Goal: Task Accomplishment & Management: Manage account settings

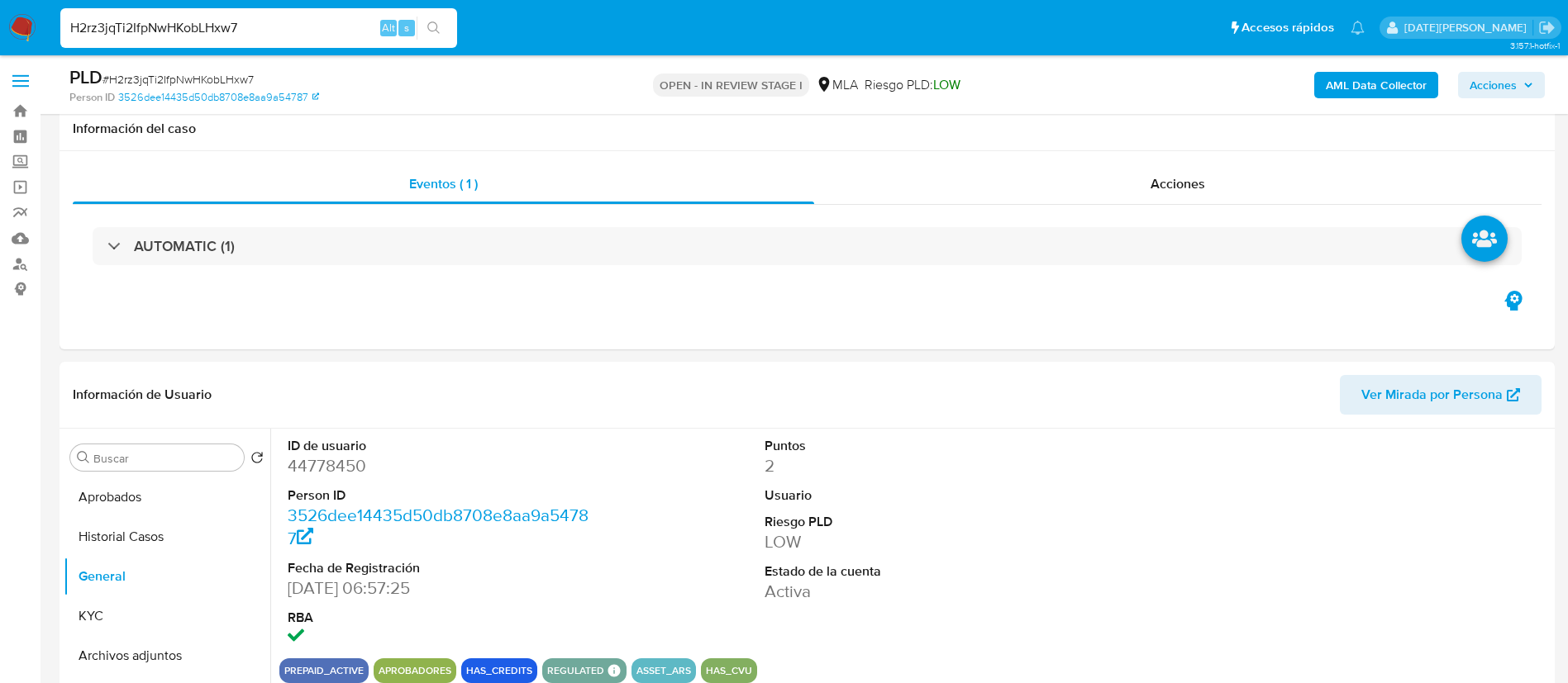
select select "10"
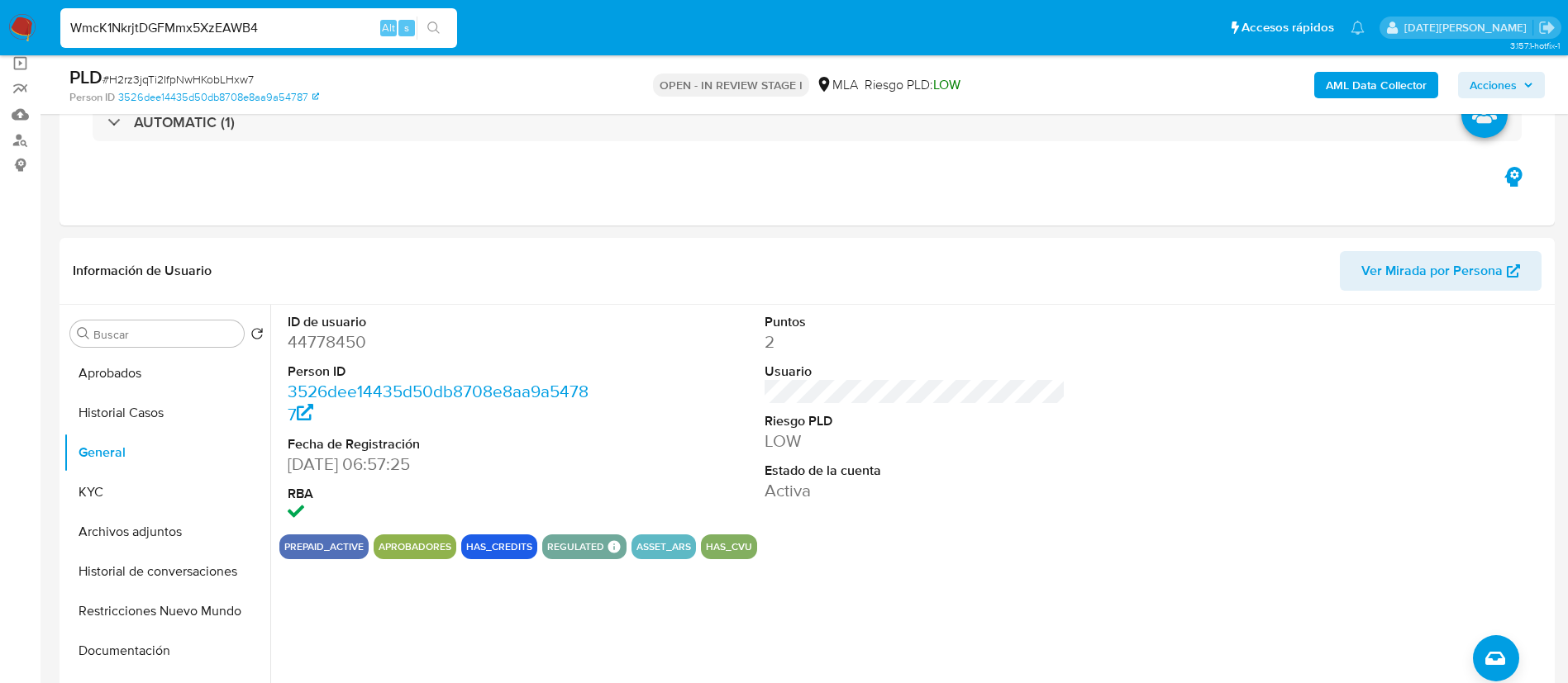
type input "WmcK1NkrjtDGFMmx5XzEAWB4"
click at [441, 25] on button "search-icon" at bounding box center [434, 28] width 34 height 23
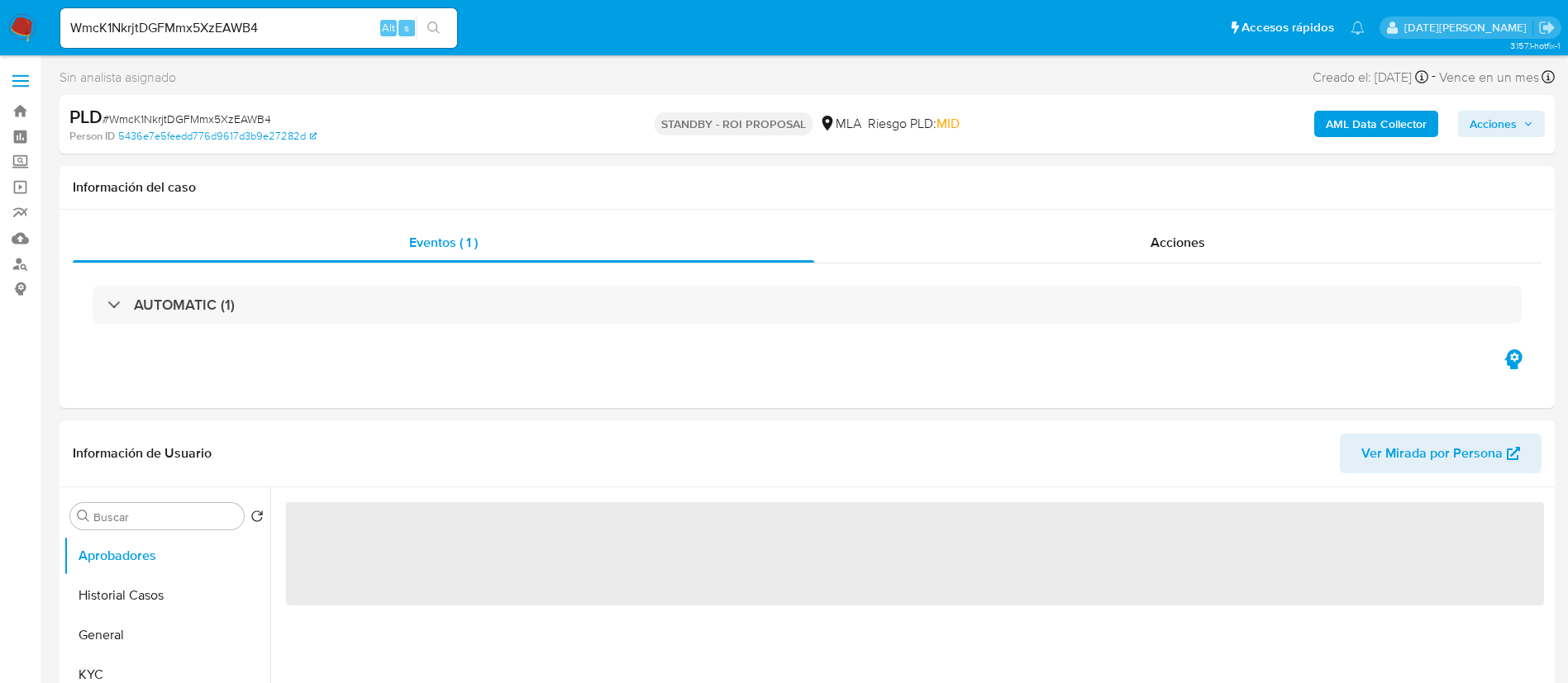
select select "10"
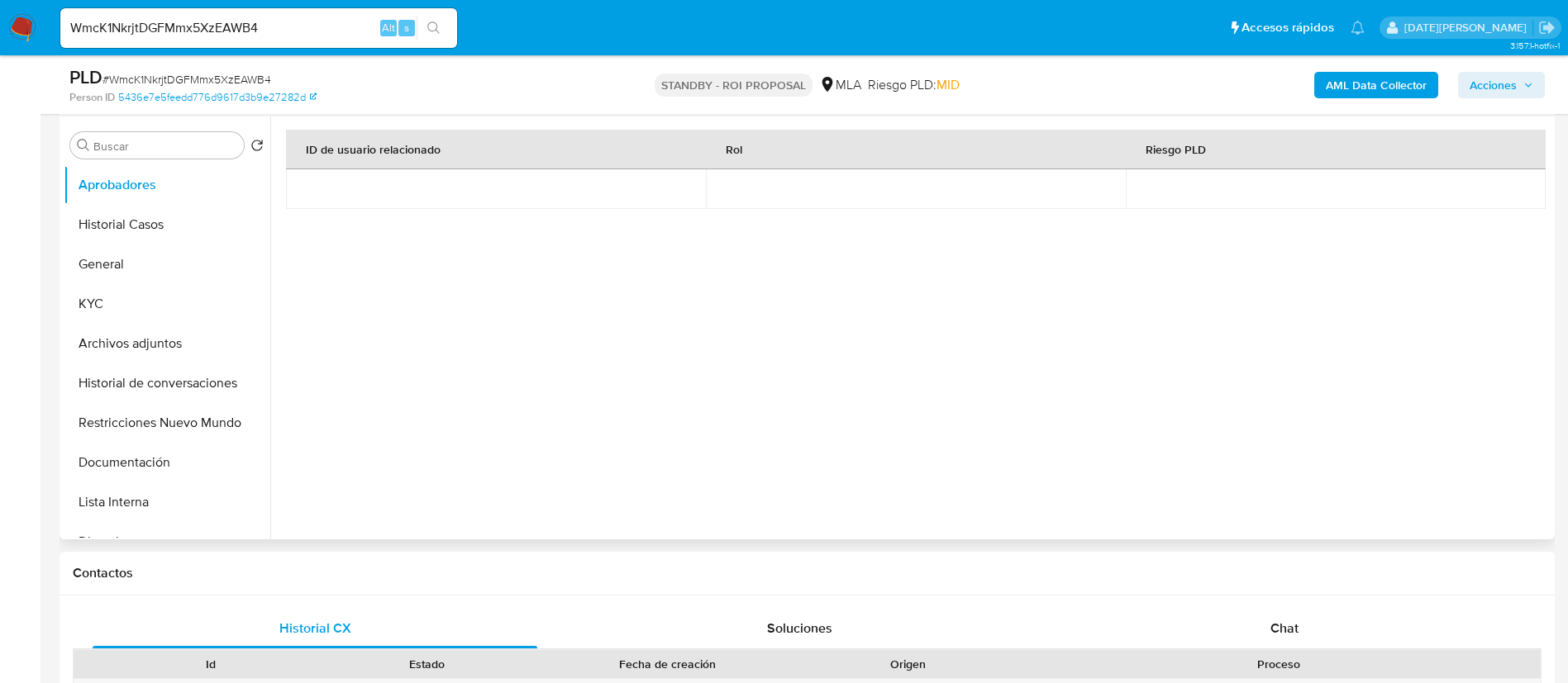
scroll to position [371, 0]
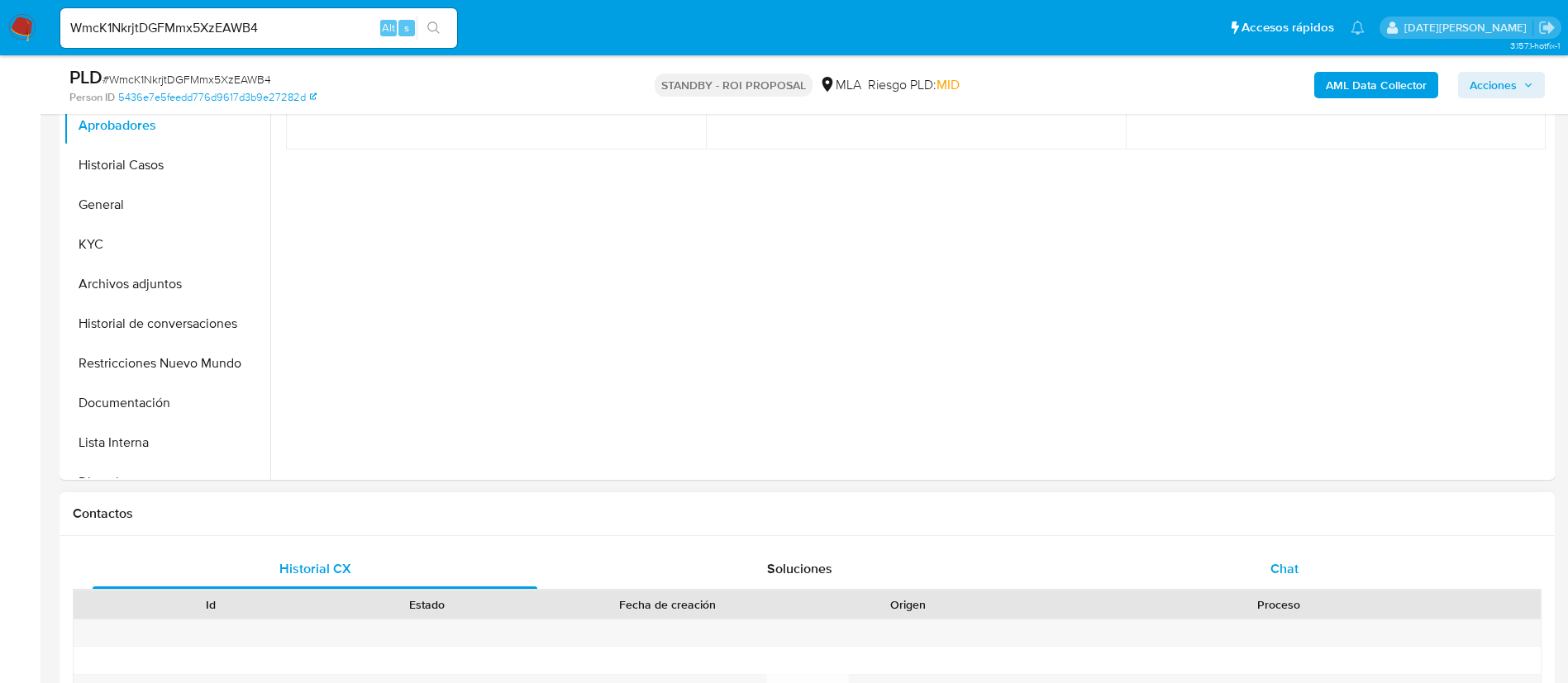
click at [1276, 573] on span "Chat" at bounding box center [1284, 569] width 28 height 19
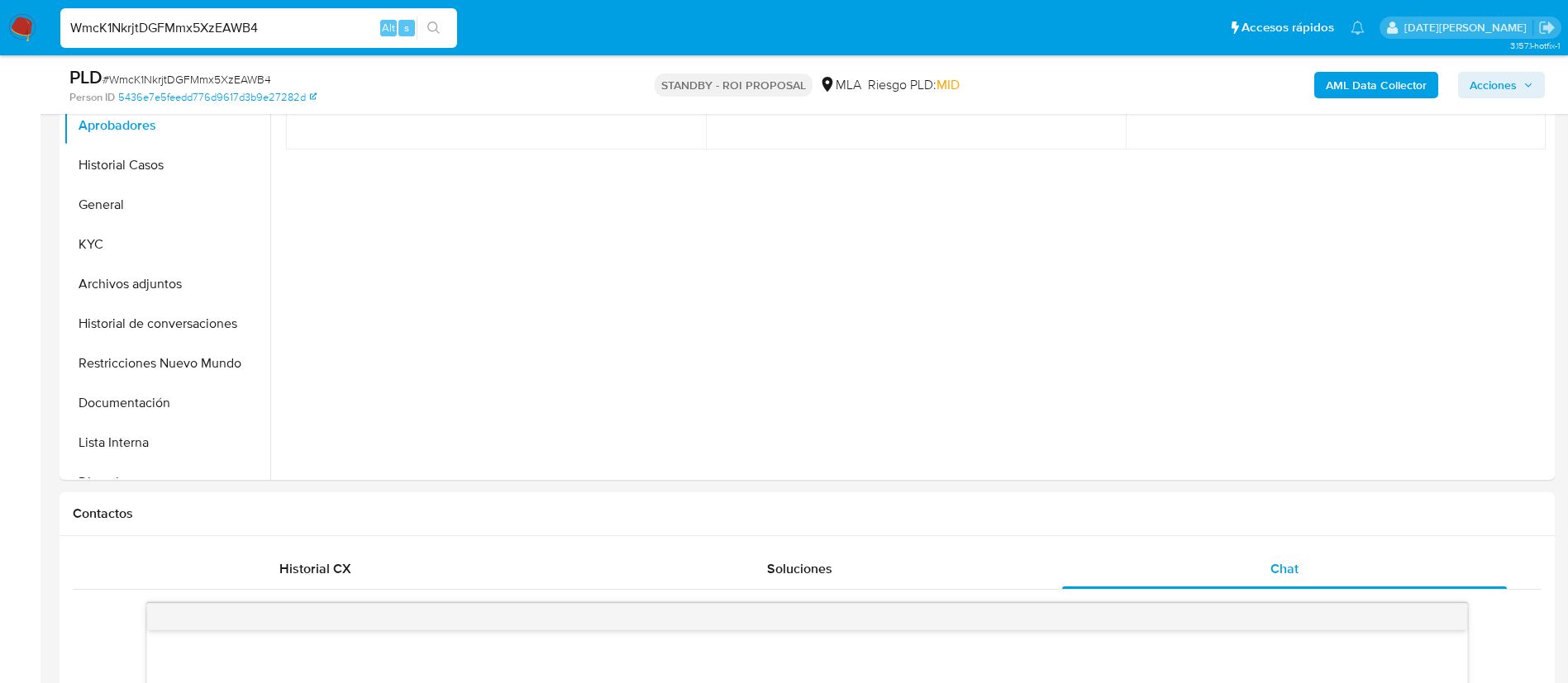
click at [205, 25] on input "WmcK1NkrjtDGFMmx5XzEAWB4" at bounding box center [259, 28] width 397 height 22
click at [206, 25] on input "WmcK1NkrjtDGFMmx5XzEAWB4" at bounding box center [259, 28] width 397 height 22
drag, startPoint x: 207, startPoint y: 24, endPoint x: 898, endPoint y: 194, distance: 711.6
click at [898, 194] on div "ID de usuario relacionado Rol Riesgo PLD" at bounding box center [914, 226] width 1258 height 314
click at [100, 294] on button "Archivos adjuntos" at bounding box center [160, 284] width 193 height 39
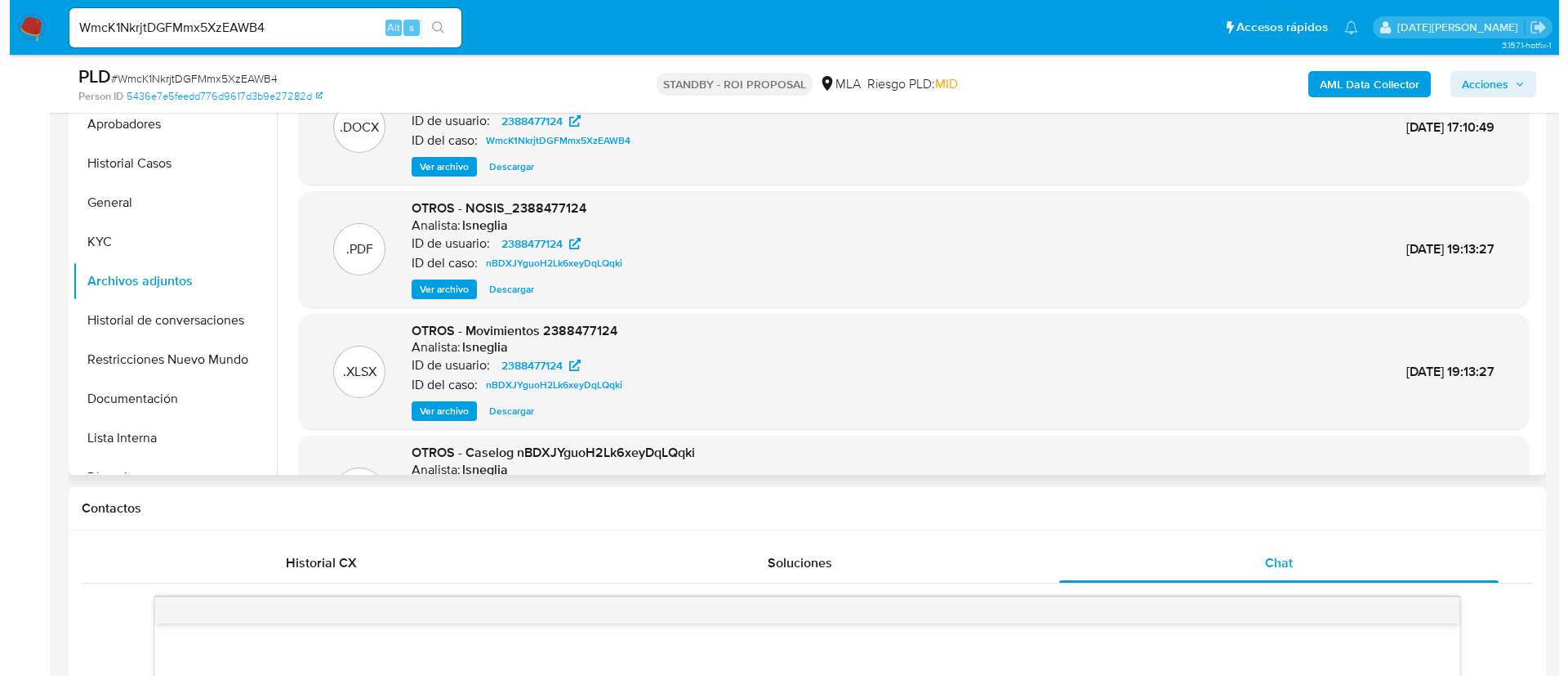
scroll to position [246, 0]
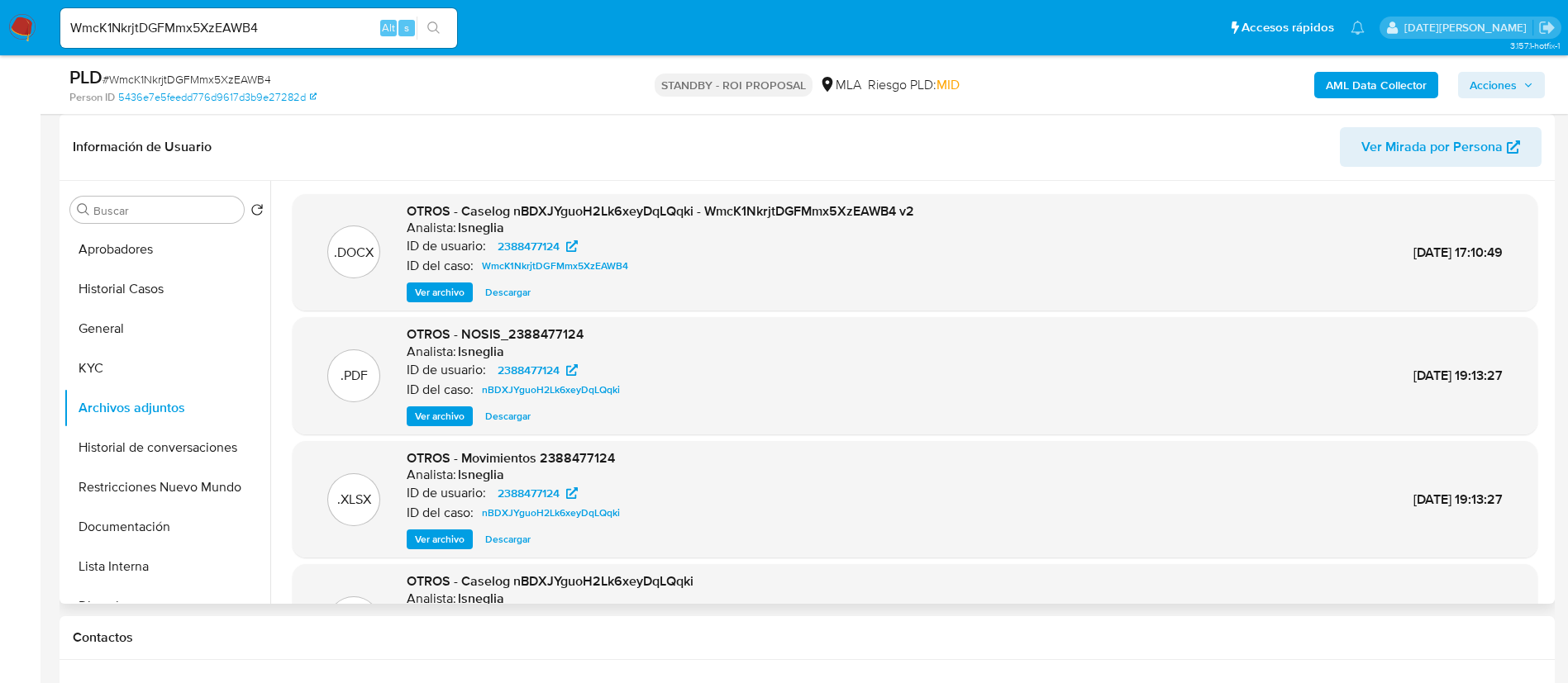
click at [441, 288] on span "Ver archivo" at bounding box center [440, 292] width 50 height 17
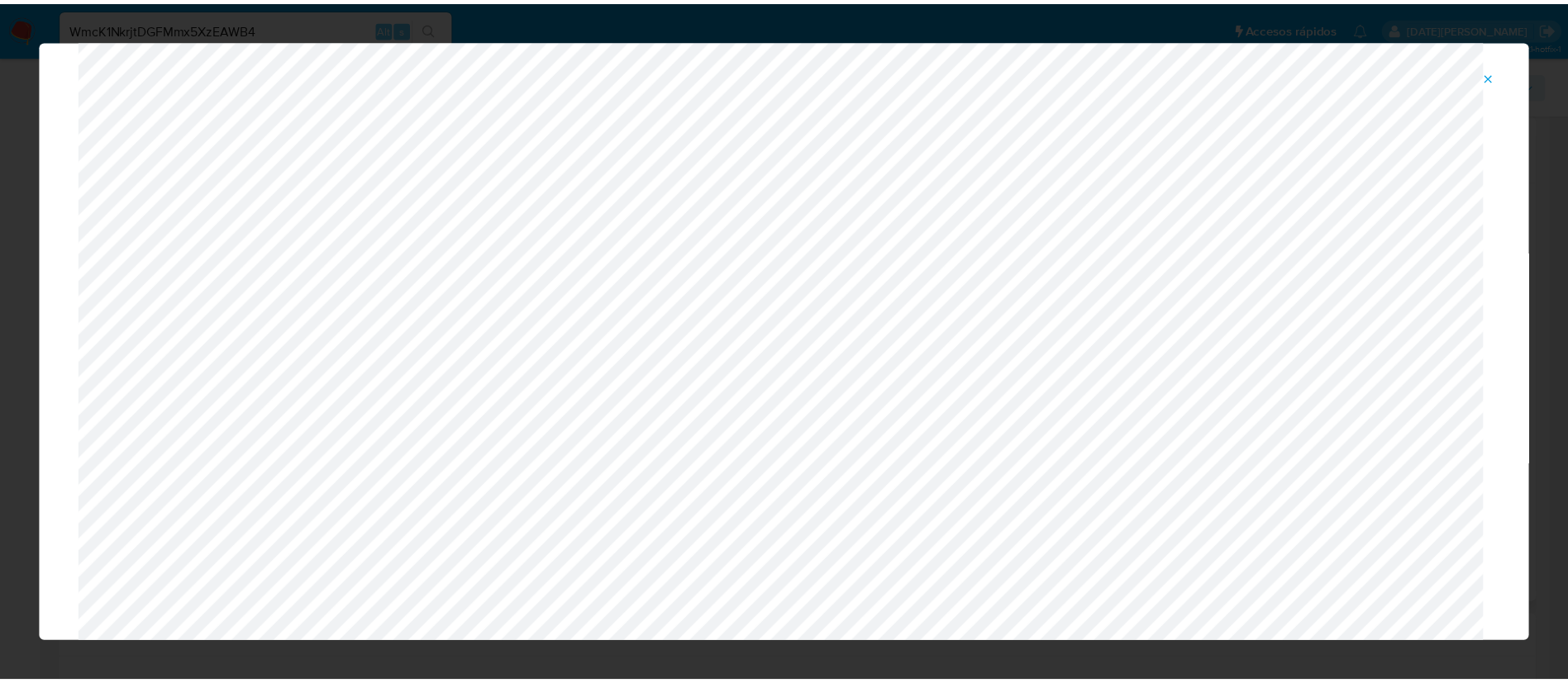
scroll to position [0, 0]
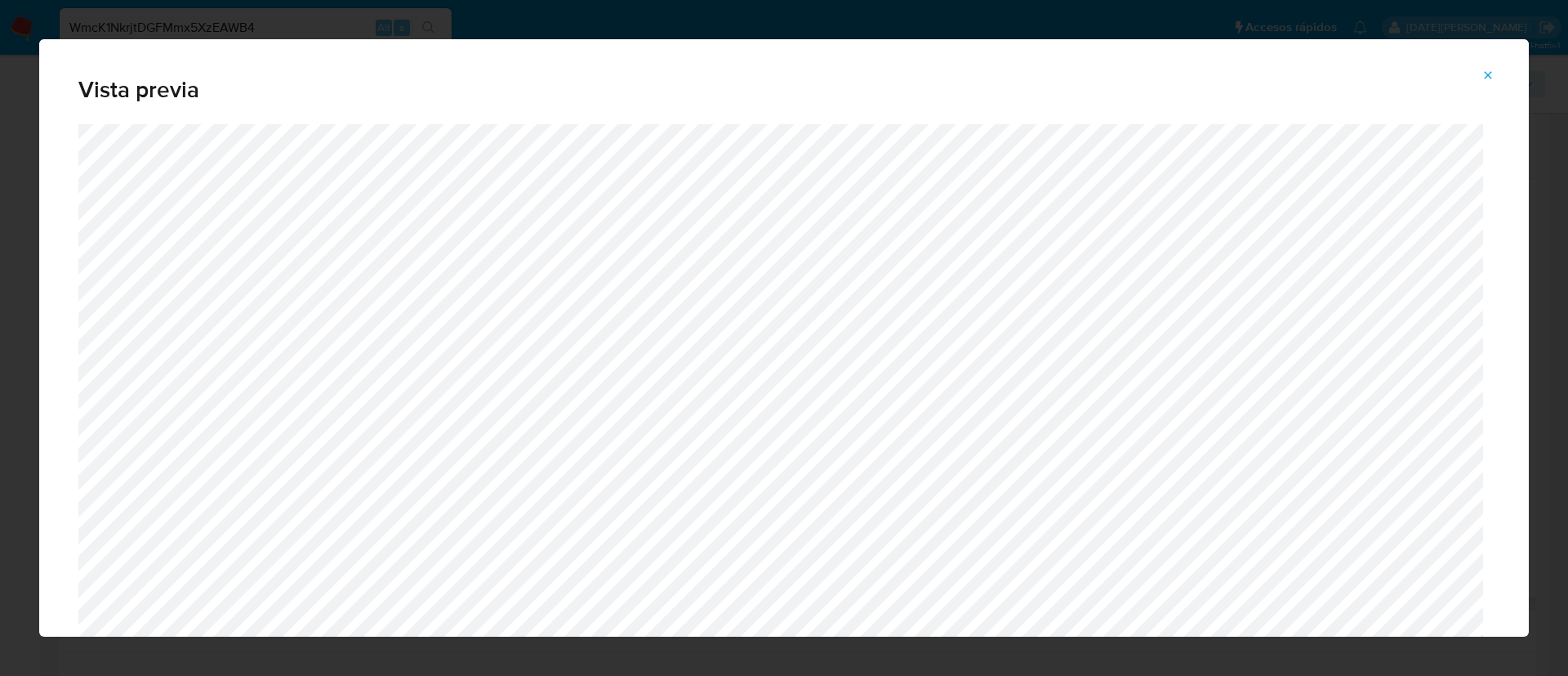
click at [1480, 68] on button "Attachment preview" at bounding box center [1489, 75] width 36 height 26
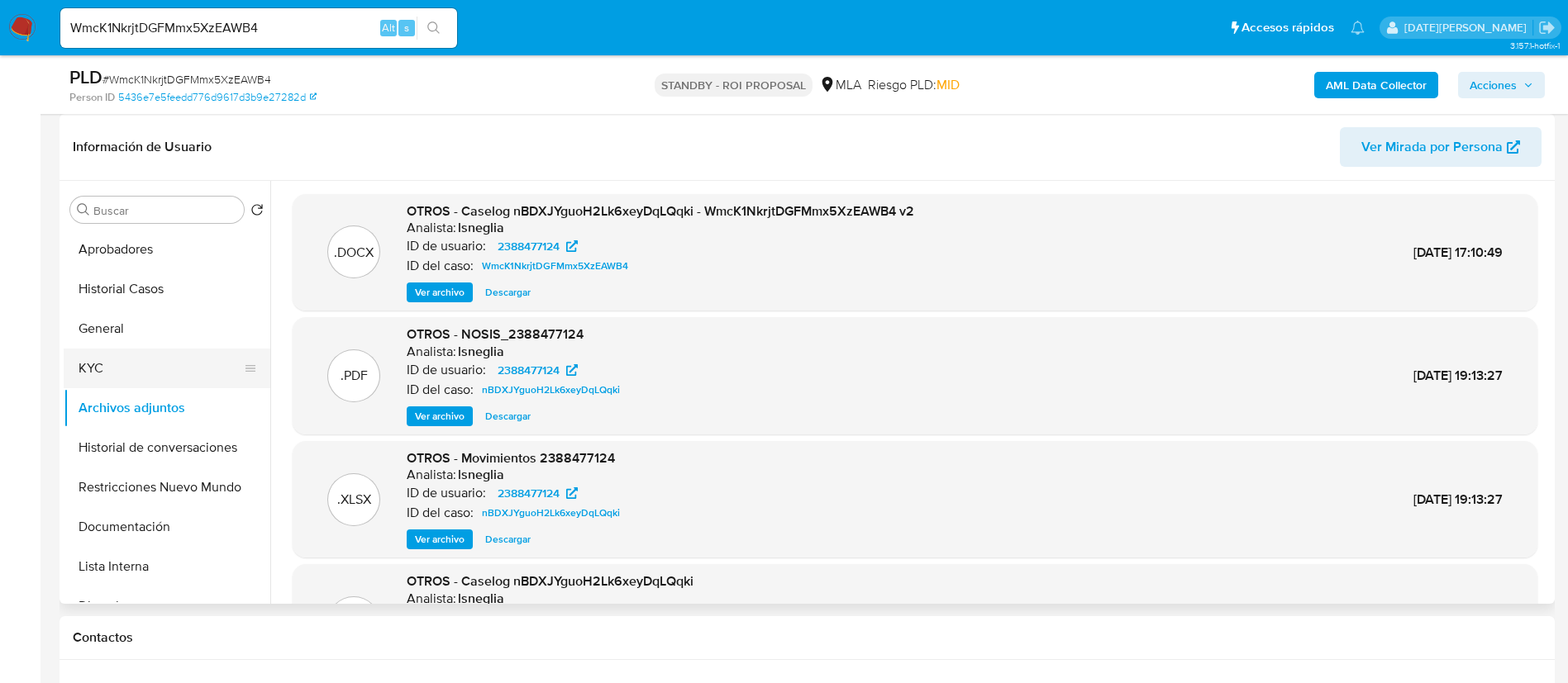
click at [135, 372] on button "KYC" at bounding box center [160, 368] width 193 height 39
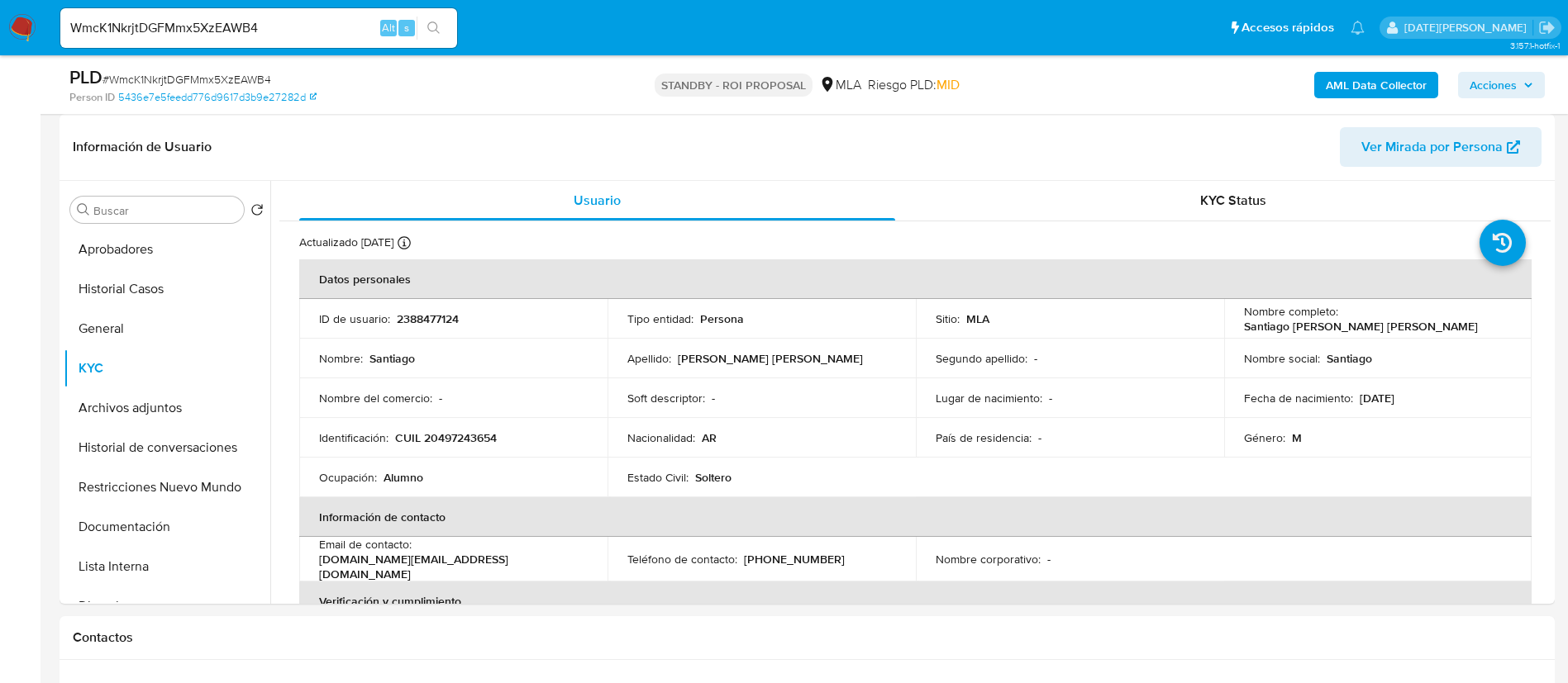
click at [214, 25] on input "WmcK1NkrjtDGFMmx5XzEAWB4" at bounding box center [259, 28] width 397 height 22
paste input "iA0EXRZs2zQU88ug4Rpdsbqv"
type input "iA0EXRZs2zQU88ug4Rpdsbqv"
click at [434, 24] on icon "search-icon" at bounding box center [434, 28] width 13 height 13
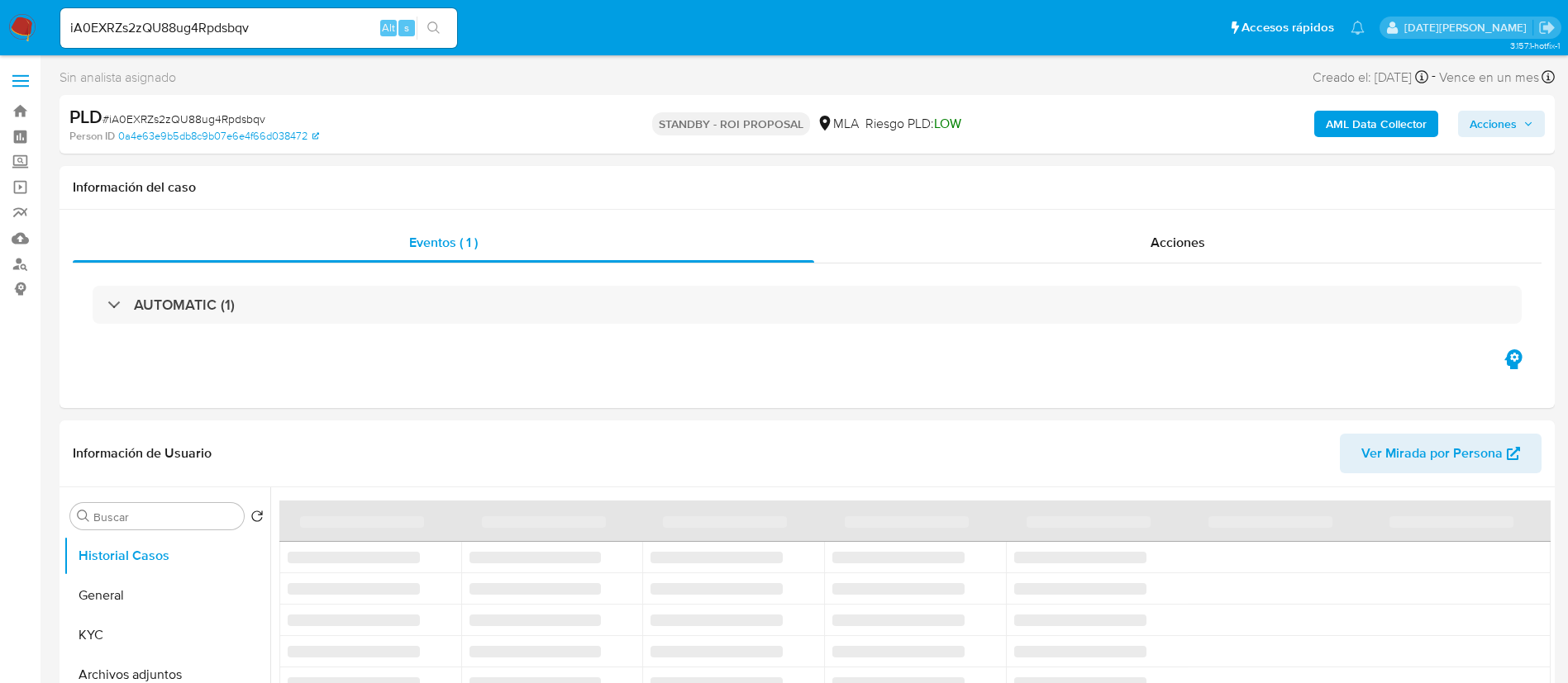
select select "10"
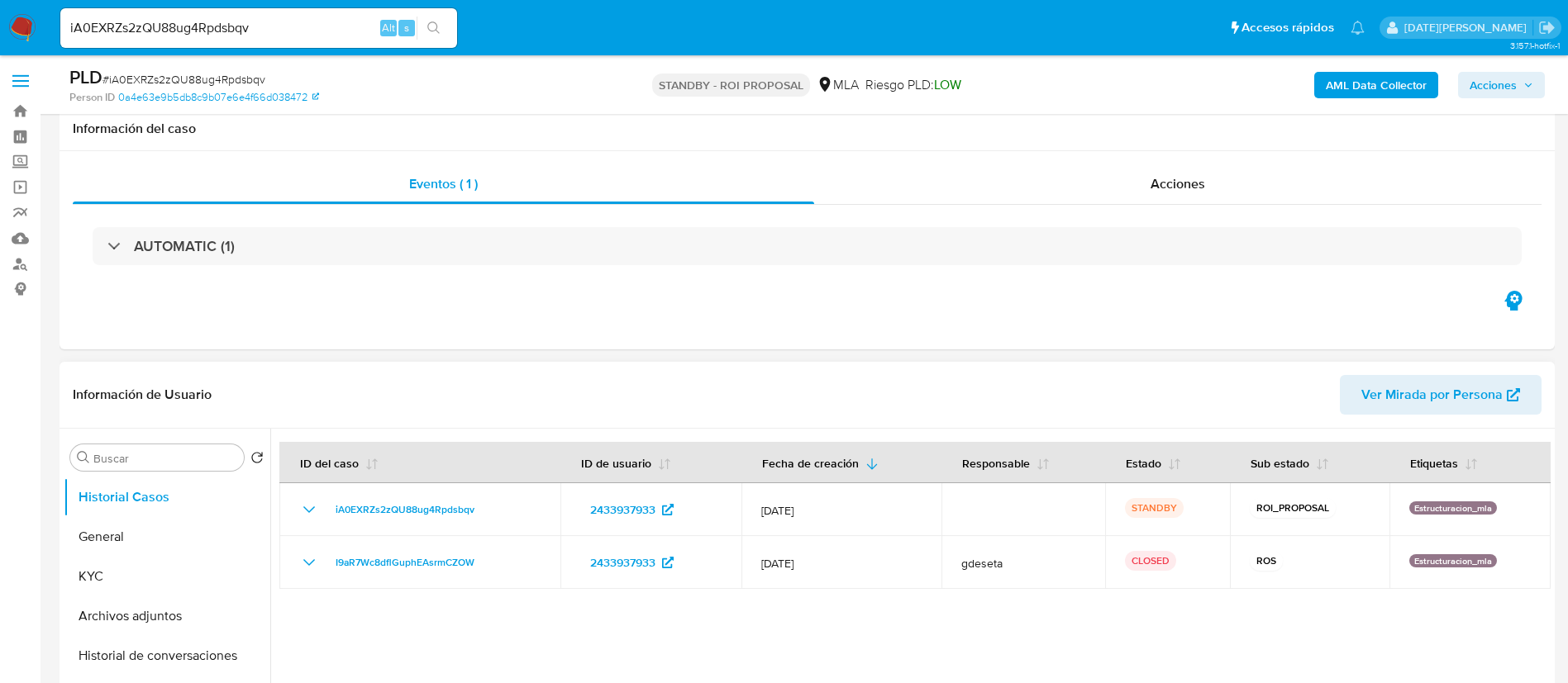
scroll to position [124, 0]
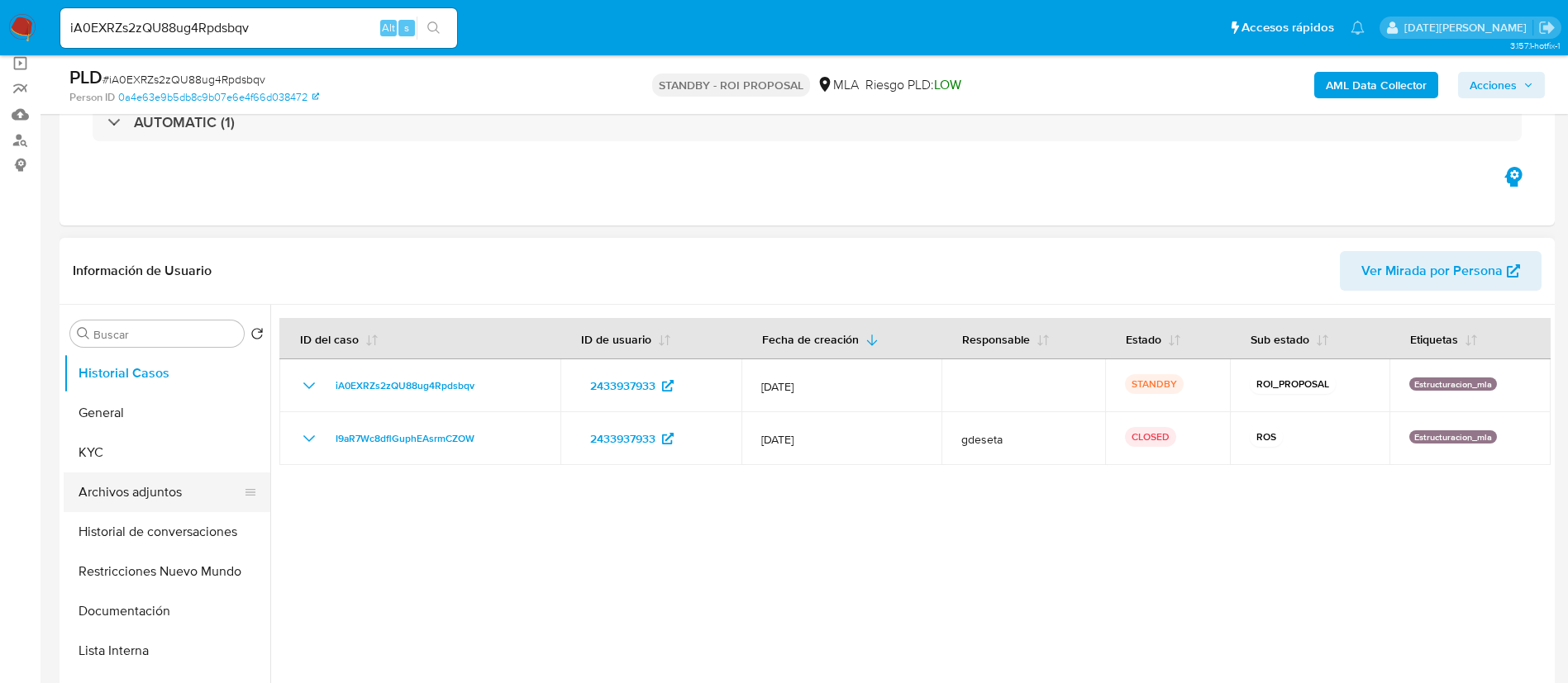
click at [181, 495] on button "Archivos adjuntos" at bounding box center [160, 492] width 193 height 39
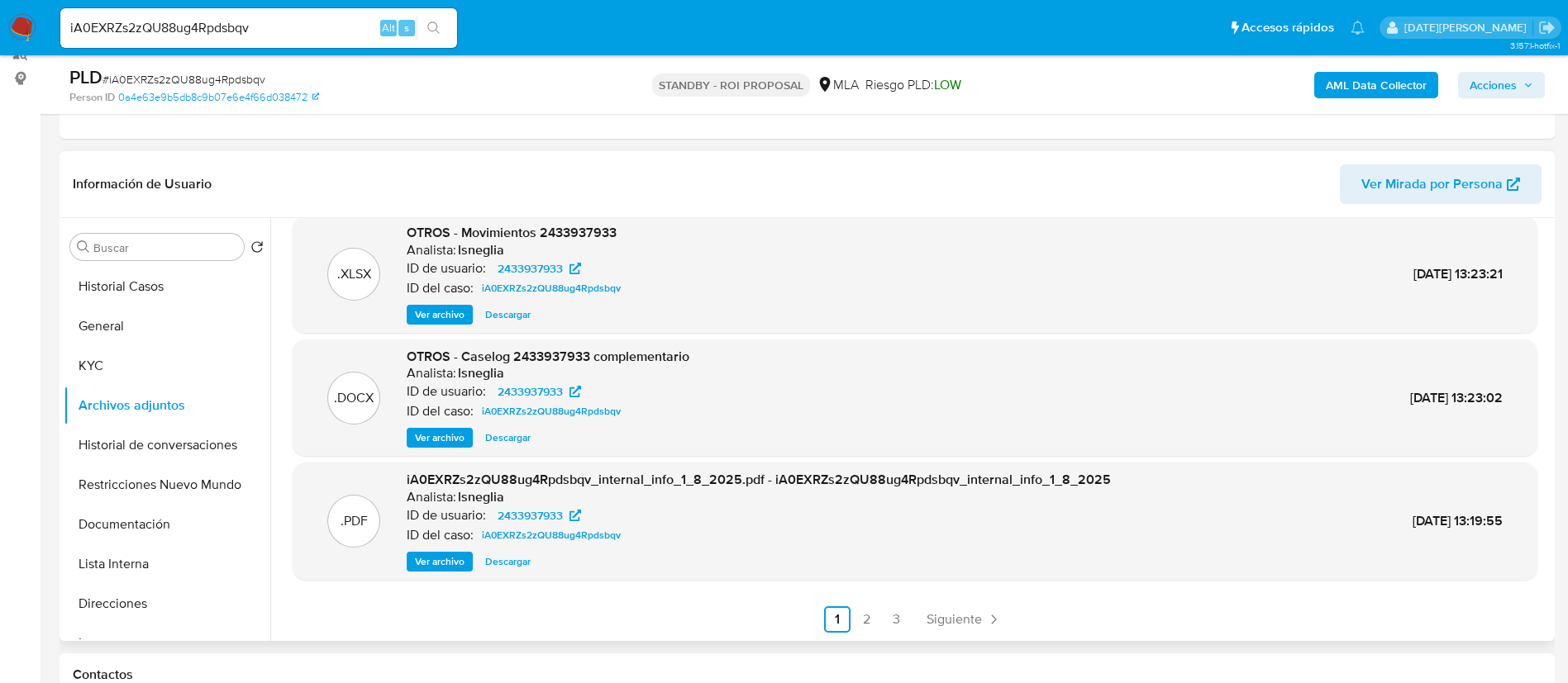
scroll to position [248, 0]
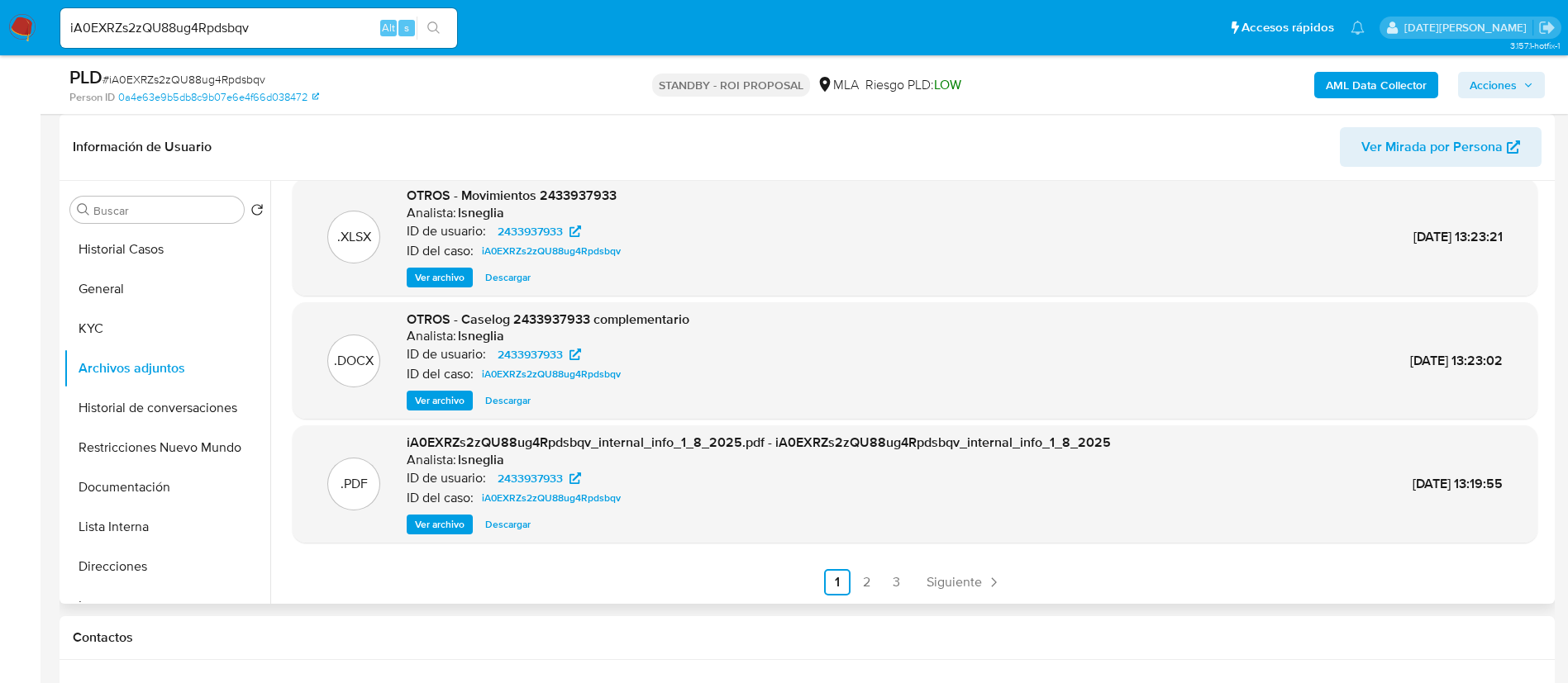
click at [454, 397] on span "Ver archivo" at bounding box center [440, 400] width 50 height 17
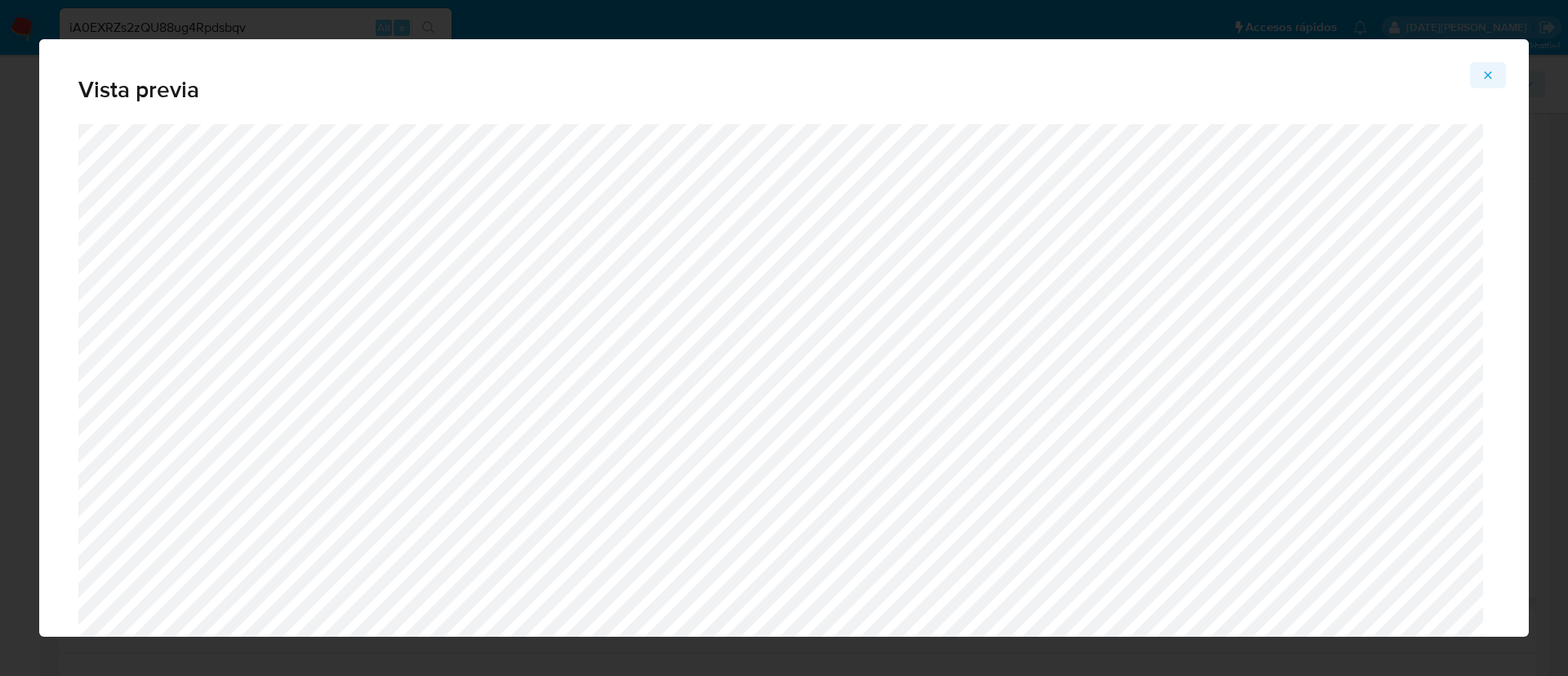
click at [1488, 73] on icon "Attachment preview" at bounding box center [1489, 74] width 8 height 8
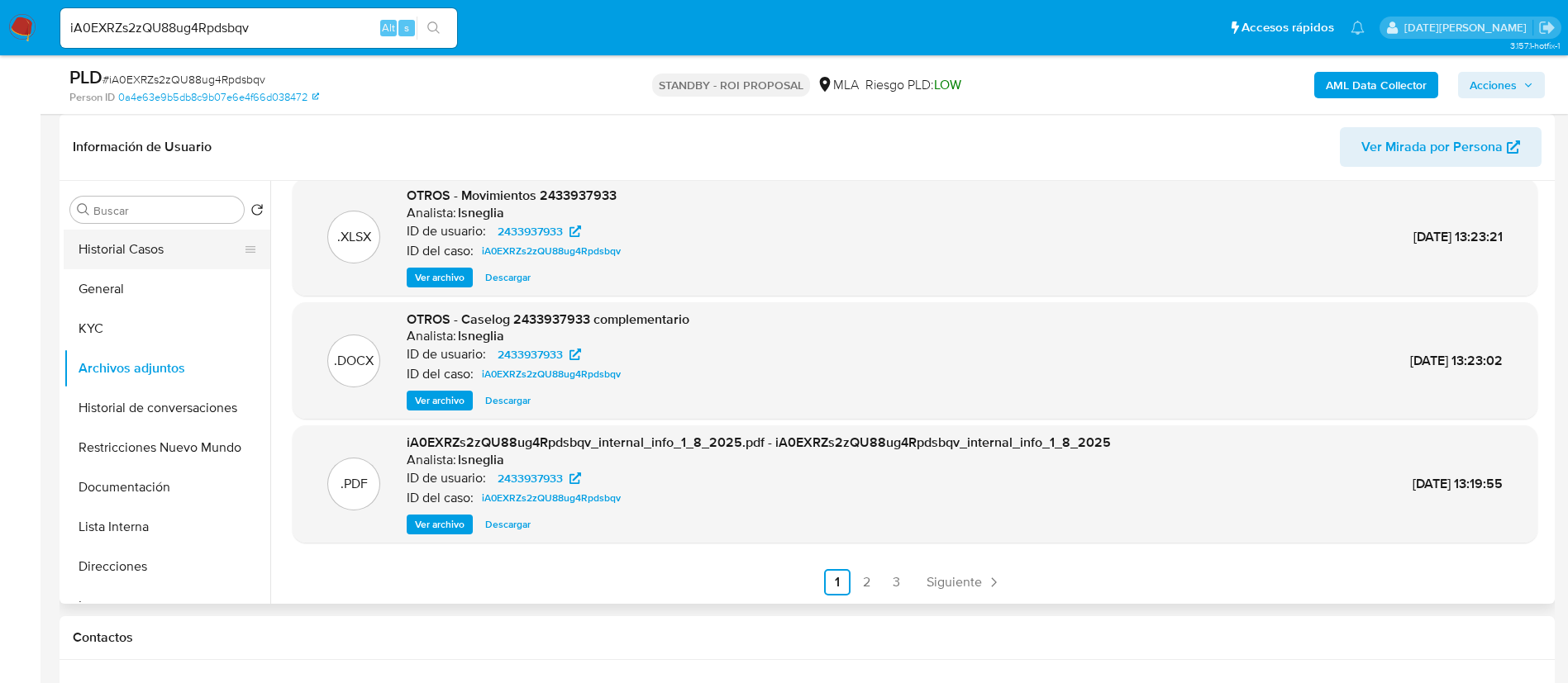
drag, startPoint x: 156, startPoint y: 242, endPoint x: 171, endPoint y: 239, distance: 15.3
click at [157, 241] on button "Historial Casos" at bounding box center [160, 249] width 193 height 39
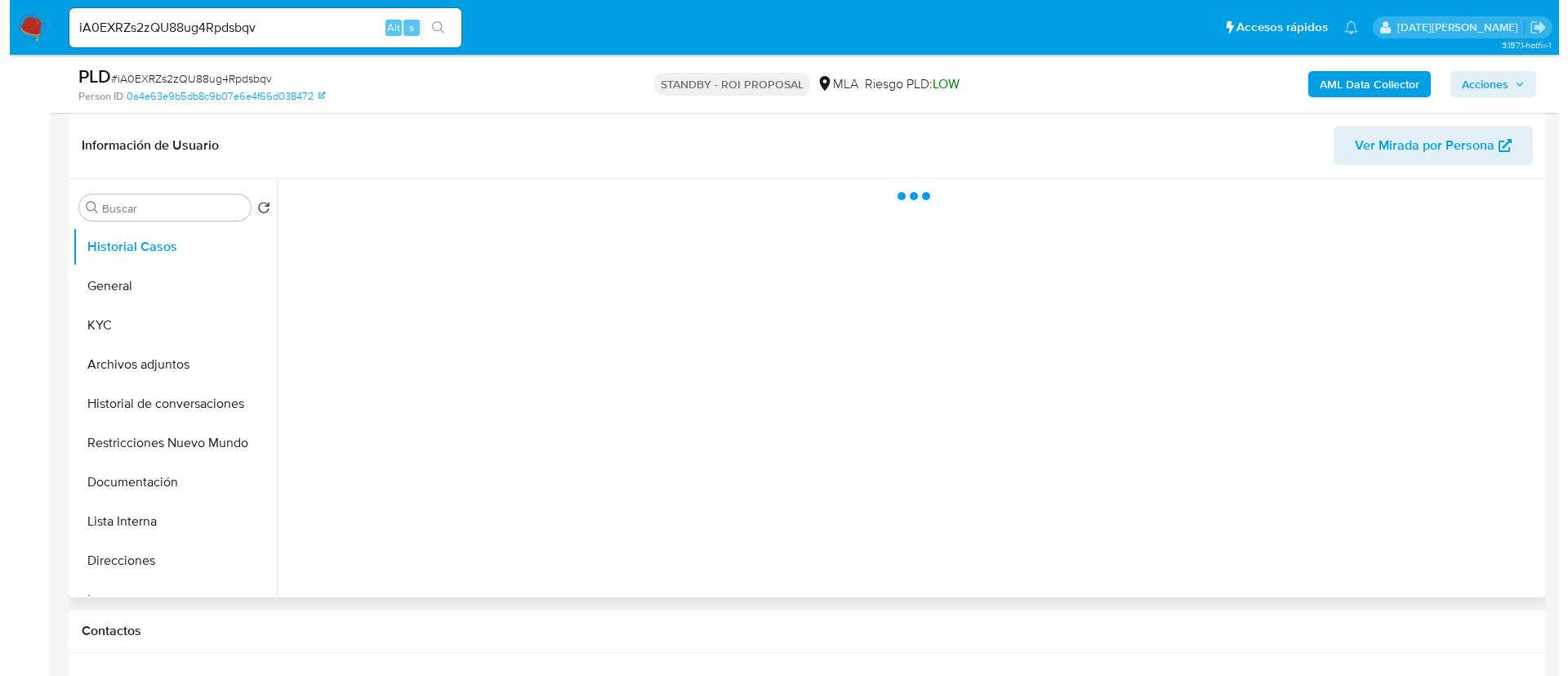
scroll to position [0, 0]
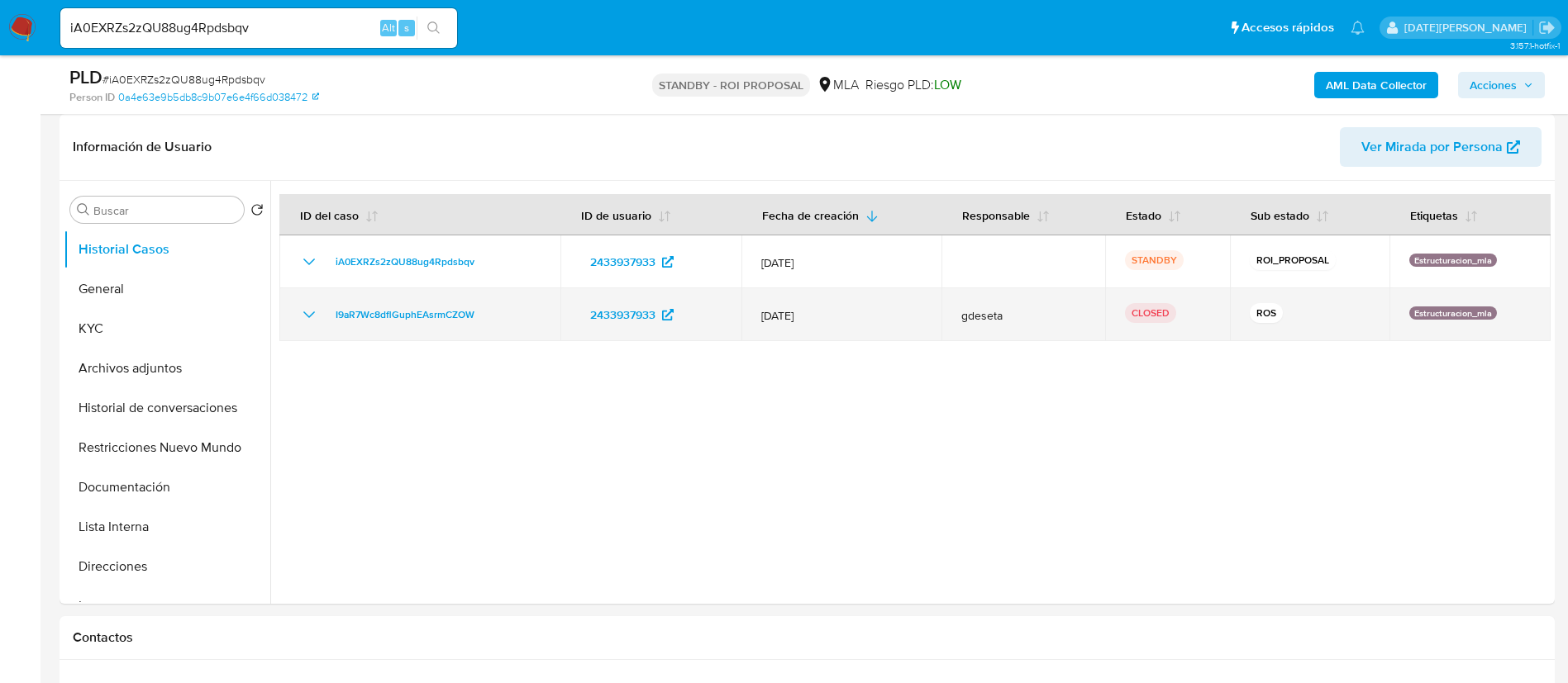
click at [302, 314] on icon "Mostrar/Ocultar" at bounding box center [309, 314] width 20 height 20
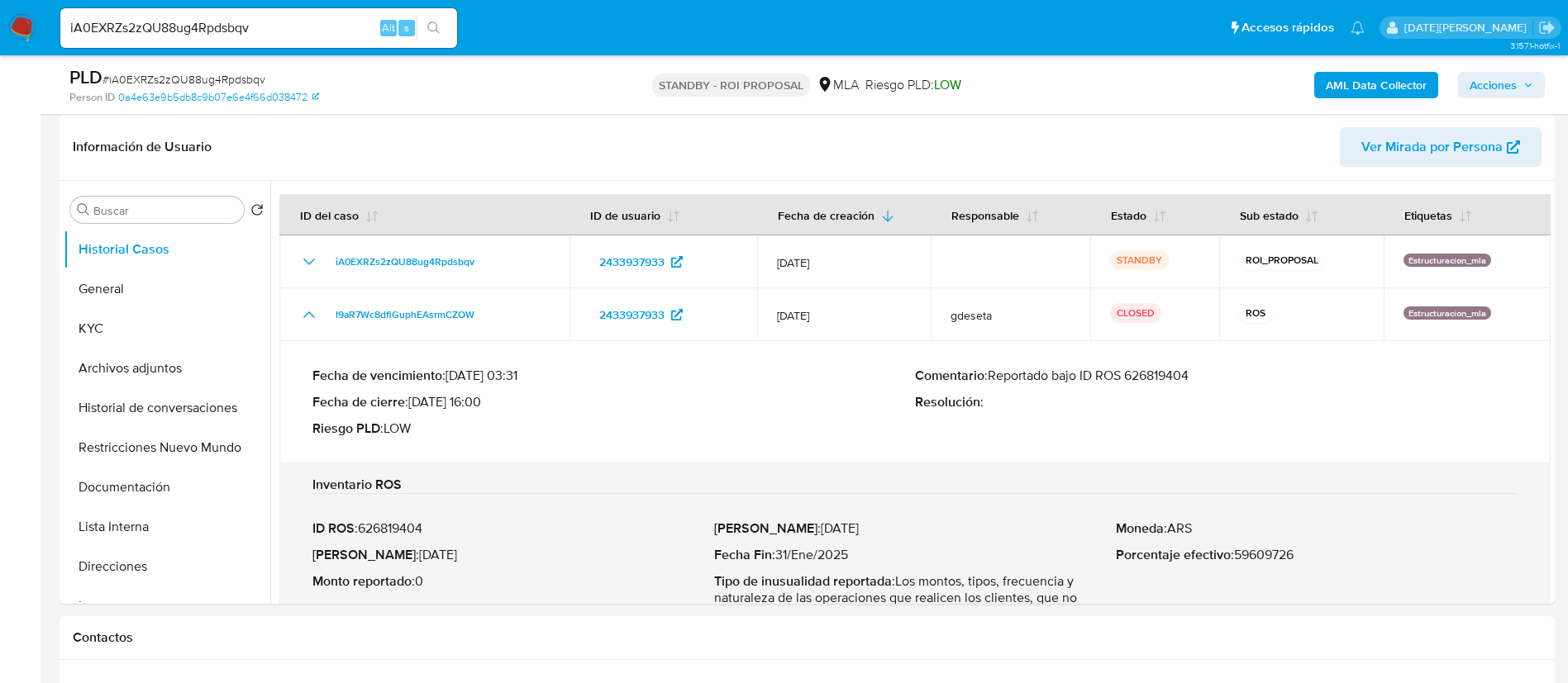
click at [1160, 374] on p "Comentario : Reportado bajo ID ROS 626819404" at bounding box center [1216, 376] width 602 height 17
click at [131, 372] on button "Archivos adjuntos" at bounding box center [160, 368] width 193 height 39
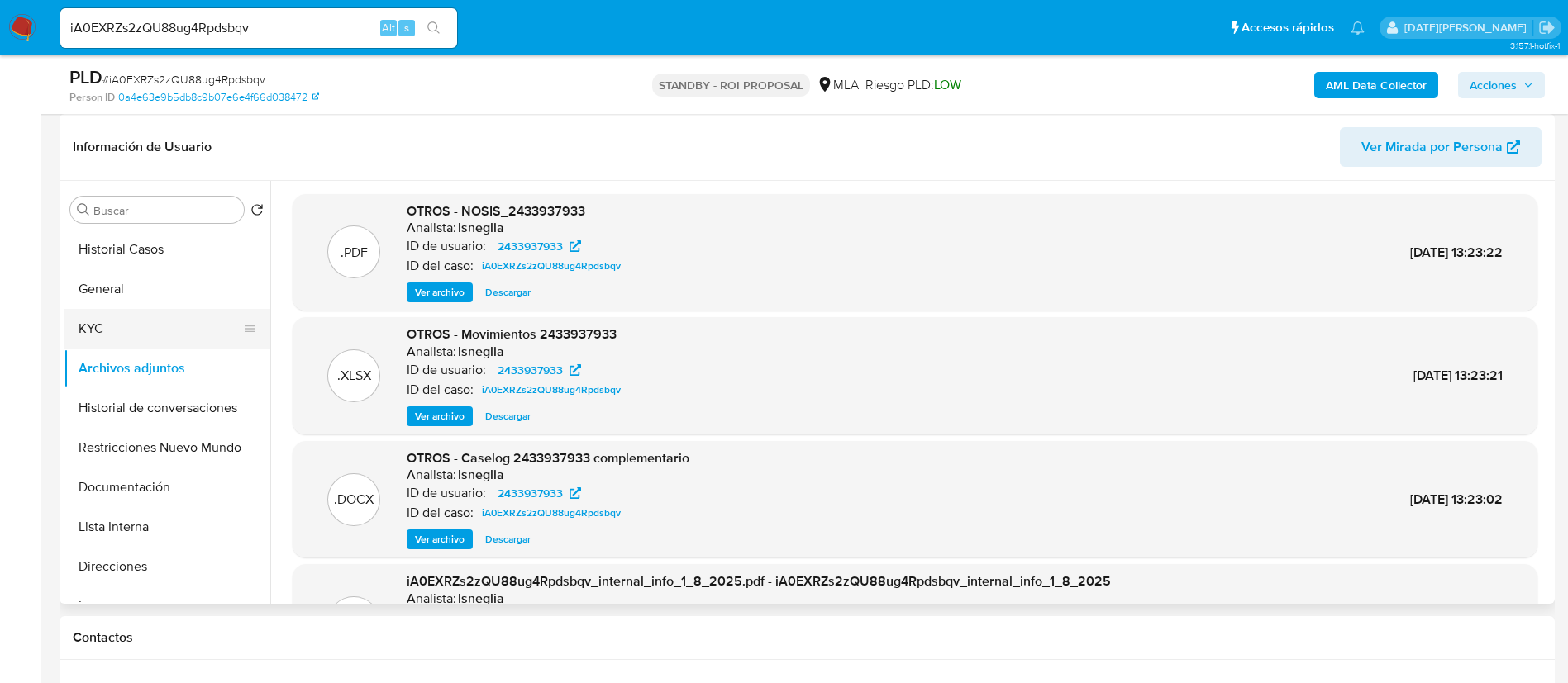
click at [122, 339] on button "KYC" at bounding box center [160, 328] width 193 height 39
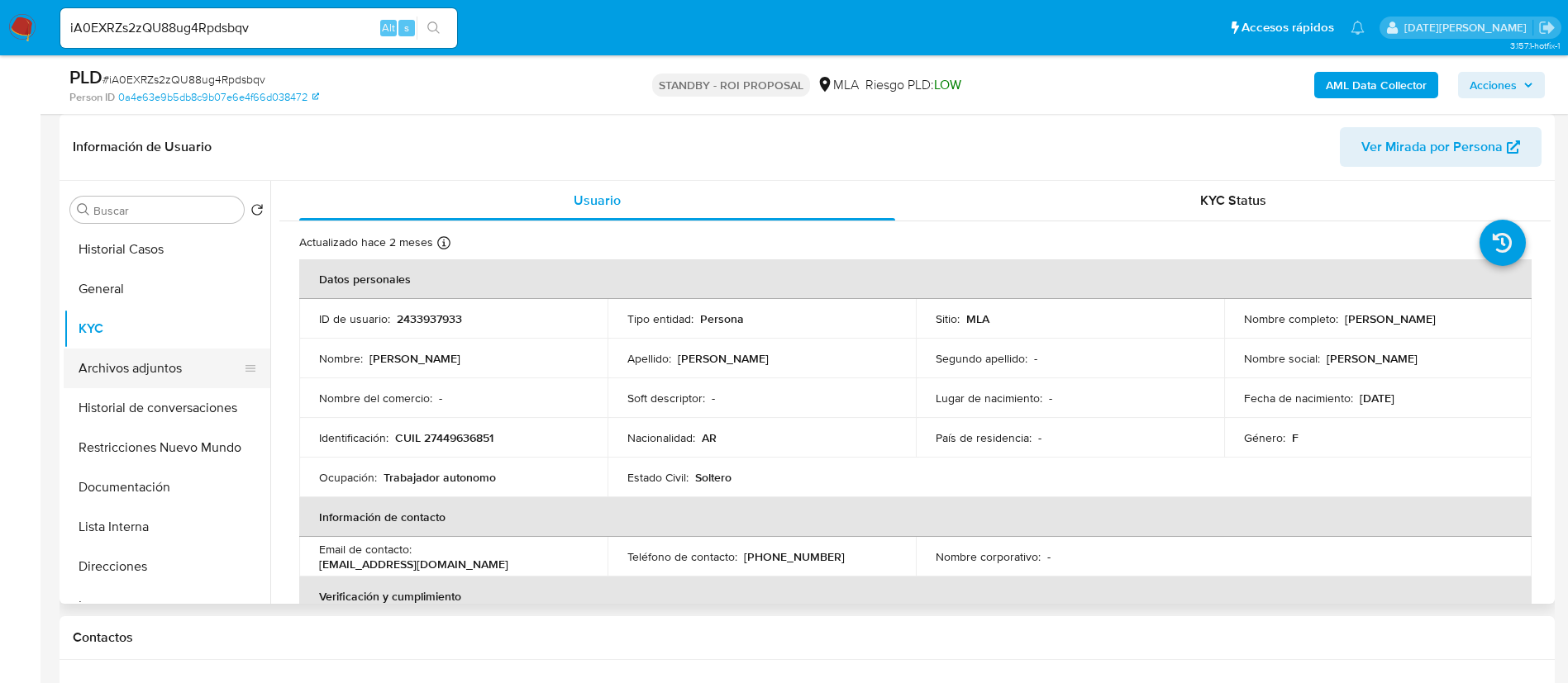
click at [163, 379] on button "Archivos adjuntos" at bounding box center [160, 368] width 193 height 39
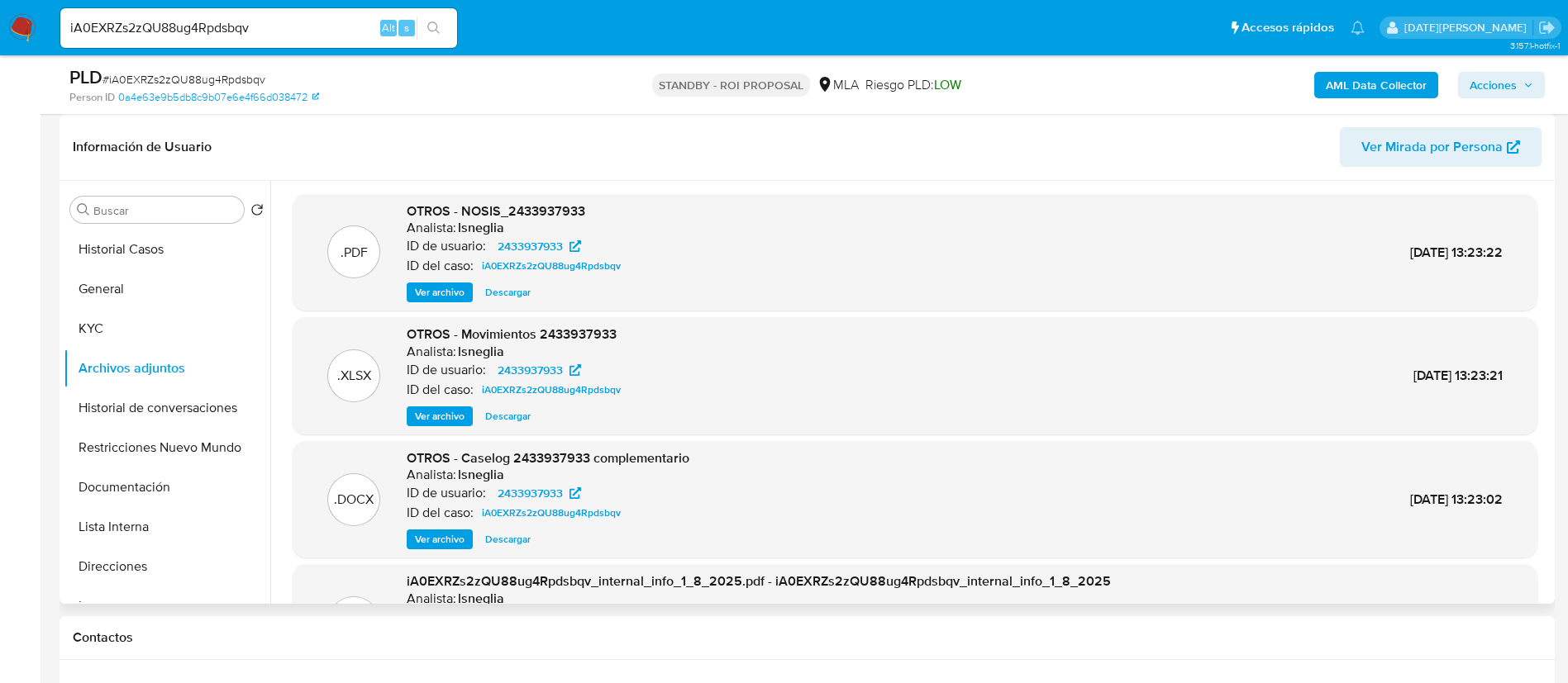
click at [444, 542] on span "Ver archivo" at bounding box center [440, 539] width 50 height 17
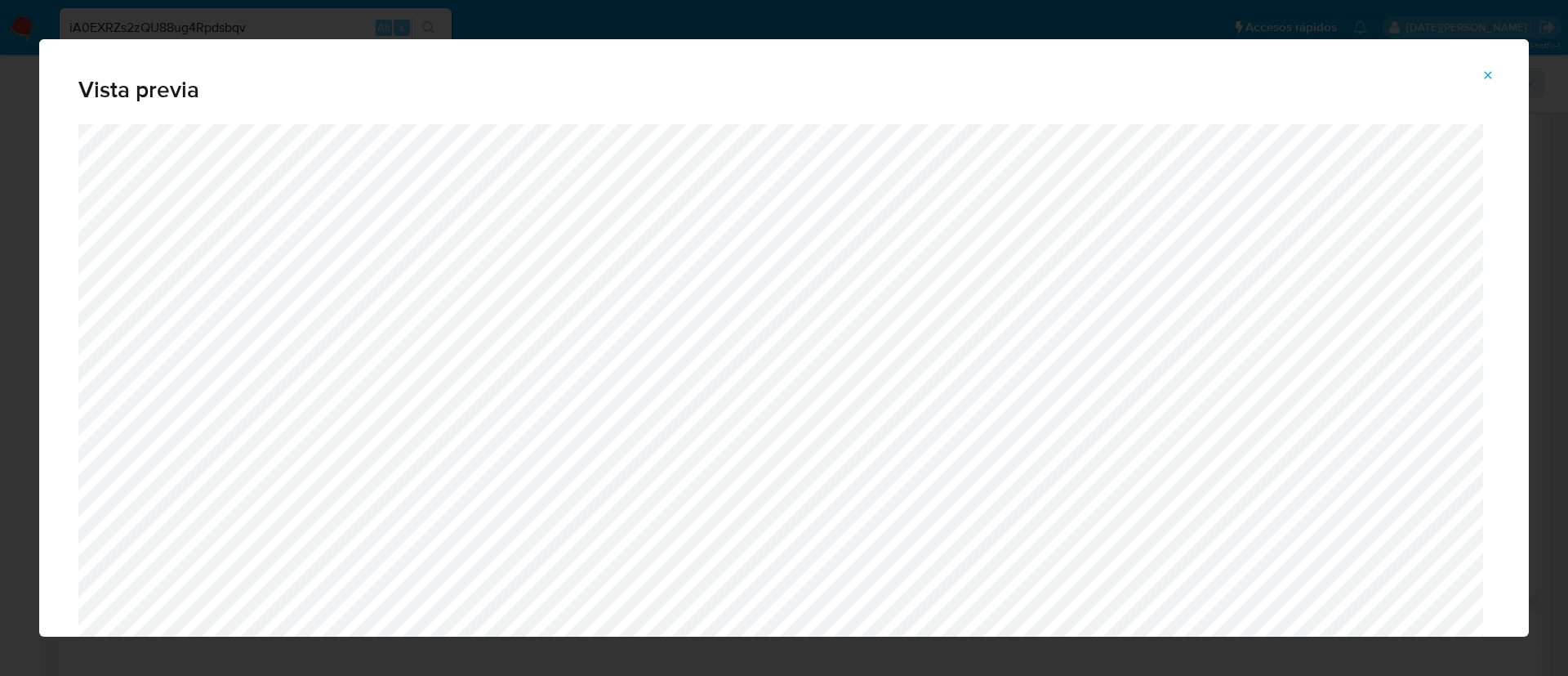
drag, startPoint x: 1488, startPoint y: 73, endPoint x: 1223, endPoint y: 172, distance: 282.9
click at [1489, 73] on icon "Attachment preview" at bounding box center [1488, 74] width 13 height 13
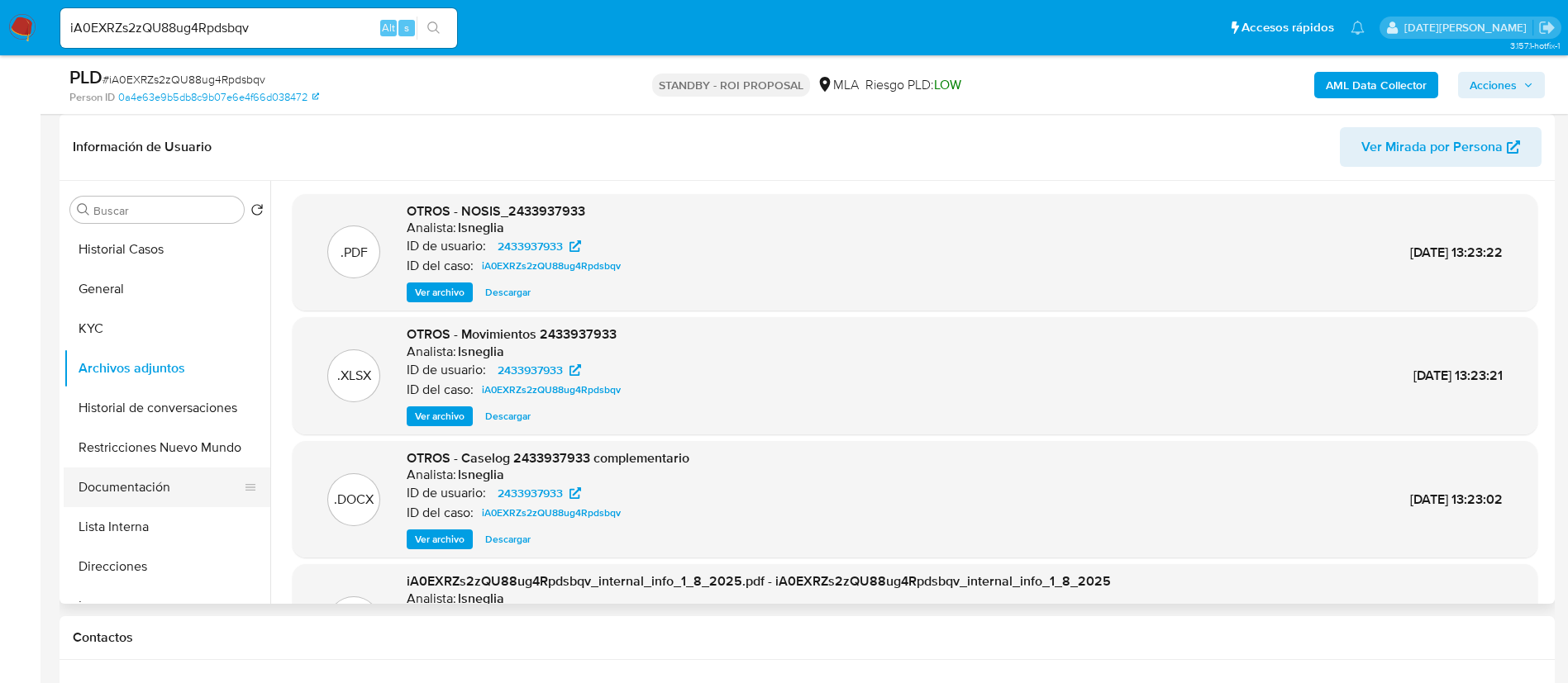
click at [136, 488] on button "Documentación" at bounding box center [160, 486] width 193 height 39
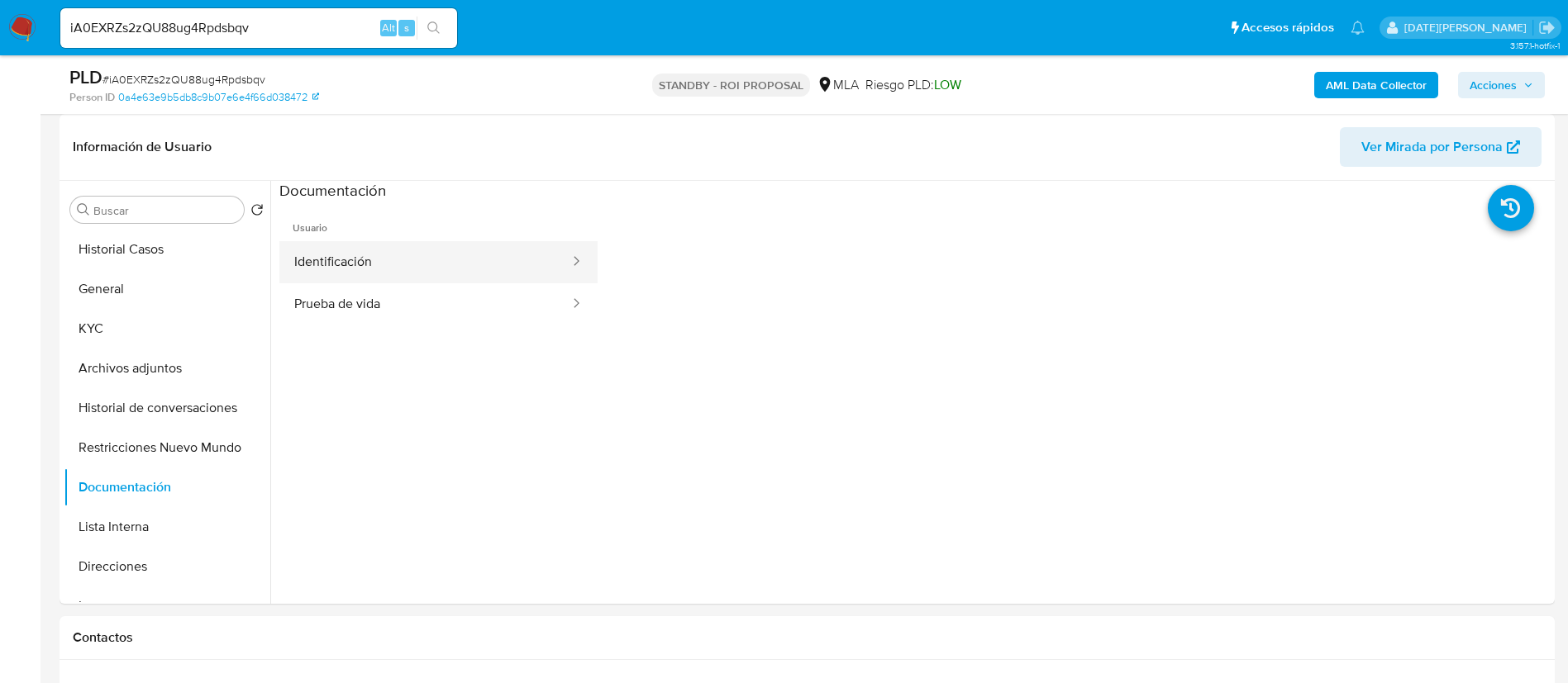
click at [329, 262] on button "Identificación" at bounding box center [426, 262] width 292 height 42
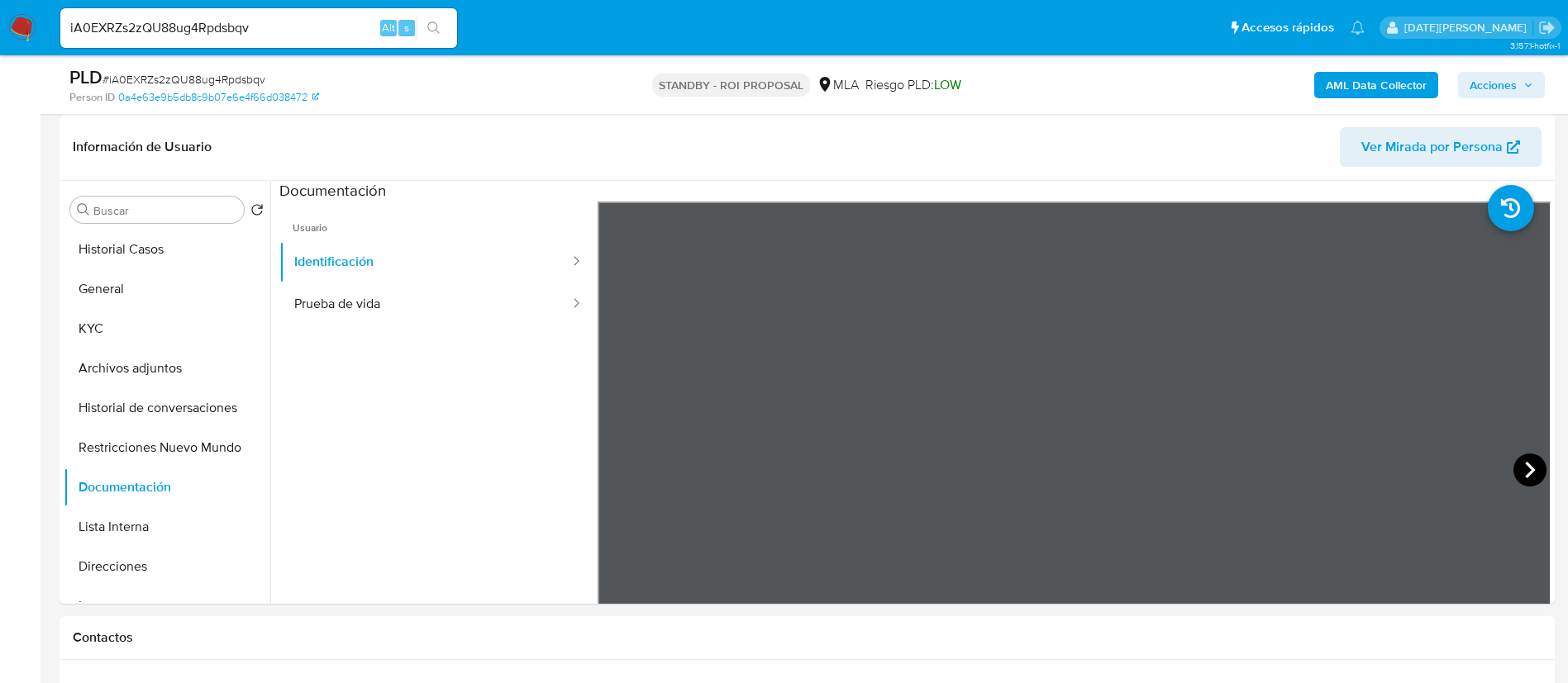
click at [1523, 471] on icon at bounding box center [1530, 470] width 33 height 33
click at [627, 459] on icon at bounding box center [618, 470] width 33 height 33
click at [796, 183] on section at bounding box center [915, 455] width 1271 height 549
click at [887, 192] on section at bounding box center [915, 455] width 1271 height 549
click at [163, 369] on button "Archivos adjuntos" at bounding box center [160, 368] width 193 height 39
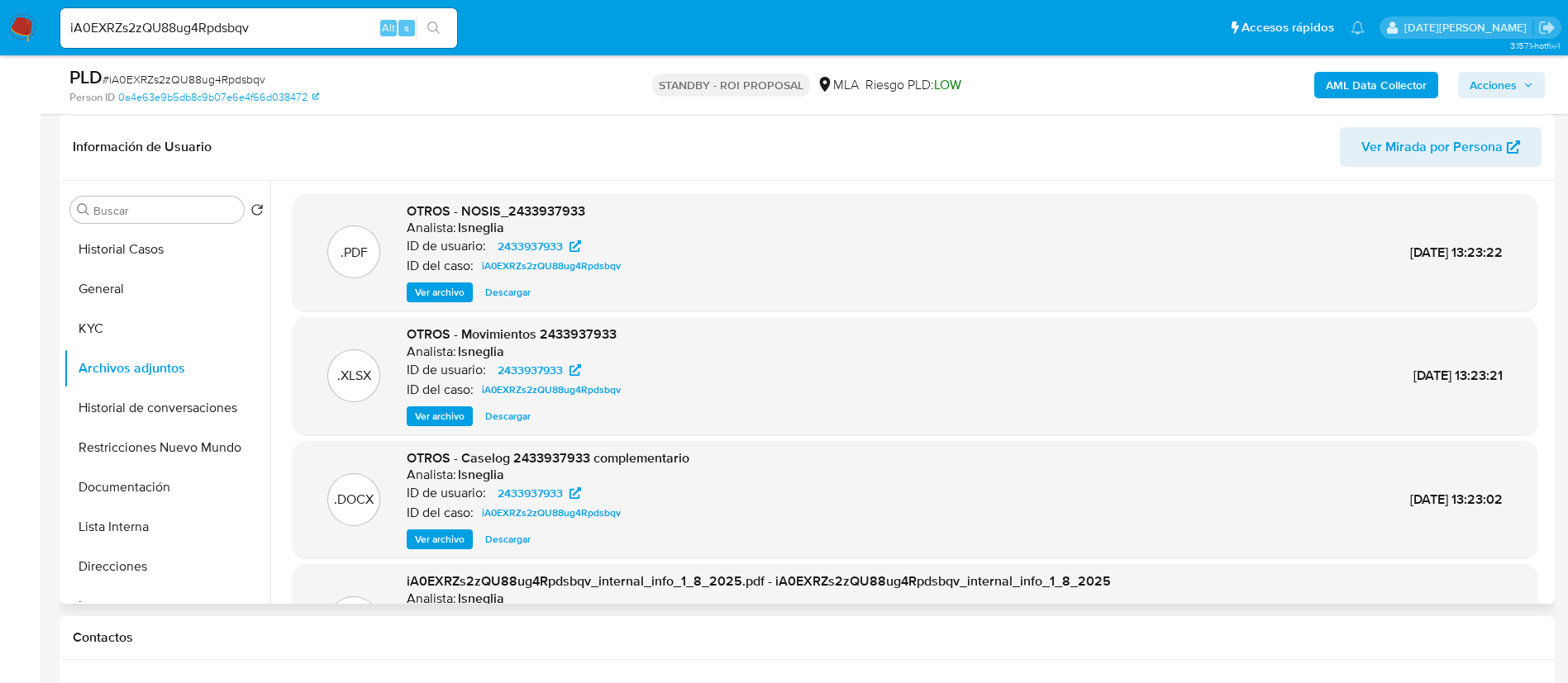
click at [454, 539] on span "Ver archivo" at bounding box center [440, 539] width 50 height 17
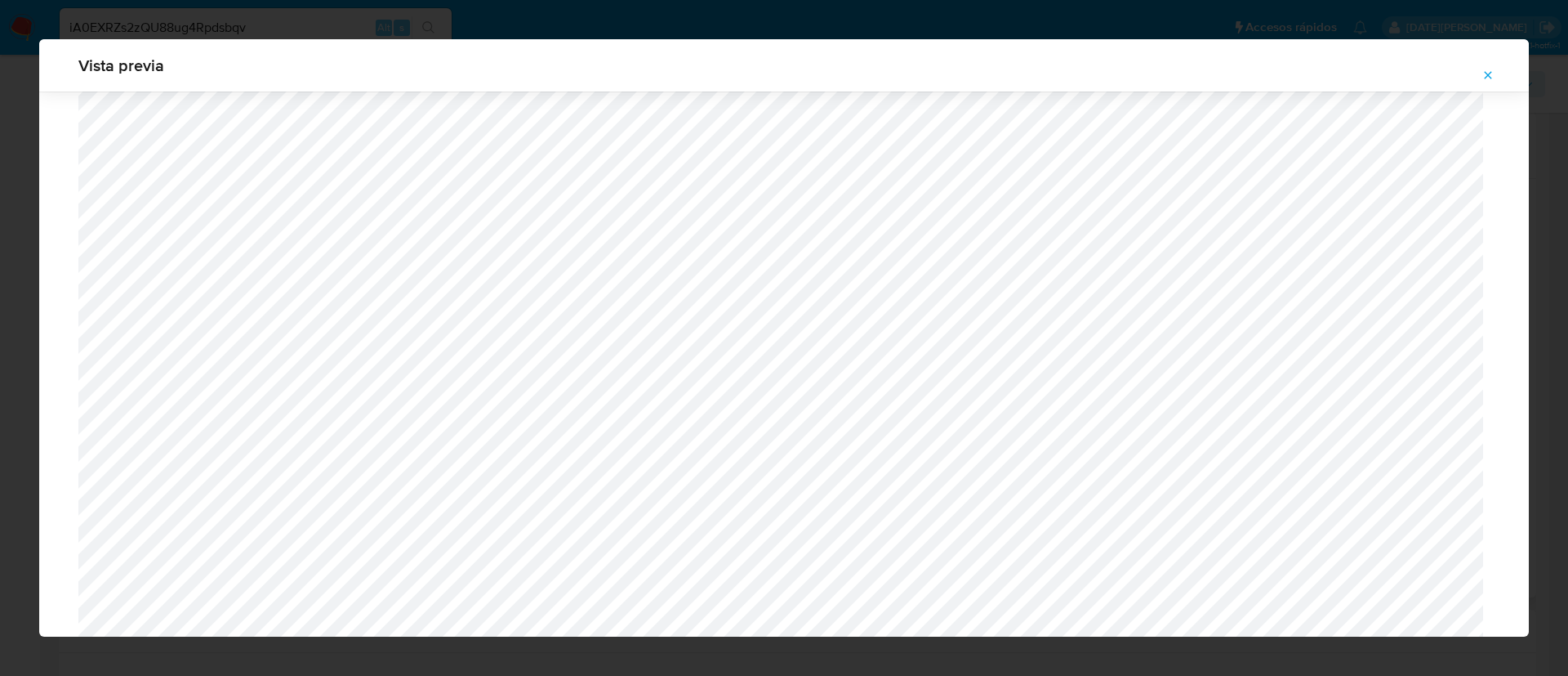
scroll to position [703, 0]
click at [1489, 76] on icon "Attachment preview" at bounding box center [1488, 74] width 13 height 13
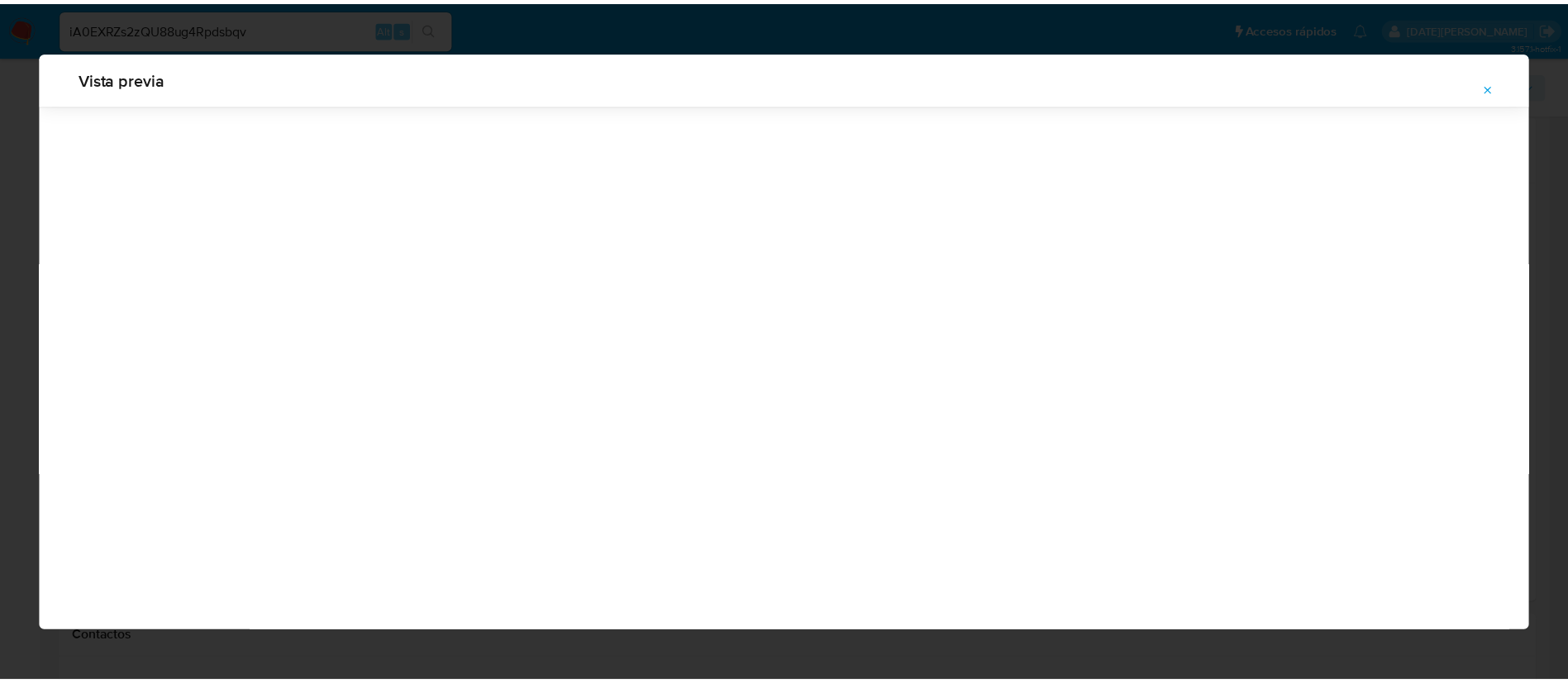
scroll to position [0, 0]
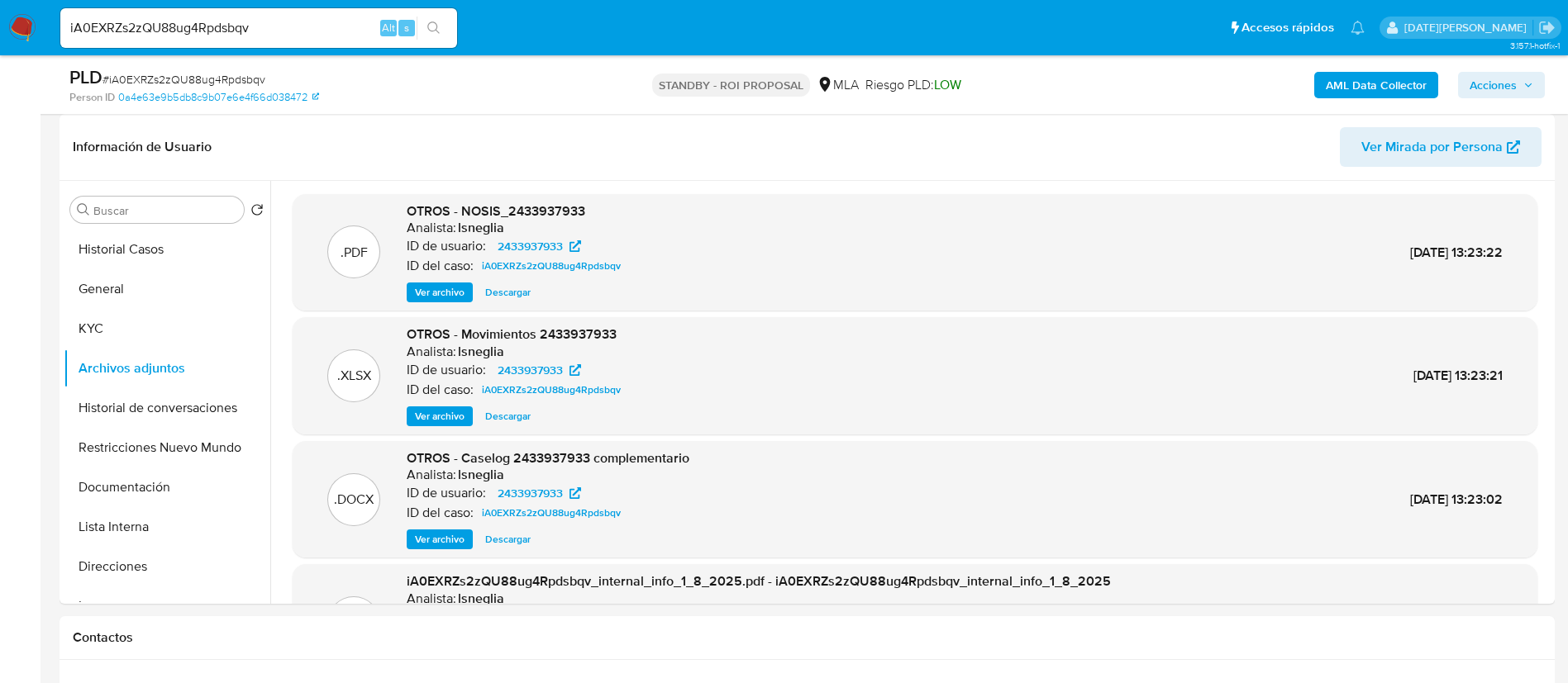
click at [264, 32] on input "iA0EXRZs2zQU88ug4Rpdsbqv" at bounding box center [259, 28] width 397 height 22
paste input "WEQguR5ahY0jHuWgKsF9SSJs"
type input "WEQguR5ahY0jHuWgKsF9SSJs"
click at [439, 29] on icon "search-icon" at bounding box center [434, 28] width 13 height 13
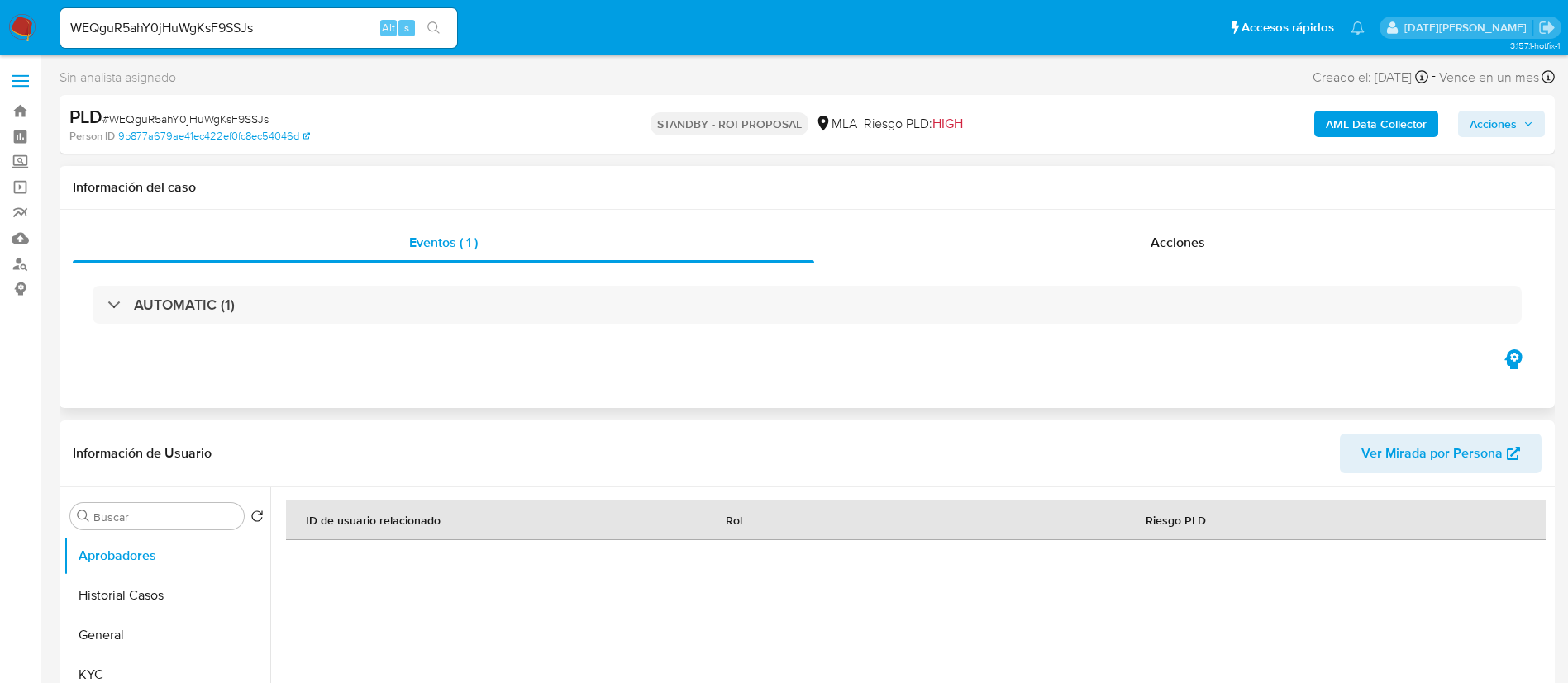
select select "10"
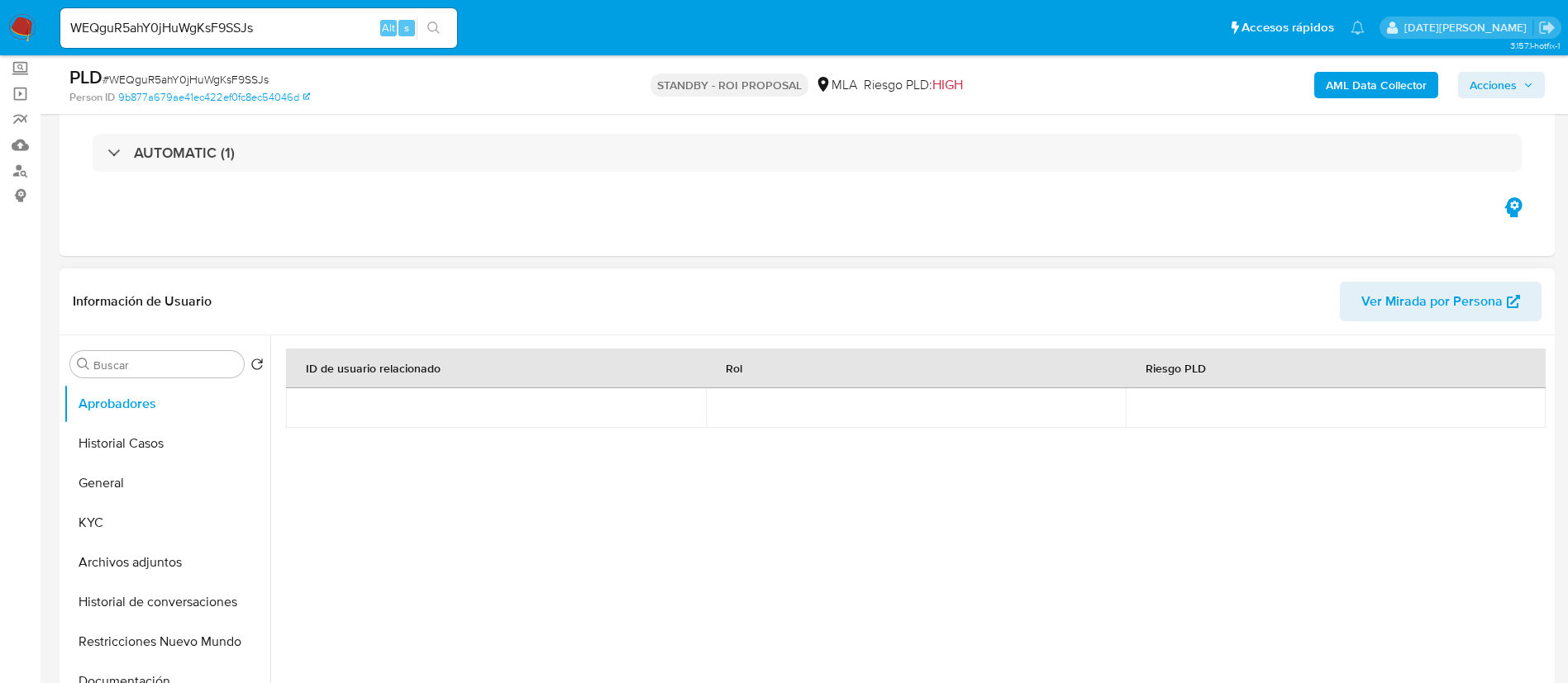
scroll to position [124, 0]
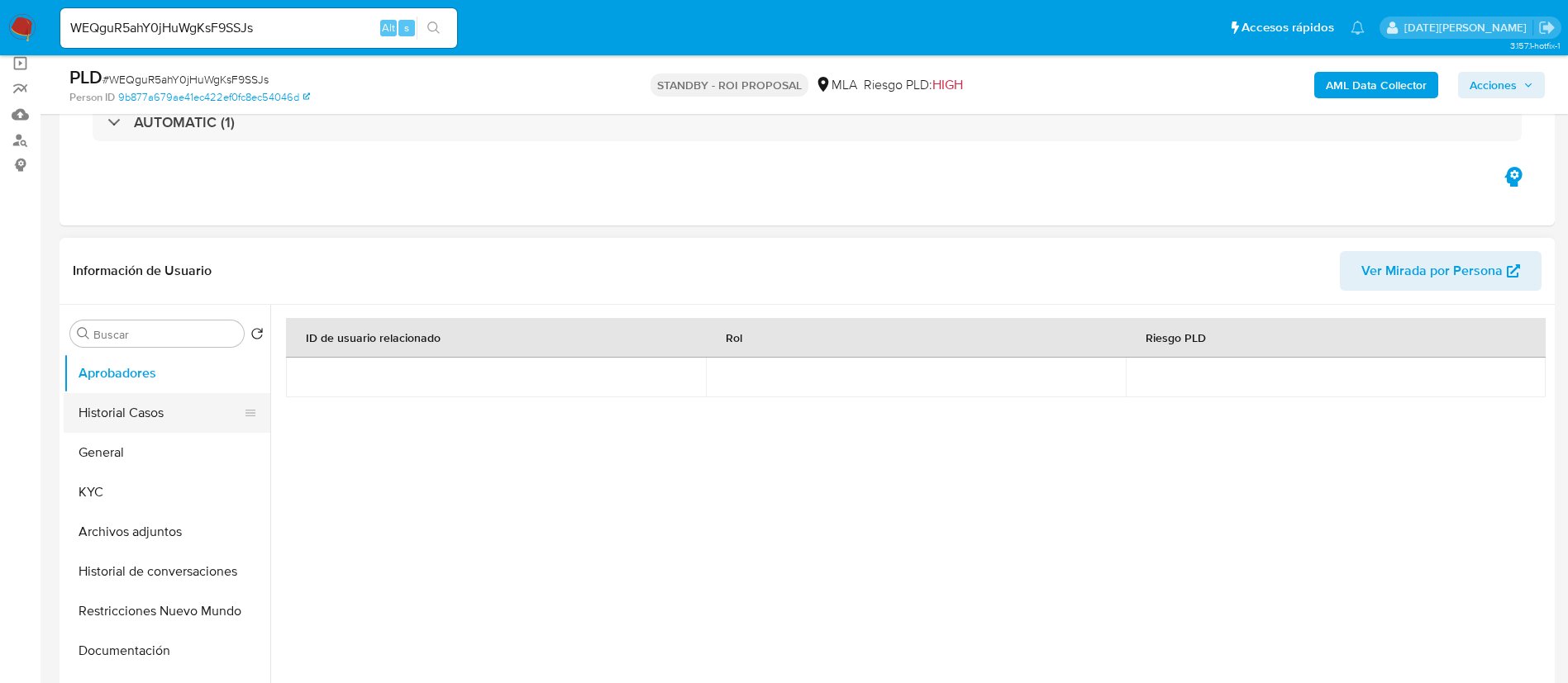
click at [186, 417] on button "Historial Casos" at bounding box center [160, 412] width 193 height 39
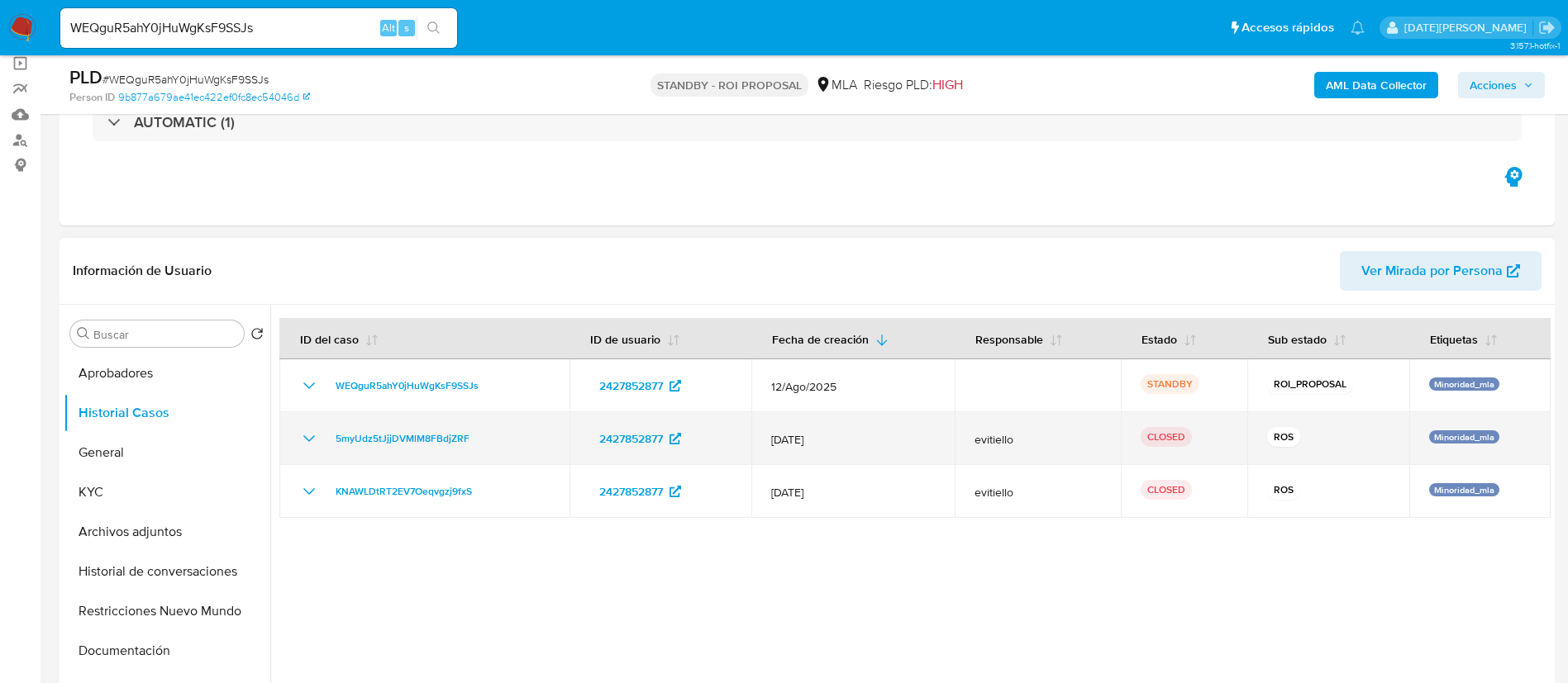
click at [306, 443] on icon "Mostrar/Ocultar" at bounding box center [309, 438] width 20 height 20
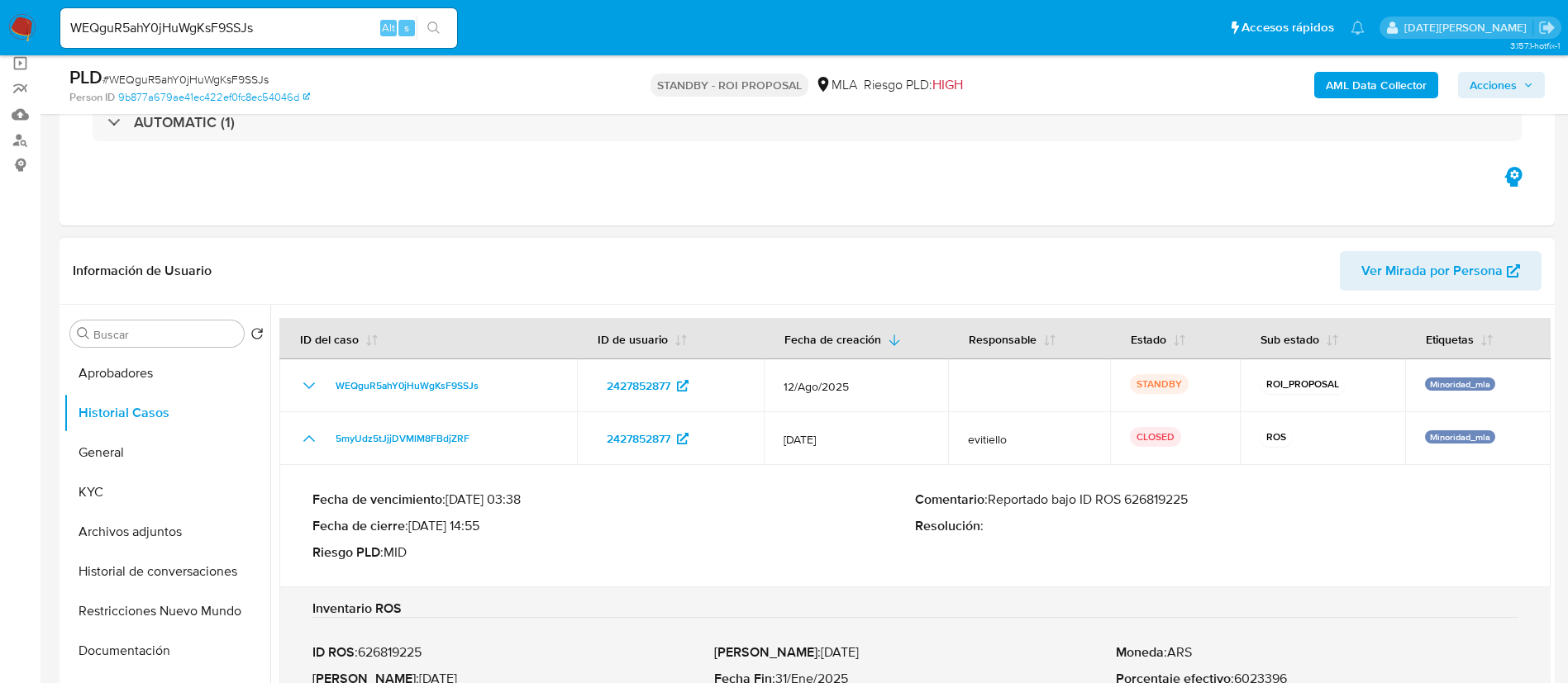
click at [1150, 507] on p "Comentario : Reportado bajo ID ROS 626819225" at bounding box center [1216, 500] width 602 height 17
click at [192, 537] on button "Archivos adjuntos" at bounding box center [160, 531] width 193 height 39
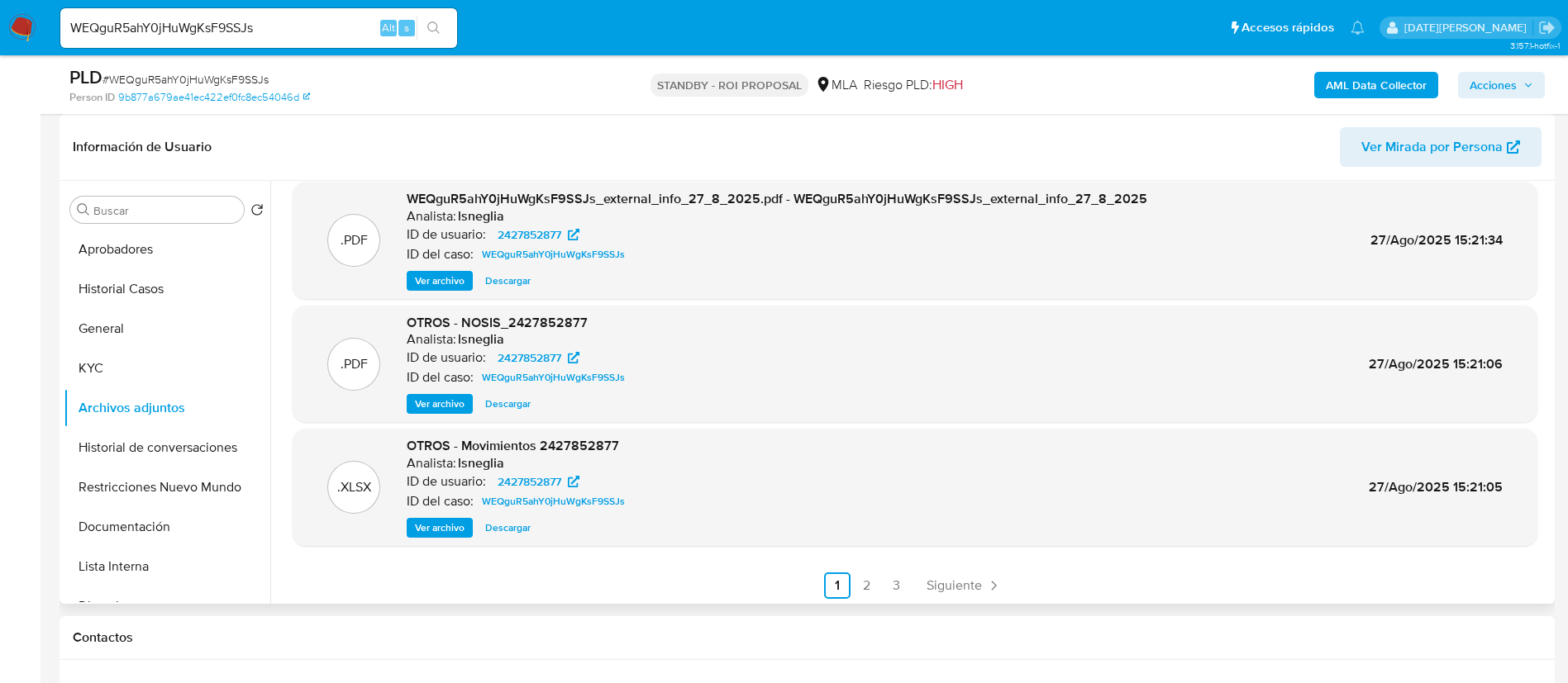
scroll to position [139, 0]
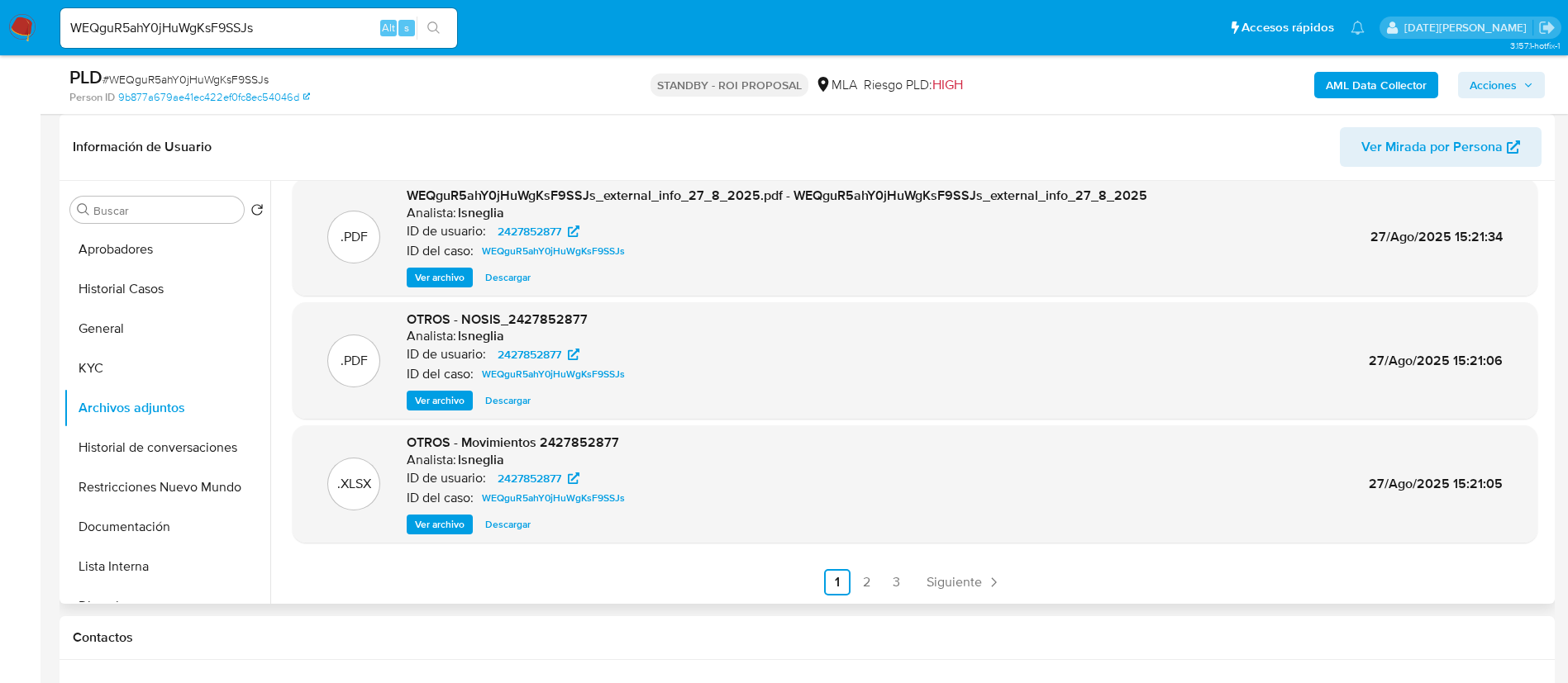
click at [856, 583] on link "2" at bounding box center [867, 582] width 26 height 26
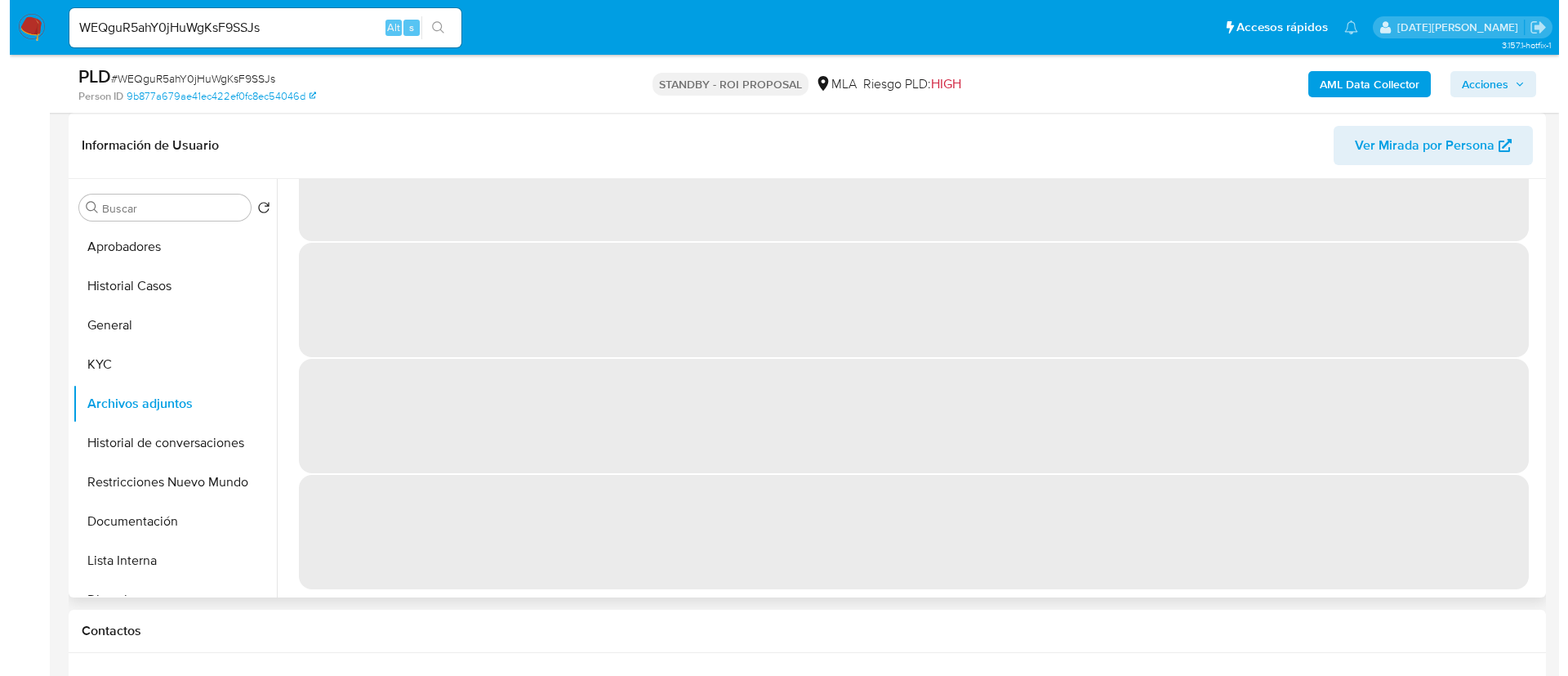
scroll to position [0, 0]
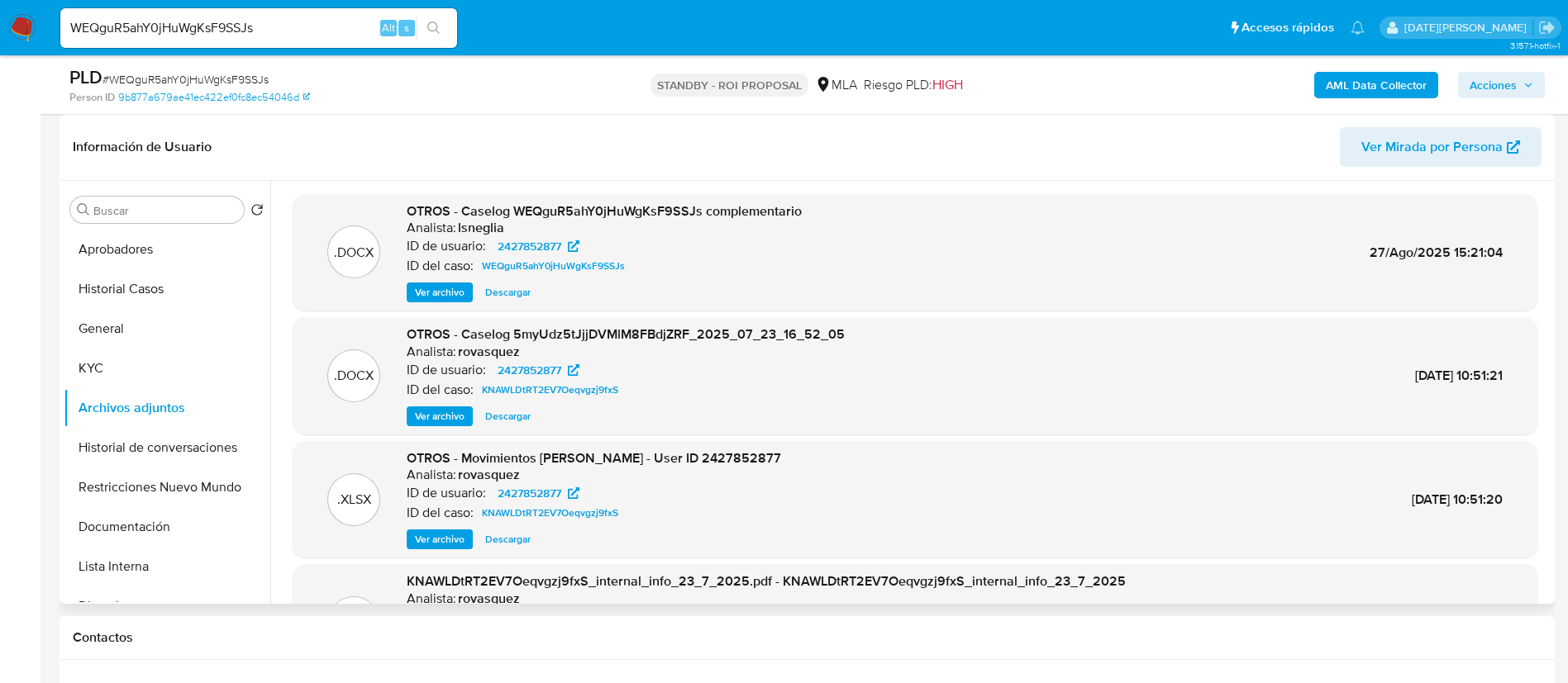
click at [452, 288] on span "Ver archivo" at bounding box center [440, 292] width 50 height 17
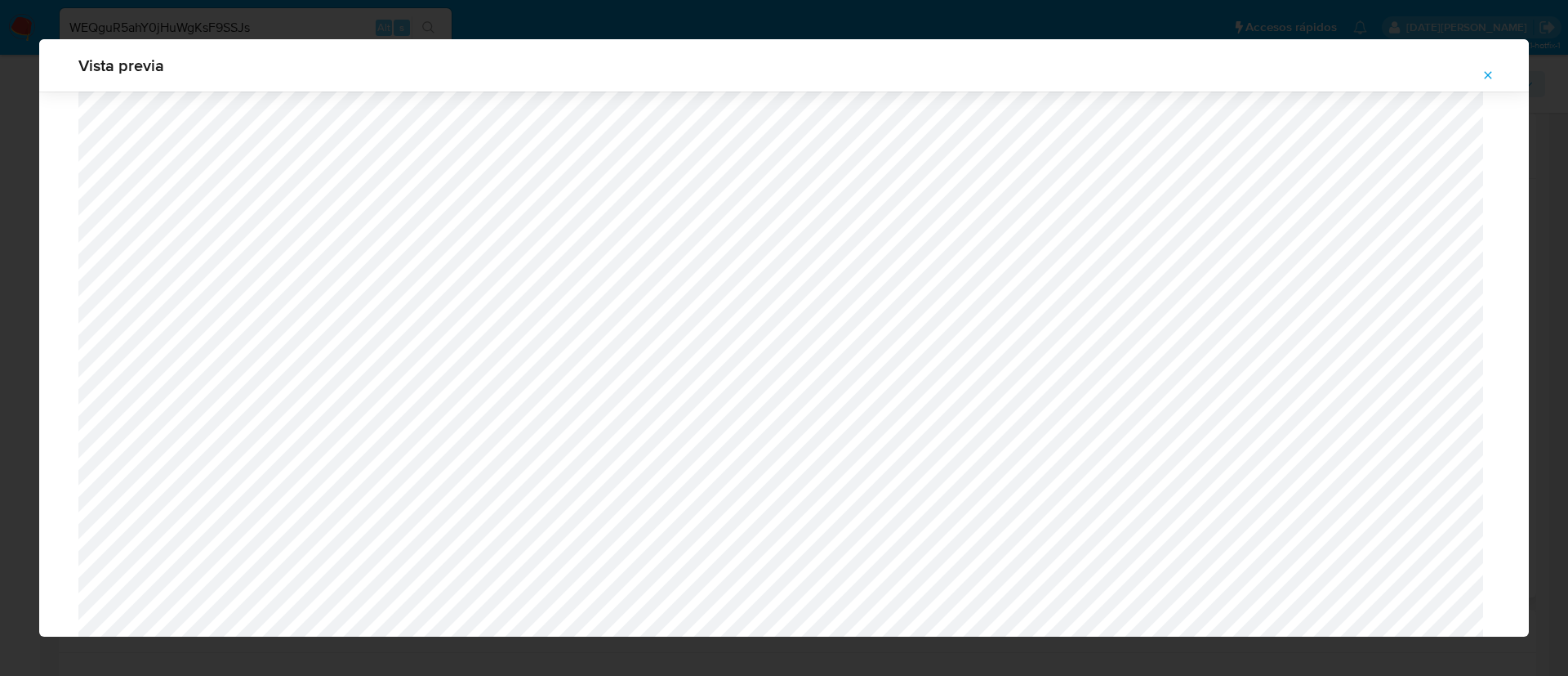
scroll to position [580, 0]
click at [1483, 80] on icon "Attachment preview" at bounding box center [1488, 74] width 13 height 13
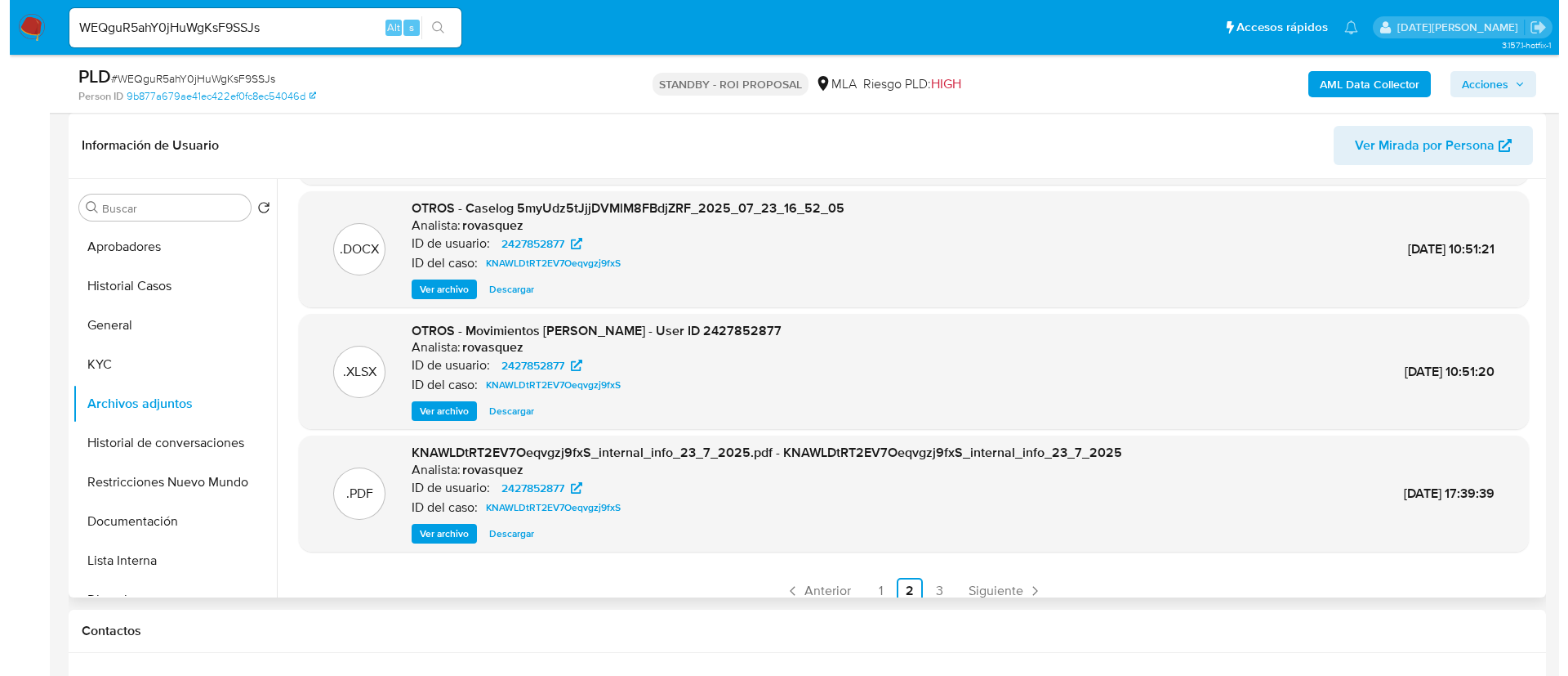
scroll to position [0, 0]
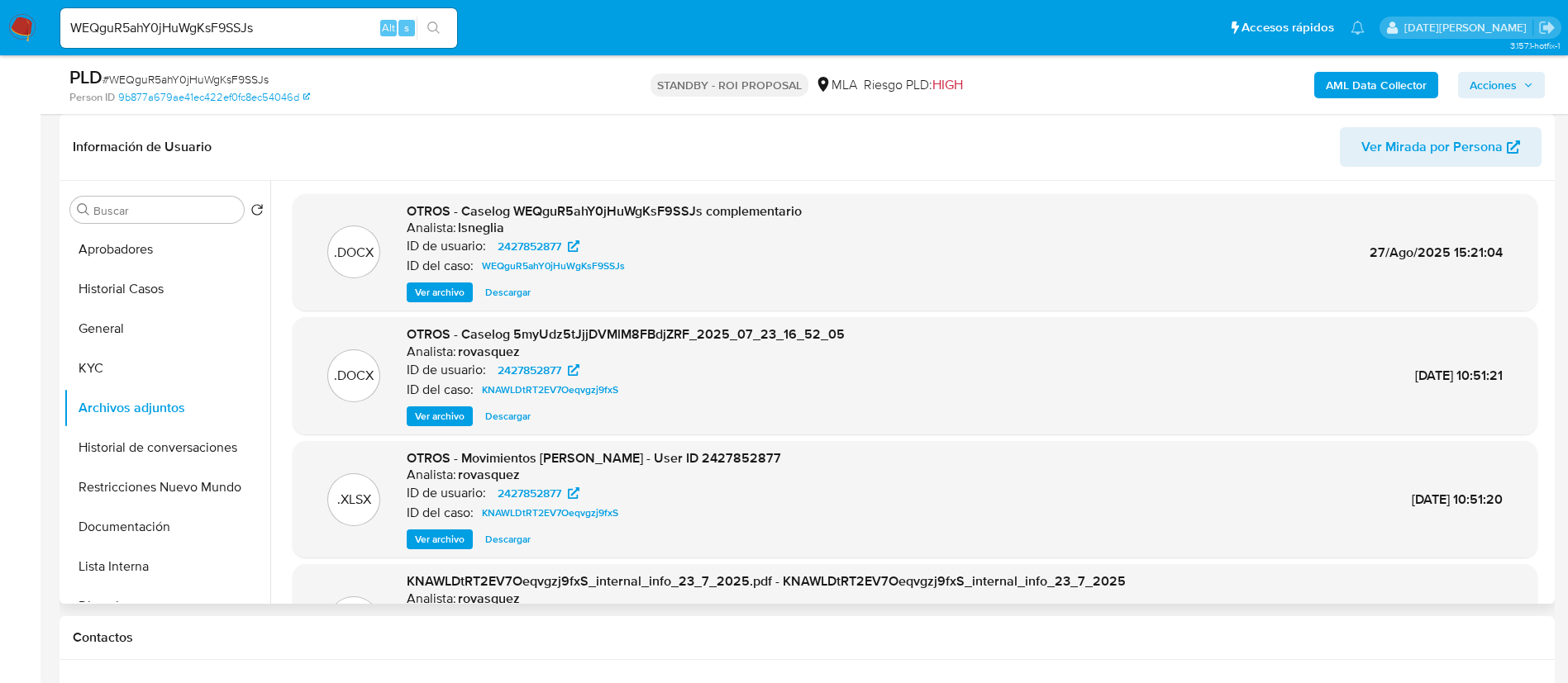
click at [439, 418] on span "Ver archivo" at bounding box center [440, 416] width 50 height 17
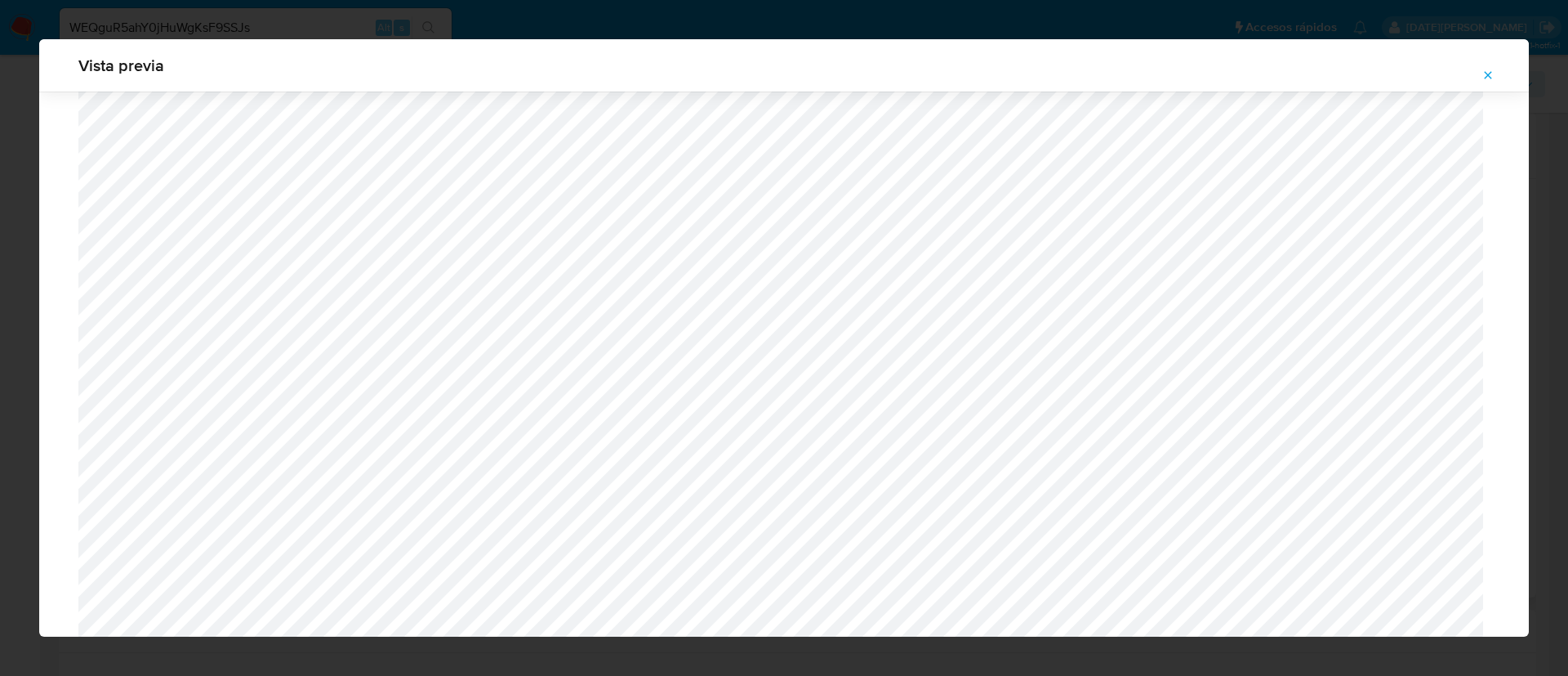
scroll to position [213, 0]
click at [1487, 78] on icon "Attachment preview" at bounding box center [1488, 74] width 13 height 13
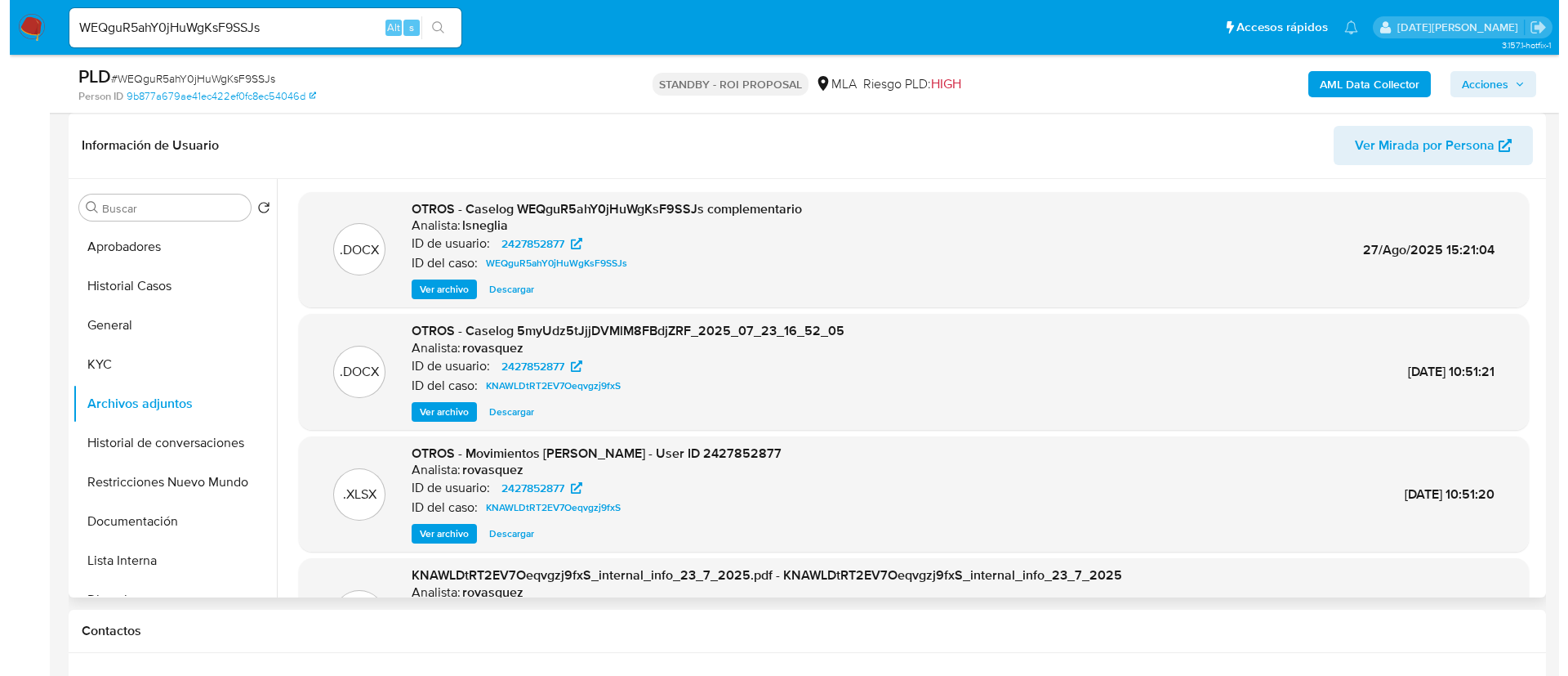
scroll to position [123, 0]
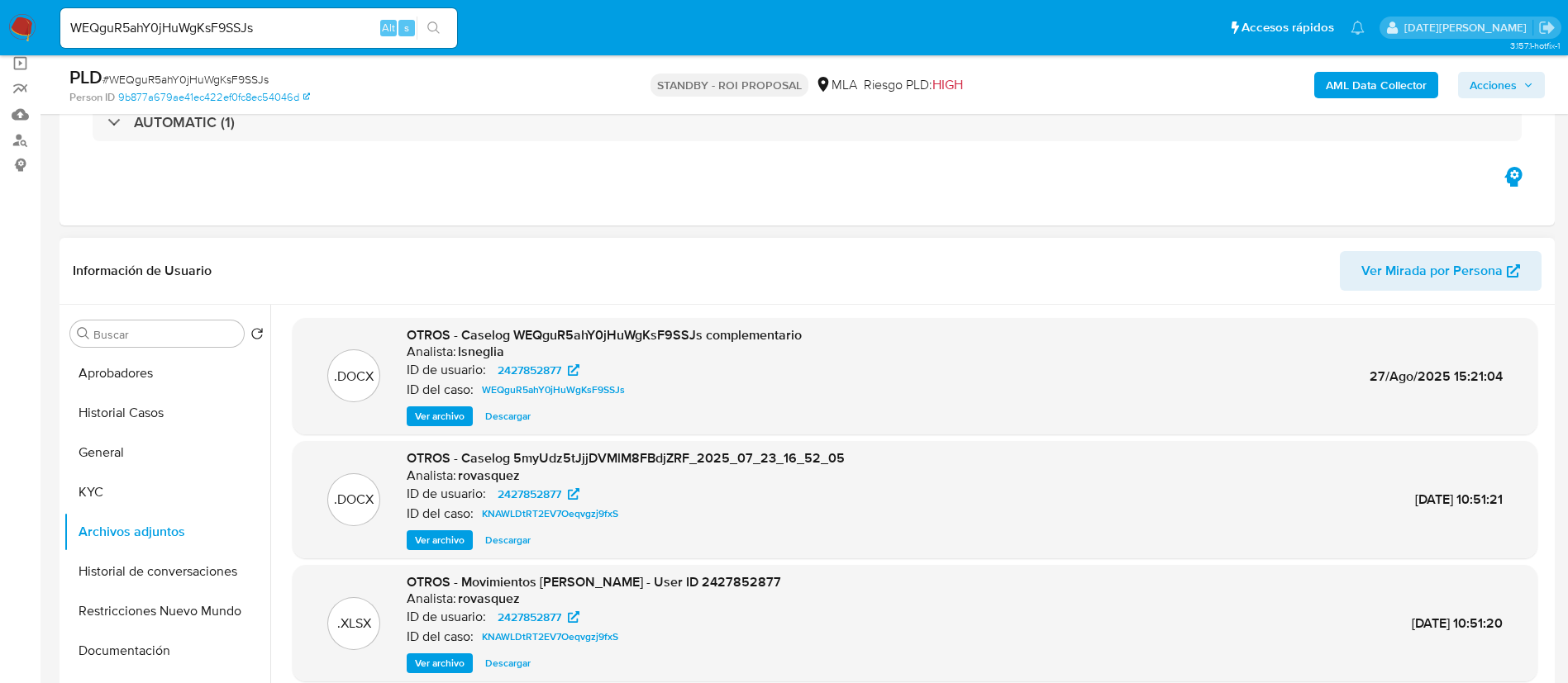
click at [451, 418] on span "Ver archivo" at bounding box center [440, 416] width 50 height 17
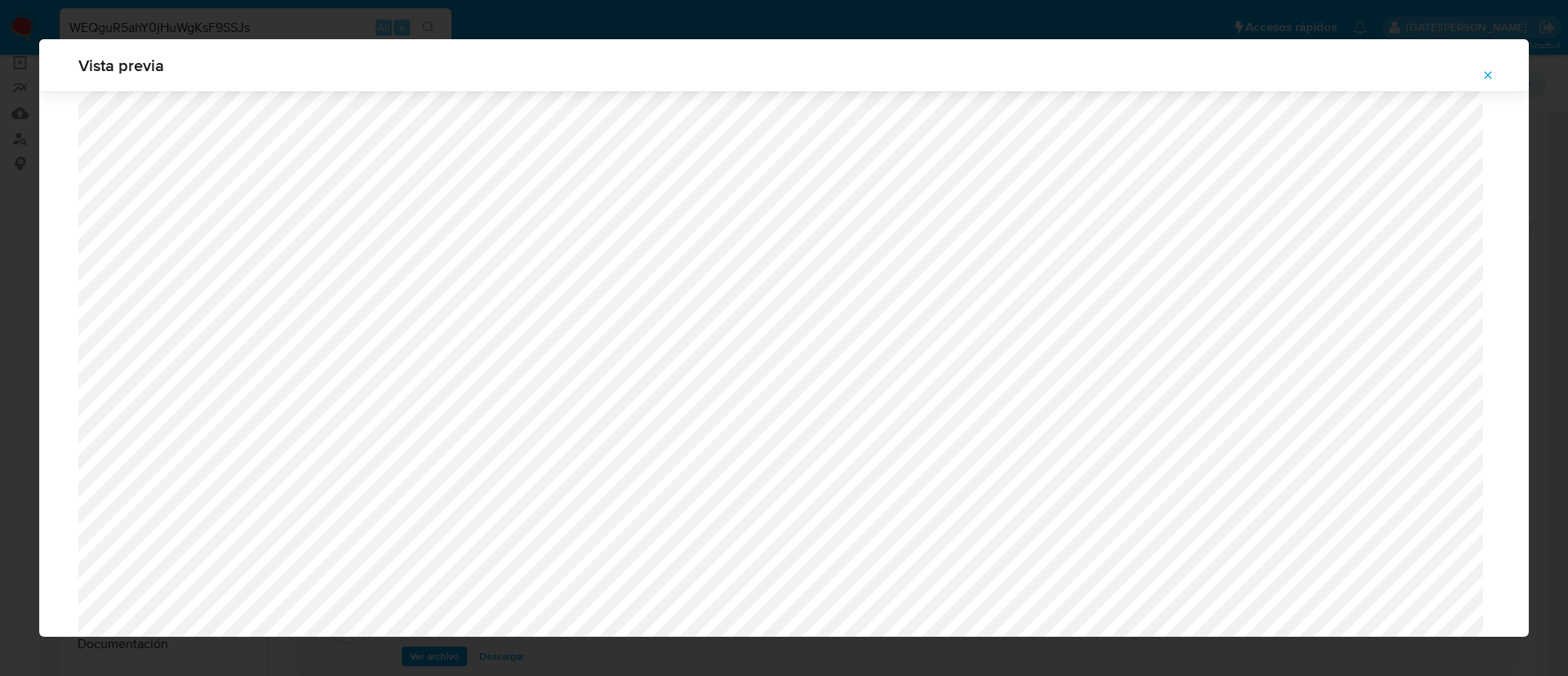
scroll to position [703, 0]
click at [1492, 77] on icon "Attachment preview" at bounding box center [1488, 74] width 13 height 13
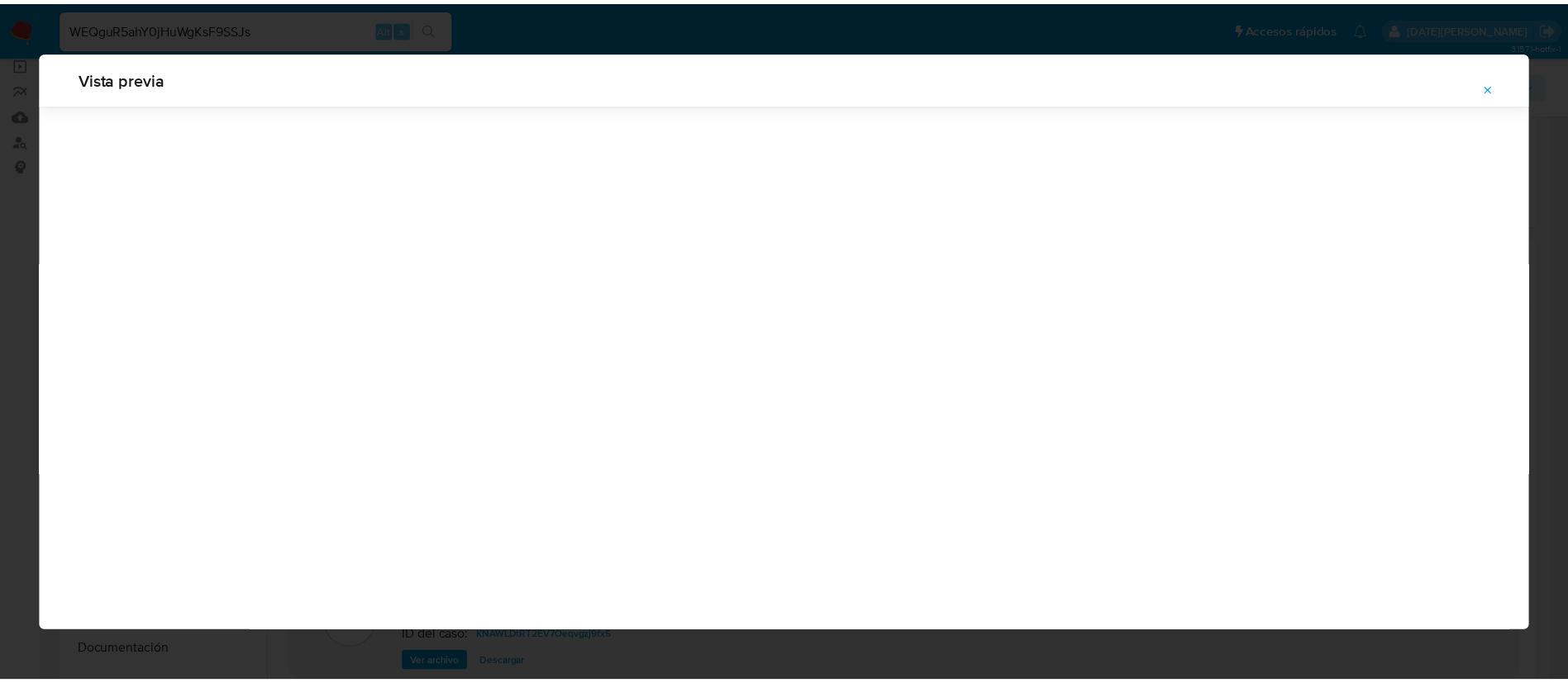
scroll to position [0, 0]
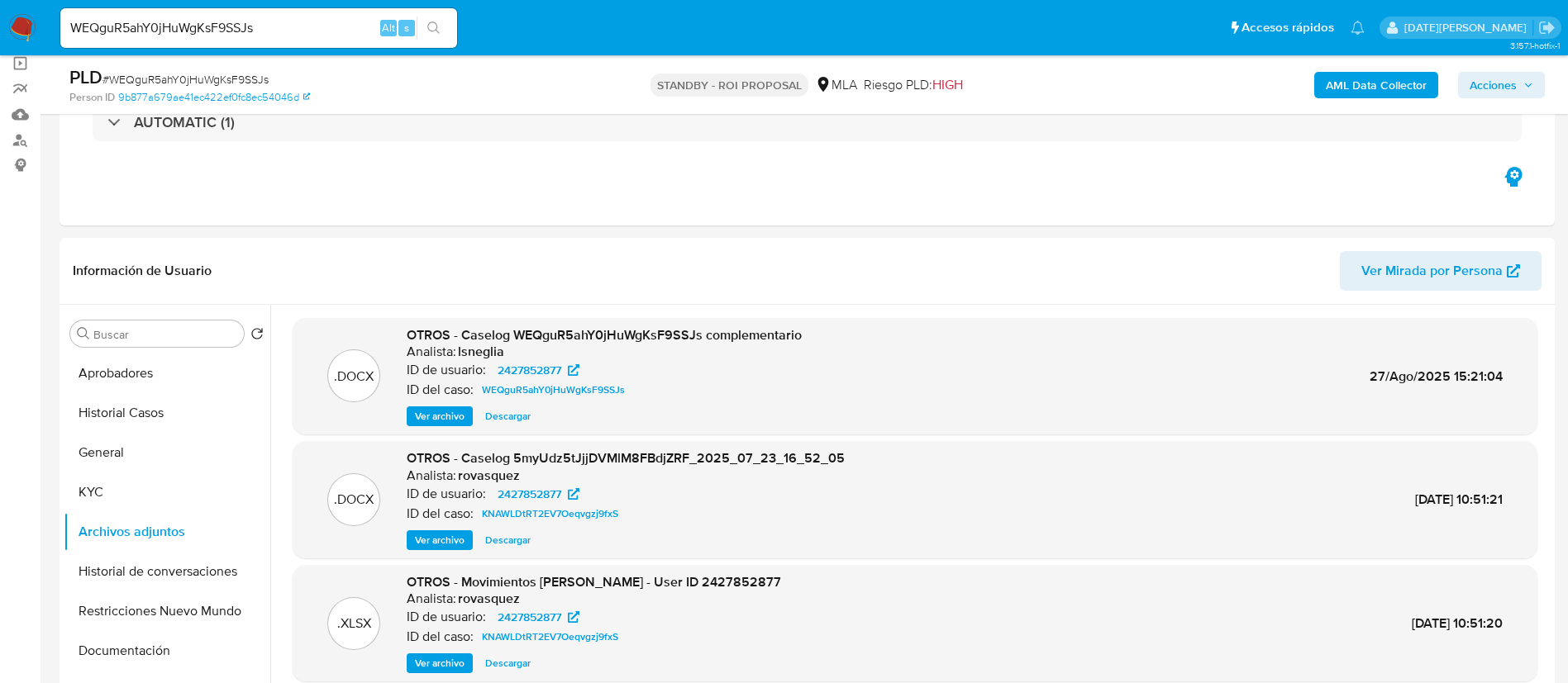
click at [195, 26] on input "WEQguR5ahY0jHuWgKsF9SSJs" at bounding box center [259, 28] width 397 height 22
paste input "ygH4wvBgjoDzcUk20tKSEXuN"
type input "ygH4wvBgjoDzcUk20tKSEXuN"
click at [434, 25] on icon "search-icon" at bounding box center [434, 28] width 13 height 13
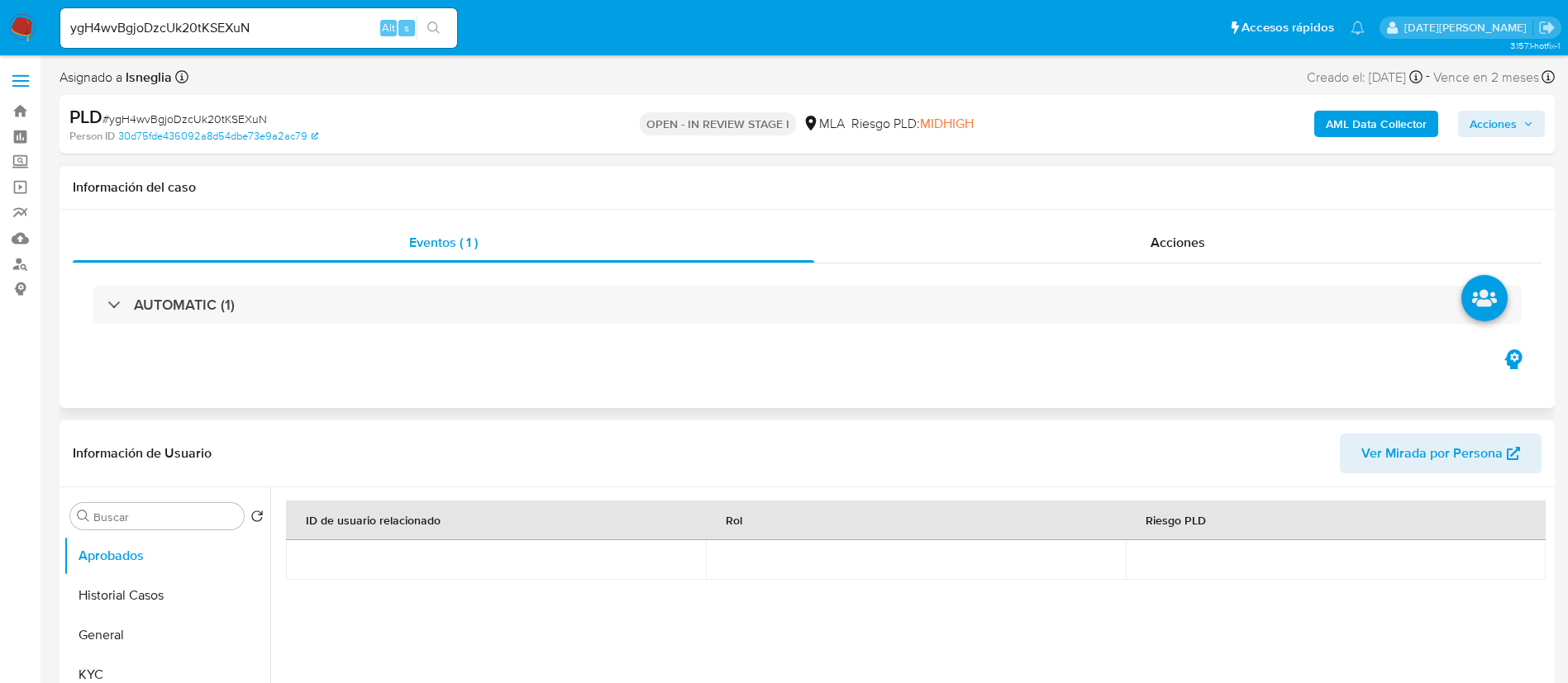
select select "10"
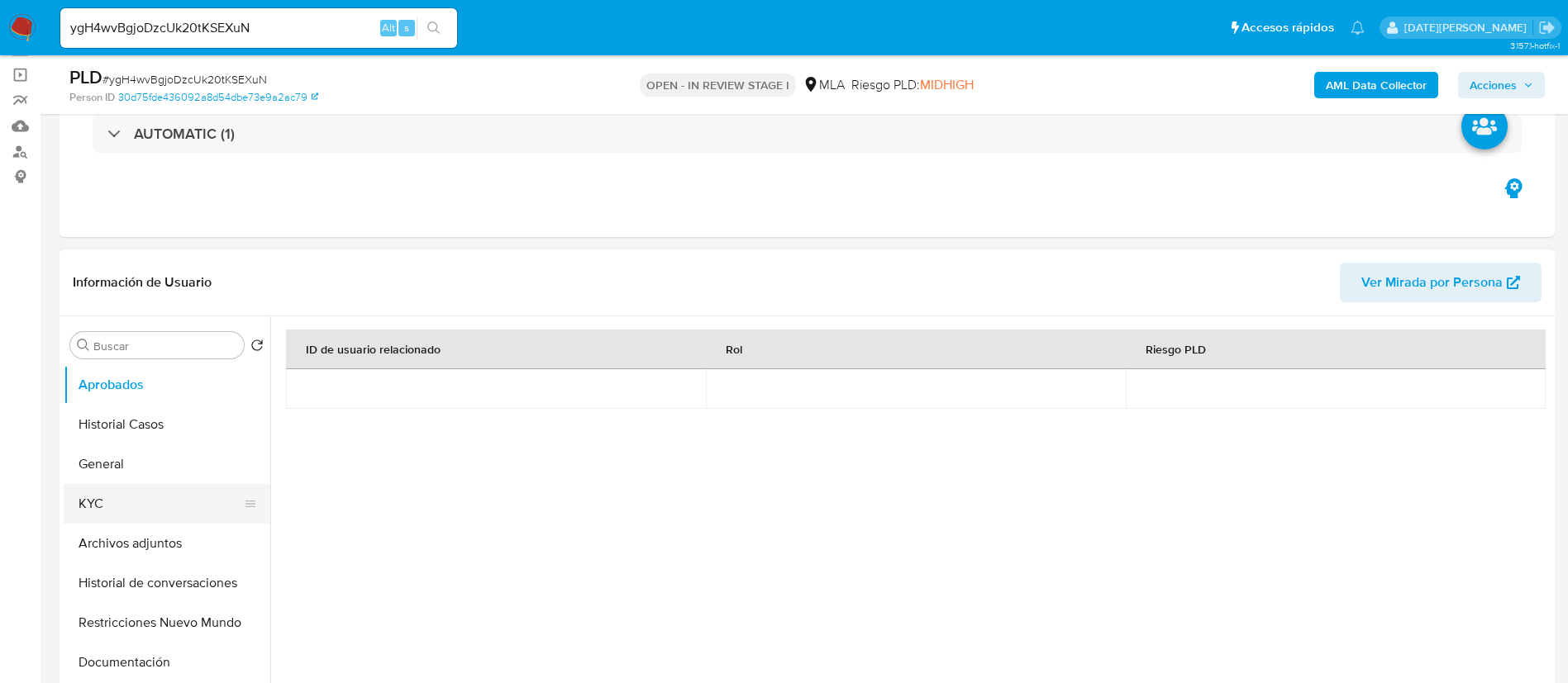
scroll to position [124, 0]
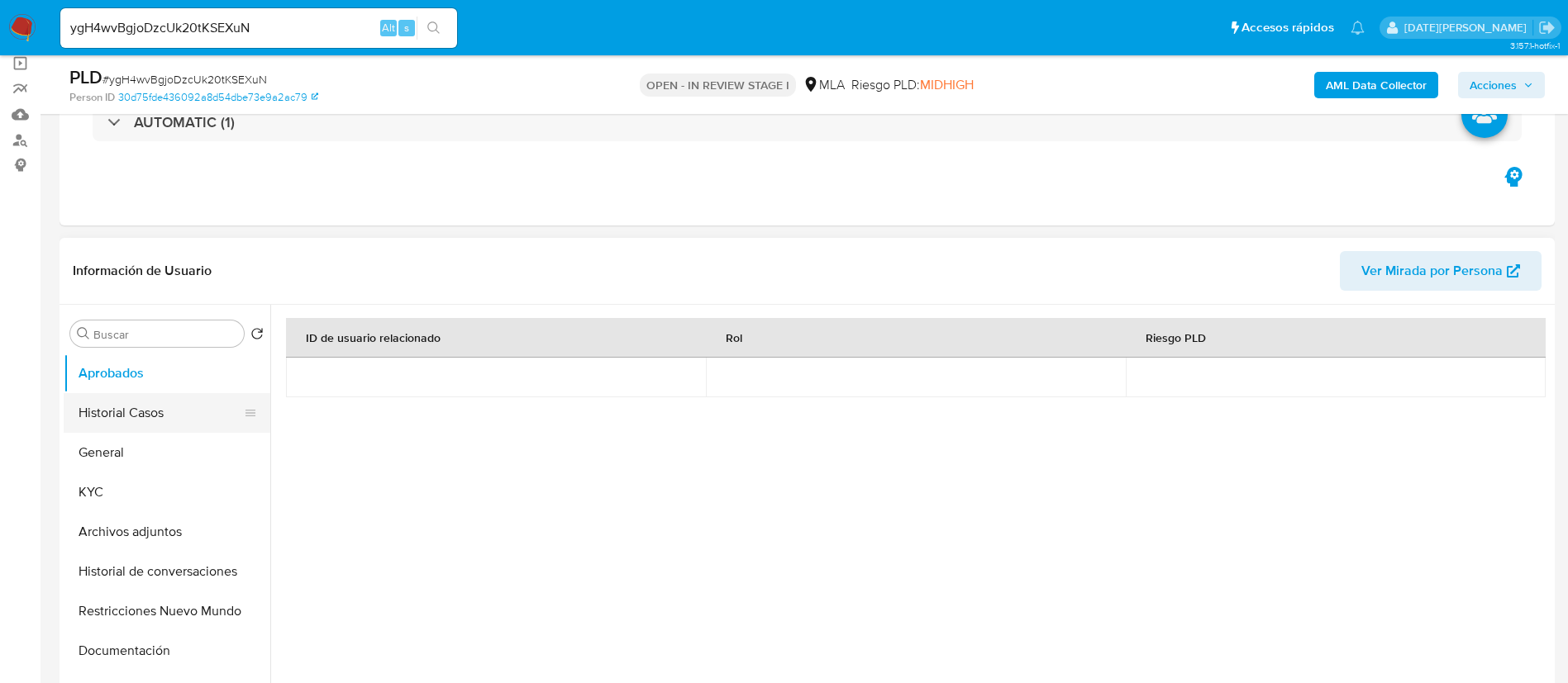
click at [138, 415] on button "Historial Casos" at bounding box center [160, 412] width 193 height 39
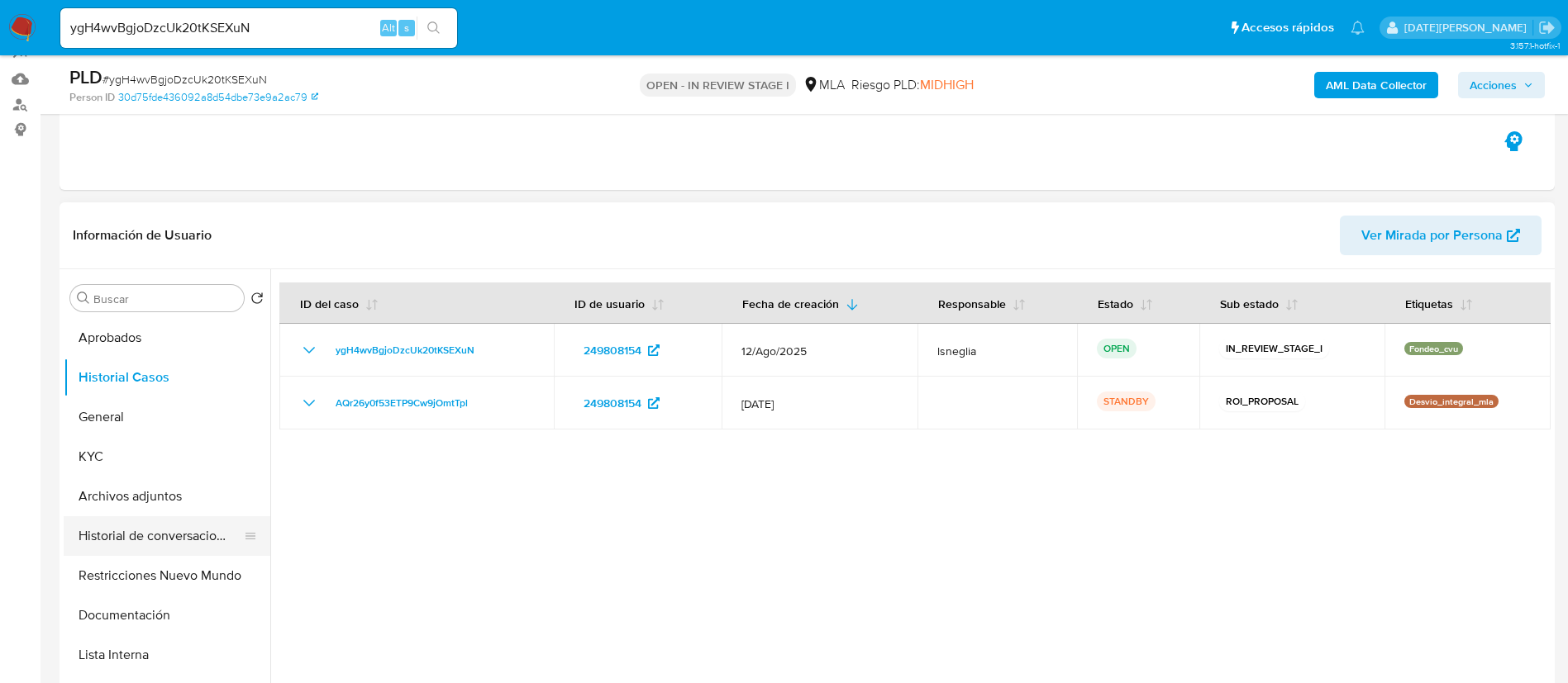
scroll to position [248, 0]
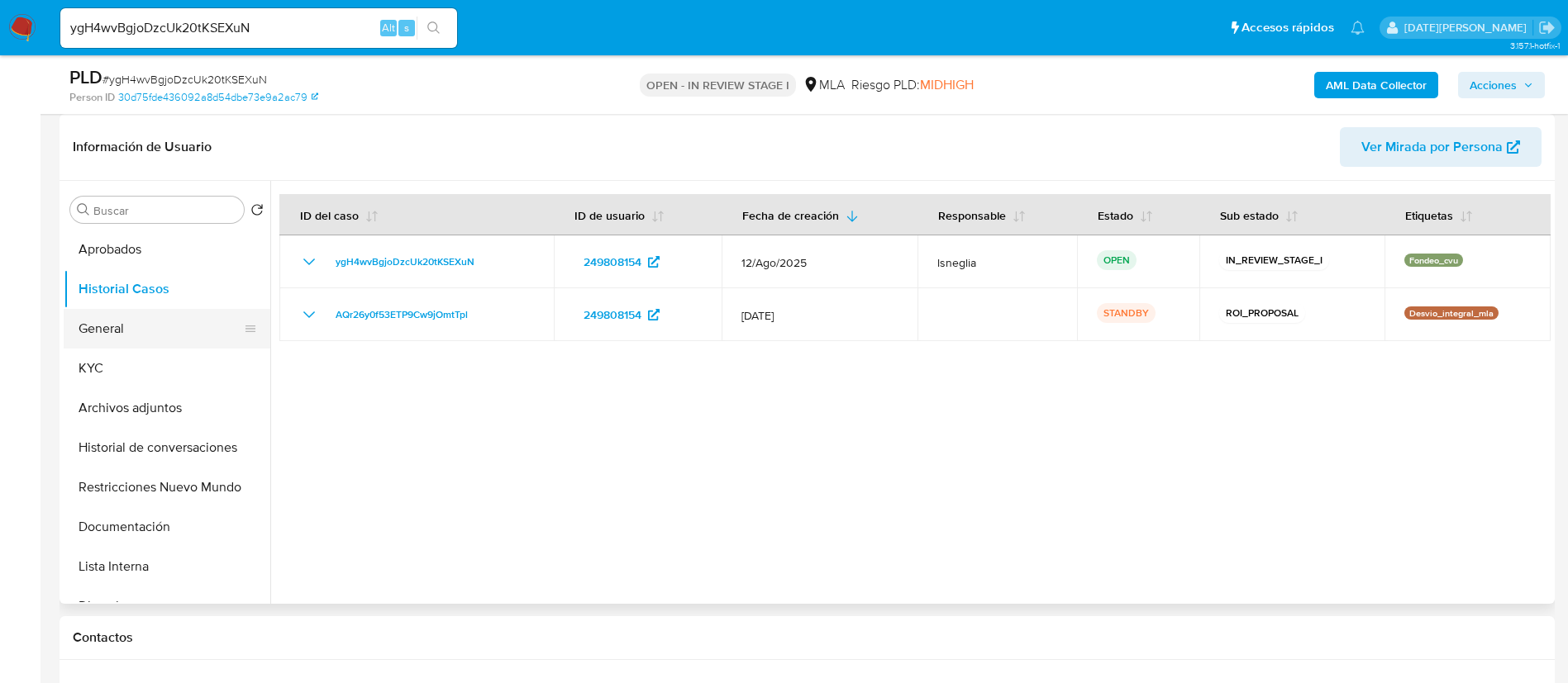
click at [121, 314] on button "General" at bounding box center [160, 328] width 193 height 39
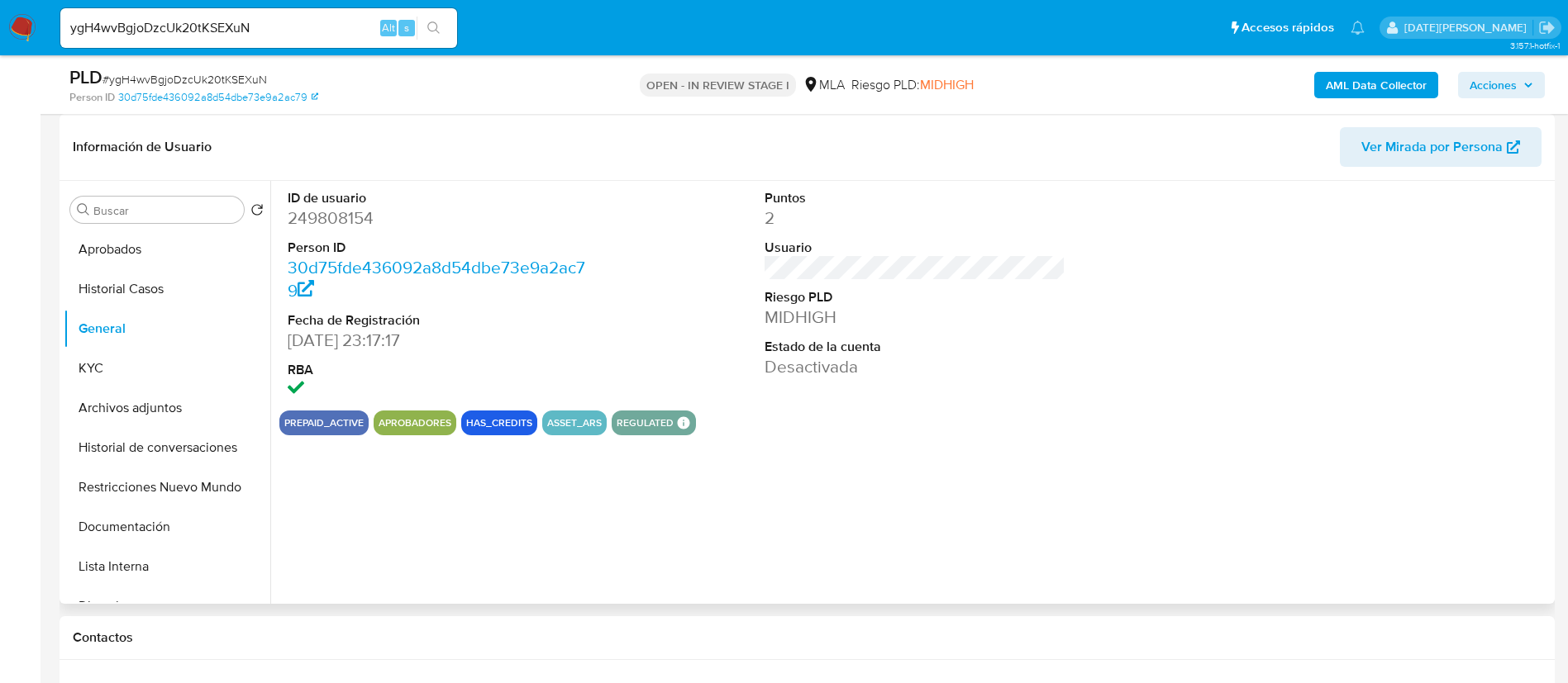
click at [333, 222] on dd "249808154" at bounding box center [438, 217] width 302 height 23
copy dd "249808154"
click at [97, 371] on button "KYC" at bounding box center [160, 368] width 193 height 39
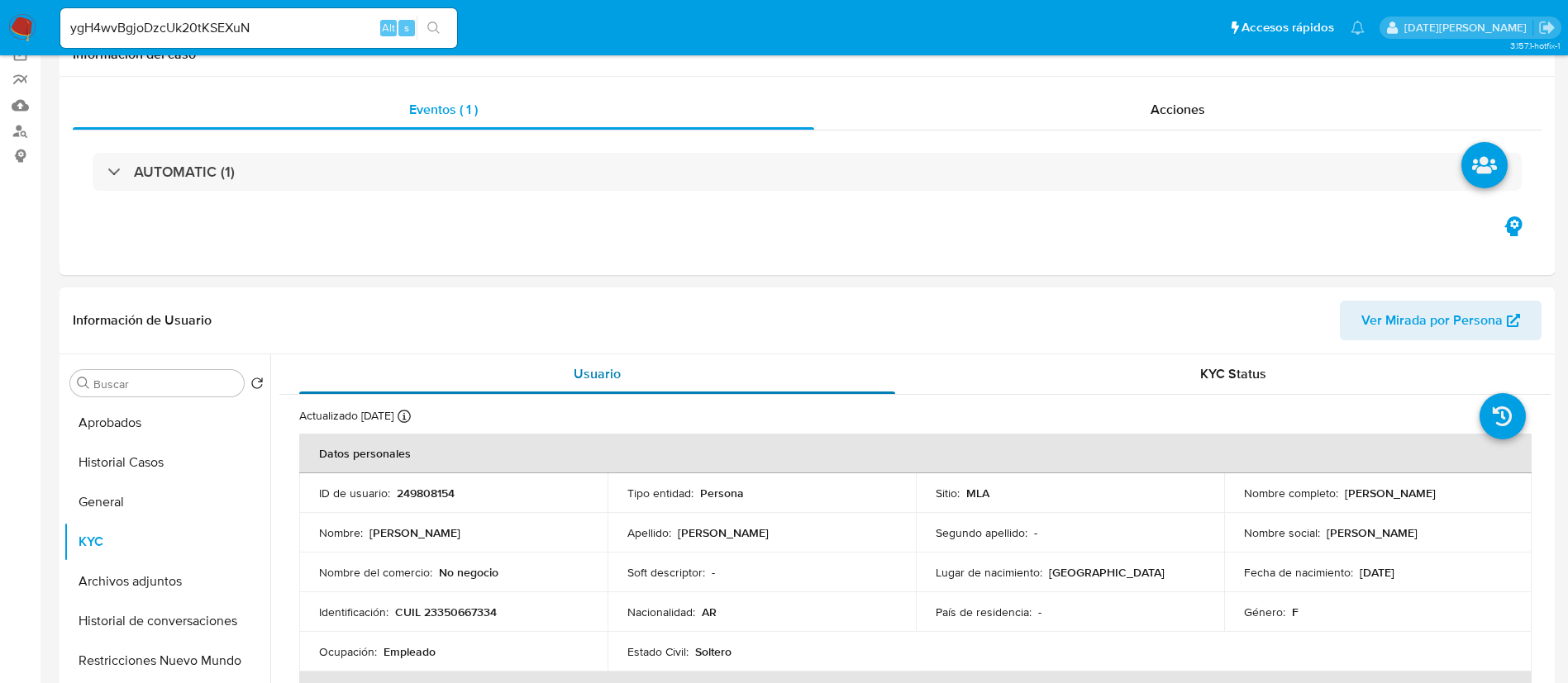
scroll to position [0, 0]
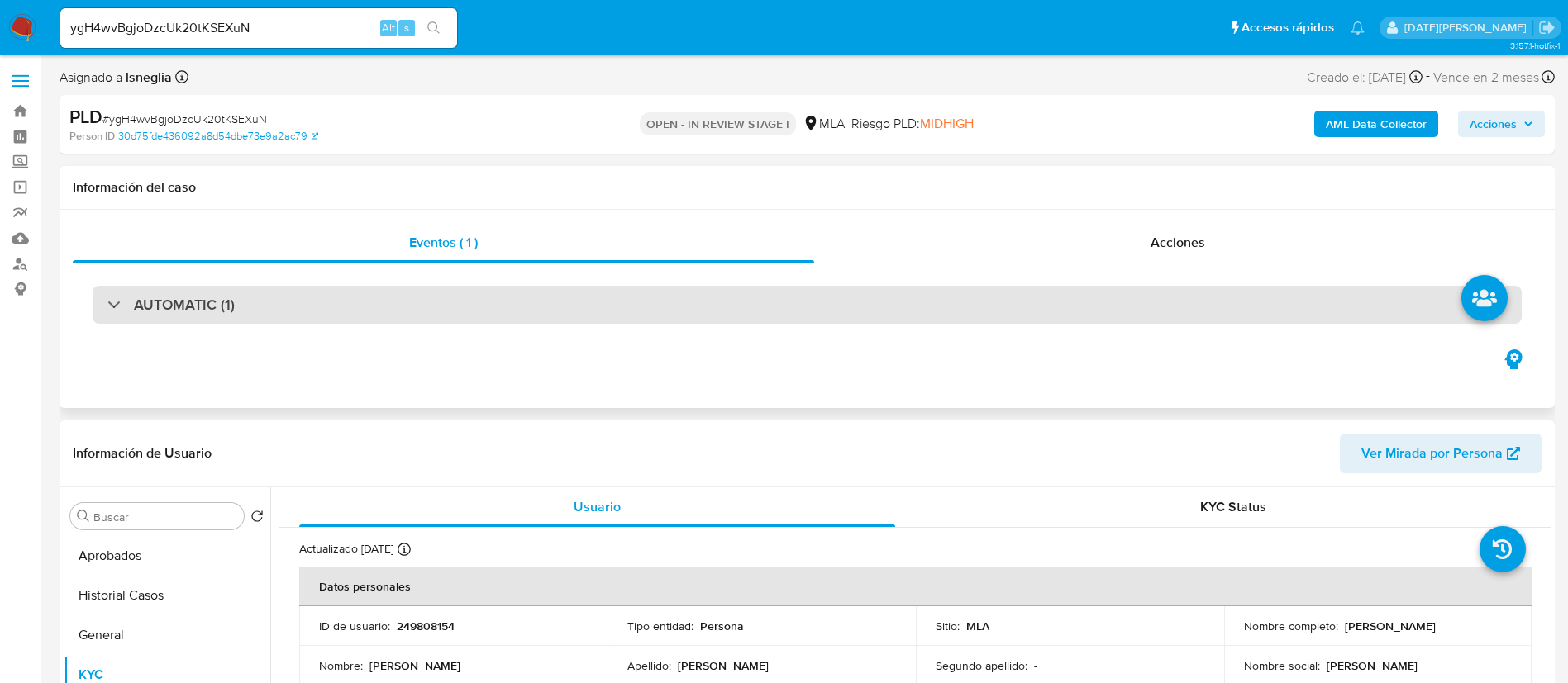
click at [364, 291] on div "AUTOMATIC (1)" at bounding box center [807, 304] width 1429 height 38
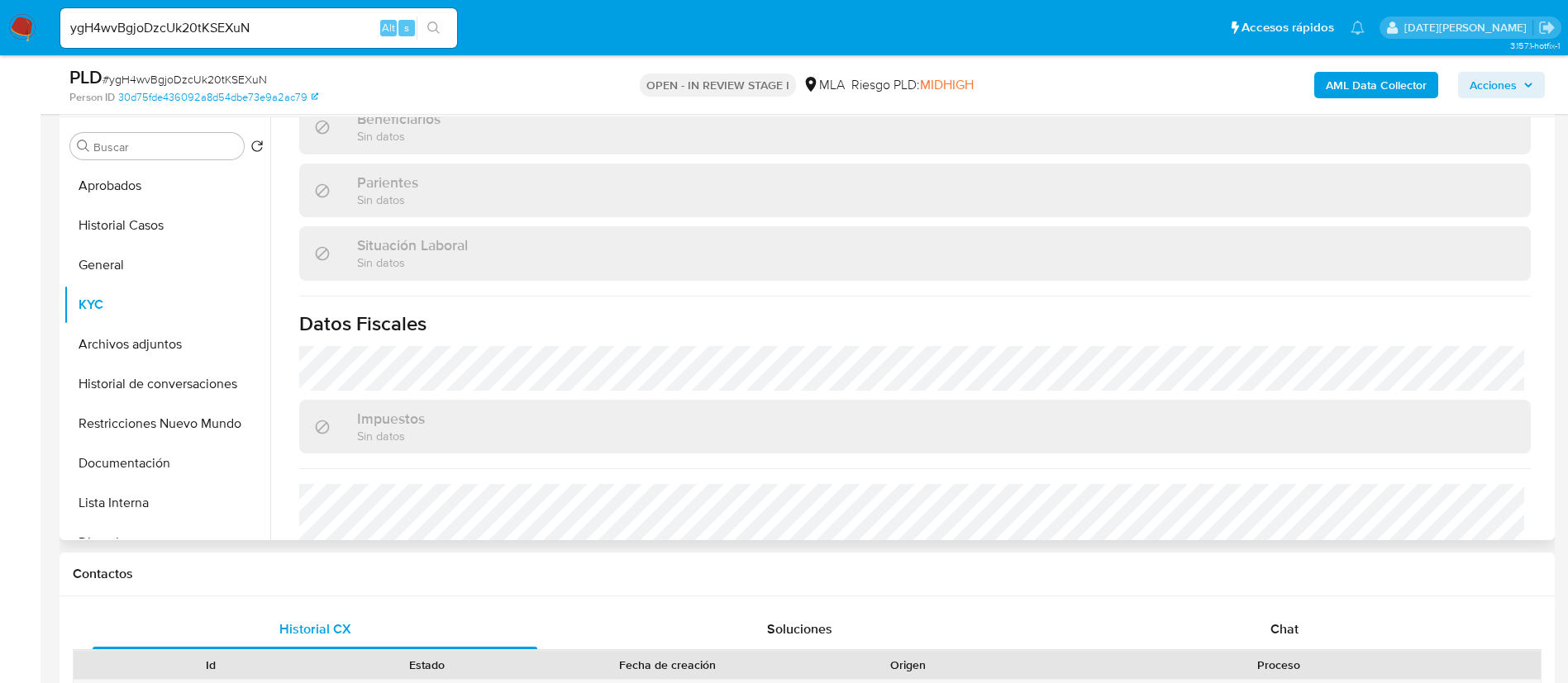
scroll to position [855, 0]
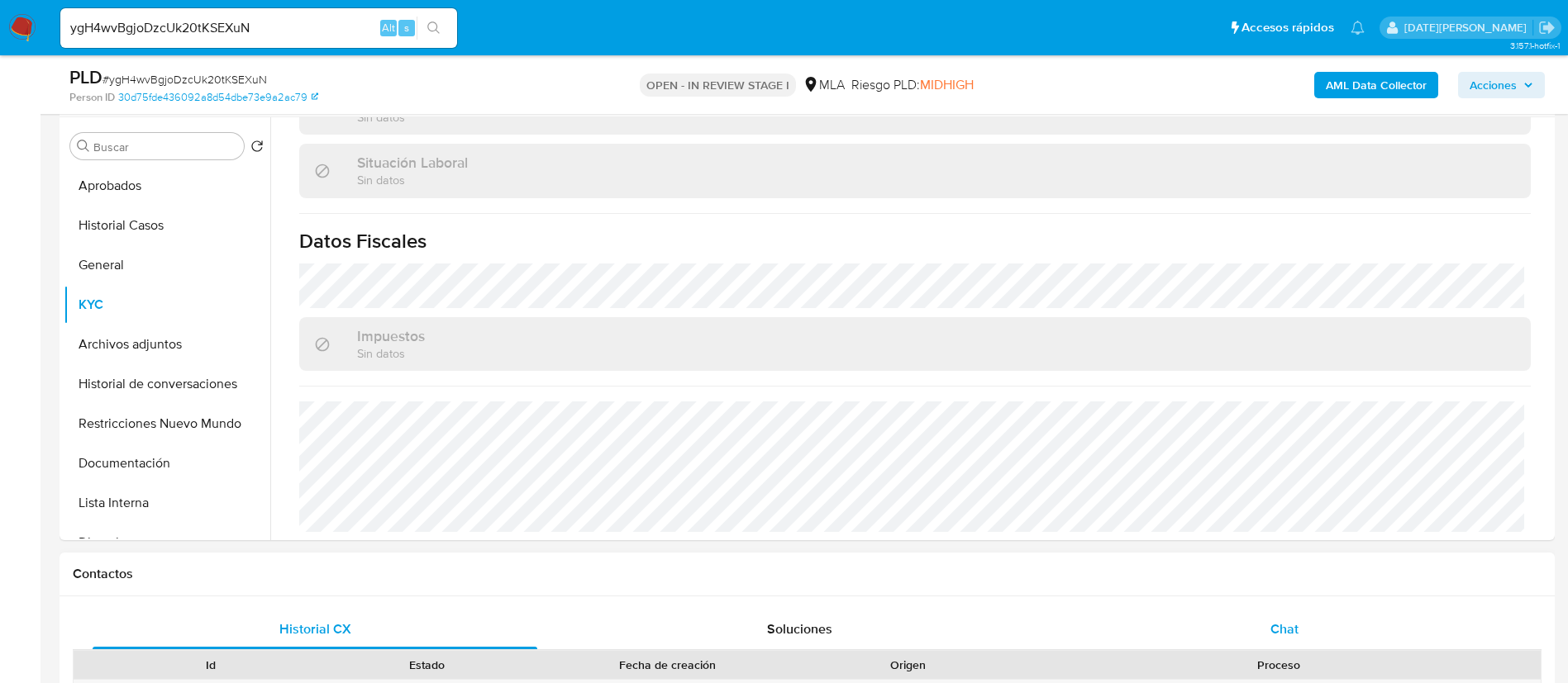
click at [1249, 632] on div "Chat" at bounding box center [1284, 629] width 445 height 39
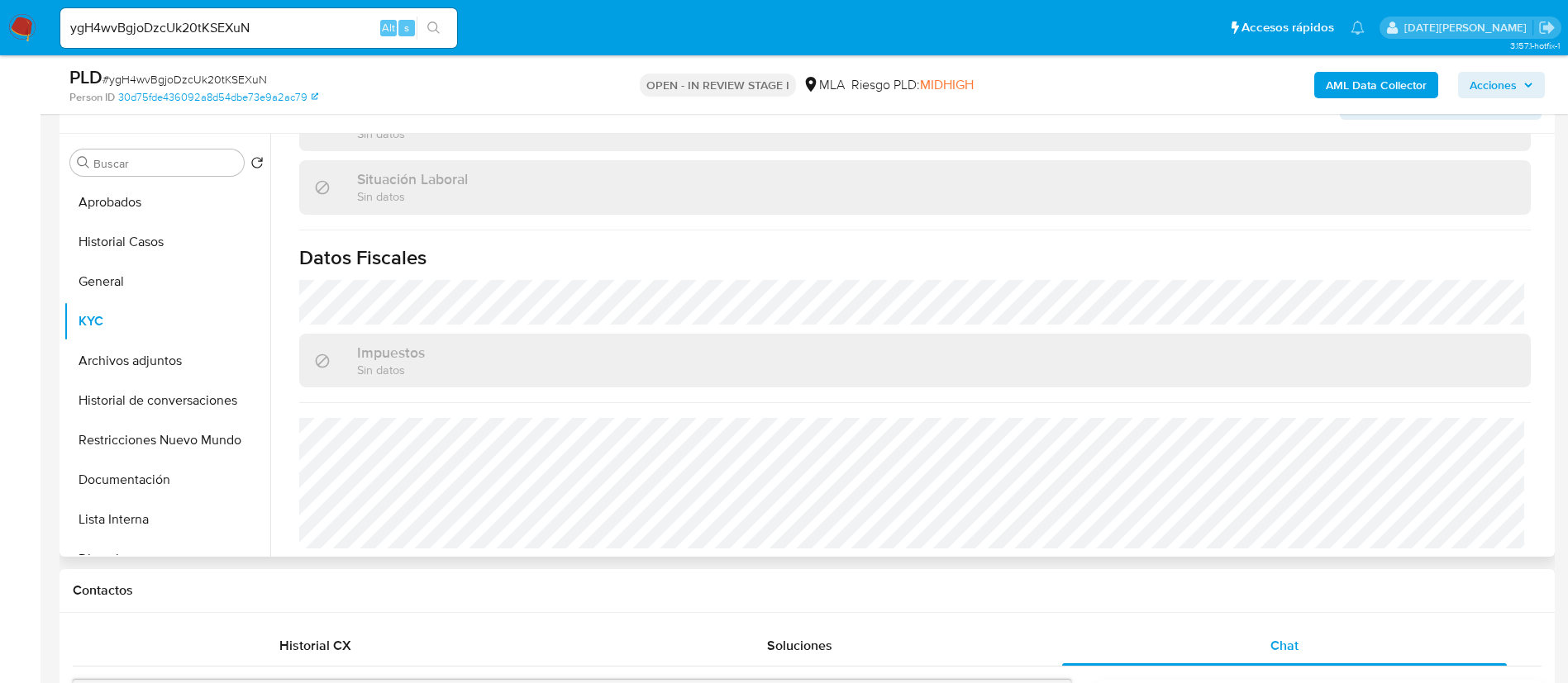
scroll to position [619, 0]
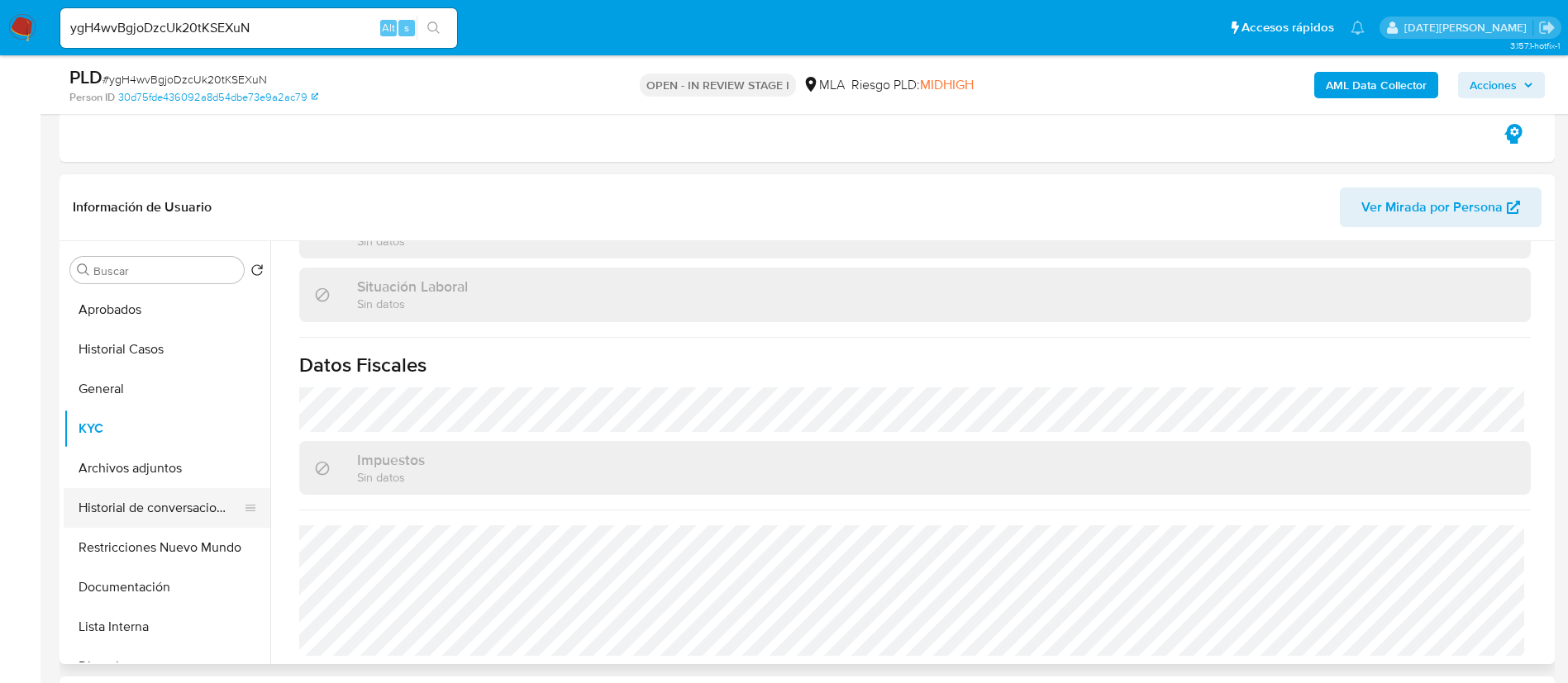
click at [111, 513] on button "Historial de conversaciones" at bounding box center [160, 507] width 193 height 39
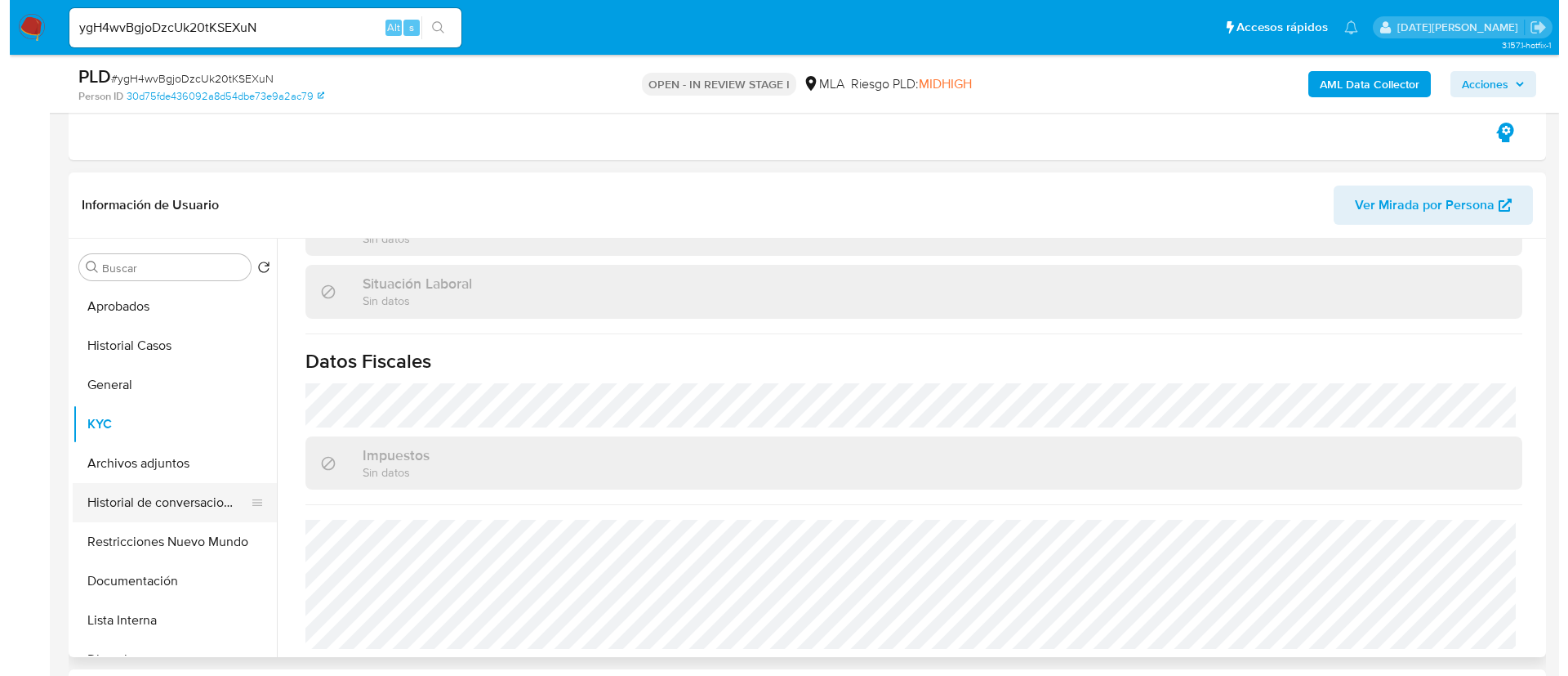
scroll to position [0, 0]
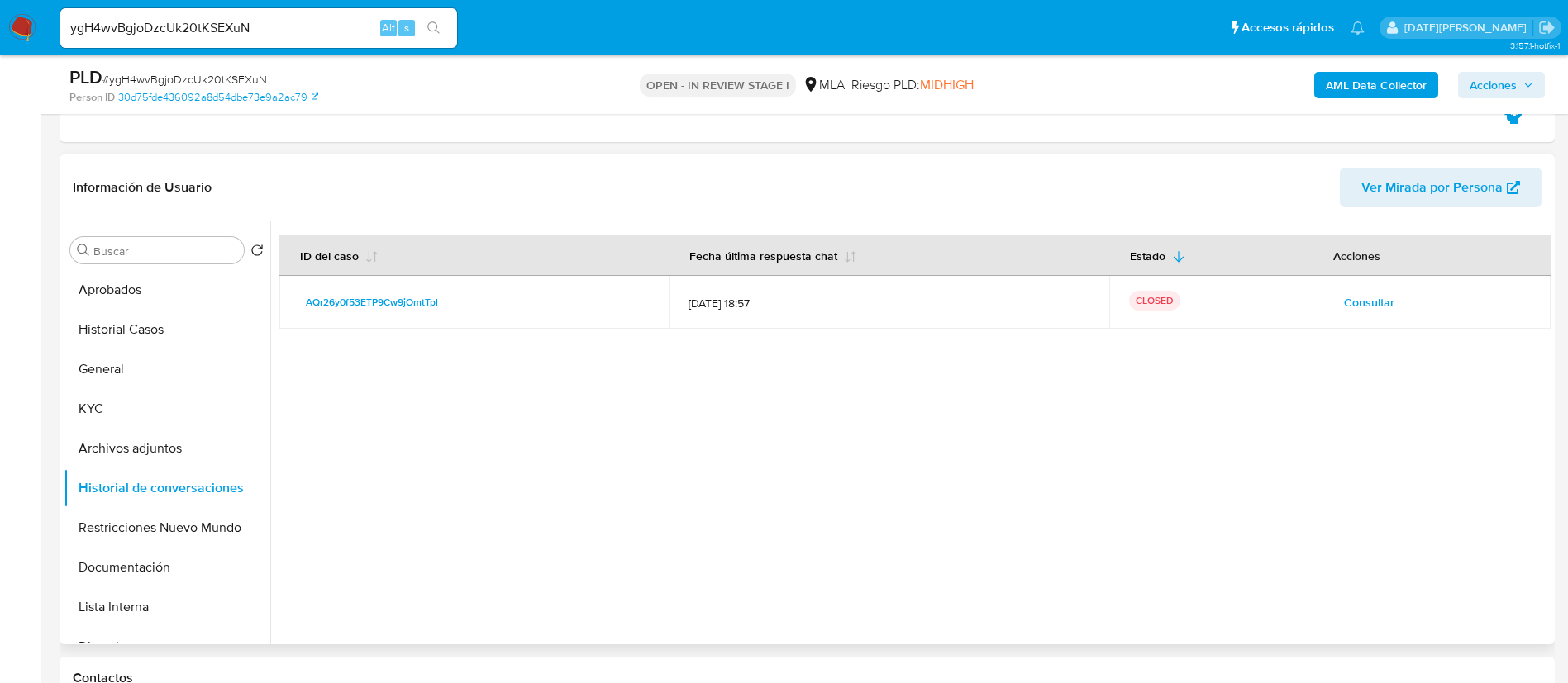
click at [1371, 295] on span "Consultar" at bounding box center [1369, 302] width 51 height 23
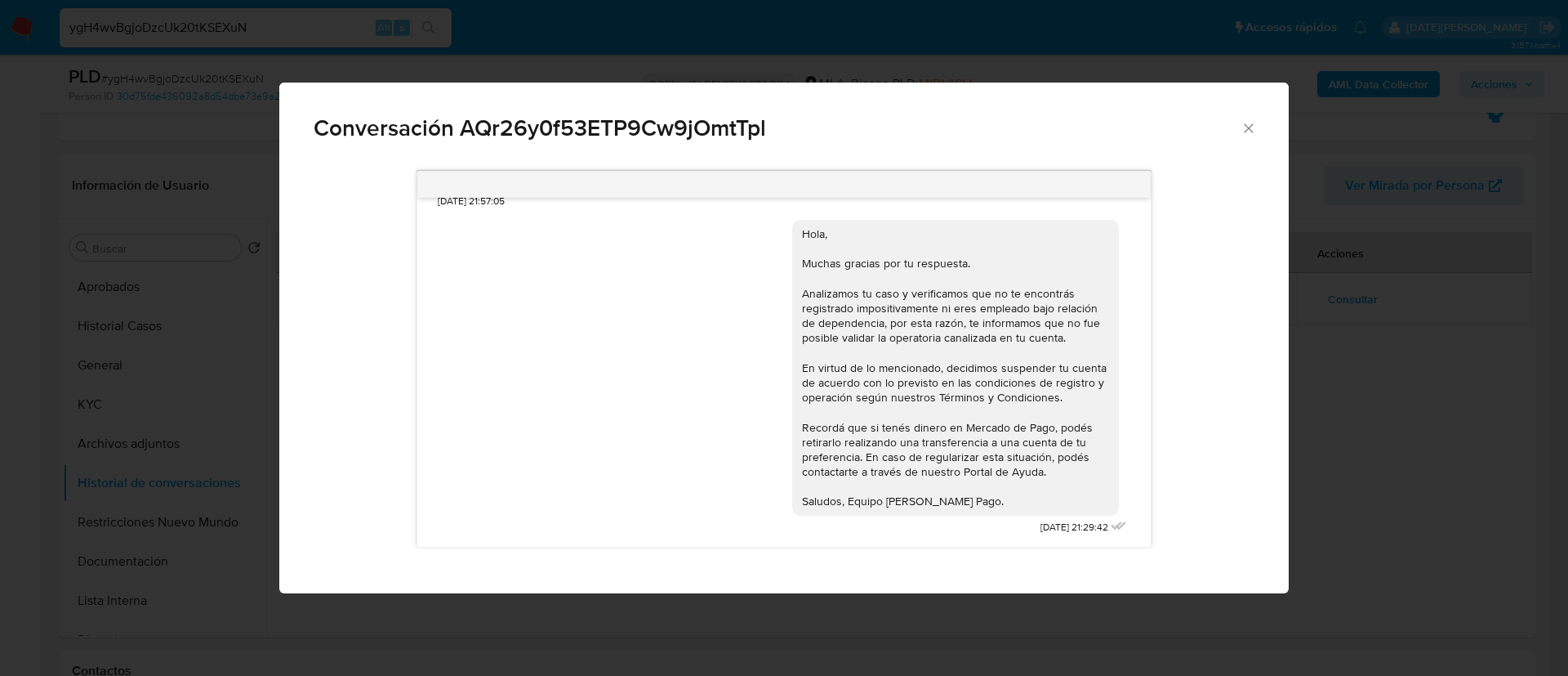
scroll to position [865, 0]
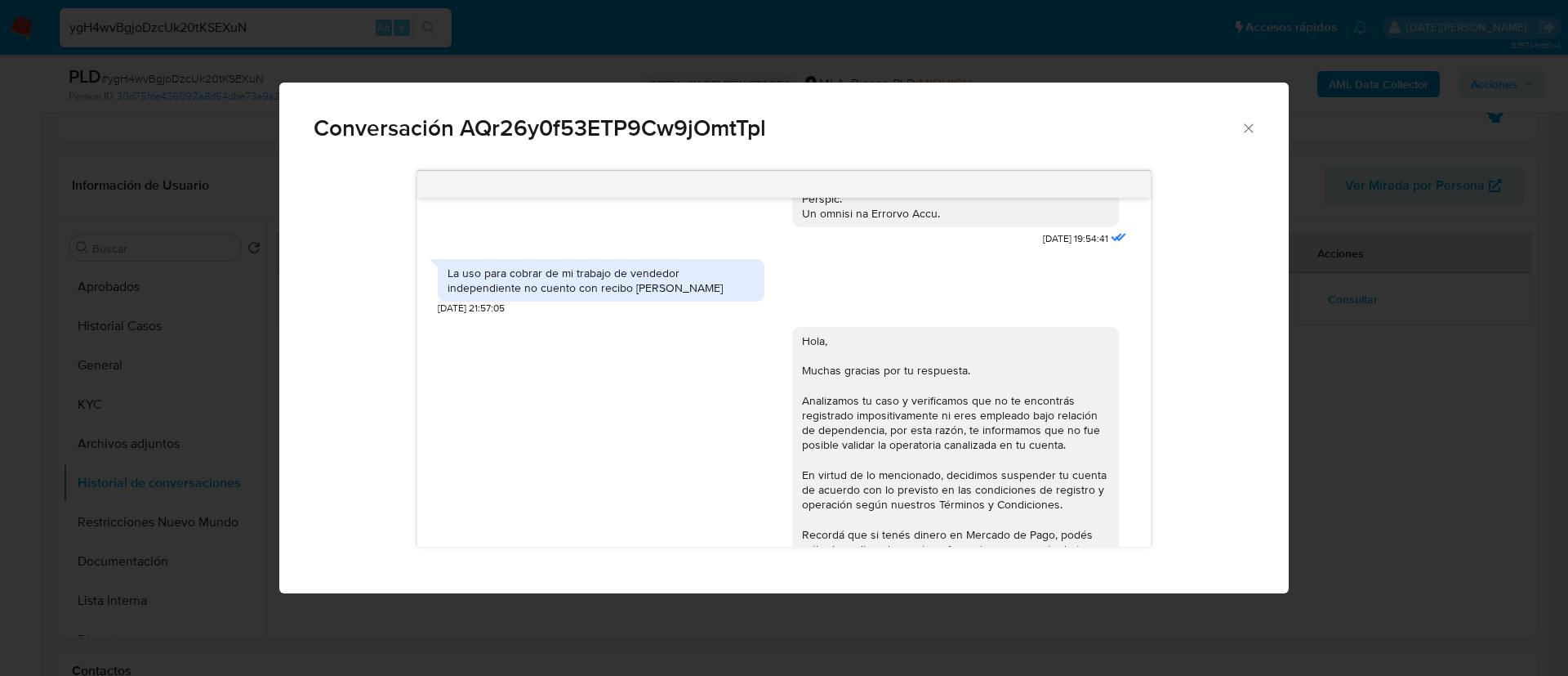
click at [1257, 124] on div "Conversación AQr26y0f53ETP9Cw9jOmtTpl" at bounding box center [784, 121] width 1010 height 78
click at [1249, 130] on icon "Cerrar" at bounding box center [1248, 128] width 16 height 16
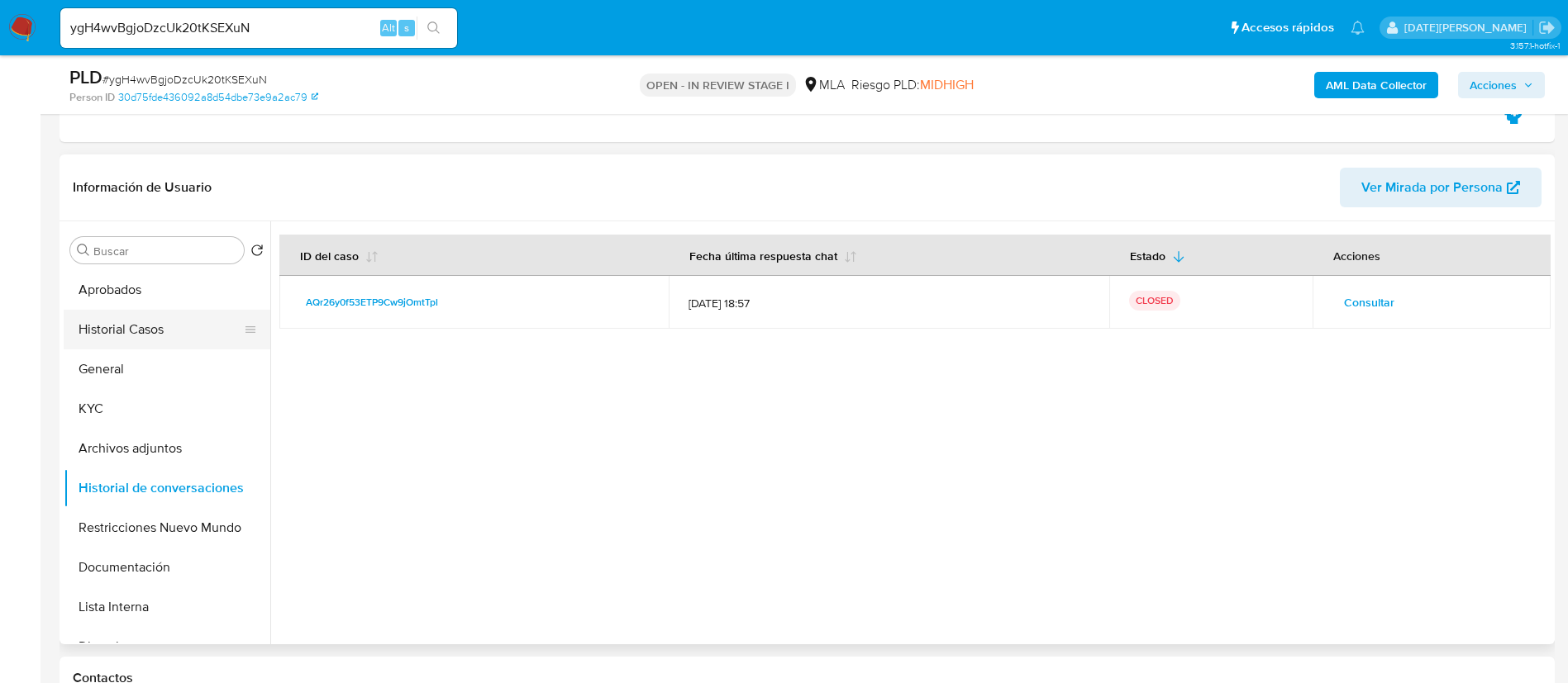
click at [161, 339] on button "Historial Casos" at bounding box center [160, 329] width 193 height 39
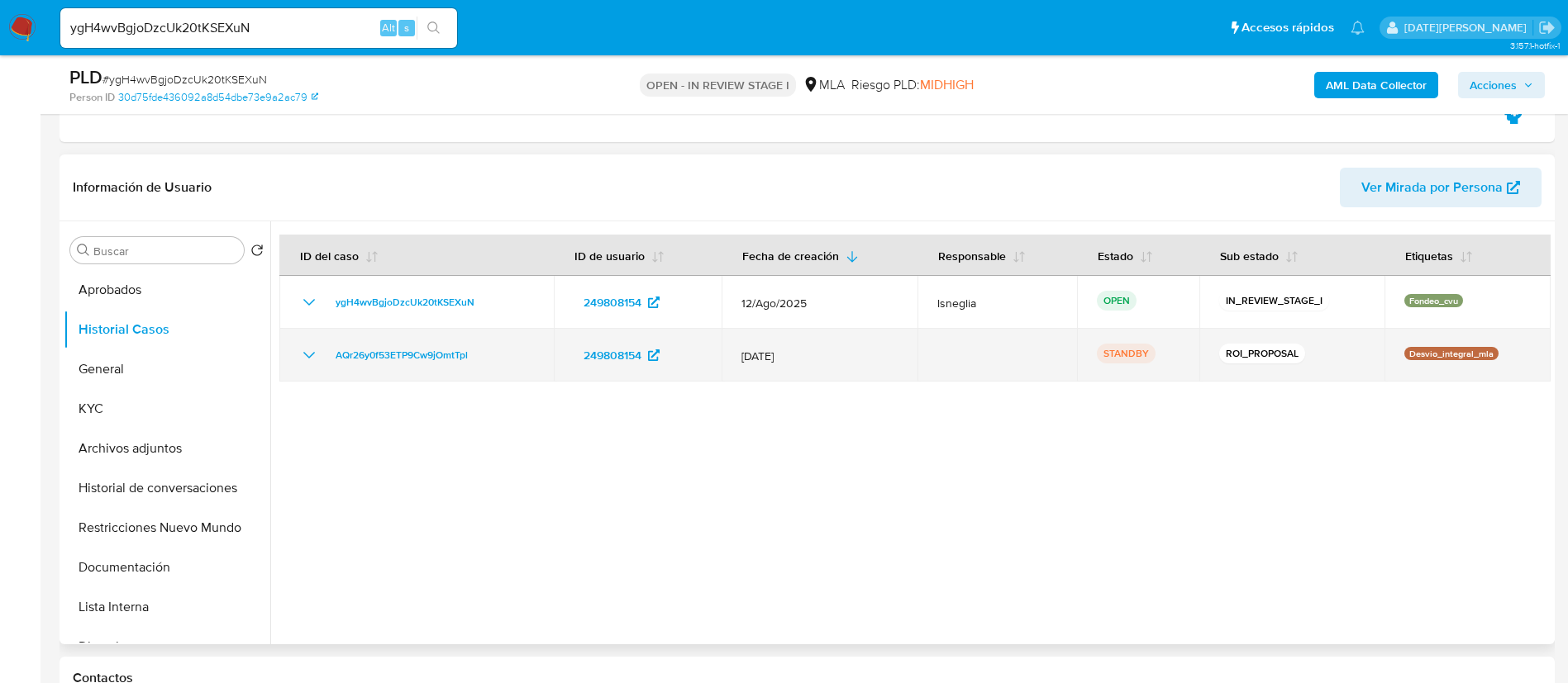
click at [295, 362] on td "AQr26y0f53ETP9Cw9jOmtTpl" at bounding box center [417, 355] width 274 height 53
click at [306, 358] on icon "Mostrar/Ocultar" at bounding box center [309, 355] width 20 height 20
click at [309, 349] on icon "Mostrar/Ocultar" at bounding box center [309, 355] width 20 height 20
click at [309, 351] on icon "Mostrar/Ocultar" at bounding box center [309, 355] width 20 height 20
click at [310, 351] on icon "Mostrar/Ocultar" at bounding box center [309, 355] width 20 height 20
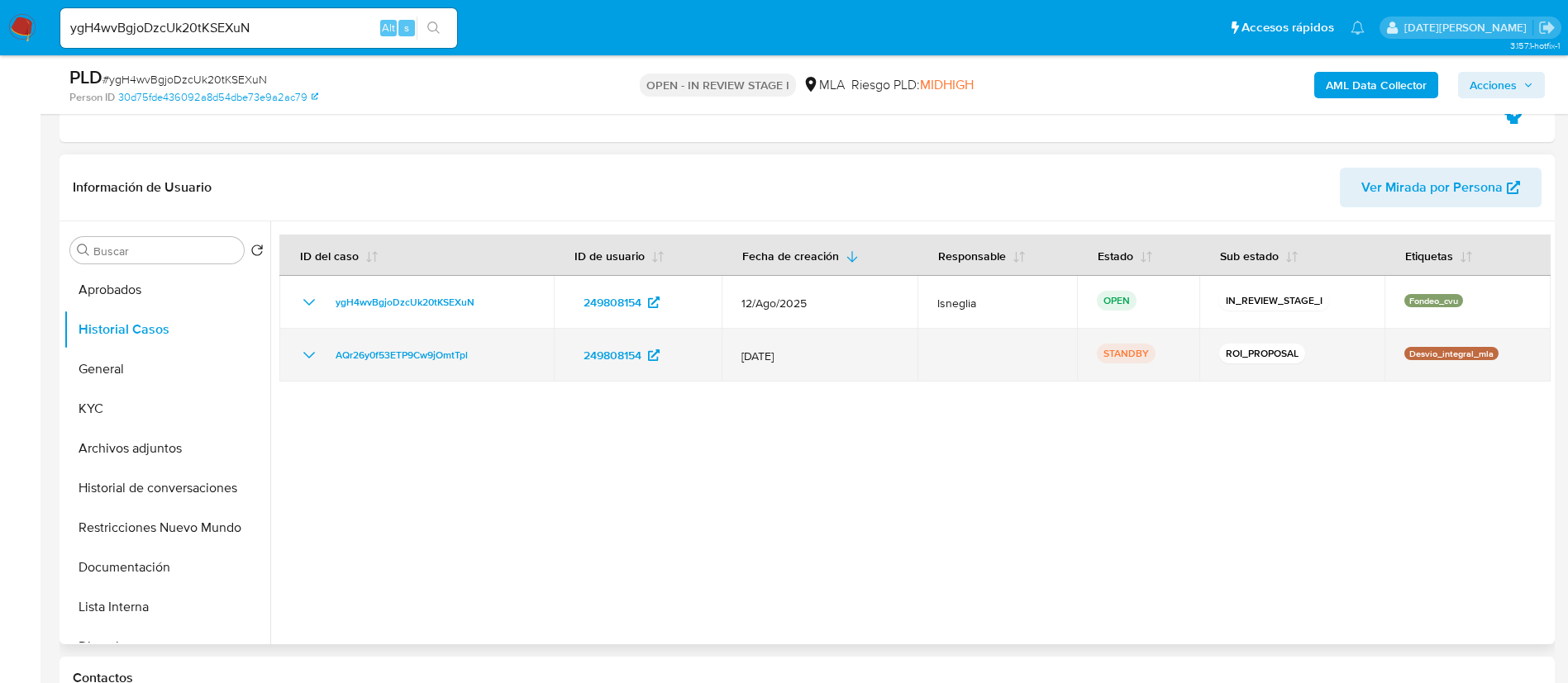
click at [310, 351] on icon "Mostrar/Ocultar" at bounding box center [309, 355] width 20 height 20
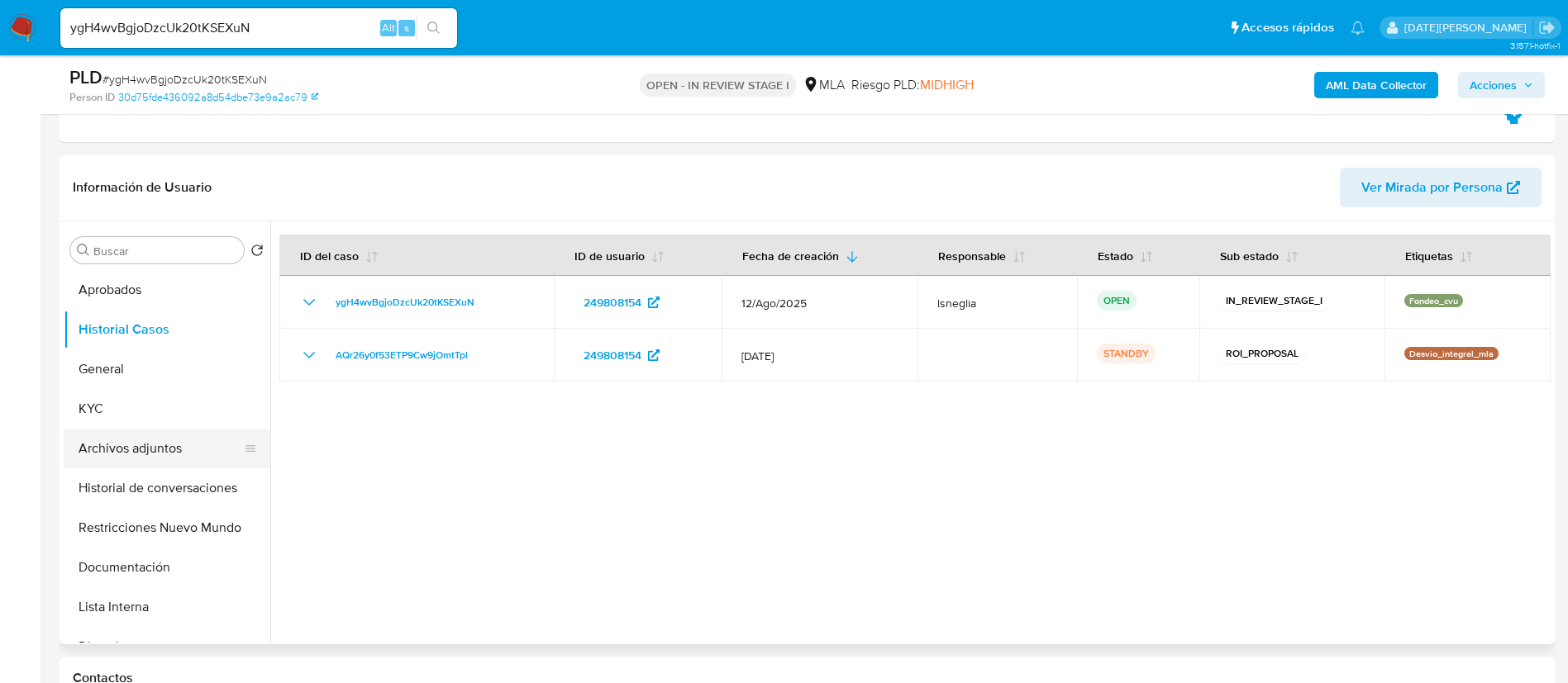
click at [144, 452] on button "Archivos adjuntos" at bounding box center [160, 448] width 193 height 39
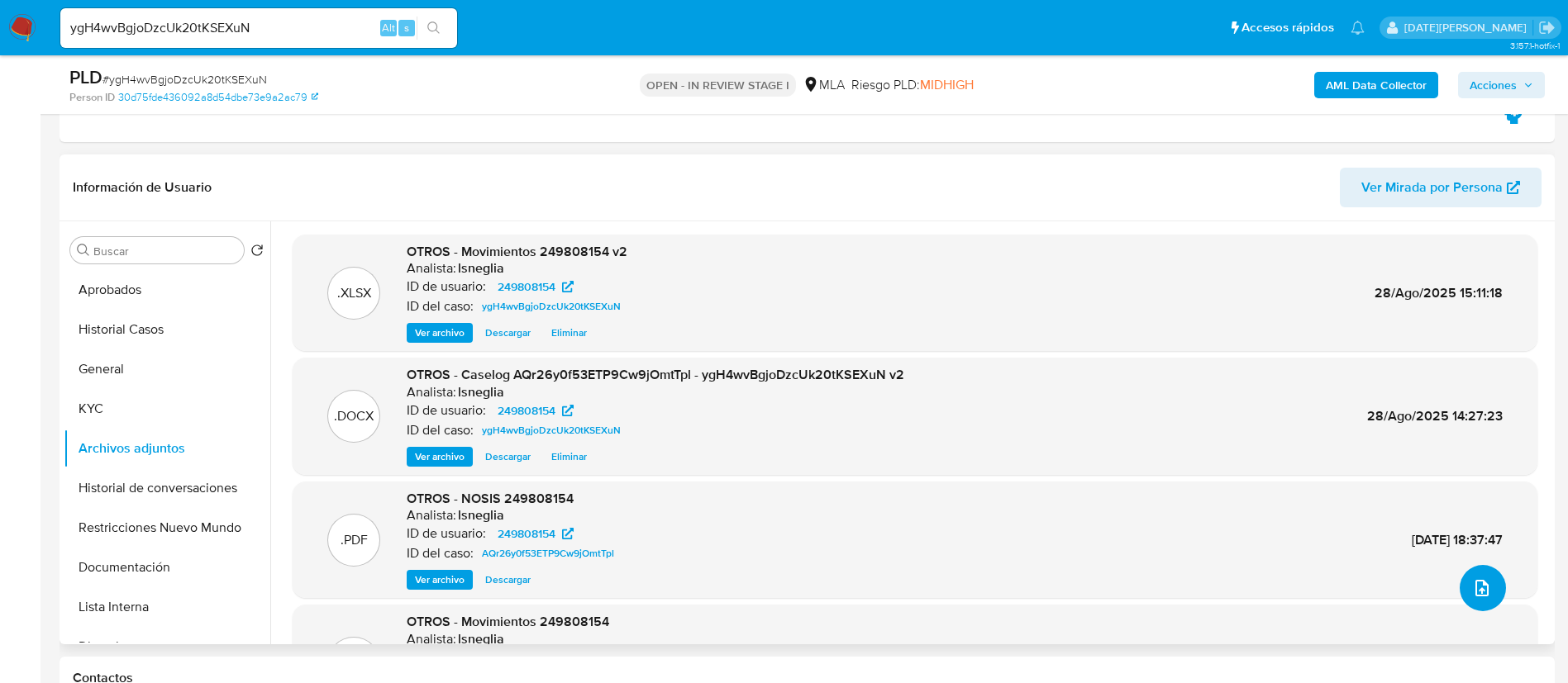
click at [1481, 580] on icon "upload-file" at bounding box center [1481, 588] width 20 height 20
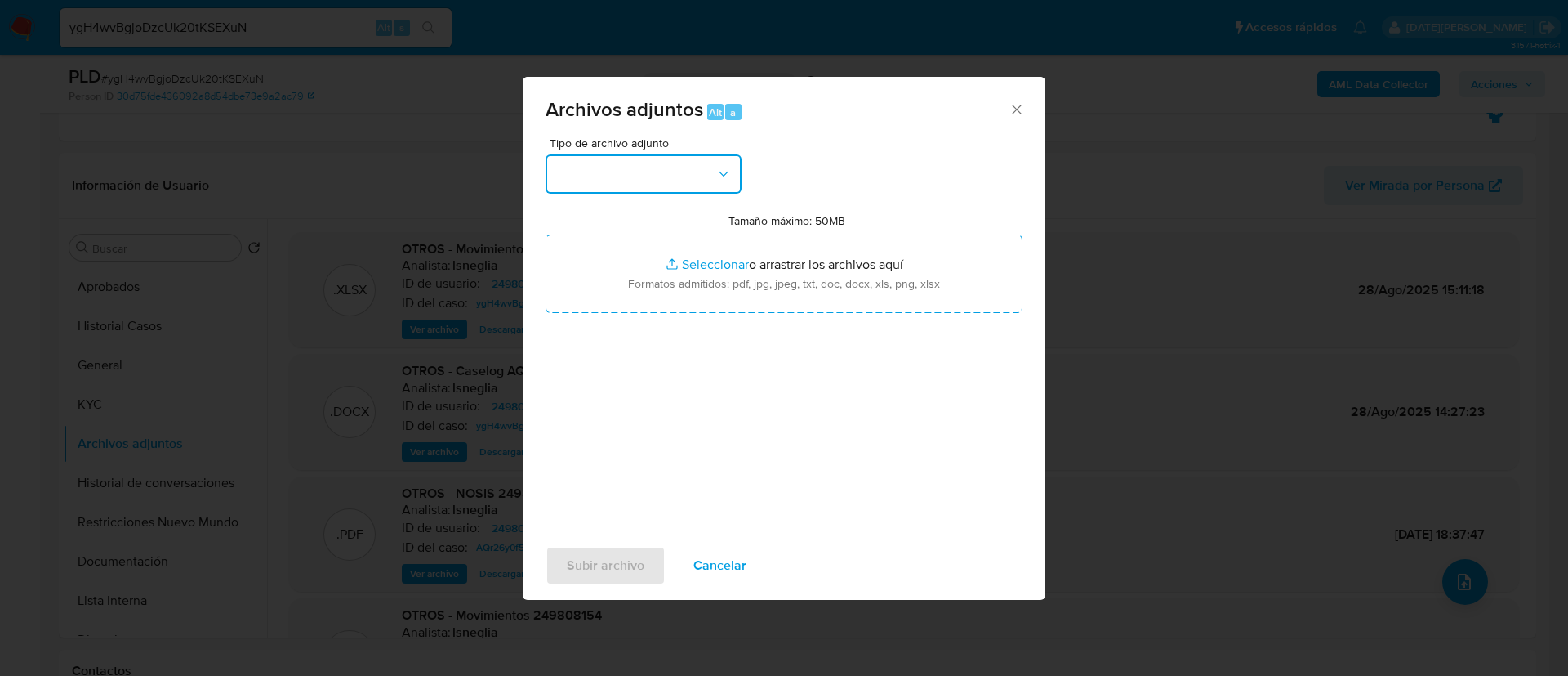
click at [697, 170] on button "button" at bounding box center [644, 174] width 196 height 39
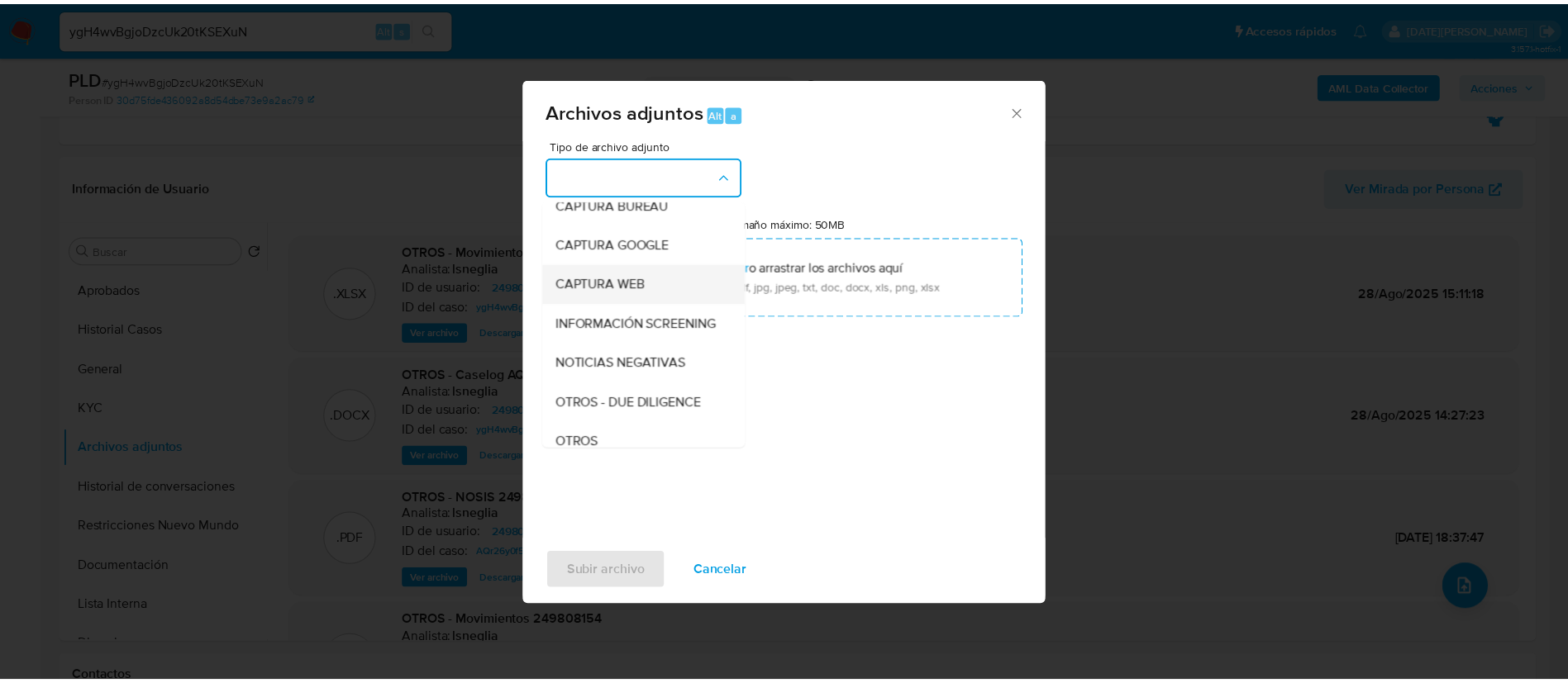
scroll to position [248, 0]
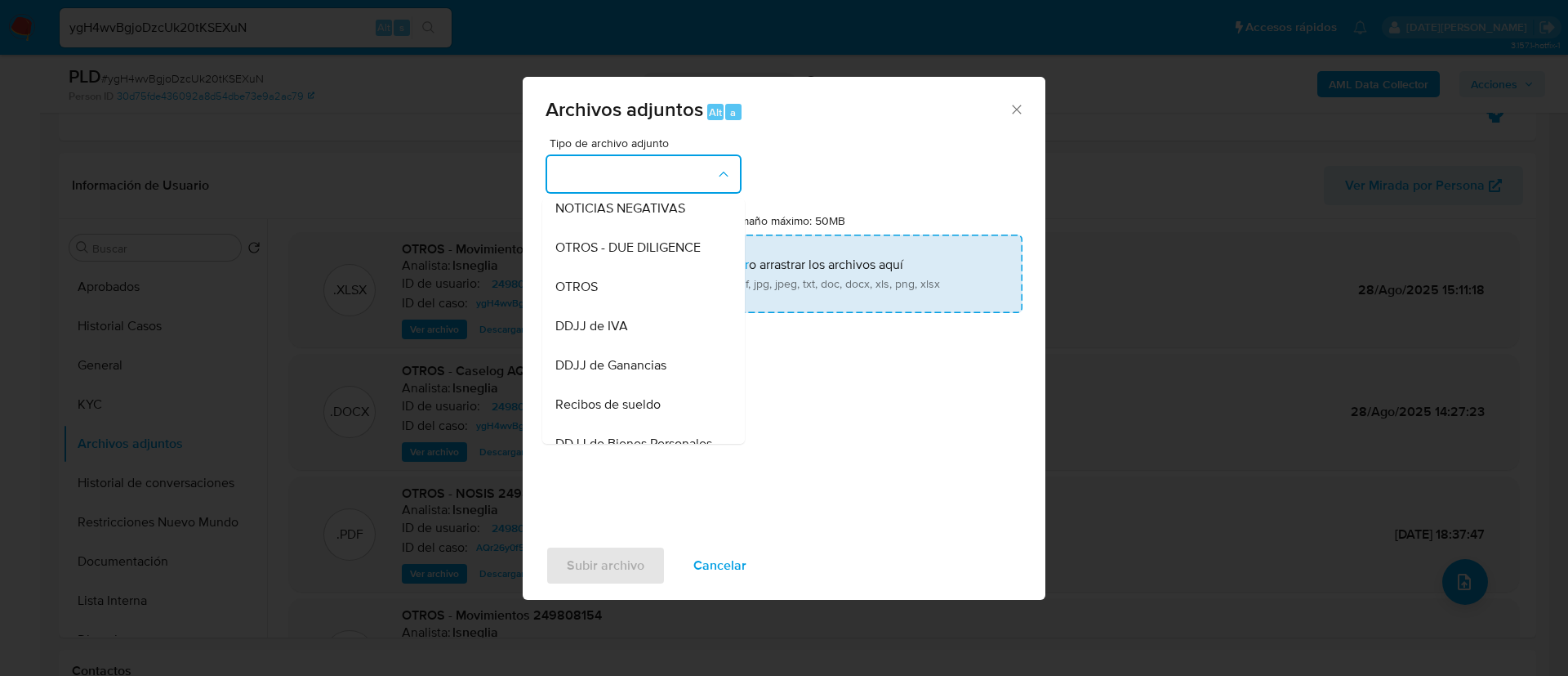
click at [629, 291] on div "OTROS" at bounding box center [638, 286] width 167 height 39
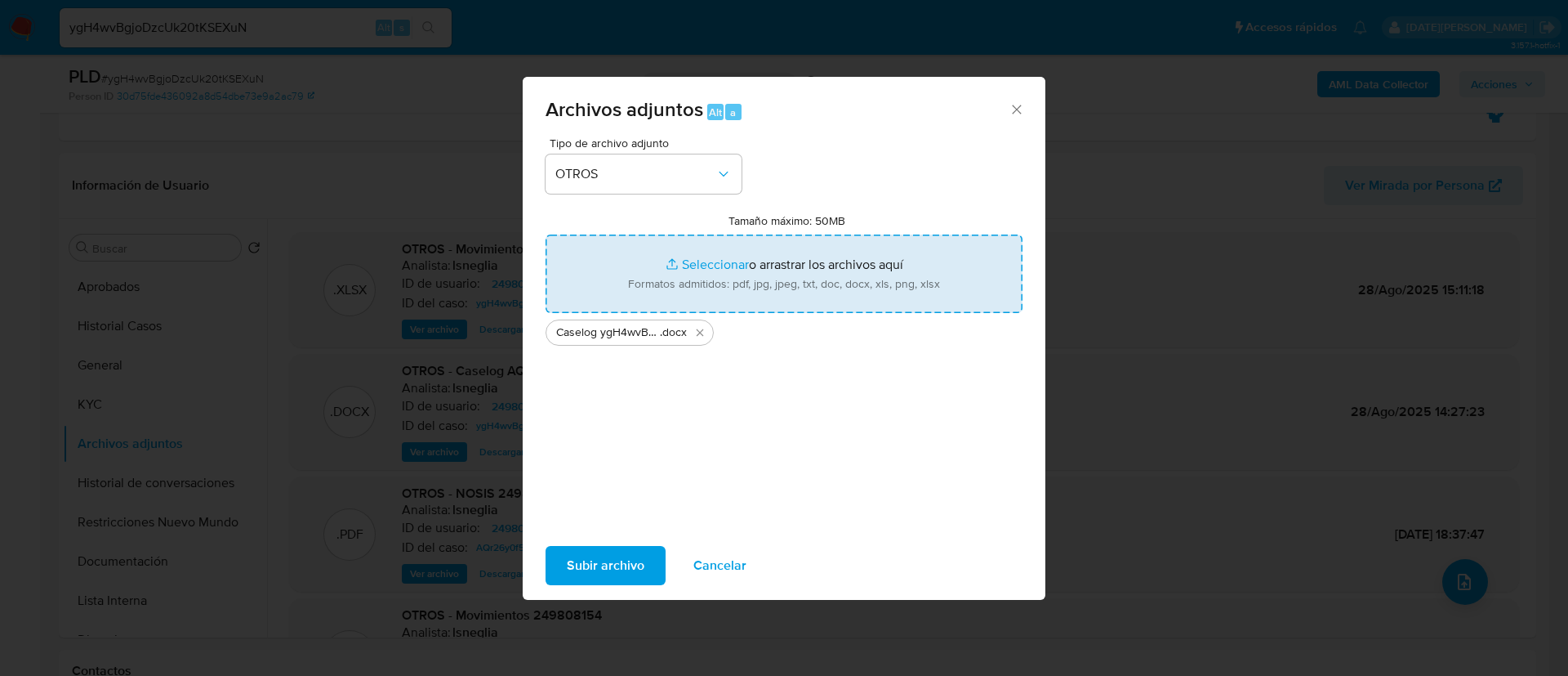
type input "C:\fakepath\Movimientos 249808154 v3.xlsx"
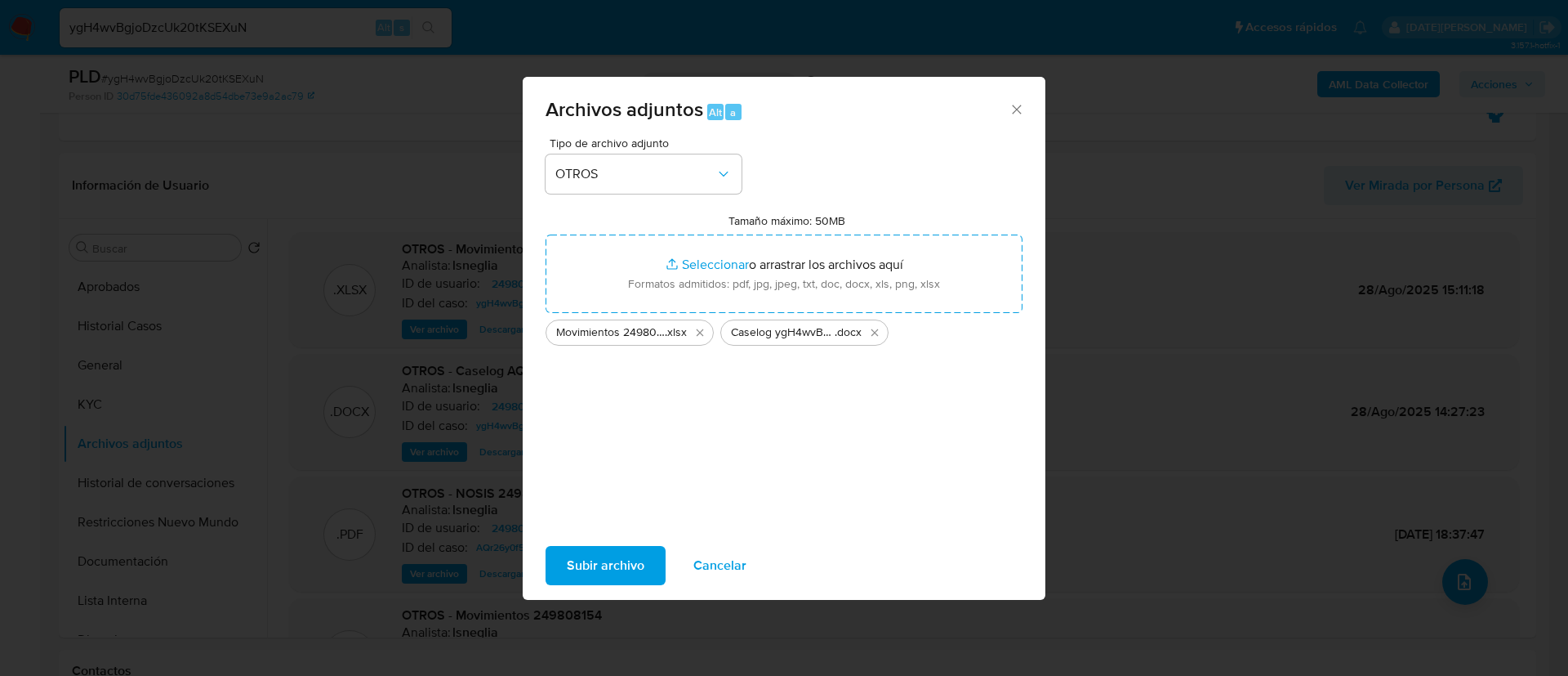
click at [628, 562] on span "Subir archivo" at bounding box center [606, 565] width 78 height 36
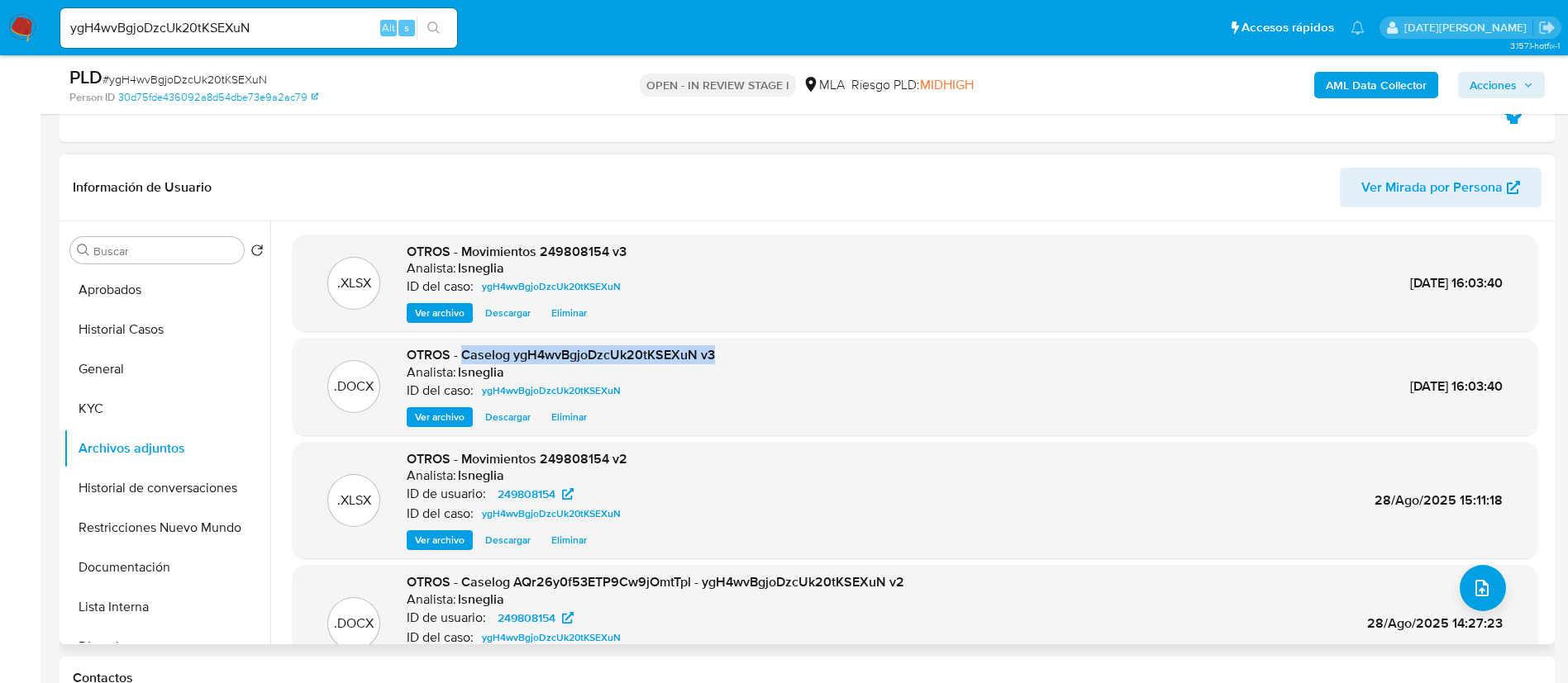
drag, startPoint x: 464, startPoint y: 356, endPoint x: 727, endPoint y: 352, distance: 263.0
click at [727, 352] on div ".DOCX OTROS - Caselog ygH4wvBgjoDzcUk20tKSEXuN v3 Analista: lsneglia ID del cas…" at bounding box center [914, 386] width 1228 height 81
copy span "Caselog ygH4wvBgjoDzcUk20tKSEXuN v3"
click at [1509, 76] on span "Acciones" at bounding box center [1493, 85] width 47 height 26
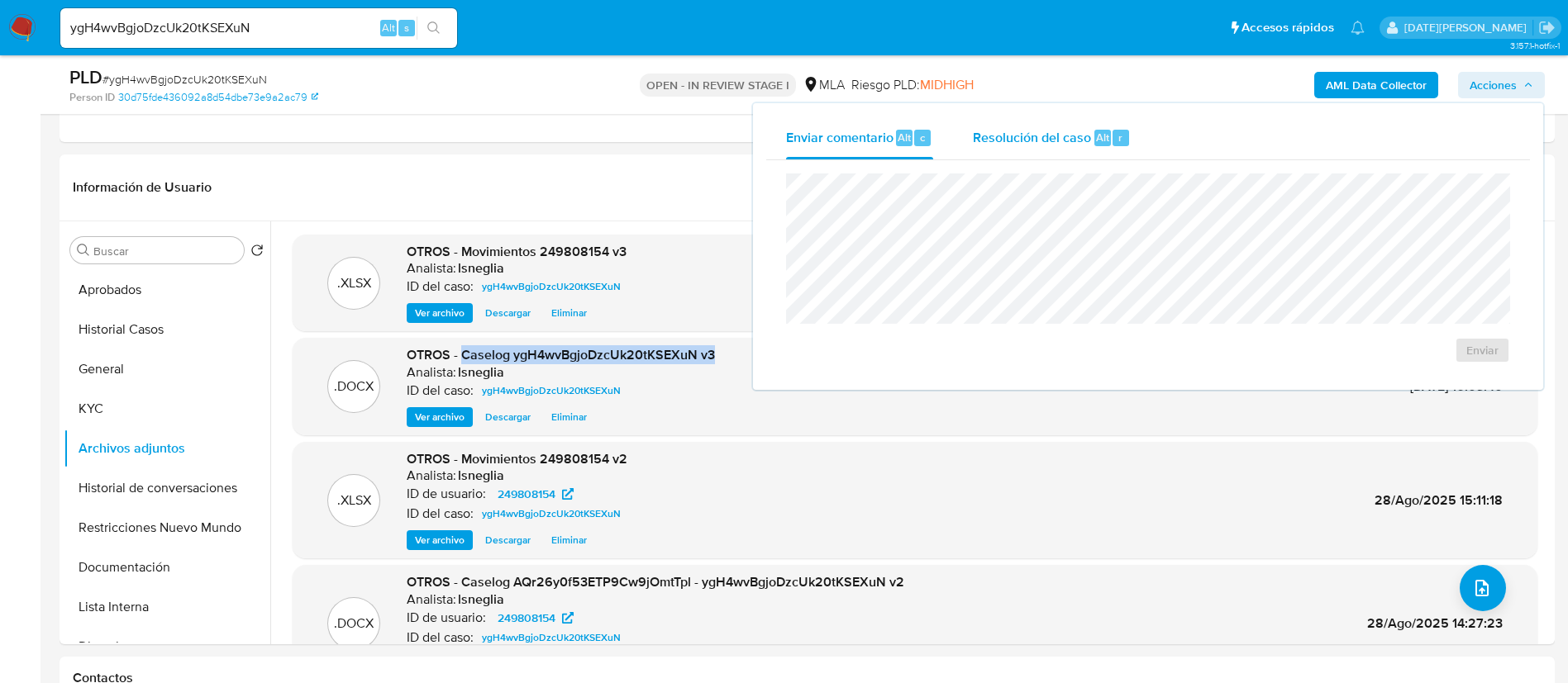
click at [1051, 140] on span "Resolución del caso" at bounding box center [1031, 137] width 118 height 19
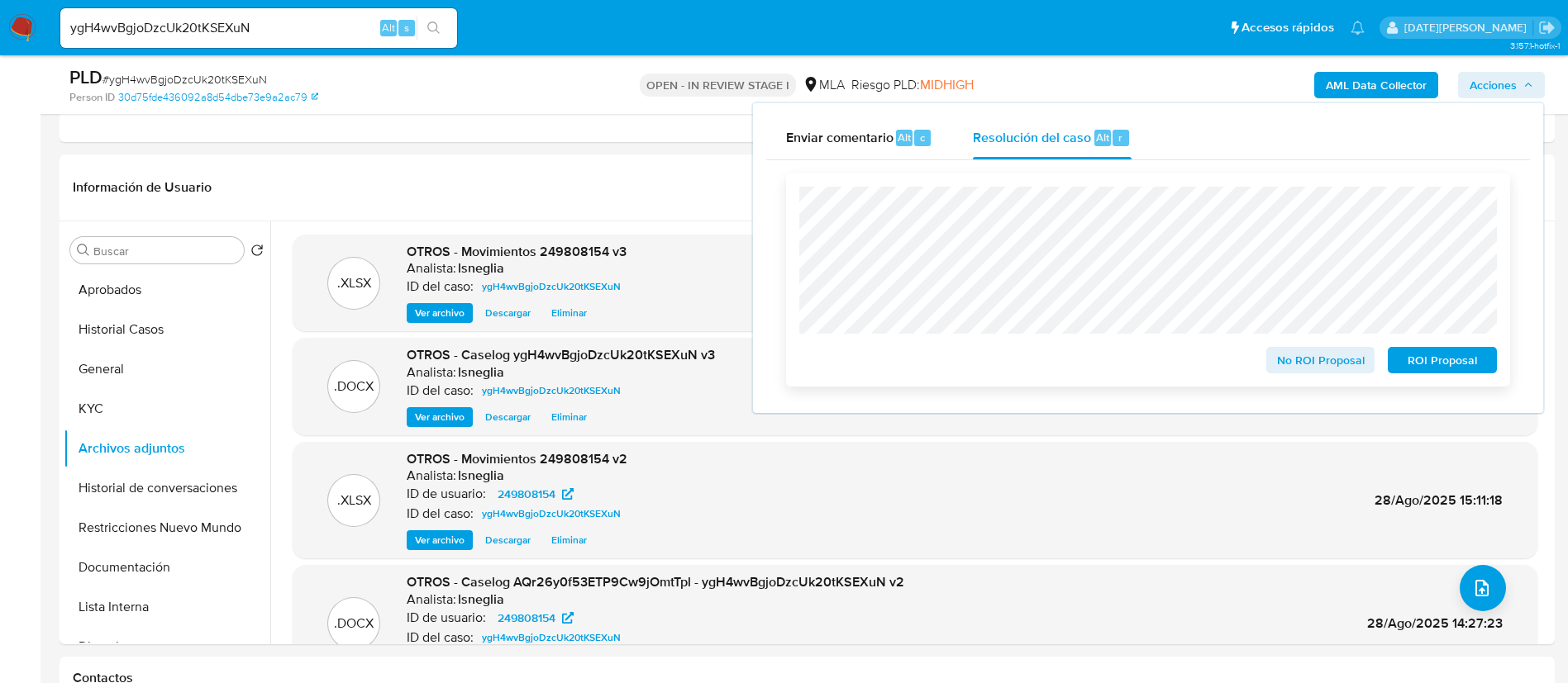
click at [1465, 364] on span "ROI Proposal" at bounding box center [1442, 360] width 86 height 23
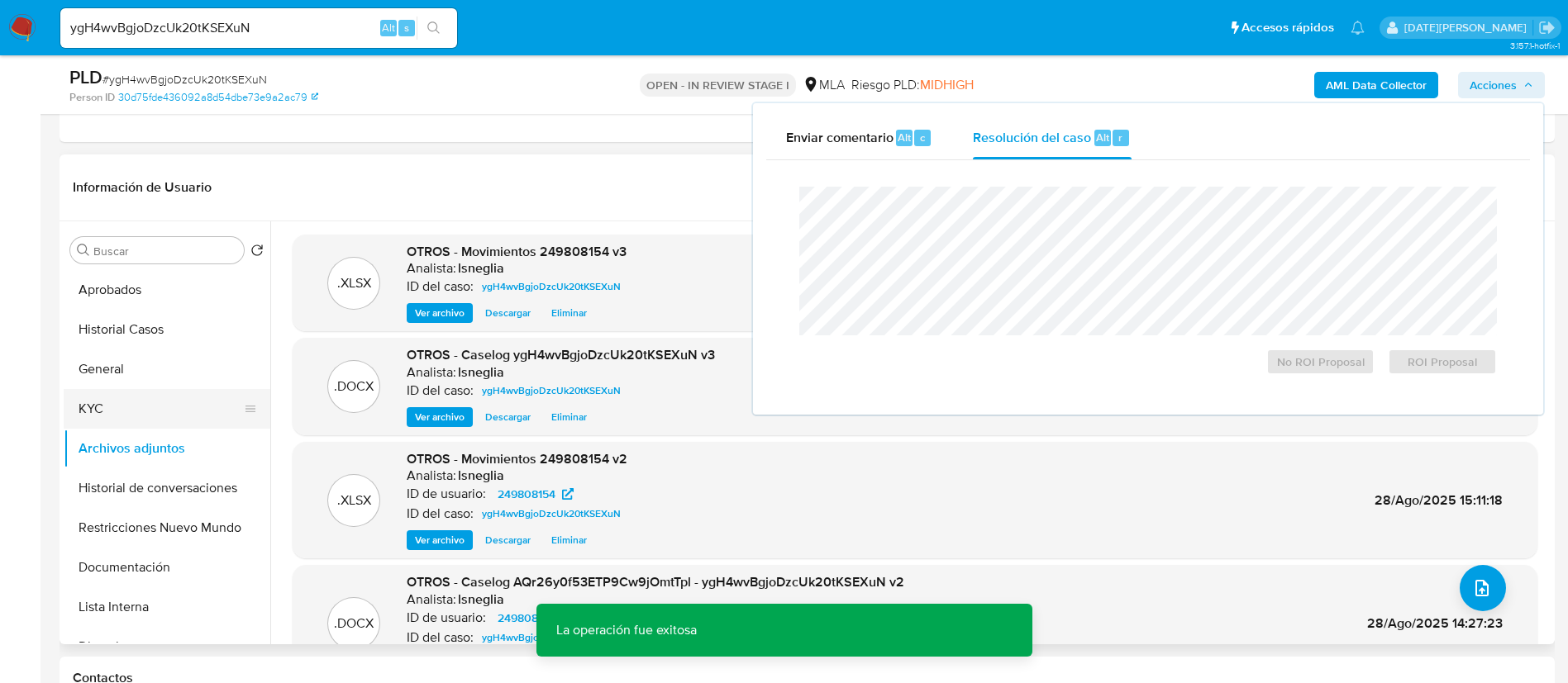
click at [134, 413] on button "KYC" at bounding box center [160, 408] width 193 height 39
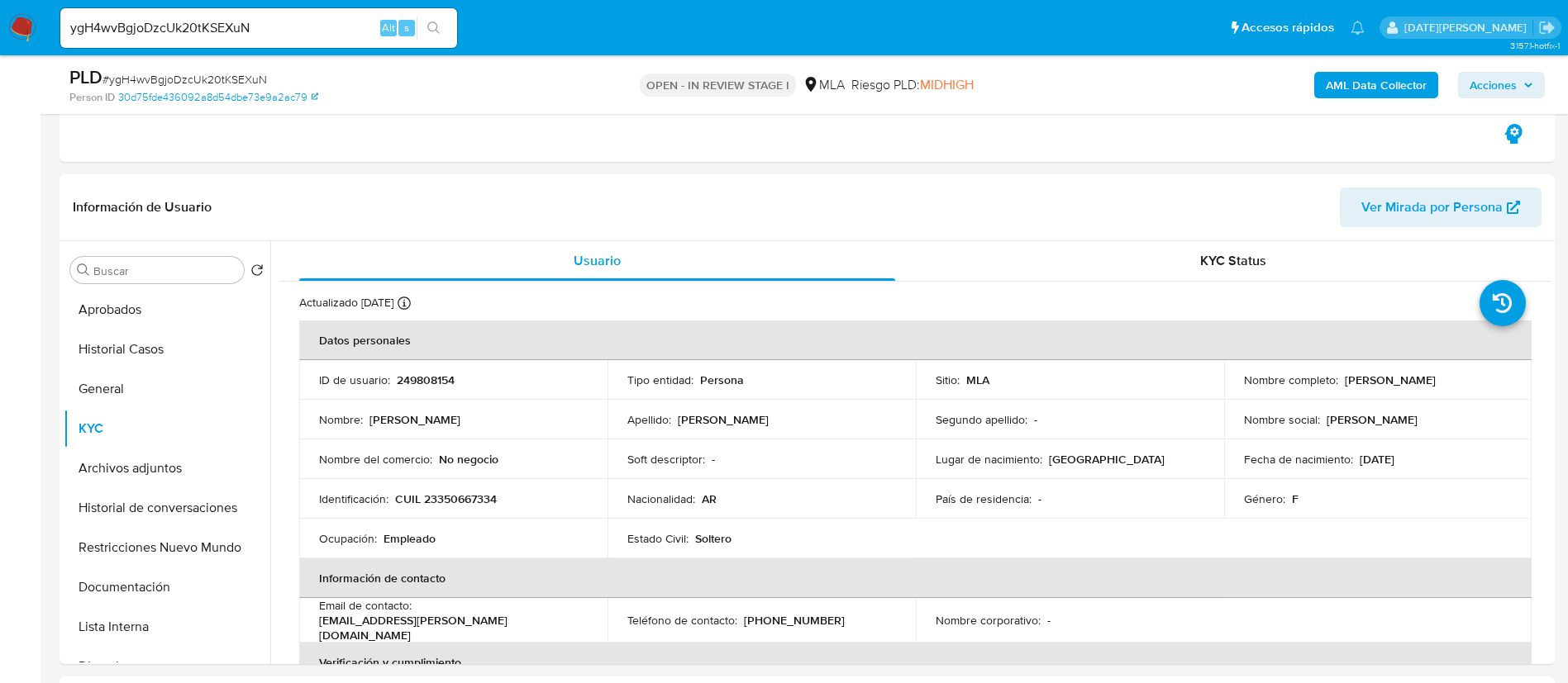
click at [260, 25] on input "ygH4wvBgjoDzcUk20tKSEXuN" at bounding box center [259, 28] width 397 height 22
click at [227, 25] on input "ygH4wvBgjoDzcUk20tKSEXuN" at bounding box center [259, 28] width 397 height 22
paste input "H2rz3jqTi2IfpNwHKobLHxw7"
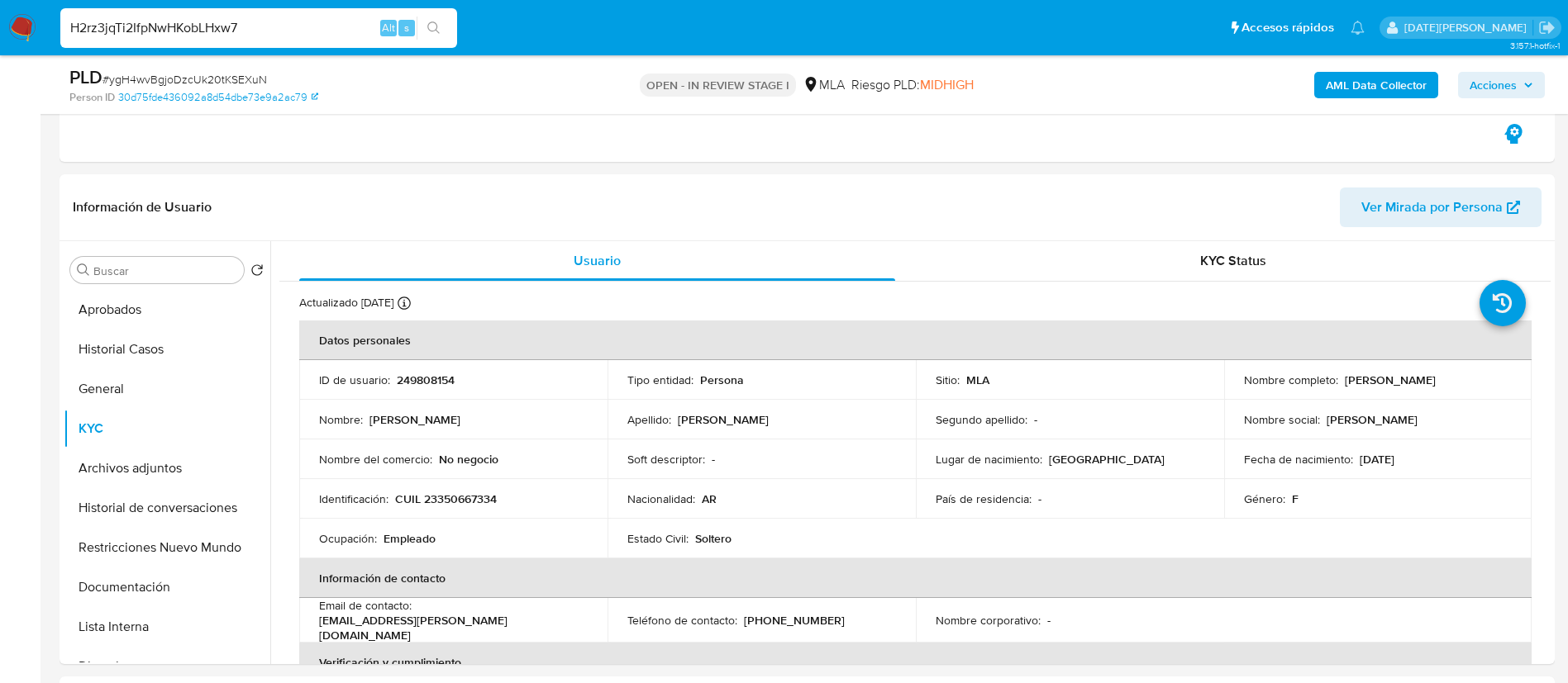
type input "H2rz3jqTi2IfpNwHKobLHxw7"
click at [436, 26] on icon "search-icon" at bounding box center [434, 28] width 13 height 13
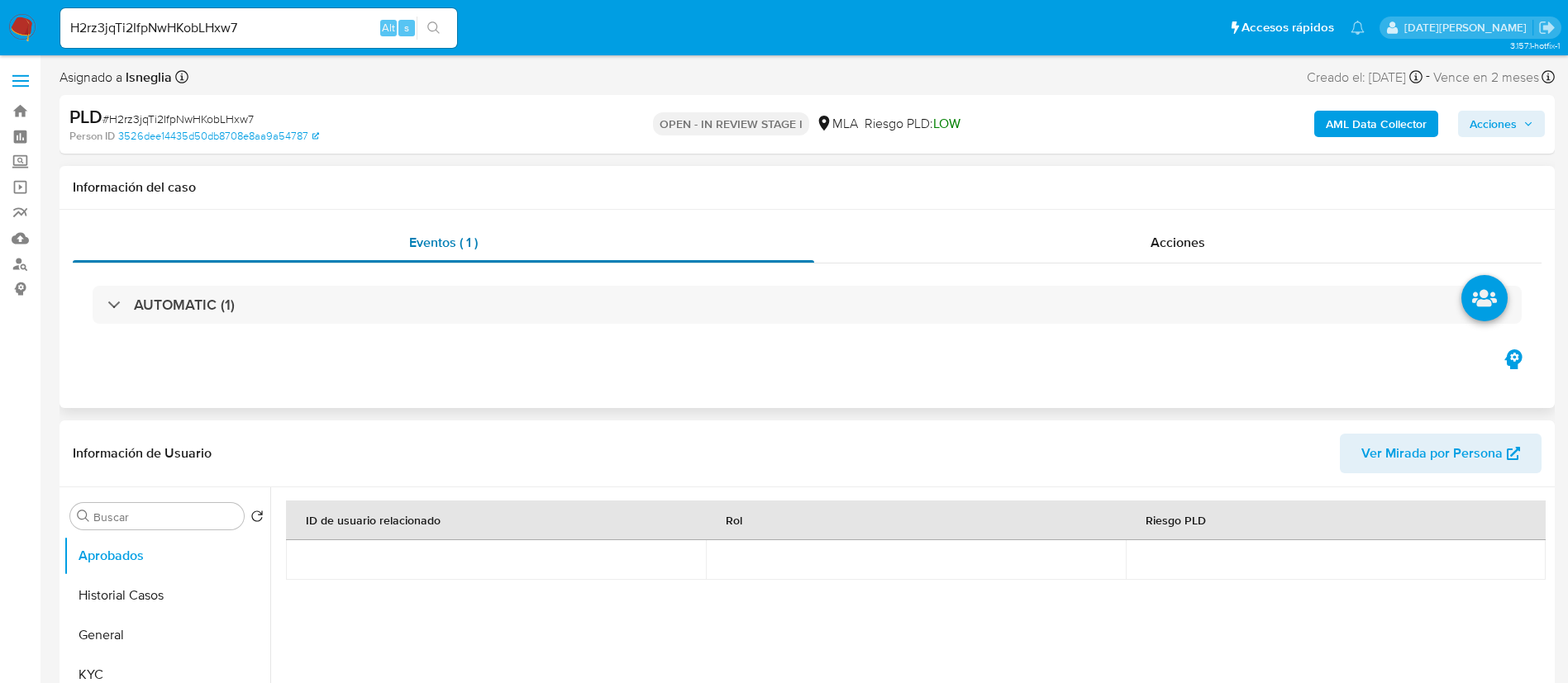
select select "10"
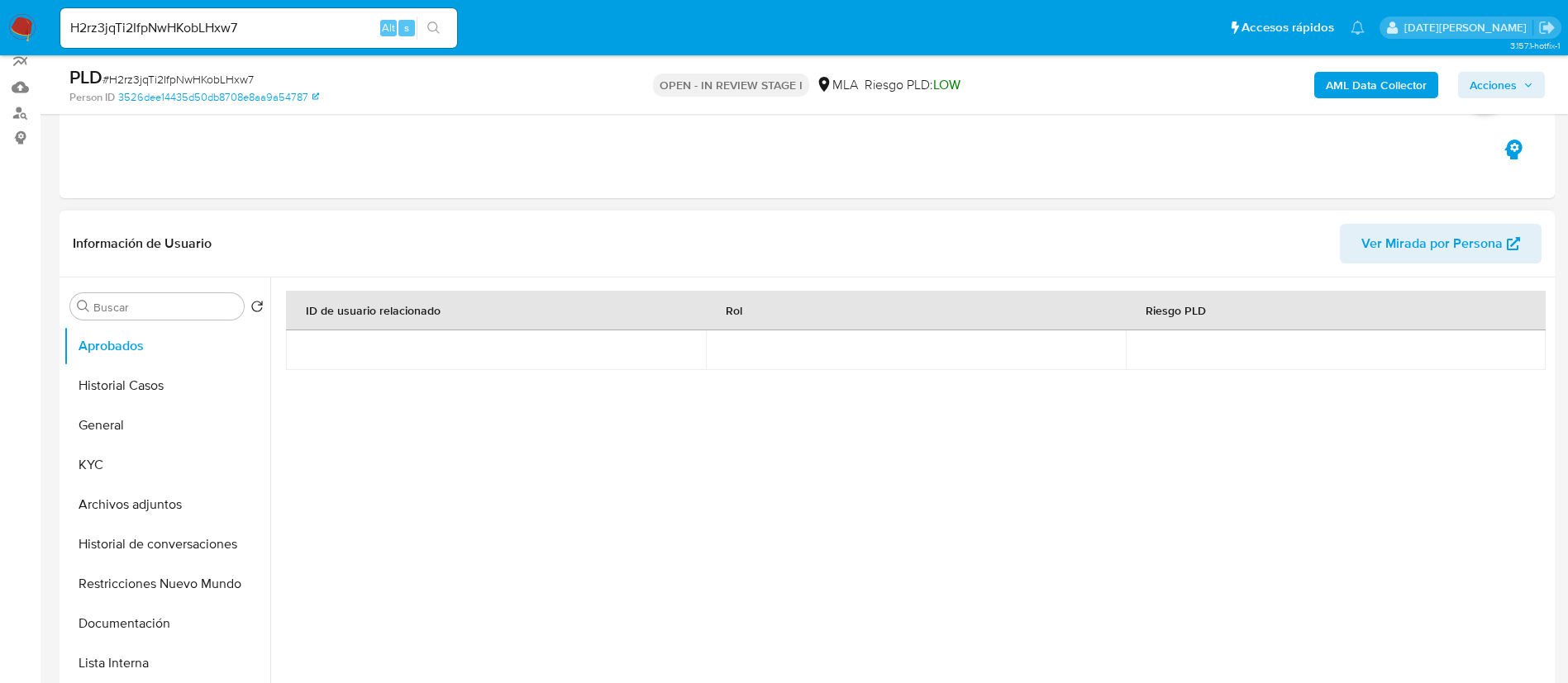
scroll to position [371, 0]
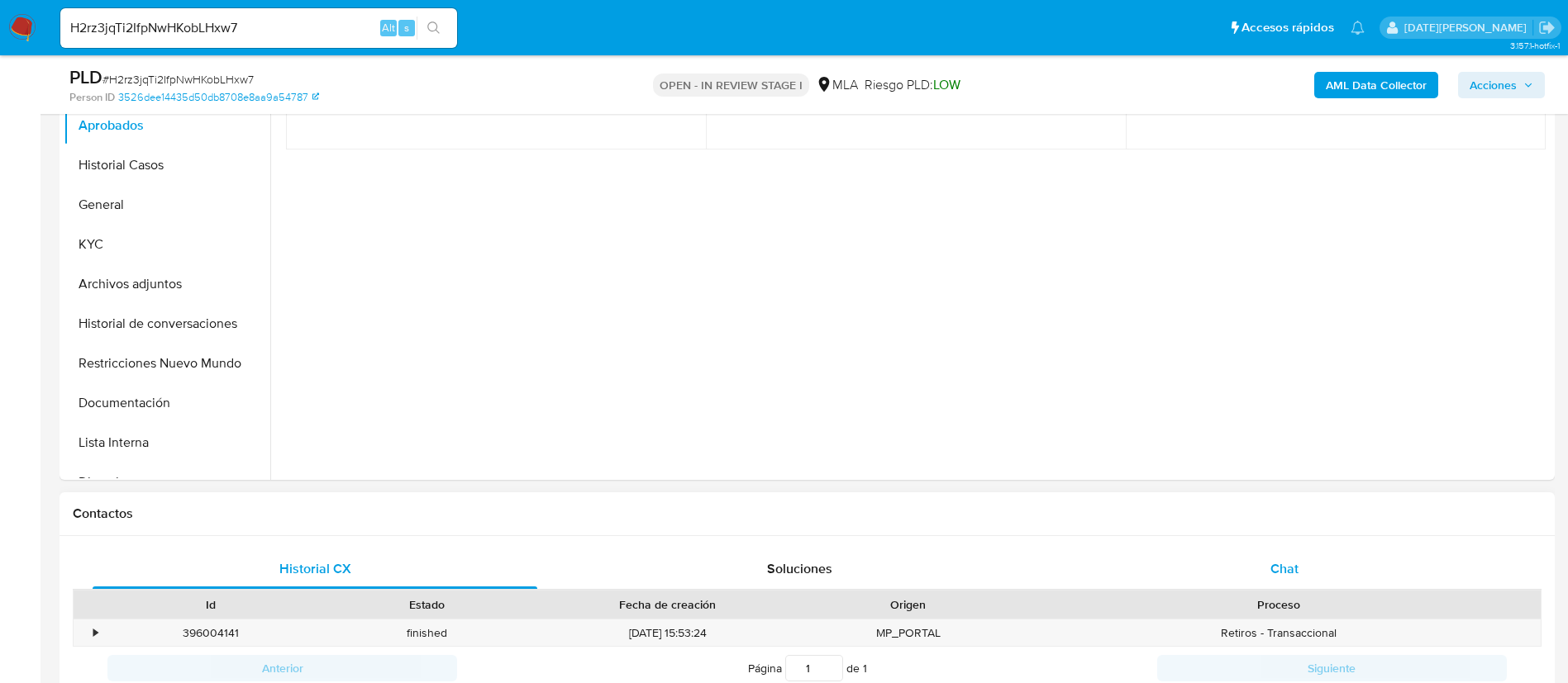
click at [1251, 560] on div "Chat" at bounding box center [1284, 569] width 445 height 39
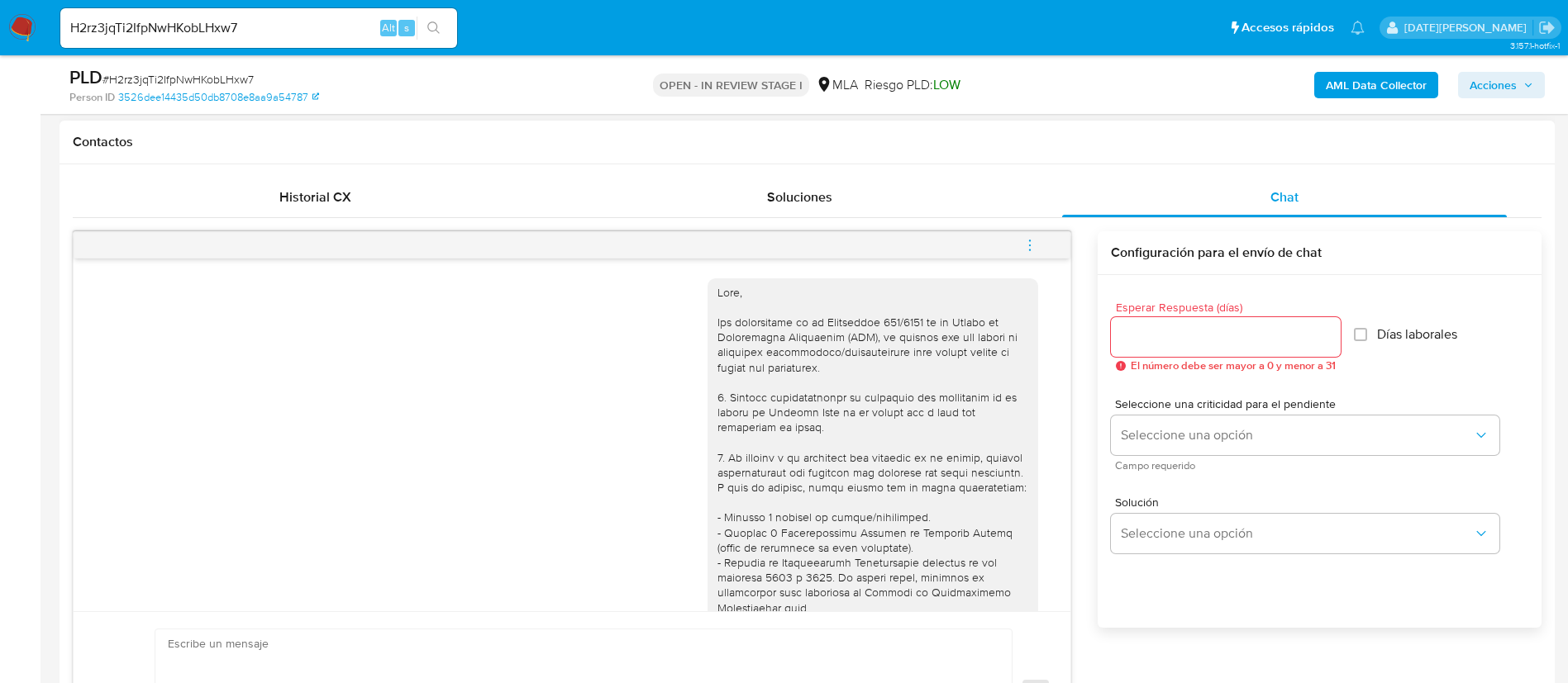
scroll to position [248, 0]
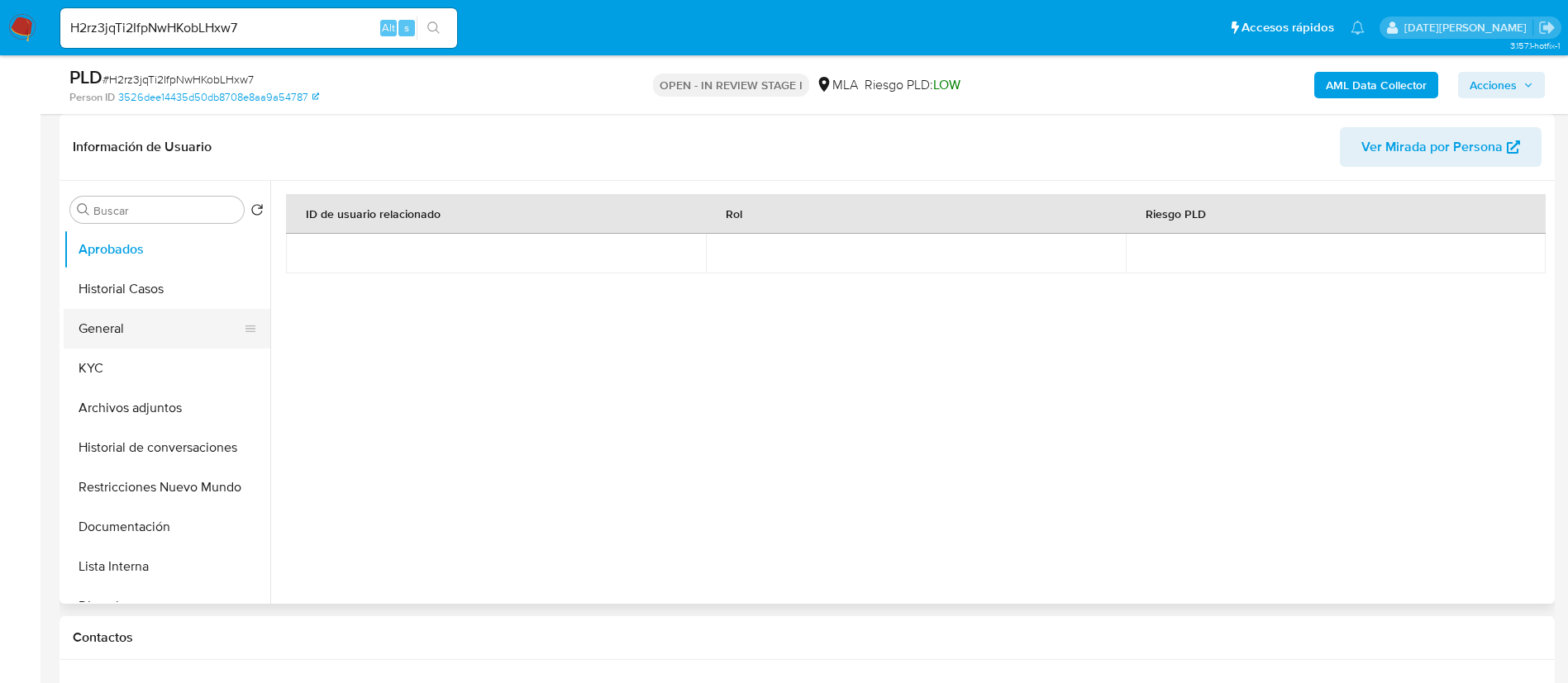
click at [156, 337] on button "General" at bounding box center [160, 328] width 193 height 39
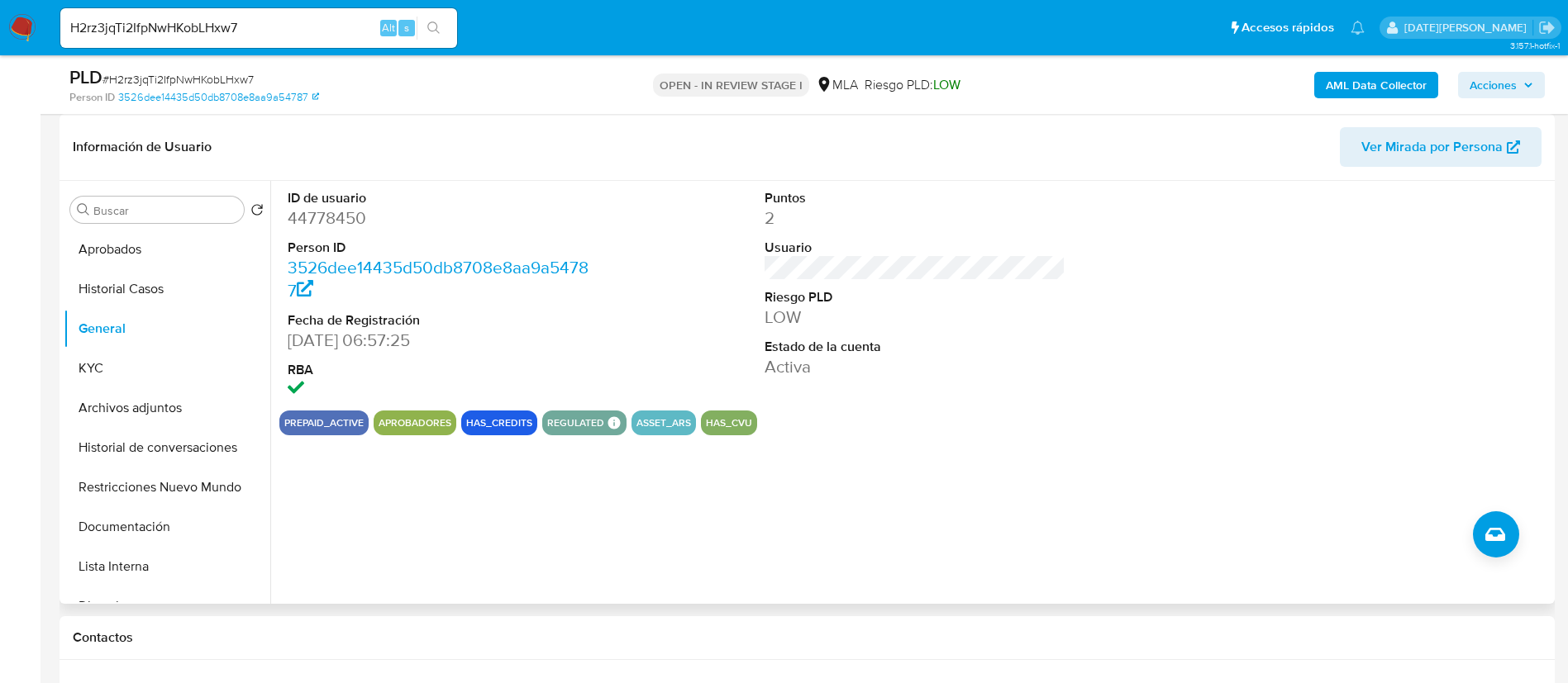
click at [338, 217] on dd "44778450" at bounding box center [438, 217] width 302 height 23
copy dd "44778450"
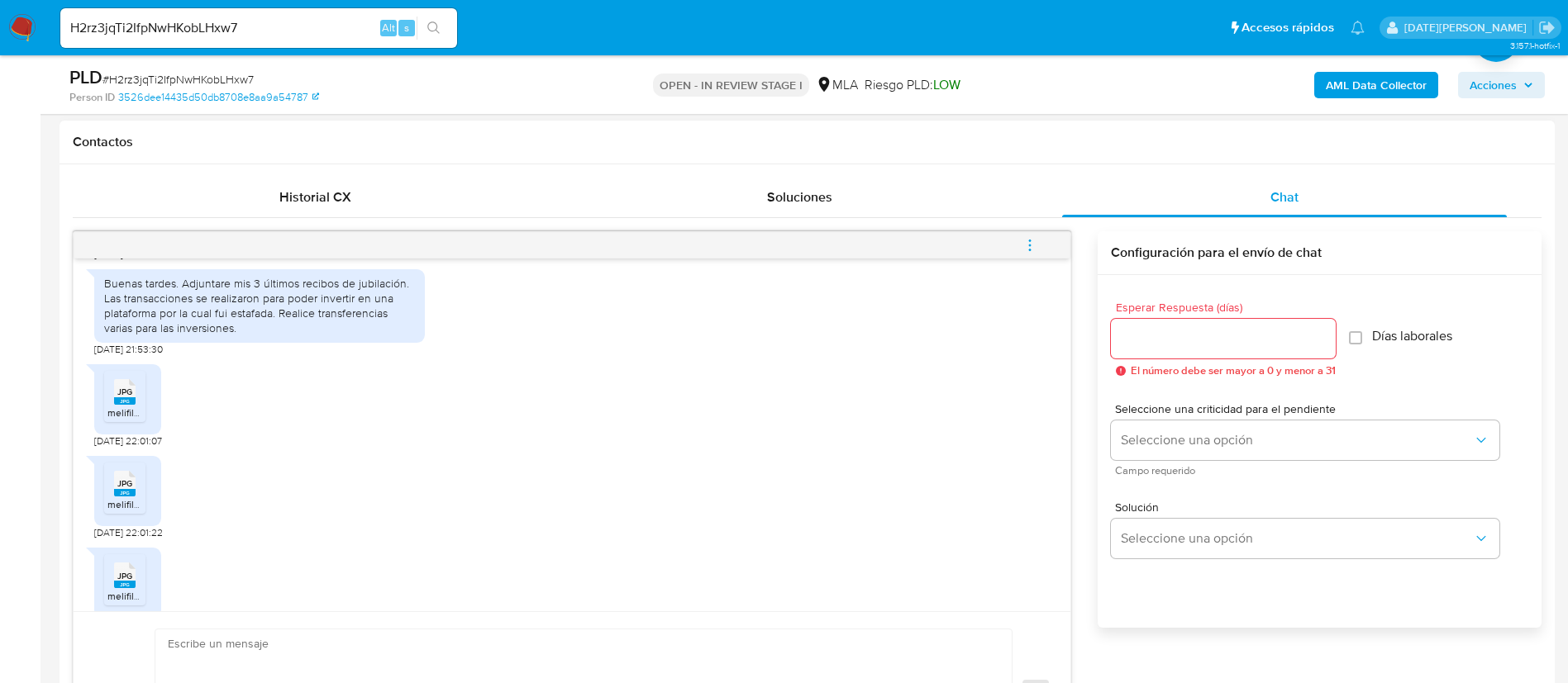
scroll to position [991, 0]
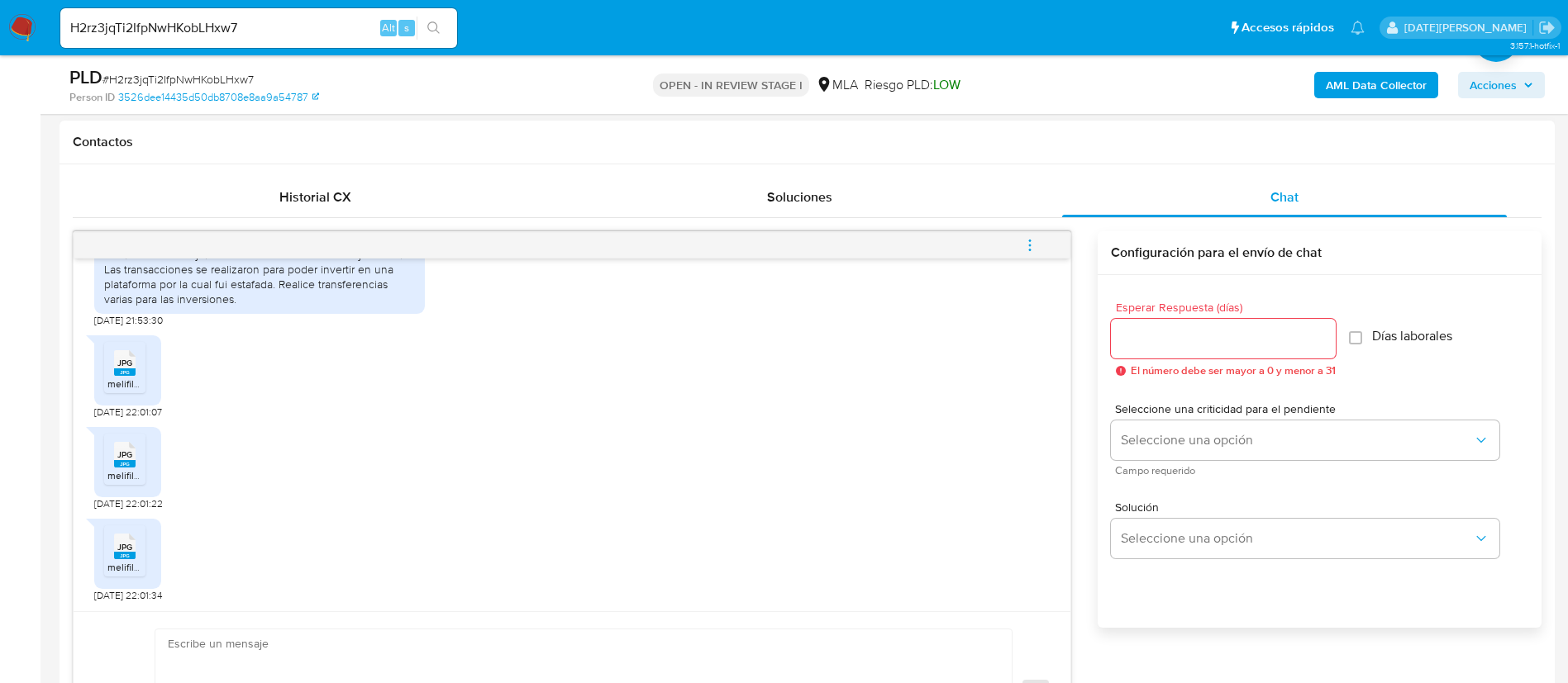
click at [126, 390] on span "melifile5465755916833806582.jpg" at bounding box center [185, 383] width 156 height 14
click at [132, 467] on rect at bounding box center [124, 464] width 22 height 8
click at [129, 553] on span "JPG" at bounding box center [124, 547] width 15 height 10
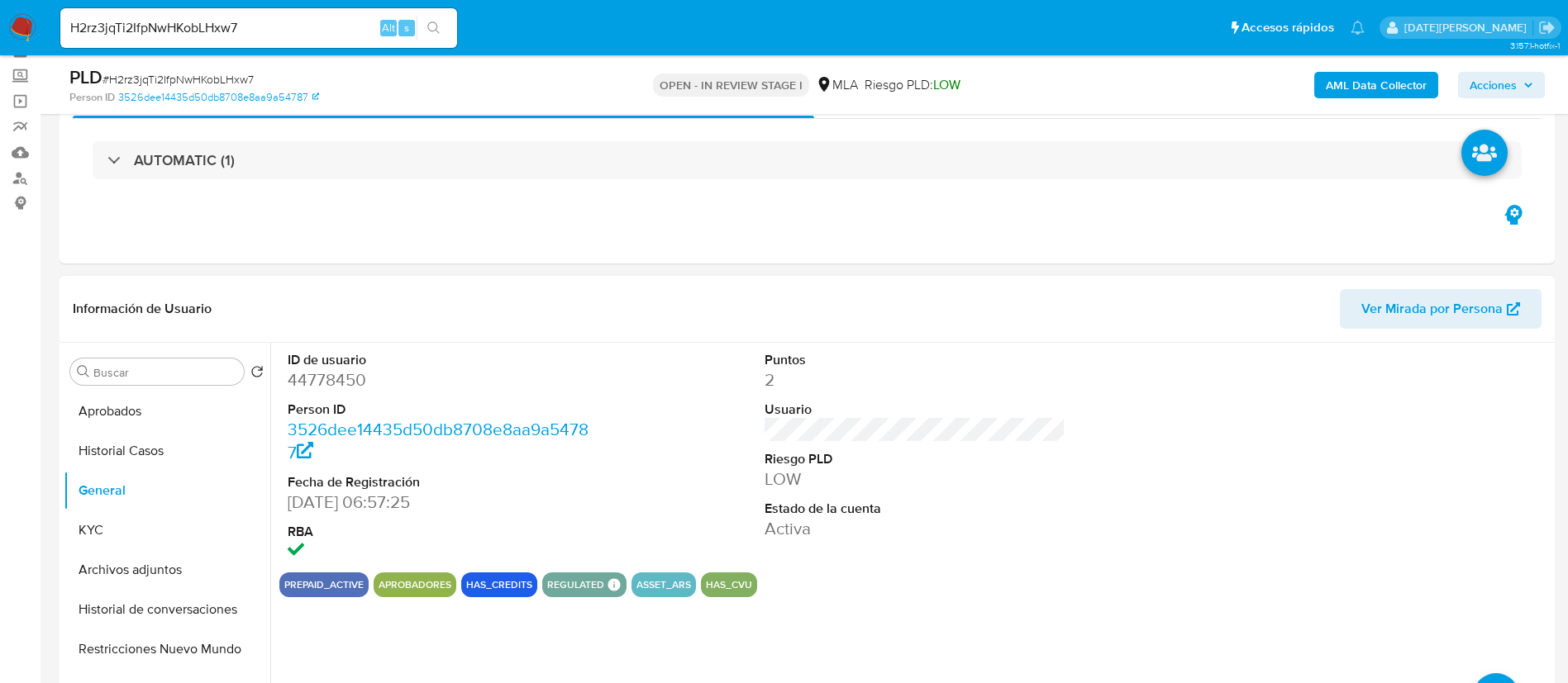
scroll to position [124, 0]
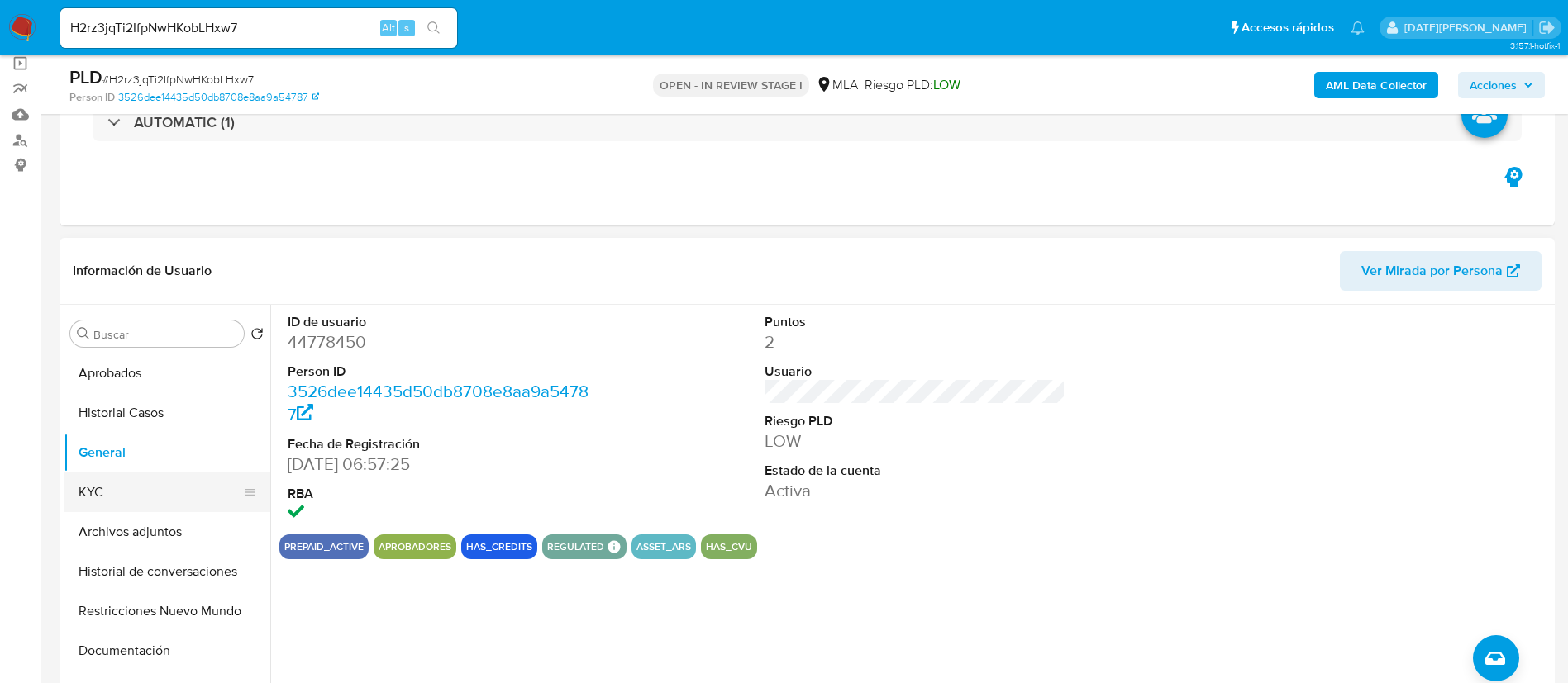
click at [120, 507] on button "KYC" at bounding box center [160, 492] width 193 height 39
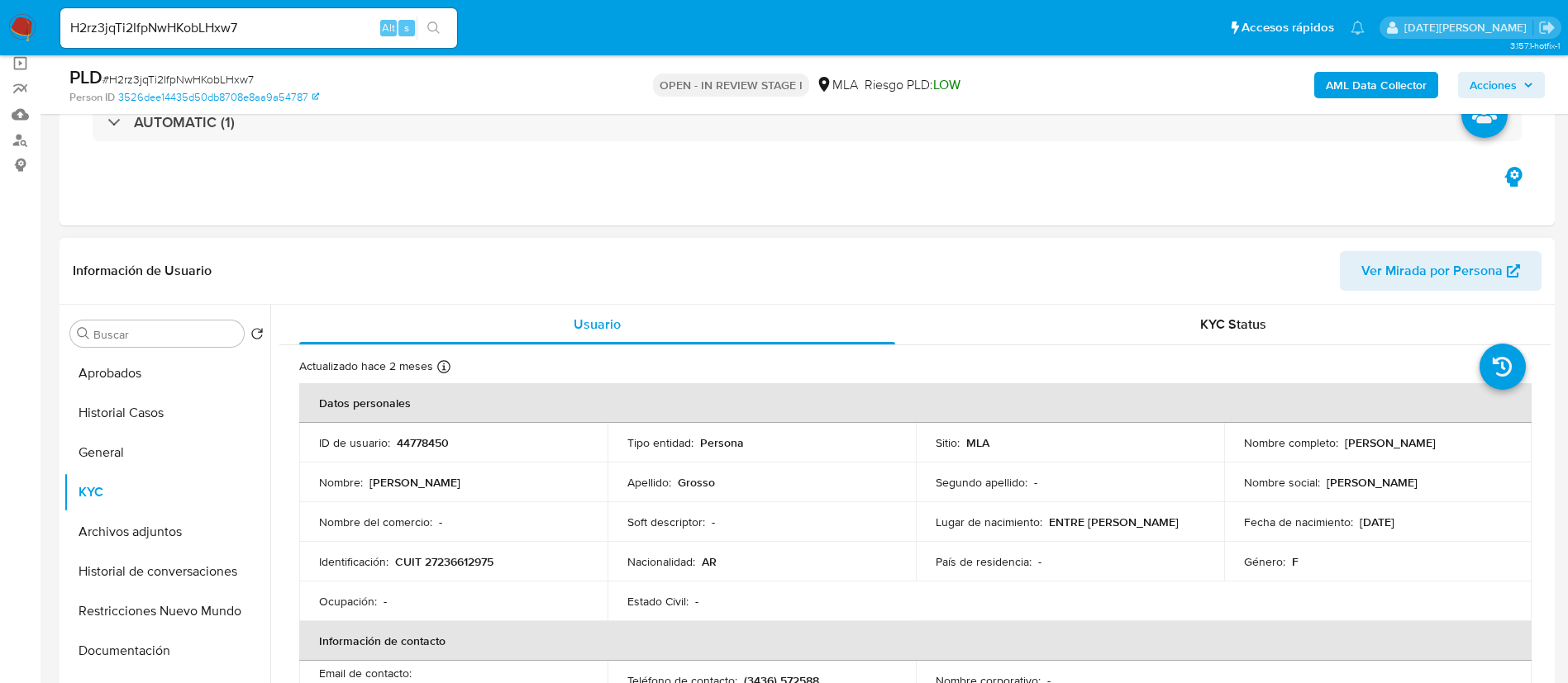
drag, startPoint x: 1342, startPoint y: 440, endPoint x: 1460, endPoint y: 449, distance: 118.3
click at [1460, 449] on div "Nombre completo : Gisela Vanina Grosso" at bounding box center [1377, 442] width 268 height 15
copy p "Gisela Vanina Grosso"
drag, startPoint x: 395, startPoint y: 561, endPoint x: 511, endPoint y: 565, distance: 116.1
click at [511, 568] on div "Identificación : CUIT 27236612975" at bounding box center [453, 561] width 268 height 15
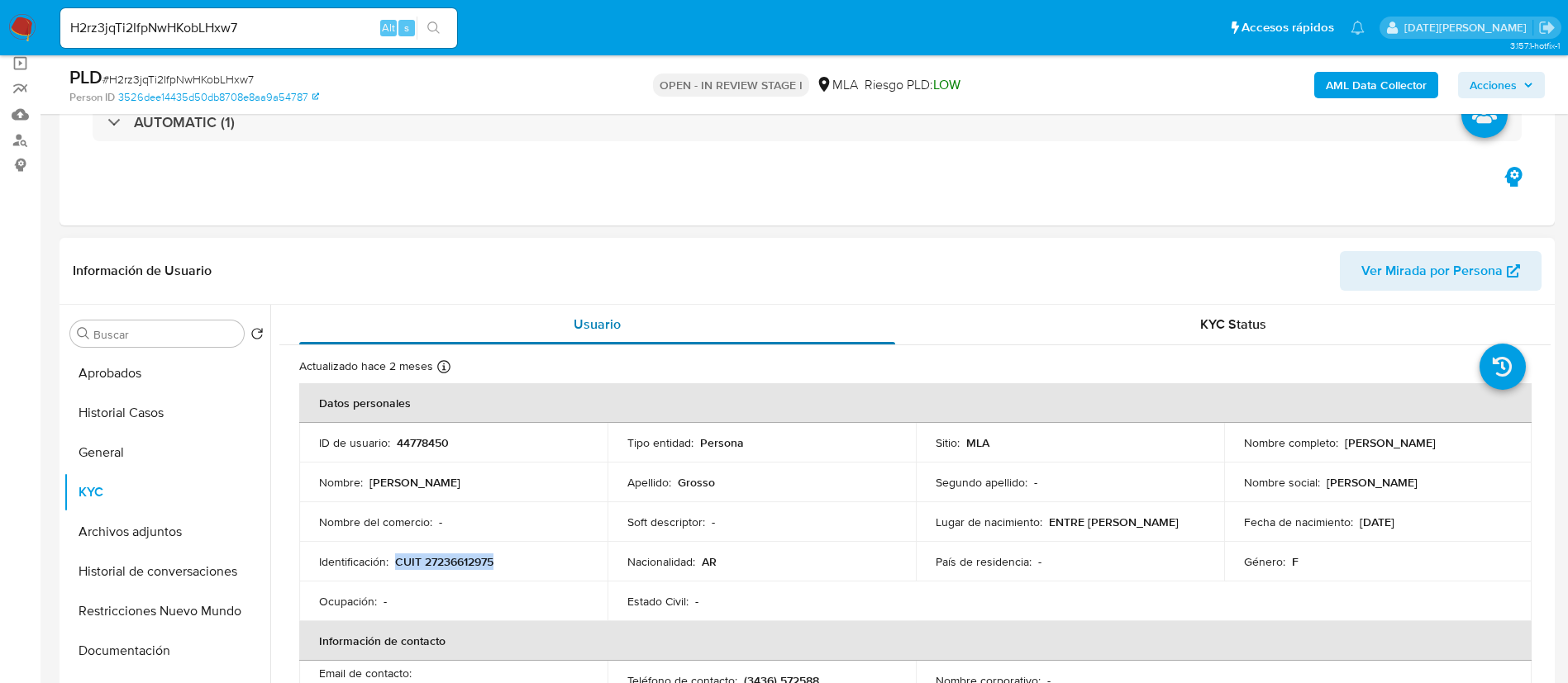
copy p "CUIT 27236612975"
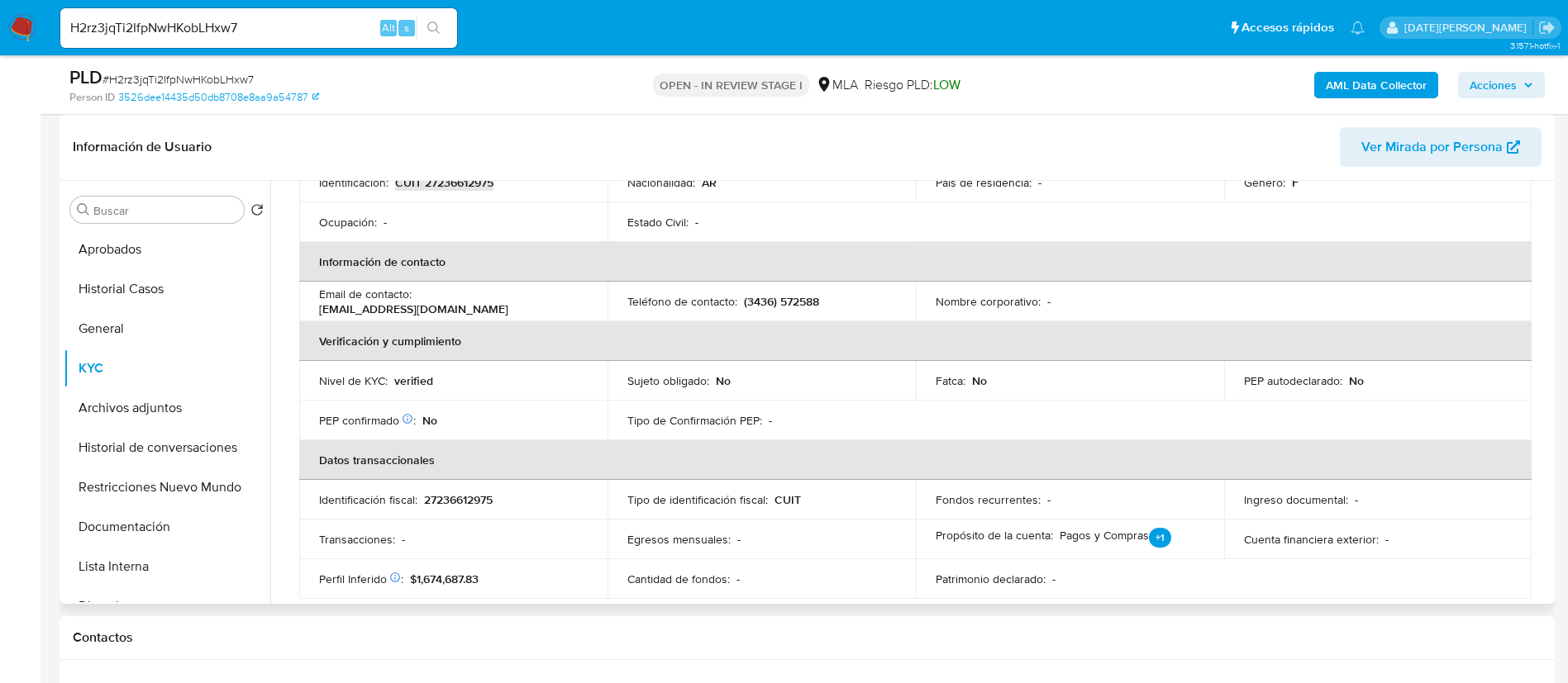
scroll to position [112, 0]
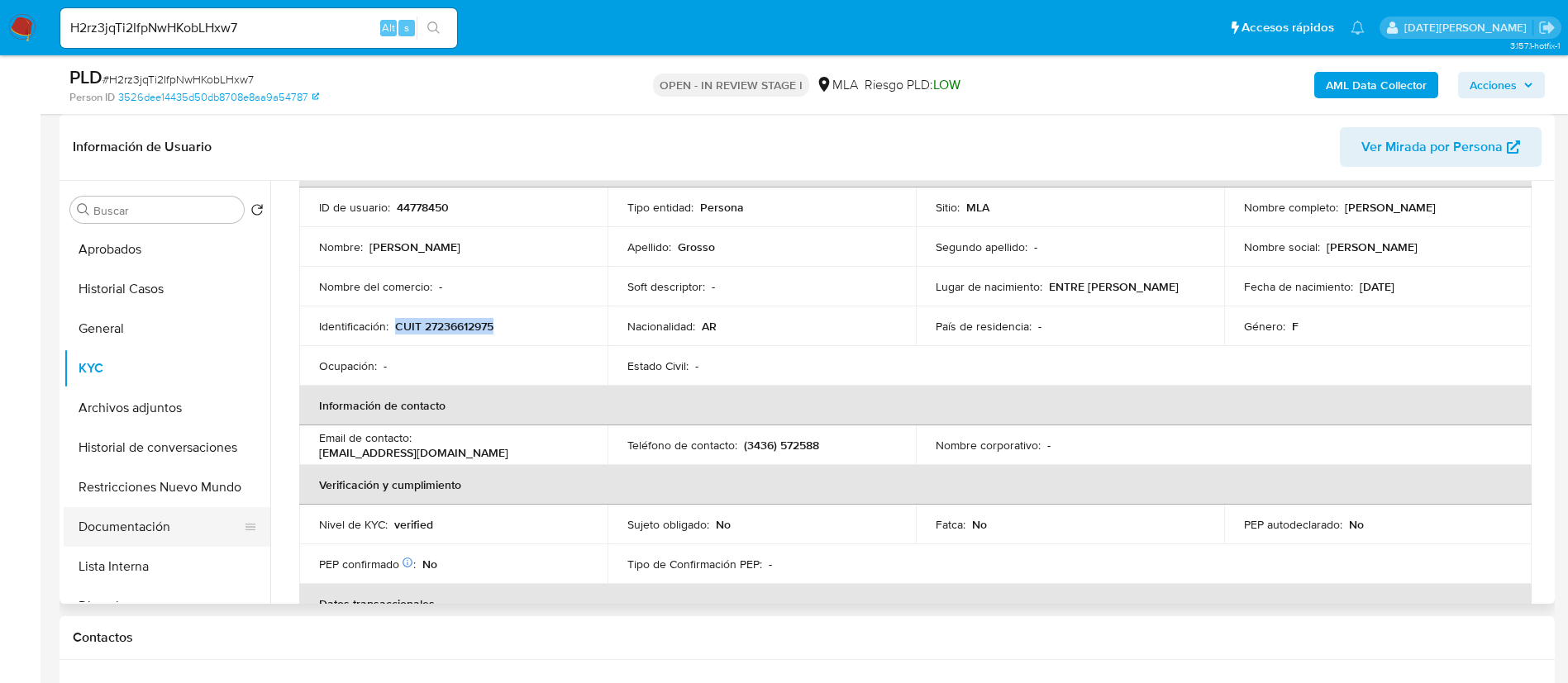
click at [146, 522] on button "Documentación" at bounding box center [160, 527] width 193 height 39
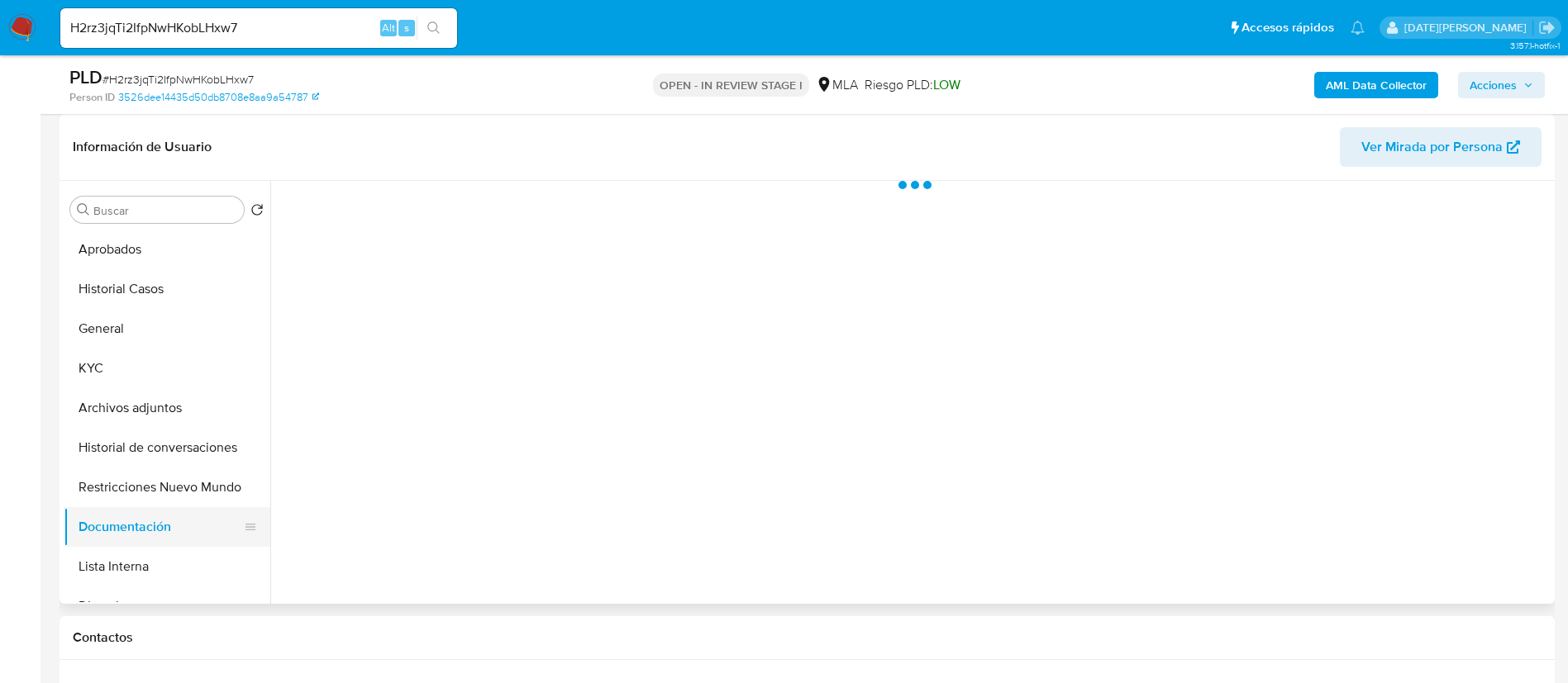
scroll to position [0, 0]
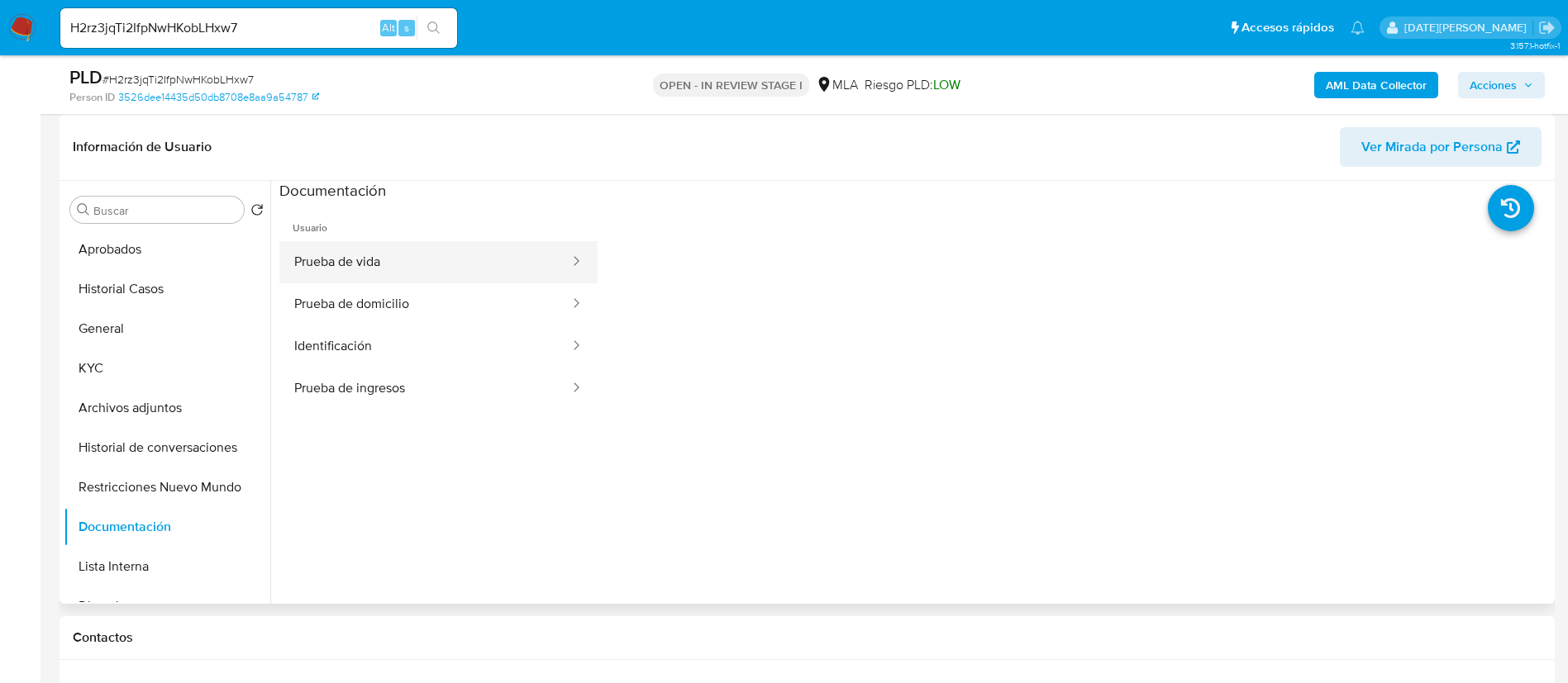
click at [441, 261] on button "Prueba de vida" at bounding box center [426, 262] width 292 height 42
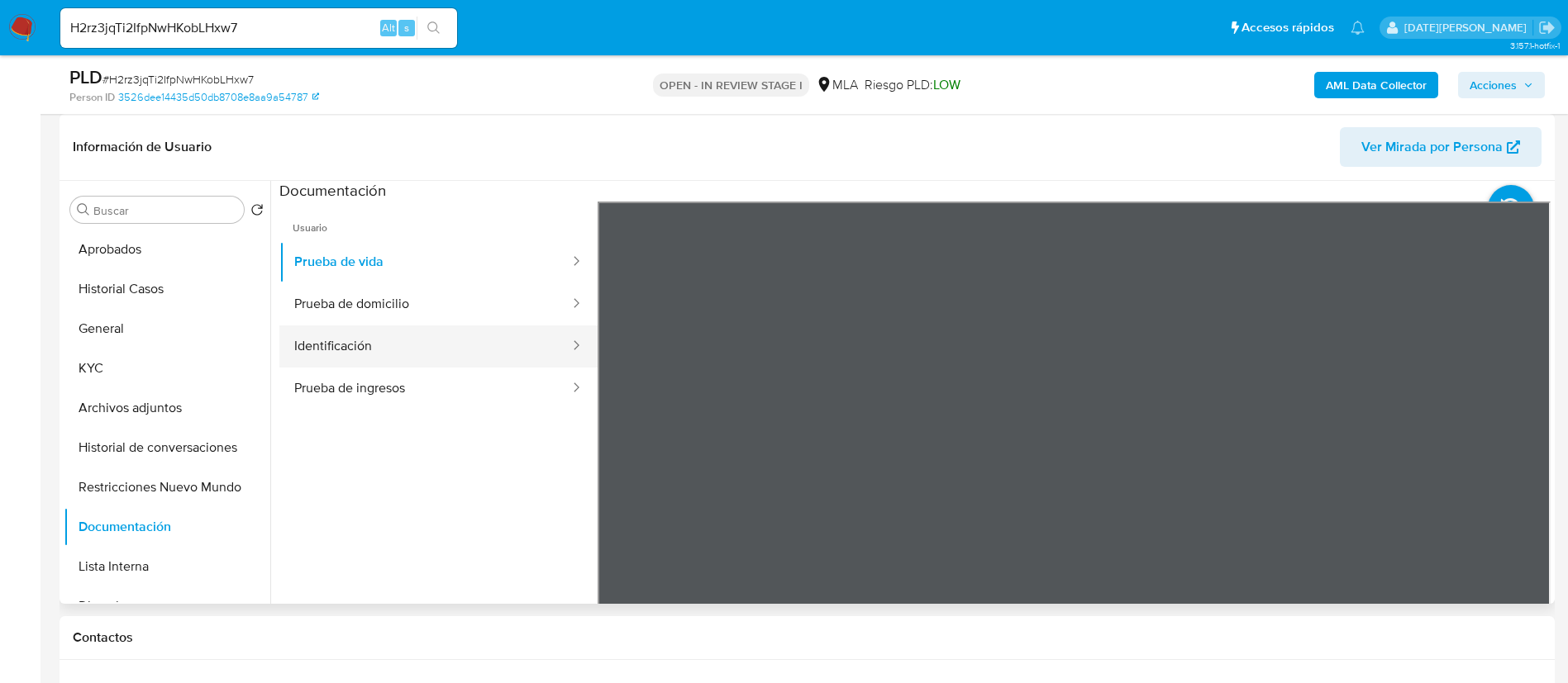
click at [366, 343] on button "Identificación" at bounding box center [426, 347] width 292 height 42
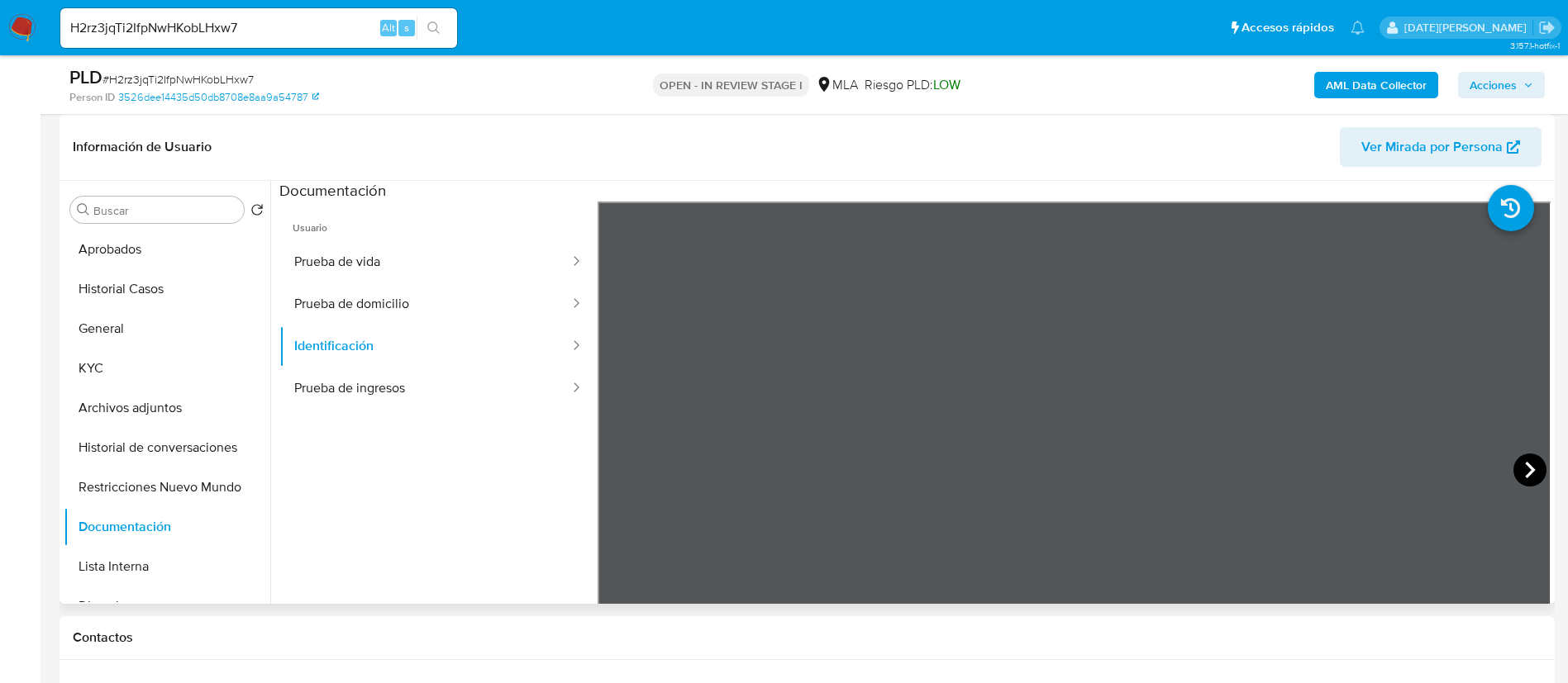
click at [1513, 467] on icon at bounding box center [1530, 470] width 33 height 33
click at [383, 390] on button "Prueba de ingresos" at bounding box center [426, 389] width 292 height 42
click at [121, 402] on button "Archivos adjuntos" at bounding box center [160, 407] width 193 height 39
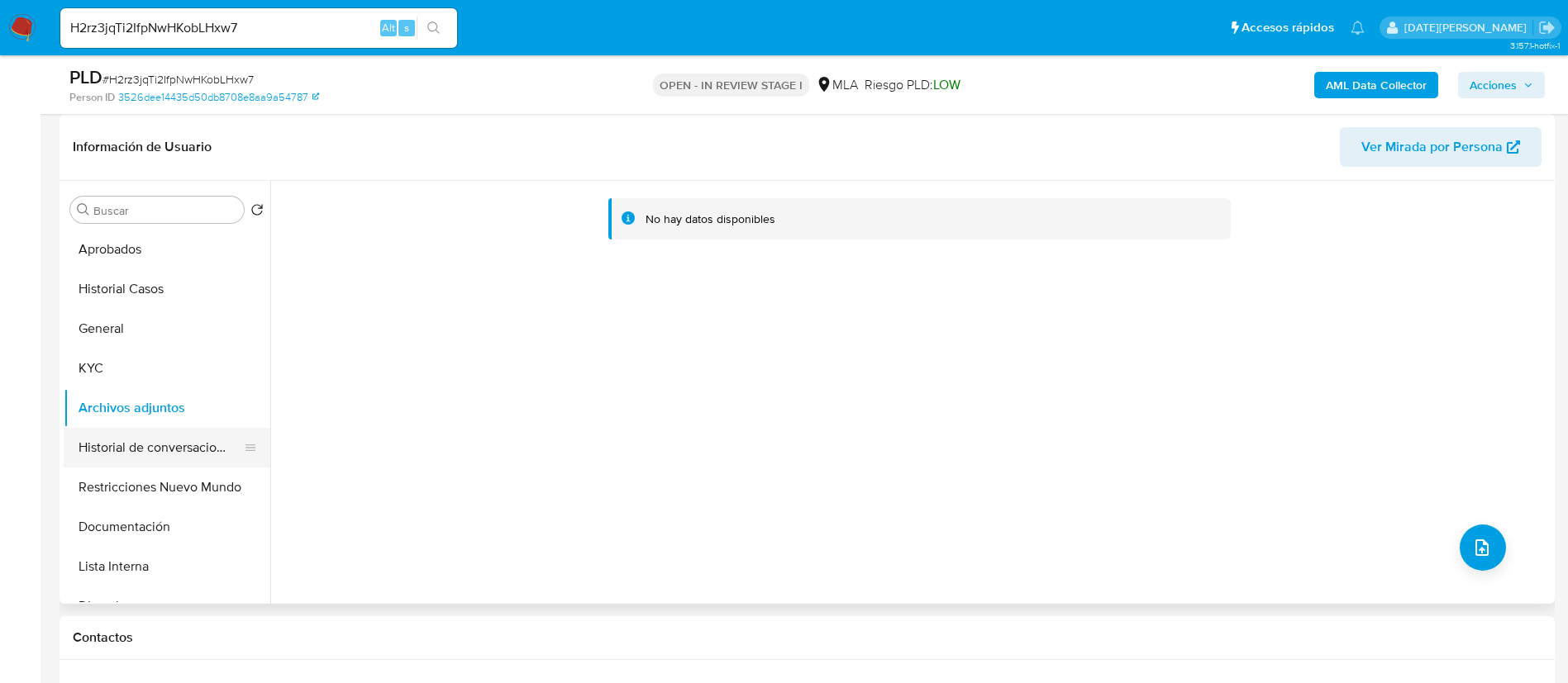
click at [145, 447] on button "Historial de conversaciones" at bounding box center [160, 447] width 193 height 39
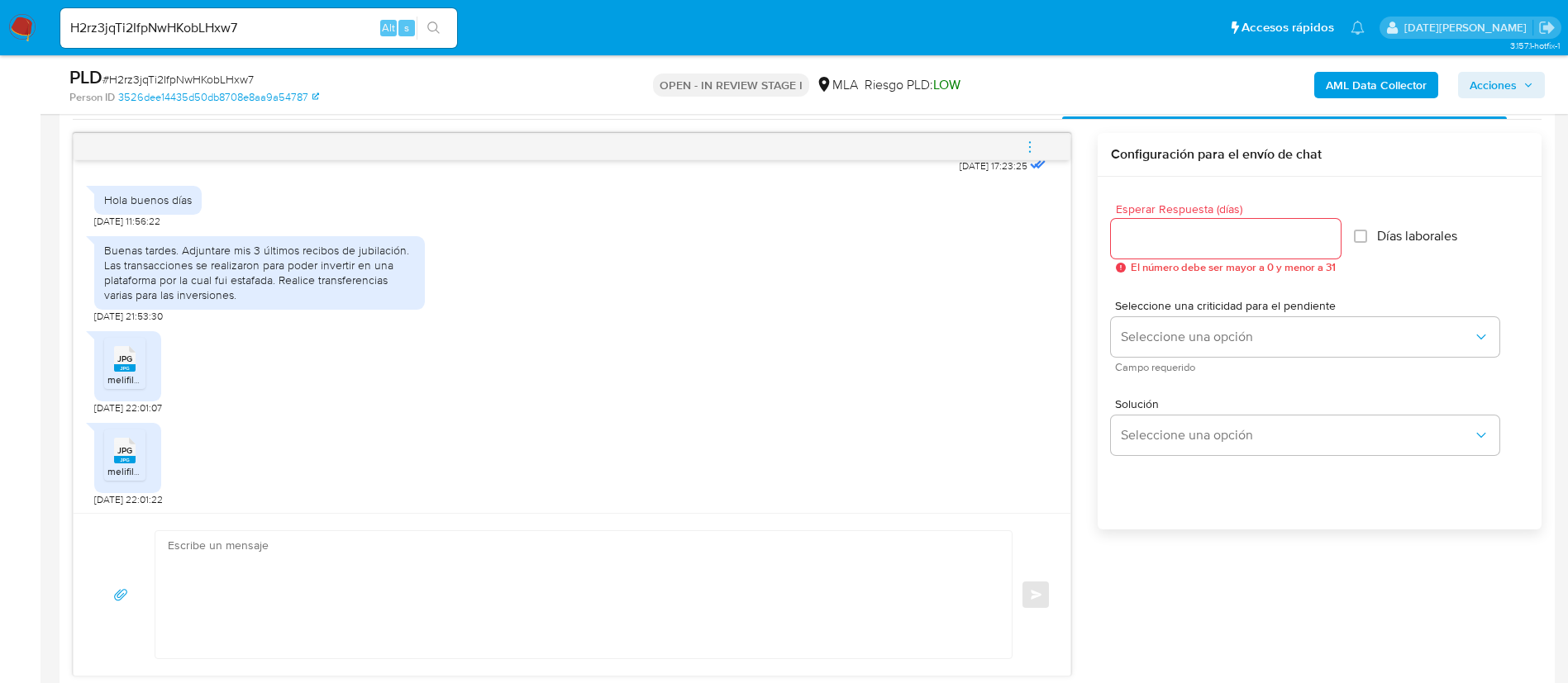
scroll to position [867, 0]
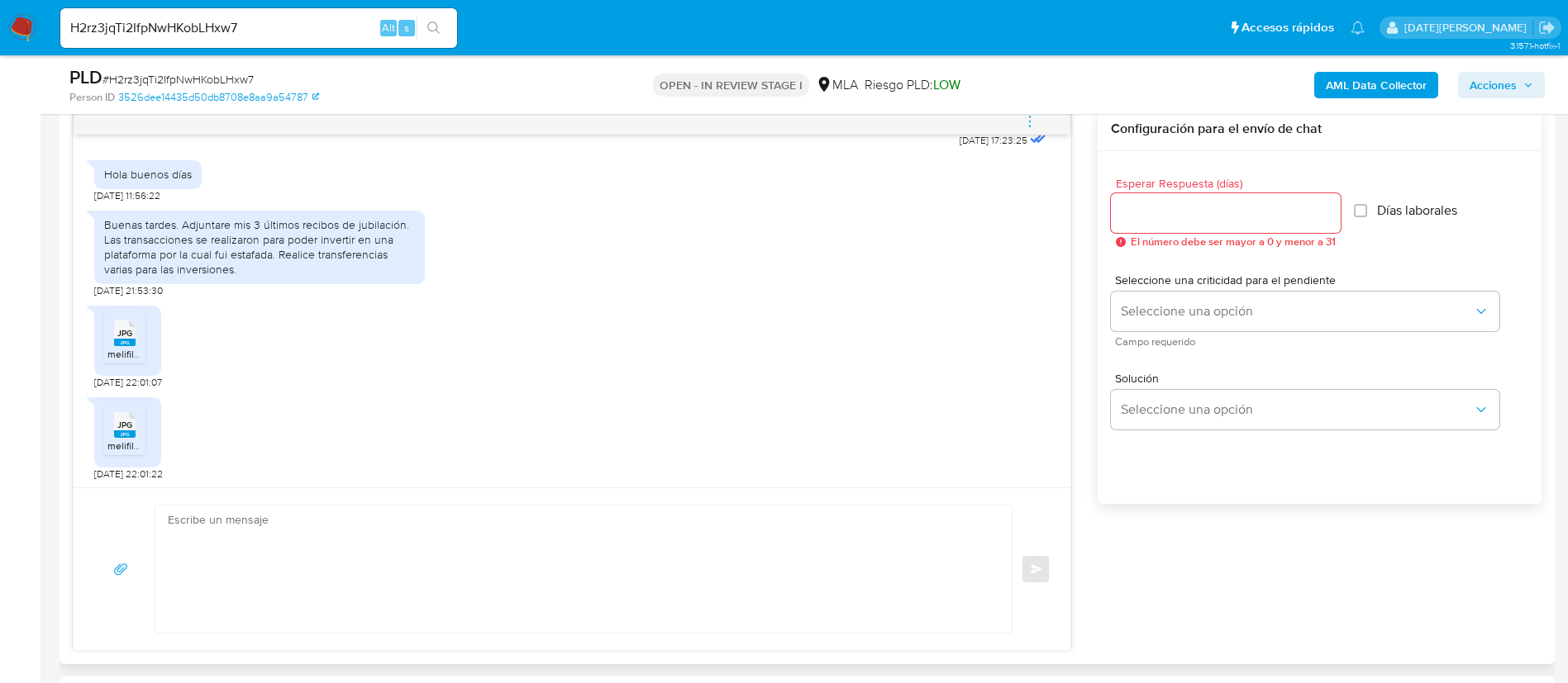
click at [448, 539] on textarea at bounding box center [579, 569] width 823 height 128
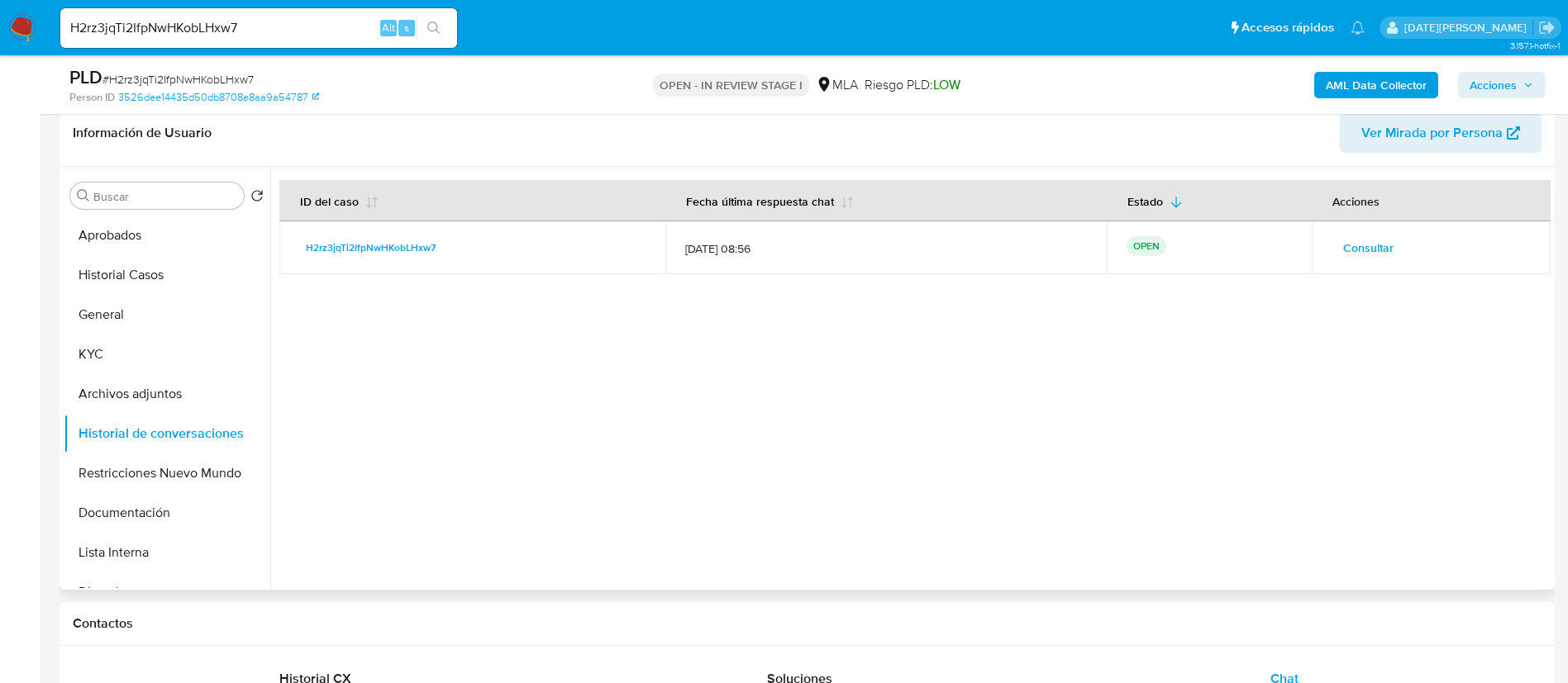
scroll to position [124, 0]
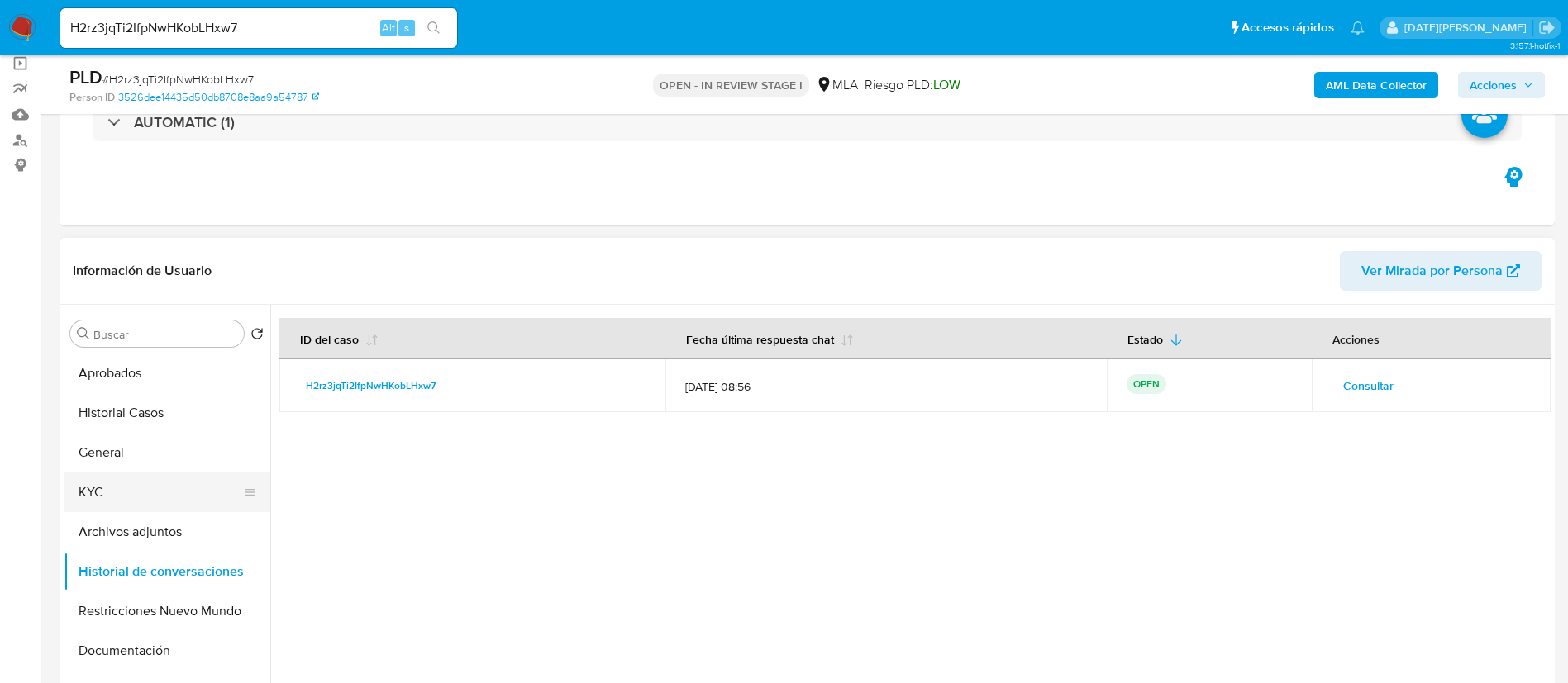
click at [101, 486] on button "KYC" at bounding box center [160, 492] width 193 height 39
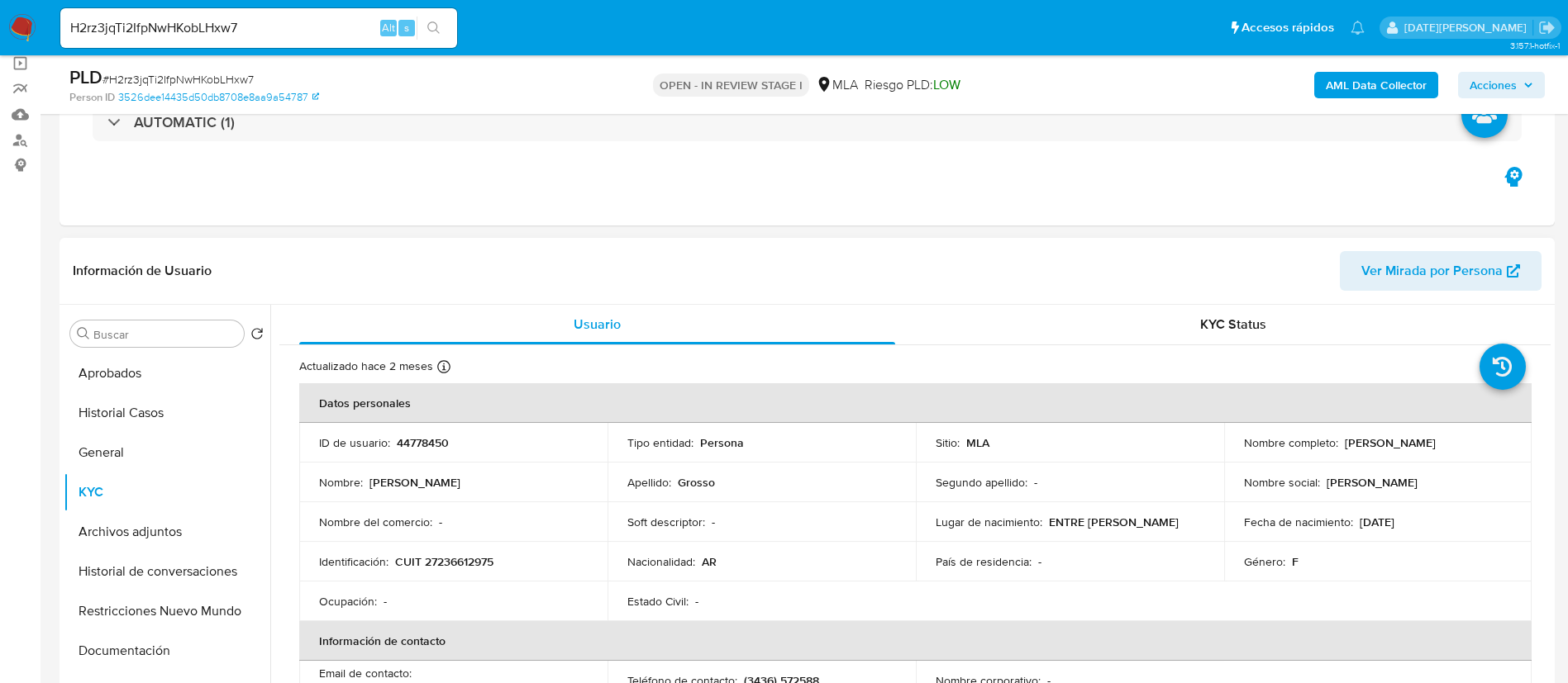
drag, startPoint x: 1336, startPoint y: 447, endPoint x: 1465, endPoint y: 442, distance: 129.1
click at [1465, 442] on div "Nombre completo : Gisela Vanina Grosso" at bounding box center [1377, 442] width 268 height 15
copy div "Gisela Vanina Grosso"
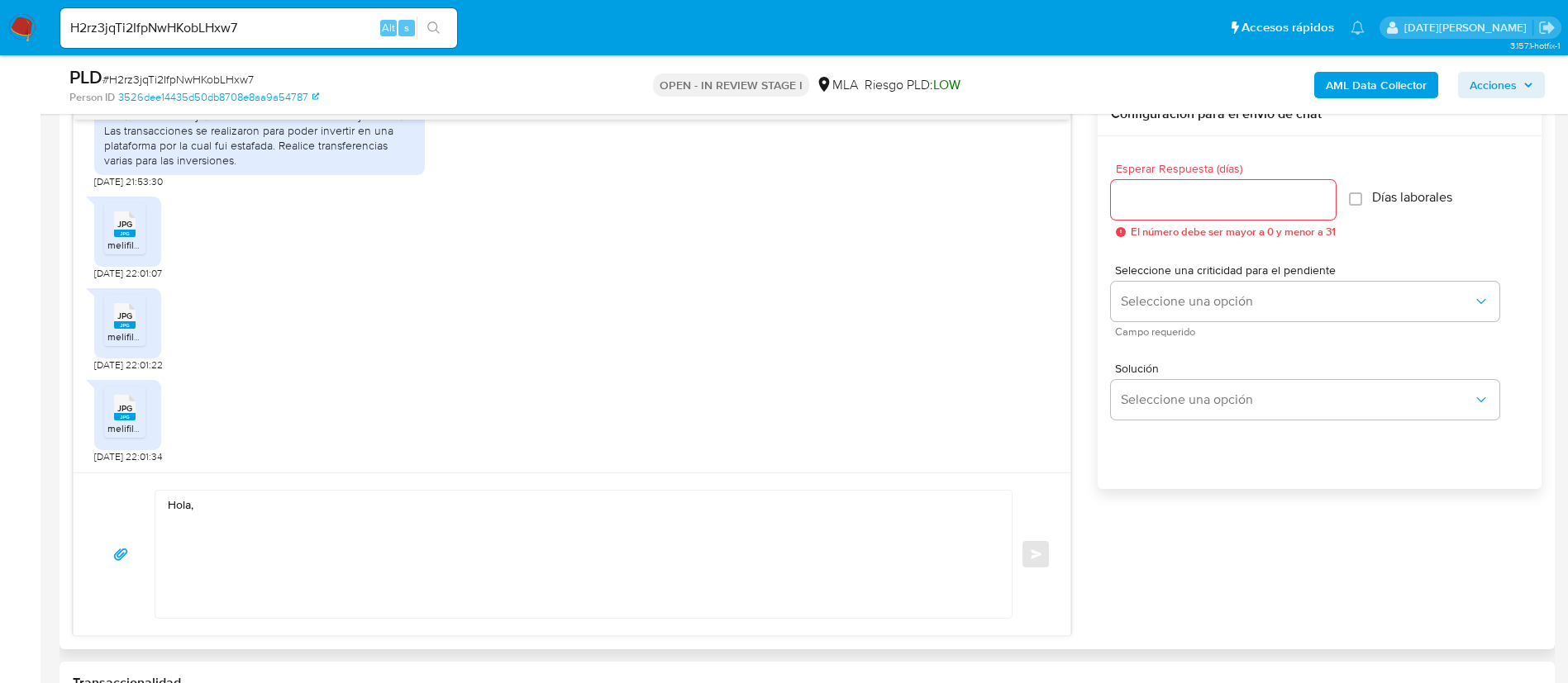
scroll to position [991, 0]
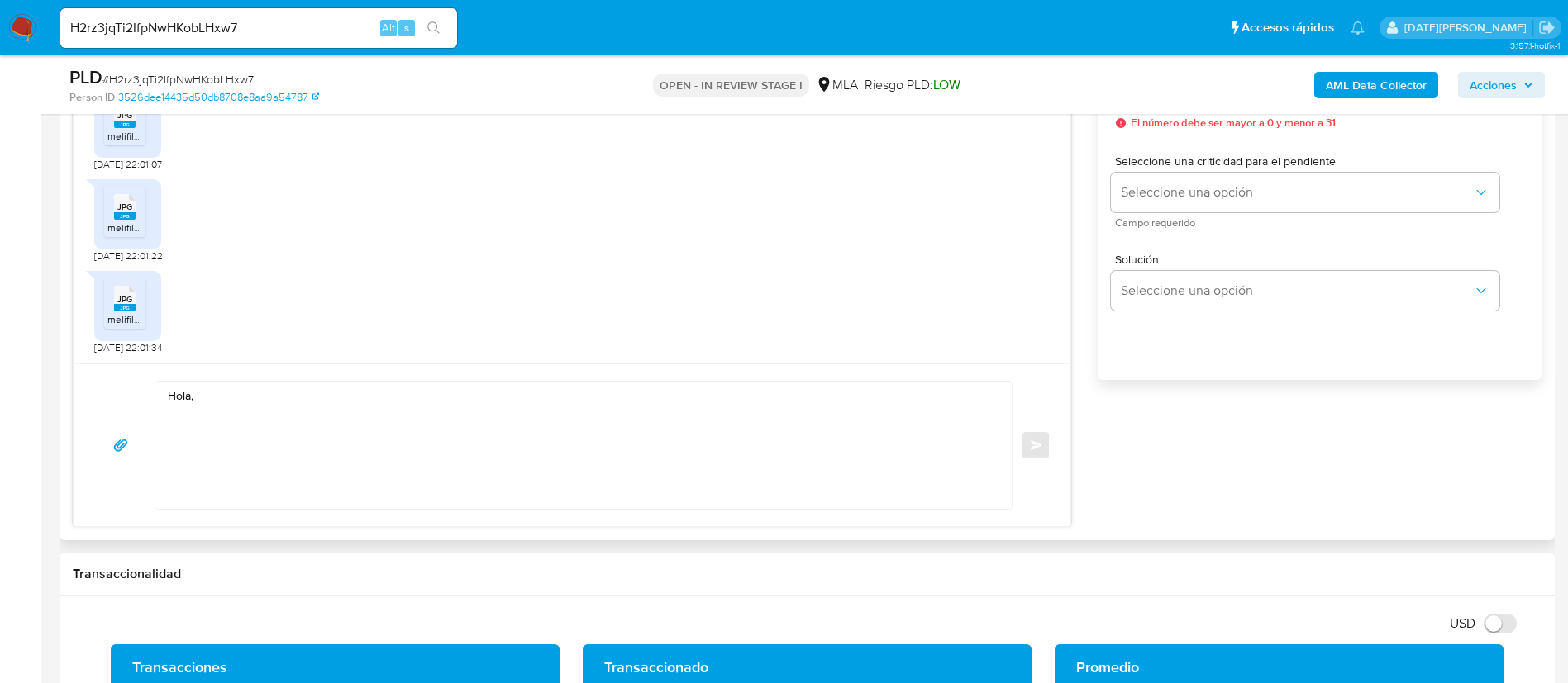
click at [406, 424] on textarea "Hola," at bounding box center [579, 445] width 823 height 128
paste textarea "Gisela Vanina Grosso"
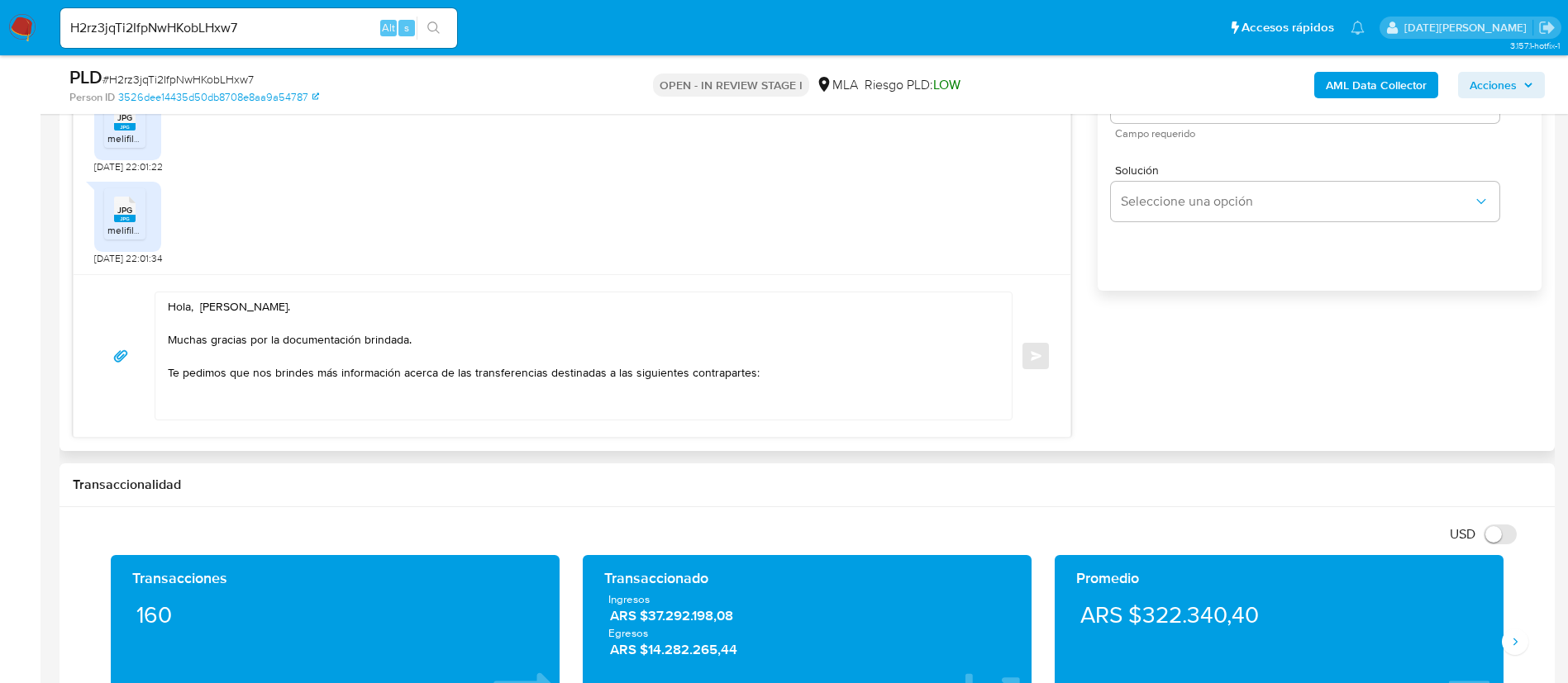
scroll to position [1114, 0]
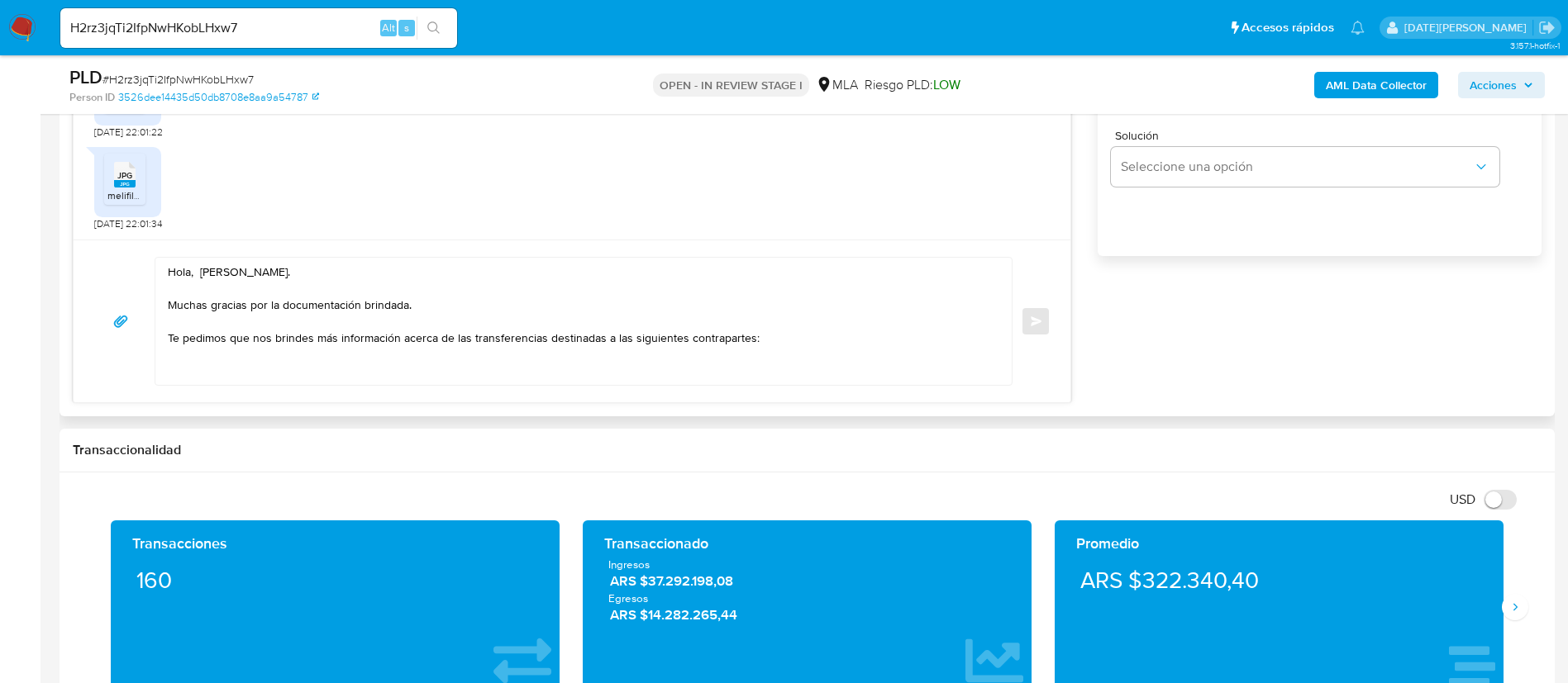
click at [294, 367] on textarea "Hola, Gisela Vanina Grosso. Muchas gracias por la documentación brindada. Te pe…" at bounding box center [579, 321] width 823 height 128
paste textarea "Alejo Nicolas Amestoy Cippolini"
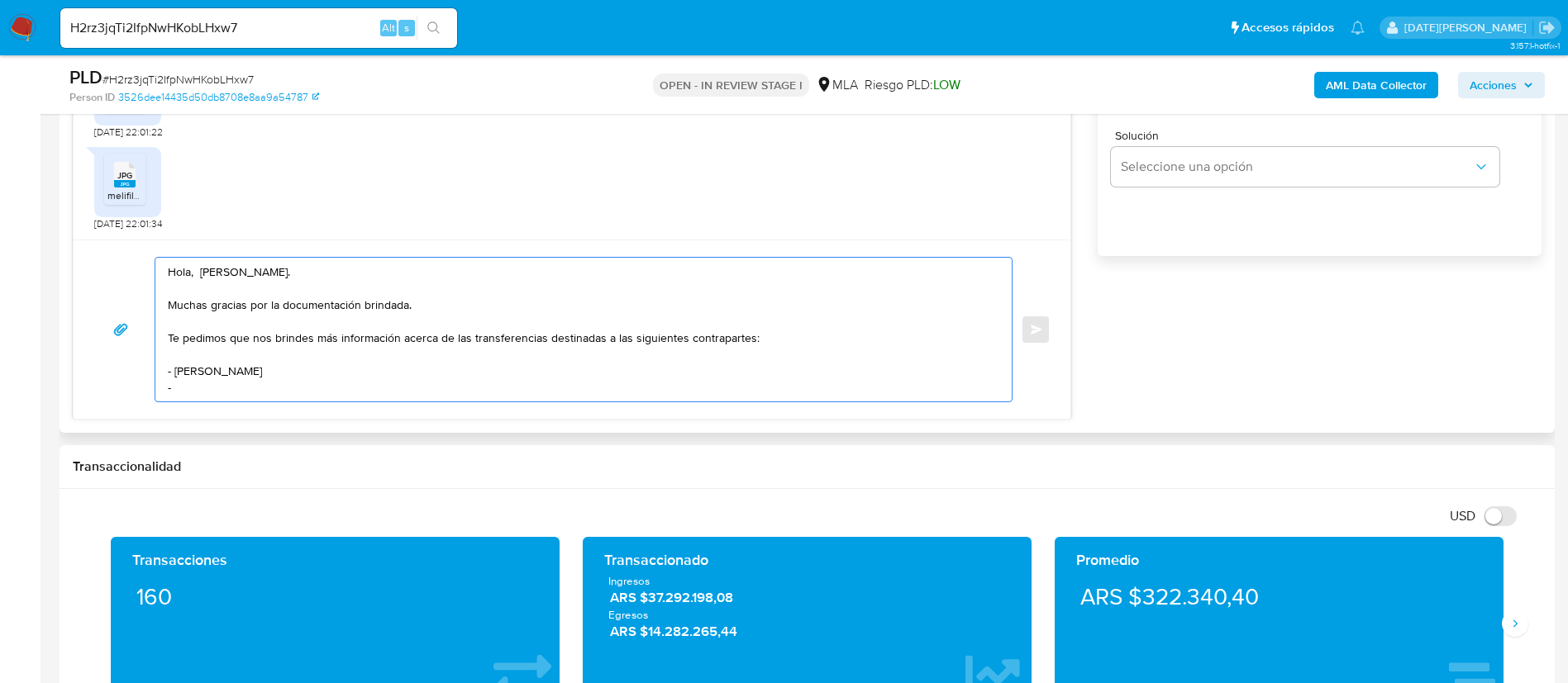
drag, startPoint x: 193, startPoint y: 389, endPoint x: 208, endPoint y: 380, distance: 17.5
click at [193, 389] on textarea "Hola, Gisela Vanina Grosso. Muchas gracias por la documentación brindada. Te pe…" at bounding box center [579, 329] width 823 height 144
paste textarea "Eric Escudero"
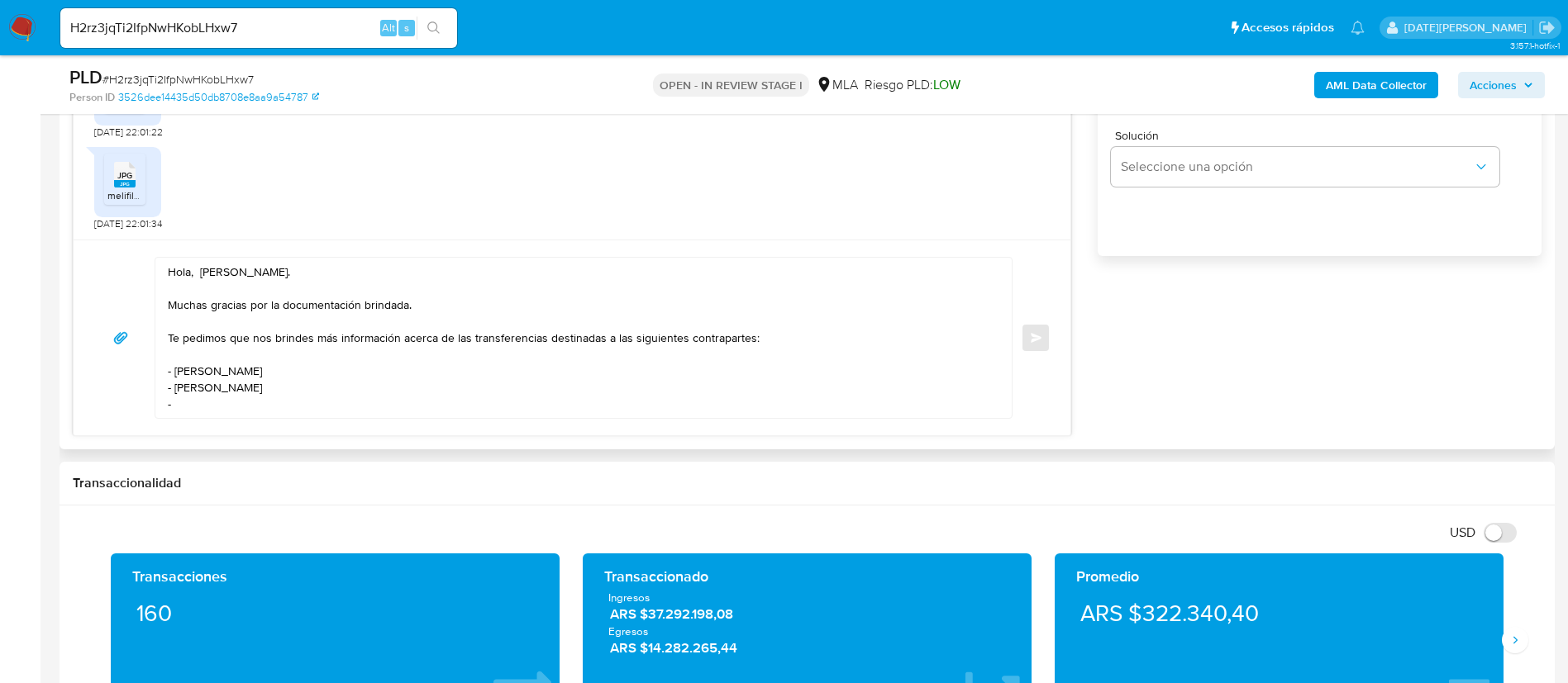
click at [204, 402] on textarea "Hola, Gisela Vanina Grosso. Muchas gracias por la documentación brindada. Te pe…" at bounding box center [579, 337] width 823 height 160
paste textarea "Sebastian Dario Muñoz"
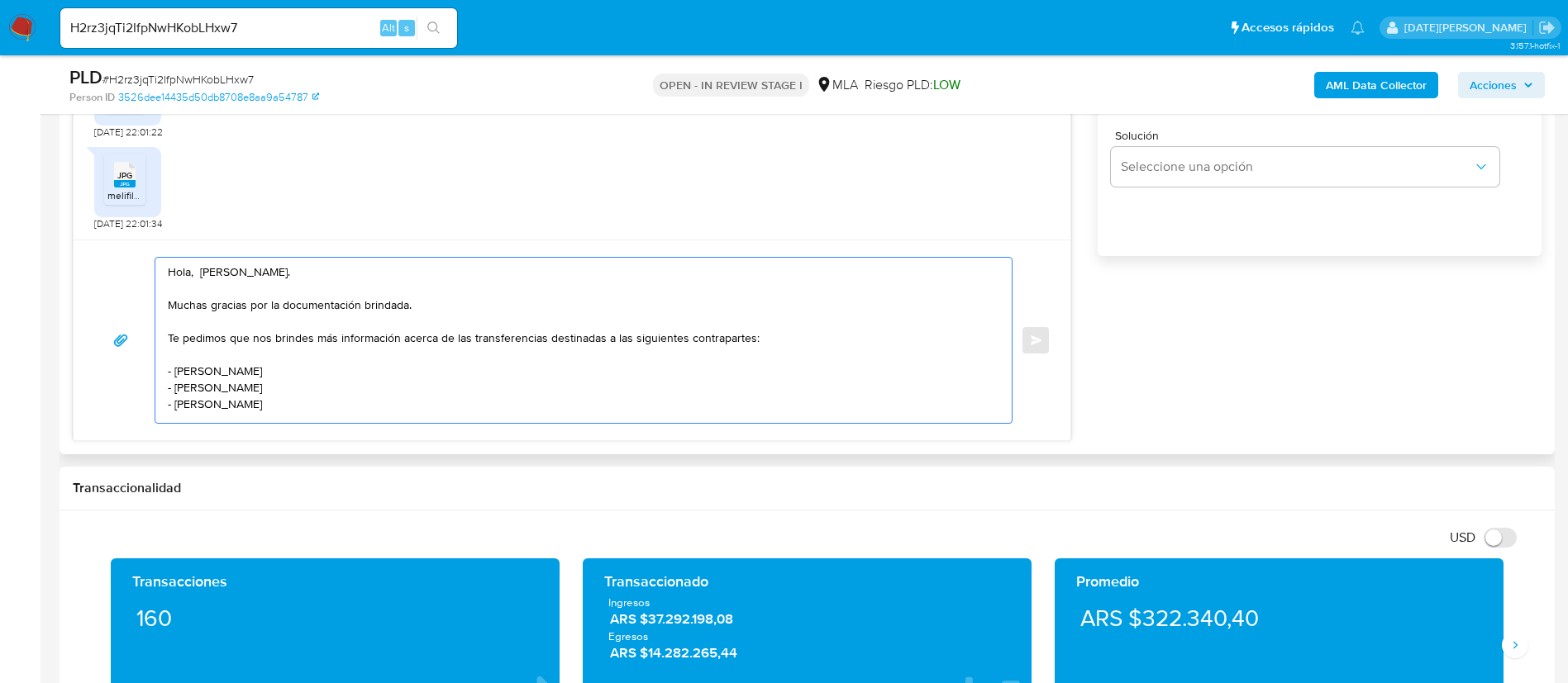
scroll to position [6, 0]
click at [225, 417] on textarea "Hola, Gisela Vanina Grosso. Muchas gracias por la documentación brindada. Te pe…" at bounding box center [579, 340] width 823 height 165
paste textarea "Arleanys Priscila Campos Rivero"
click at [371, 398] on textarea "Hola, Gisela Vanina Grosso. Muchas gracias por la documentación brindada. Te pe…" at bounding box center [579, 340] width 823 height 165
paste textarea "Gustavo Andres Maza"
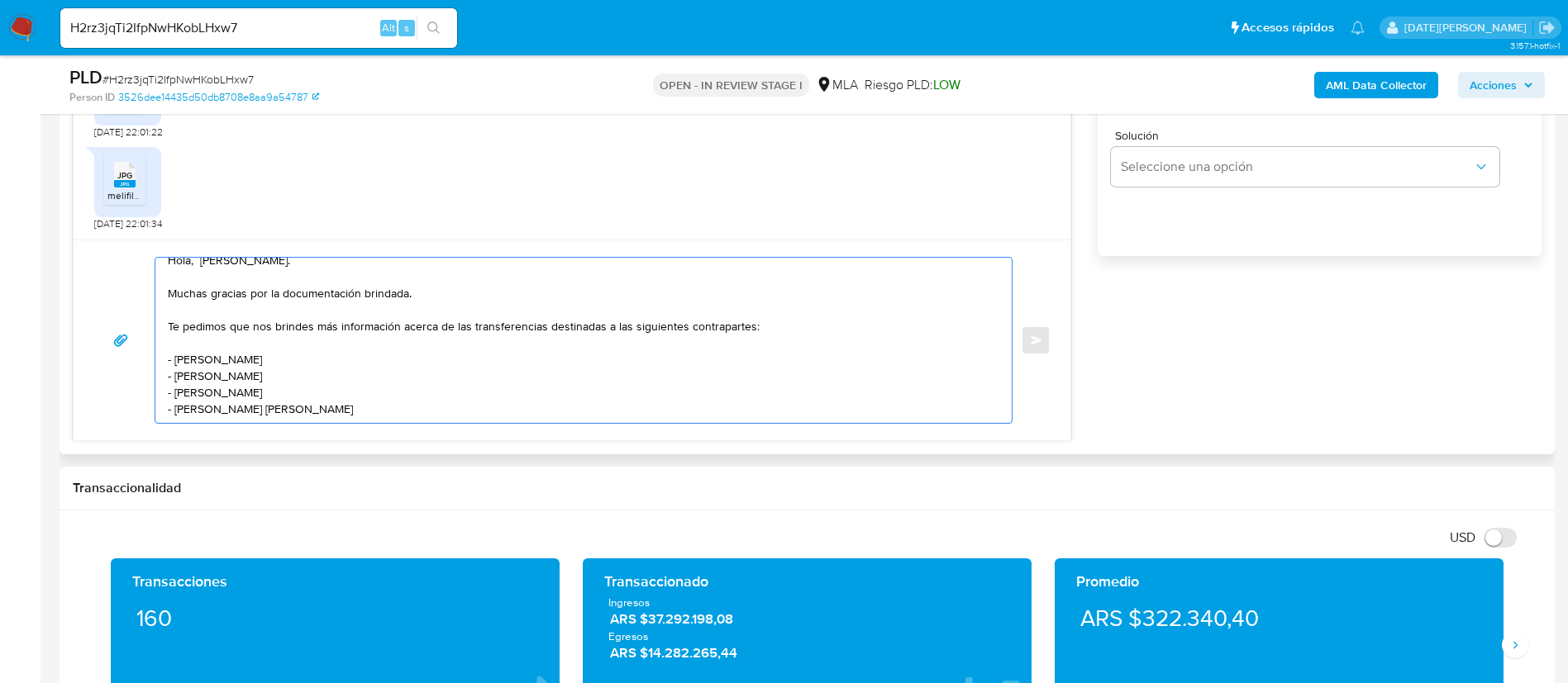
scroll to position [28, 0]
click at [421, 408] on textarea "Hola, Gisela Vanina Grosso. Muchas gracias por la documentación brindada. Te pe…" at bounding box center [579, 340] width 823 height 165
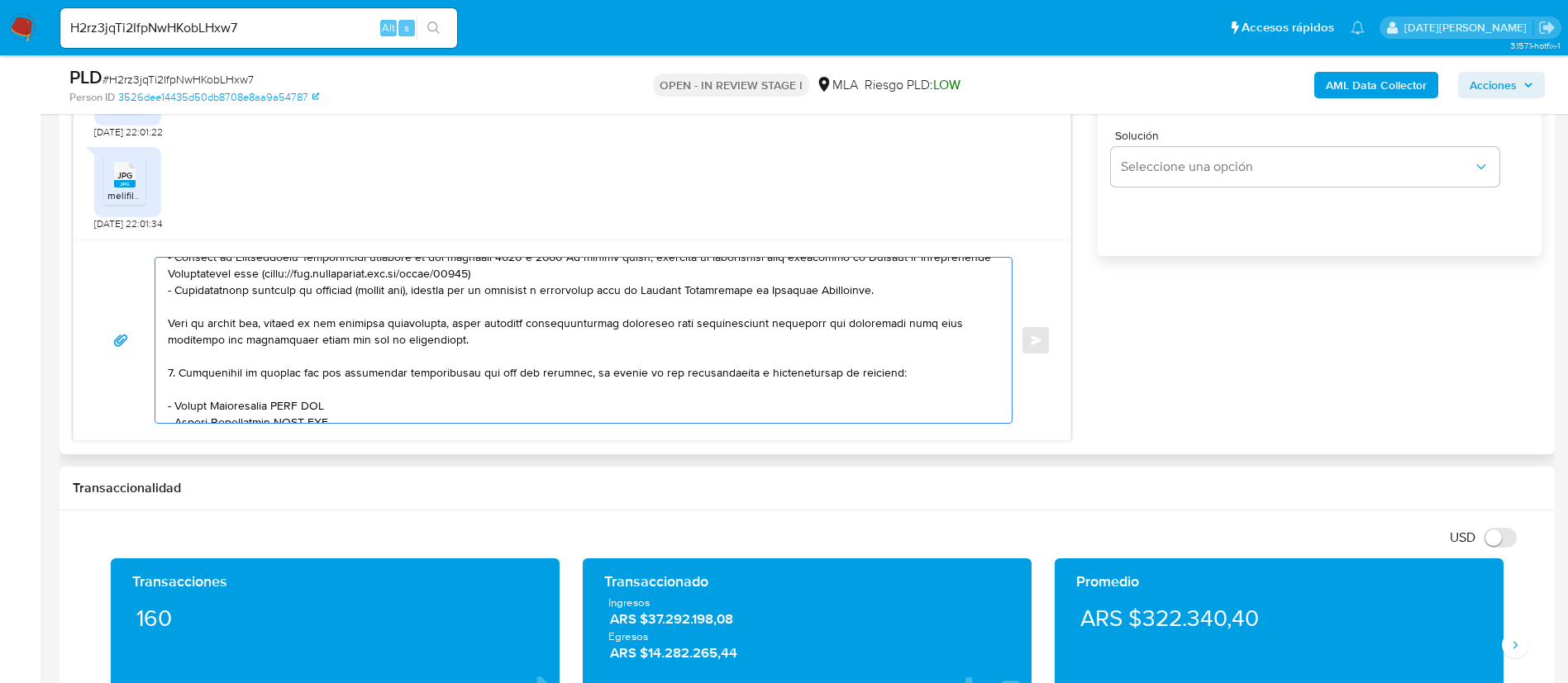
scroll to position [427, 0]
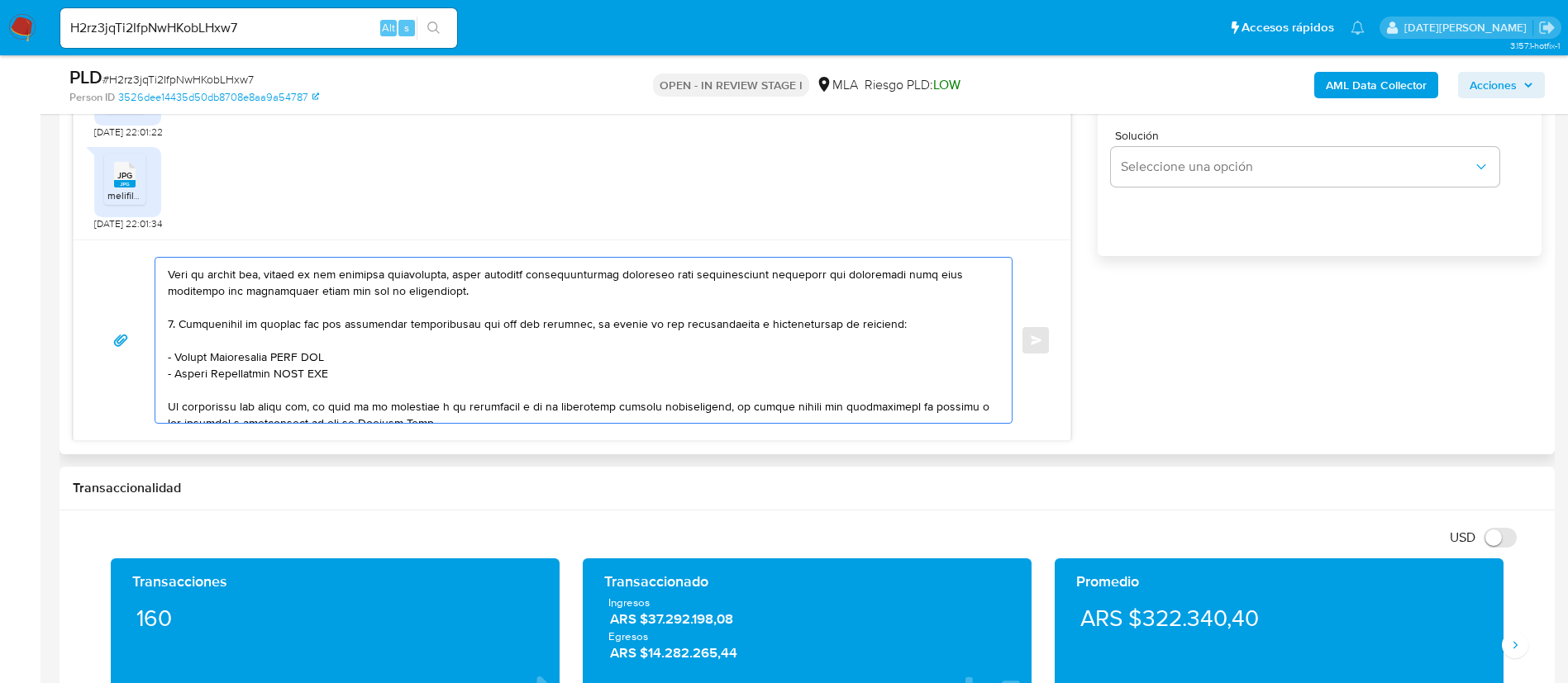
drag, startPoint x: 170, startPoint y: 293, endPoint x: 402, endPoint y: 348, distance: 238.4
click at [400, 360] on textarea at bounding box center [579, 340] width 823 height 165
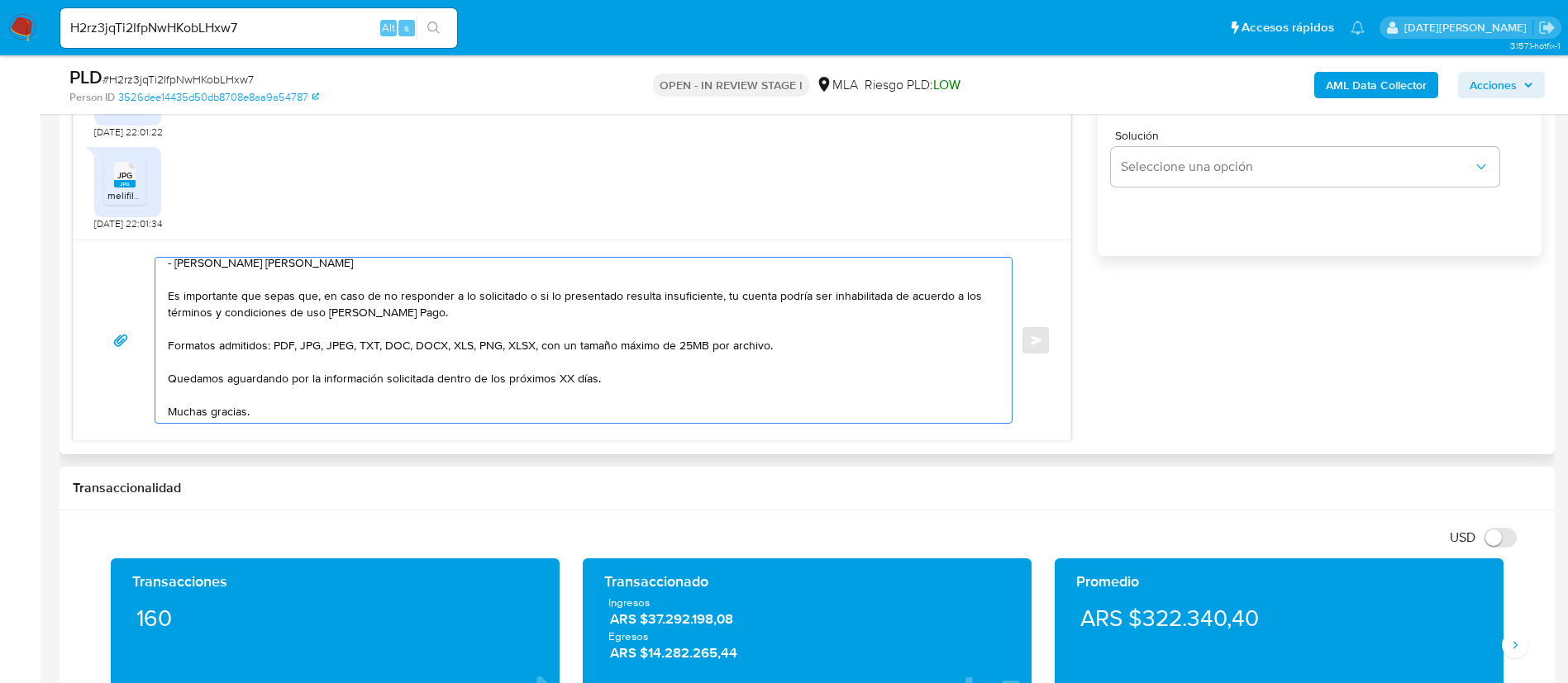
scroll to position [204, 0]
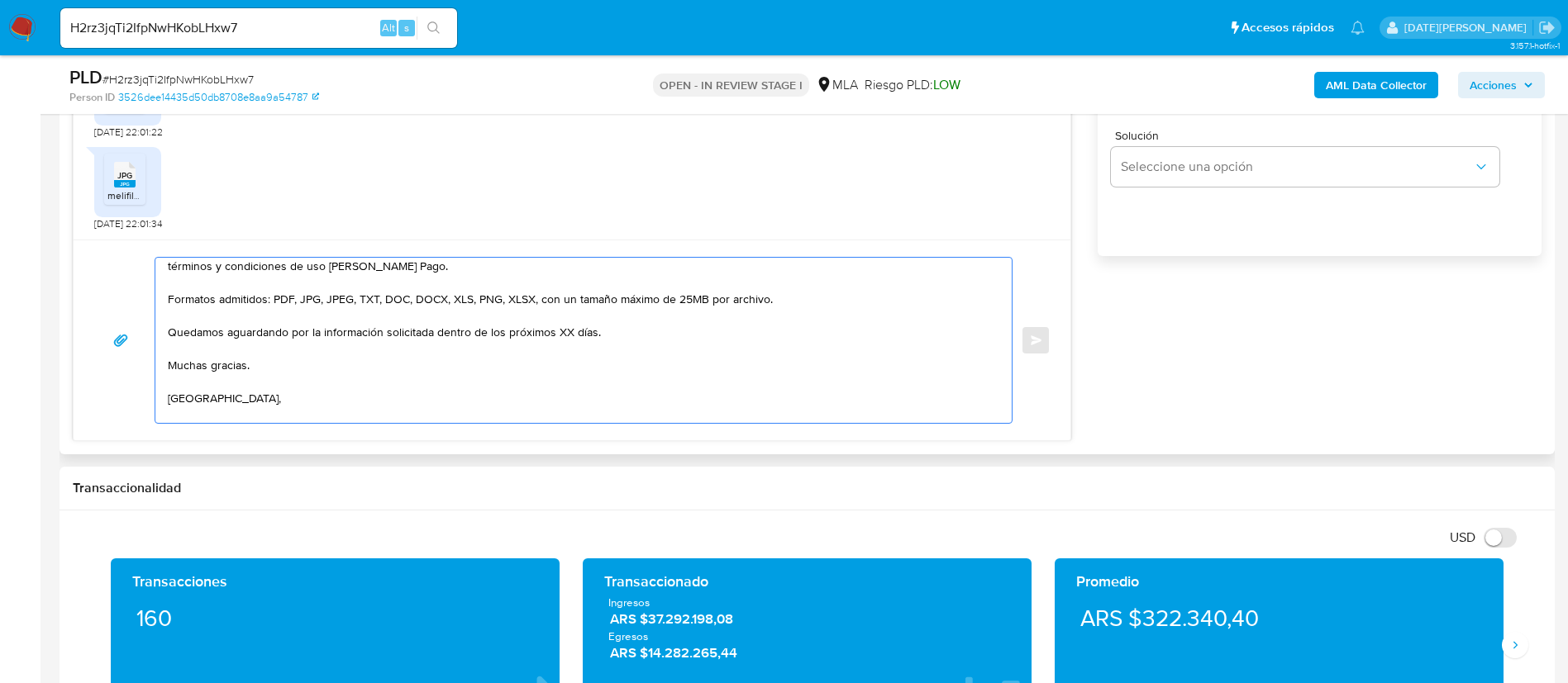
click at [562, 348] on textarea "Hola, Gisela Vanina Grosso. Muchas gracias por la documentación brindada. Te pe…" at bounding box center [579, 340] width 823 height 165
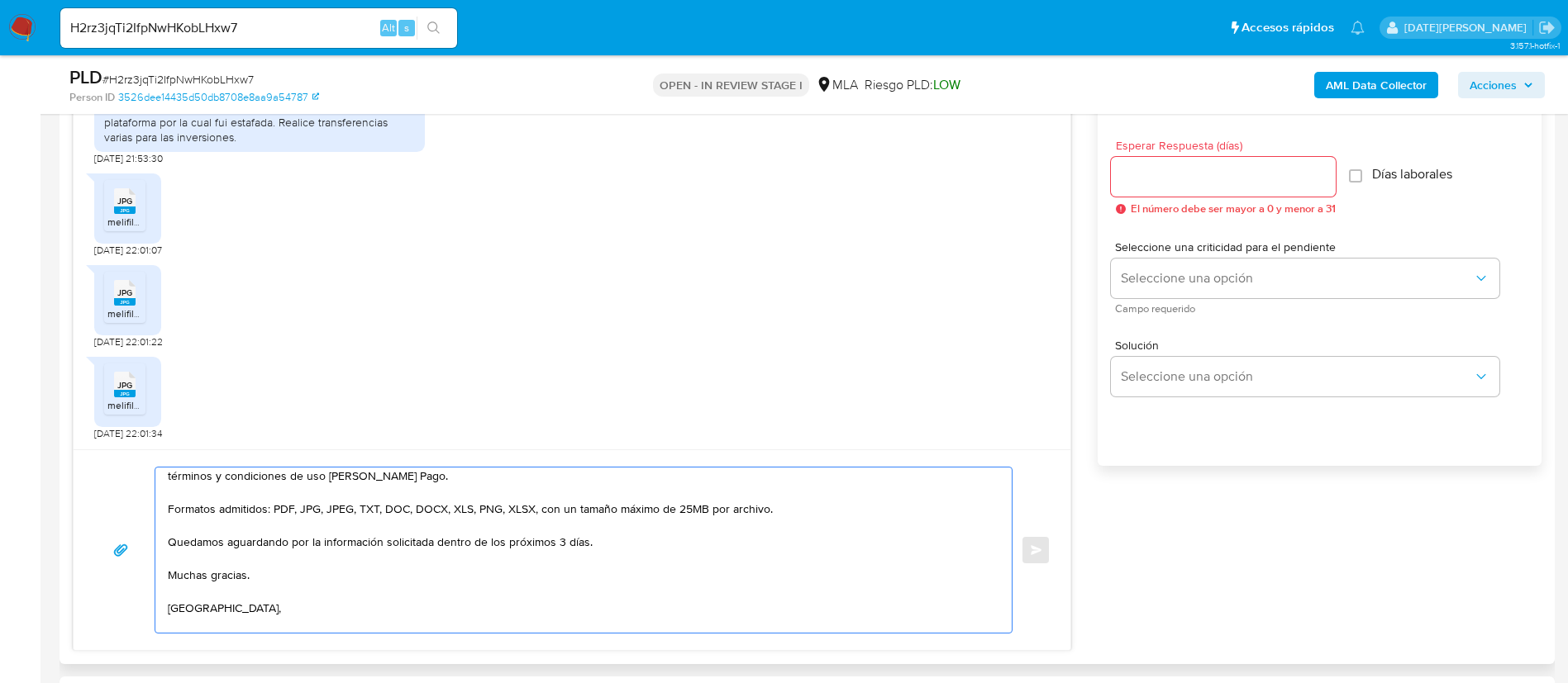
scroll to position [867, 0]
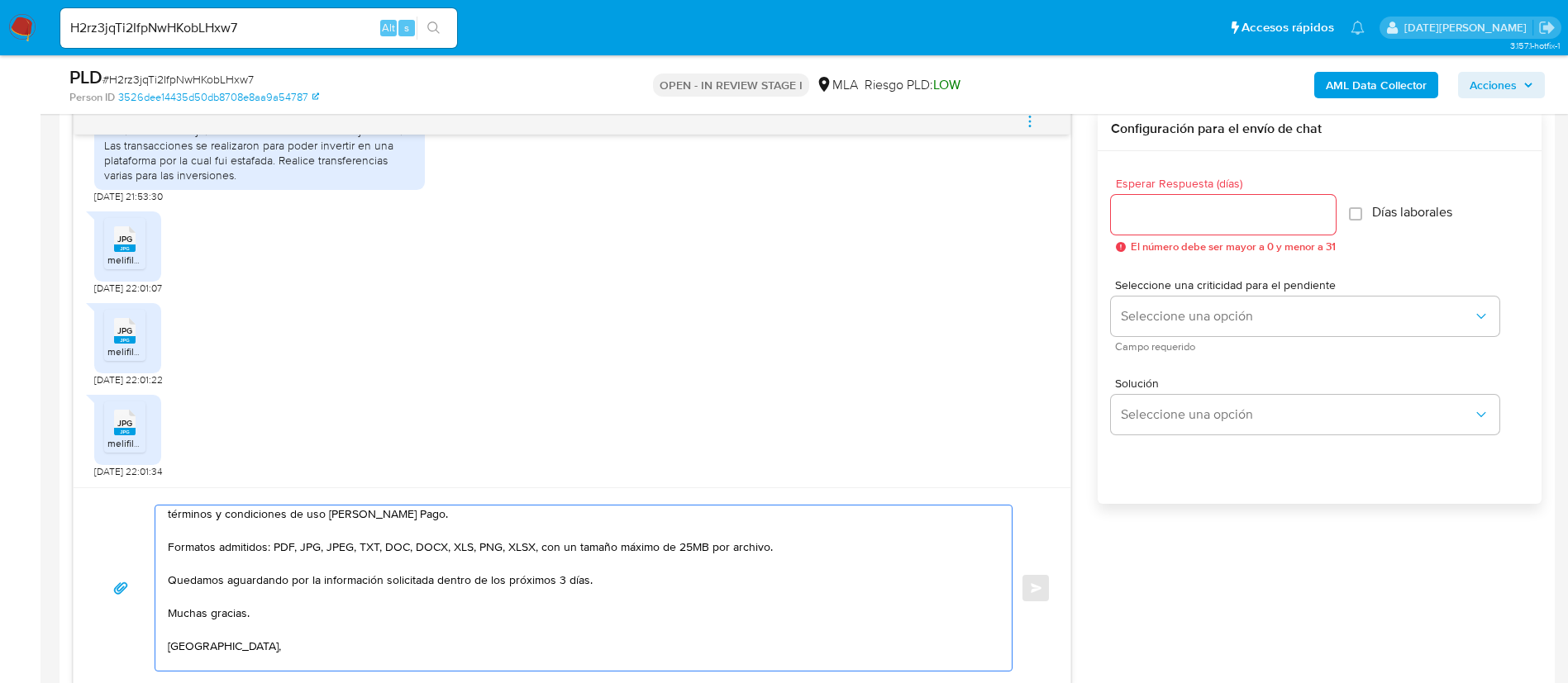
type textarea "Hola, Gisela Vanina Grosso. Muchas gracias por la documentación brindada. Te pe…"
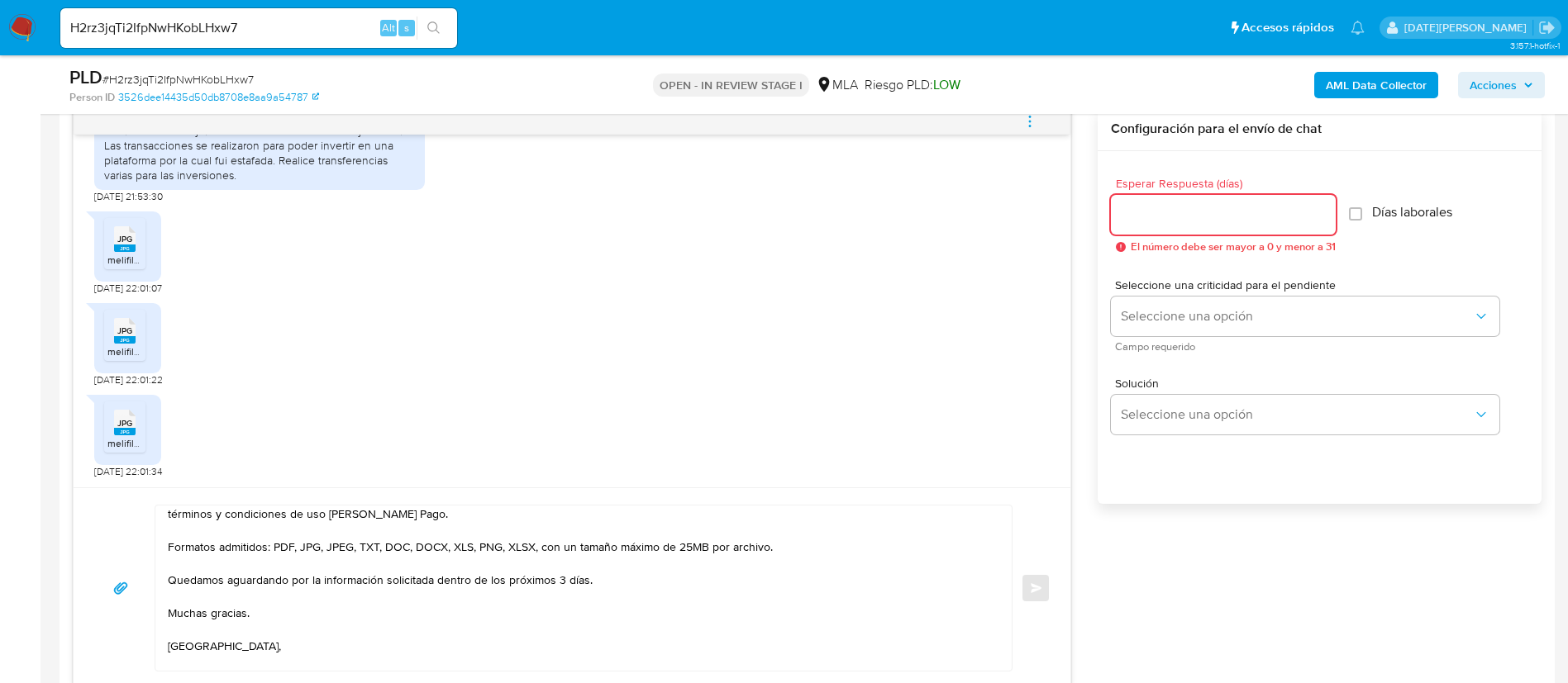
click at [1177, 213] on input "Esperar Respuesta (días)" at bounding box center [1223, 215] width 225 height 22
type input "3"
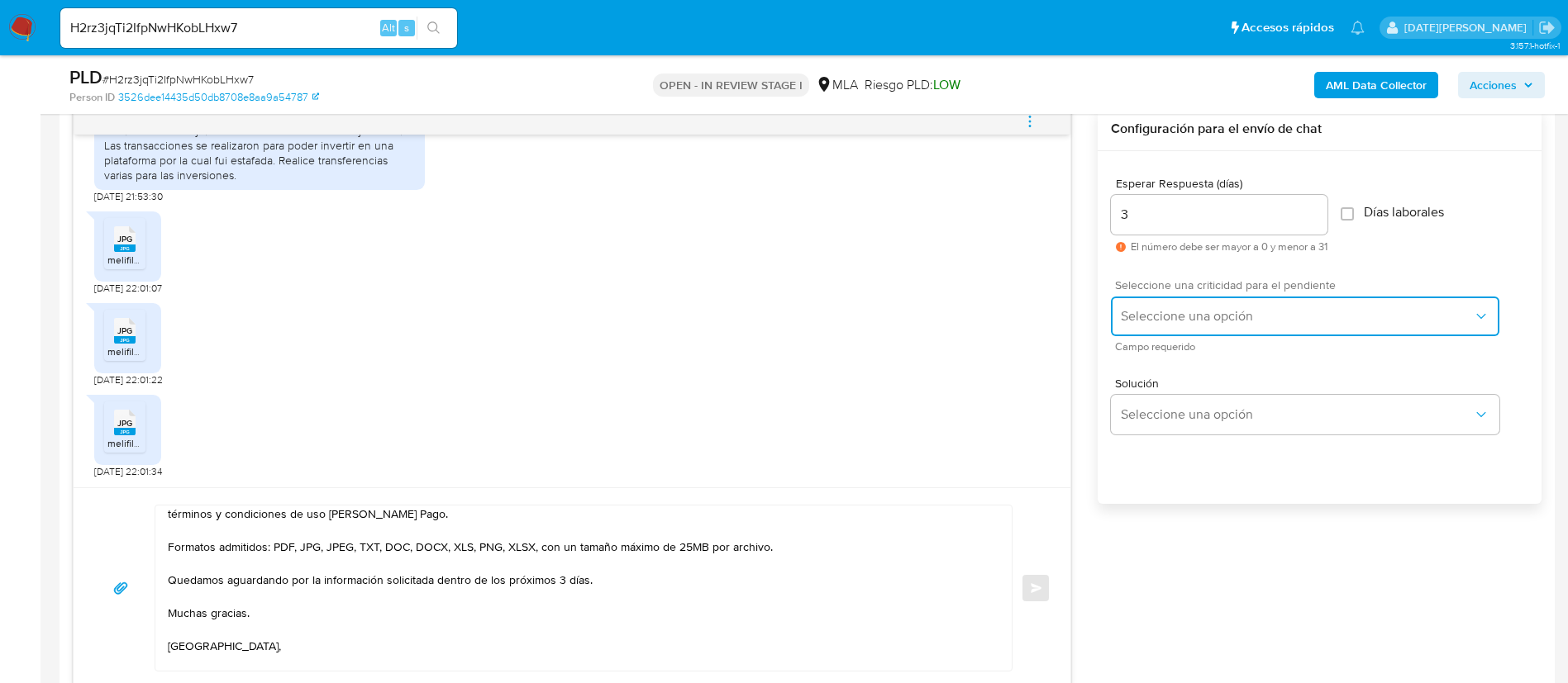
click at [1177, 304] on button "Seleccione una opción" at bounding box center [1305, 315] width 388 height 39
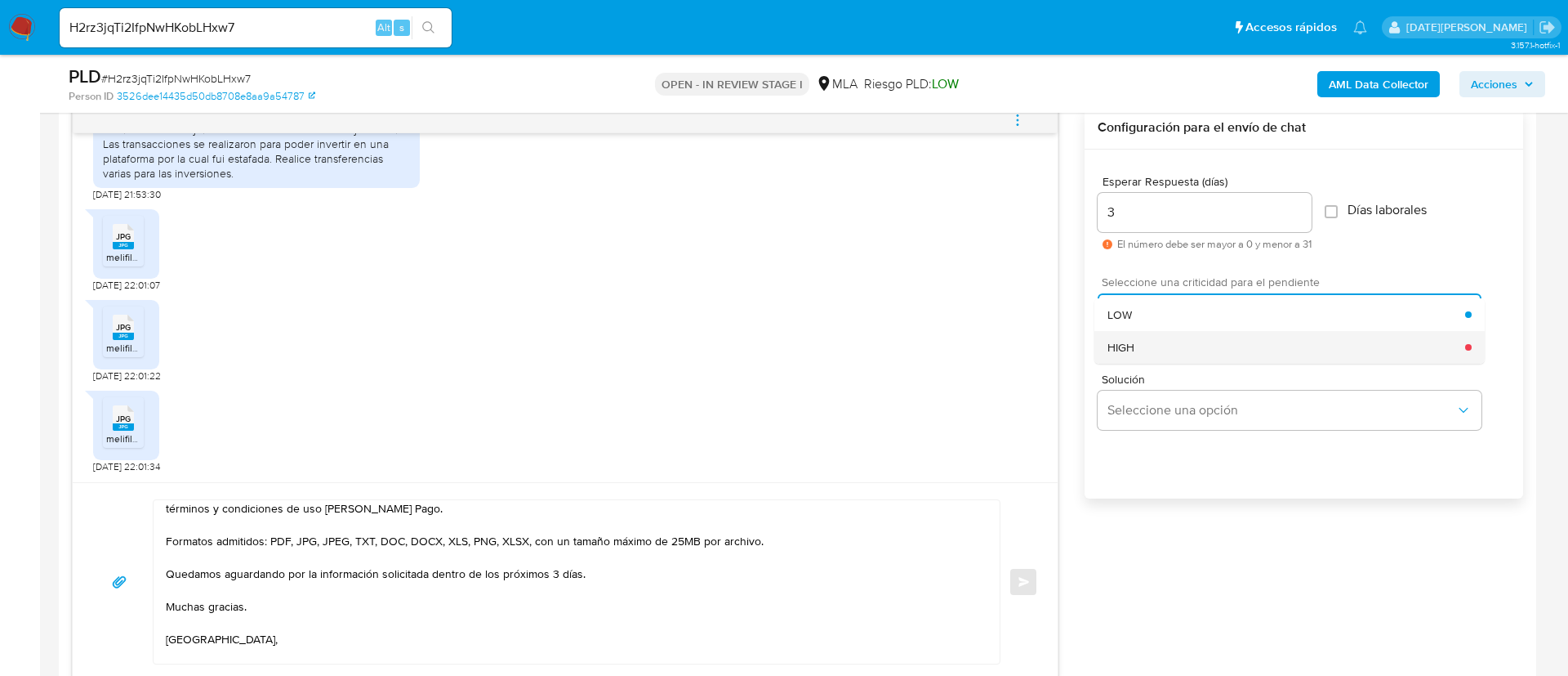
click at [1140, 341] on div "HIGH" at bounding box center [1286, 348] width 358 height 33
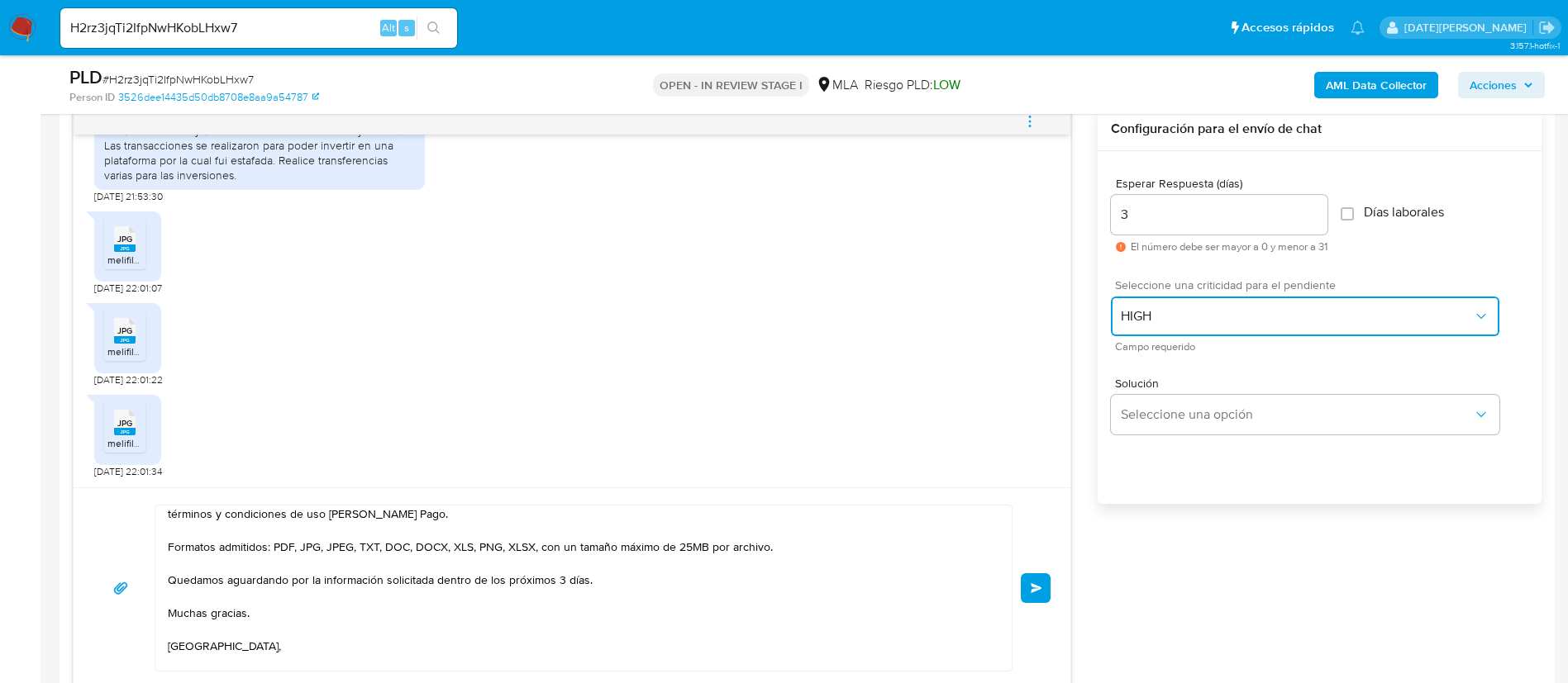
scroll to position [309, 0]
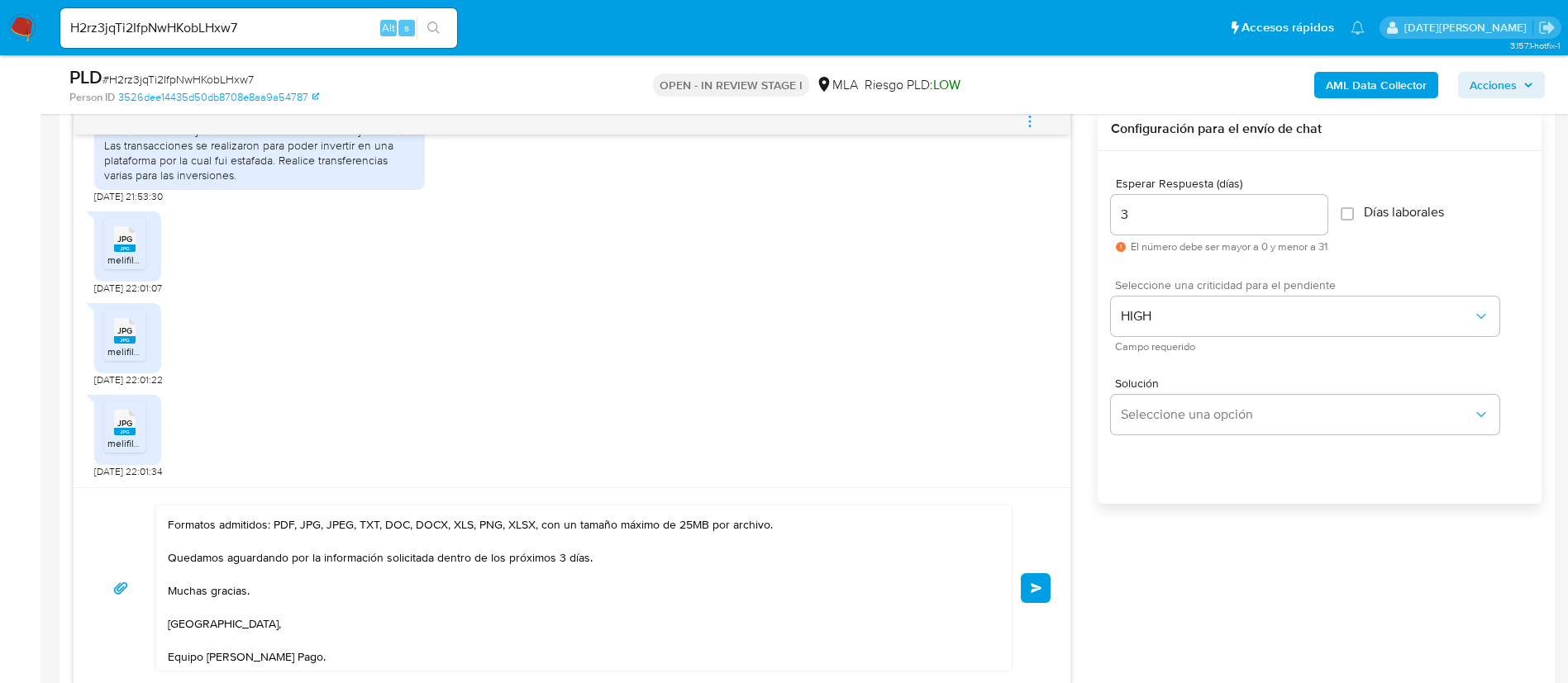
click at [1033, 590] on span "Enviar" at bounding box center [1036, 588] width 11 height 10
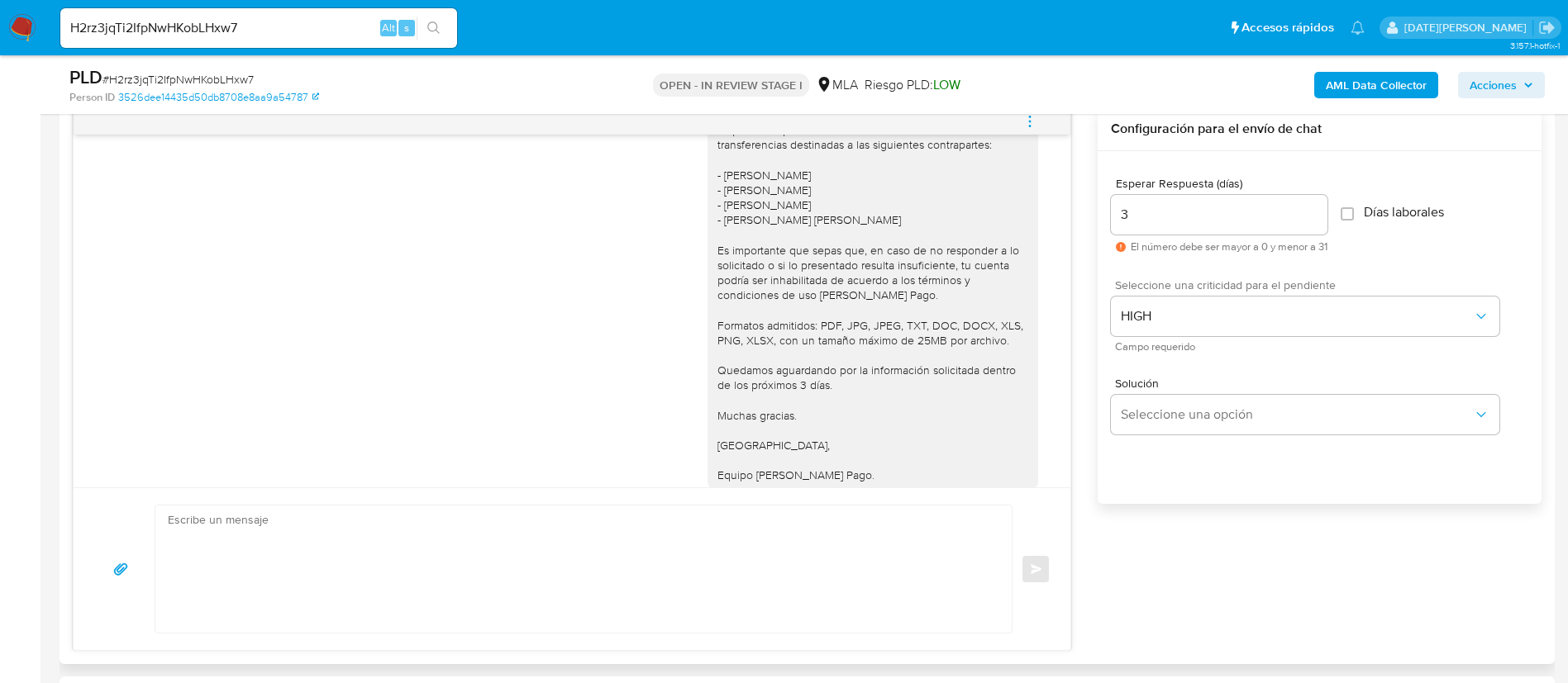
scroll to position [1299, 0]
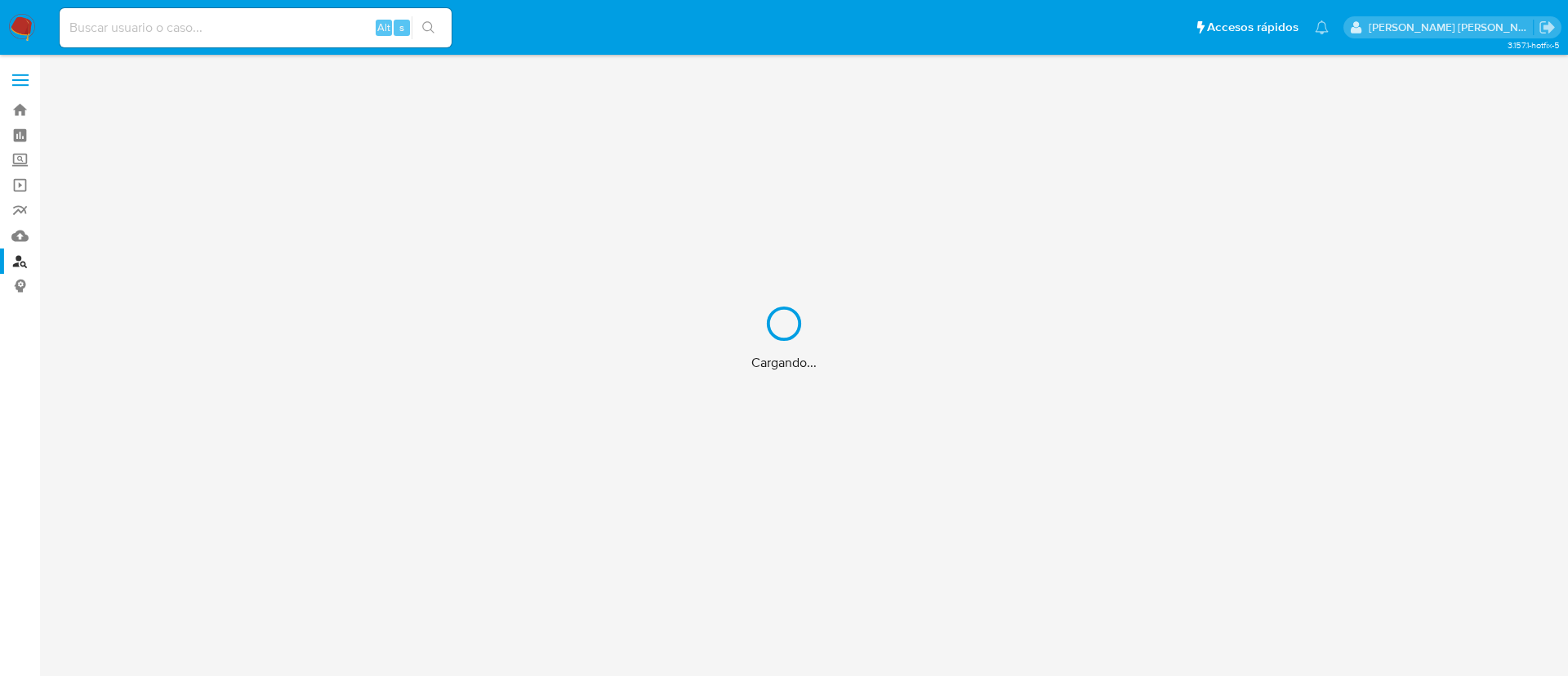
click at [220, 28] on input at bounding box center [256, 28] width 392 height 22
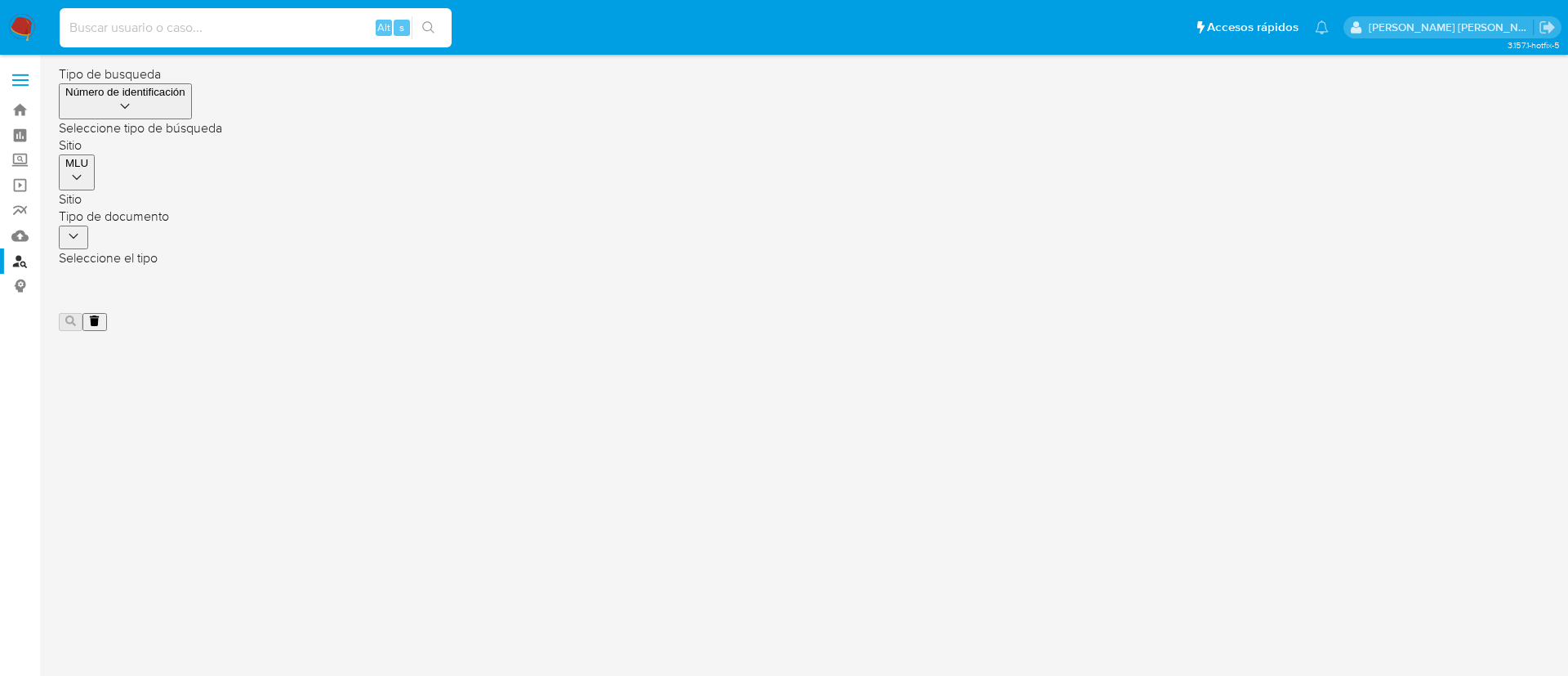
paste input "T6gP1KFb5t2SQJnAGyAfZanT"
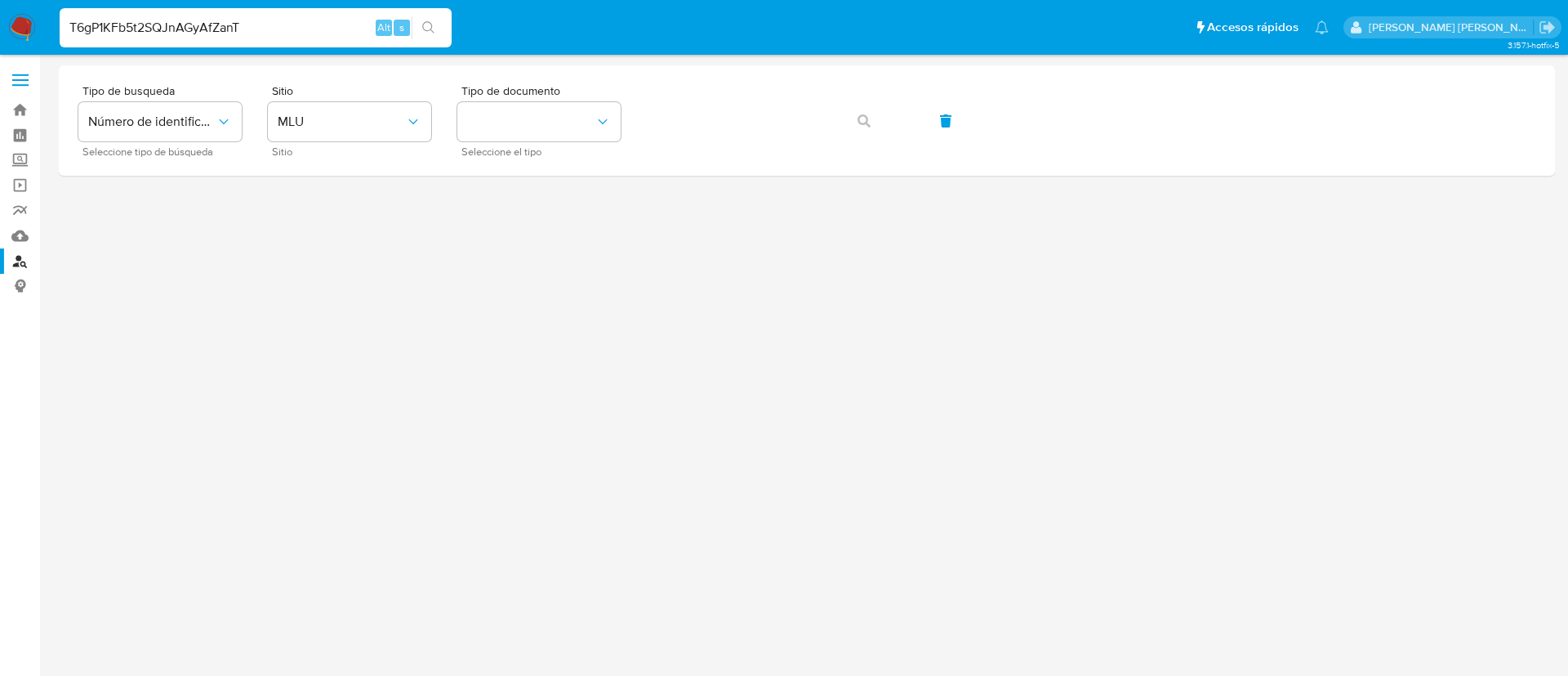
type input "T6gP1KFb5t2SQJnAGyAfZanT"
click at [435, 16] on button "search-icon" at bounding box center [429, 28] width 34 height 22
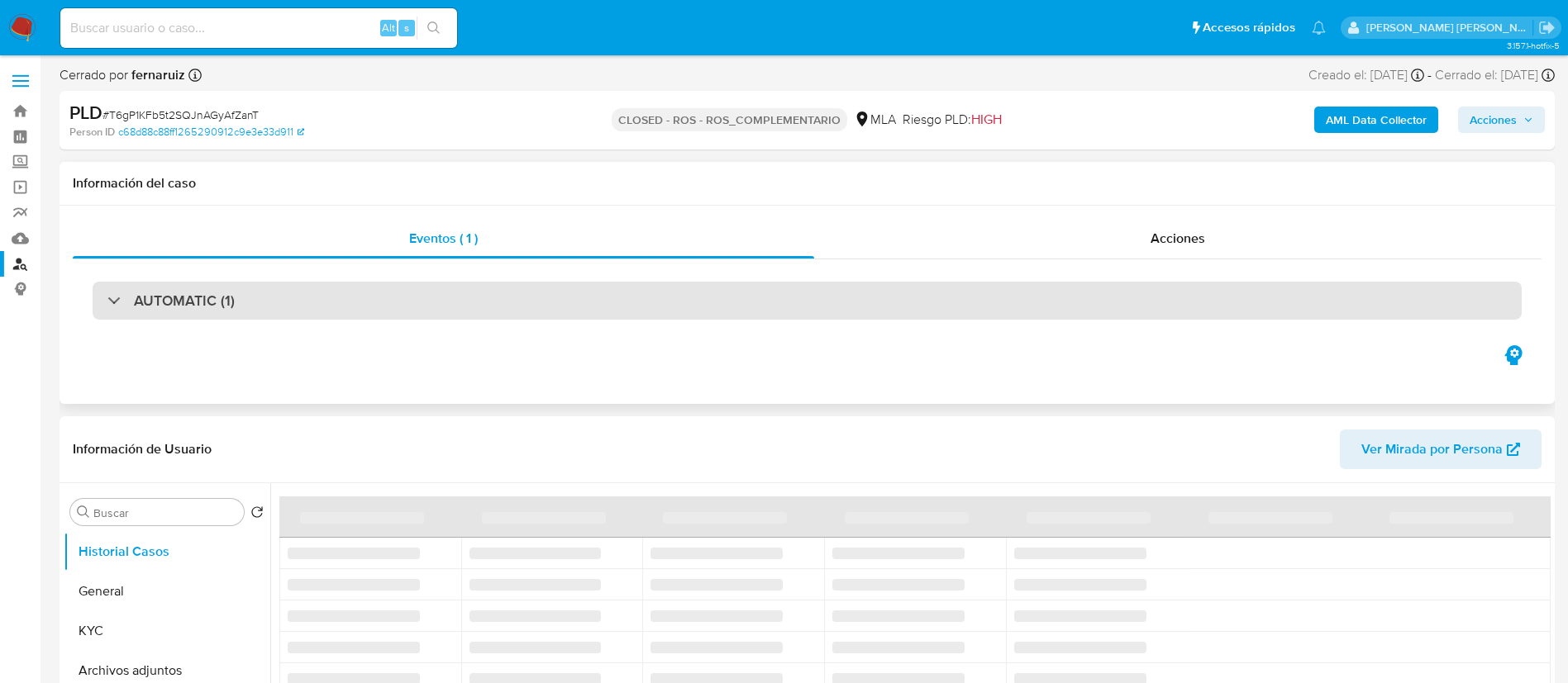
select select "10"
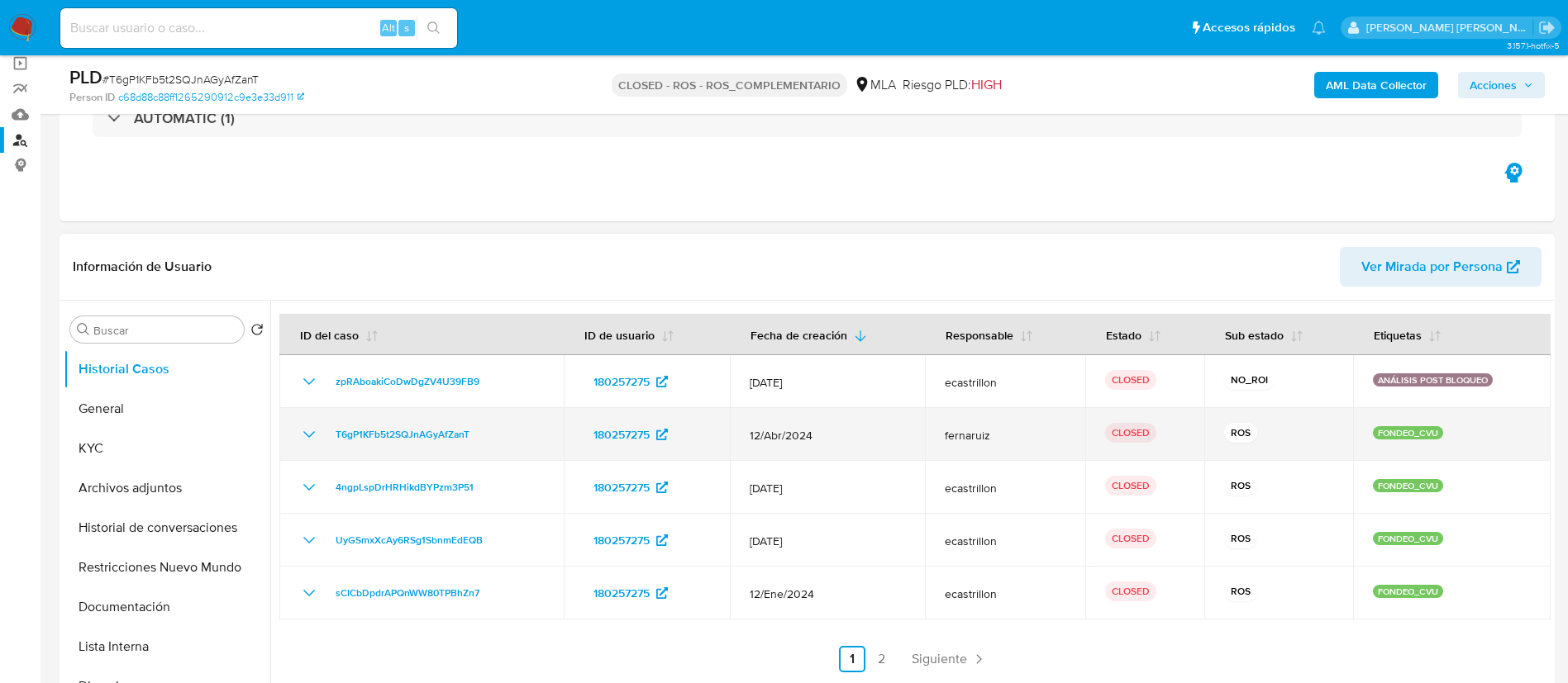
click at [310, 438] on icon "Mostrar/Ocultar" at bounding box center [309, 434] width 20 height 20
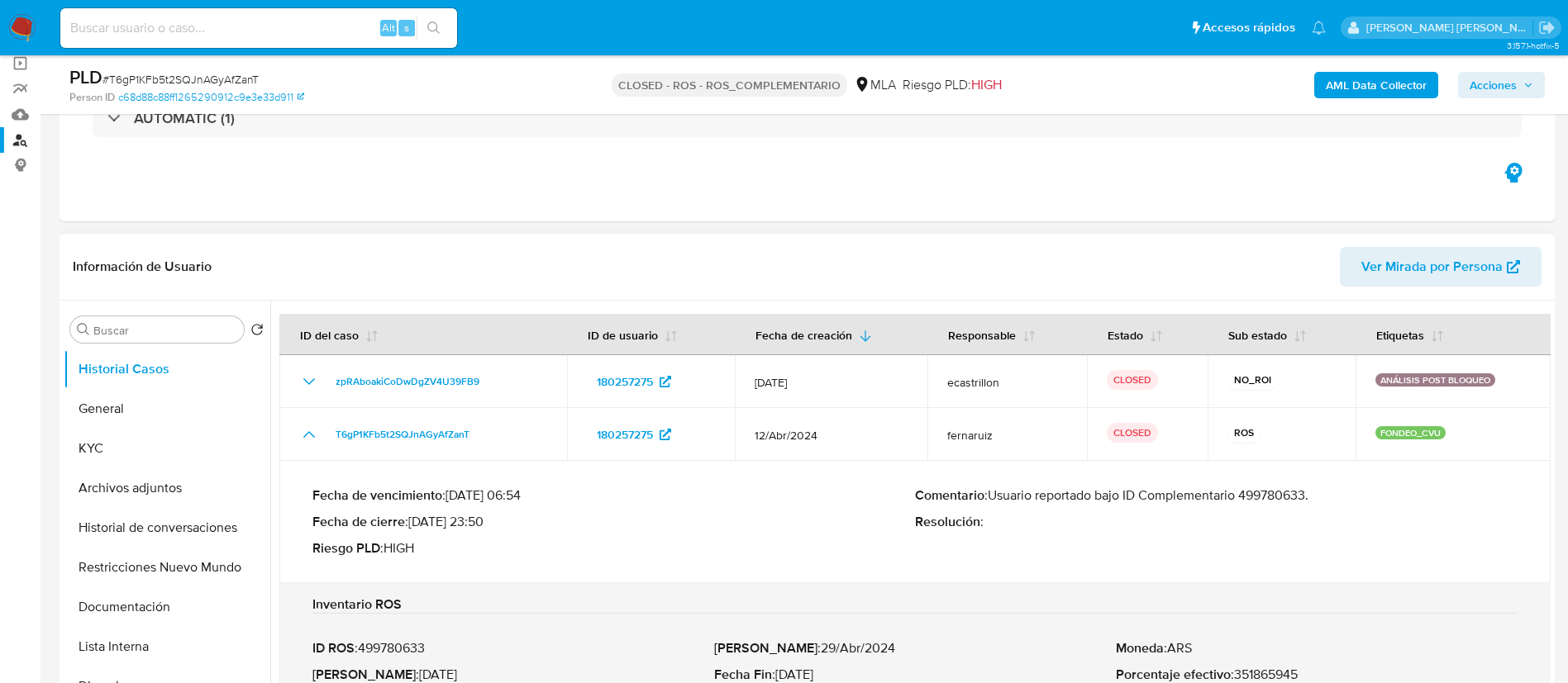
drag, startPoint x: 987, startPoint y: 496, endPoint x: 1325, endPoint y: 493, distance: 338.0
click at [1325, 493] on p "Comentario : Usuario reportado bajo ID Complementario 499780633." at bounding box center [1216, 495] width 602 height 17
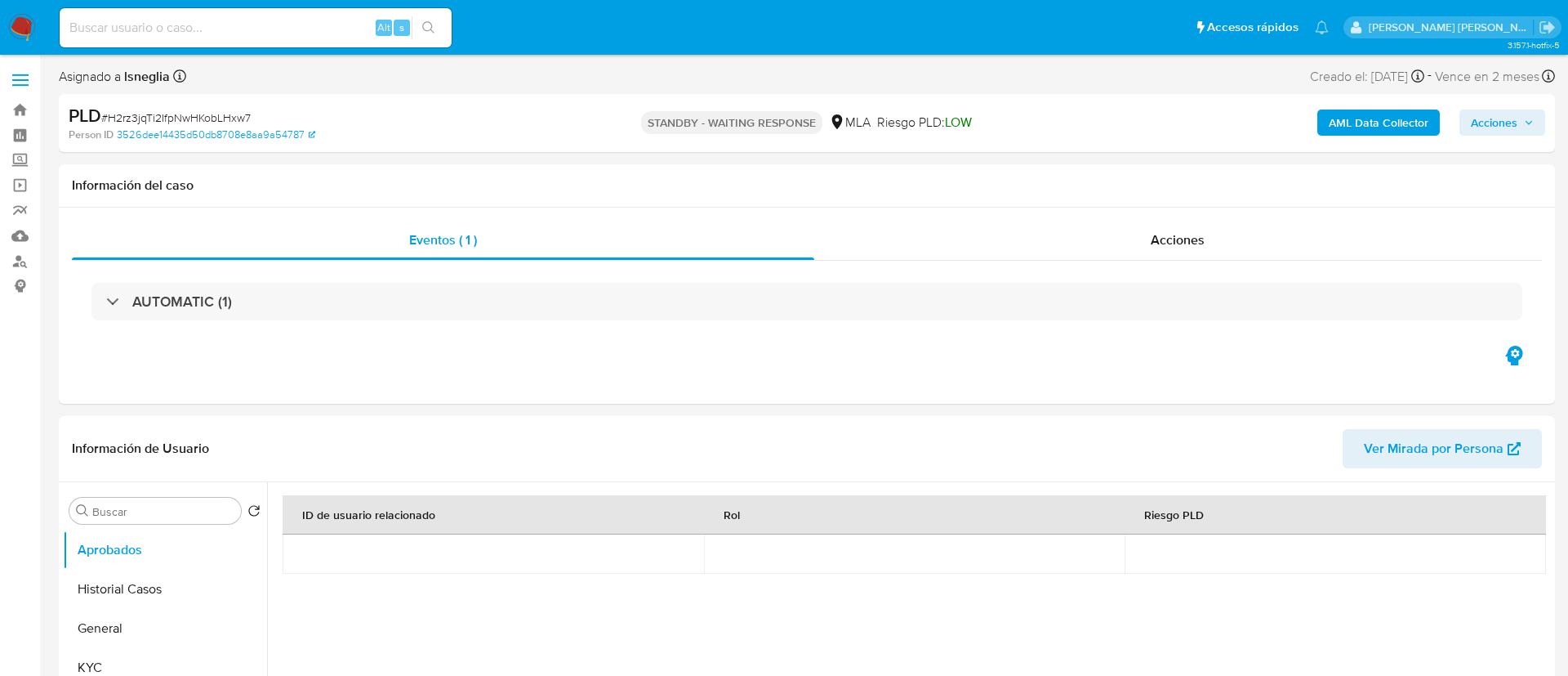
select select "10"
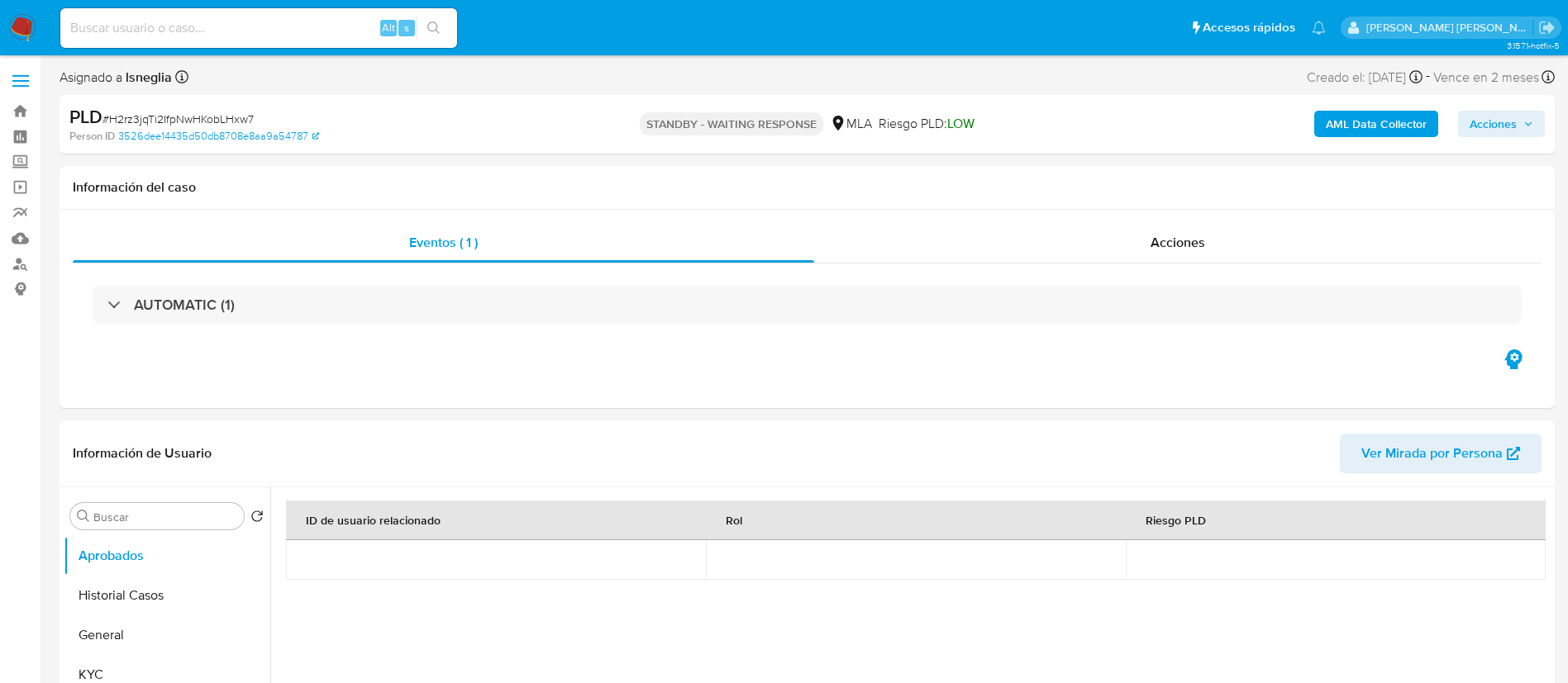
click at [216, 31] on input at bounding box center [259, 28] width 397 height 22
click at [326, 24] on input "b" at bounding box center [259, 28] width 397 height 22
paste input "9Z0arSzhwQ5bE8ttqGMNO81V"
type input "9Z0arSzhwQ5bE8ttqGMNO81V"
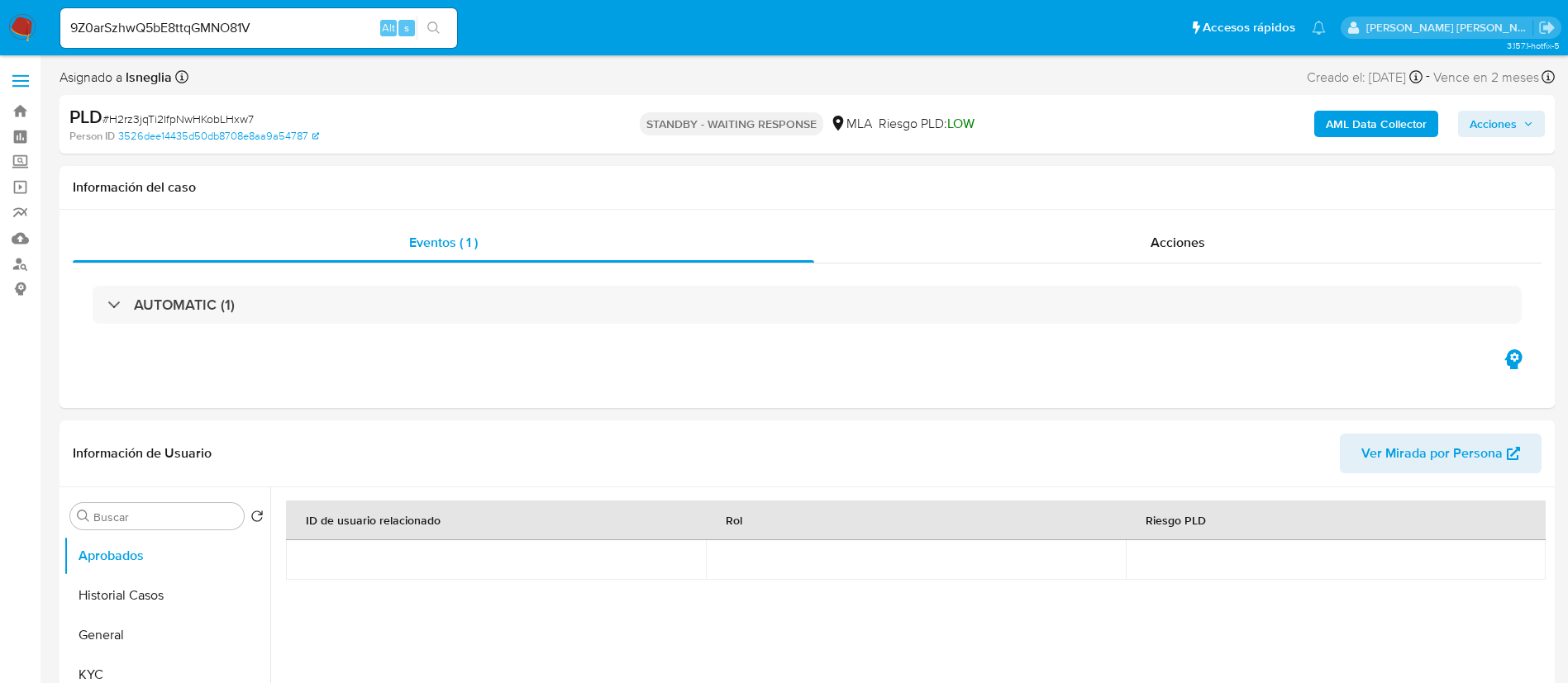
click at [438, 30] on icon "search-icon" at bounding box center [434, 28] width 13 height 13
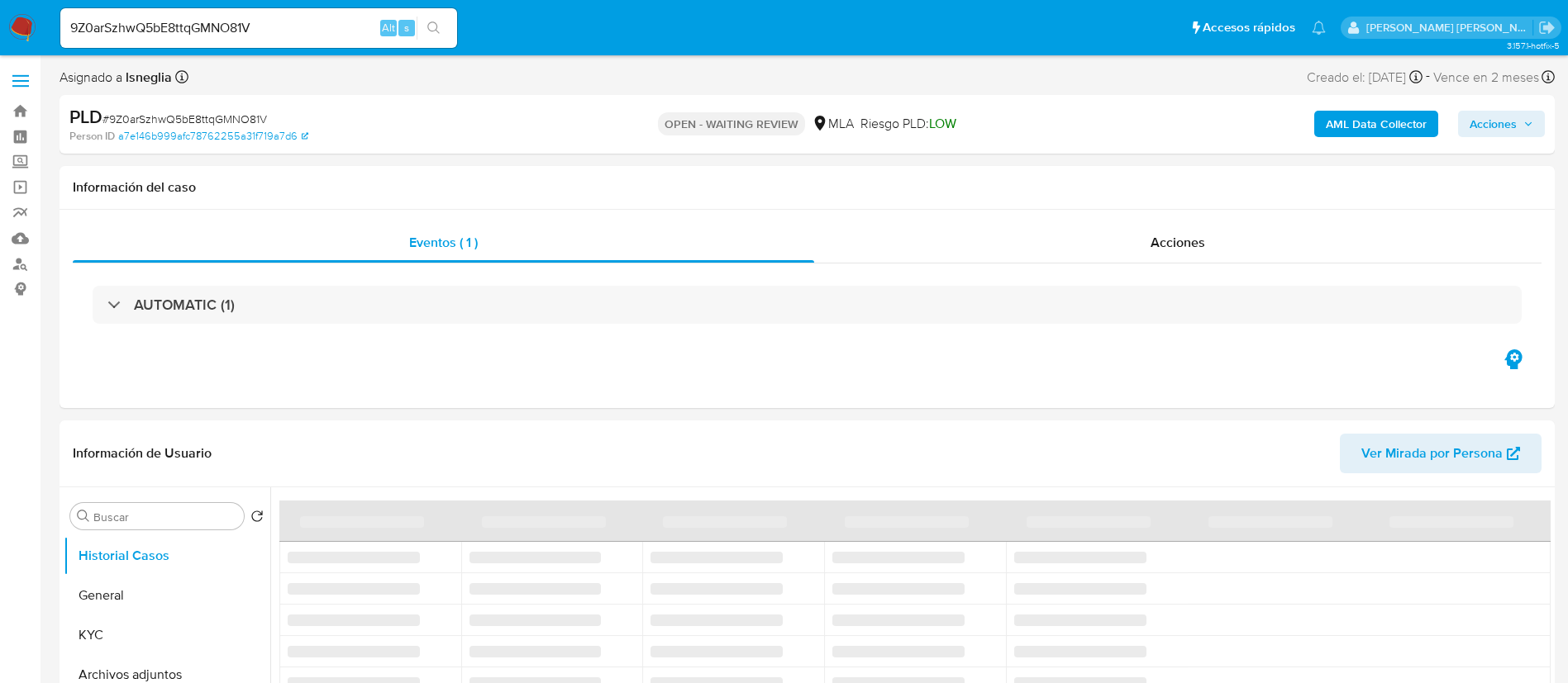
select select "10"
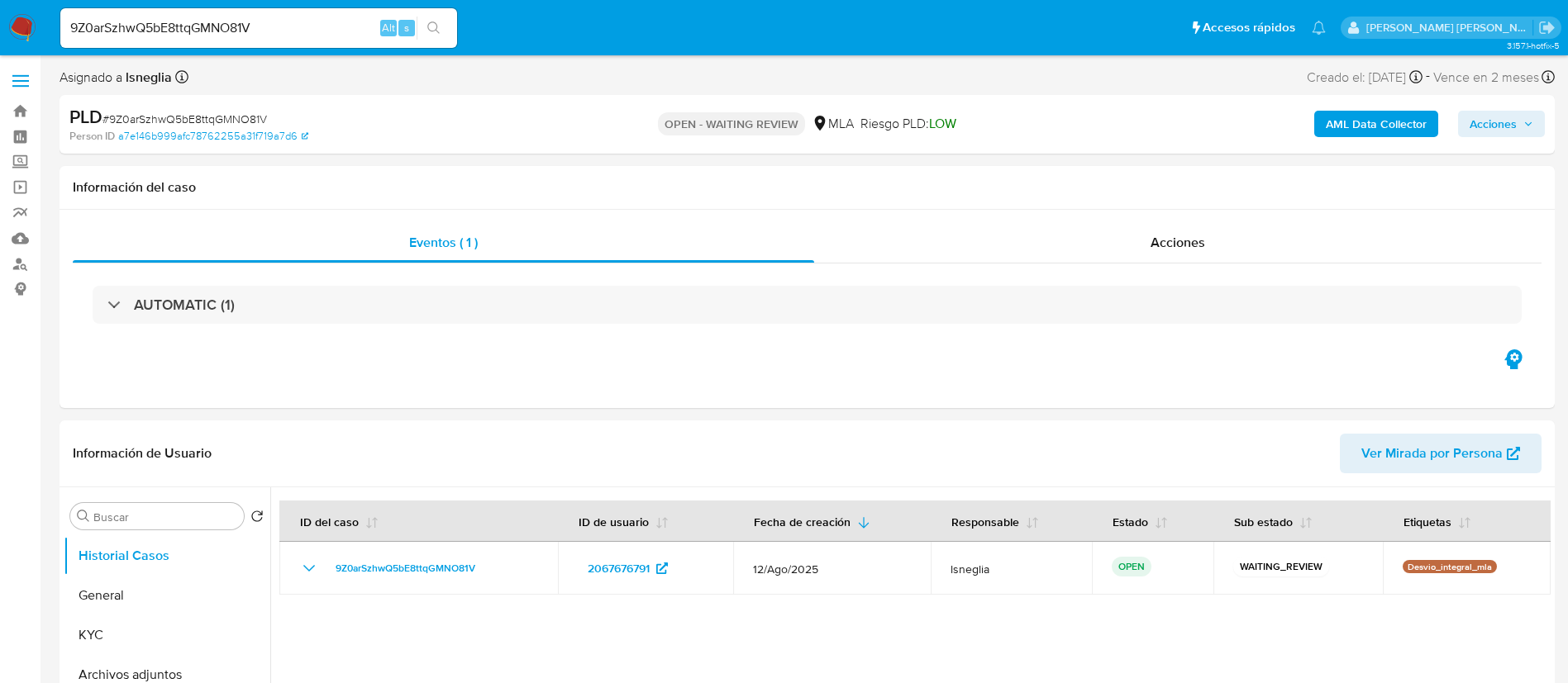
click at [230, 111] on span "# 9Z0arSzhwQ5bE8ttqGMNO81V" at bounding box center [184, 119] width 164 height 17
copy span "9Z0arSzhwQ5bE8ttqGMNO81V"
click at [23, 26] on img at bounding box center [22, 28] width 28 height 28
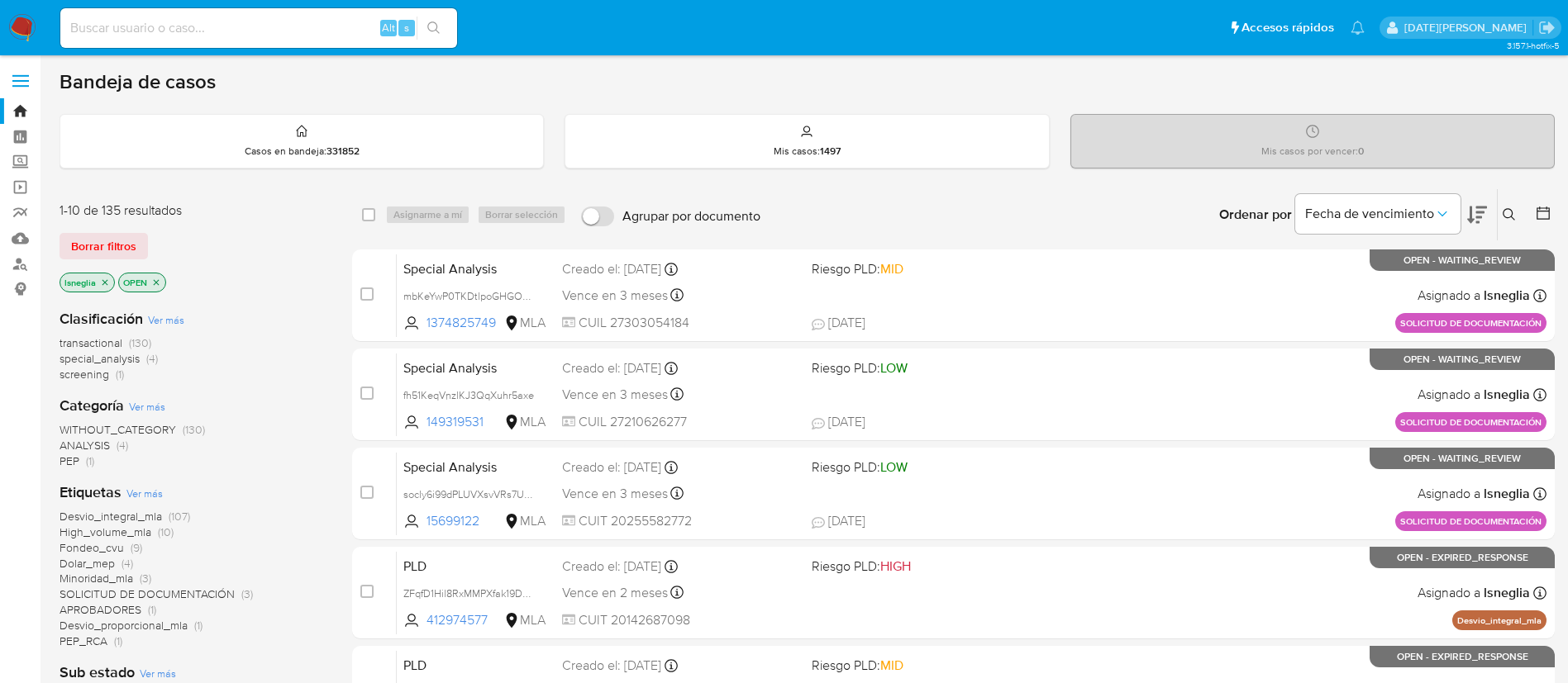
click at [1510, 204] on button at bounding box center [1510, 214] width 27 height 20
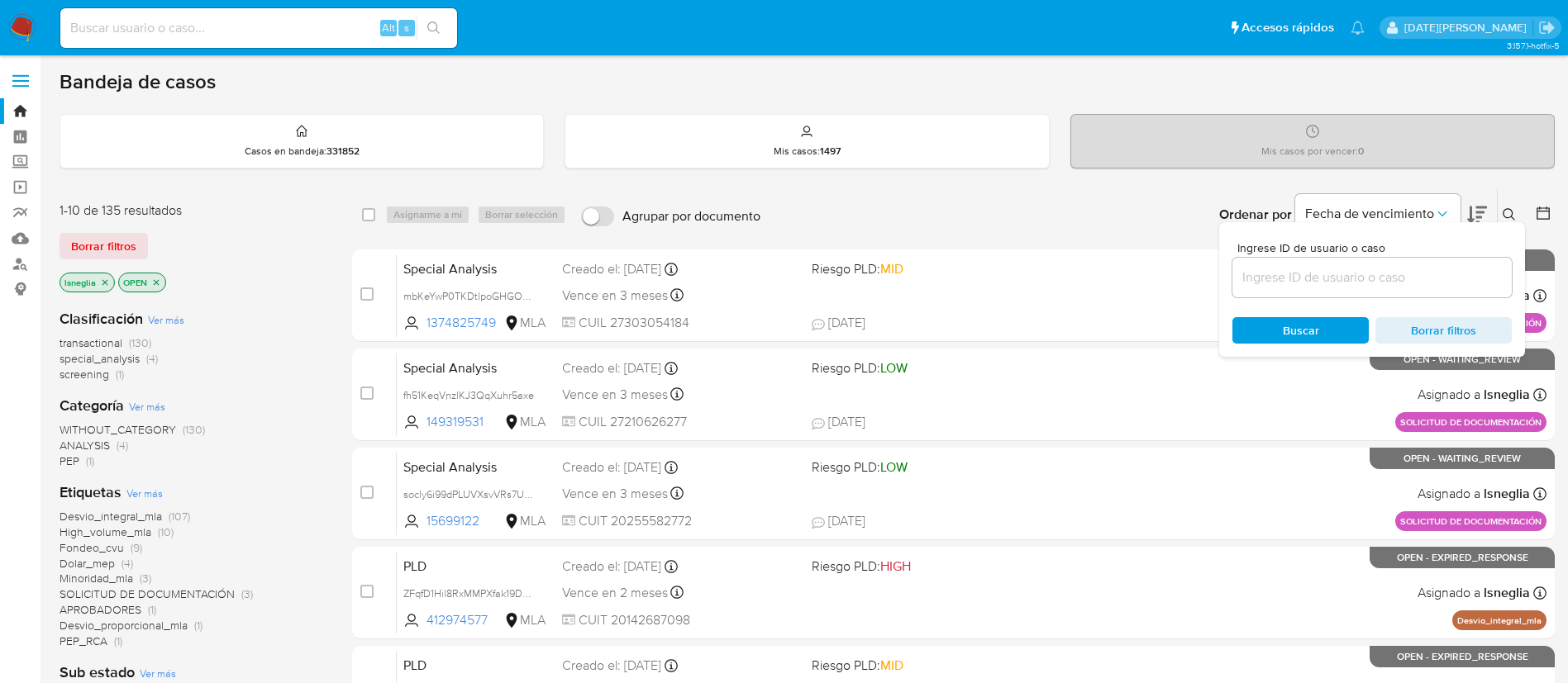
click at [1259, 298] on div "Ingrese ID de usuario o caso Buscar Borrar filtros" at bounding box center [1372, 289] width 306 height 135
click at [1270, 280] on input at bounding box center [1372, 277] width 280 height 22
paste input "9Z0arSzhwQ5bE8ttqGMNO81V"
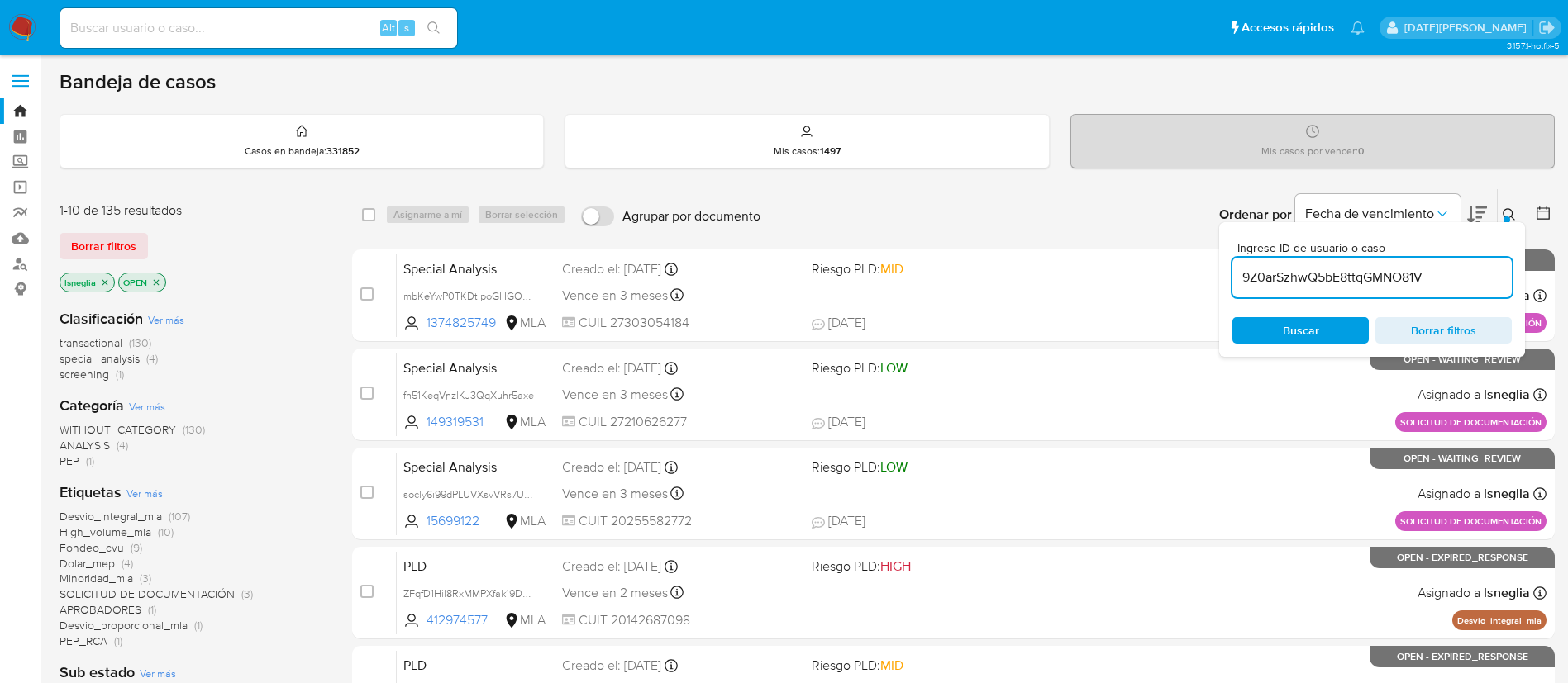
type input "9Z0arSzhwQ5bE8ttqGMNO81V"
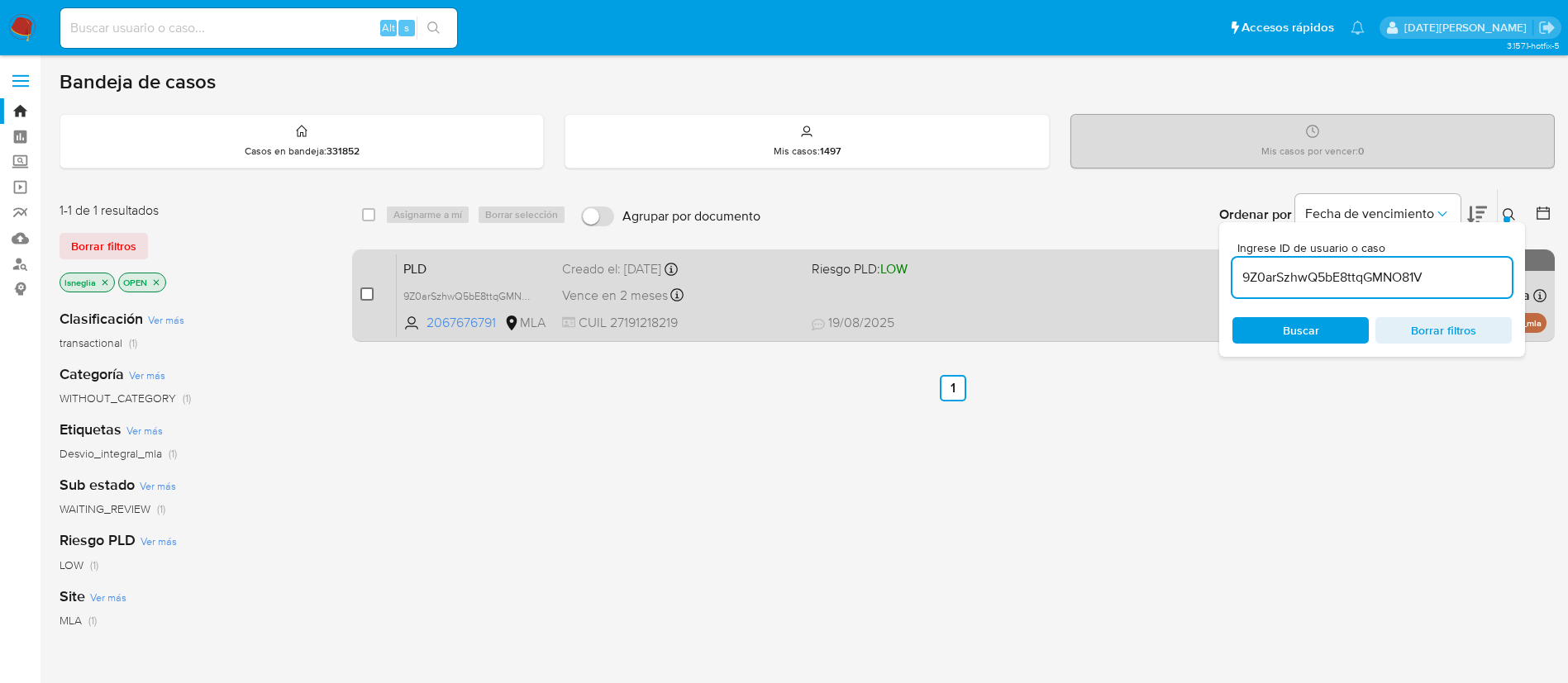
click at [366, 293] on input "checkbox" at bounding box center [366, 293] width 13 height 13
checkbox input "true"
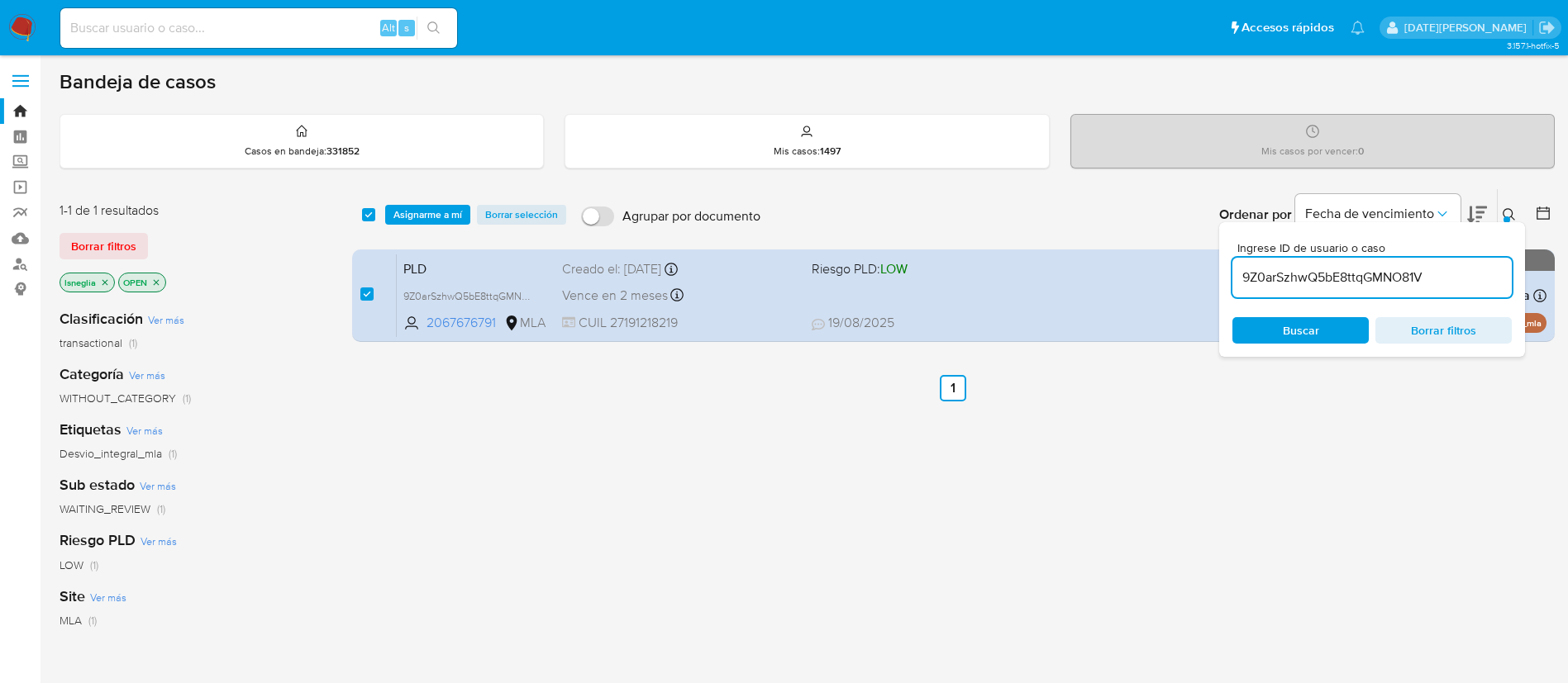
click at [1514, 206] on button at bounding box center [1510, 214] width 27 height 20
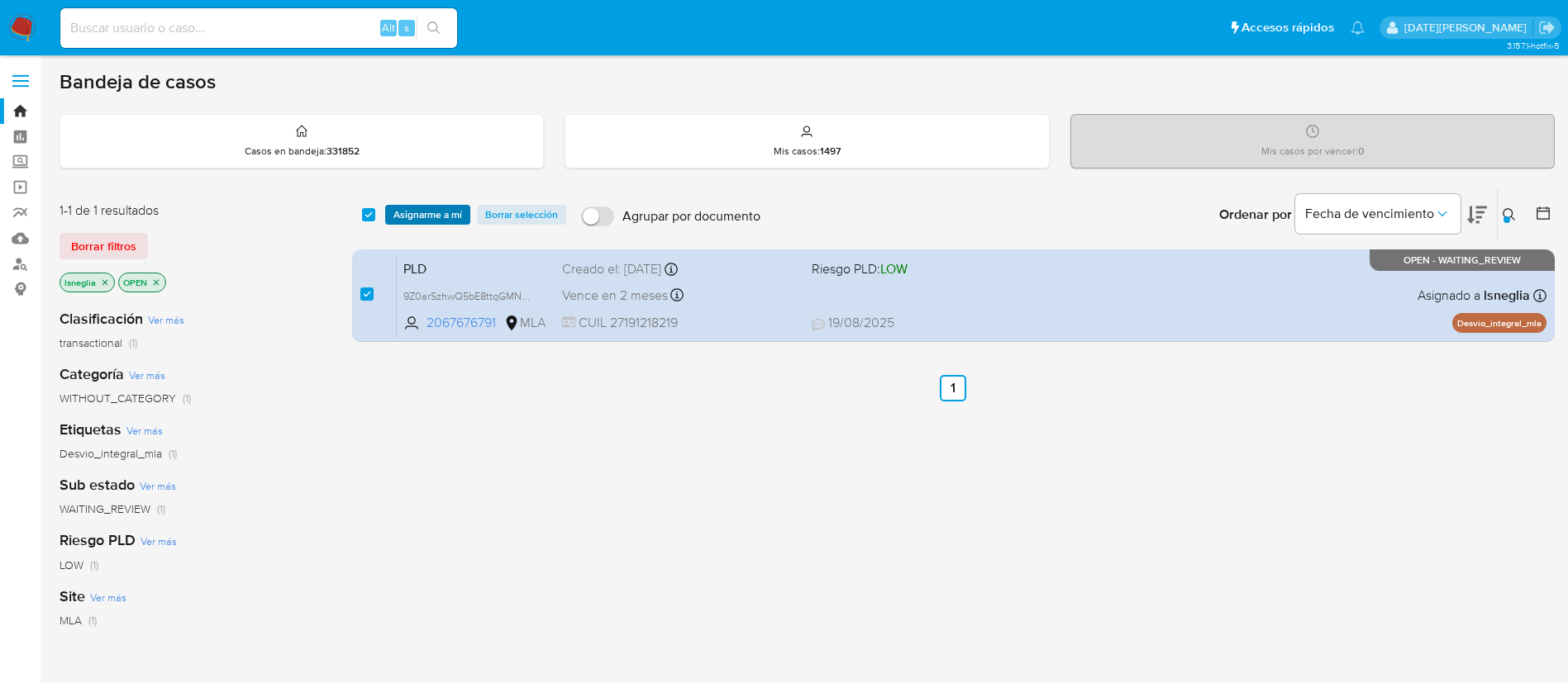
click at [420, 209] on span "Asignarme a mí" at bounding box center [427, 214] width 68 height 17
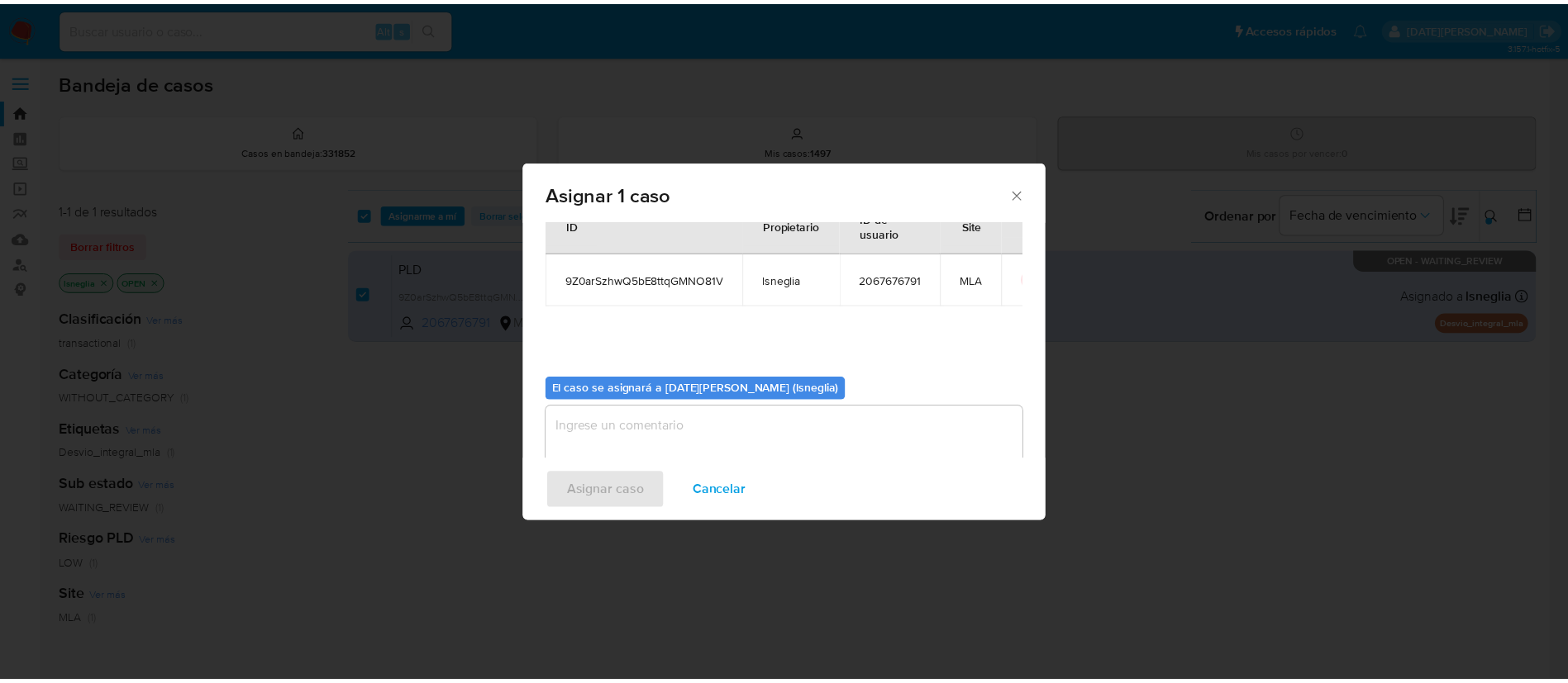
scroll to position [86, 0]
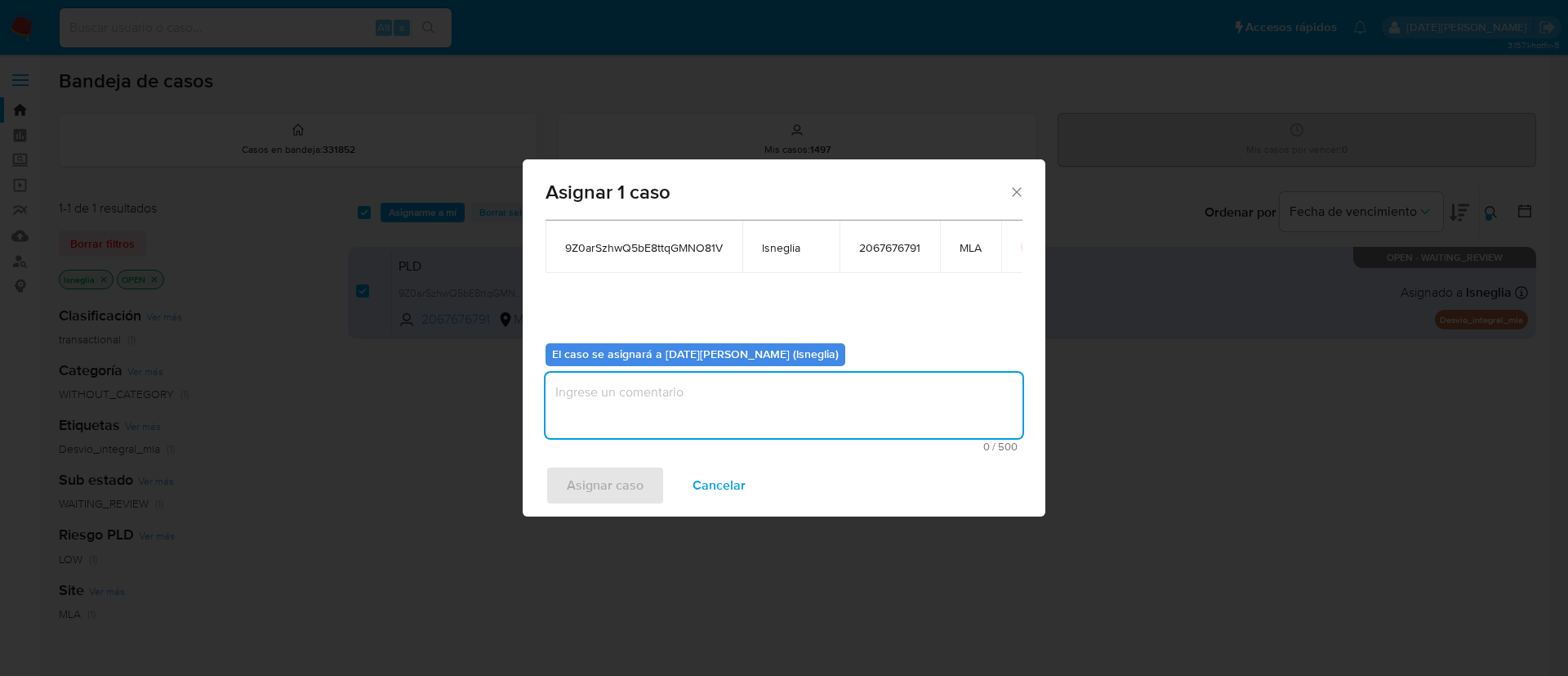
click at [737, 391] on textarea "assign-modal" at bounding box center [784, 405] width 477 height 66
type textarea "."
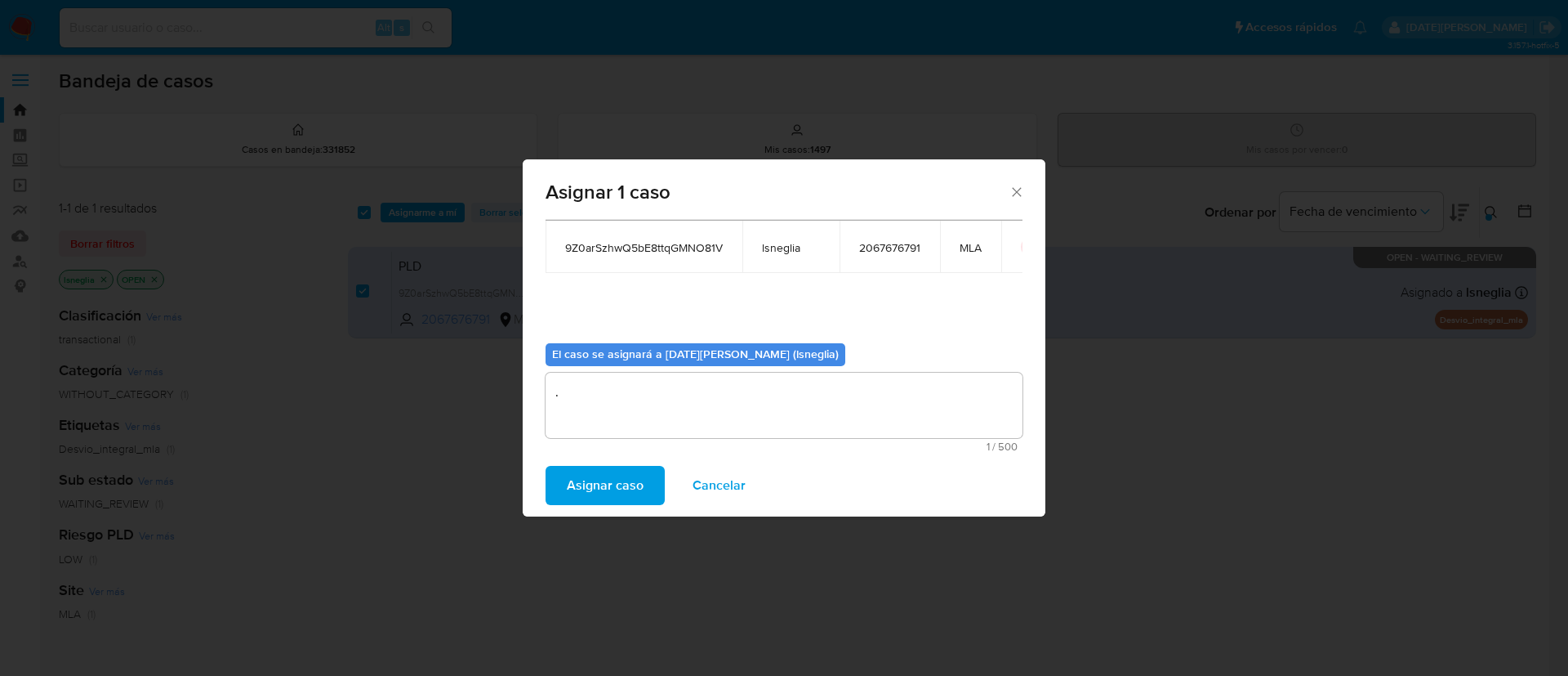
click at [624, 477] on span "Asignar caso" at bounding box center [605, 486] width 77 height 36
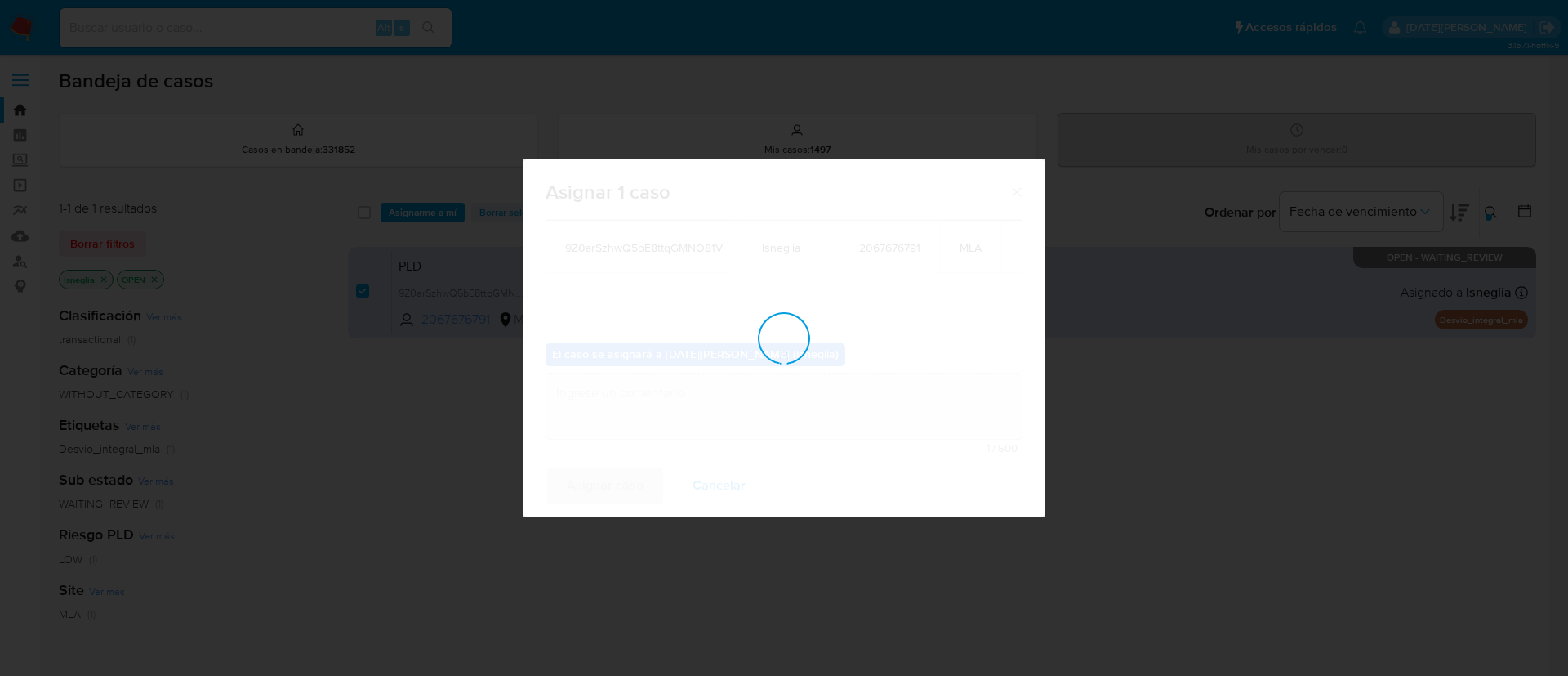
checkbox input "false"
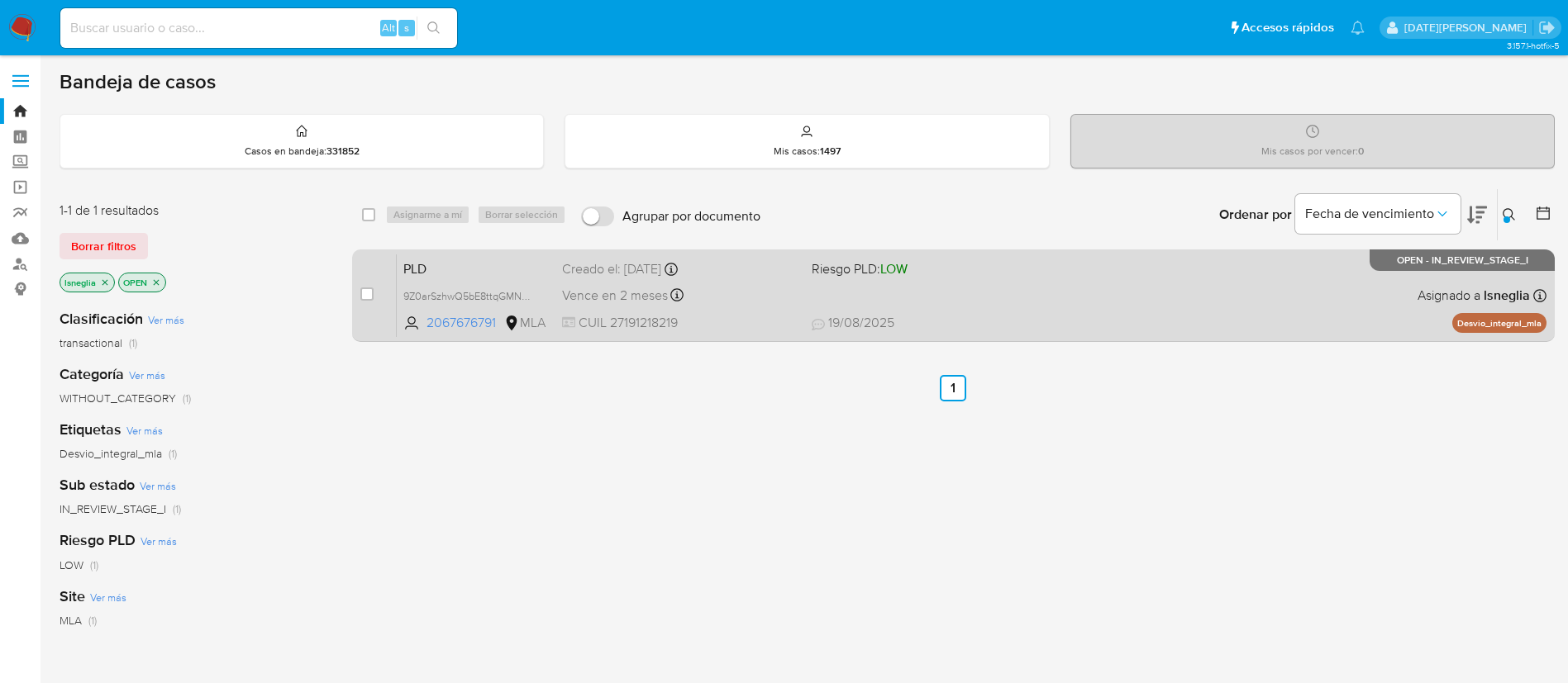
click at [435, 254] on div "PLD 9Z0arSzhwQ5bE8ttqGMNO81V 2067676791 MLA Riesgo PLD: LOW Creado el: 12/08/20…" at bounding box center [971, 294] width 1149 height 83
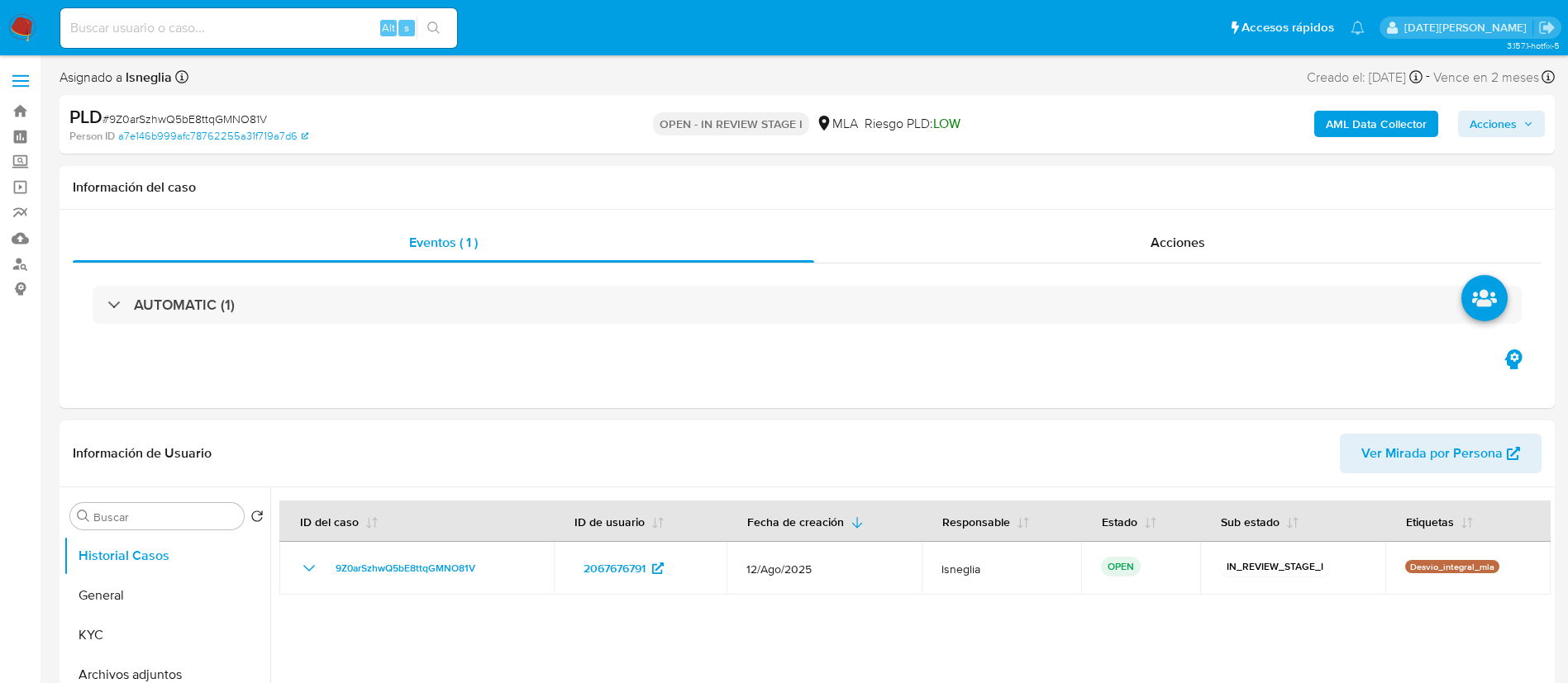
select select "10"
click at [115, 597] on button "General" at bounding box center [160, 595] width 193 height 39
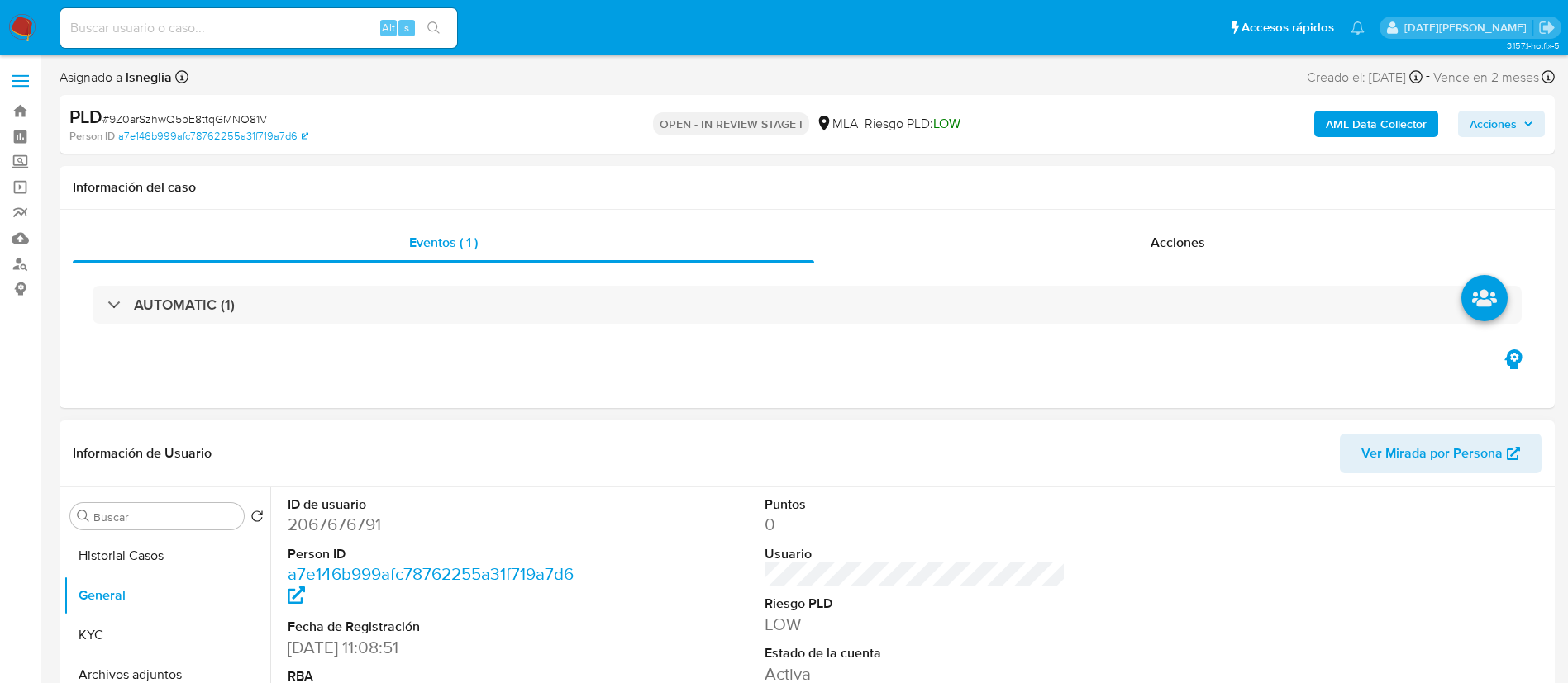
click at [365, 526] on dd "2067676791" at bounding box center [438, 524] width 302 height 23
copy dd "2067676791"
click at [361, 522] on dd "2067676791" at bounding box center [438, 524] width 302 height 23
drag, startPoint x: 361, startPoint y: 522, endPoint x: 487, endPoint y: 477, distance: 133.8
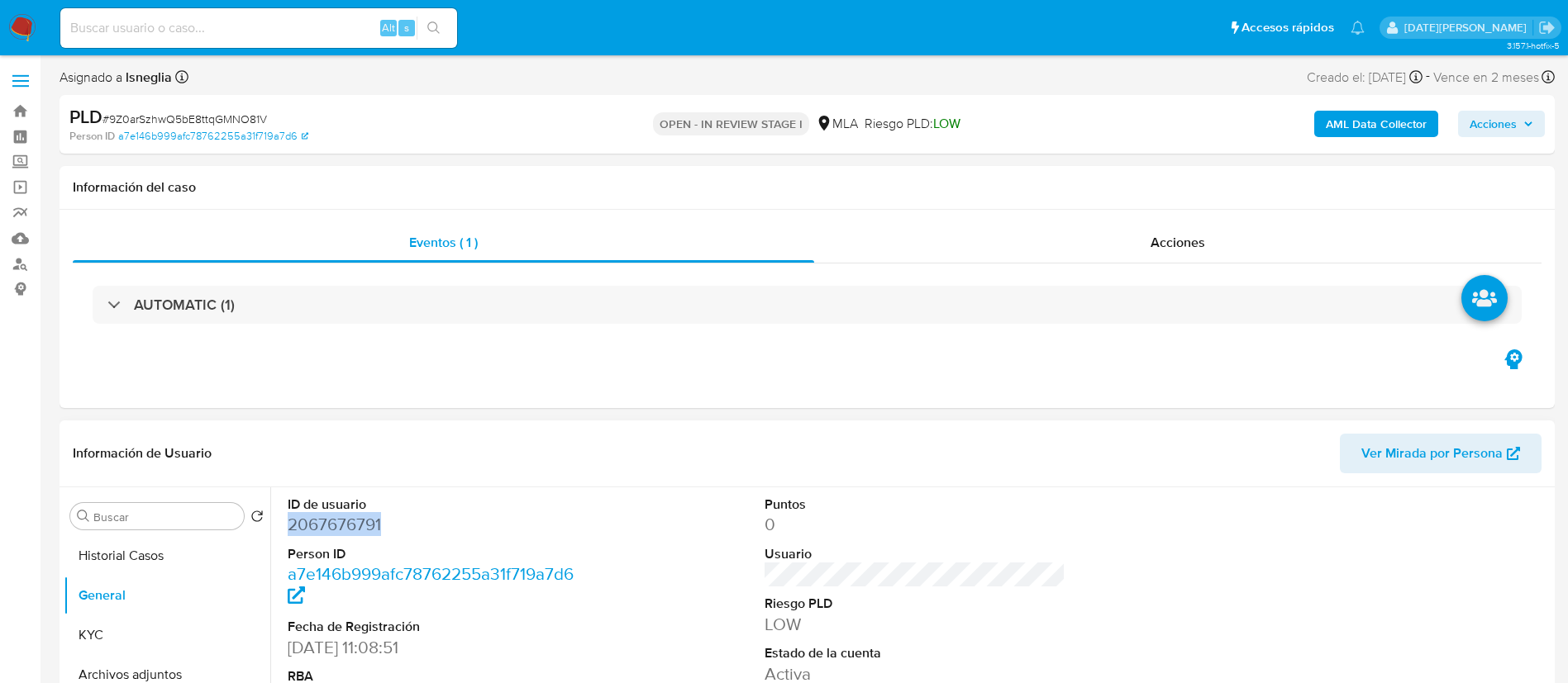
click at [361, 523] on dd "2067676791" at bounding box center [438, 524] width 302 height 23
copy dd "2067676791"
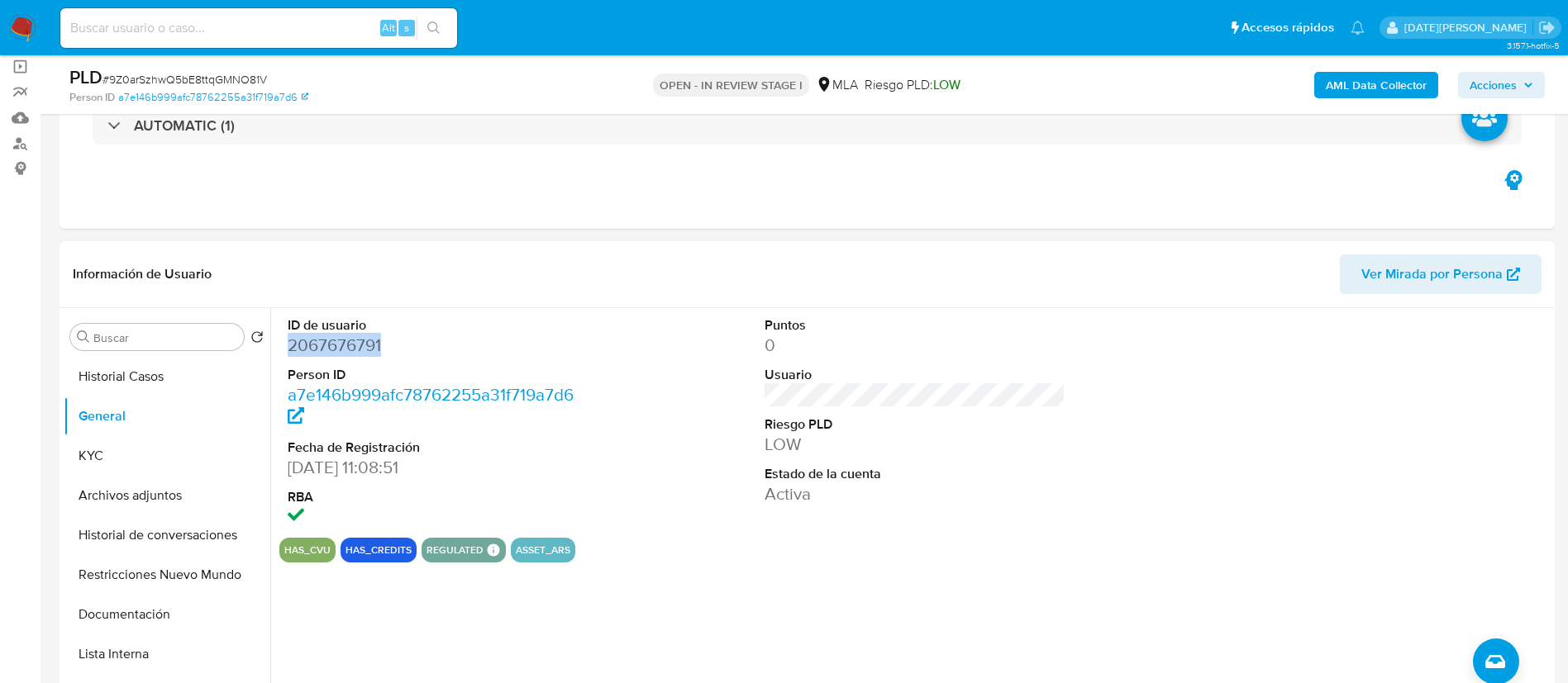
scroll to position [124, 0]
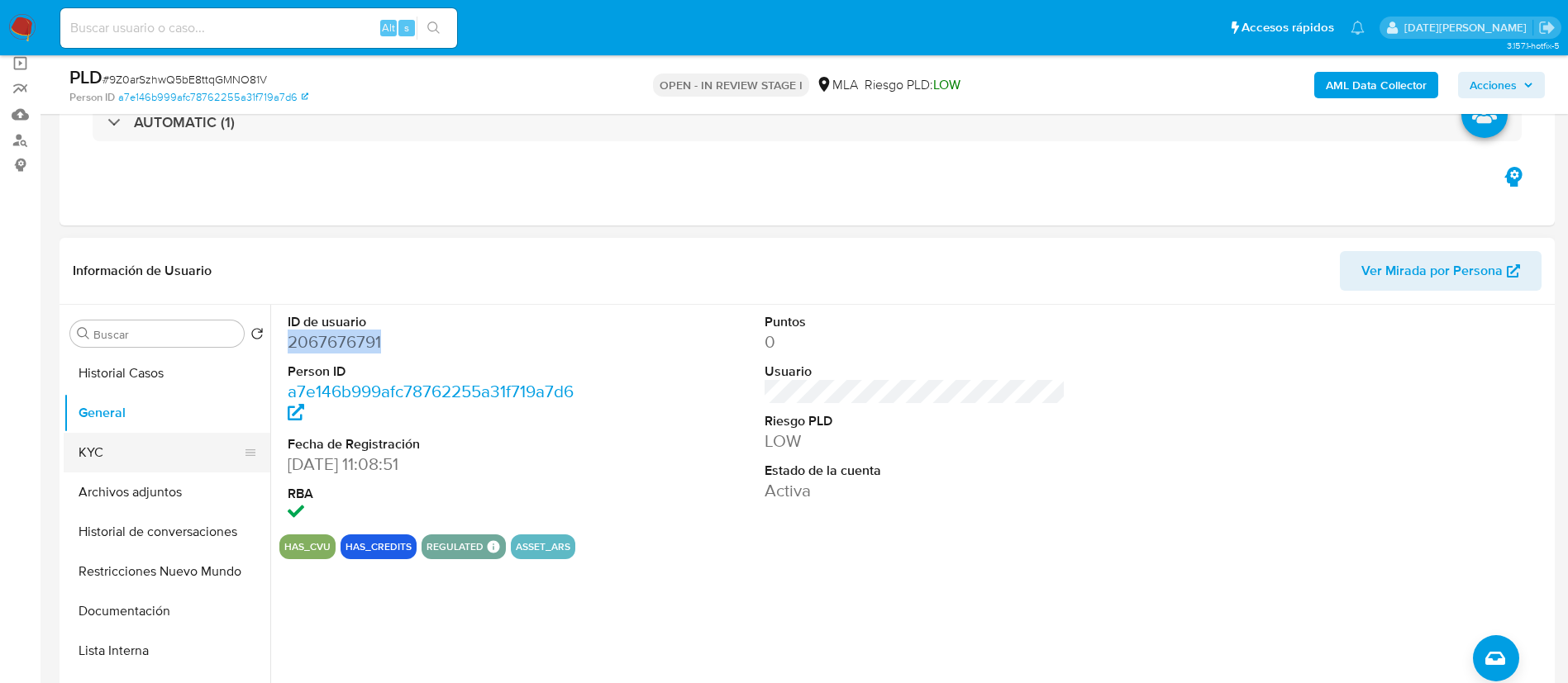
click at [117, 452] on button "KYC" at bounding box center [160, 452] width 193 height 39
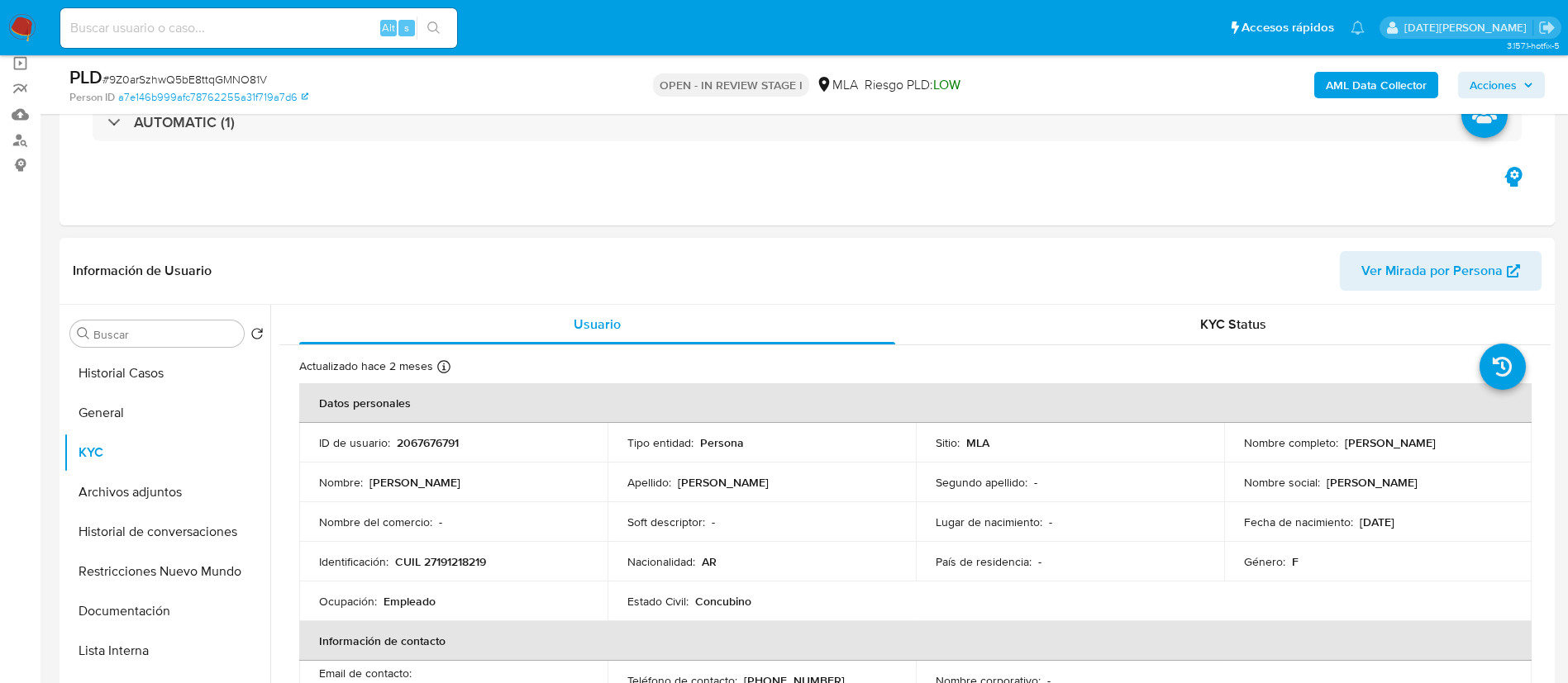
drag, startPoint x: 1342, startPoint y: 440, endPoint x: 1498, endPoint y: 442, distance: 156.0
click at [1498, 442] on div "Nombre completo : [PERSON_NAME] [PERSON_NAME]" at bounding box center [1377, 442] width 268 height 15
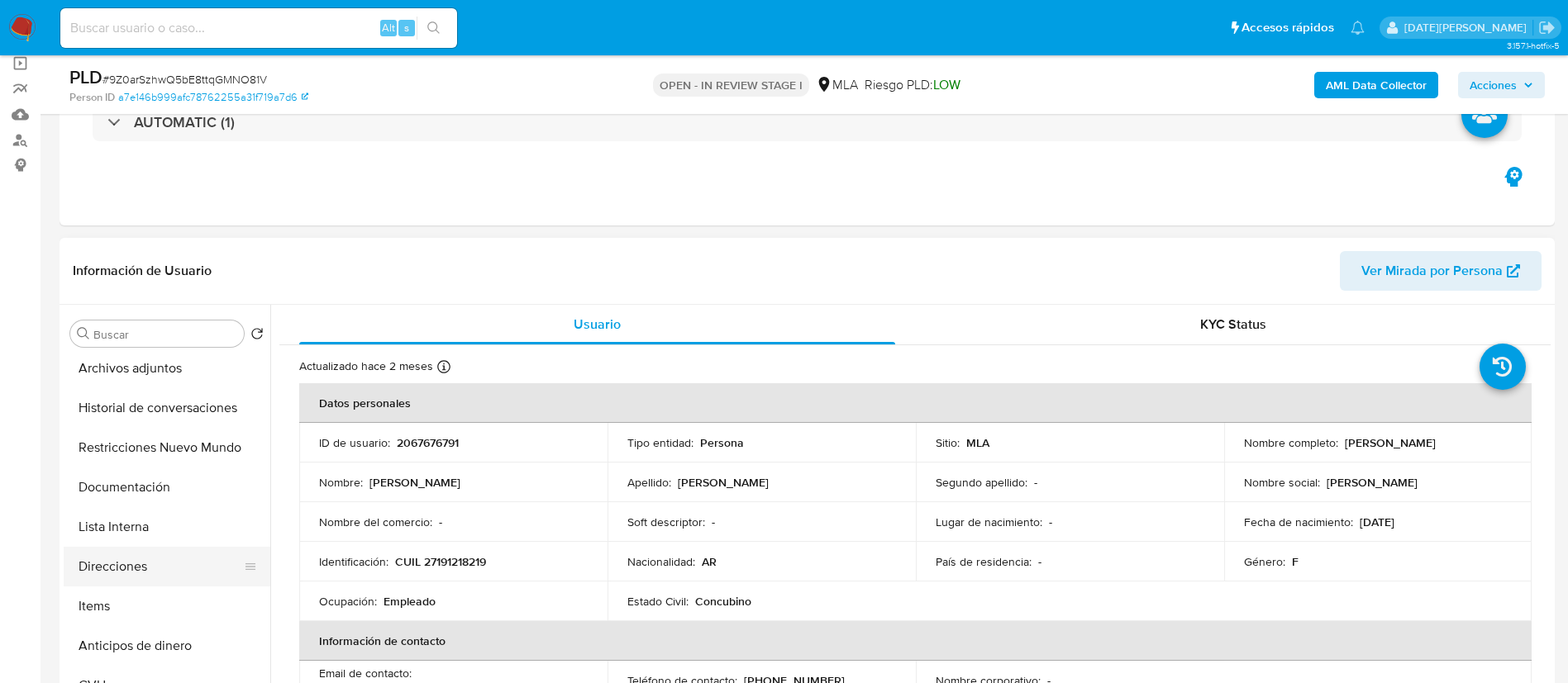
click at [140, 571] on button "Direcciones" at bounding box center [160, 566] width 193 height 39
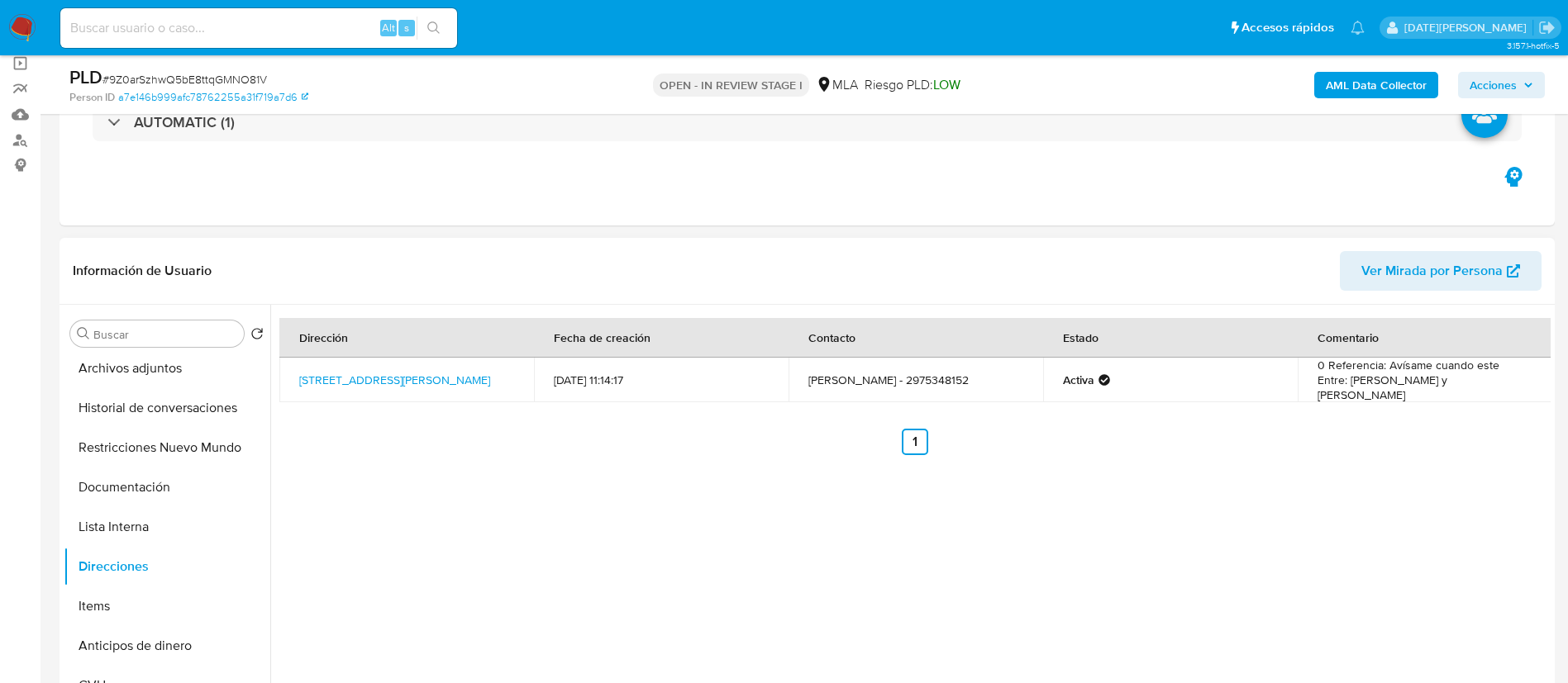
drag, startPoint x: 294, startPoint y: 371, endPoint x: 515, endPoint y: 386, distance: 221.5
click at [515, 386] on td "Calle Mariano Rodriguez 1295, Comodoro Rivadavia, Chubut, 9003, Argentina 1295" at bounding box center [406, 379] width 254 height 45
copy link "Calle Mariano Rodriguez 1295, Comodoro Rivadavia, Chubut, 9003, Argentina 1295"
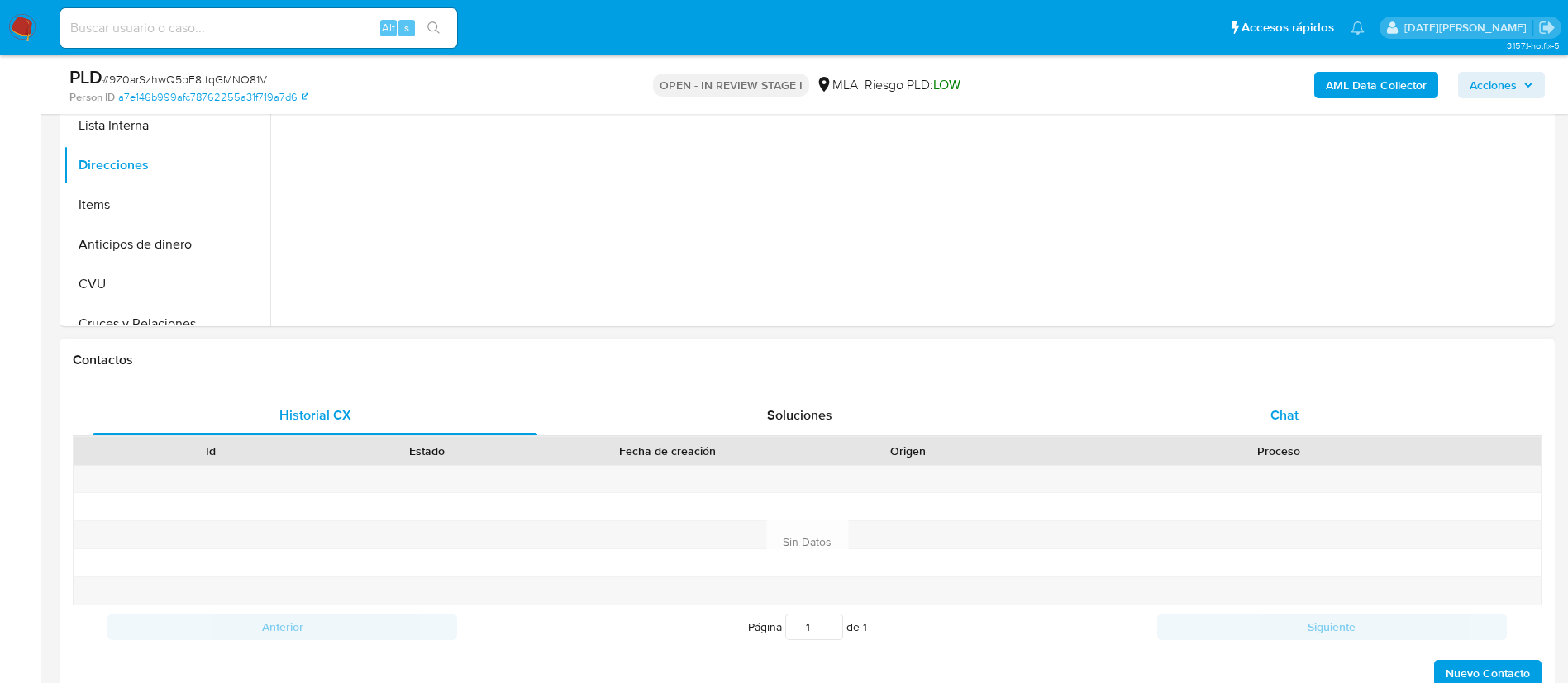
scroll to position [619, 0]
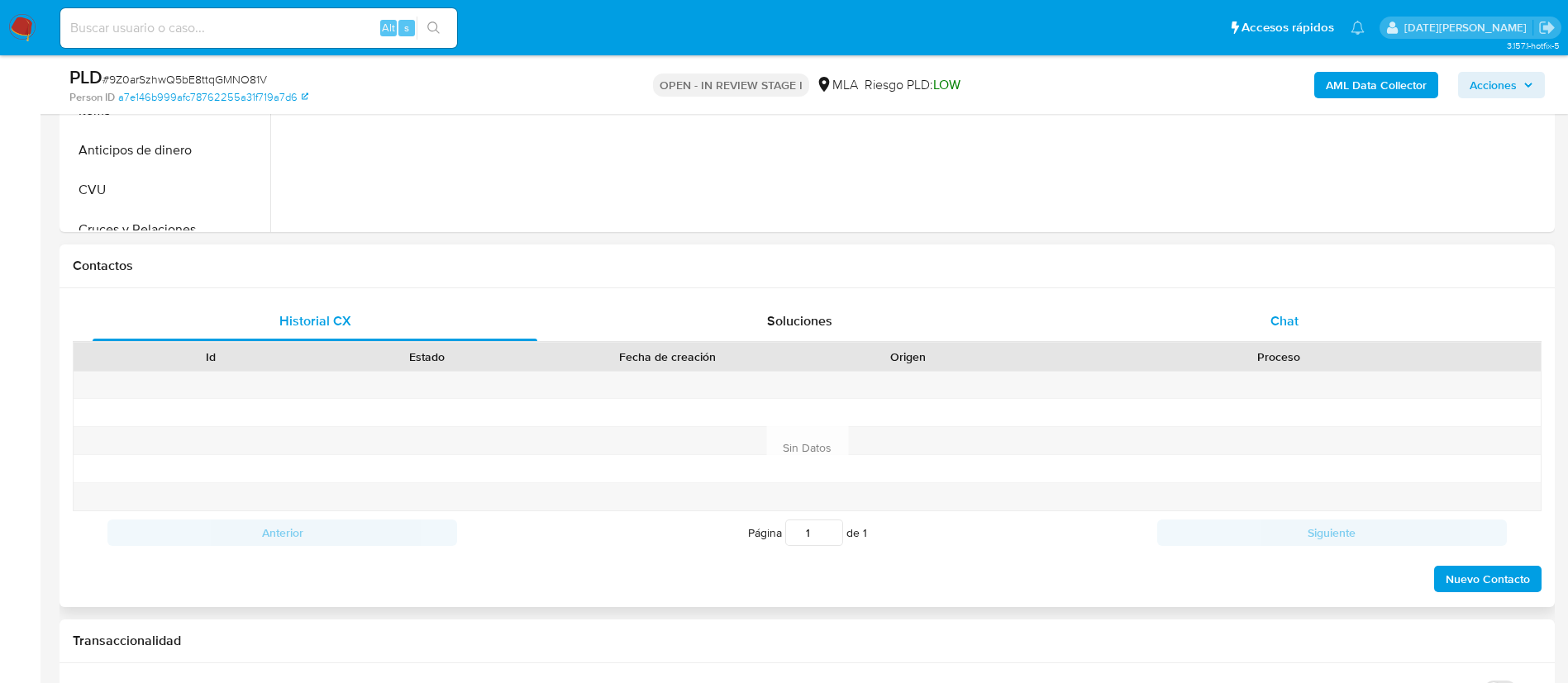
click at [1254, 311] on div "Chat" at bounding box center [1284, 321] width 445 height 39
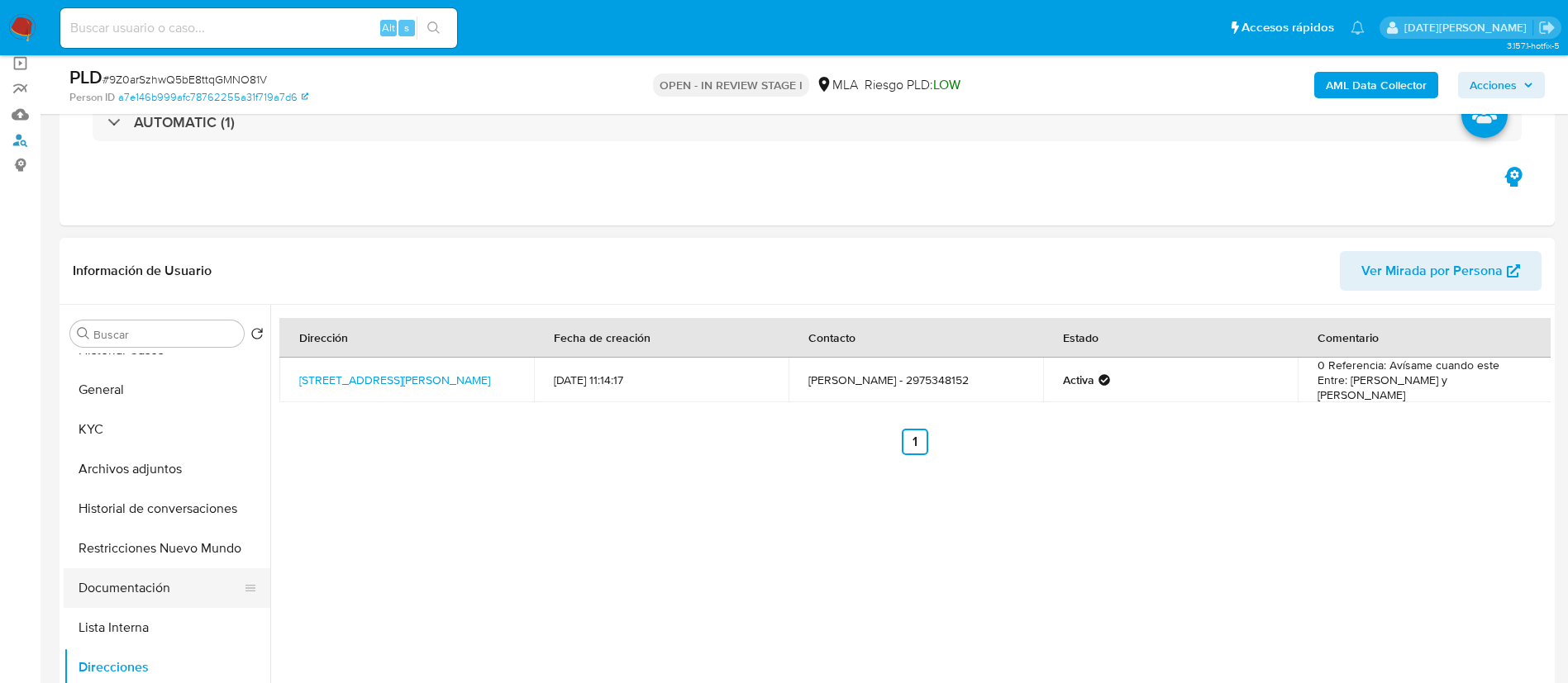
scroll to position [0, 0]
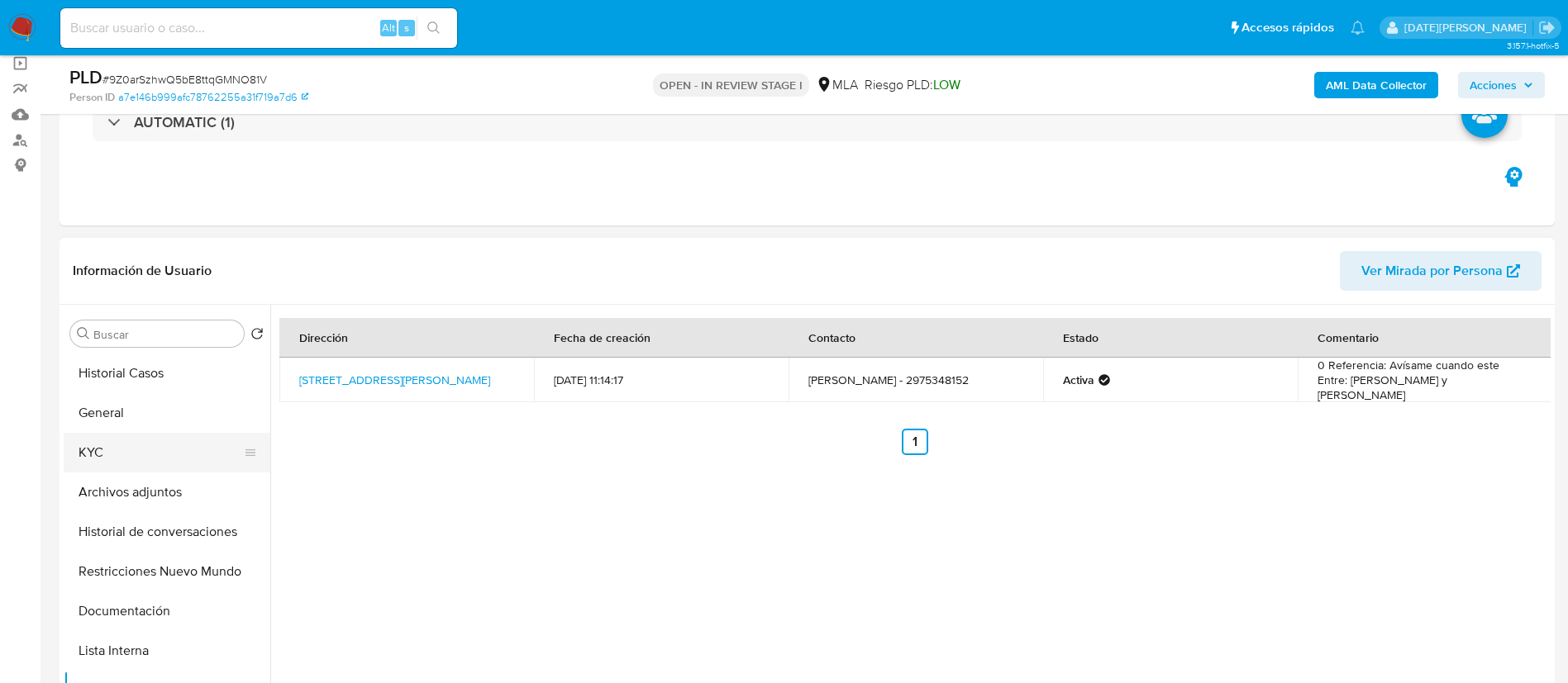
click at [101, 438] on button "KYC" at bounding box center [160, 452] width 193 height 39
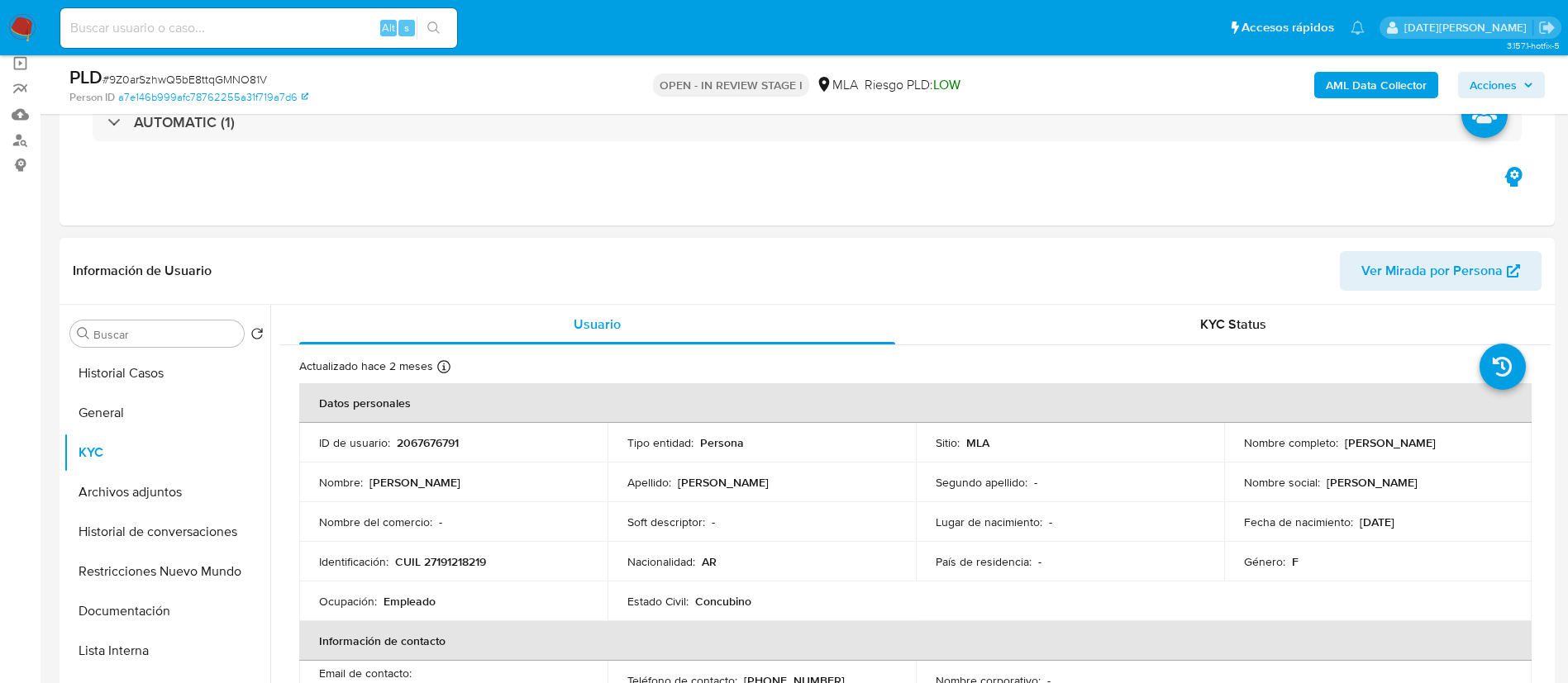
drag, startPoint x: 1341, startPoint y: 441, endPoint x: 1488, endPoint y: 437, distance: 147.1
click at [1488, 437] on div "Nombre completo : Nicole Gloriel Sanchez Arias" at bounding box center [1377, 442] width 268 height 15
copy p "Nicole Gloriel Sanchez Arias"
drag, startPoint x: 395, startPoint y: 562, endPoint x: 512, endPoint y: 553, distance: 117.3
click at [512, 554] on div "Identificación : CUIL 27191218219" at bounding box center [453, 561] width 268 height 15
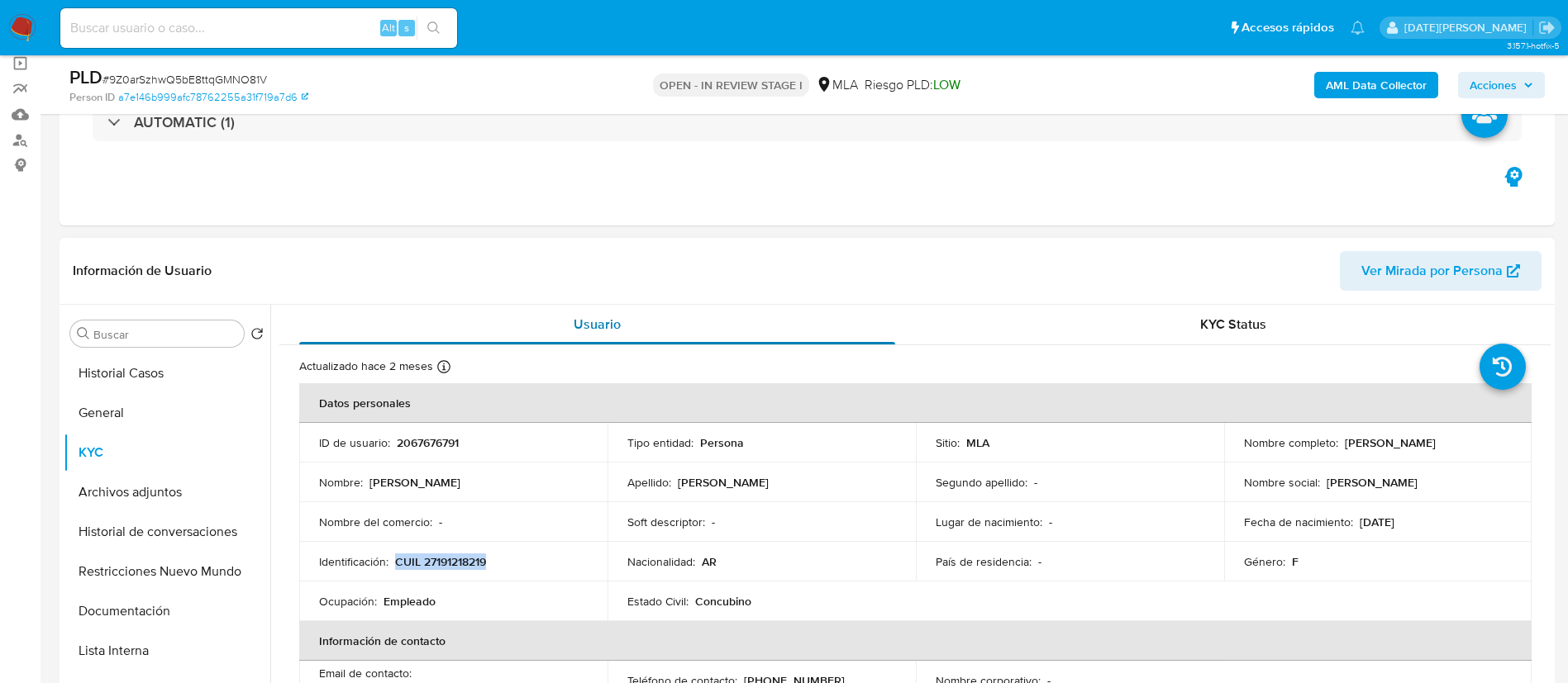
copy p "CUIL 27191218219"
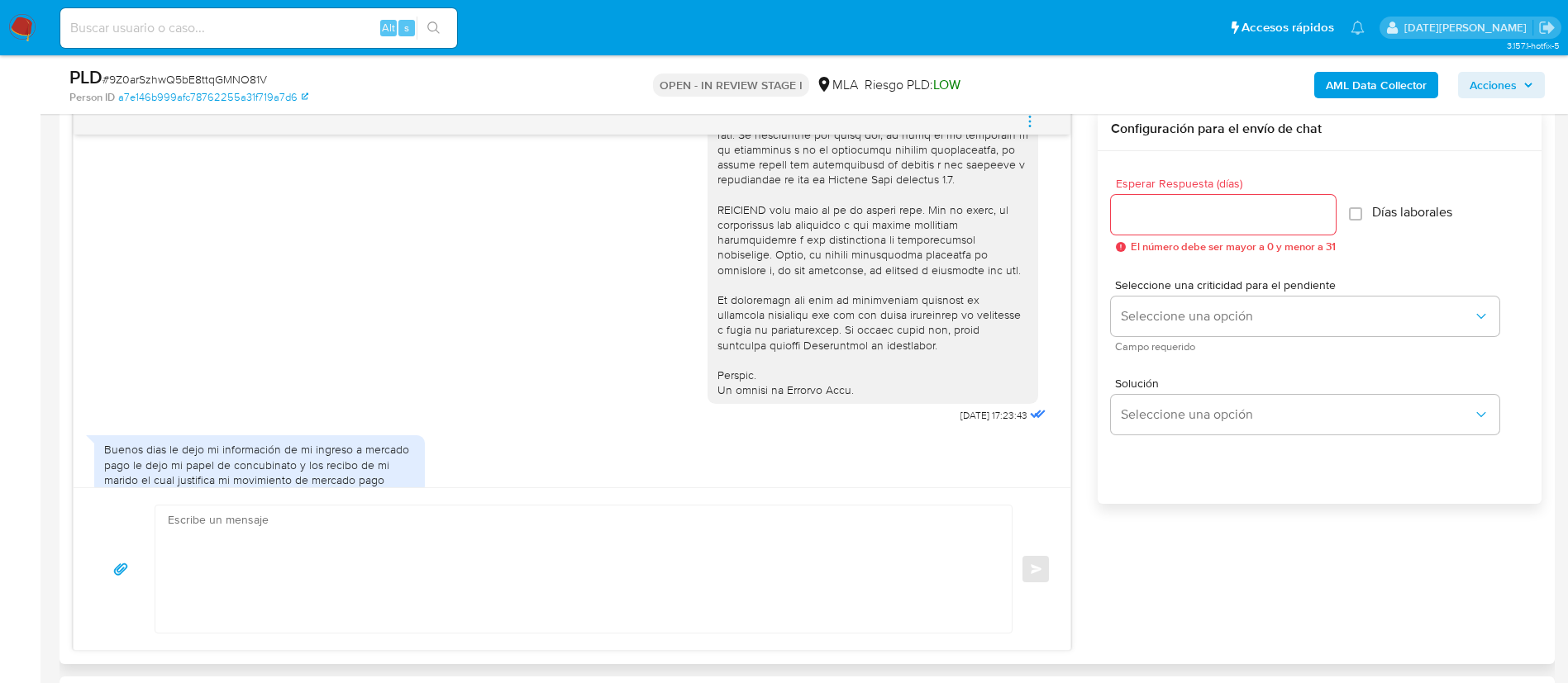
scroll to position [861, 0]
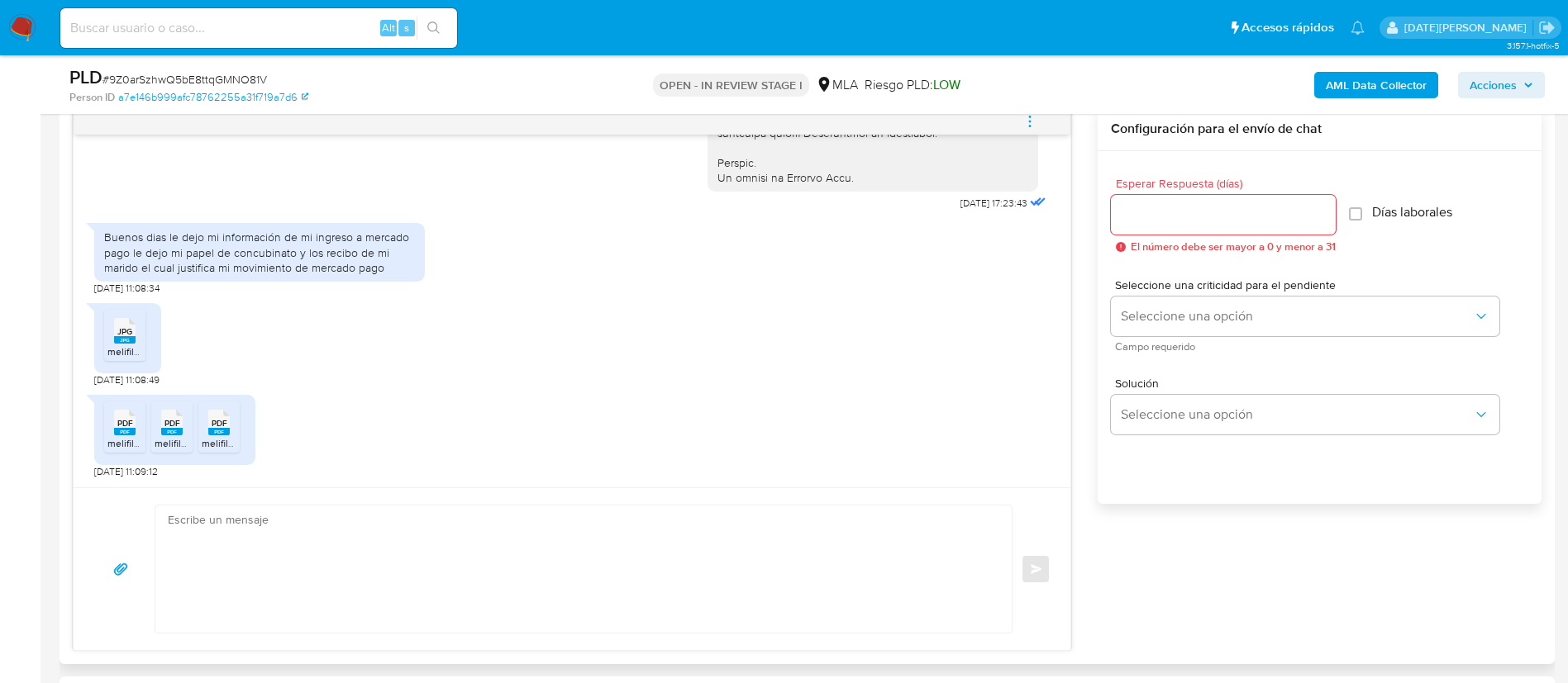
click at [203, 235] on div "Buenos dias le dejo mi información de mi ingreso a mercado pago le dejo mi pape…" at bounding box center [260, 252] width 311 height 45
copy div "Buenos dias le dejo mi información de mi ingreso a mercado pago le dejo mi pape…"
click at [118, 348] on span "melifile8605245642666169219.jpg" at bounding box center [184, 351] width 154 height 14
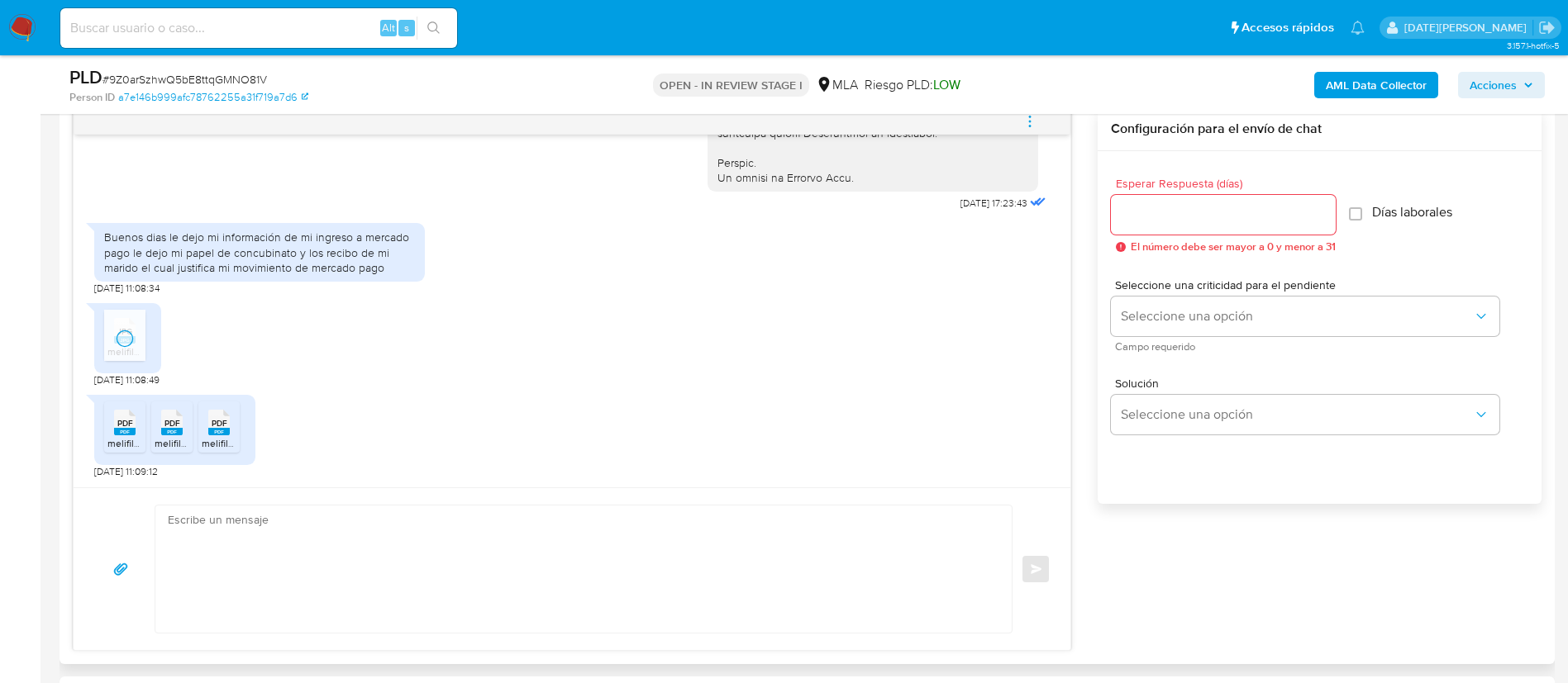
click at [115, 434] on rect at bounding box center [124, 431] width 22 height 8
click at [162, 434] on rect at bounding box center [171, 431] width 22 height 8
click at [225, 431] on rect at bounding box center [219, 431] width 22 height 8
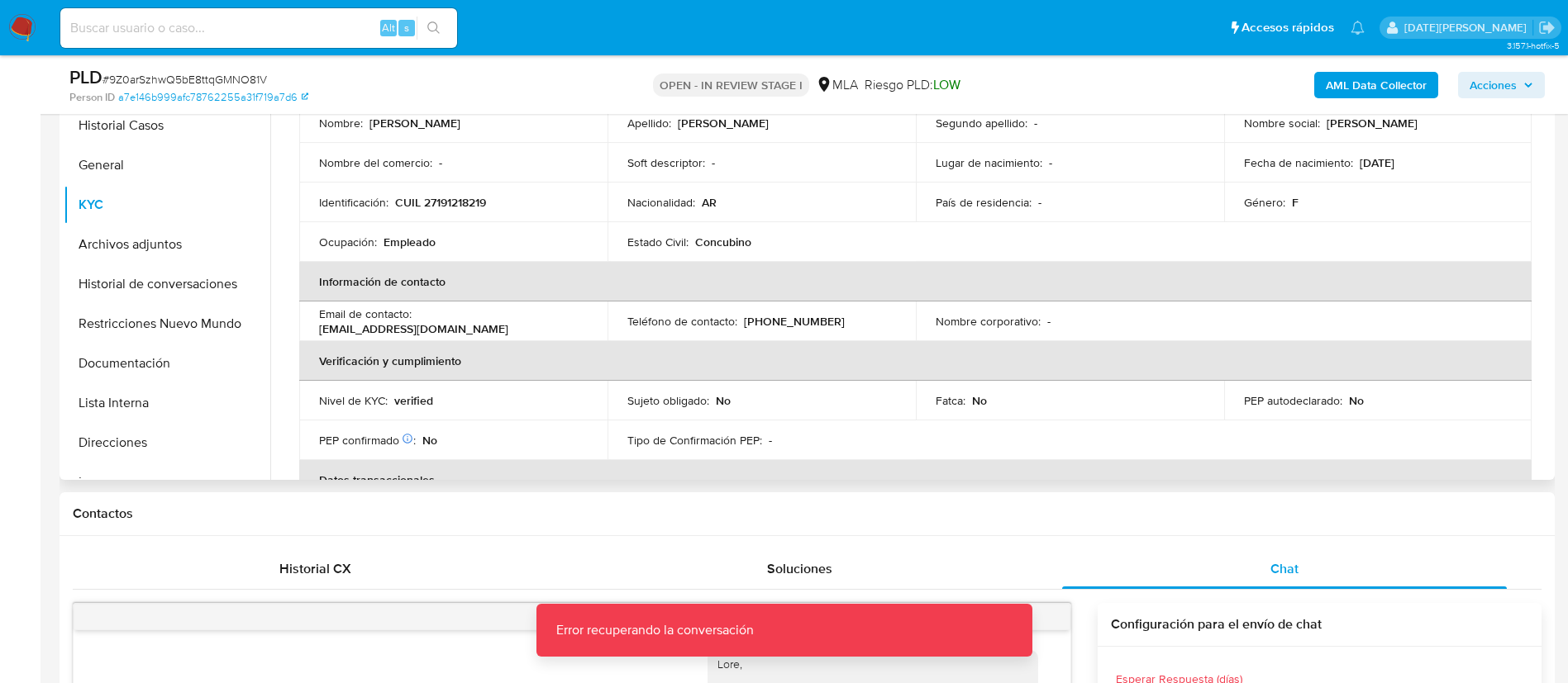
scroll to position [0, 0]
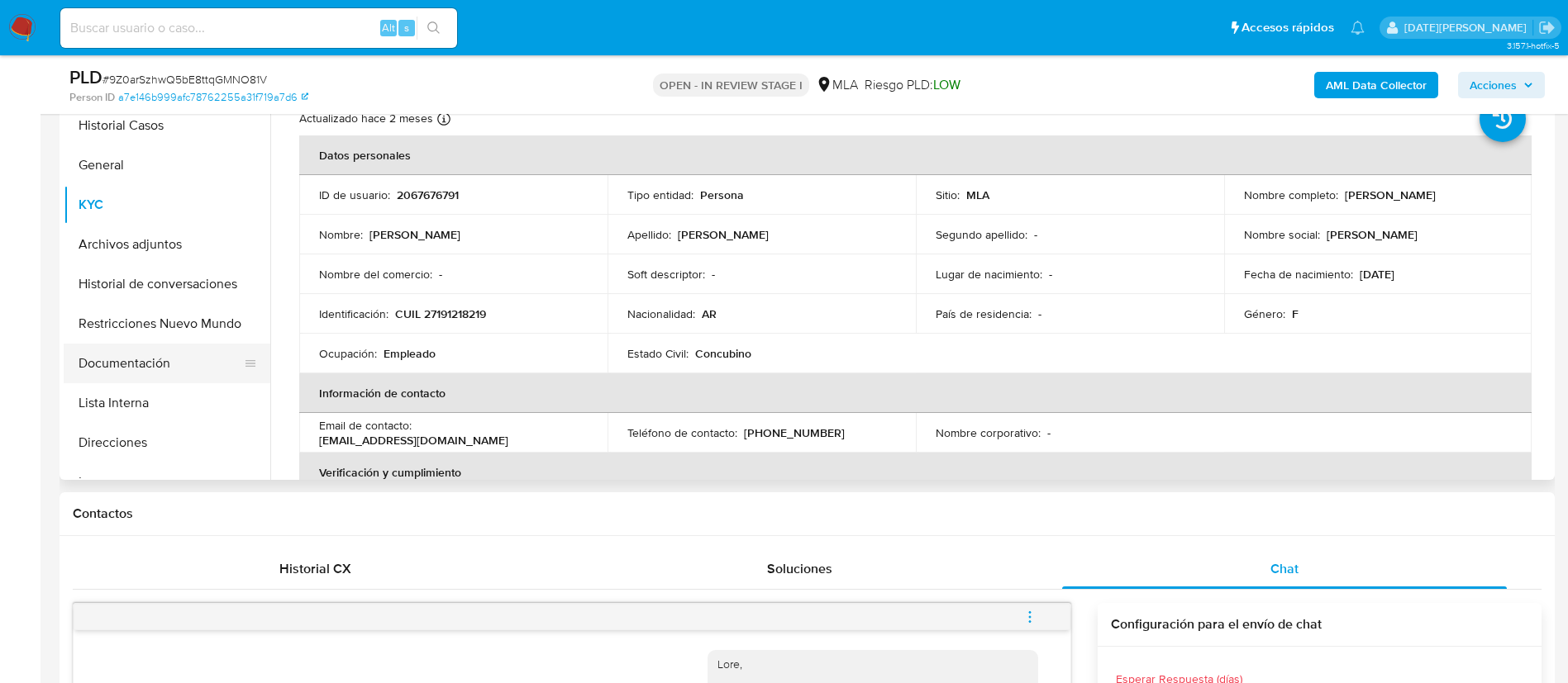
click at [126, 361] on button "Documentación" at bounding box center [160, 362] width 193 height 39
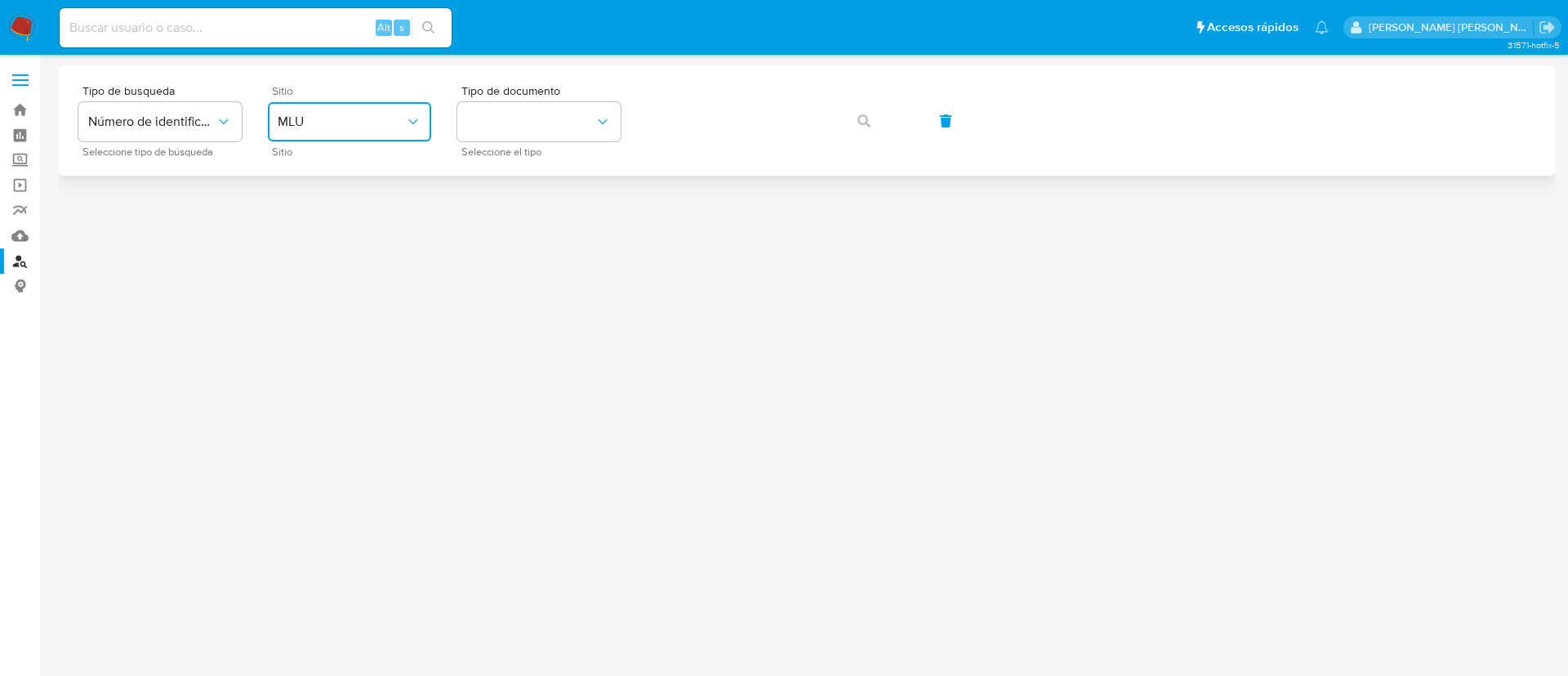
click at [379, 131] on button "MLU" at bounding box center [349, 121] width 163 height 39
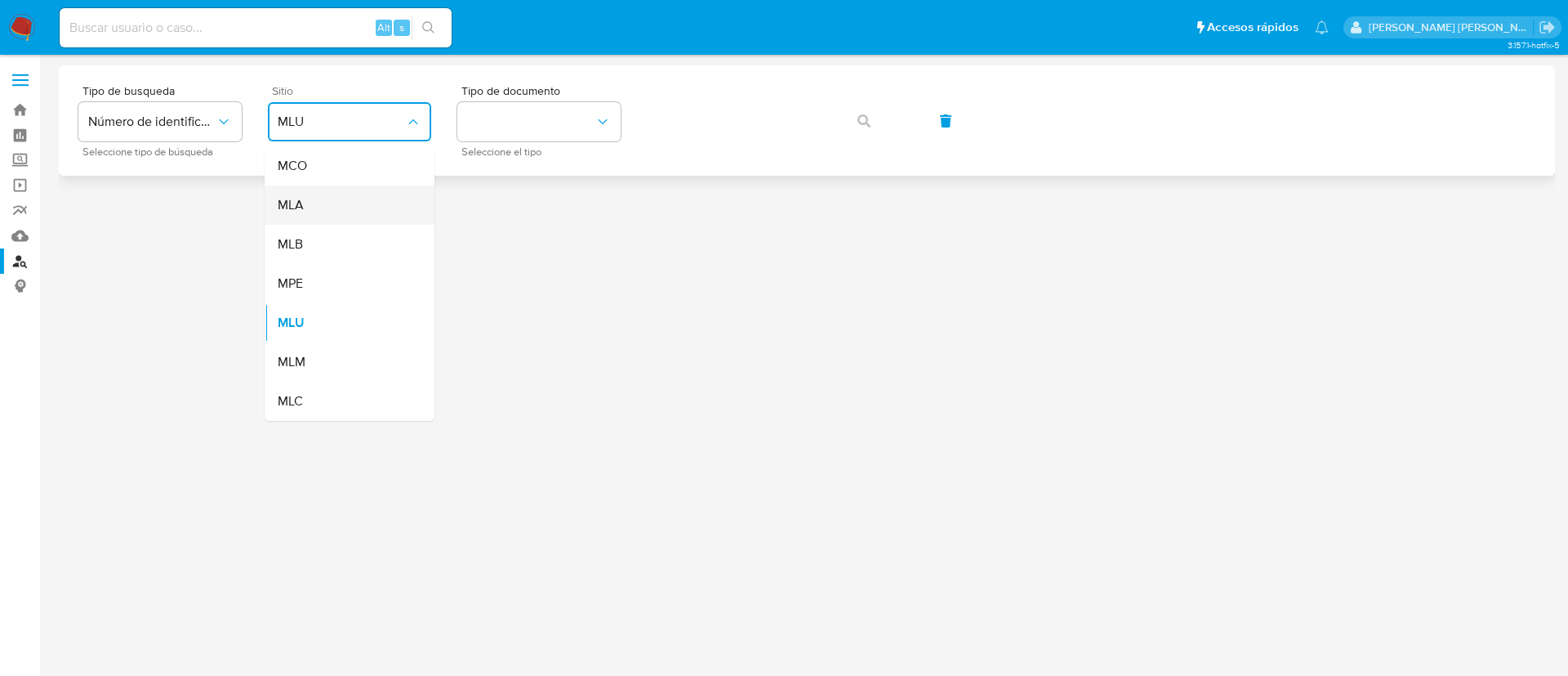
click at [342, 212] on div "MLA" at bounding box center [344, 205] width 134 height 39
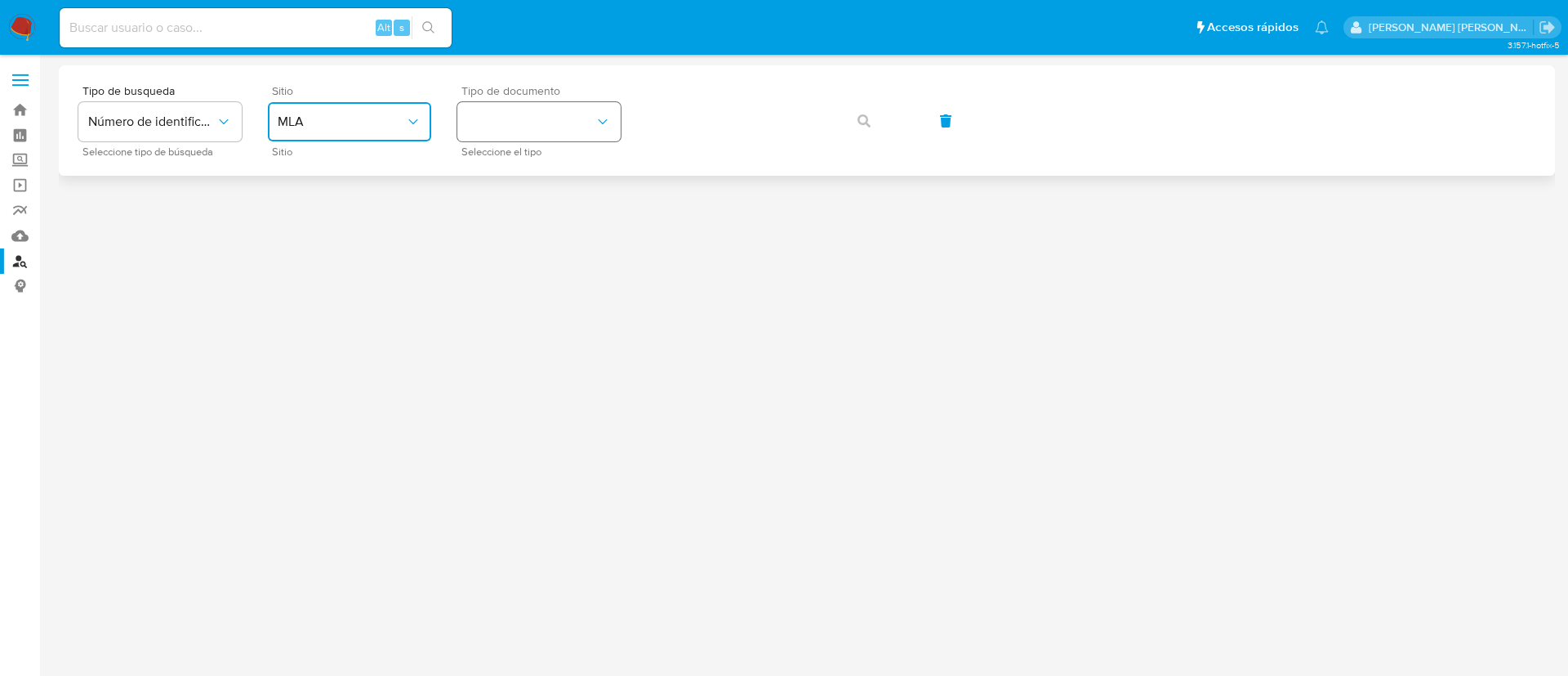
click at [532, 131] on button "identificationType" at bounding box center [538, 121] width 163 height 39
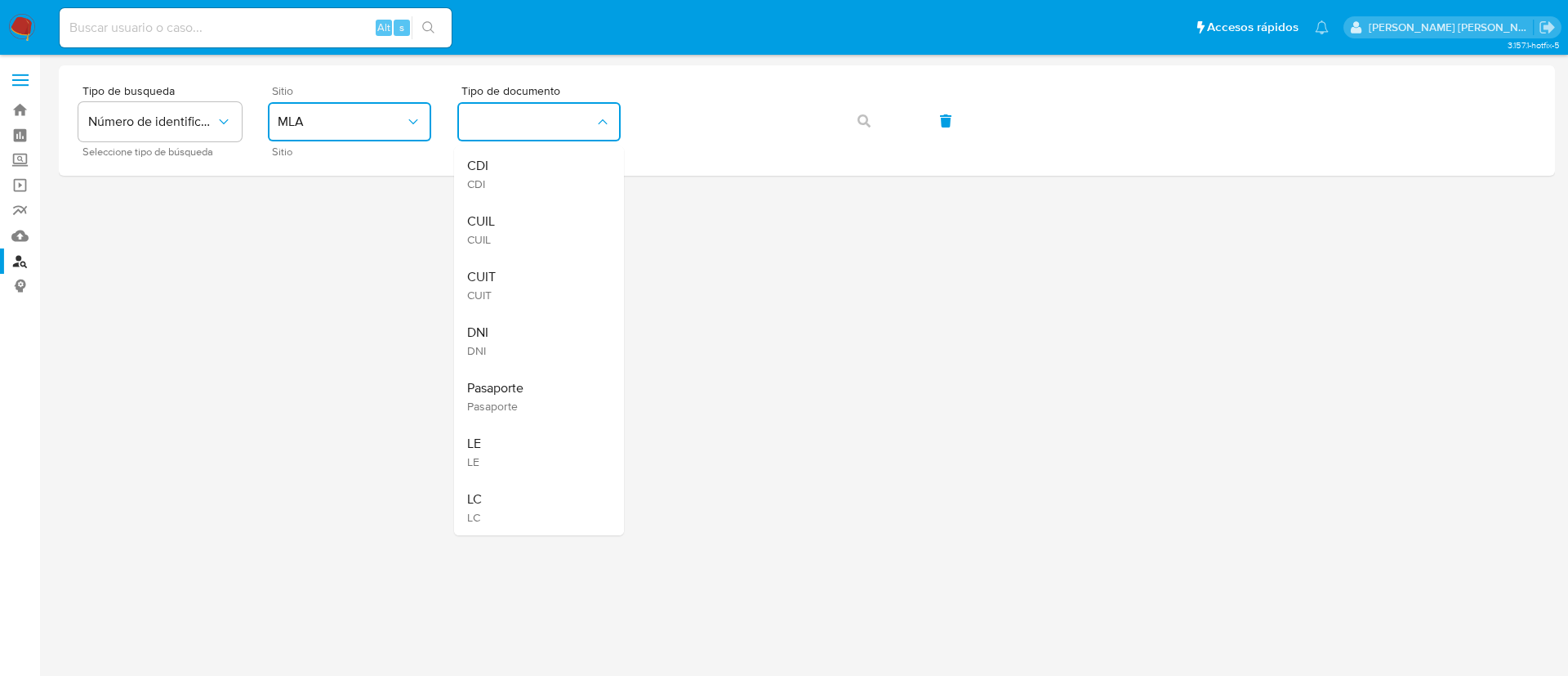
click at [505, 283] on div "CUIT CUIT" at bounding box center [534, 285] width 134 height 55
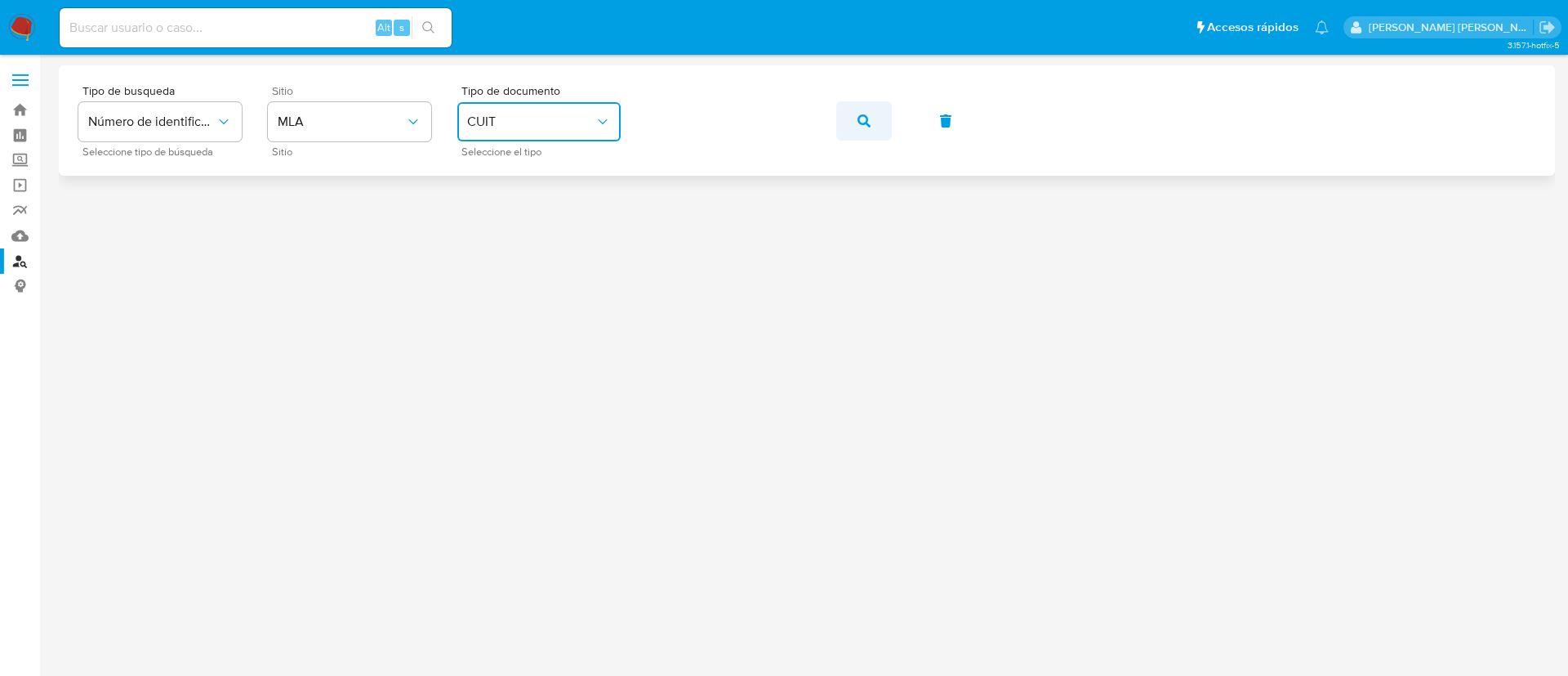
click at [868, 107] on span "button" at bounding box center [864, 121] width 13 height 36
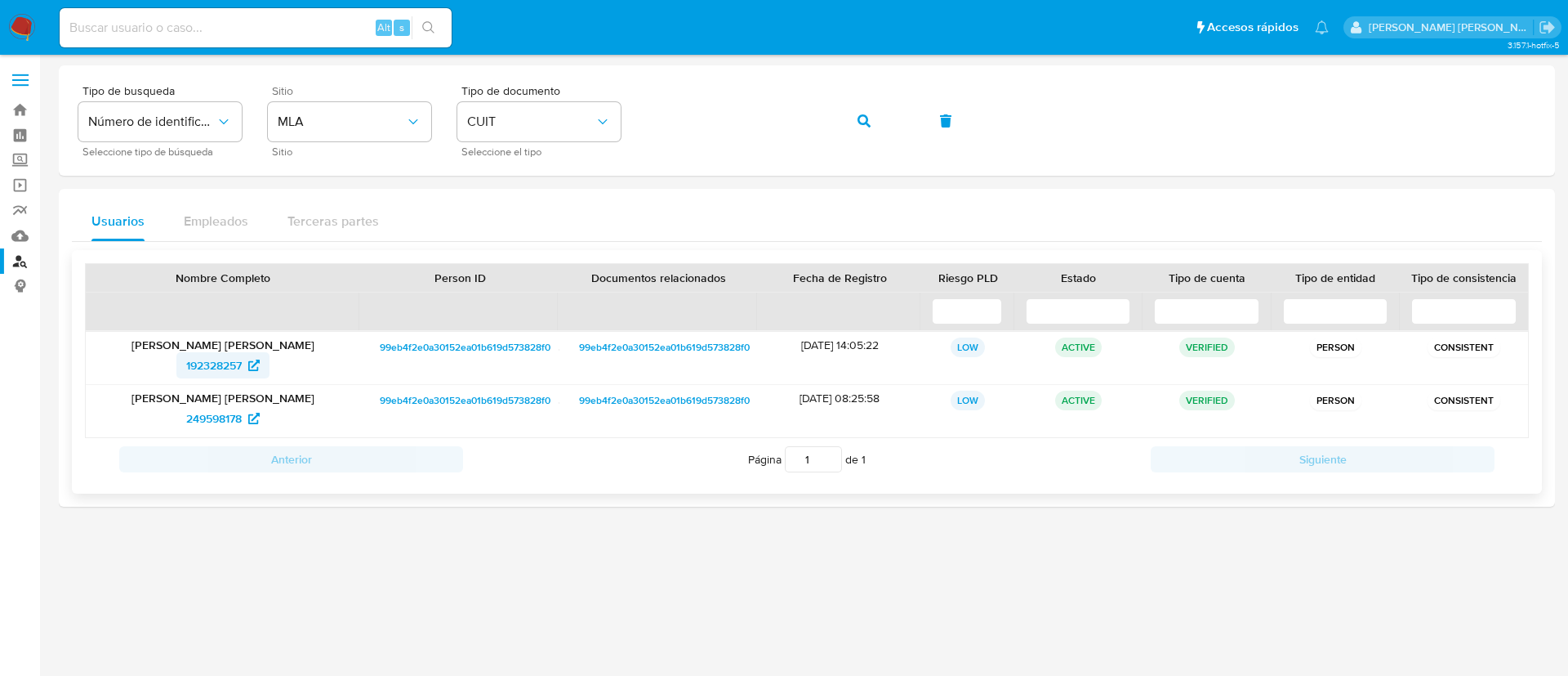
click at [199, 357] on span "192328257" at bounding box center [214, 366] width 55 height 26
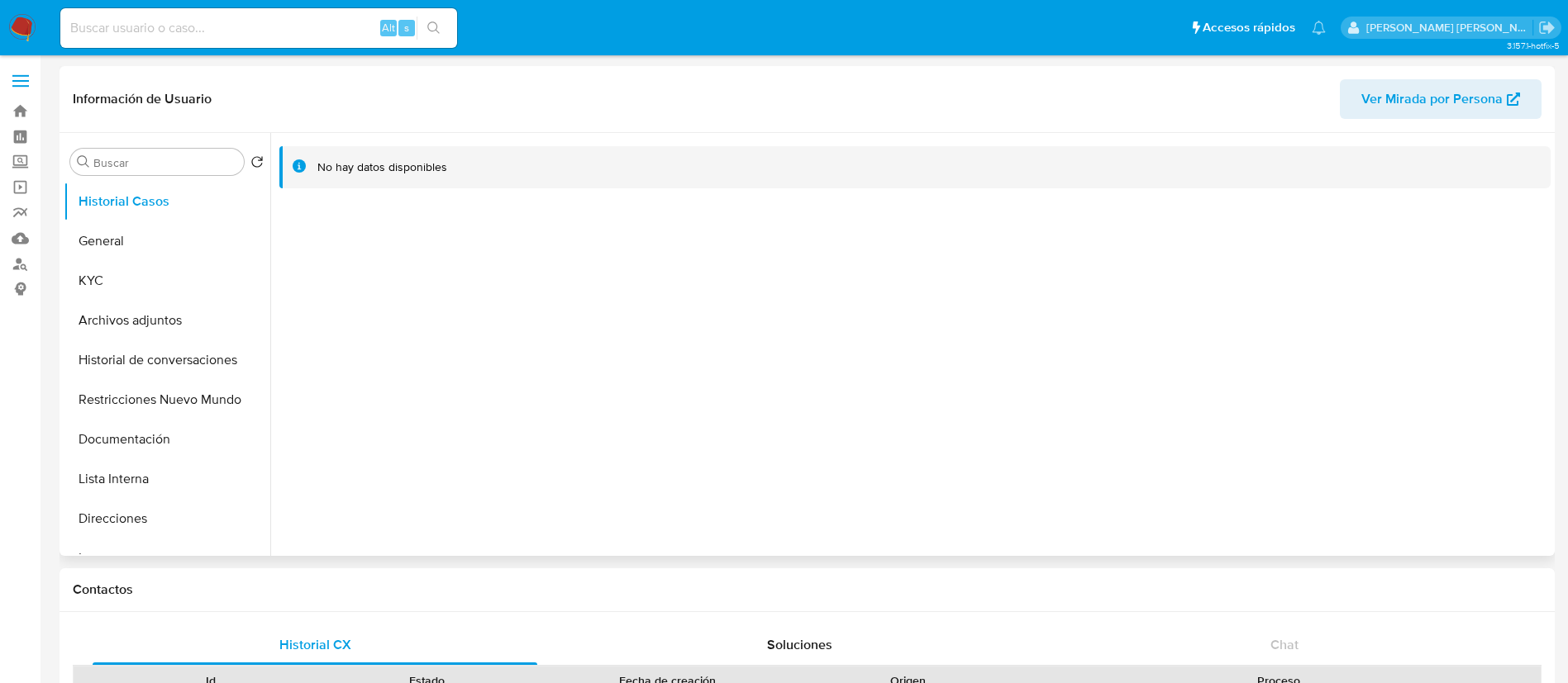
select select "10"
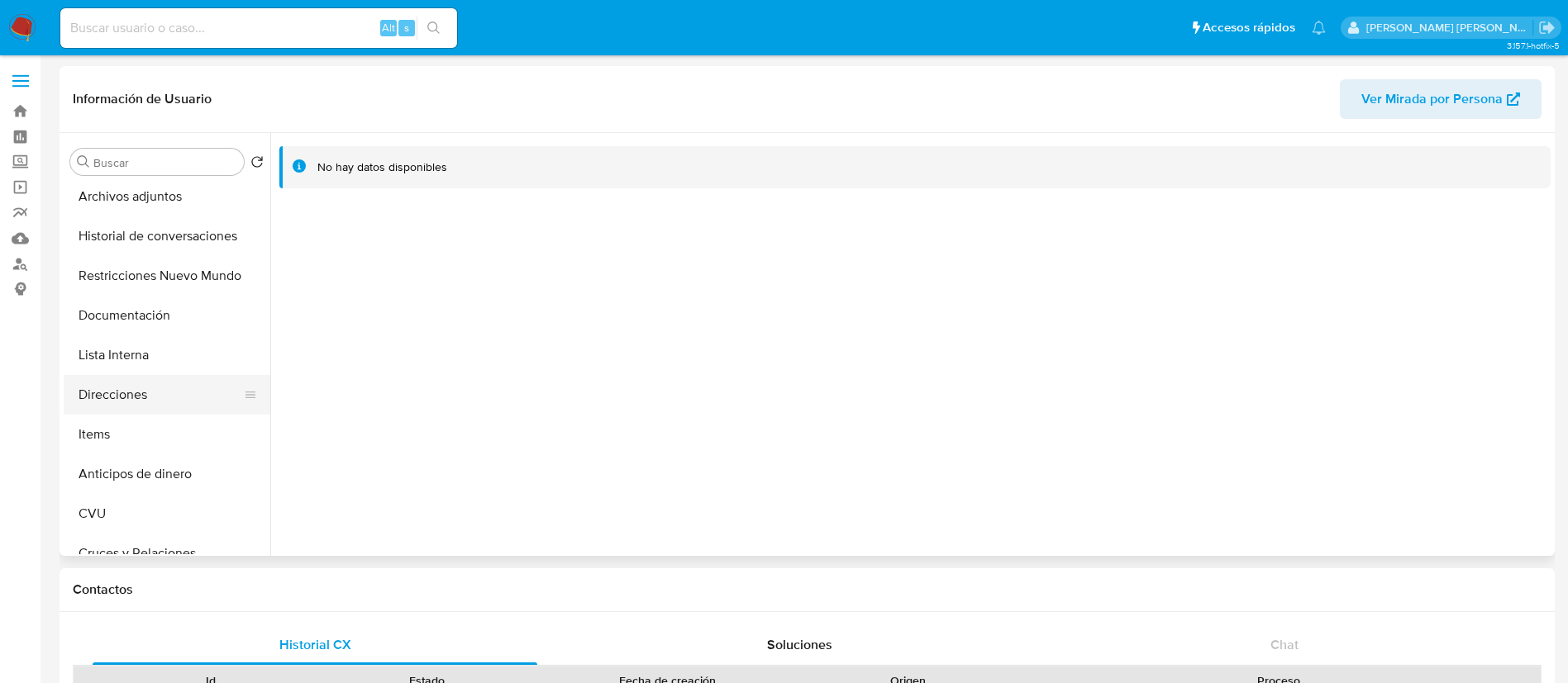
click at [148, 398] on button "Direcciones" at bounding box center [160, 394] width 193 height 39
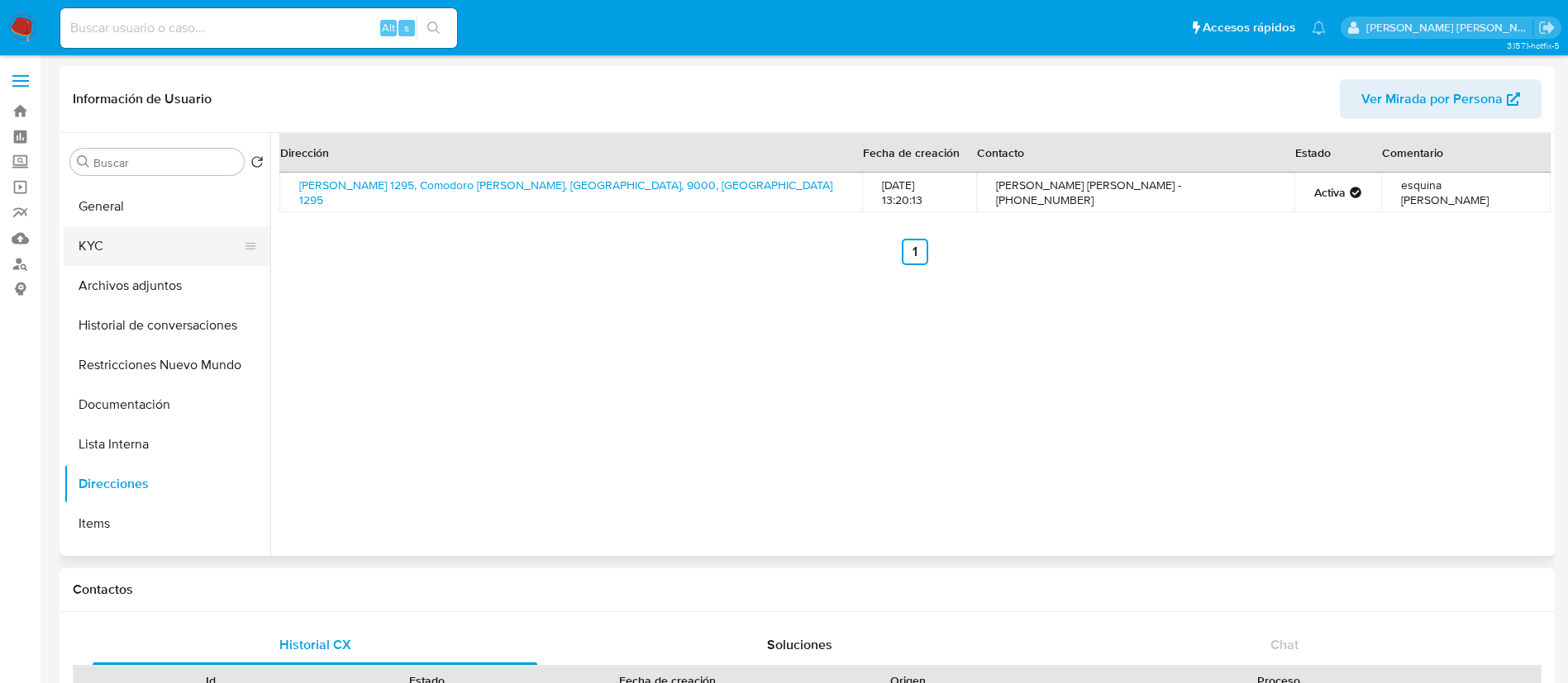
scroll to position [0, 0]
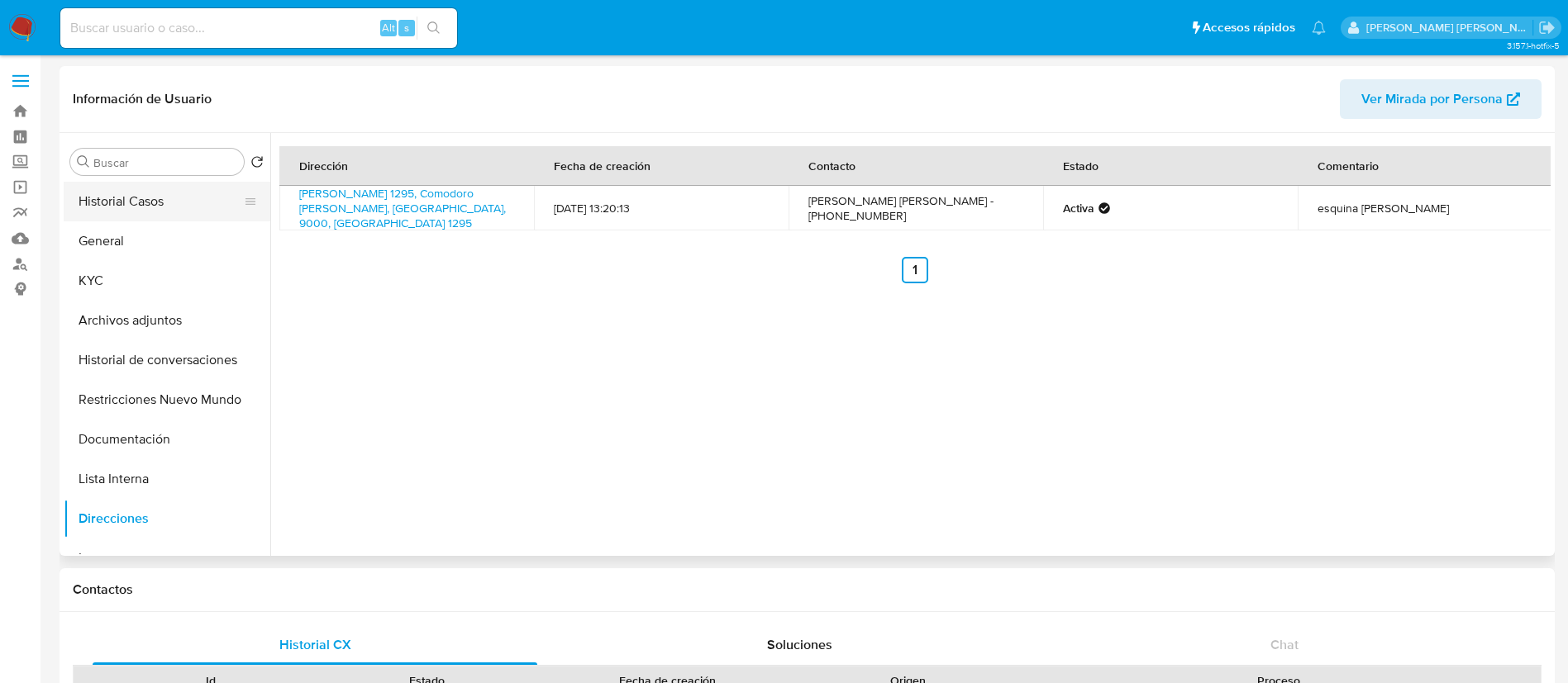
click at [156, 203] on button "Historial Casos" at bounding box center [160, 201] width 193 height 39
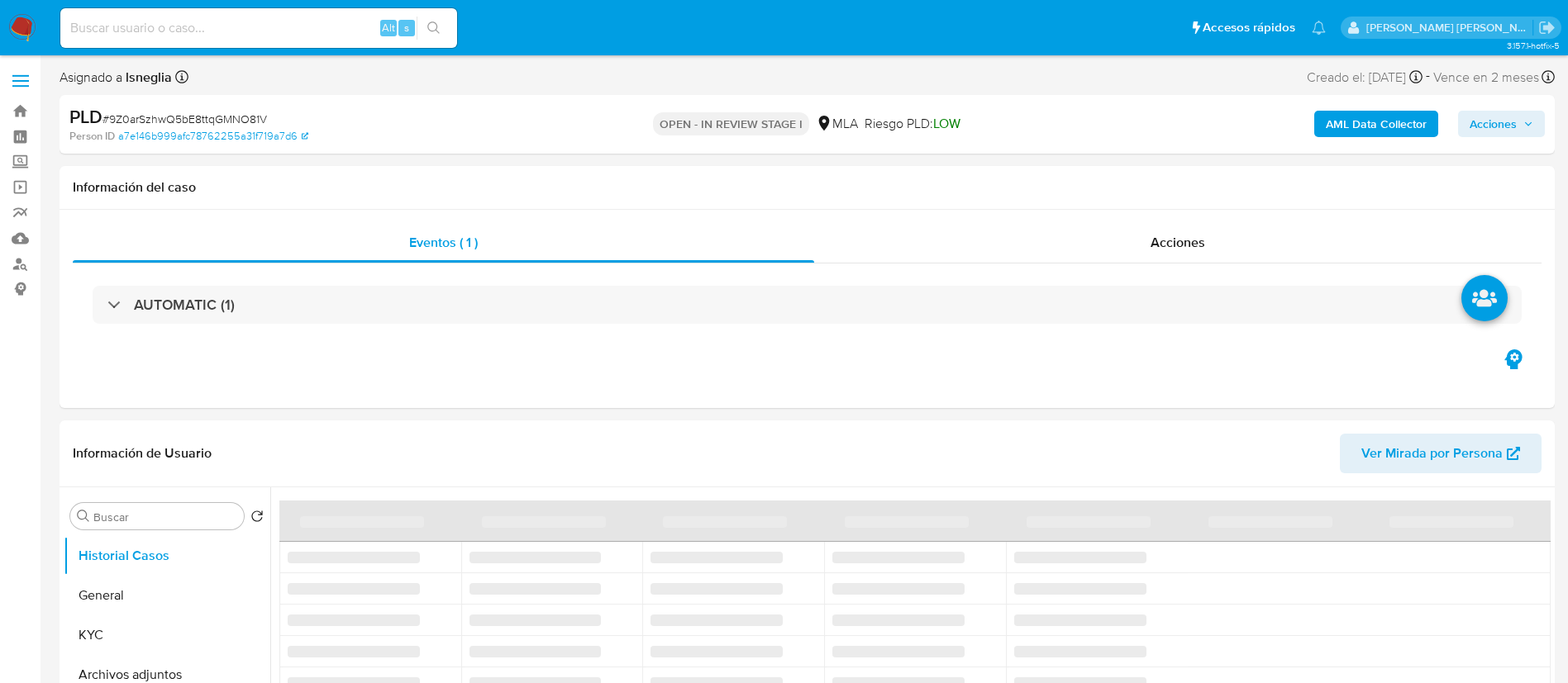
select select "10"
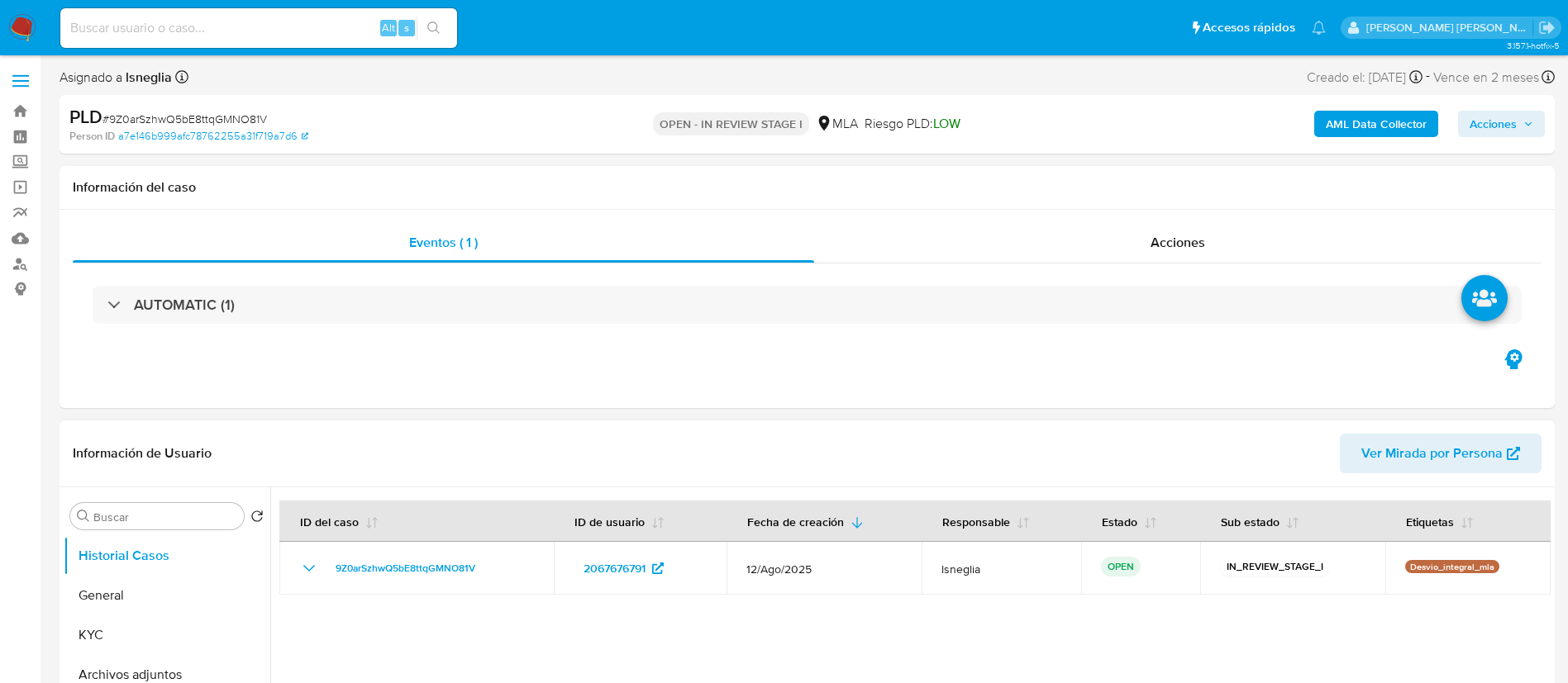
scroll to position [371, 0]
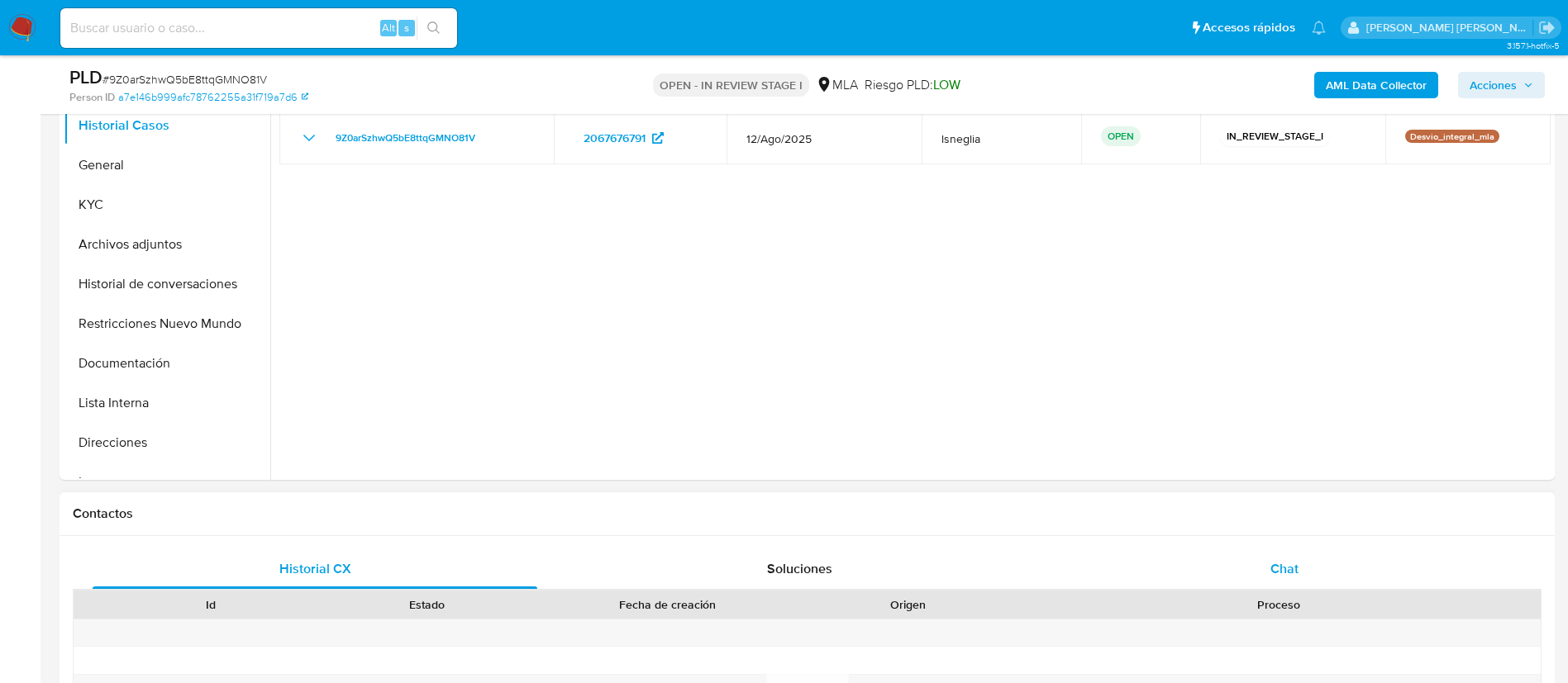
click at [1285, 553] on div "Chat" at bounding box center [1284, 569] width 445 height 39
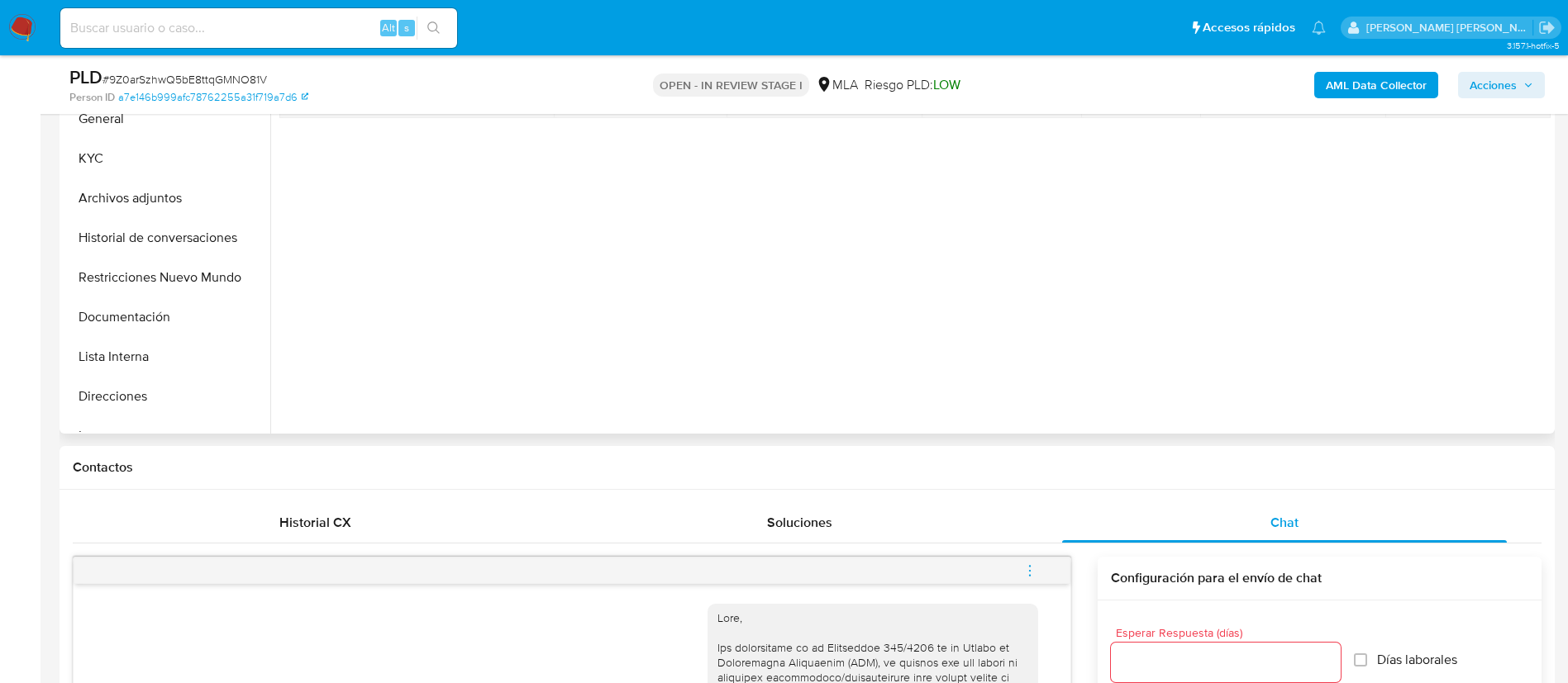
scroll to position [124, 0]
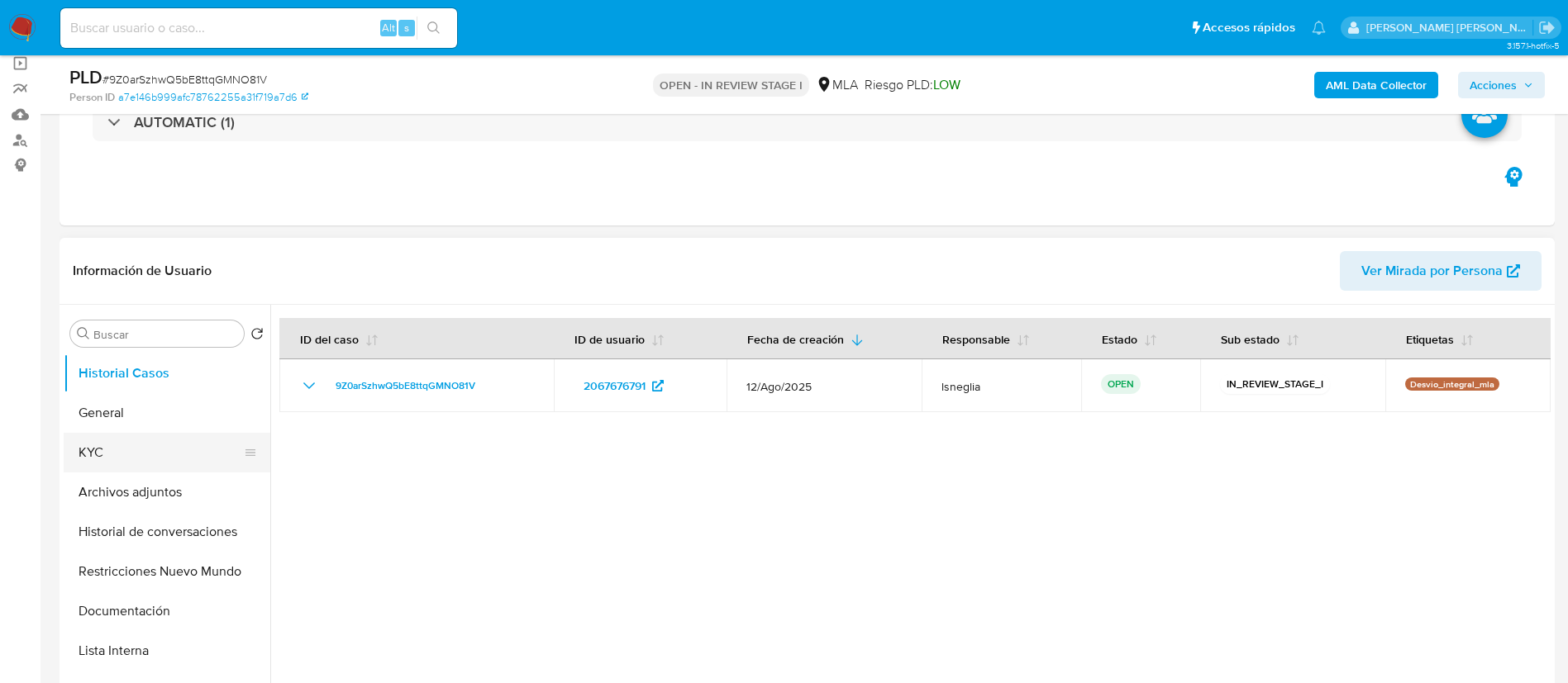
click at [100, 458] on button "KYC" at bounding box center [160, 452] width 193 height 39
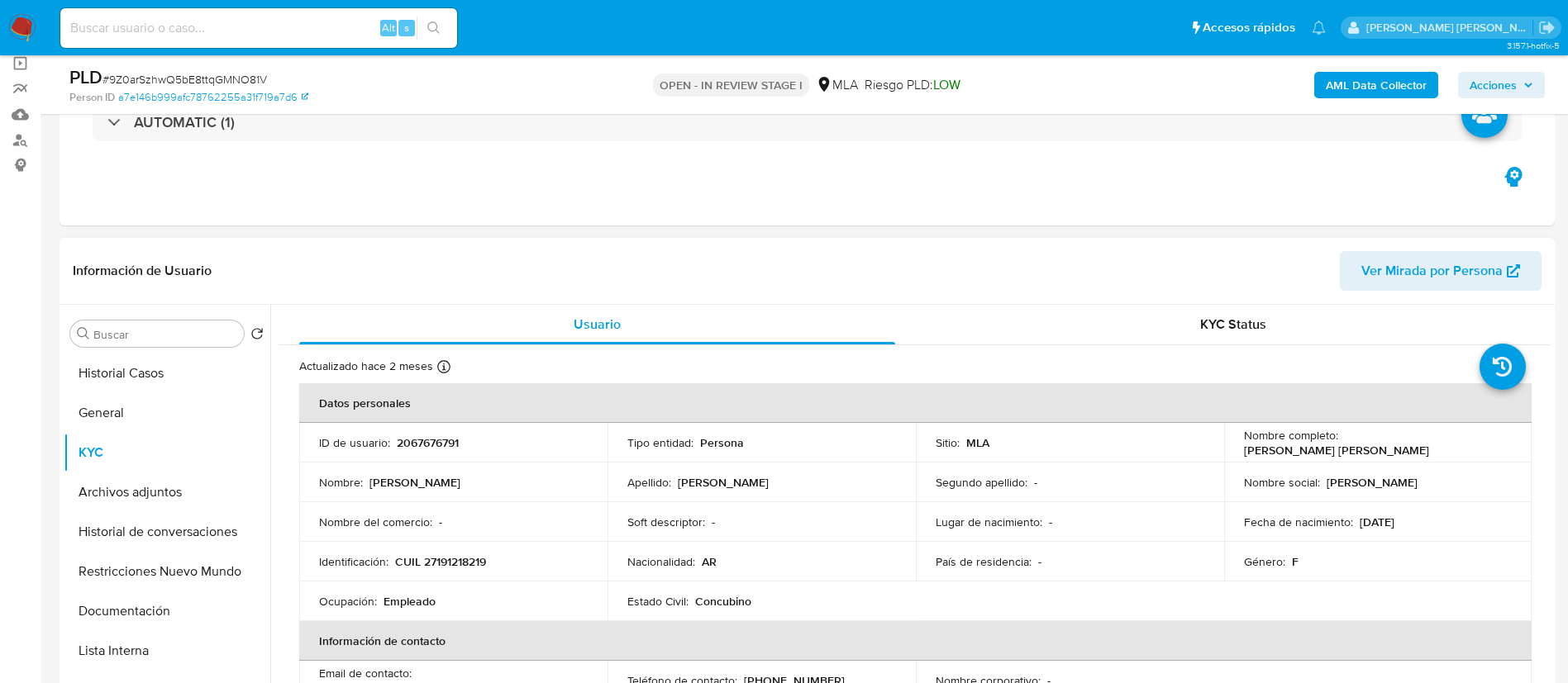
click at [465, 562] on p "CUIL 27191218219" at bounding box center [441, 561] width 91 height 15
copy p "27191218219"
click at [142, 422] on button "General" at bounding box center [160, 412] width 193 height 39
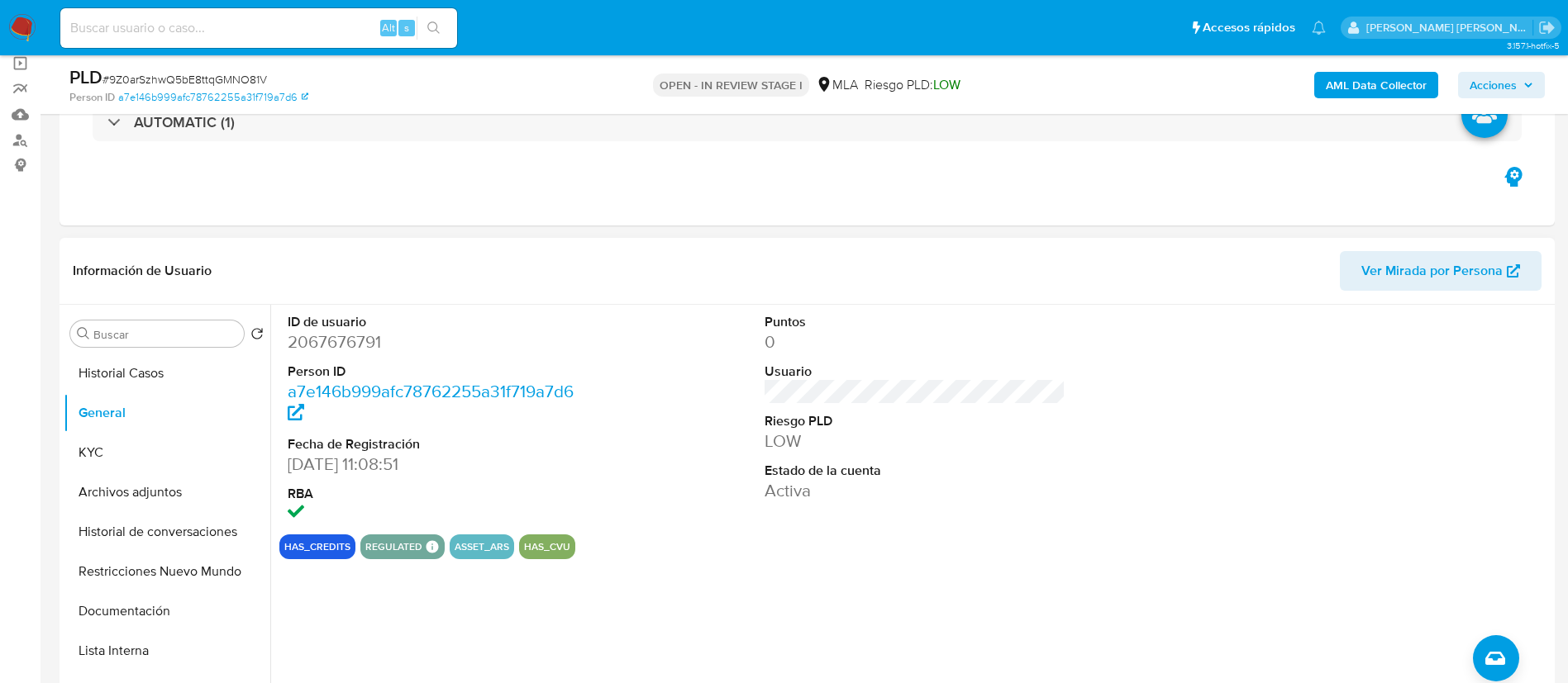
click at [341, 348] on dd "2067676791" at bounding box center [438, 342] width 302 height 23
click at [341, 347] on dd "2067676791" at bounding box center [438, 342] width 302 height 23
copy dd "2067676791"
click at [103, 447] on button "KYC" at bounding box center [160, 452] width 193 height 39
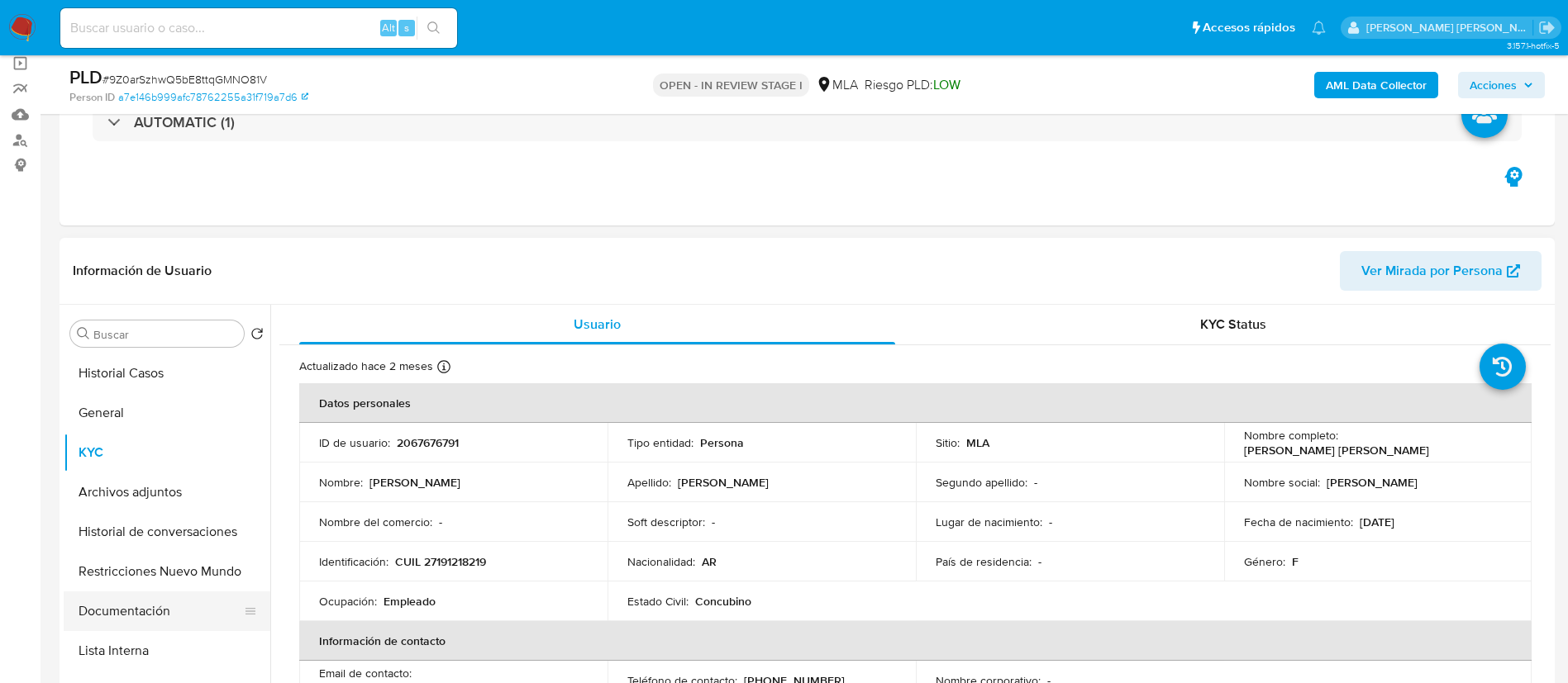
click at [135, 613] on button "Documentación" at bounding box center [160, 611] width 193 height 39
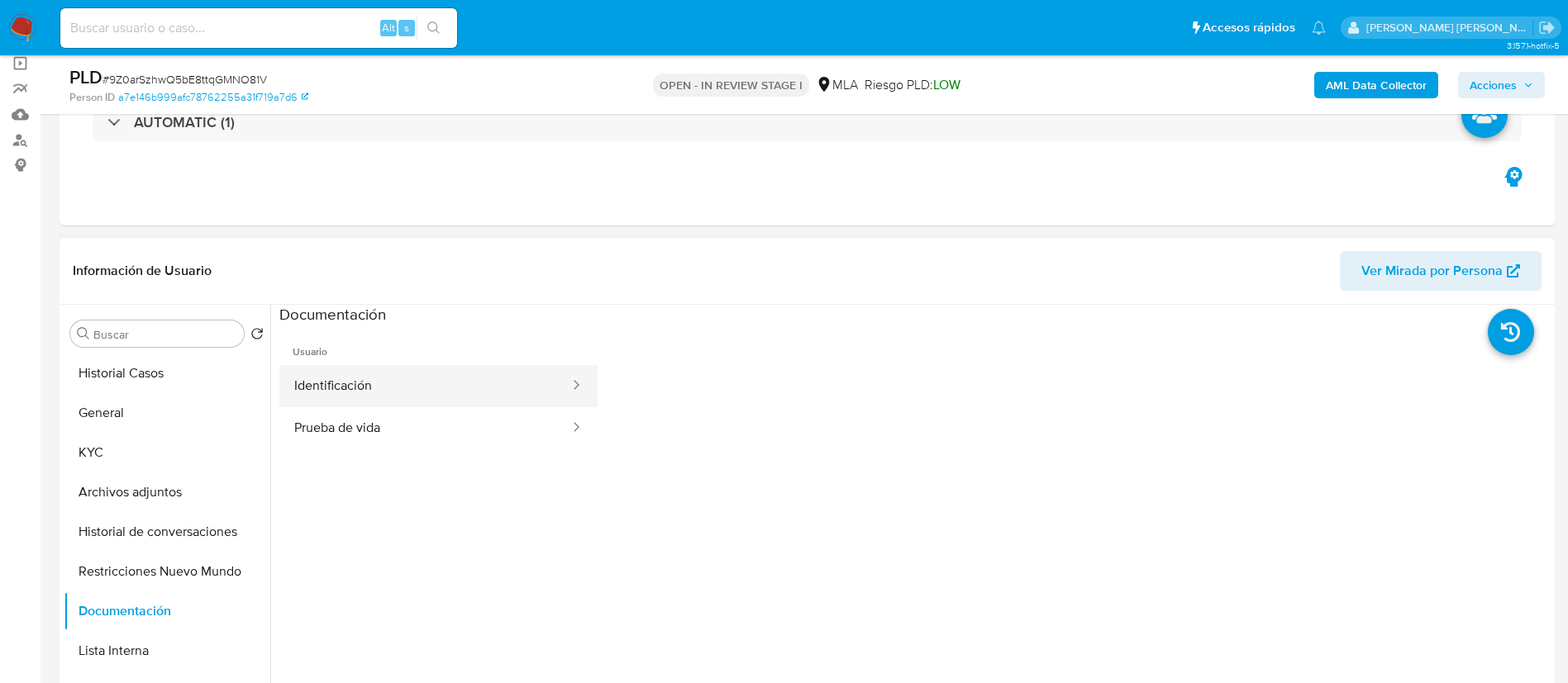
click at [389, 386] on button "Identificación" at bounding box center [426, 386] width 292 height 42
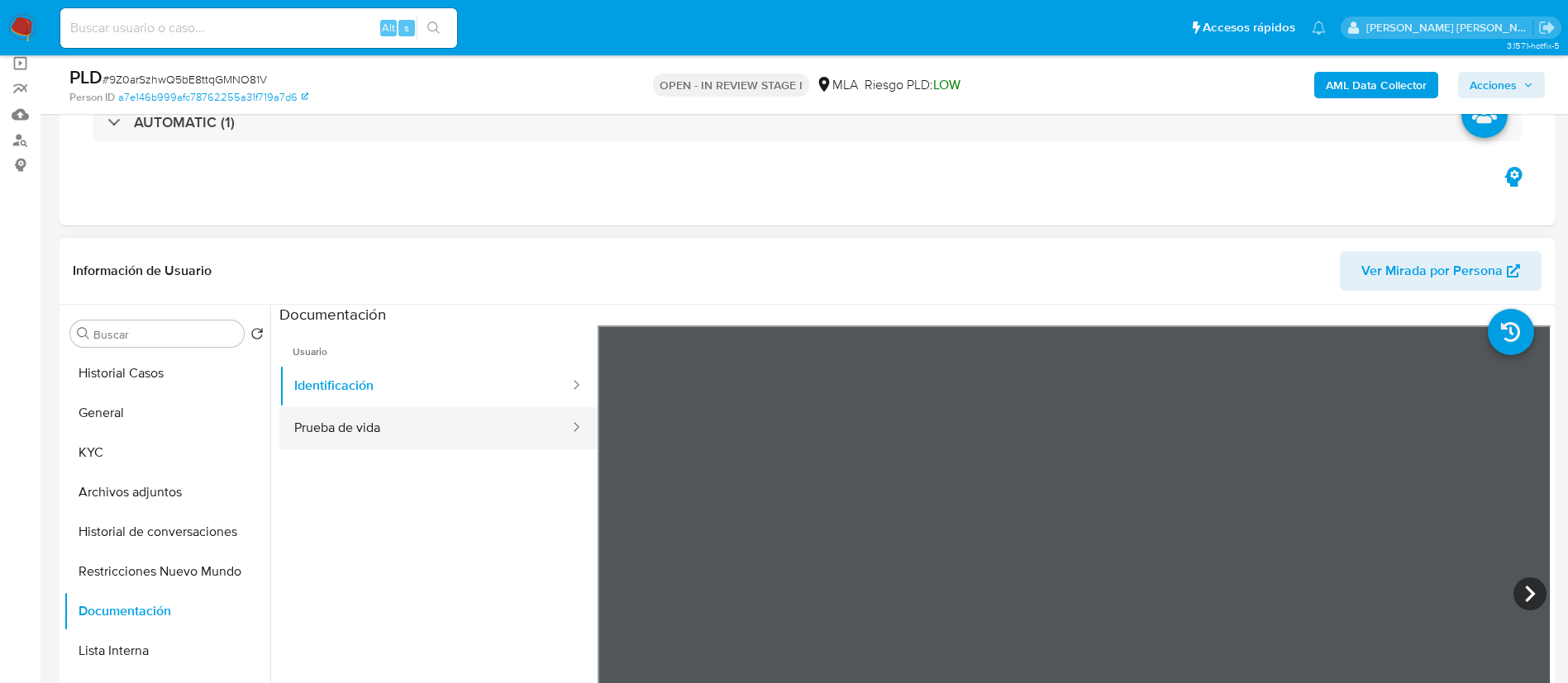
click at [356, 447] on button "Prueba de vida" at bounding box center [426, 428] width 292 height 42
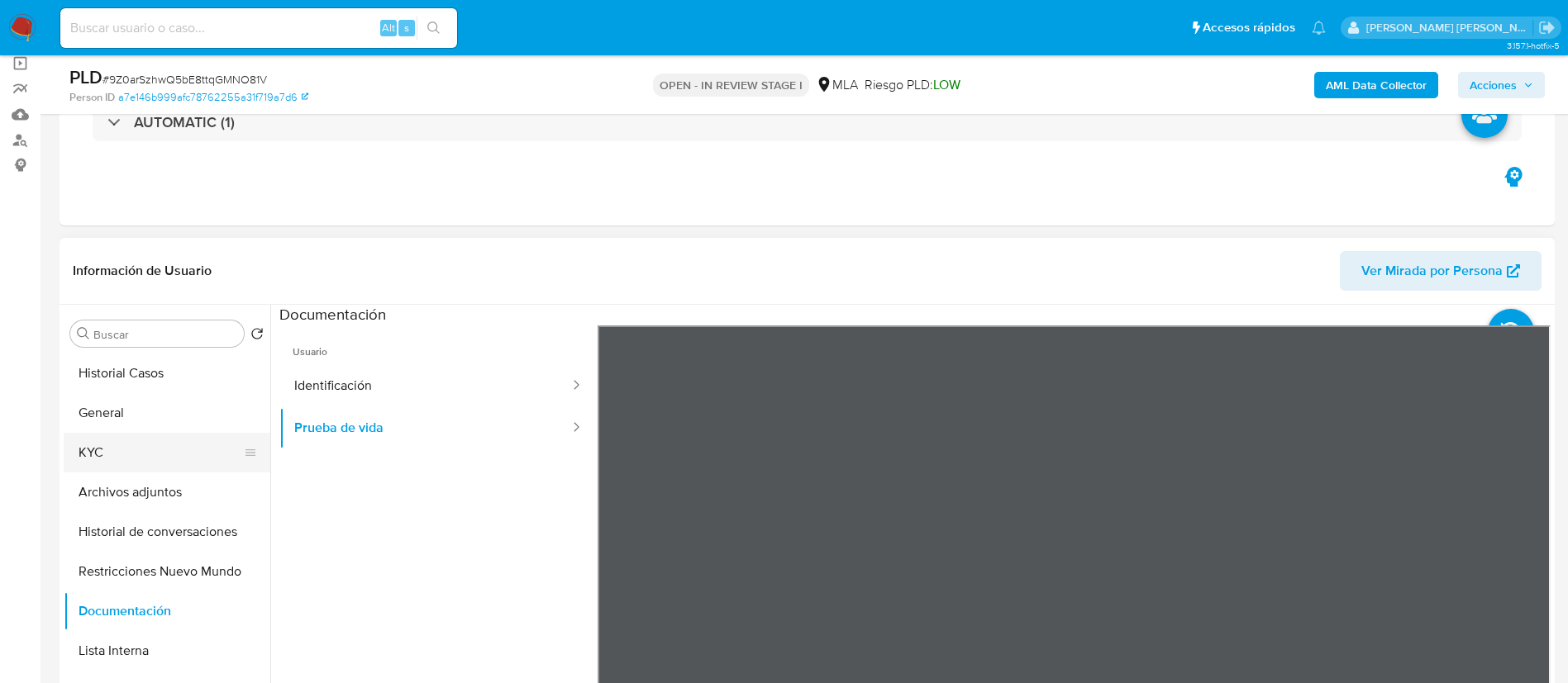
click at [111, 450] on button "KYC" at bounding box center [160, 452] width 193 height 39
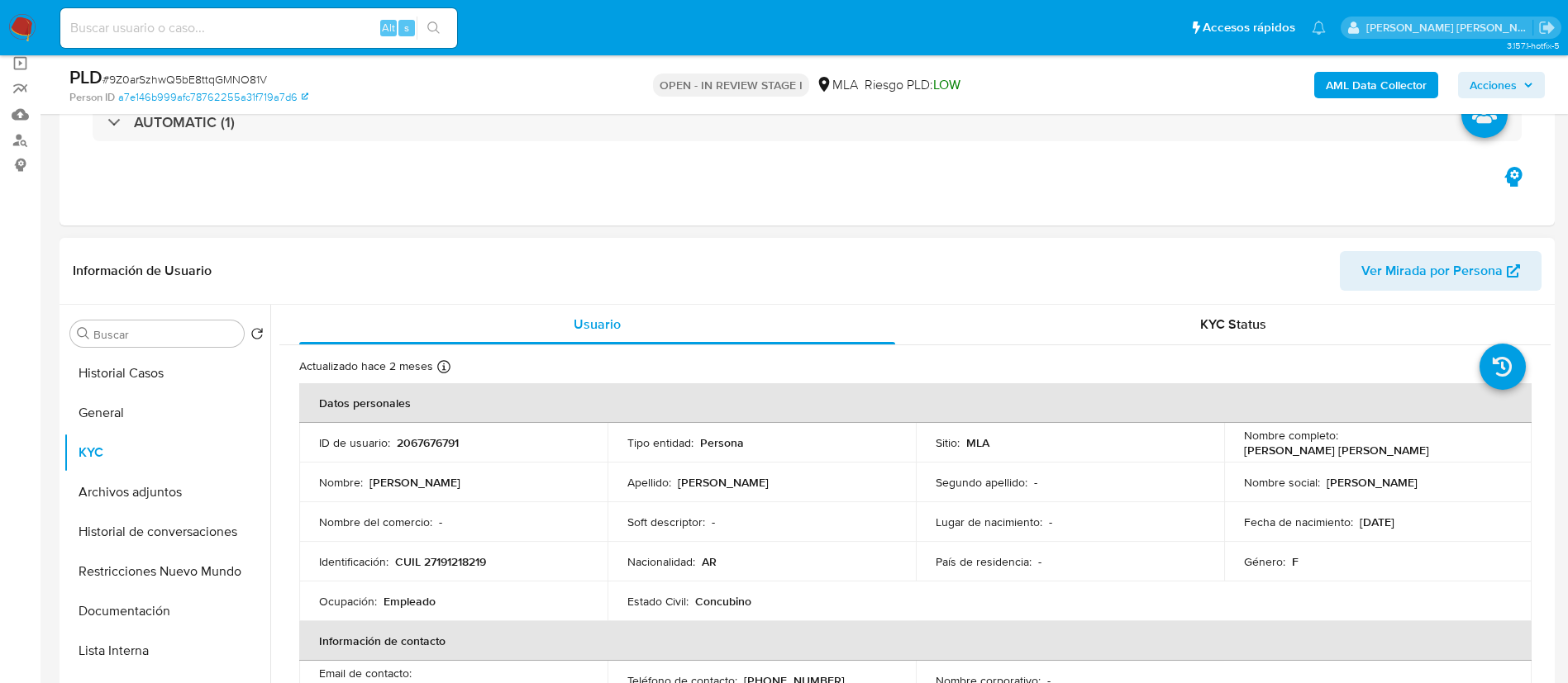
click at [455, 558] on p "CUIL 27191218219" at bounding box center [441, 561] width 91 height 15
copy p "27191218219"
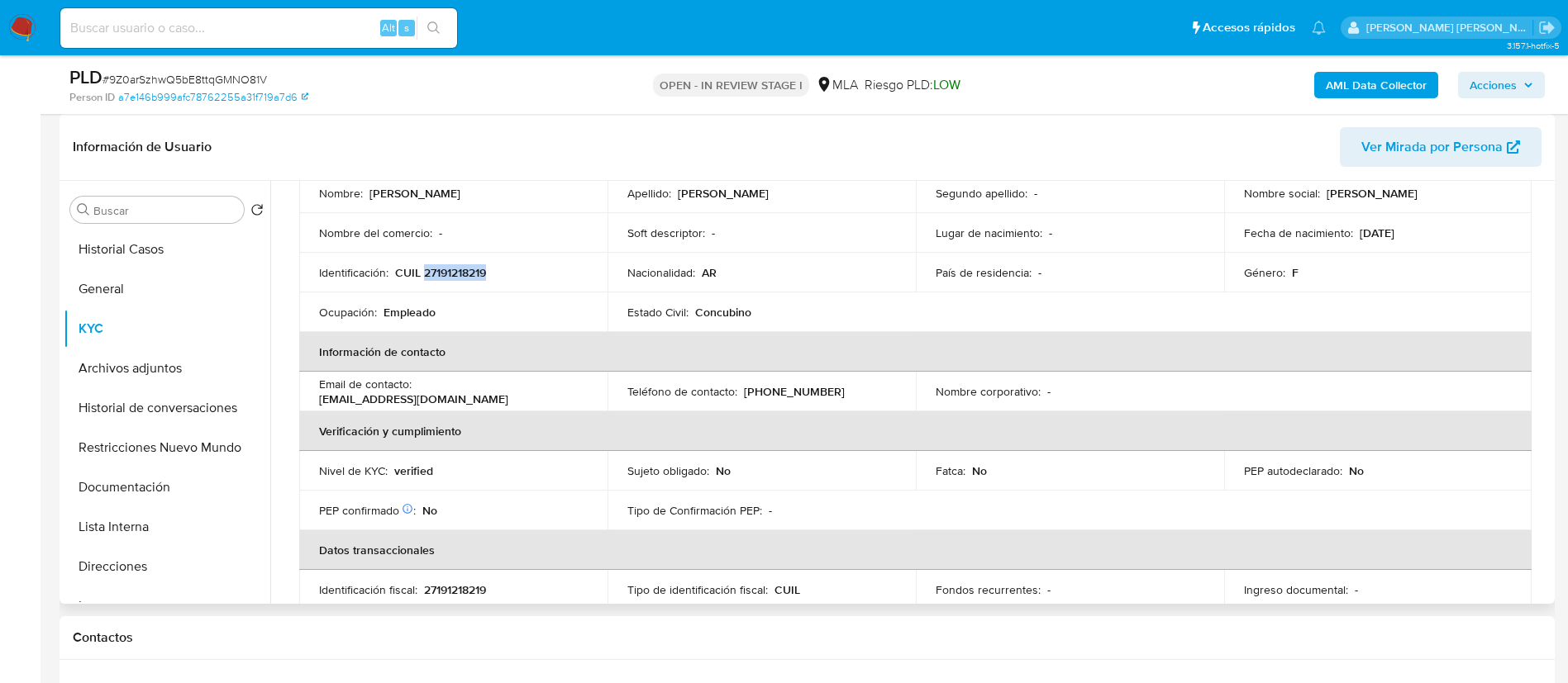
scroll to position [112, 0]
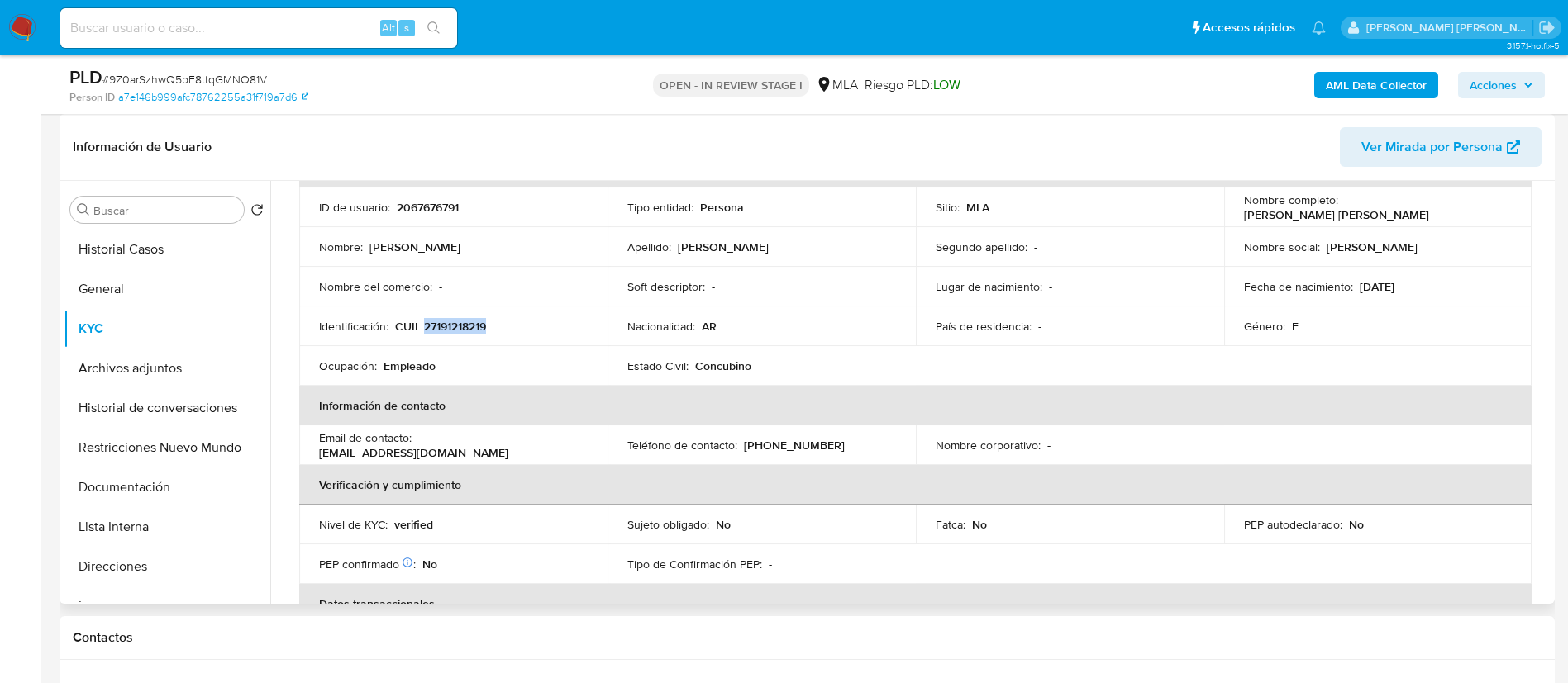
drag, startPoint x: 1342, startPoint y: 205, endPoint x: 1498, endPoint y: 208, distance: 156.0
click at [1498, 208] on div "Nombre completo : Nicole Gloriel Sanchez Arias" at bounding box center [1377, 207] width 268 height 30
copy p "[PERSON_NAME]"
click at [156, 376] on button "Archivos adjuntos" at bounding box center [160, 368] width 193 height 39
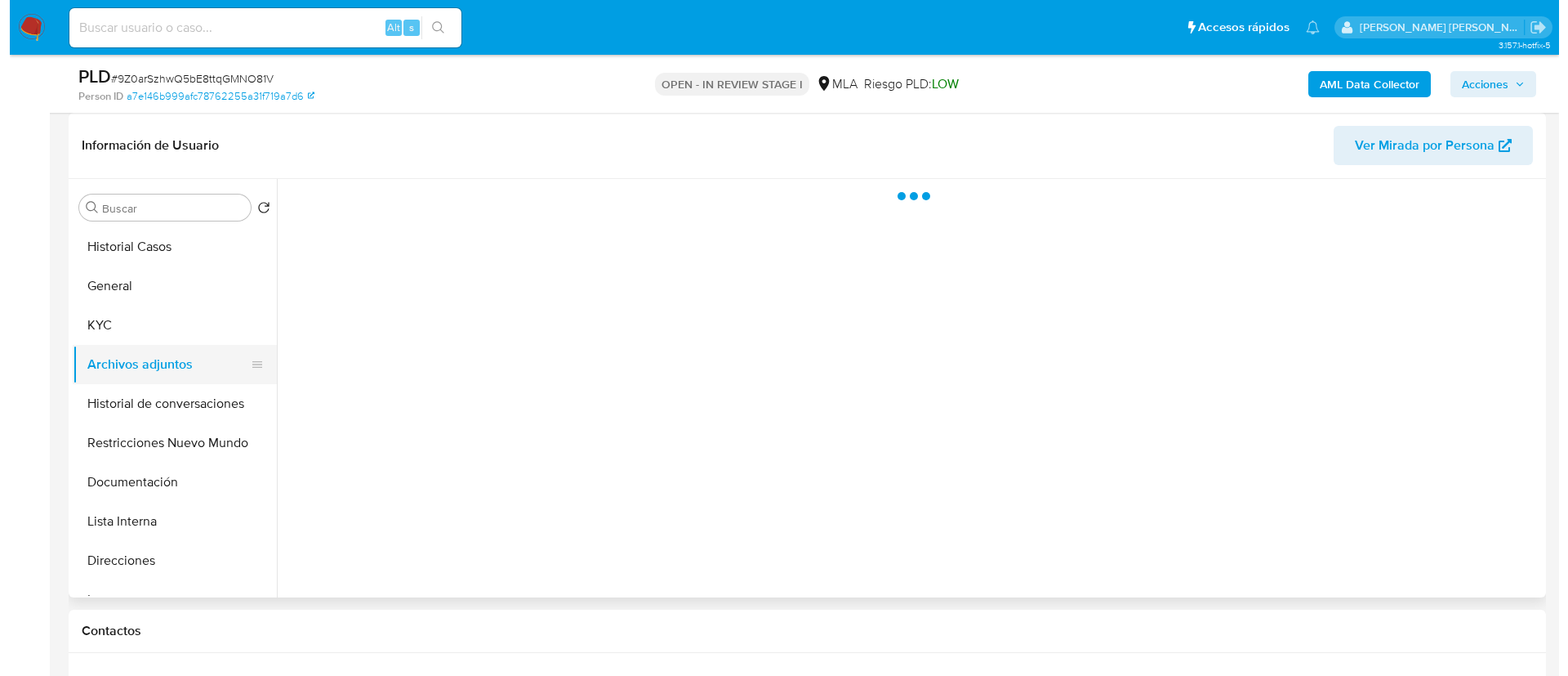
scroll to position [0, 0]
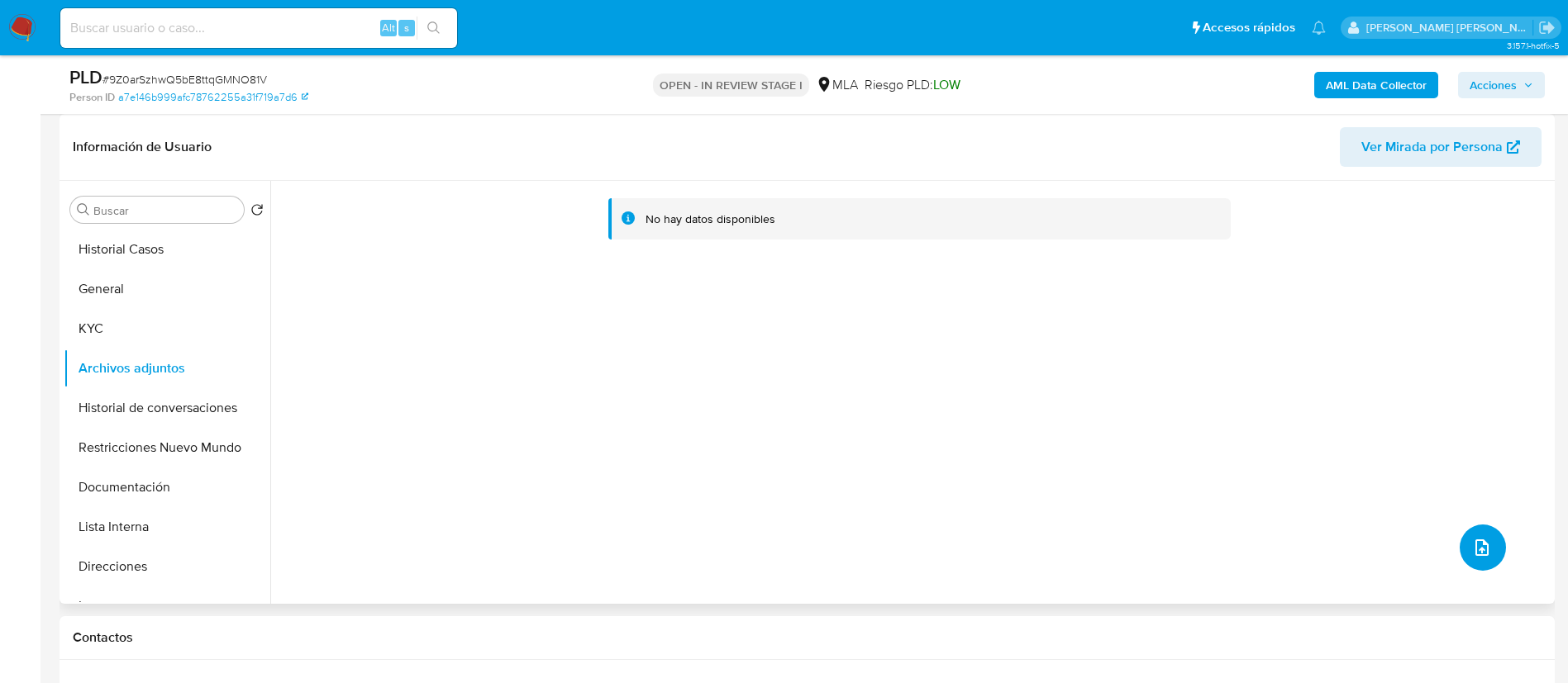
click at [1469, 534] on button "upload-file" at bounding box center [1482, 547] width 46 height 46
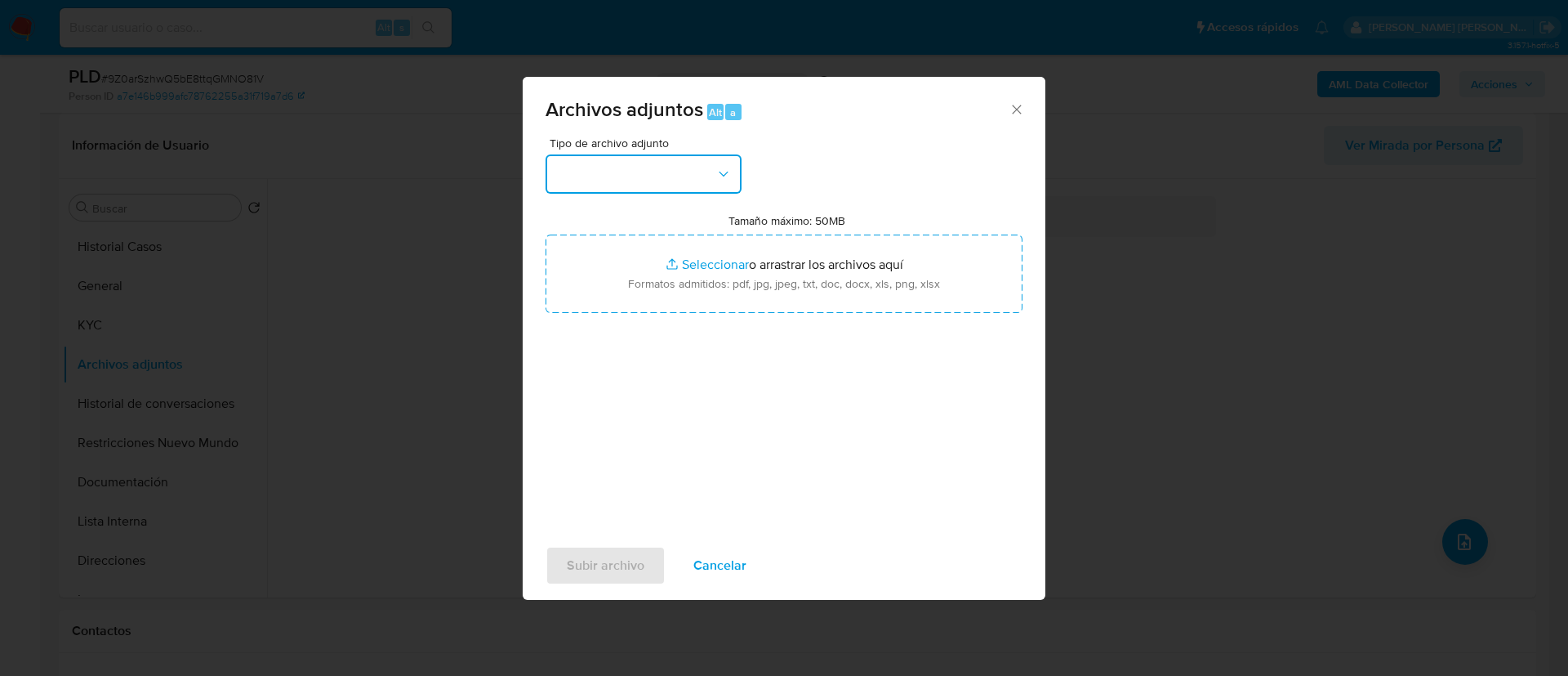
click at [604, 175] on button "button" at bounding box center [644, 174] width 196 height 39
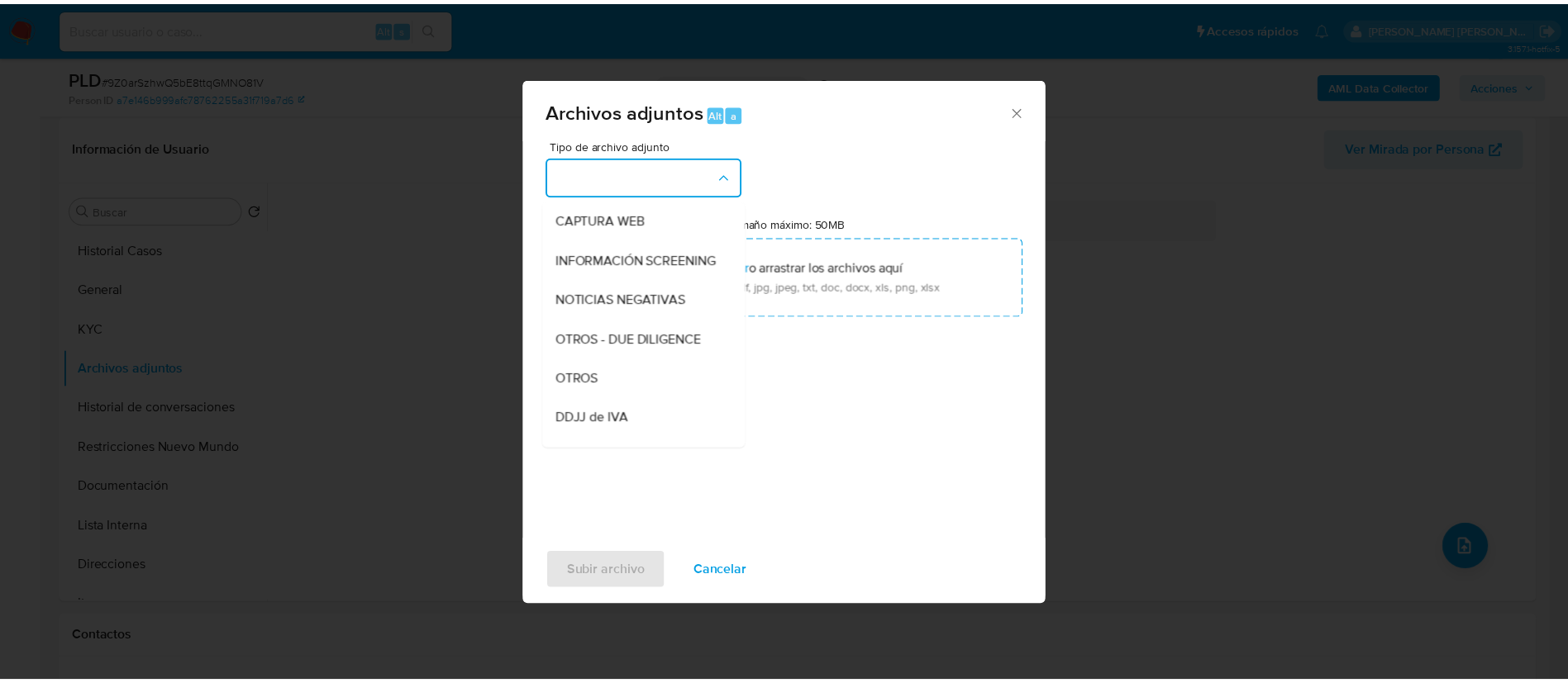
scroll to position [248, 0]
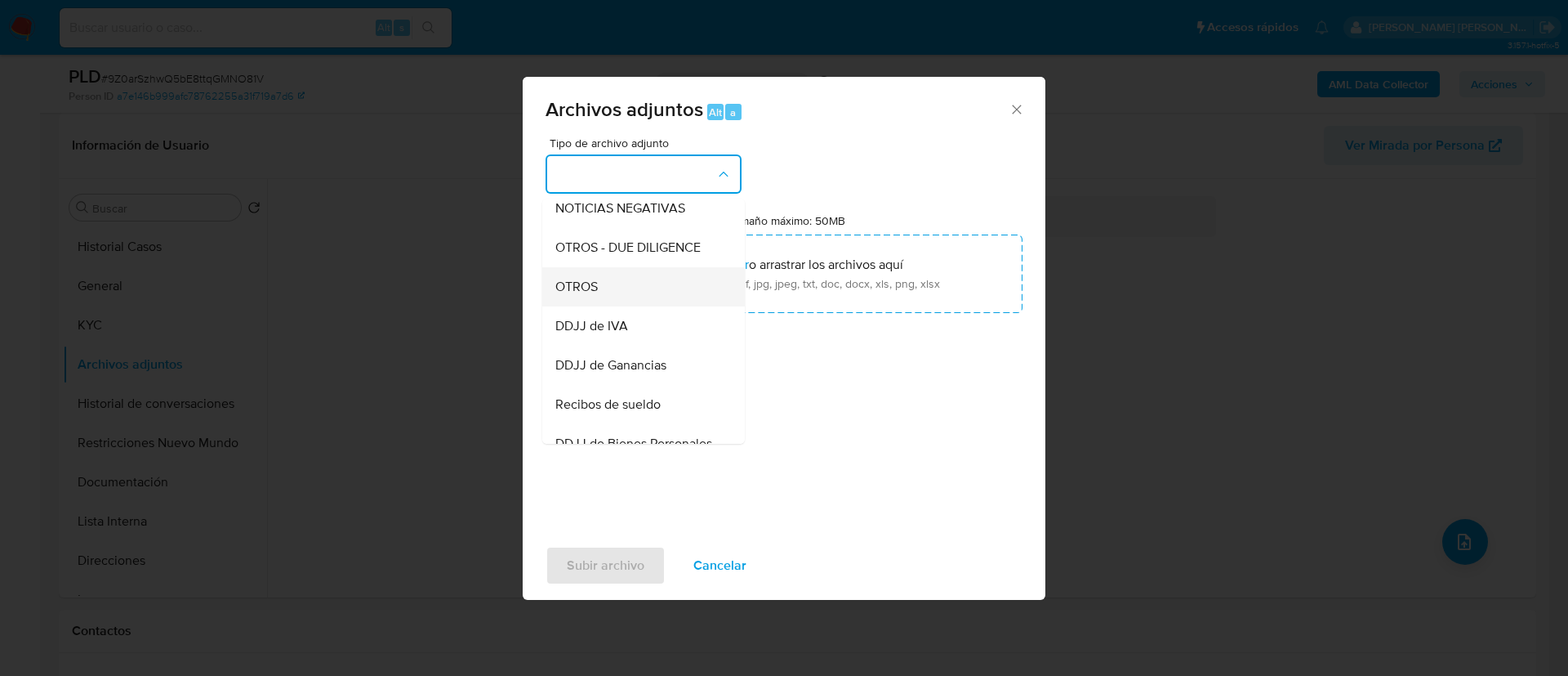
click at [624, 293] on div "OTROS" at bounding box center [638, 286] width 167 height 39
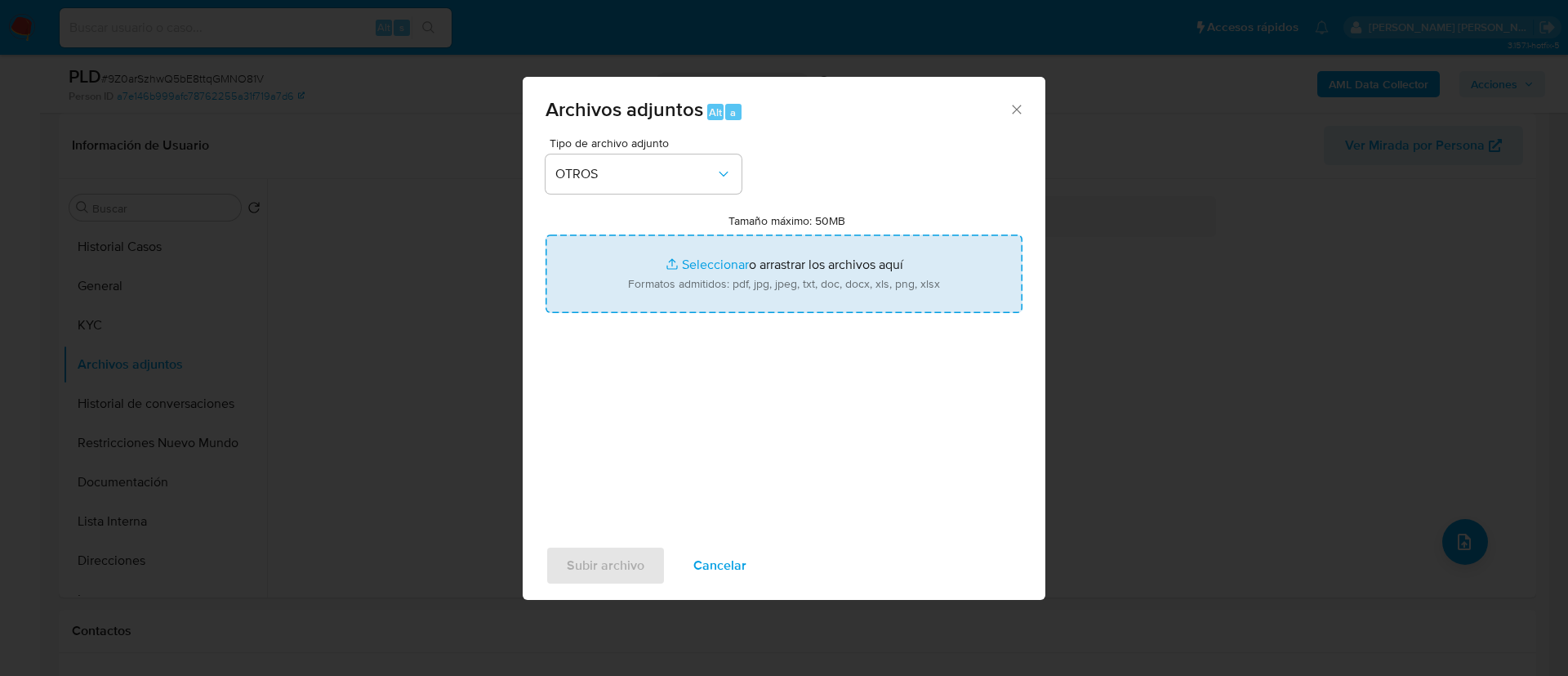
type input "C:\fakepath\Caselog 9Z0arSzhwQ5bE8ttqGMNO81V.docx"
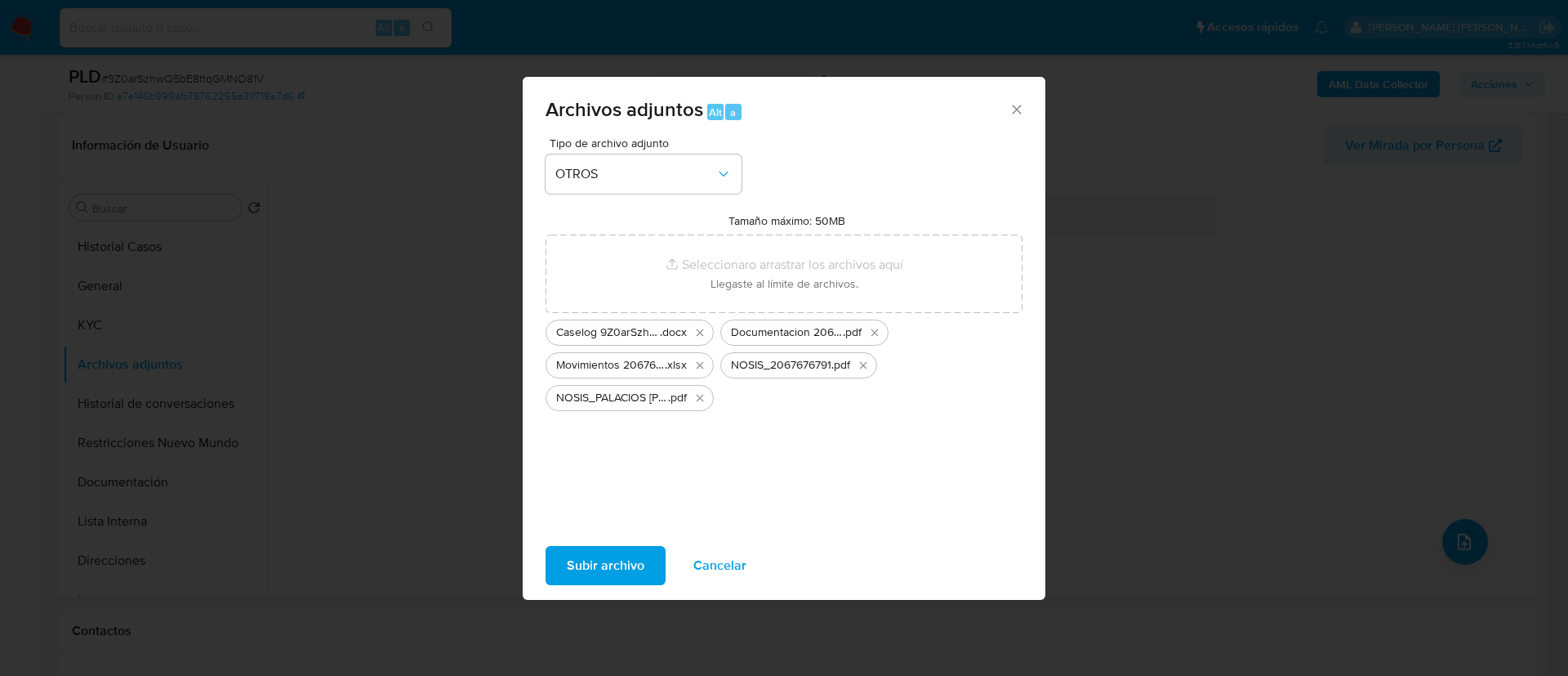
click at [614, 564] on span "Subir archivo" at bounding box center [606, 565] width 78 height 36
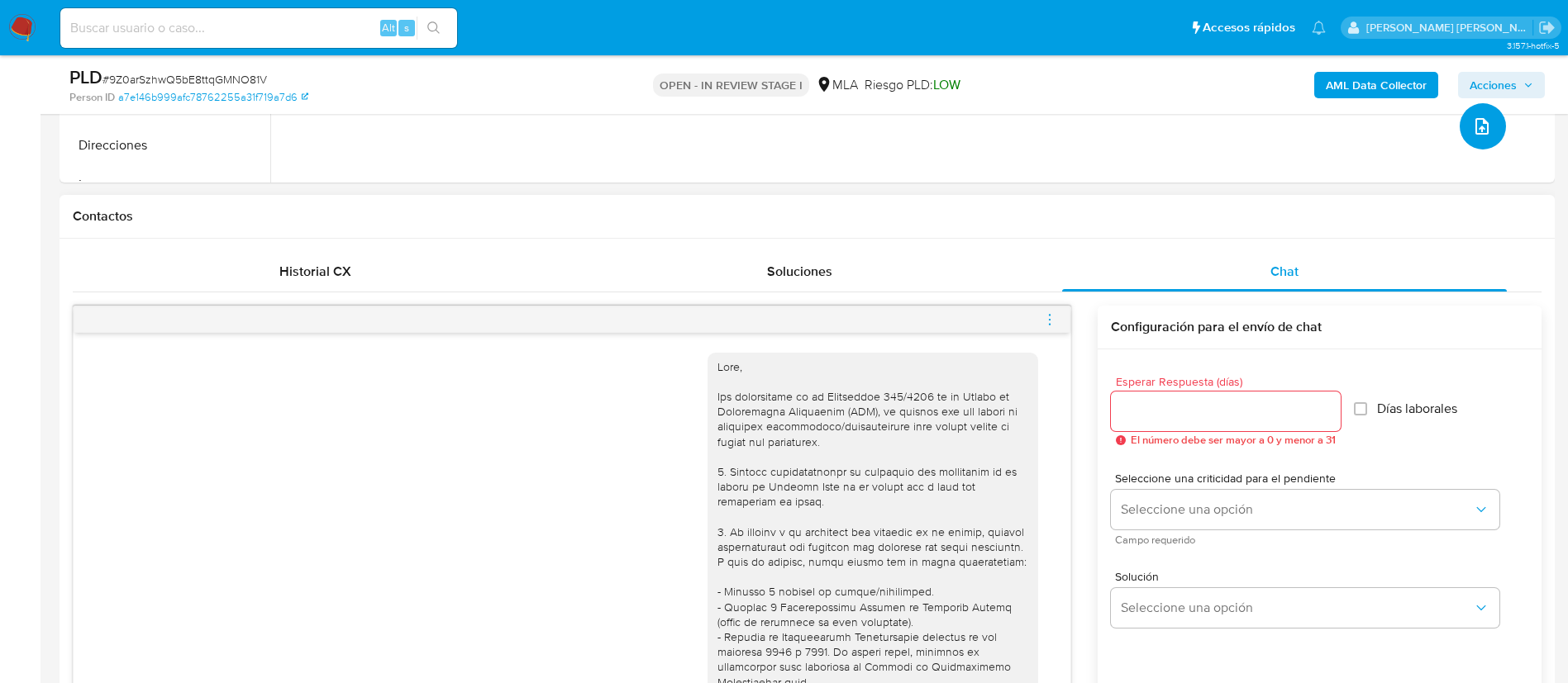
scroll to position [743, 0]
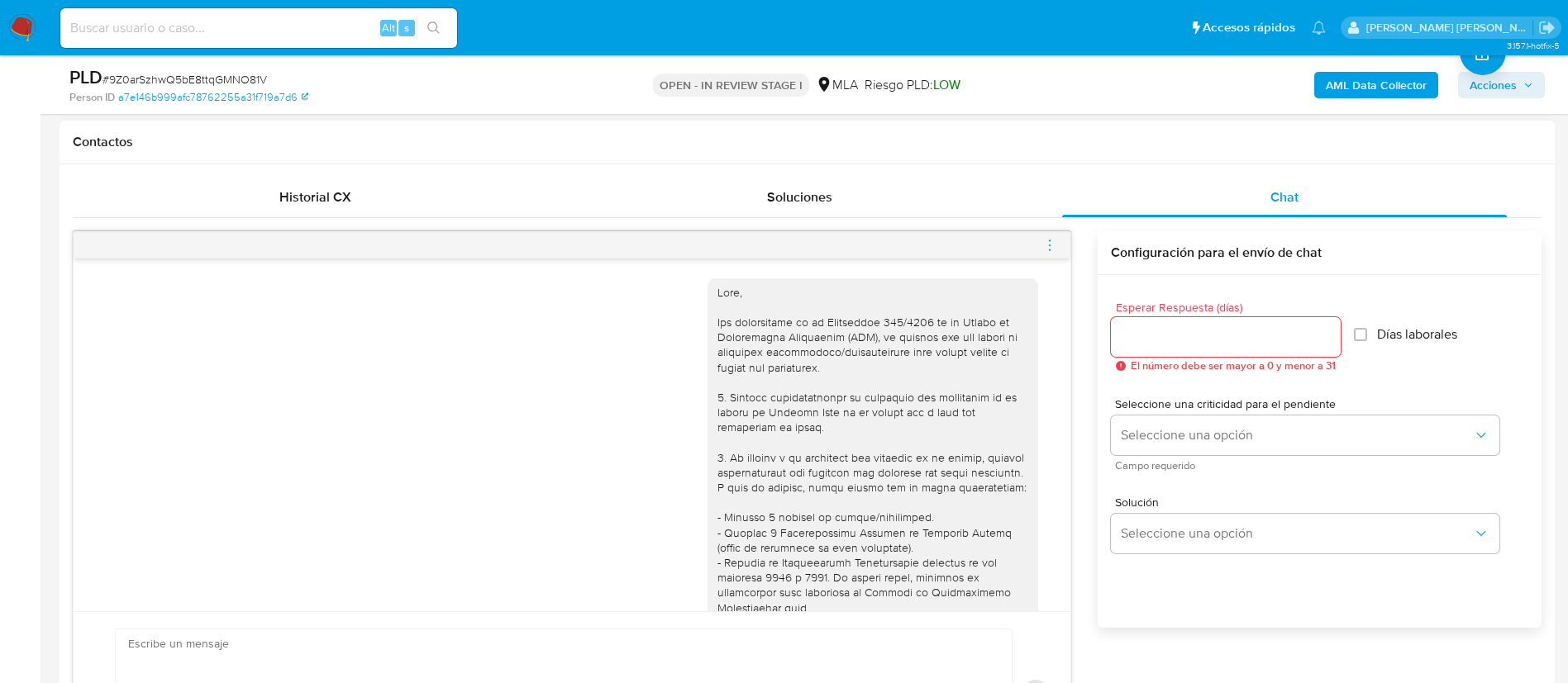
click at [1044, 241] on icon "menu-action" at bounding box center [1049, 245] width 15 height 15
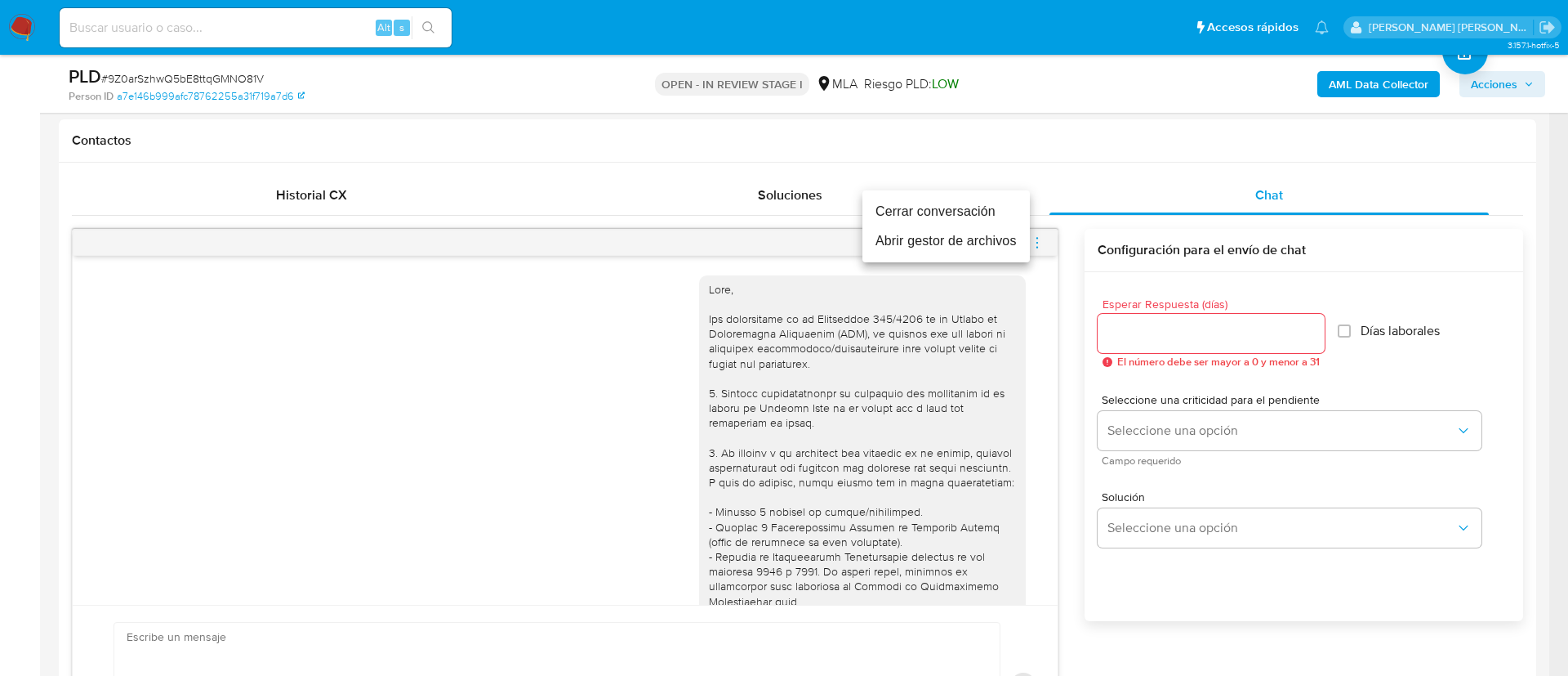
click at [943, 218] on li "Cerrar conversación" at bounding box center [946, 212] width 168 height 29
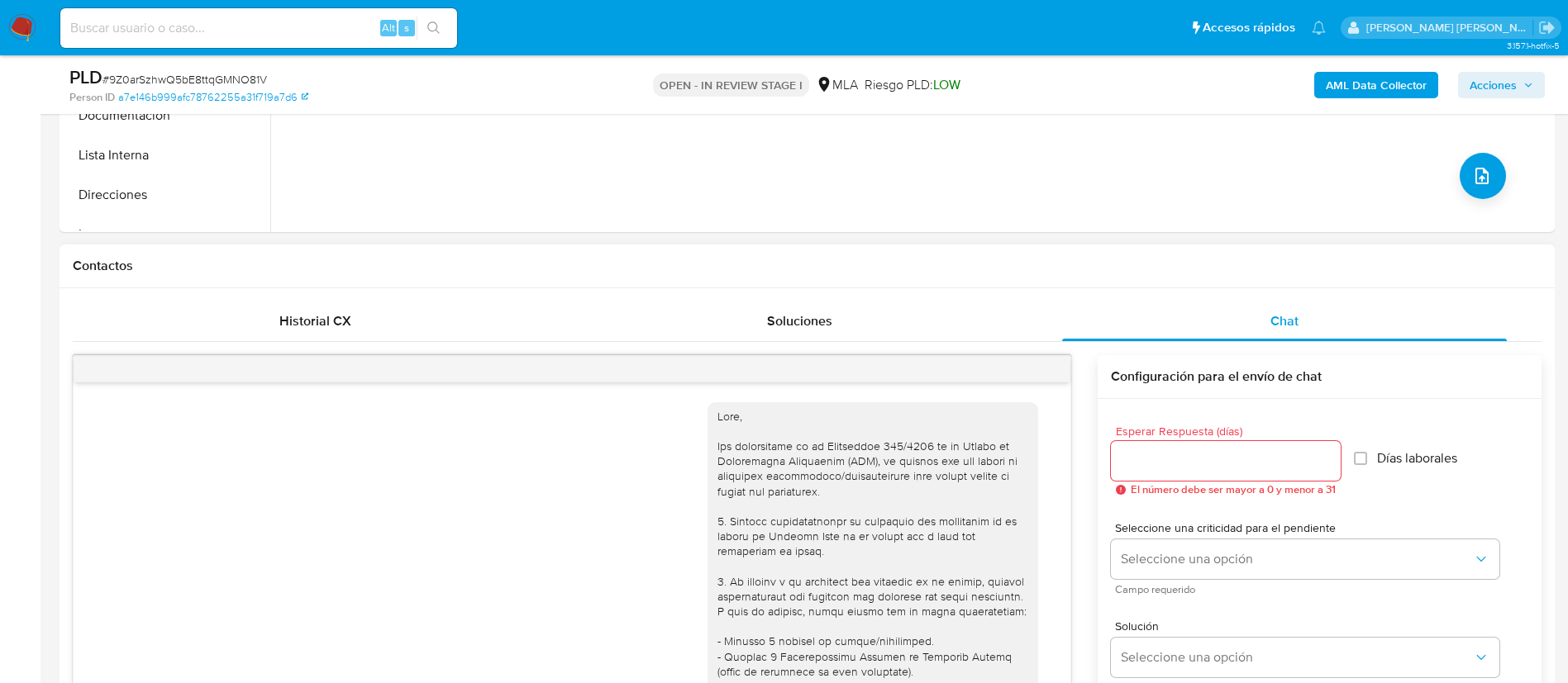
scroll to position [356, 0]
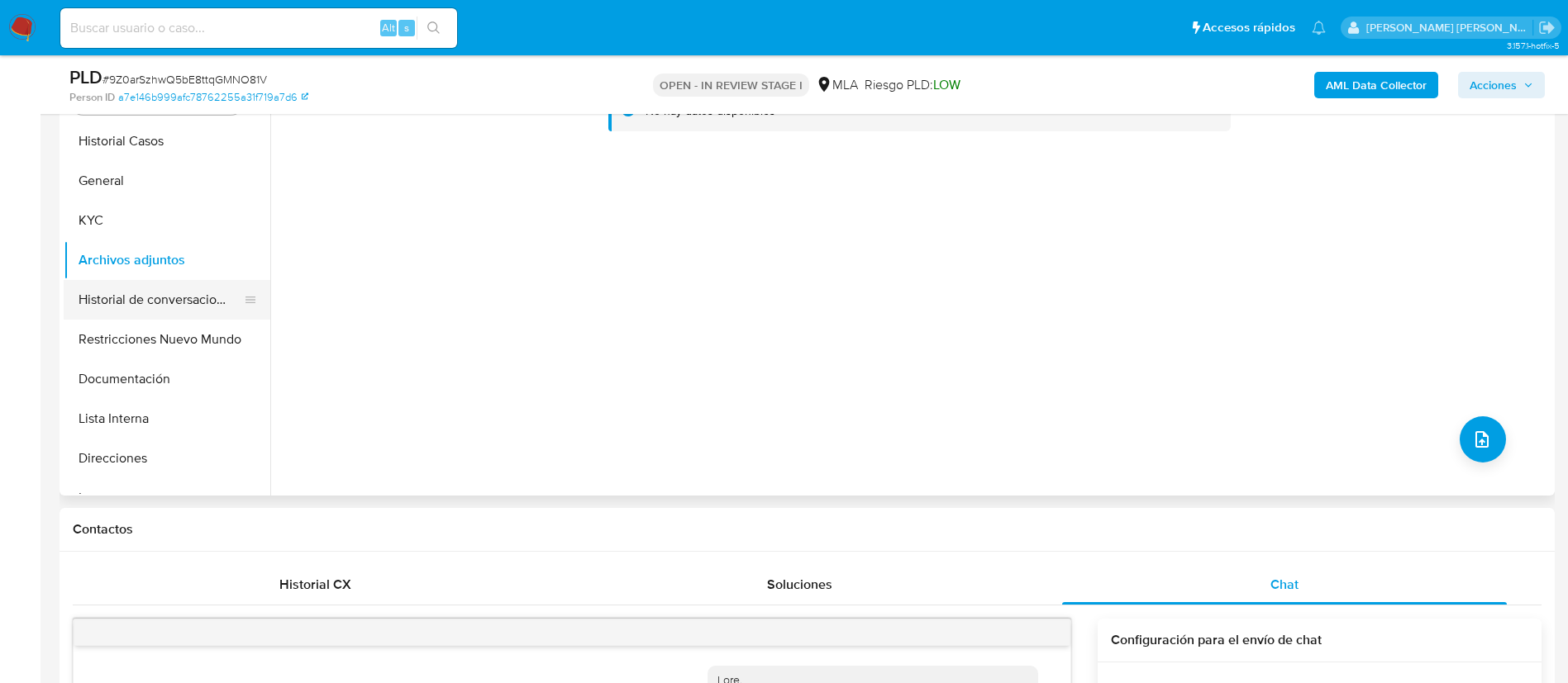
click at [179, 280] on button "Historial de conversaciones" at bounding box center [160, 300] width 193 height 39
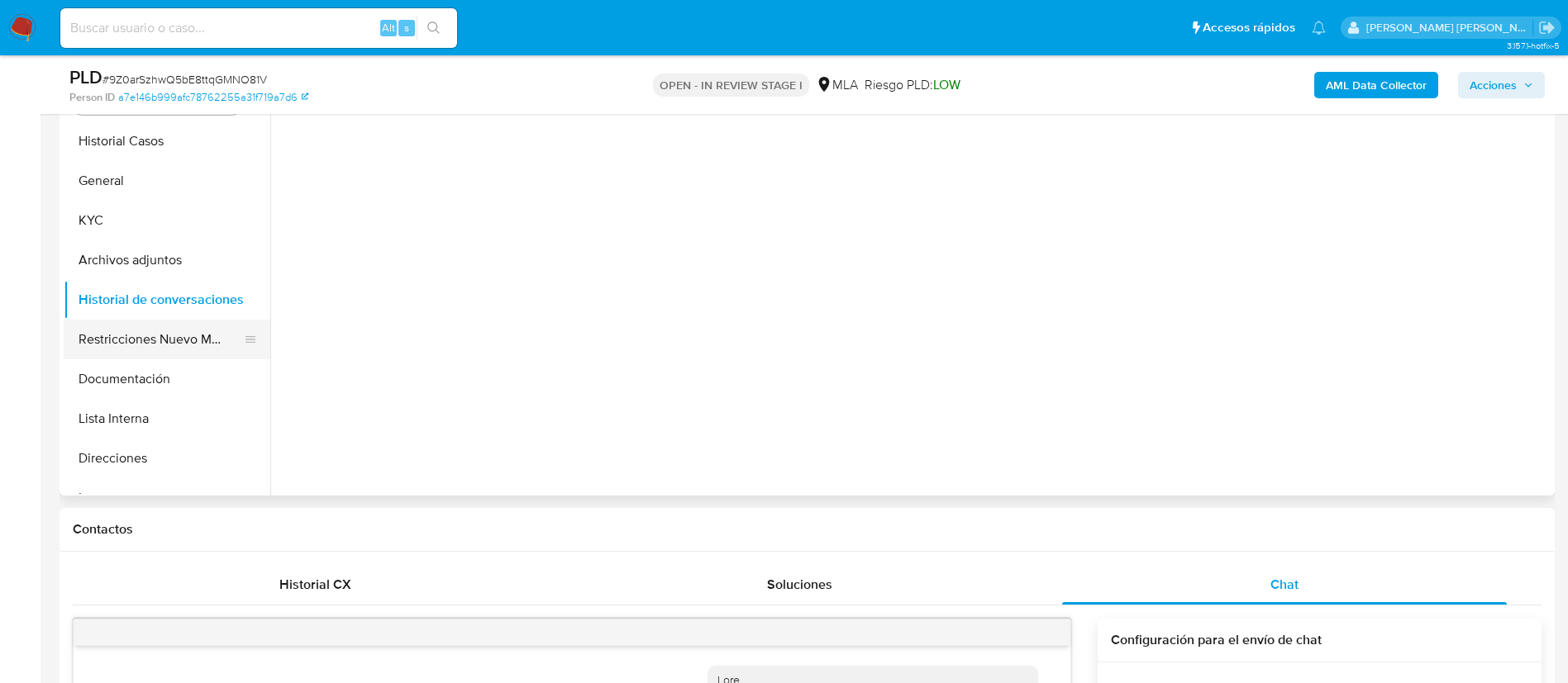
click at [163, 335] on button "Restricciones Nuevo Mundo" at bounding box center [160, 339] width 193 height 39
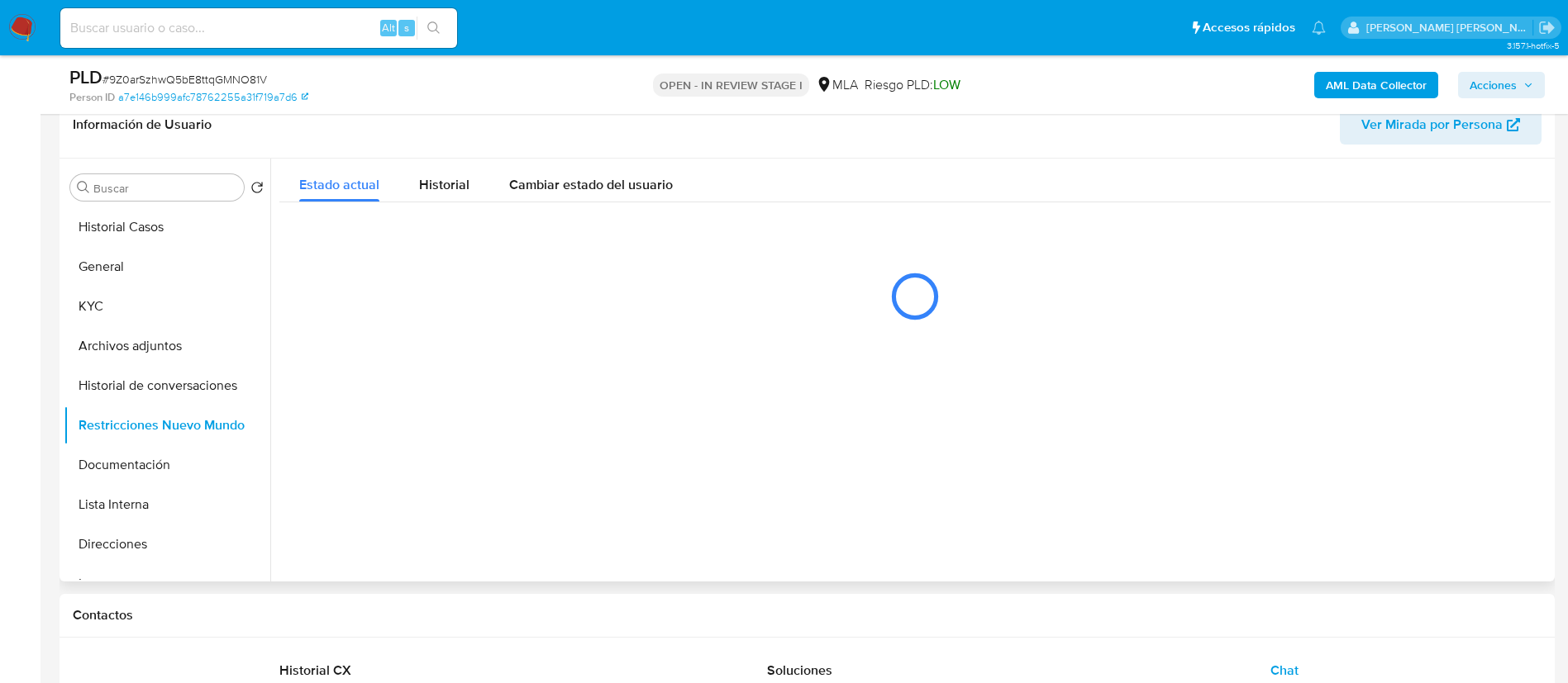
scroll to position [232, 0]
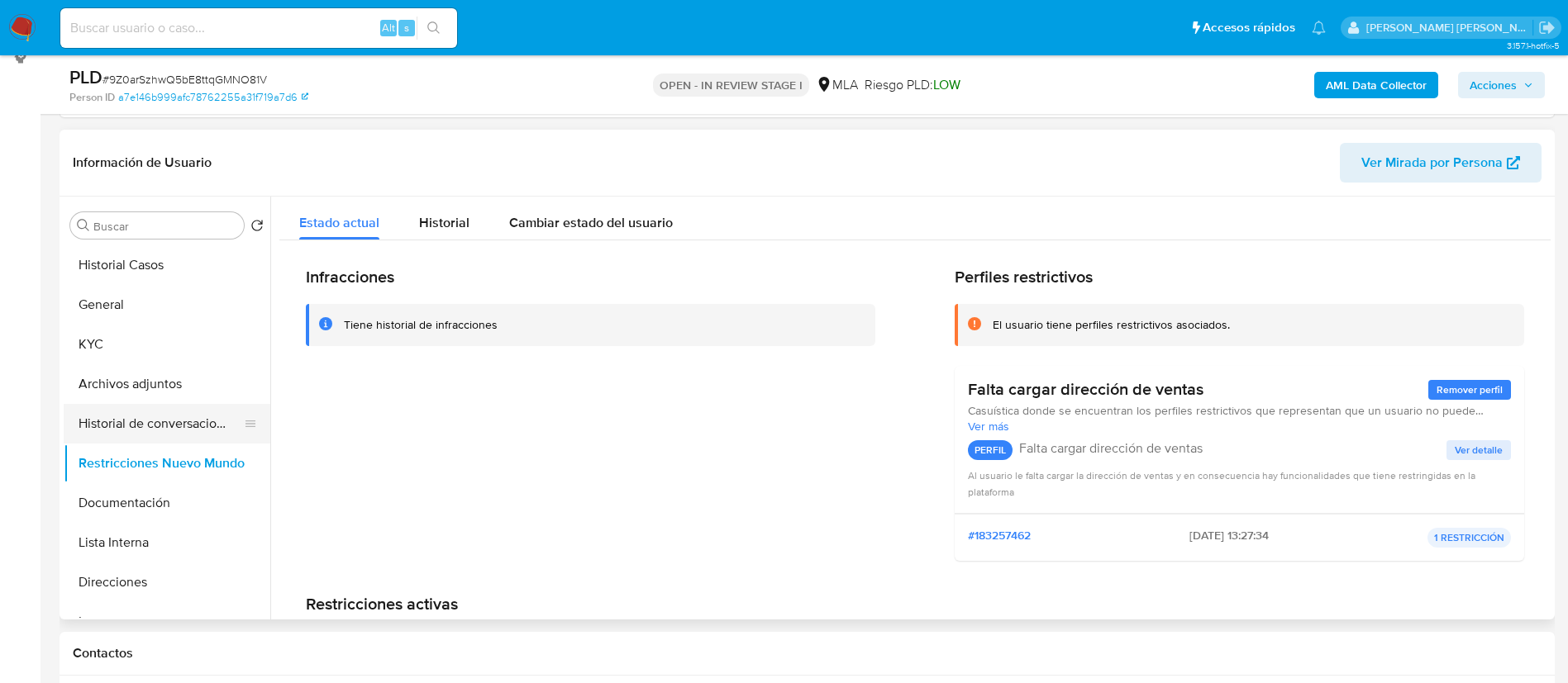
click at [177, 414] on button "Historial de conversaciones" at bounding box center [160, 423] width 193 height 39
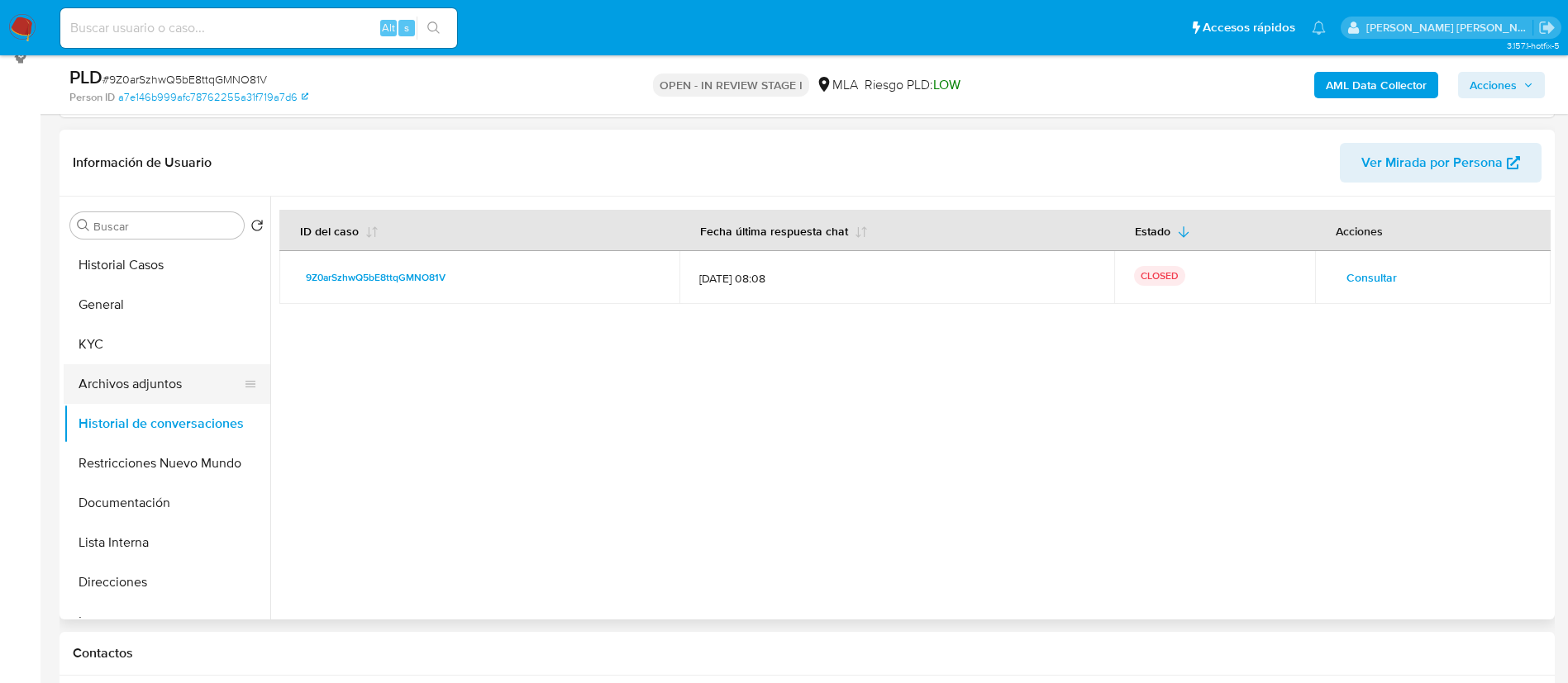
click at [162, 394] on button "Archivos adjuntos" at bounding box center [160, 383] width 193 height 39
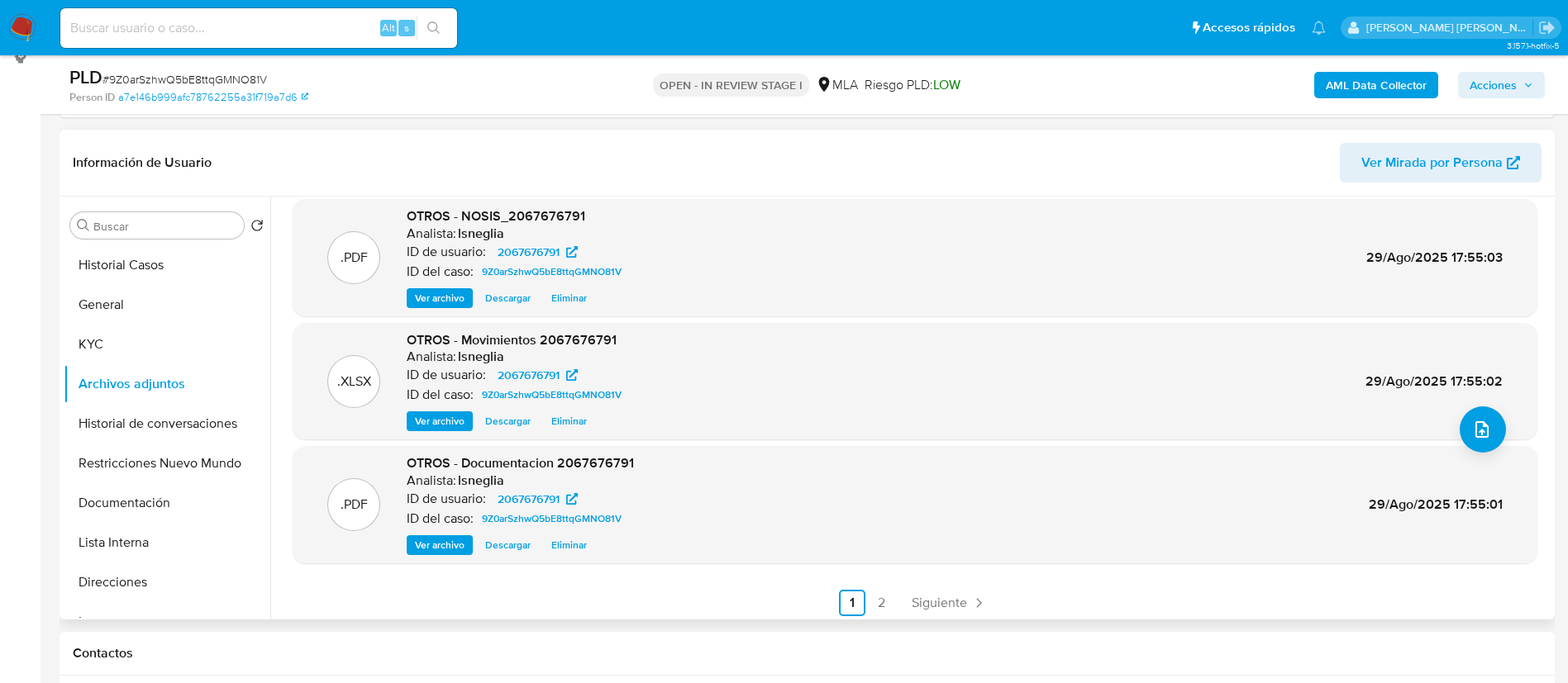
scroll to position [139, 0]
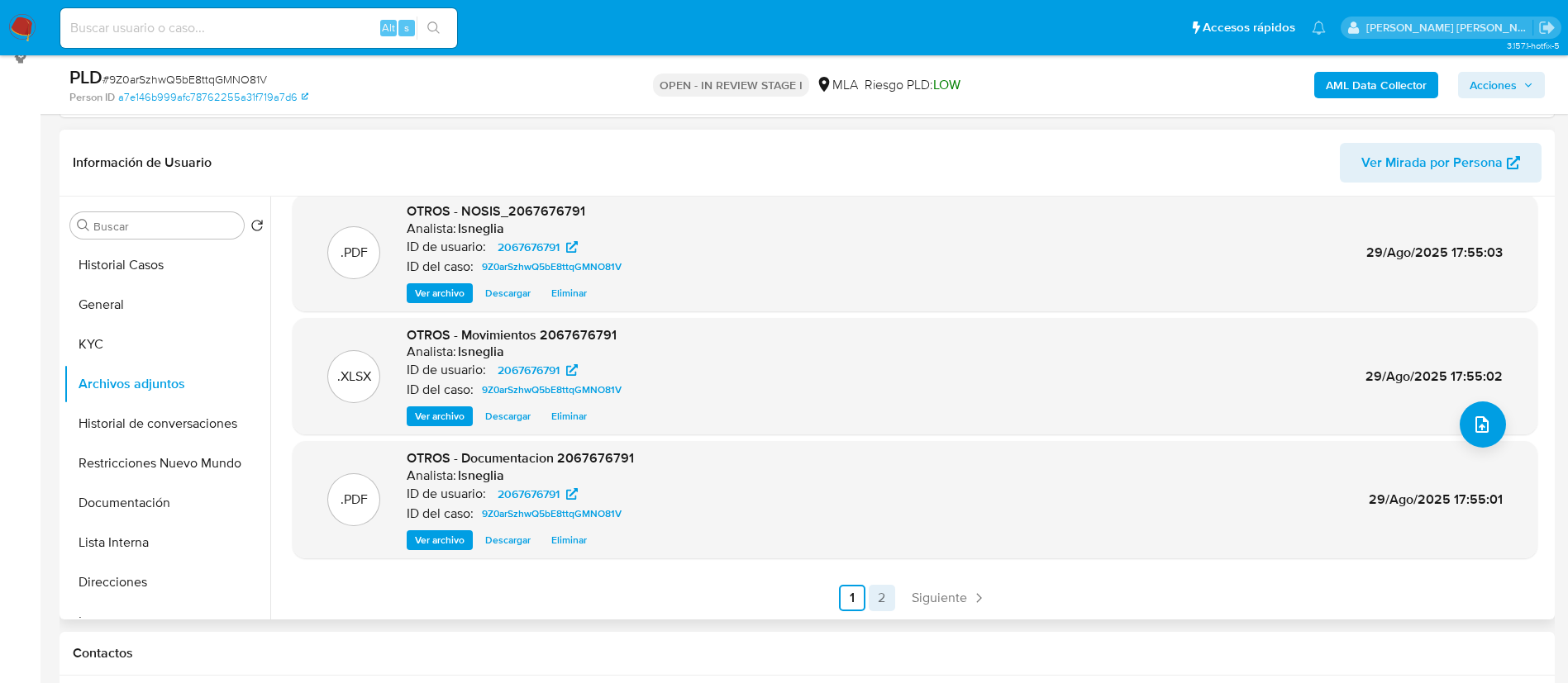
click at [878, 602] on link "2" at bounding box center [882, 597] width 26 height 26
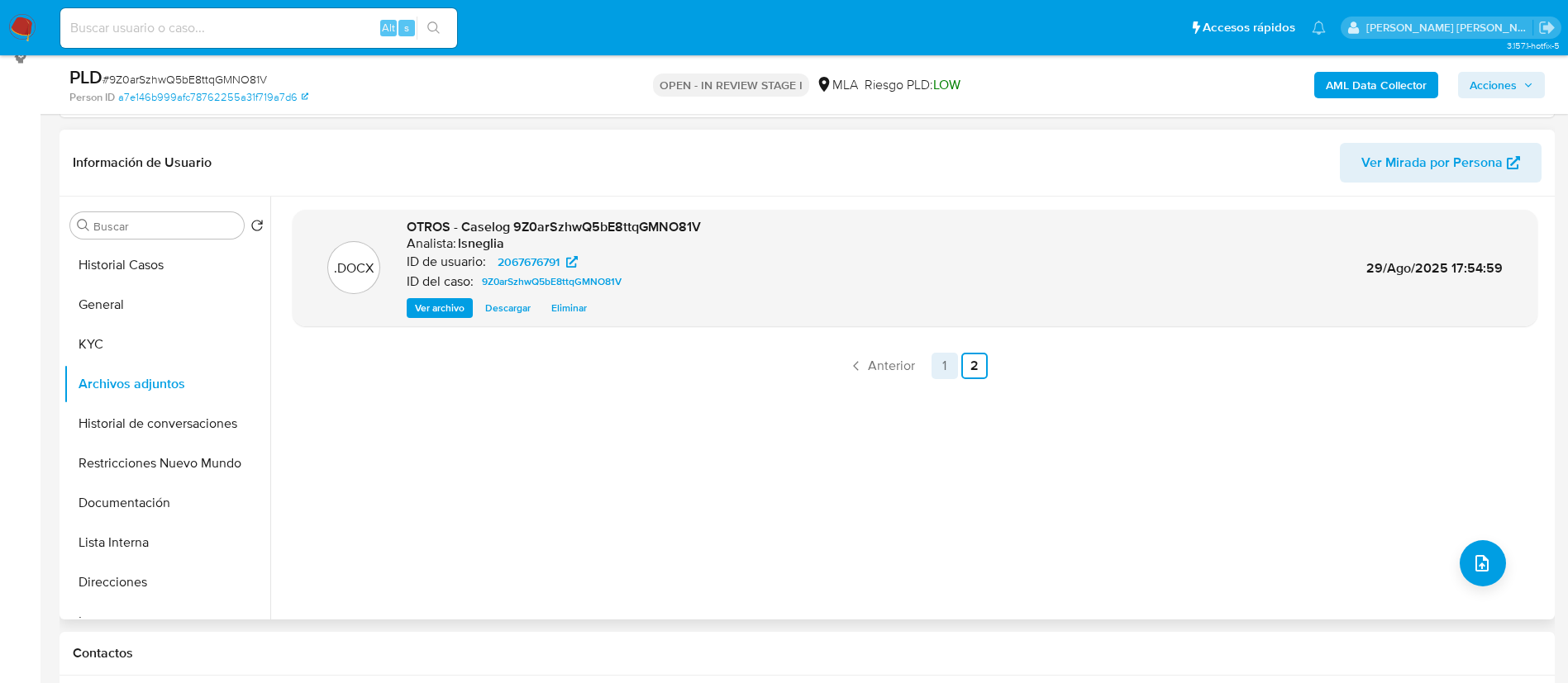
click at [952, 363] on link "1" at bounding box center [945, 366] width 26 height 26
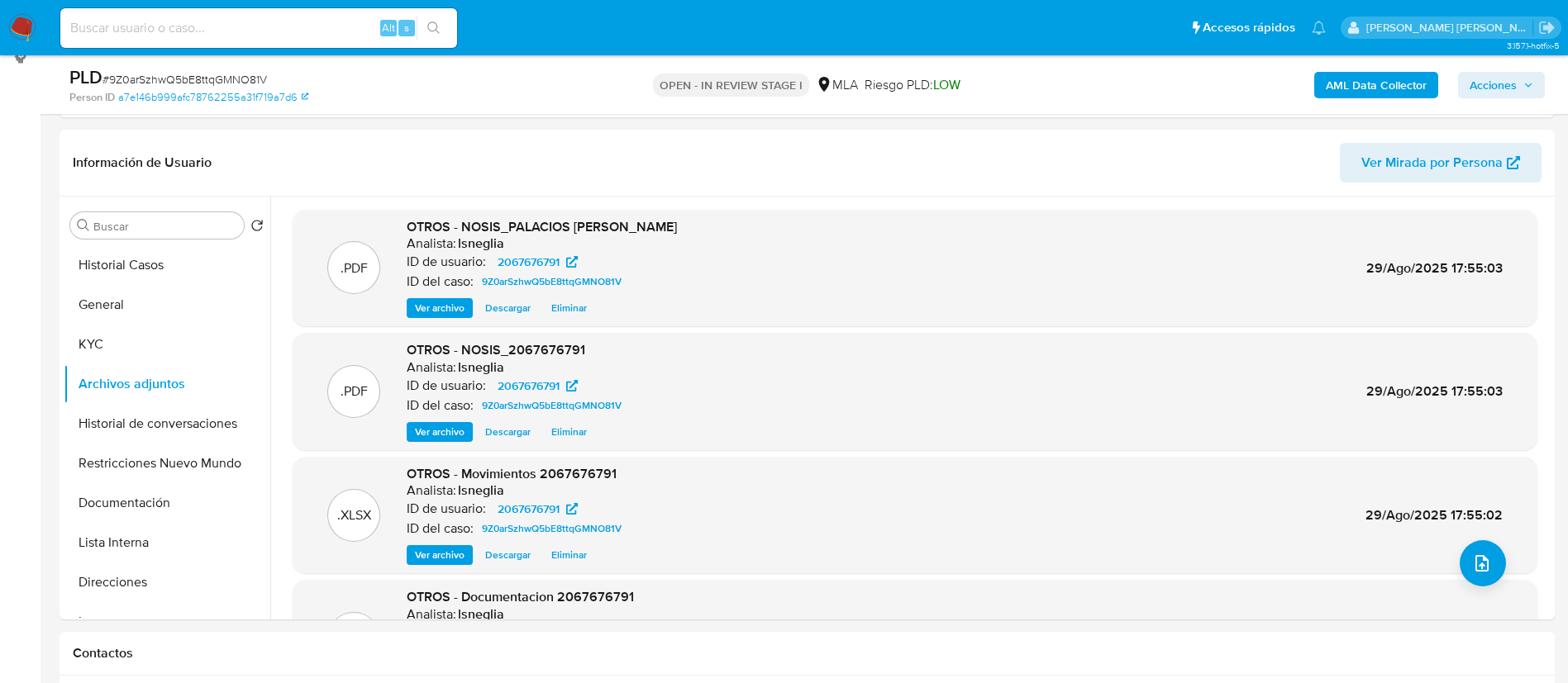
click at [1370, 92] on b "AML Data Collector" at bounding box center [1376, 85] width 101 height 26
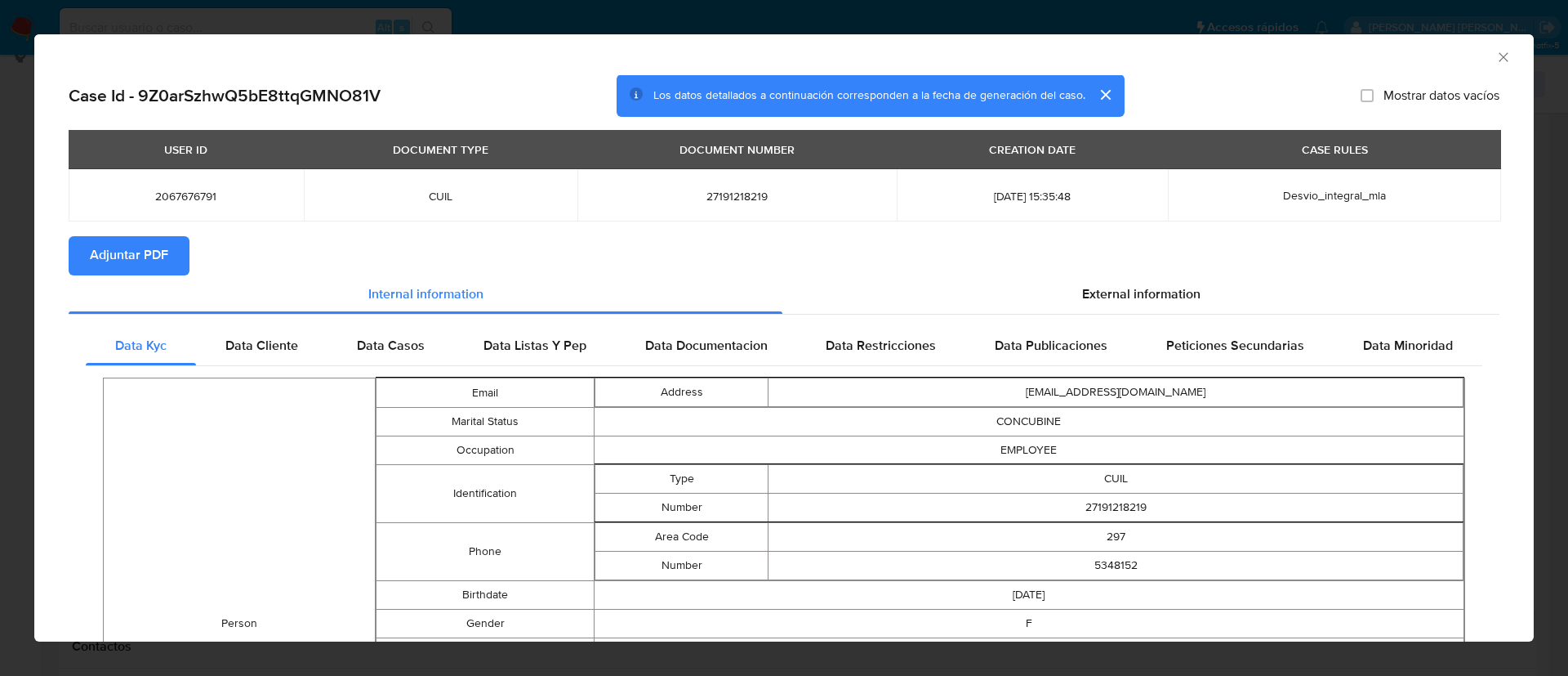
click at [135, 246] on span "Adjuntar PDF" at bounding box center [129, 256] width 79 height 36
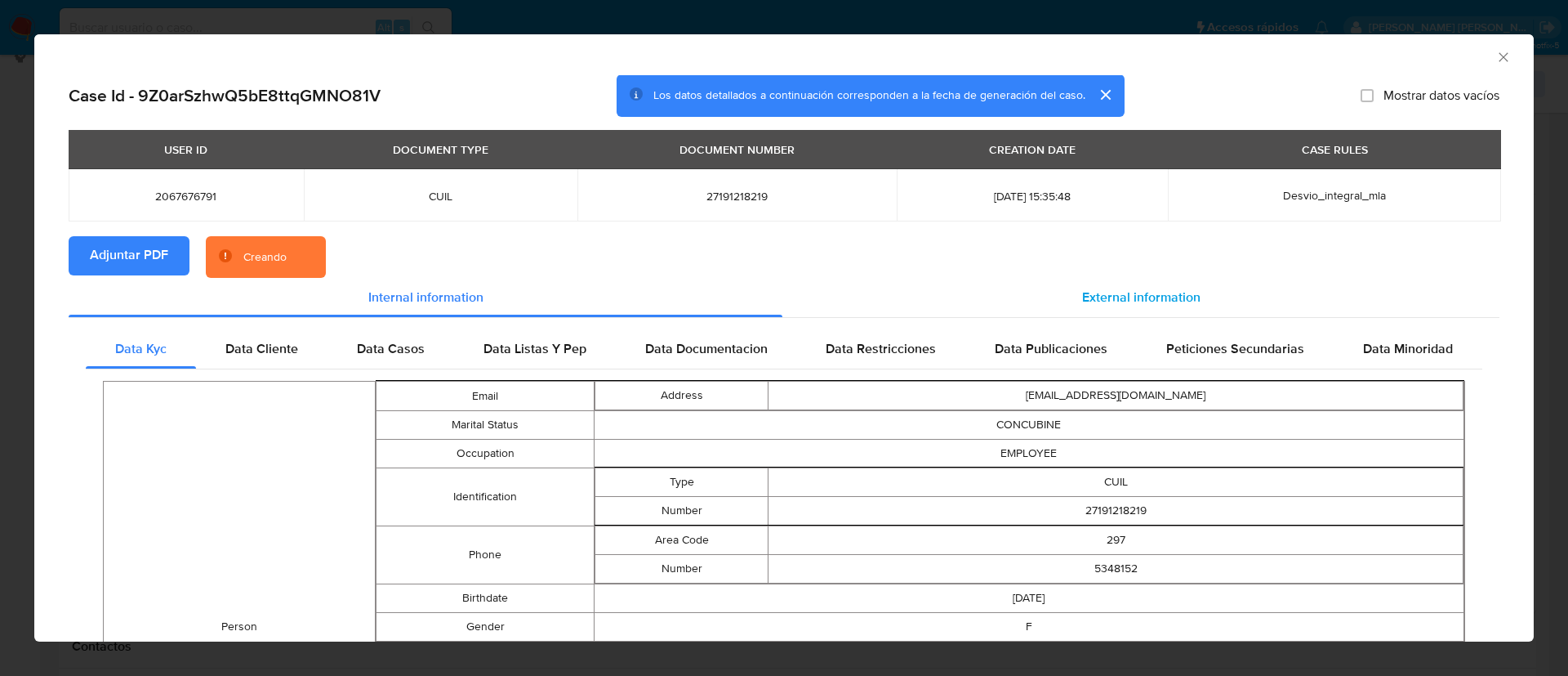
click at [1082, 291] on span "External information" at bounding box center [1141, 297] width 118 height 19
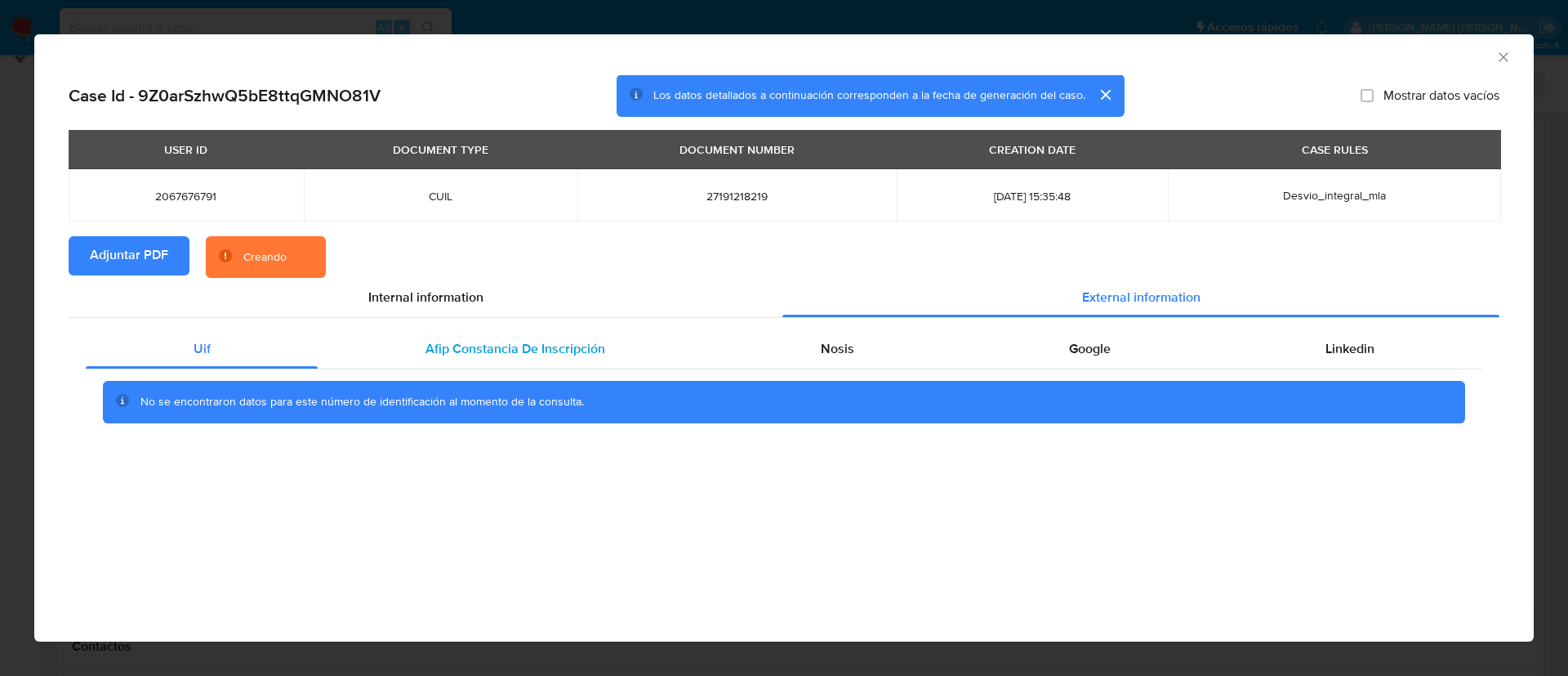
click at [510, 352] on span "Afip Constancia De Inscripción" at bounding box center [516, 348] width 180 height 19
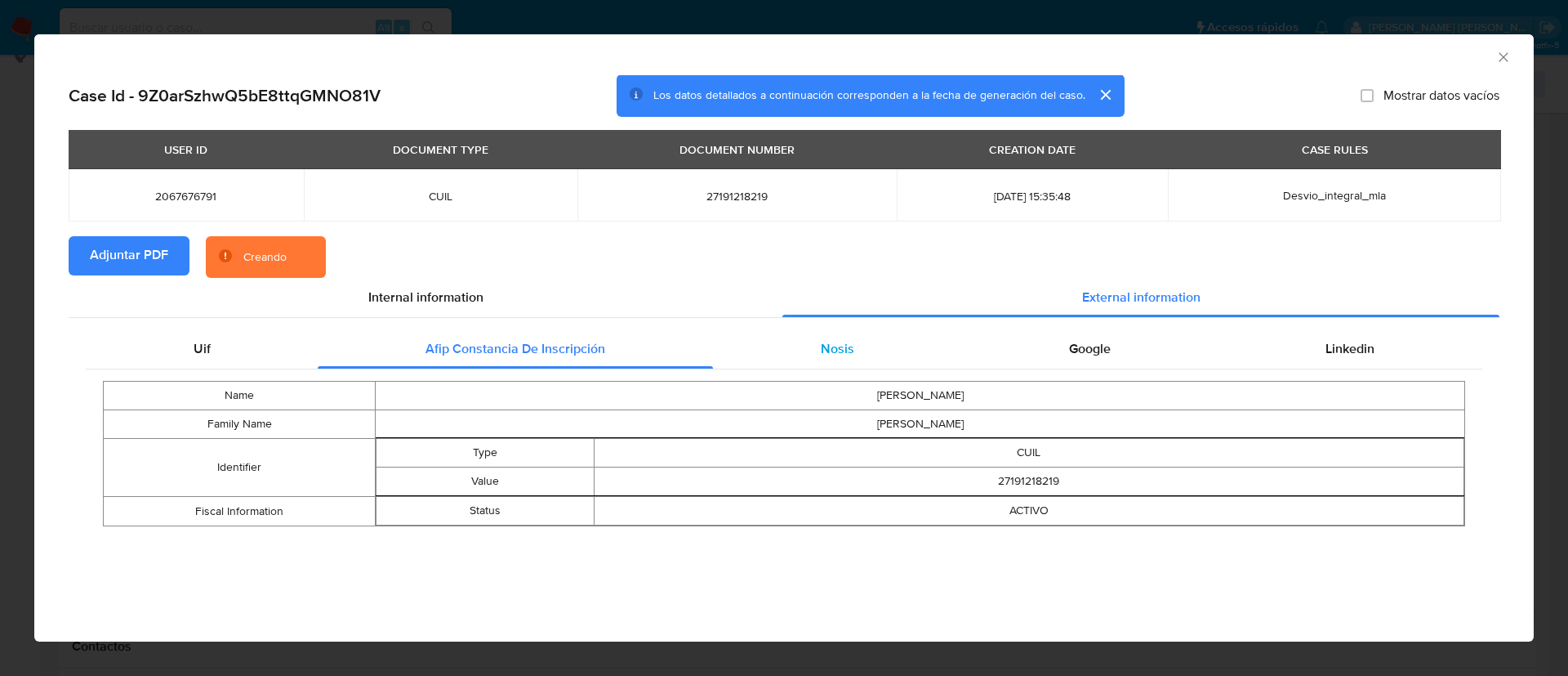
click at [839, 349] on span "Nosis" at bounding box center [837, 348] width 34 height 19
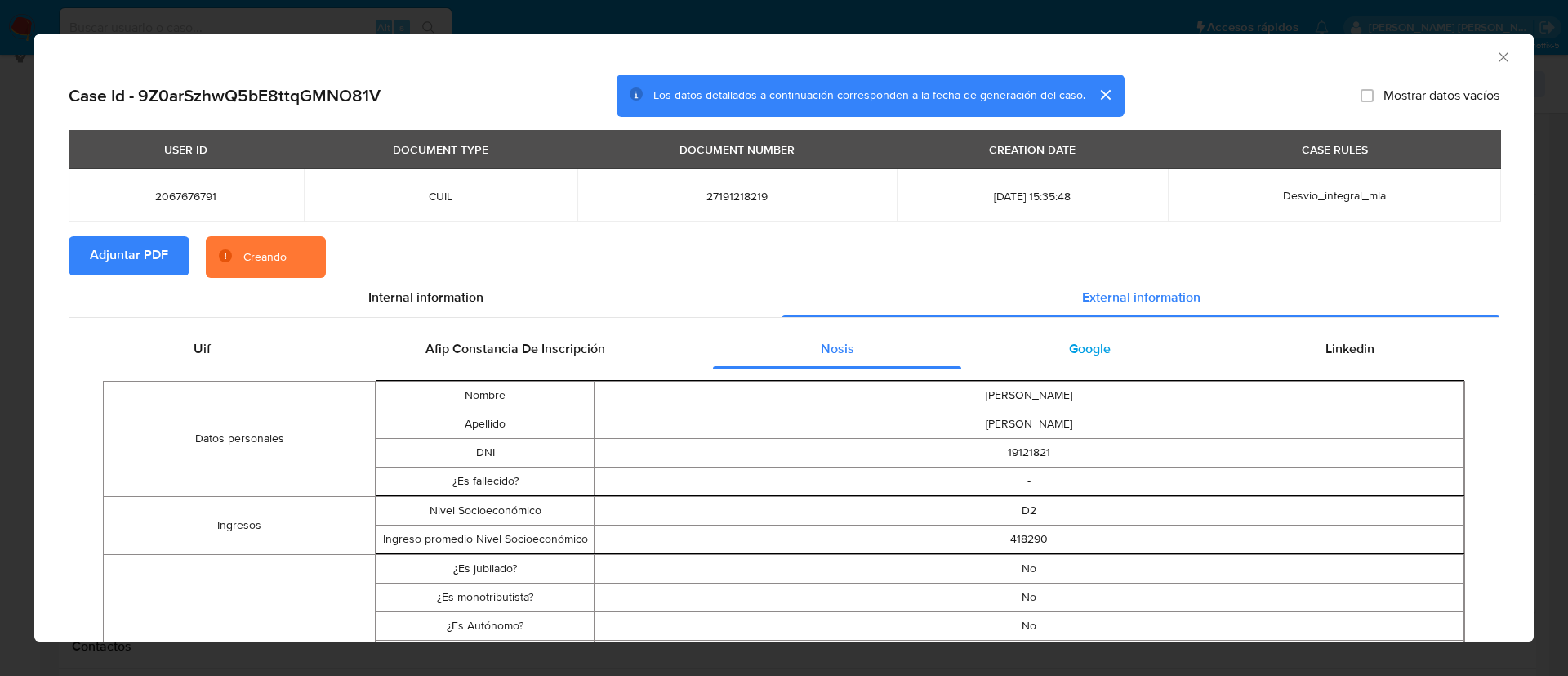
click at [1070, 339] on span "Google" at bounding box center [1090, 348] width 41 height 19
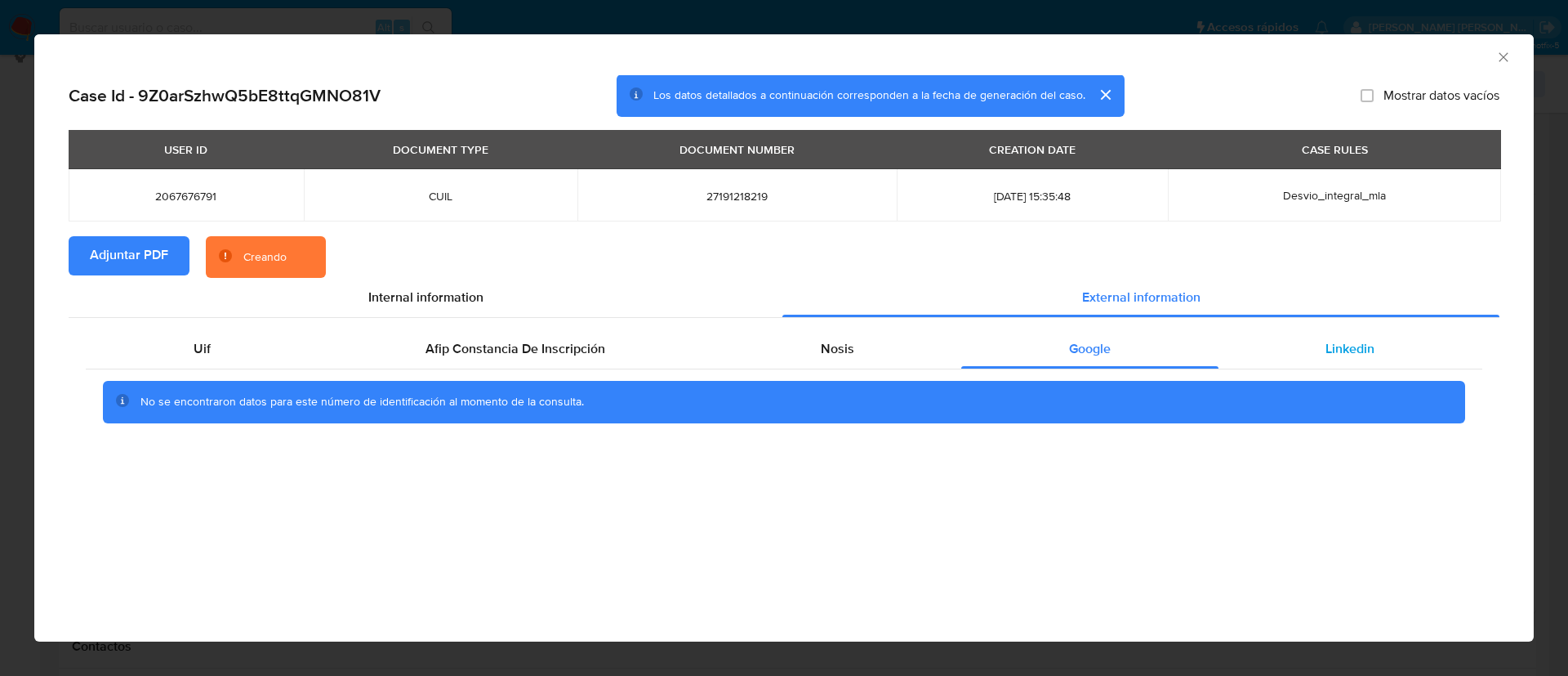
click at [1374, 342] on span "Linkedin" at bounding box center [1350, 348] width 49 height 19
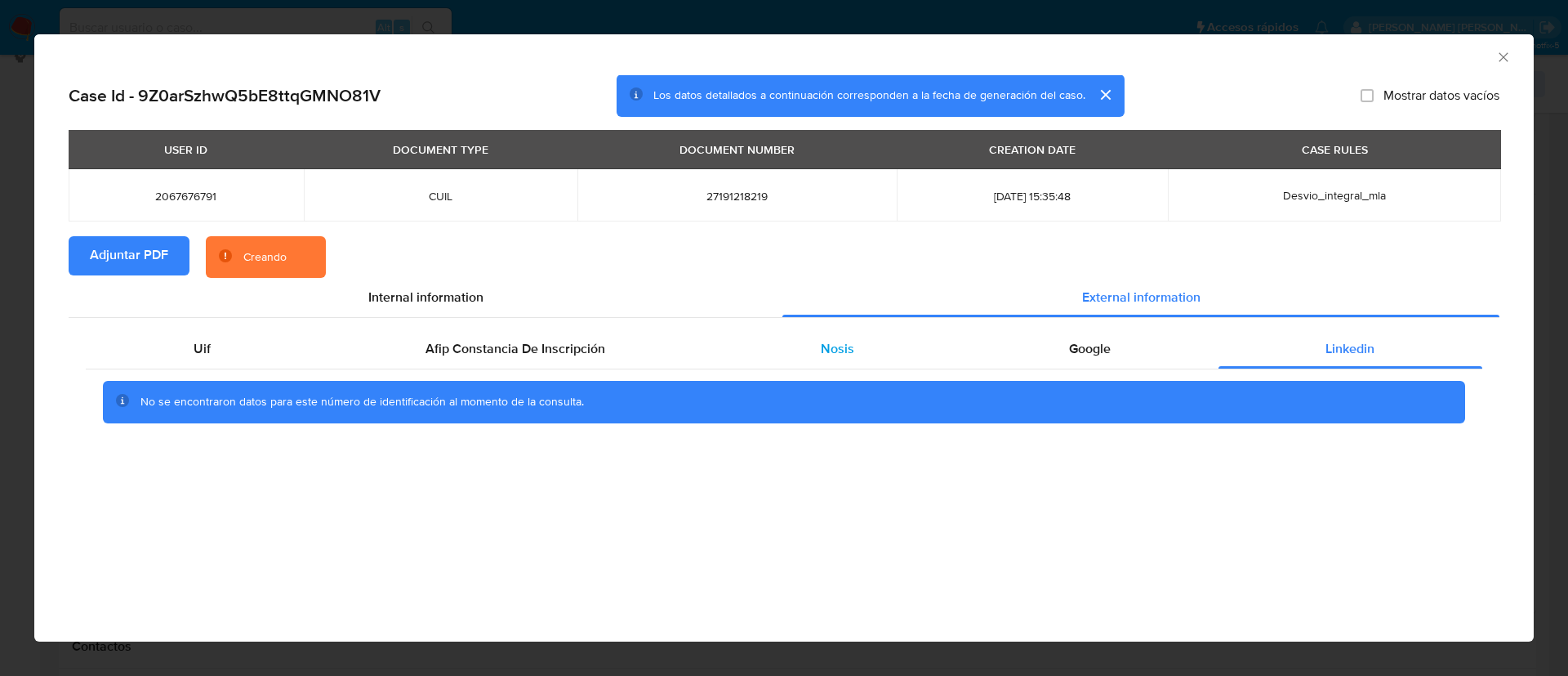
drag, startPoint x: 1085, startPoint y: 341, endPoint x: 934, endPoint y: 344, distance: 151.0
click at [1084, 341] on span "Google" at bounding box center [1090, 348] width 41 height 19
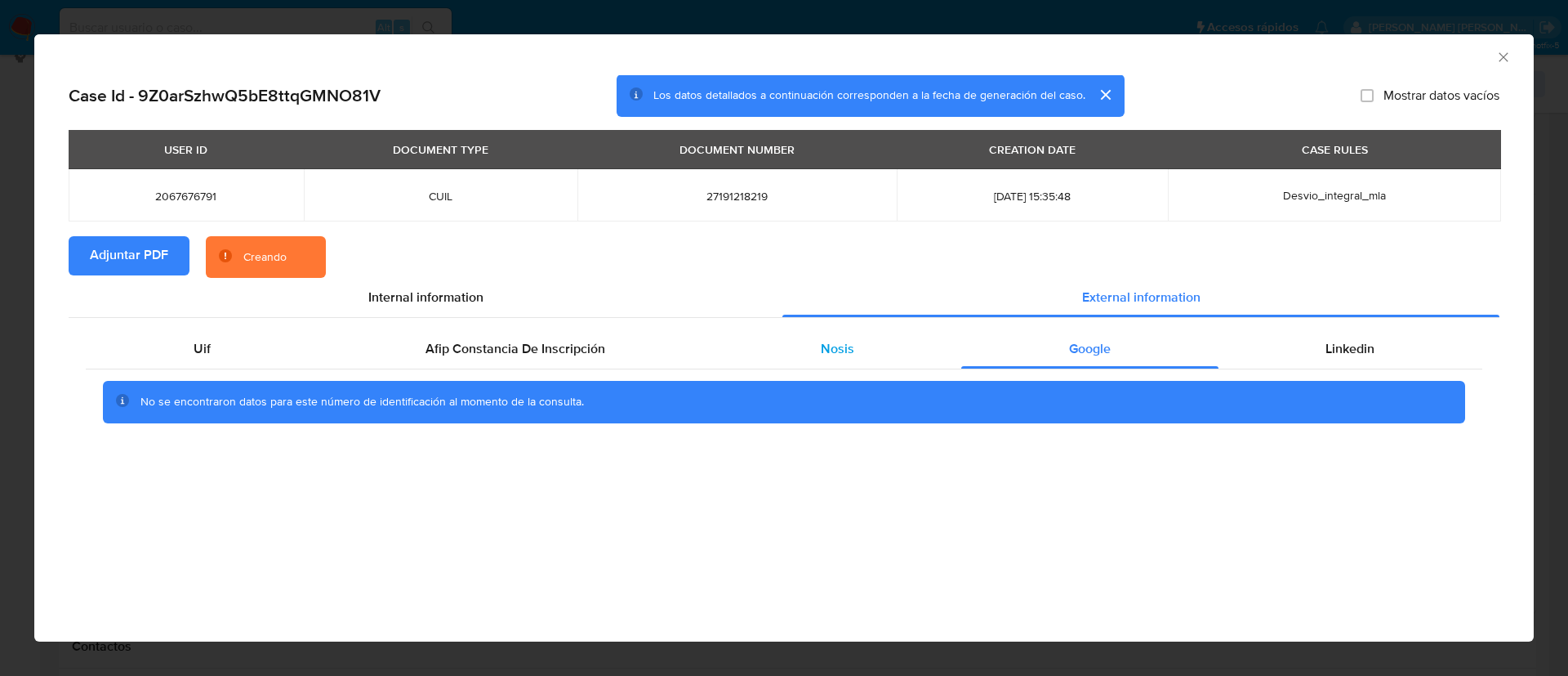
click at [811, 346] on div "Nosis" at bounding box center [836, 348] width 248 height 39
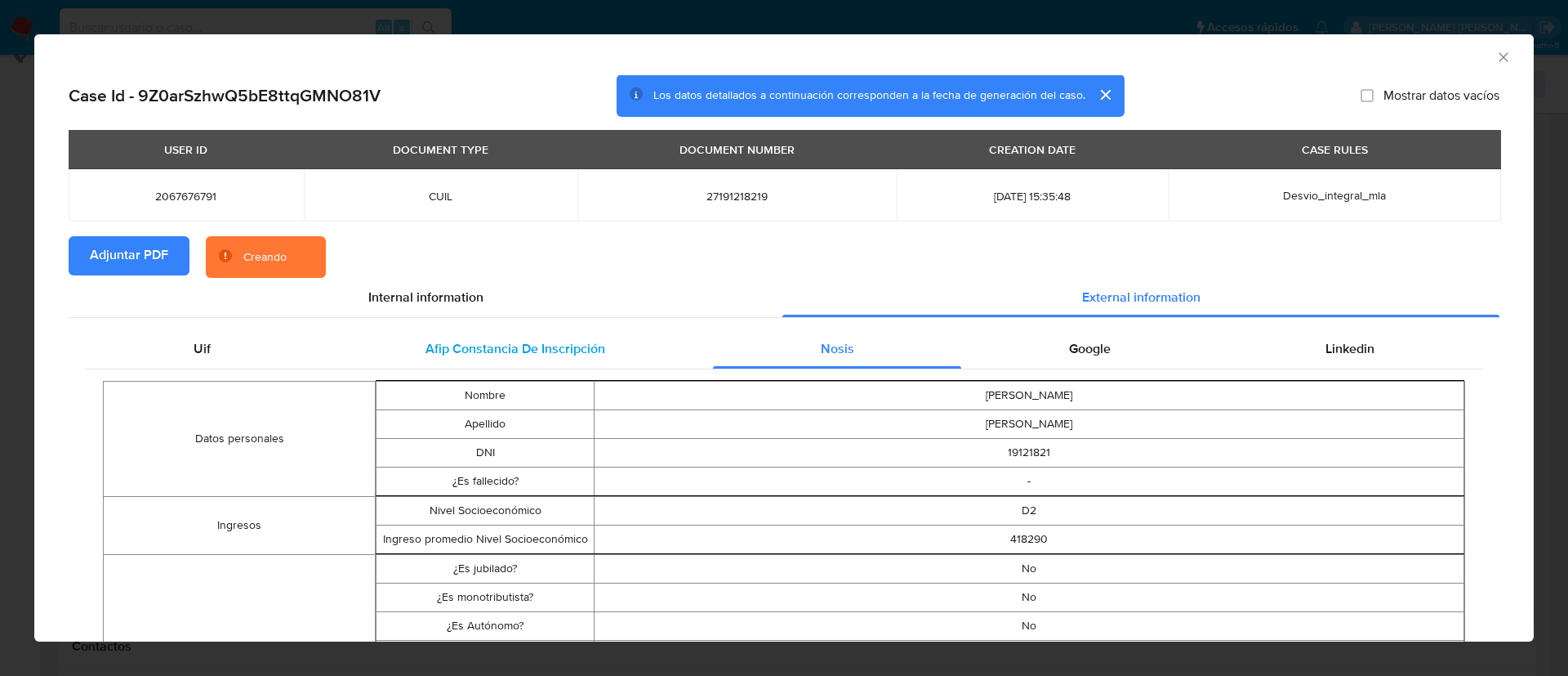
click at [553, 352] on span "Afip Constancia De Inscripción" at bounding box center [516, 348] width 180 height 19
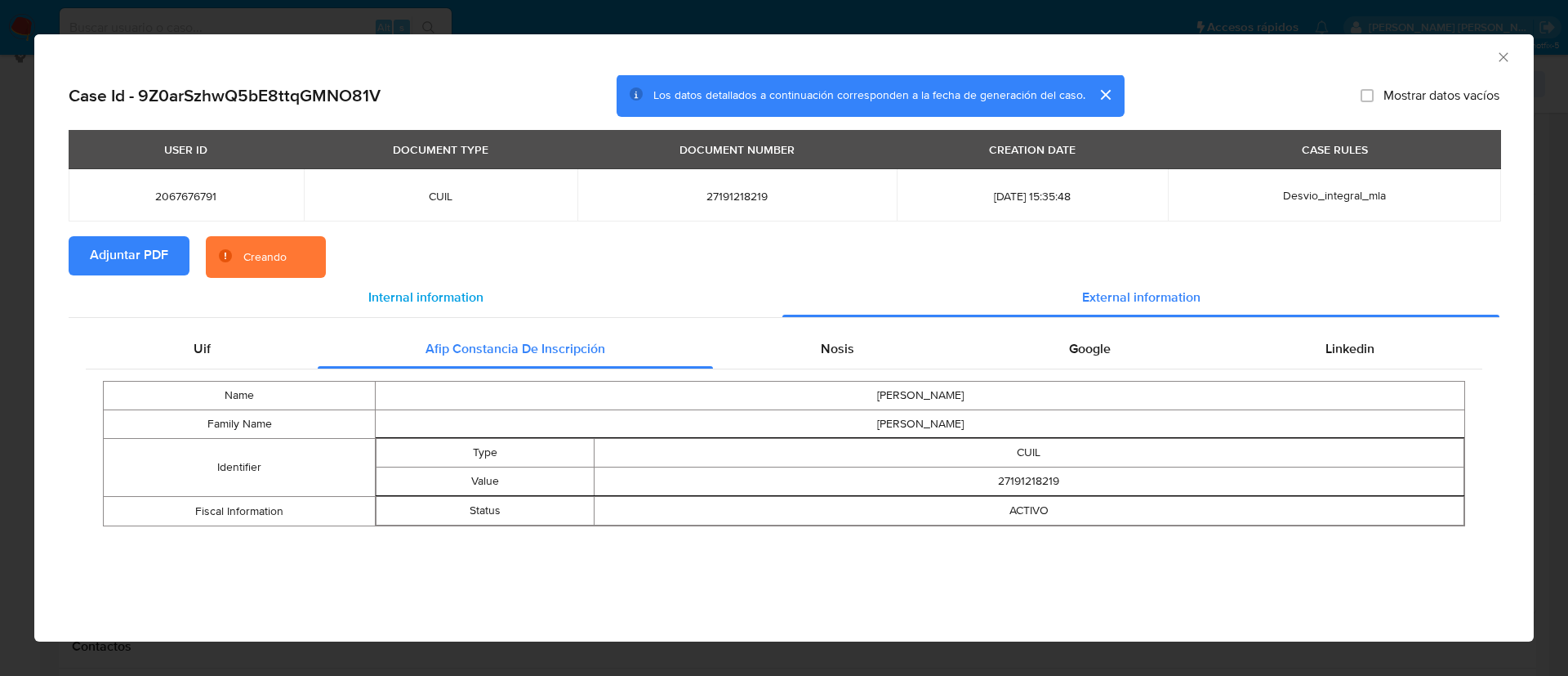
click at [420, 288] on span "Internal information" at bounding box center [425, 297] width 115 height 19
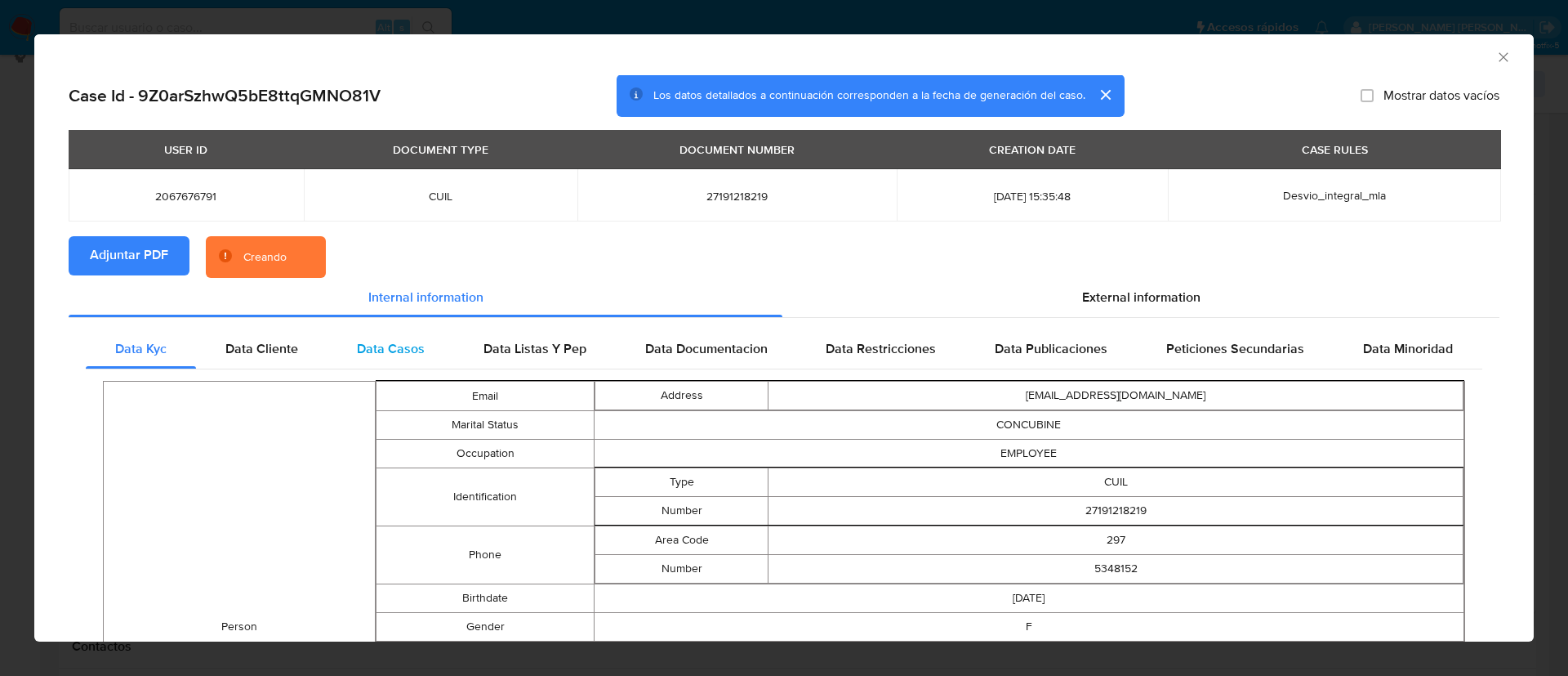
click at [348, 364] on div "Data Casos" at bounding box center [390, 348] width 127 height 39
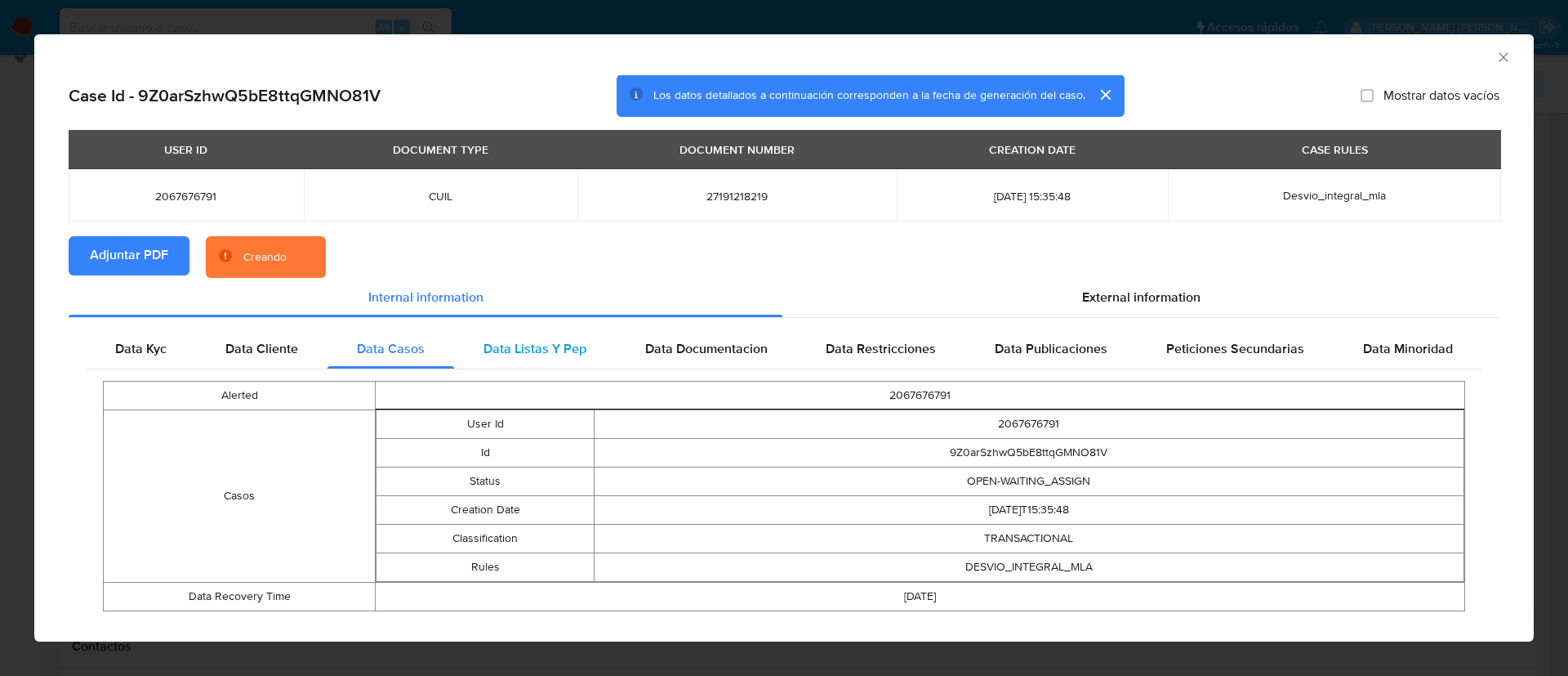
click at [525, 360] on div "Data Listas Y Pep" at bounding box center [535, 348] width 162 height 39
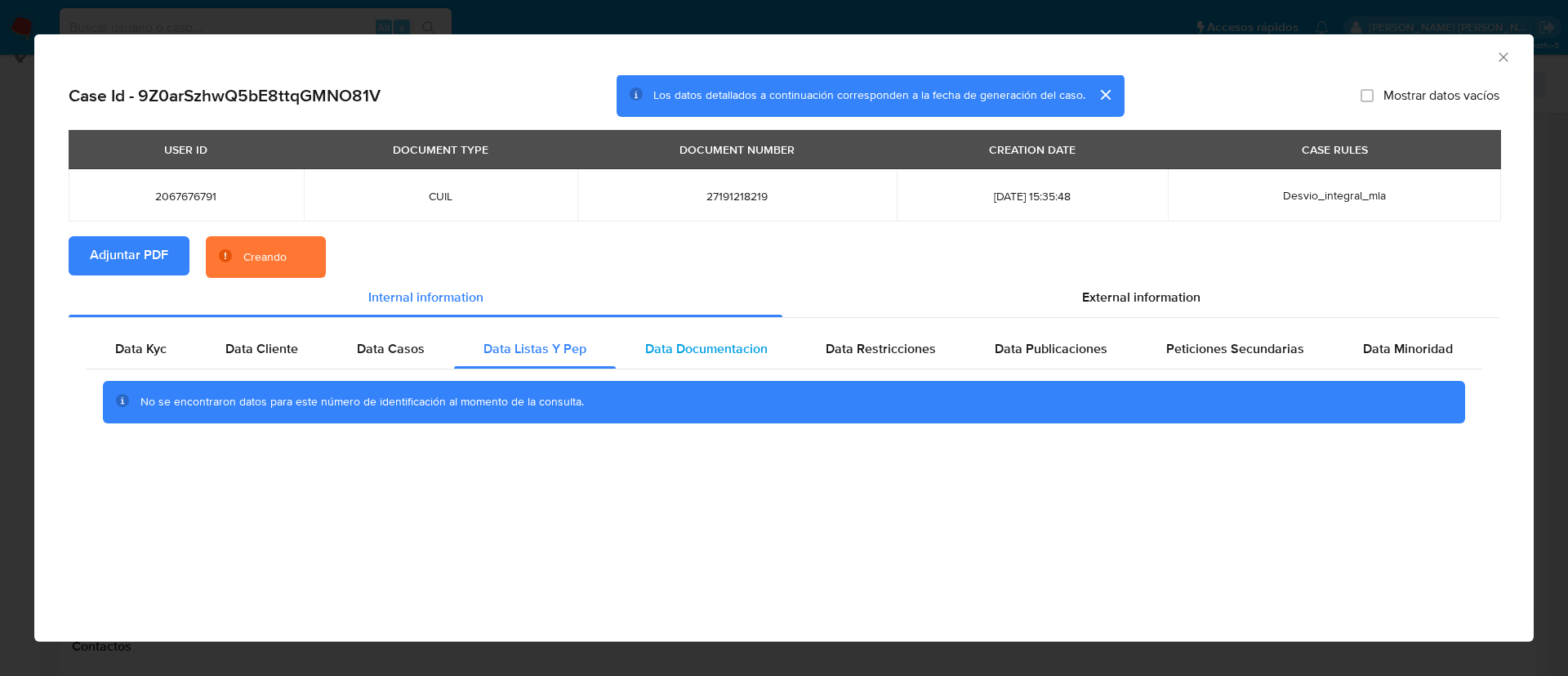
click at [697, 346] on span "Data Documentacion" at bounding box center [707, 348] width 123 height 19
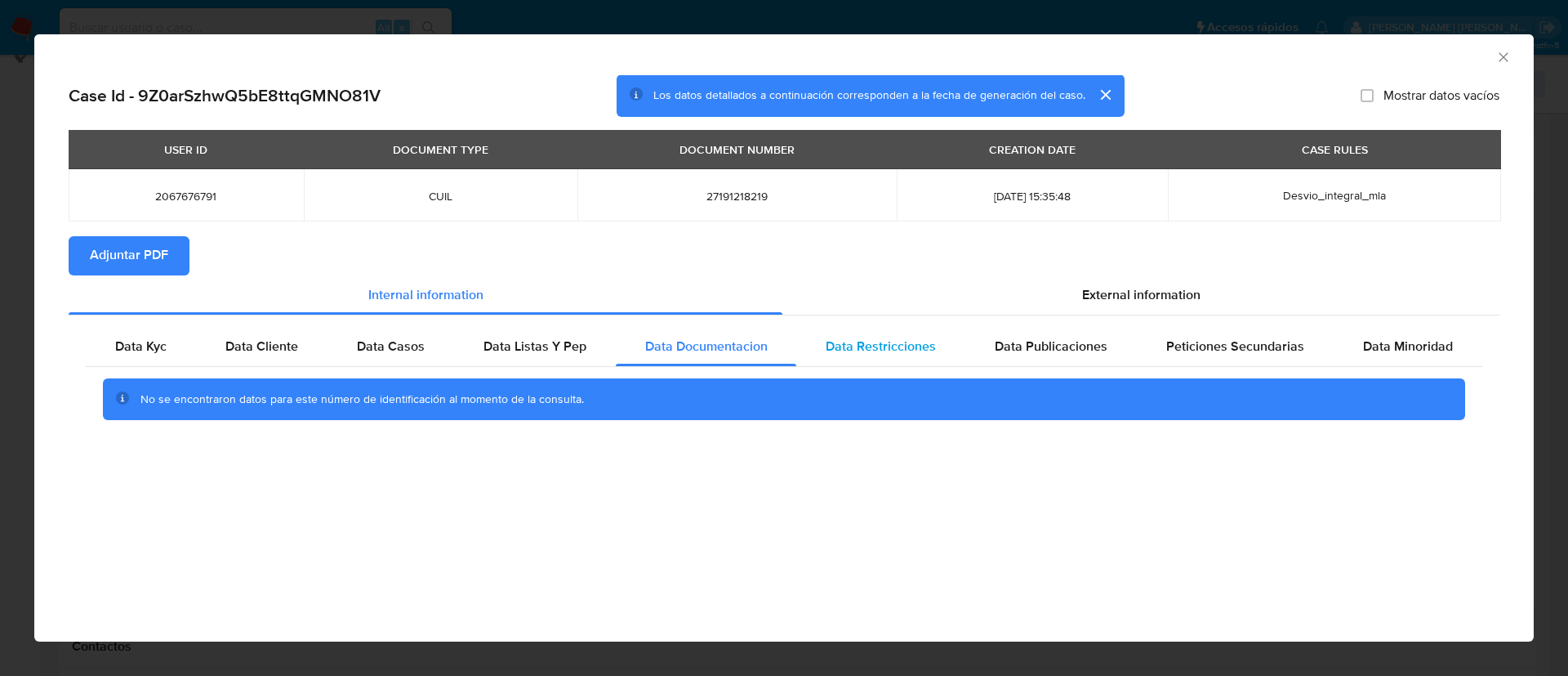
click at [918, 350] on span "Data Restricciones" at bounding box center [881, 347] width 111 height 19
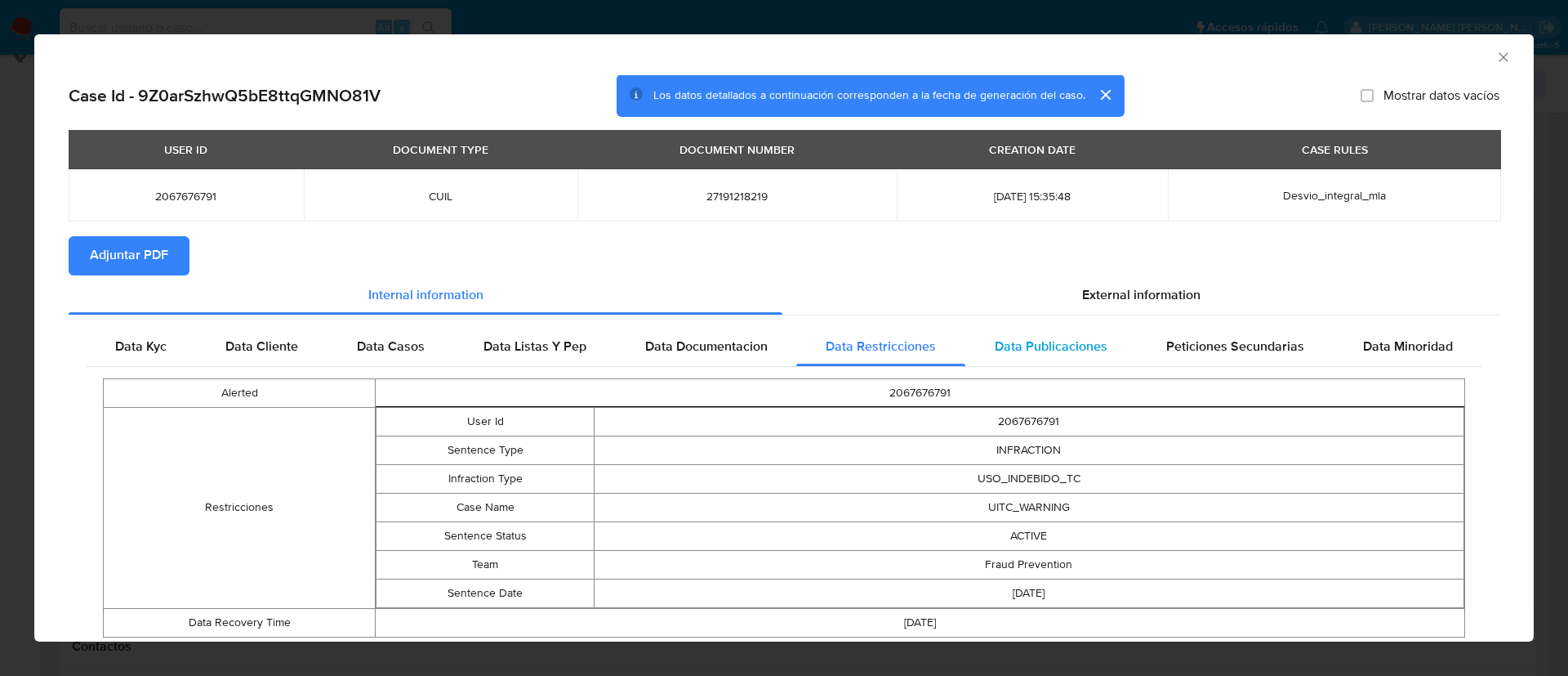
click at [1035, 357] on div "Data Publicaciones" at bounding box center [1051, 346] width 172 height 39
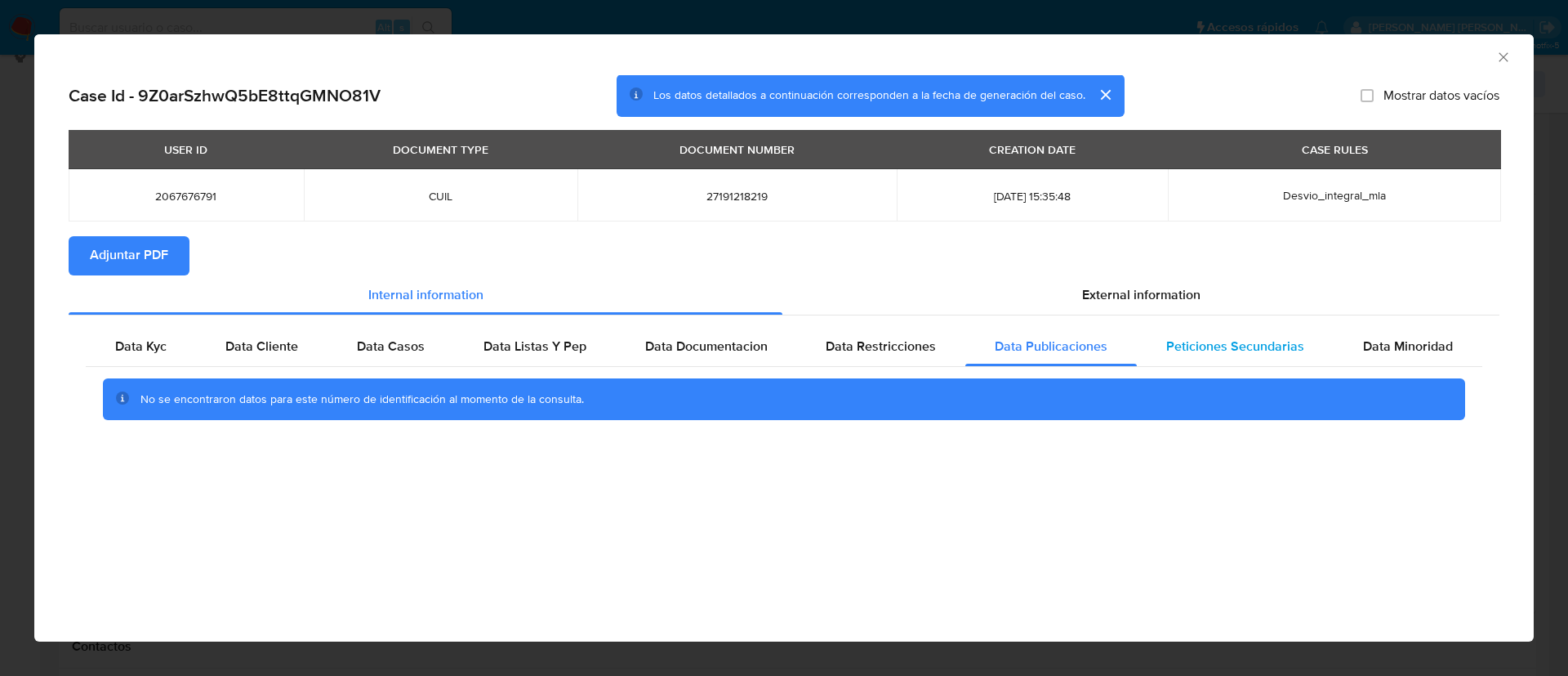
click at [1225, 358] on div "Peticiones Secundarias" at bounding box center [1235, 346] width 197 height 39
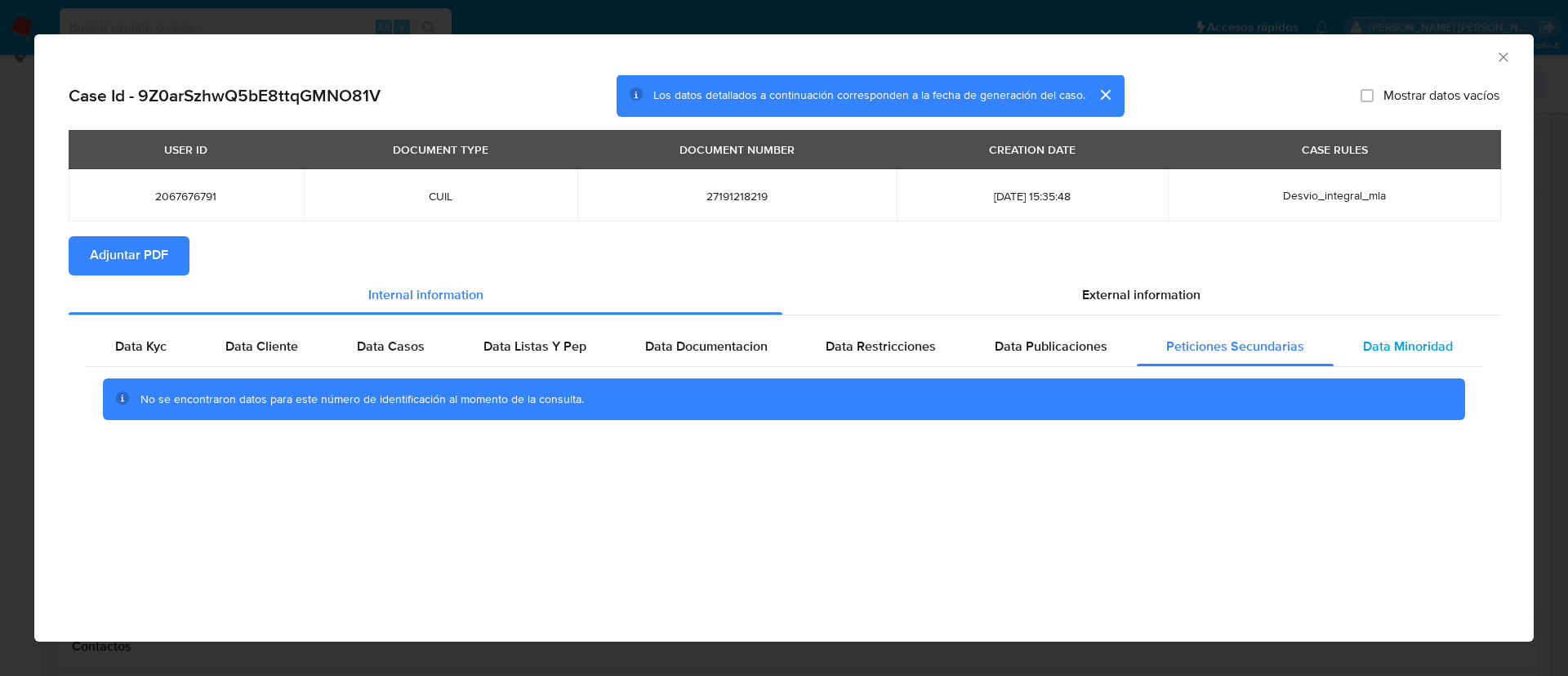
click at [1390, 346] on span "Data Minoridad" at bounding box center [1408, 347] width 90 height 19
click at [1497, 55] on icon "Cerrar ventana" at bounding box center [1503, 57] width 16 height 16
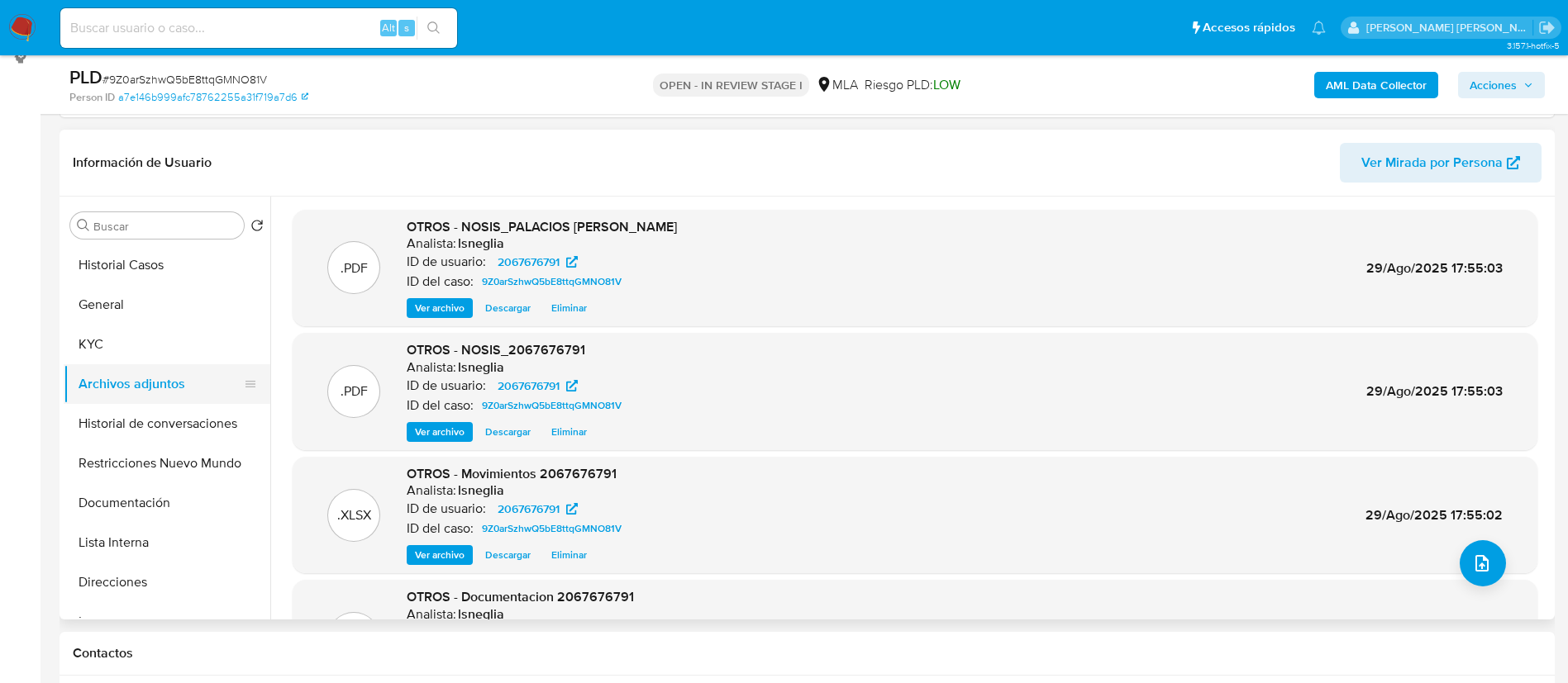
click at [171, 423] on button "Historial de conversaciones" at bounding box center [167, 423] width 206 height 39
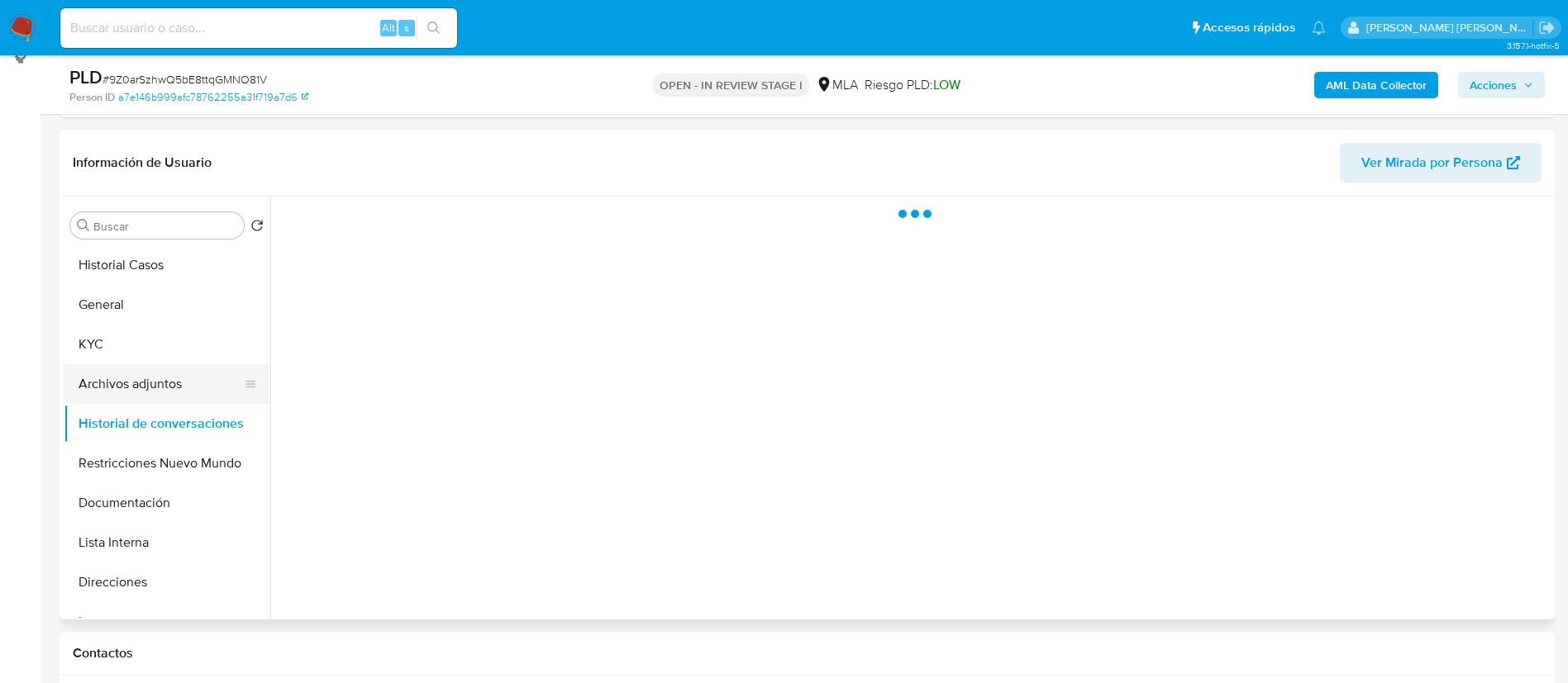
click at [179, 378] on button "Archivos adjuntos" at bounding box center [160, 383] width 193 height 39
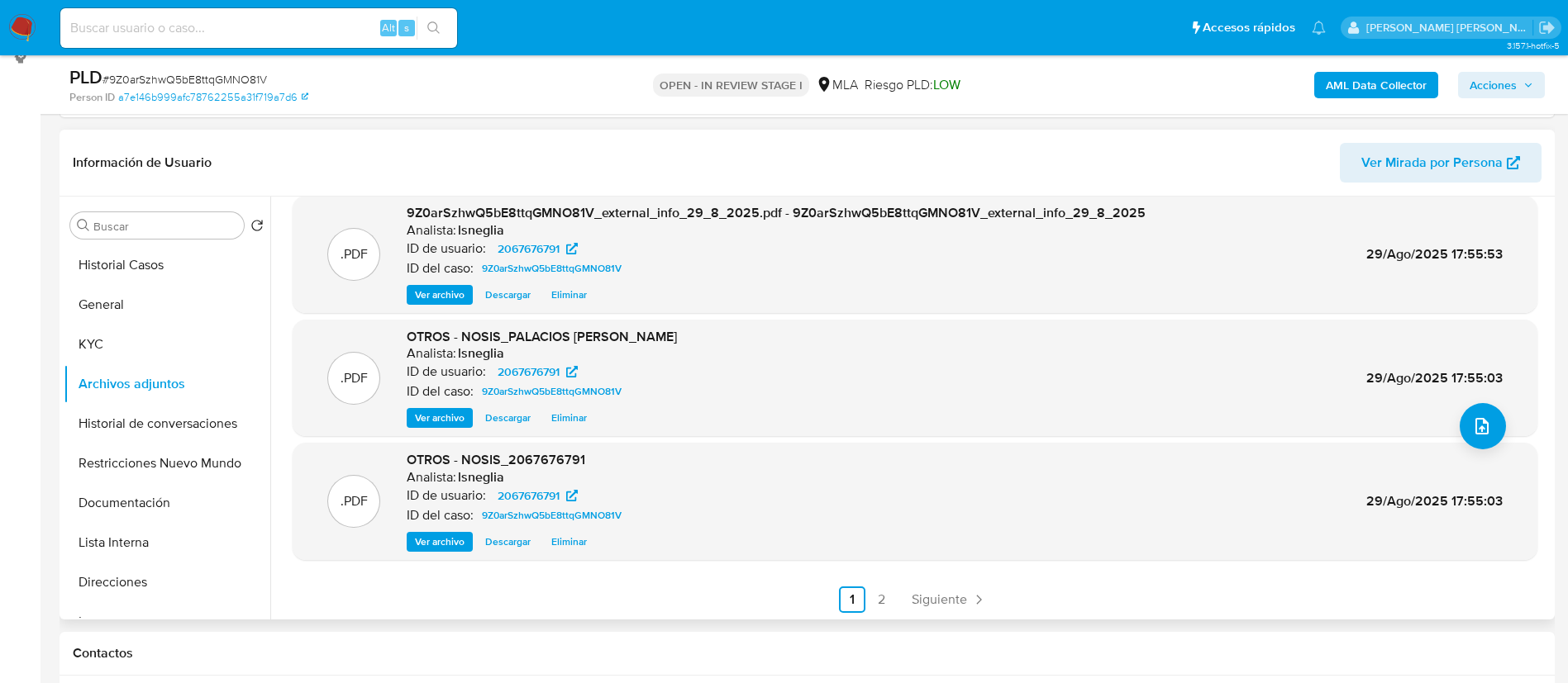
scroll to position [139, 0]
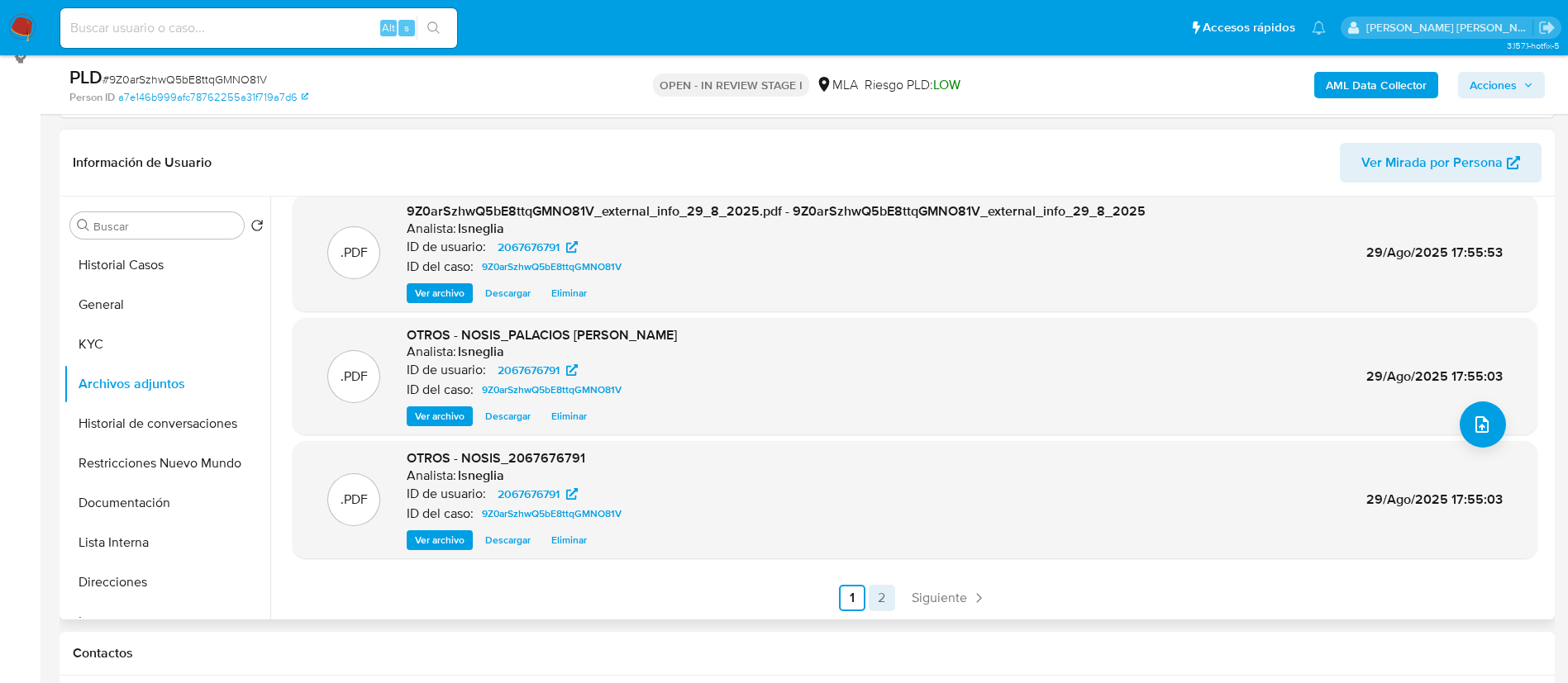
click at [878, 594] on link "2" at bounding box center [882, 597] width 26 height 26
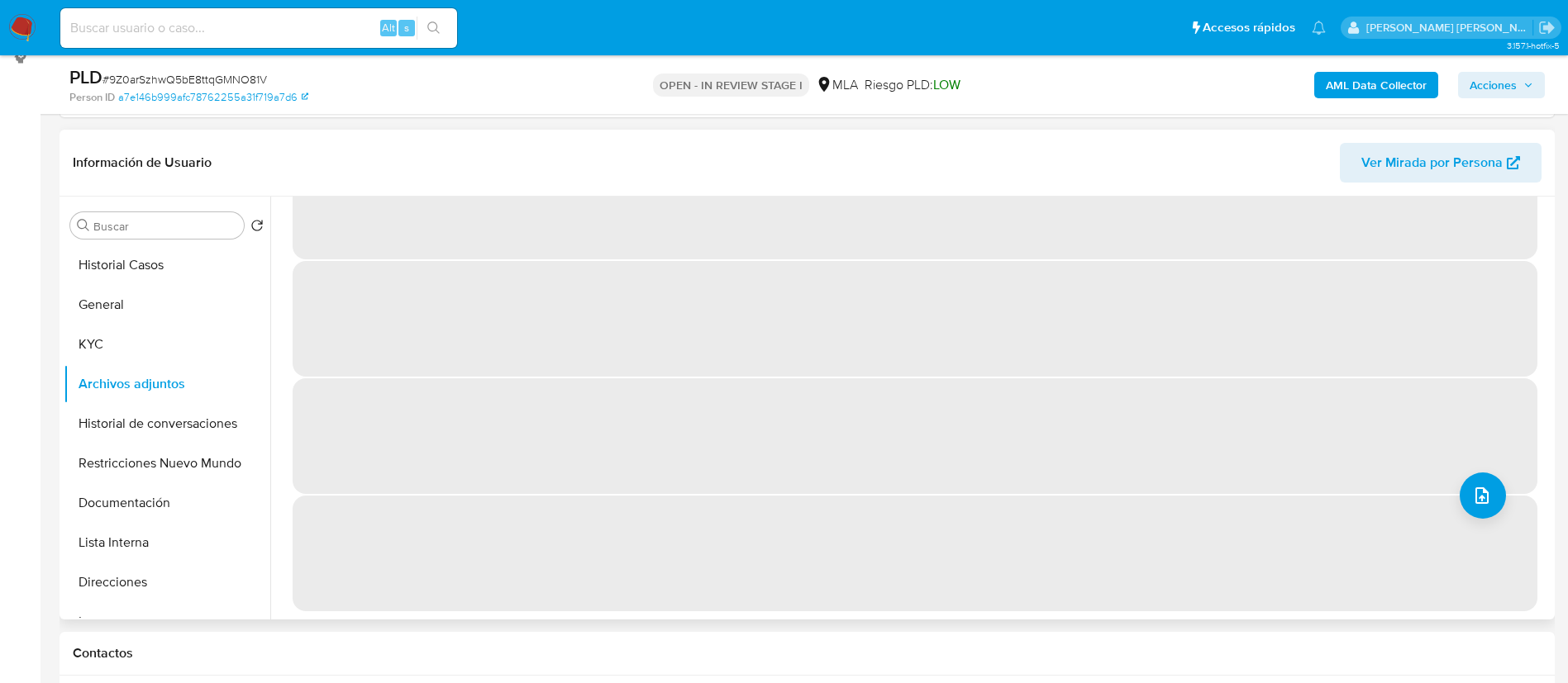
scroll to position [0, 0]
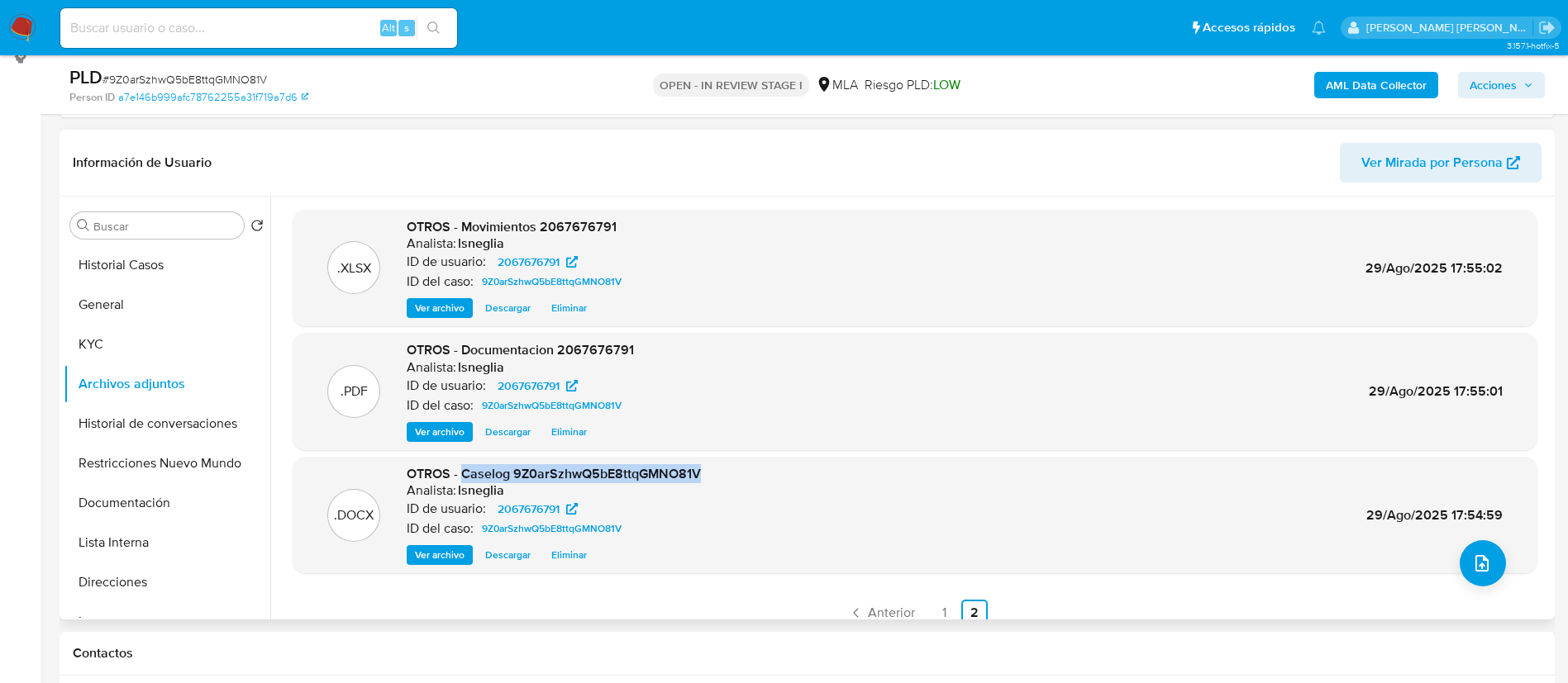
drag, startPoint x: 462, startPoint y: 474, endPoint x: 705, endPoint y: 474, distance: 243.0
click at [705, 474] on div ".DOCX OTROS - Caselog 9Z0arSzhwQ5bE8ttqGMNO81V Analista: lsneglia ID de usuario…" at bounding box center [914, 514] width 1228 height 100
copy span "Caselog 9Z0arSzhwQ5bE8ttqGMNO81V"
click at [111, 263] on button "Historial Casos" at bounding box center [160, 265] width 193 height 39
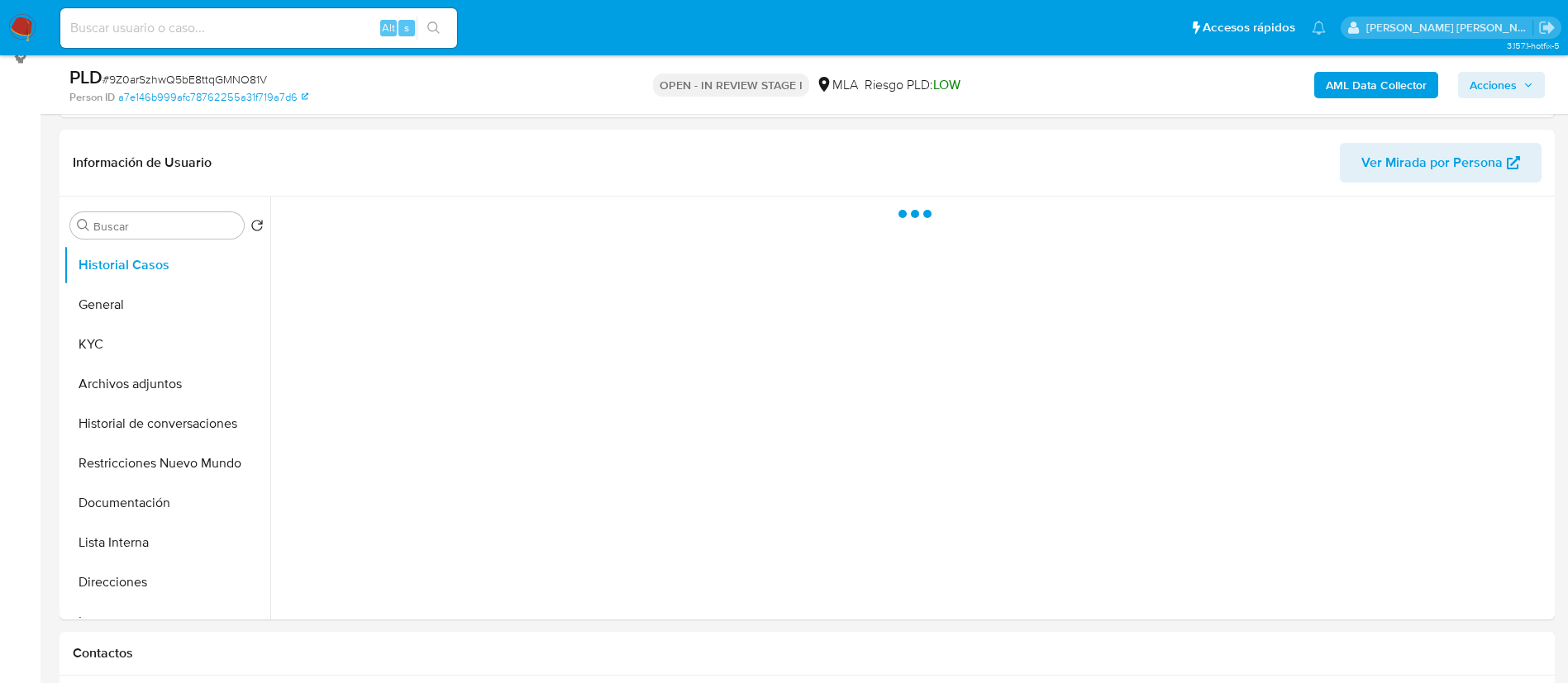
click at [1502, 90] on span "Acciones" at bounding box center [1493, 85] width 47 height 26
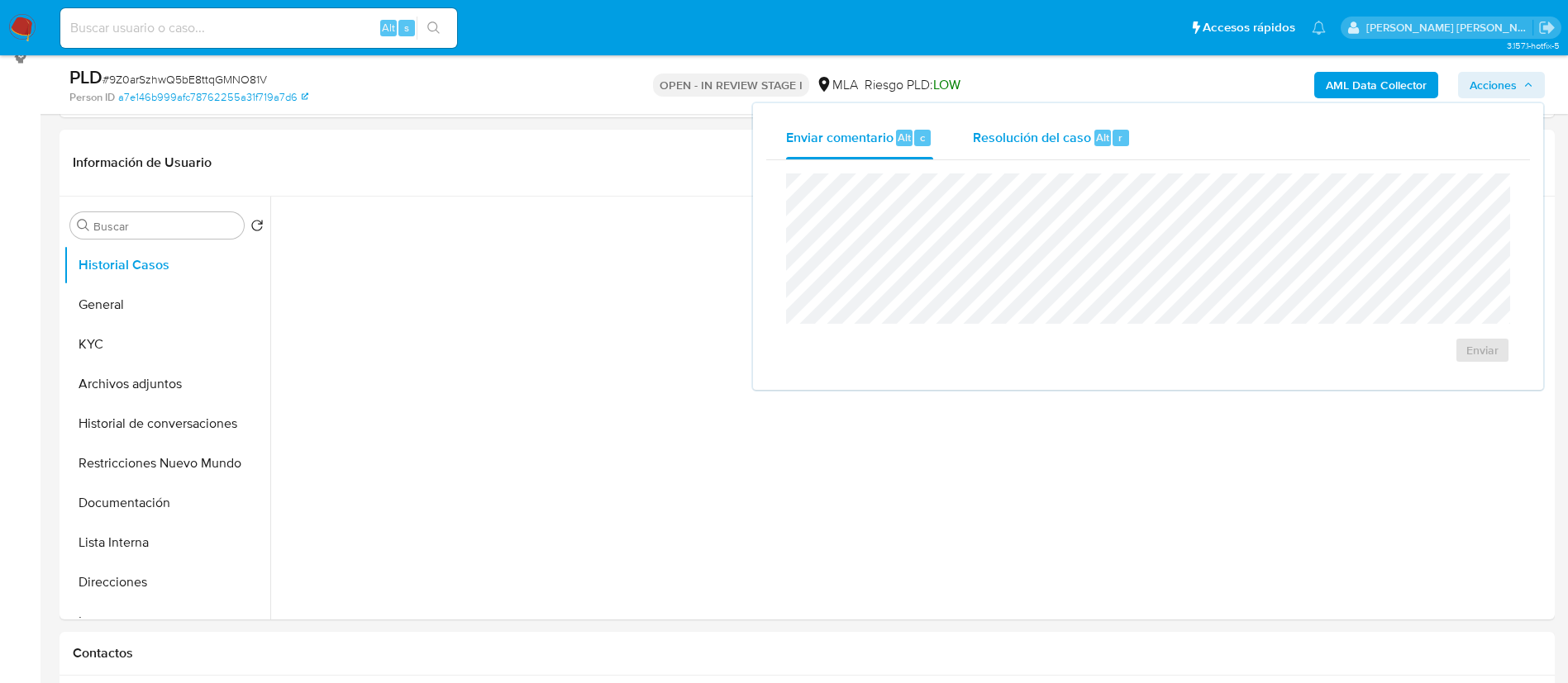
click at [1077, 143] on span "Resolución del caso" at bounding box center [1031, 137] width 118 height 19
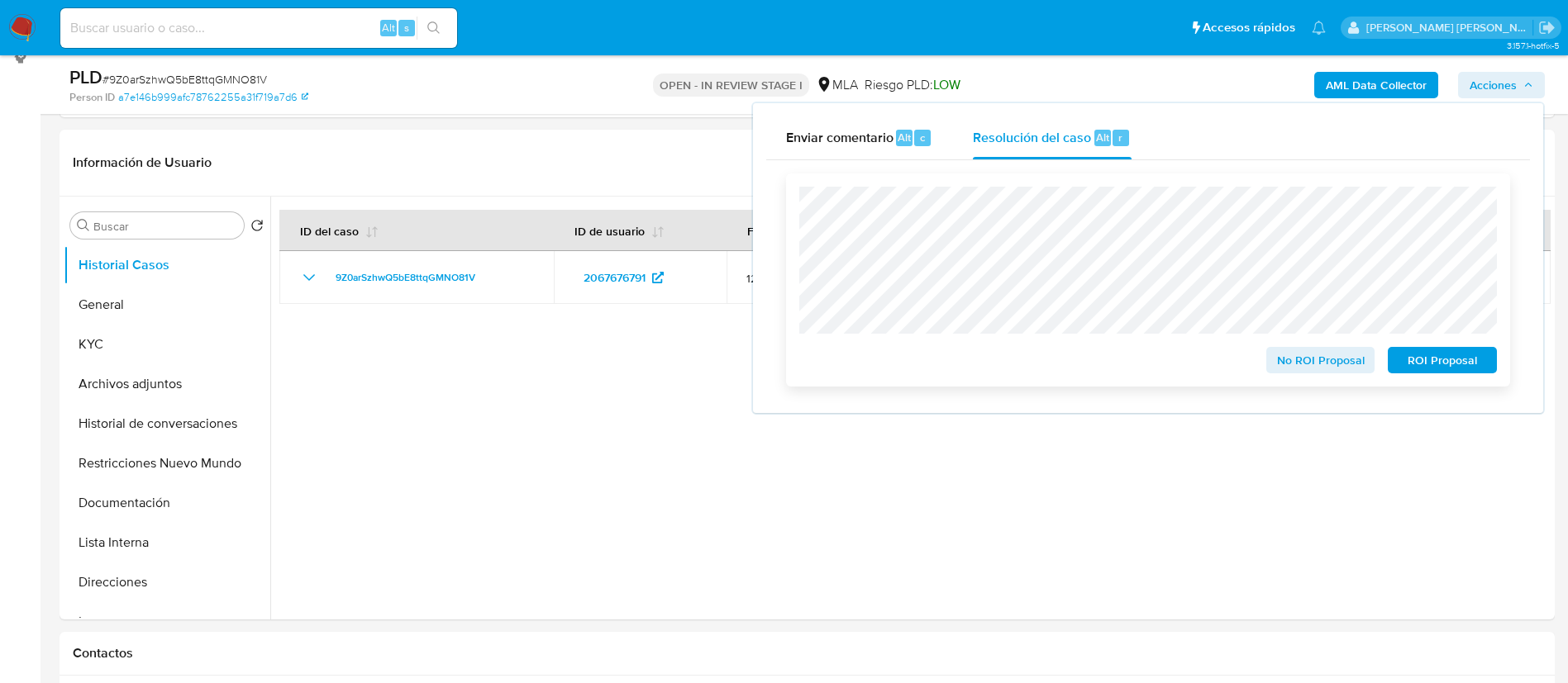
click at [1338, 362] on span "No ROI Proposal" at bounding box center [1321, 360] width 86 height 23
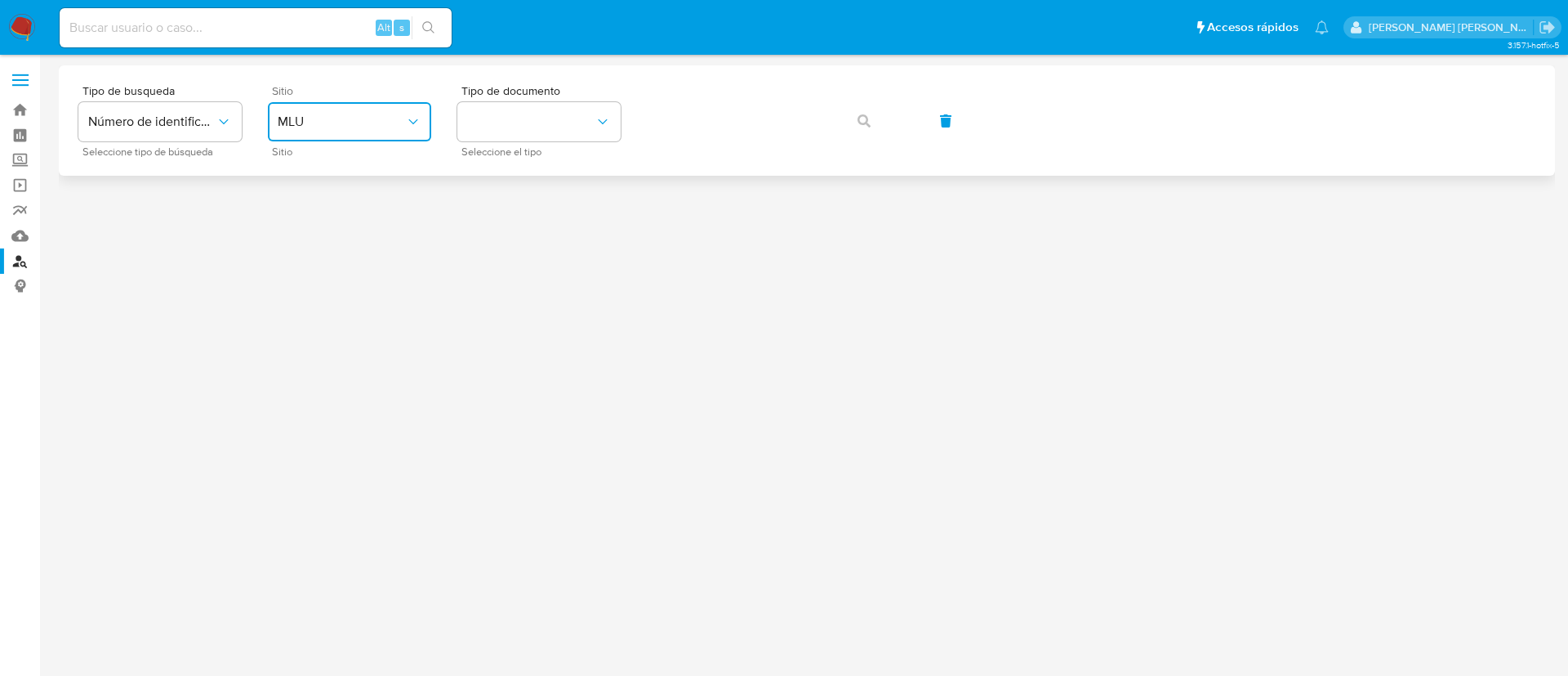
click at [375, 118] on span "MLU" at bounding box center [340, 121] width 127 height 16
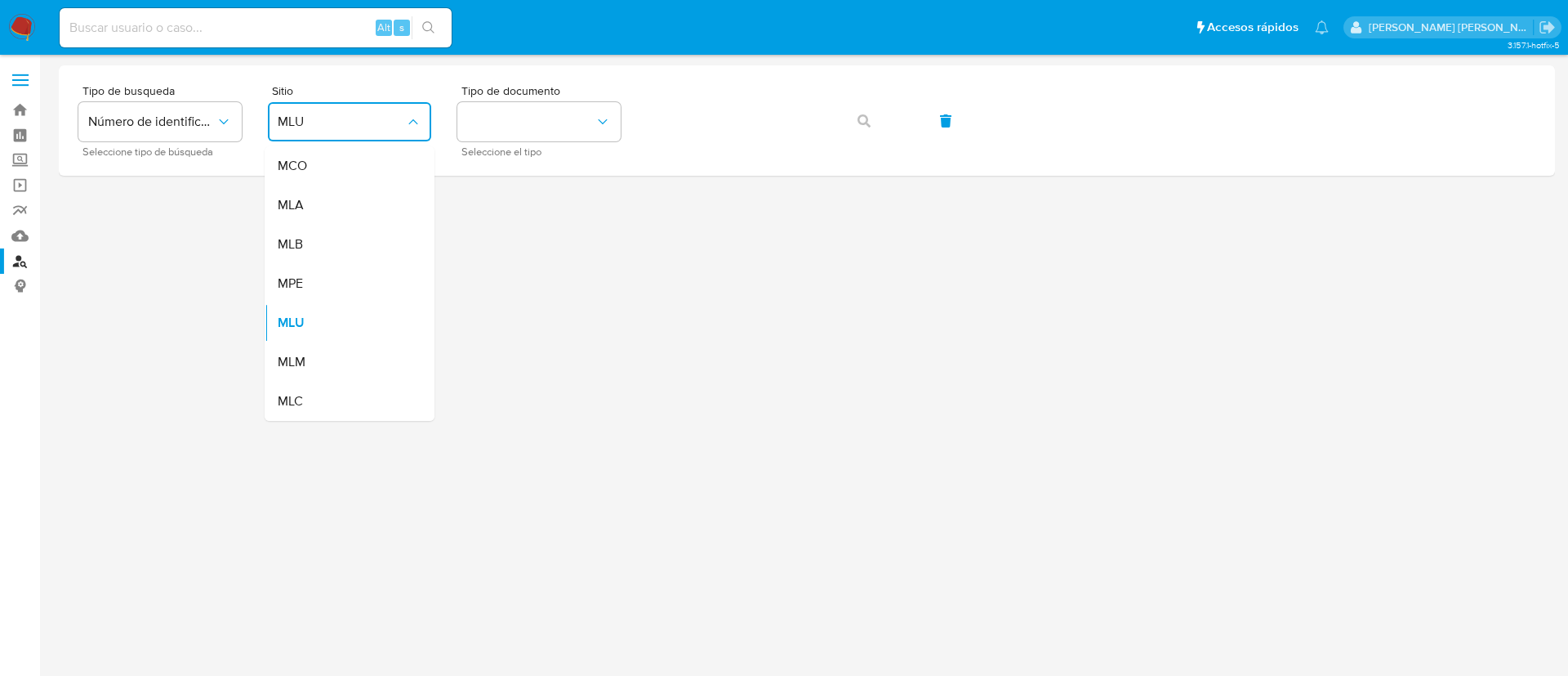
click at [348, 200] on div "MLA" at bounding box center [344, 205] width 134 height 39
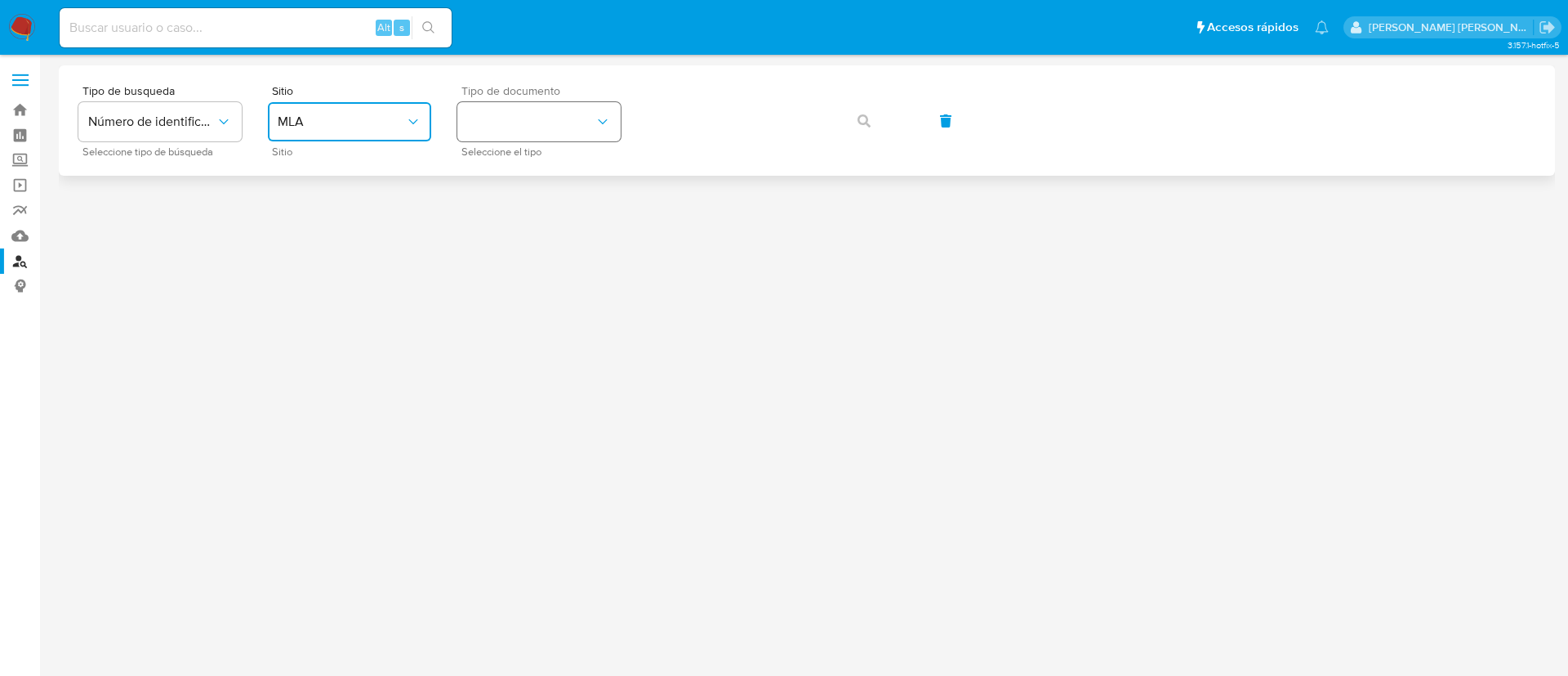
click at [543, 134] on button "identificationType" at bounding box center [538, 121] width 163 height 39
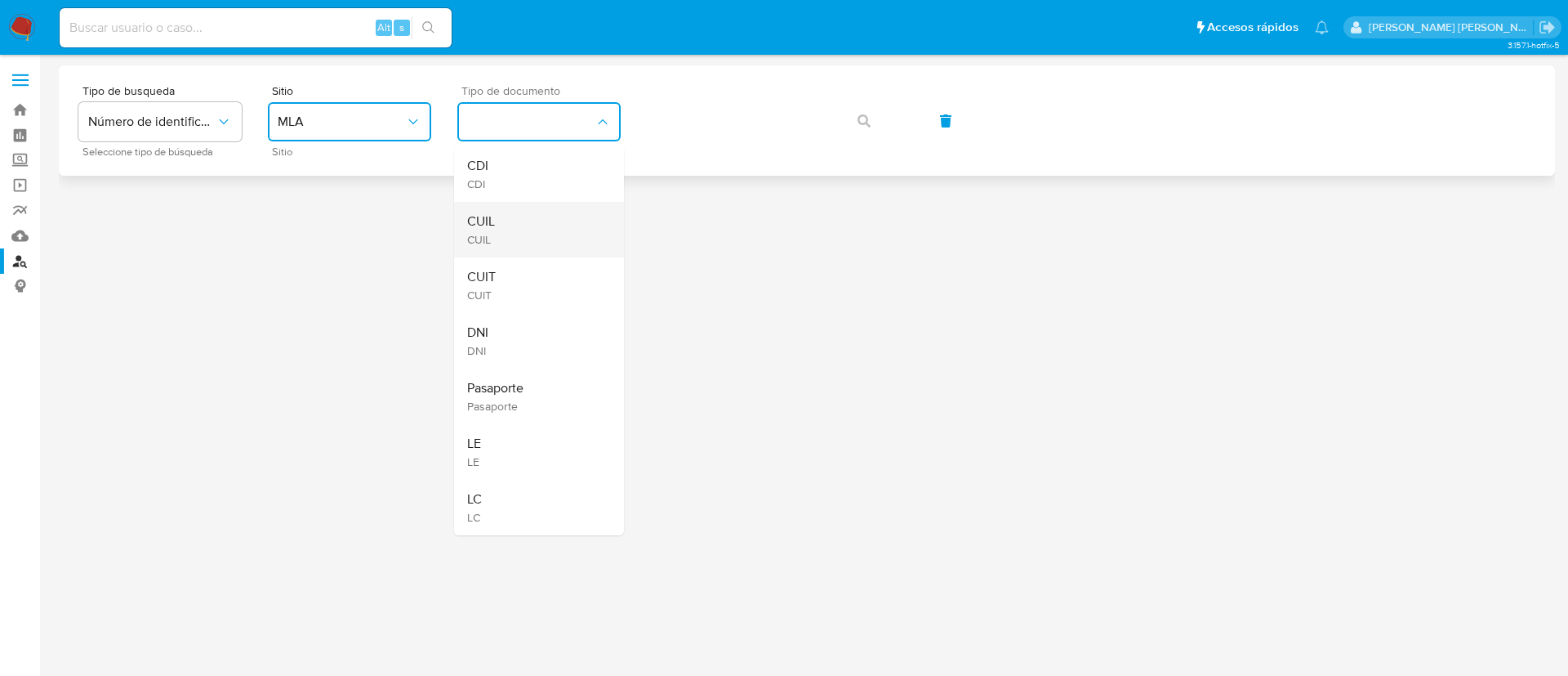
click at [537, 244] on div "CUIL CUIL" at bounding box center [534, 230] width 134 height 55
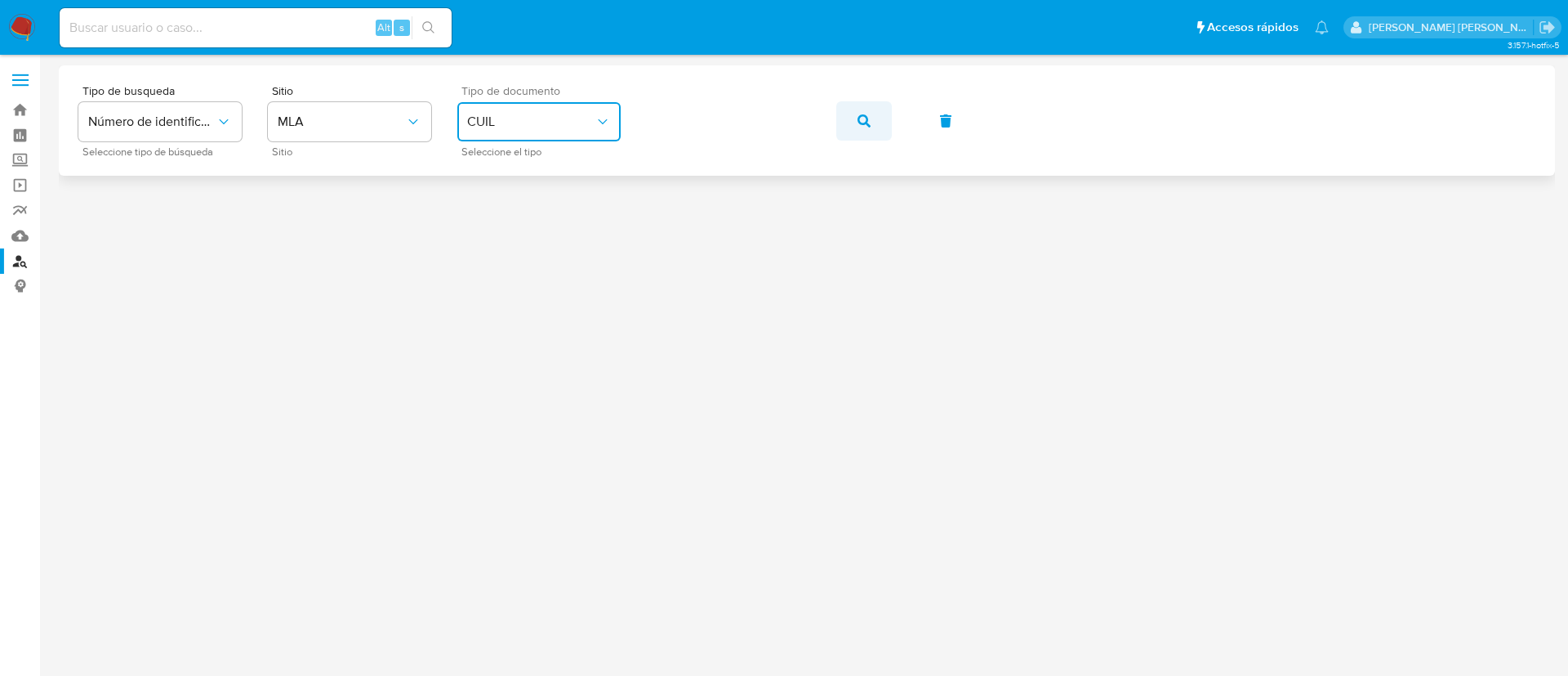
click at [853, 125] on button "button" at bounding box center [864, 120] width 55 height 39
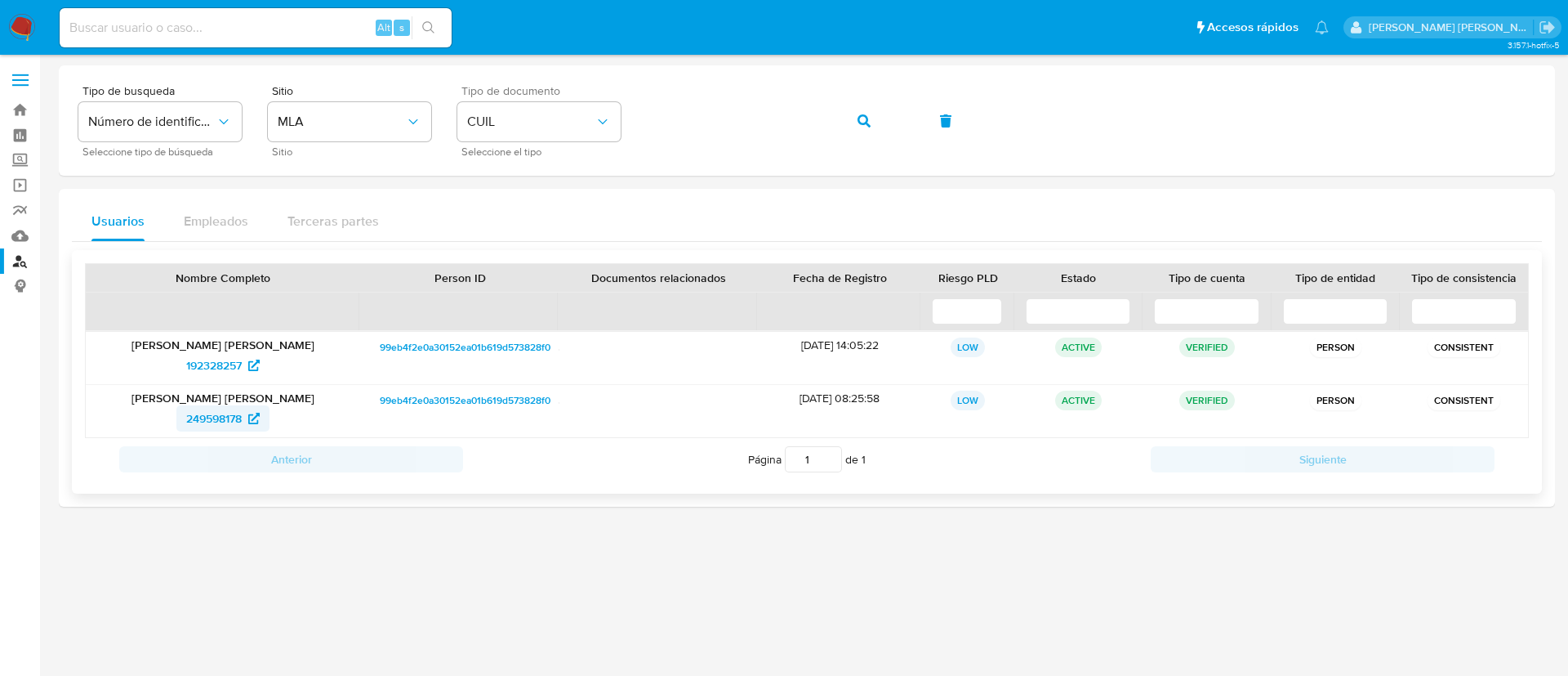
click at [208, 416] on span "249598178" at bounding box center [214, 418] width 55 height 26
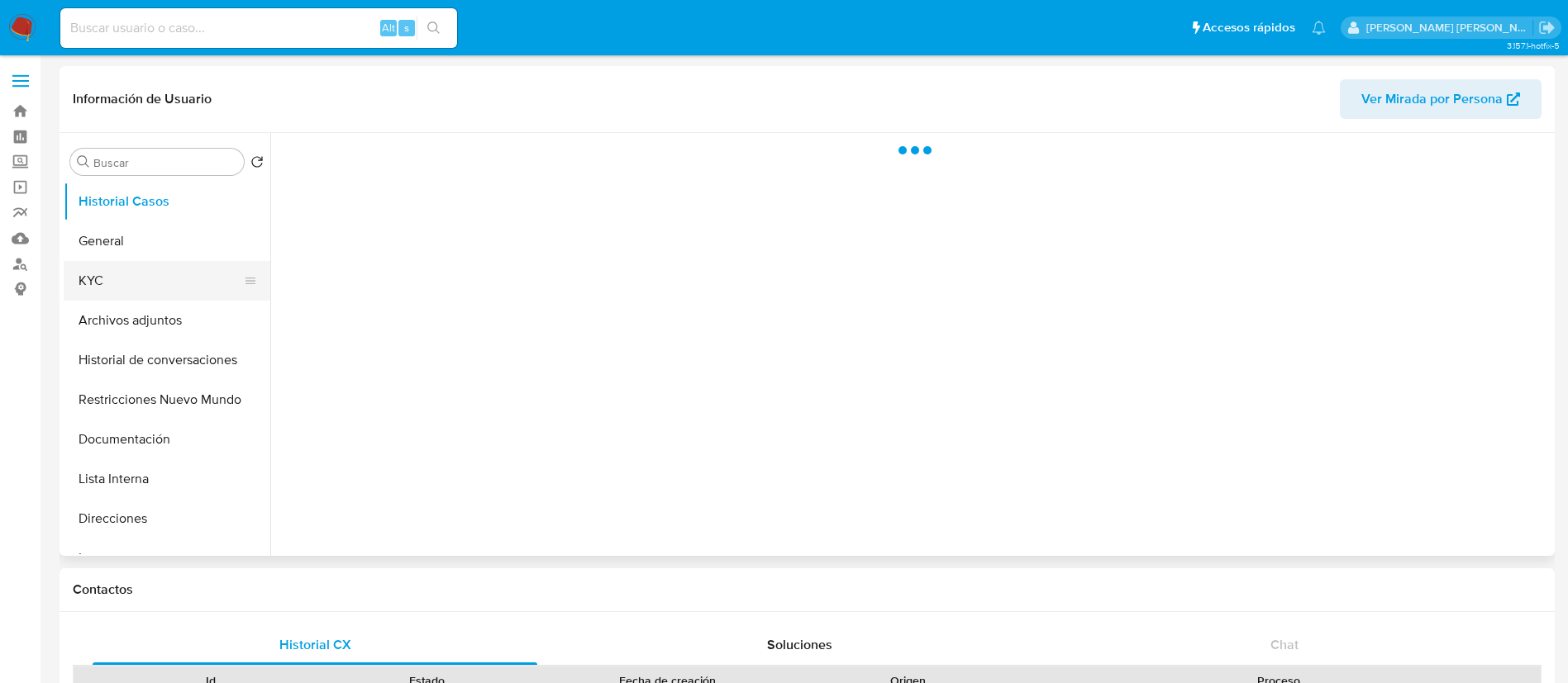
click at [139, 286] on button "KYC" at bounding box center [160, 280] width 193 height 39
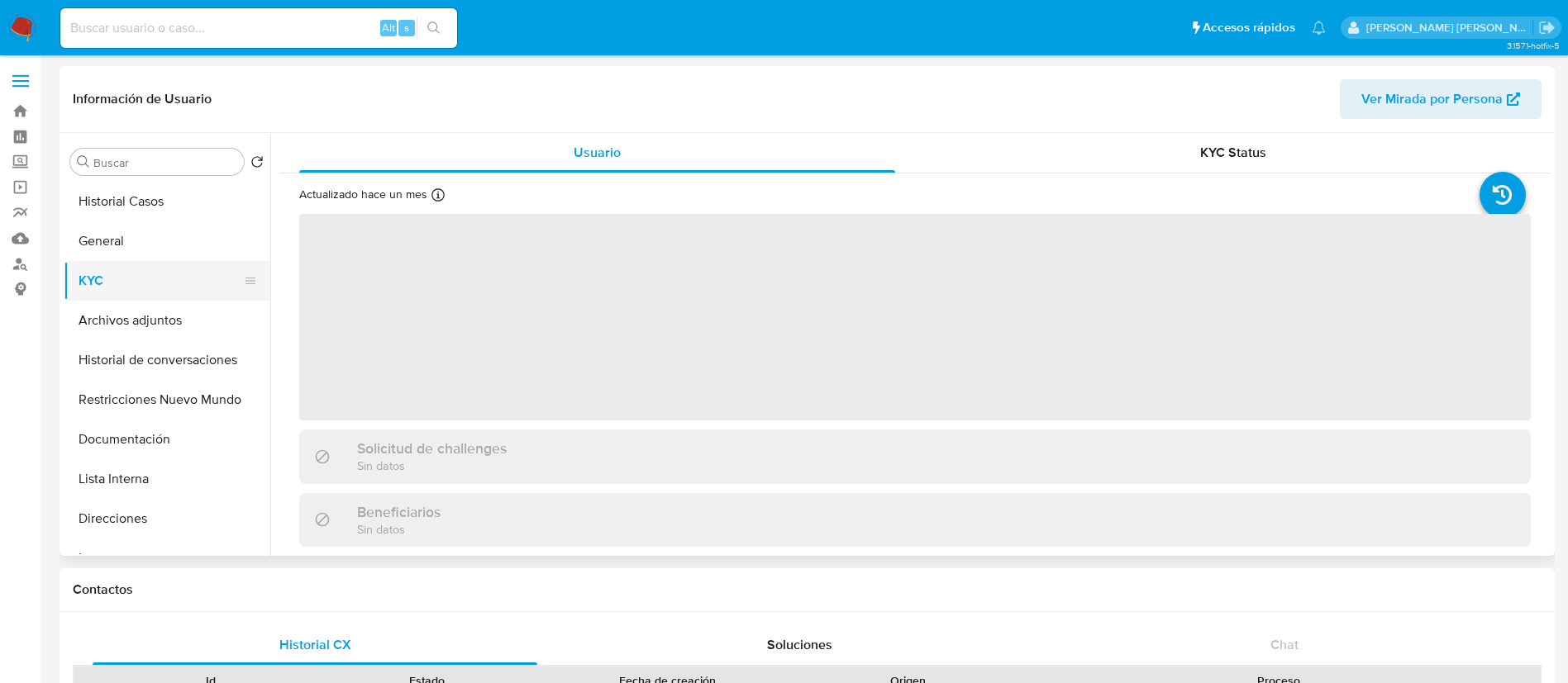
select select "10"
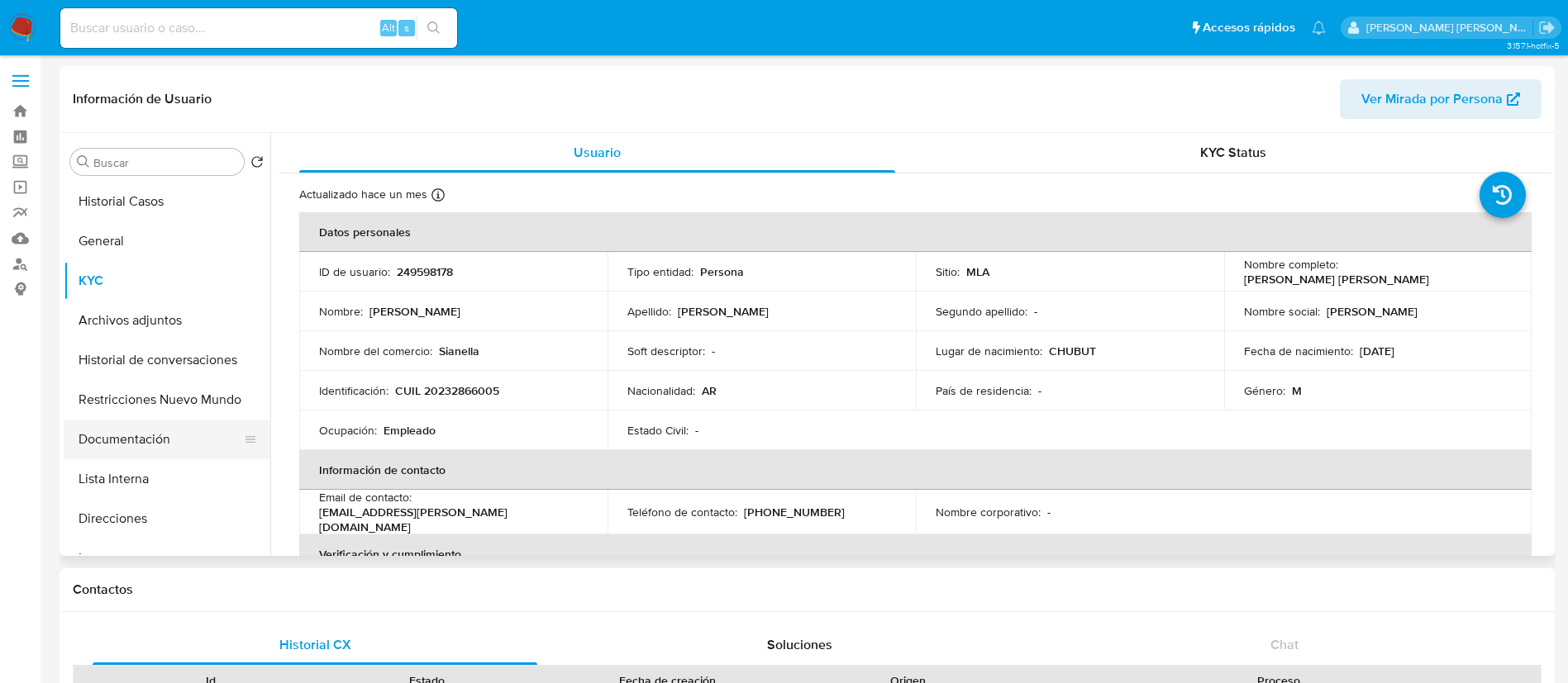
click at [145, 454] on button "Documentación" at bounding box center [160, 438] width 193 height 39
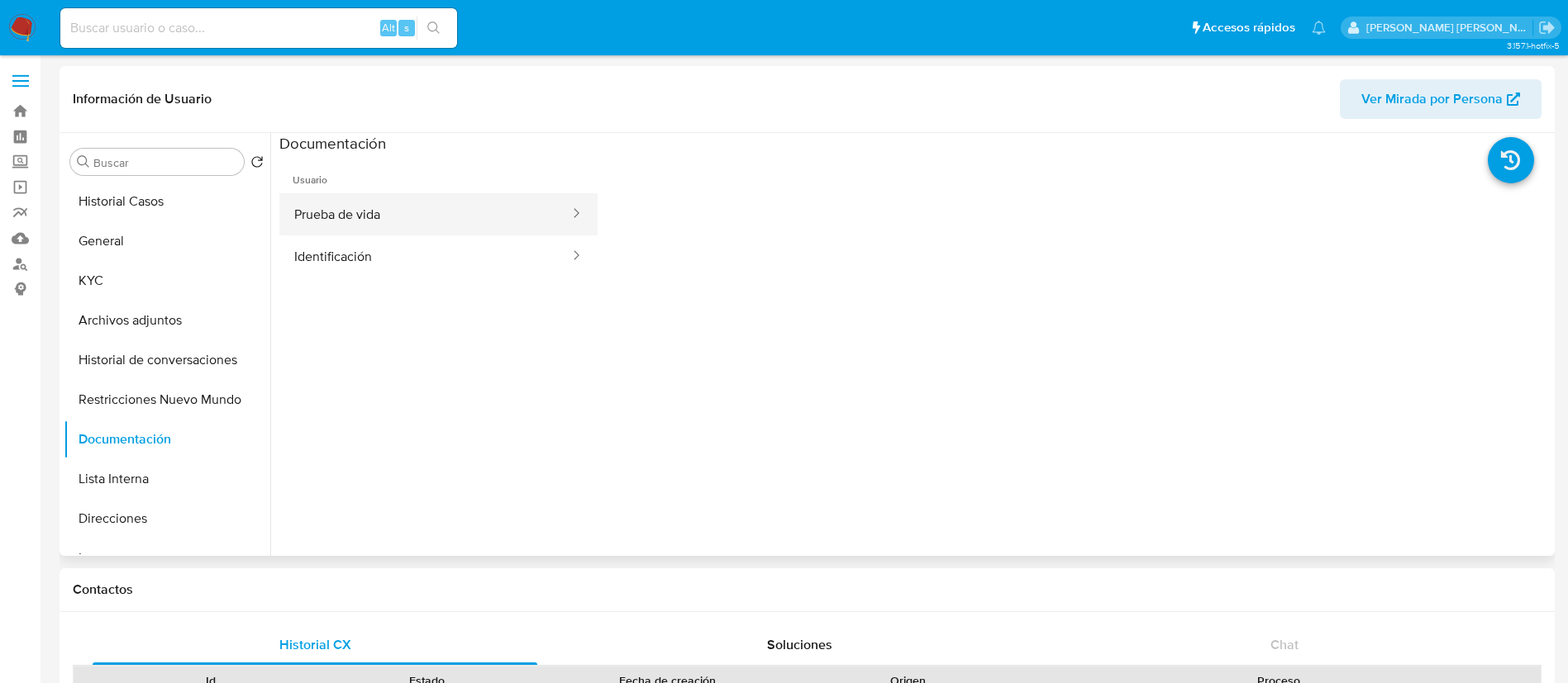
click at [364, 225] on button "Prueba de vida" at bounding box center [426, 214] width 292 height 42
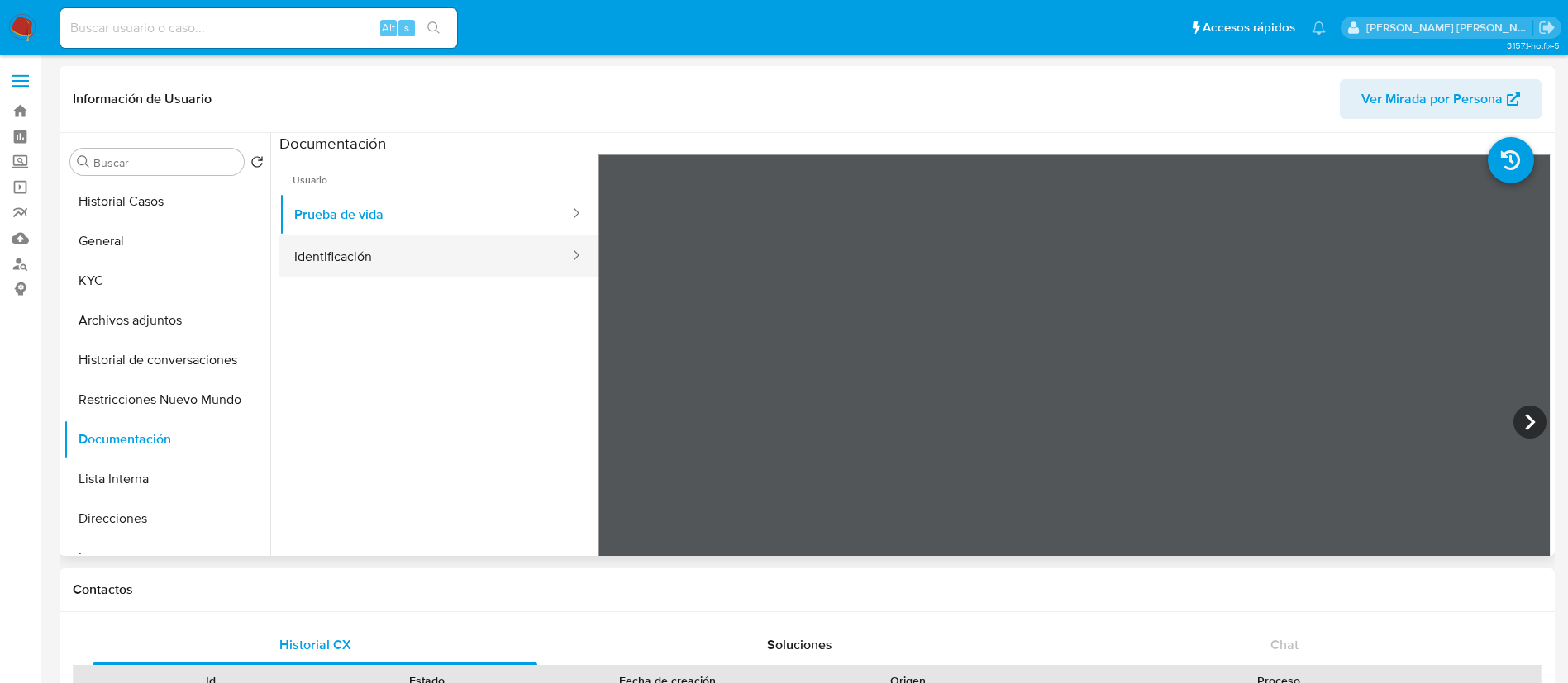
click at [404, 254] on button "Identificación" at bounding box center [426, 256] width 292 height 42
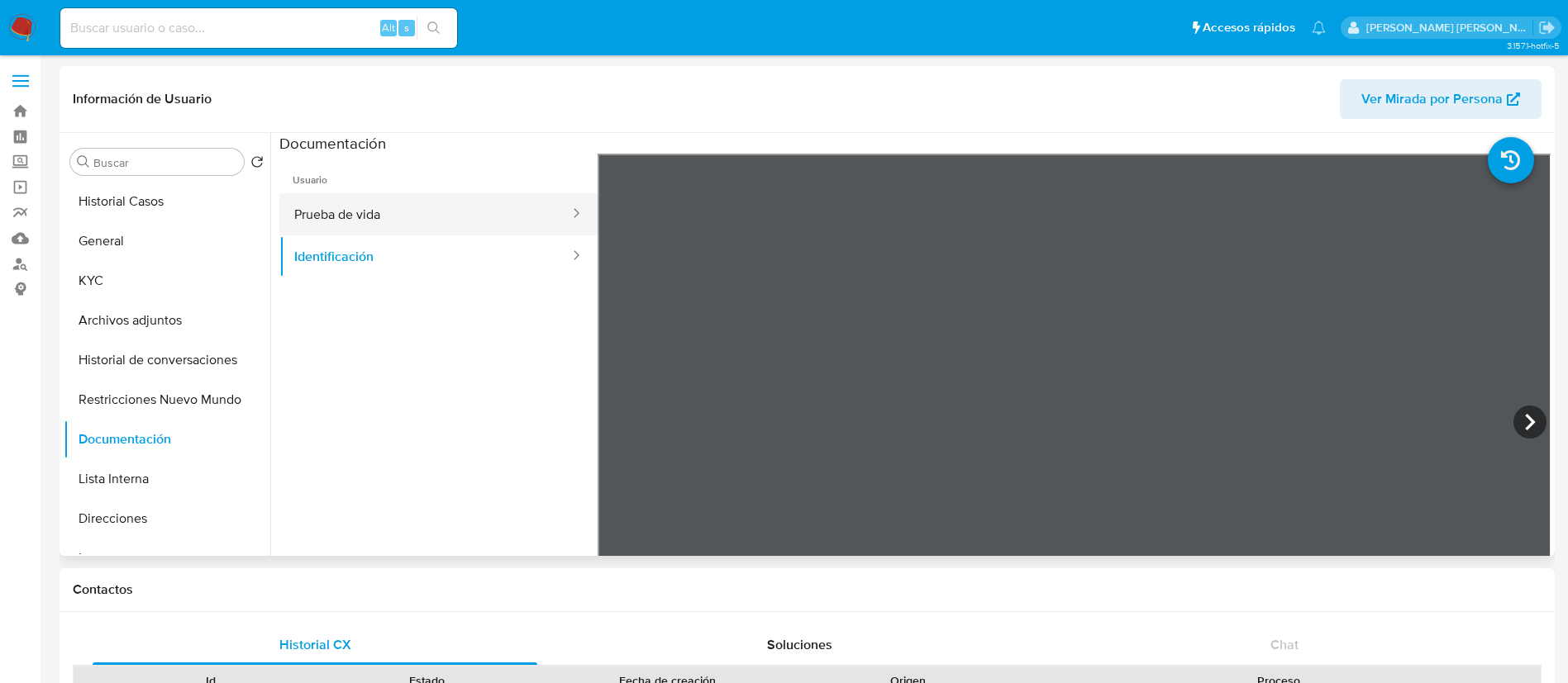
click at [389, 204] on button "Prueba de vida" at bounding box center [426, 214] width 292 height 42
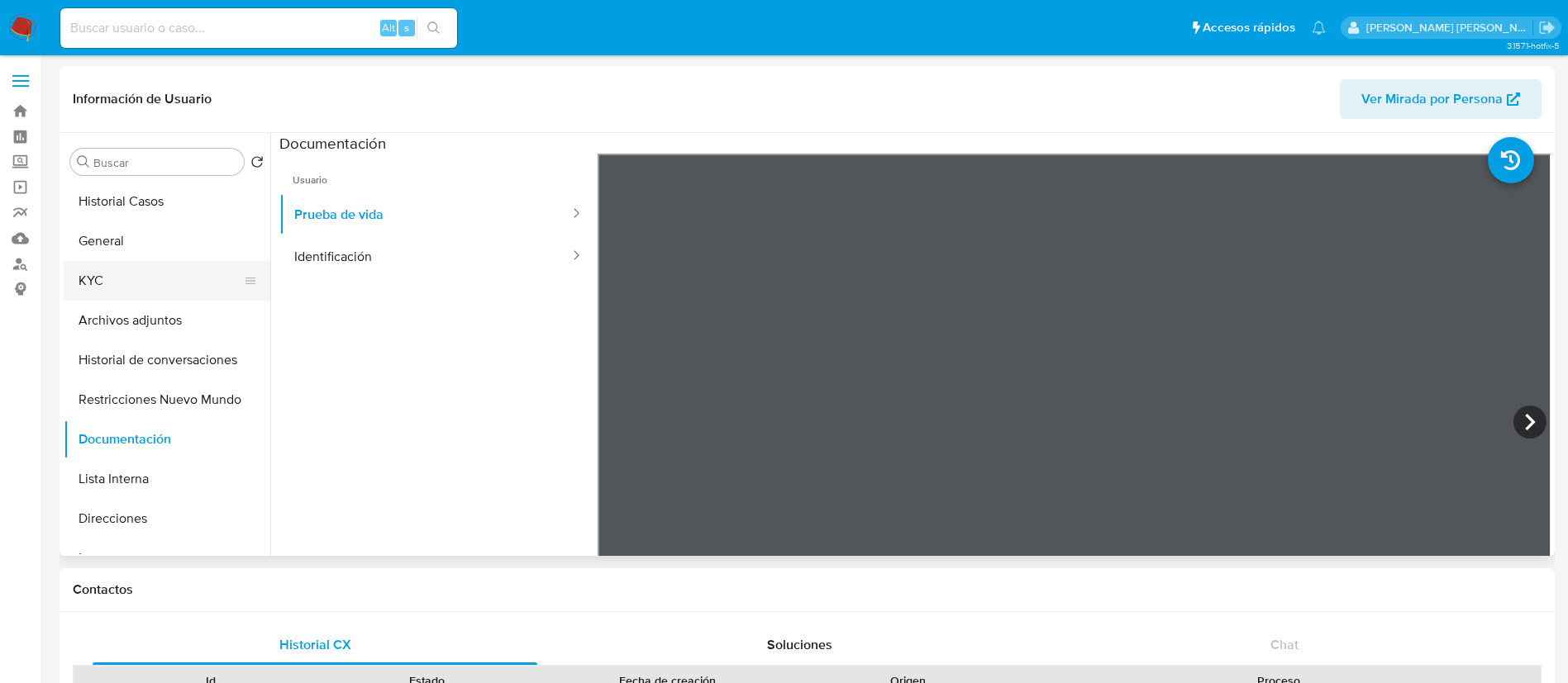
click at [160, 264] on button "KYC" at bounding box center [160, 280] width 193 height 39
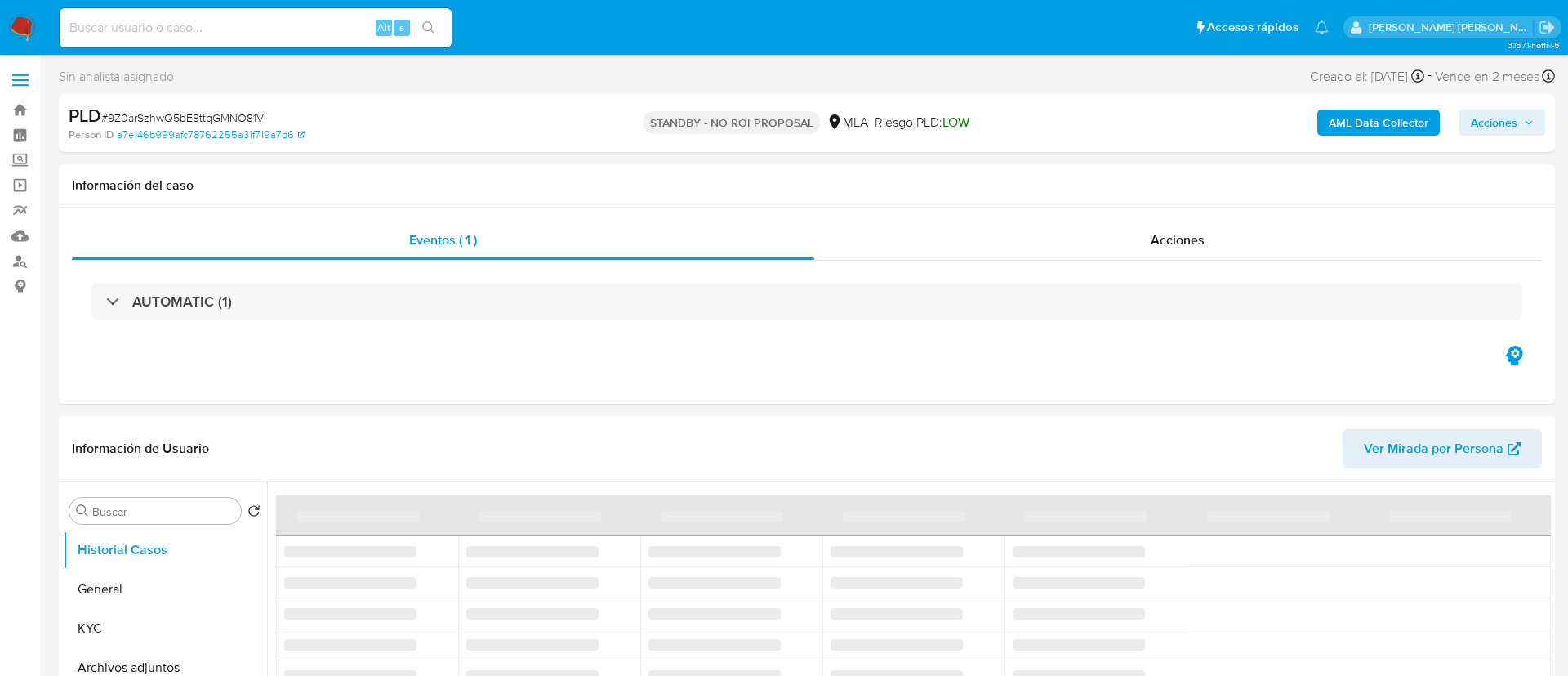
select select "10"
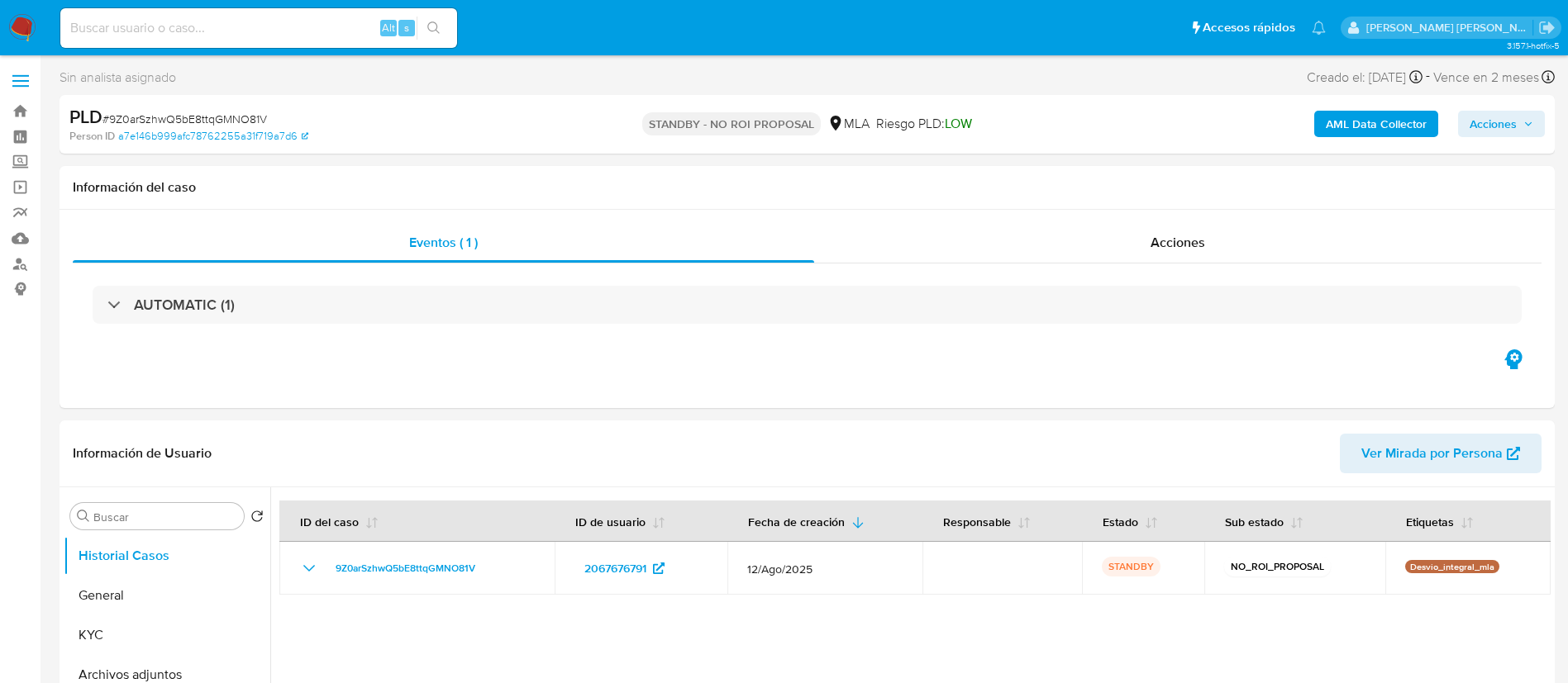
click at [229, 20] on input at bounding box center [259, 28] width 397 height 22
paste input "JgGi7eFd1diOCTCBEUvqOavU"
type input "JgGi7eFd1diOCTCBEUvqOavU"
click at [441, 25] on button "search-icon" at bounding box center [434, 28] width 34 height 23
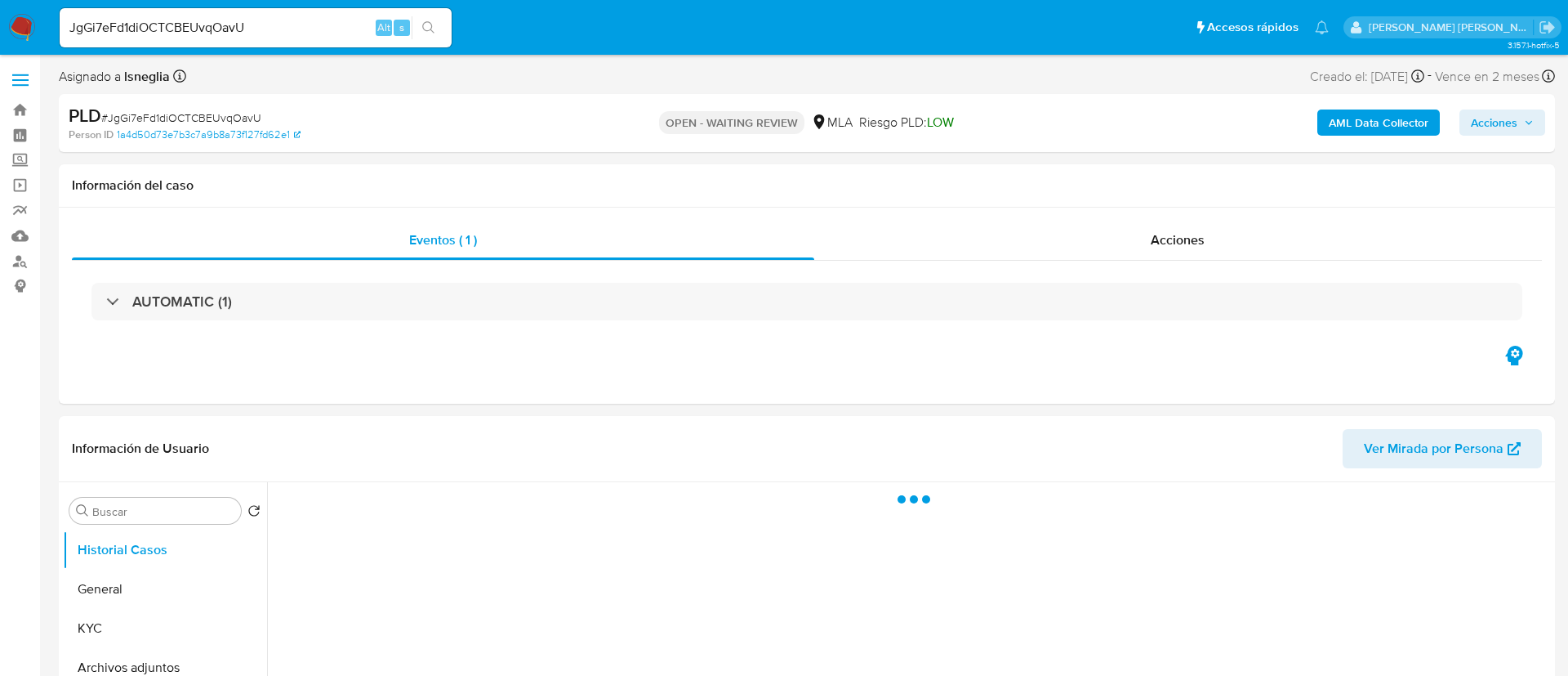
select select "10"
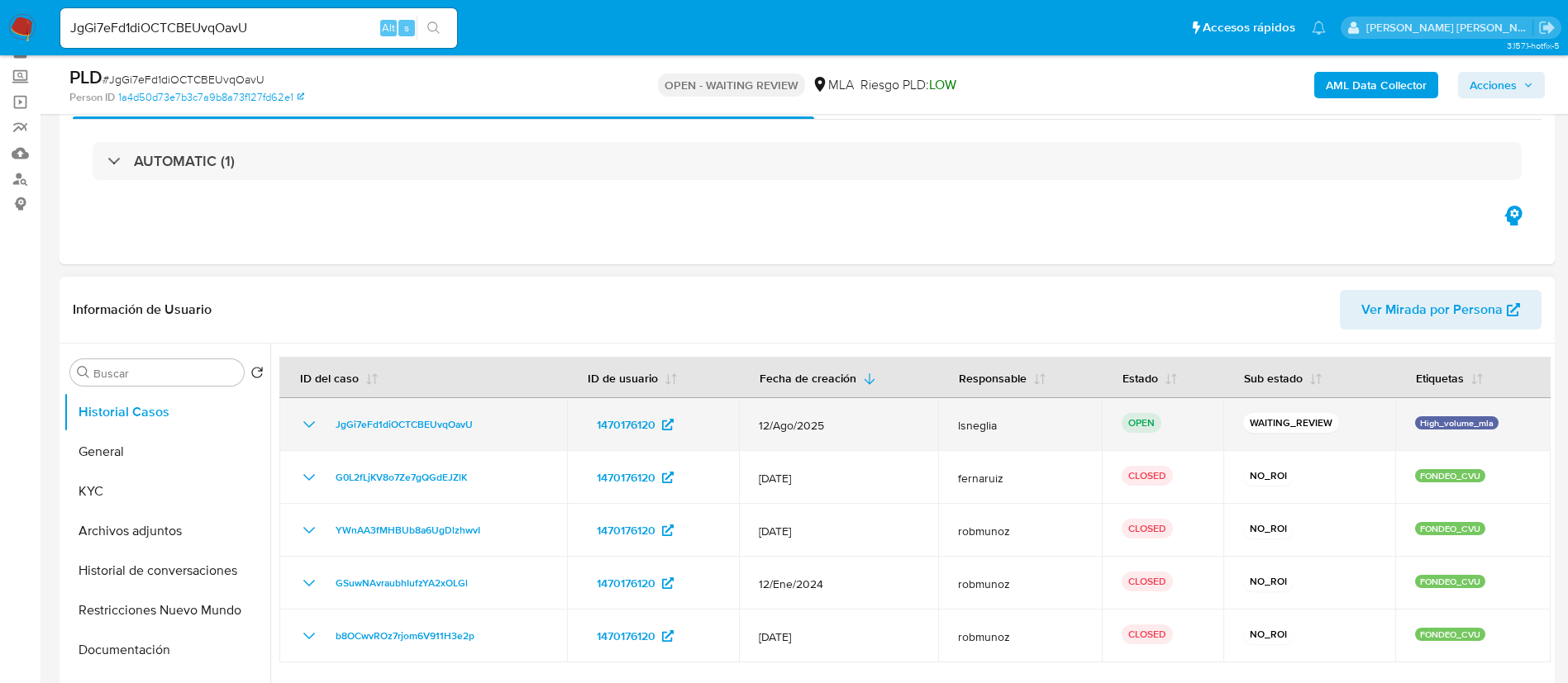
scroll to position [124, 0]
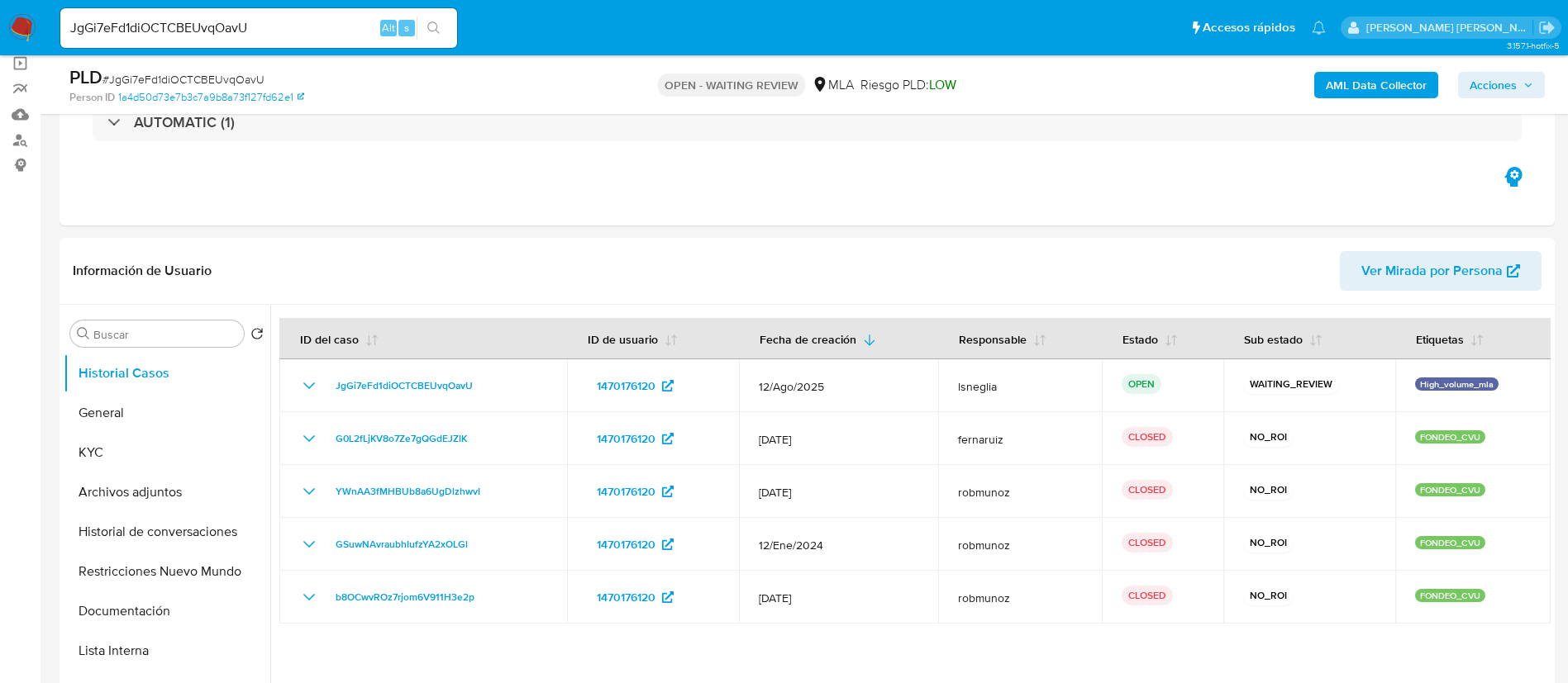
click at [242, 82] on span "# JgGi7eFd1diOCTCBEUvqOavU" at bounding box center [183, 79] width 162 height 17
copy span "JgGi7eFd1diOCTCBEUvqOavU"
click at [26, 19] on img at bounding box center [22, 28] width 28 height 28
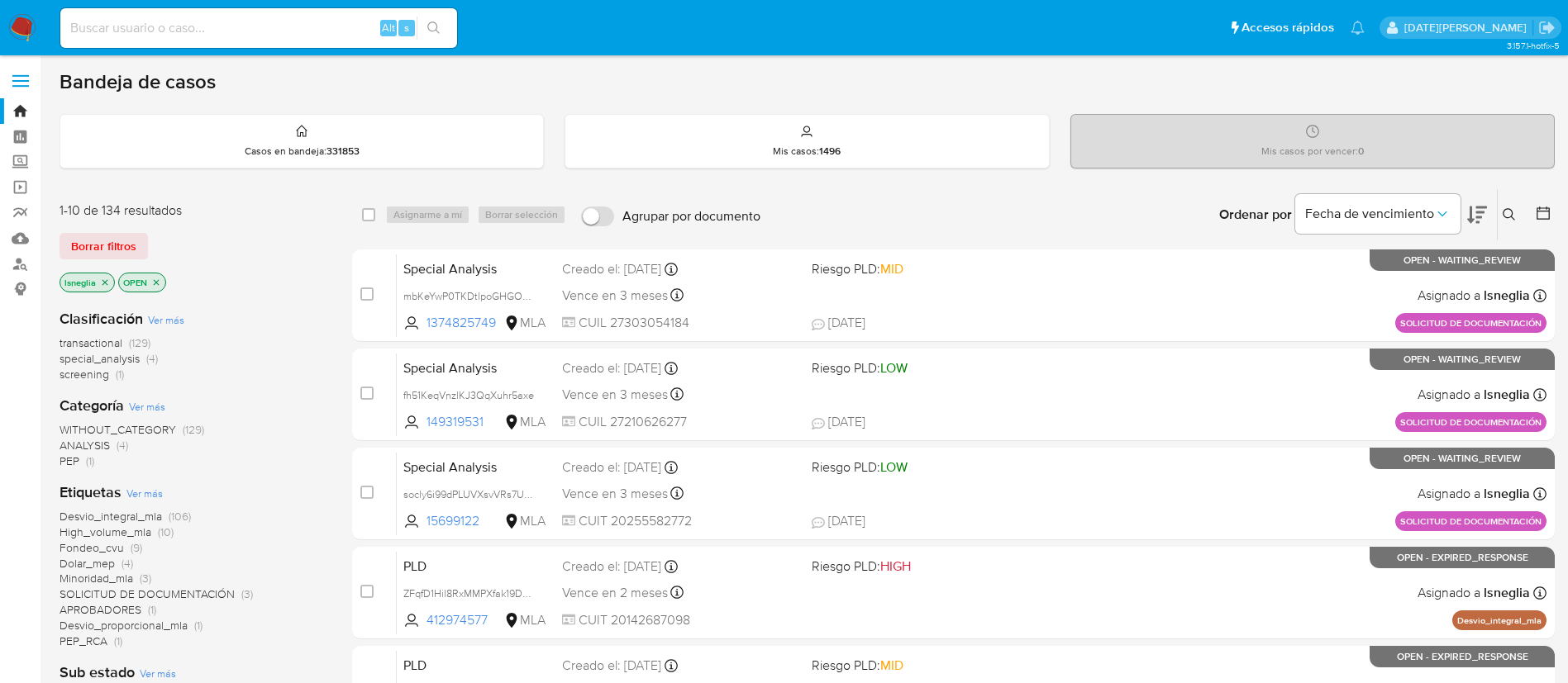
click at [1509, 214] on icon at bounding box center [1509, 214] width 13 height 13
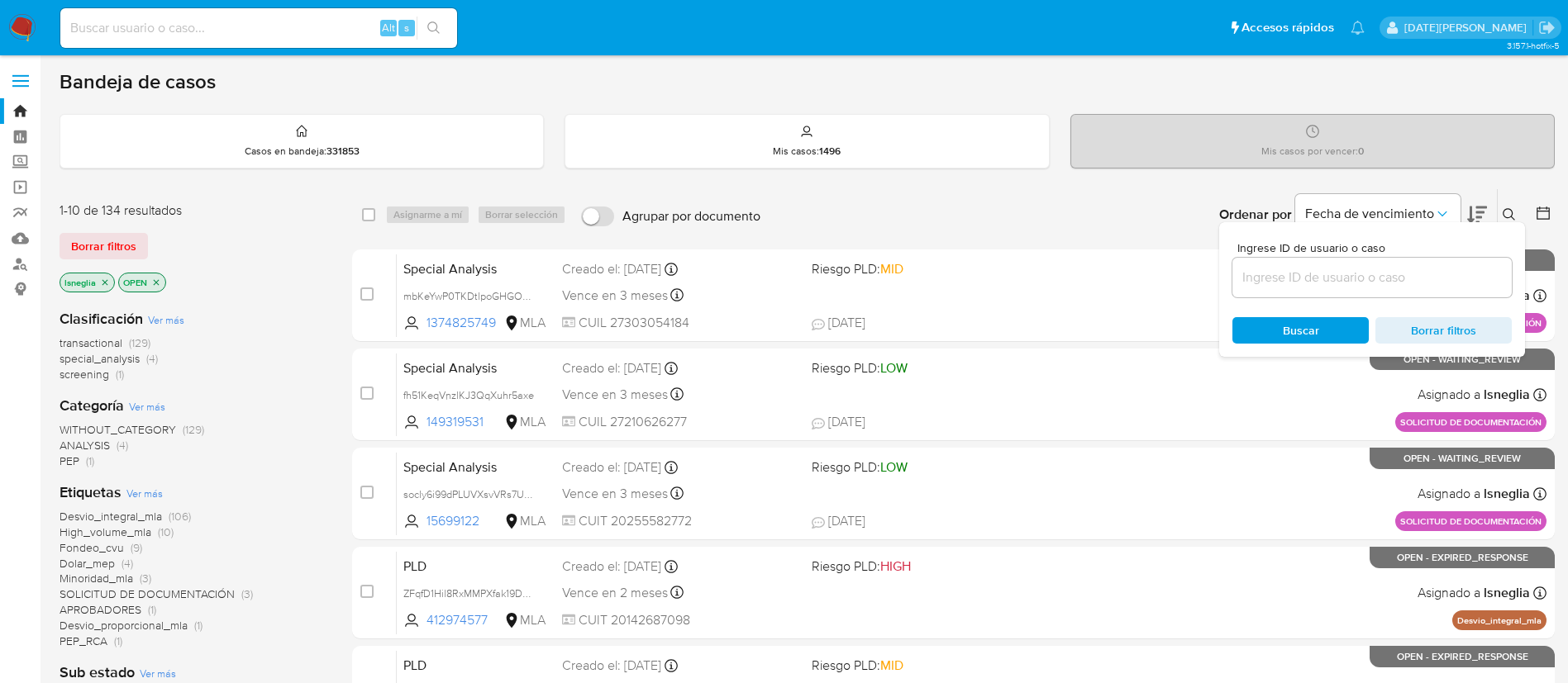
click at [1352, 290] on div at bounding box center [1372, 277] width 280 height 39
click at [1349, 280] on input at bounding box center [1372, 277] width 280 height 22
paste input "JgGi7eFd1diOCTCBEUvqOavU"
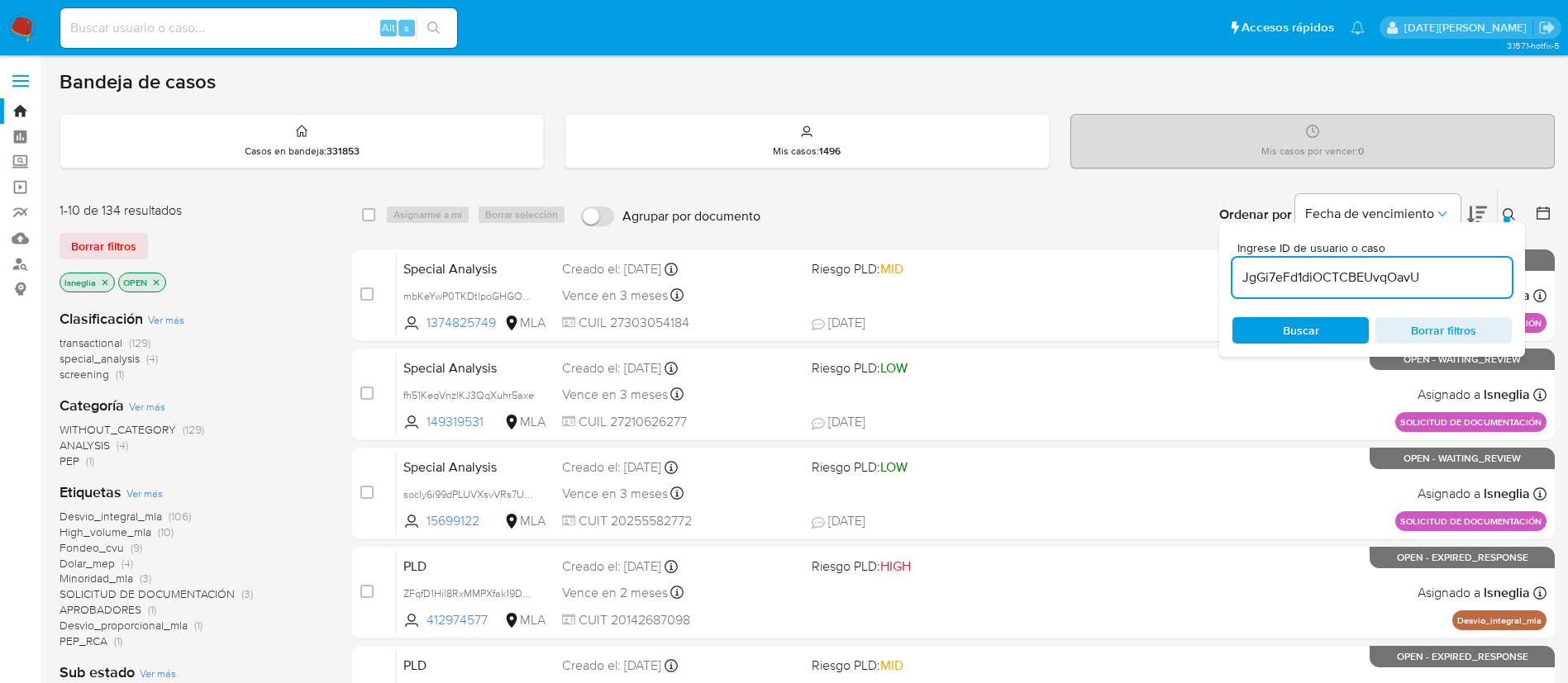
type input "JgGi7eFd1diOCTCBEUvqOavU"
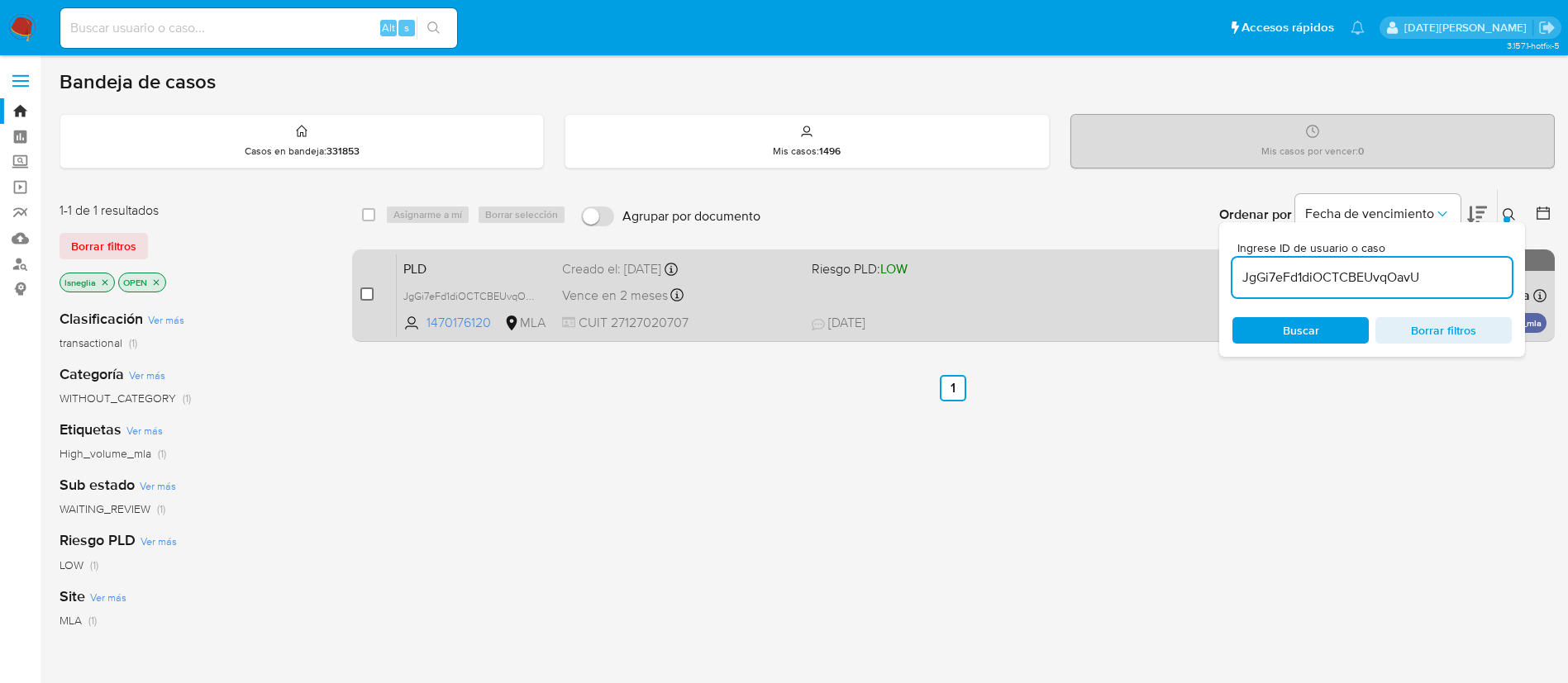
click at [368, 292] on input "checkbox" at bounding box center [366, 293] width 13 height 13
checkbox input "true"
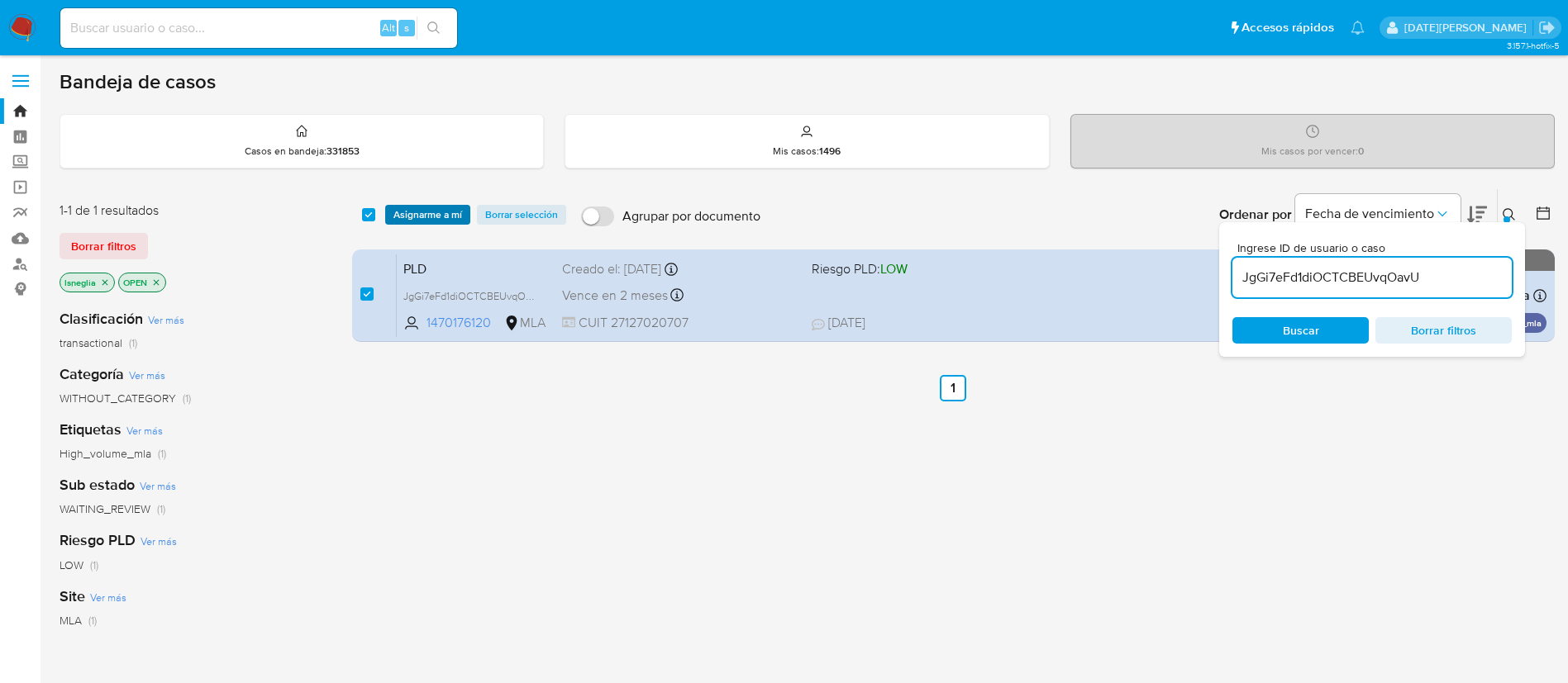
click at [440, 211] on span "Asignarme a mí" at bounding box center [427, 214] width 68 height 17
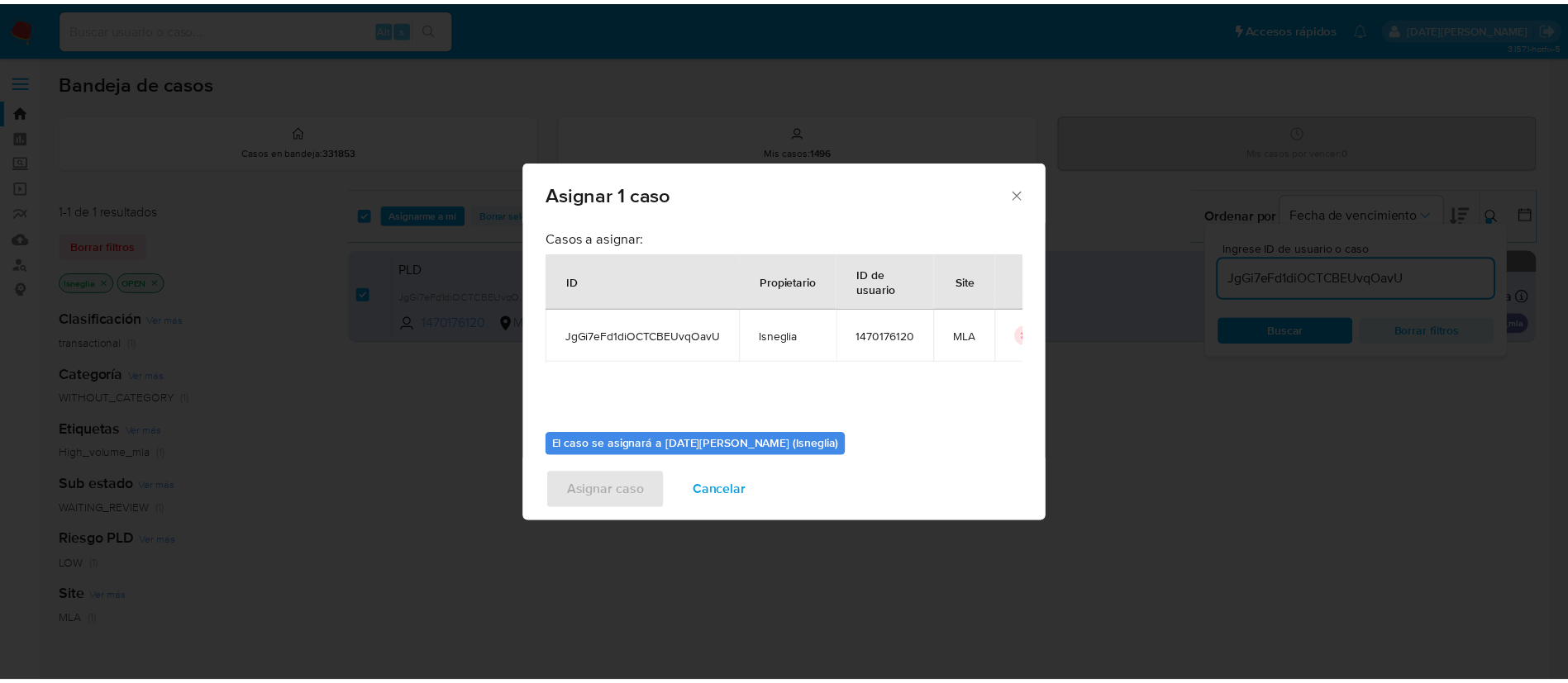
scroll to position [86, 0]
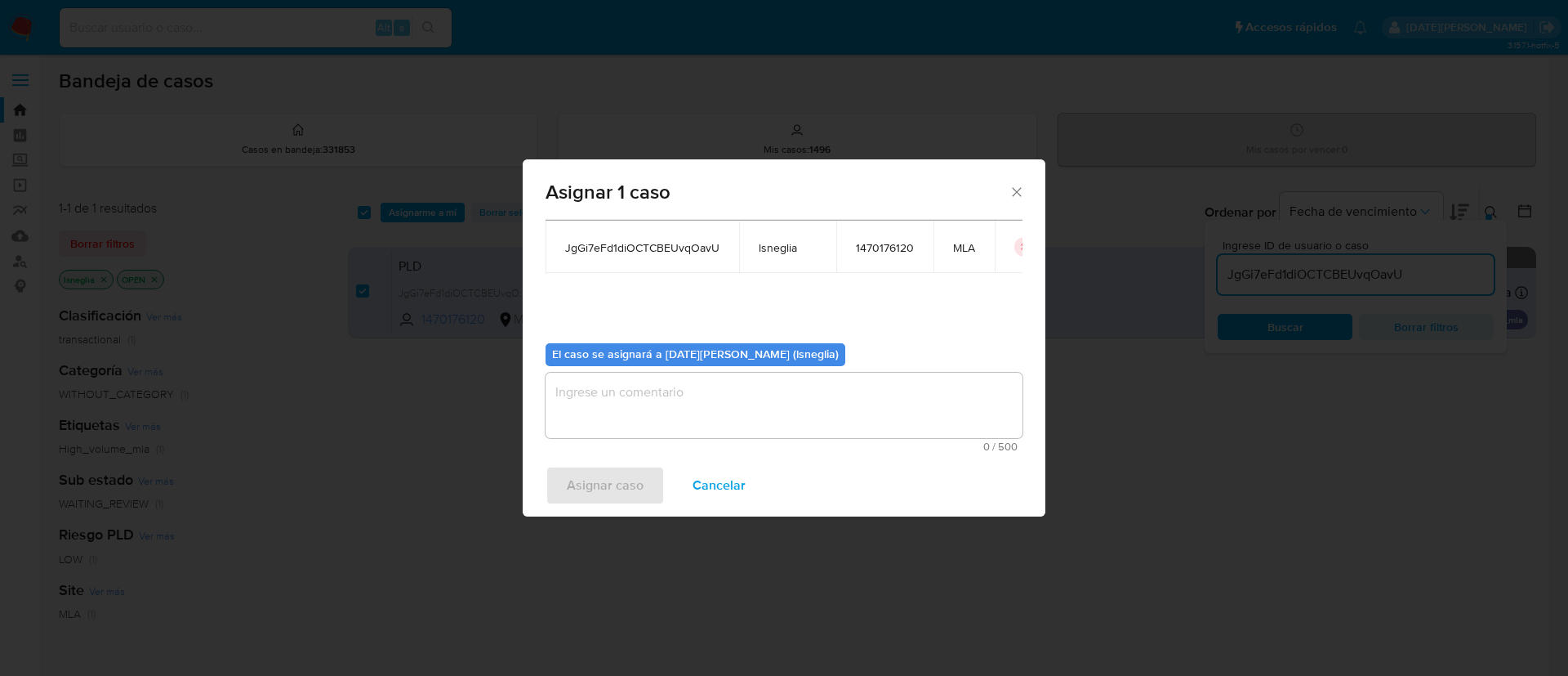
click at [663, 412] on textarea "assign-modal" at bounding box center [784, 405] width 477 height 66
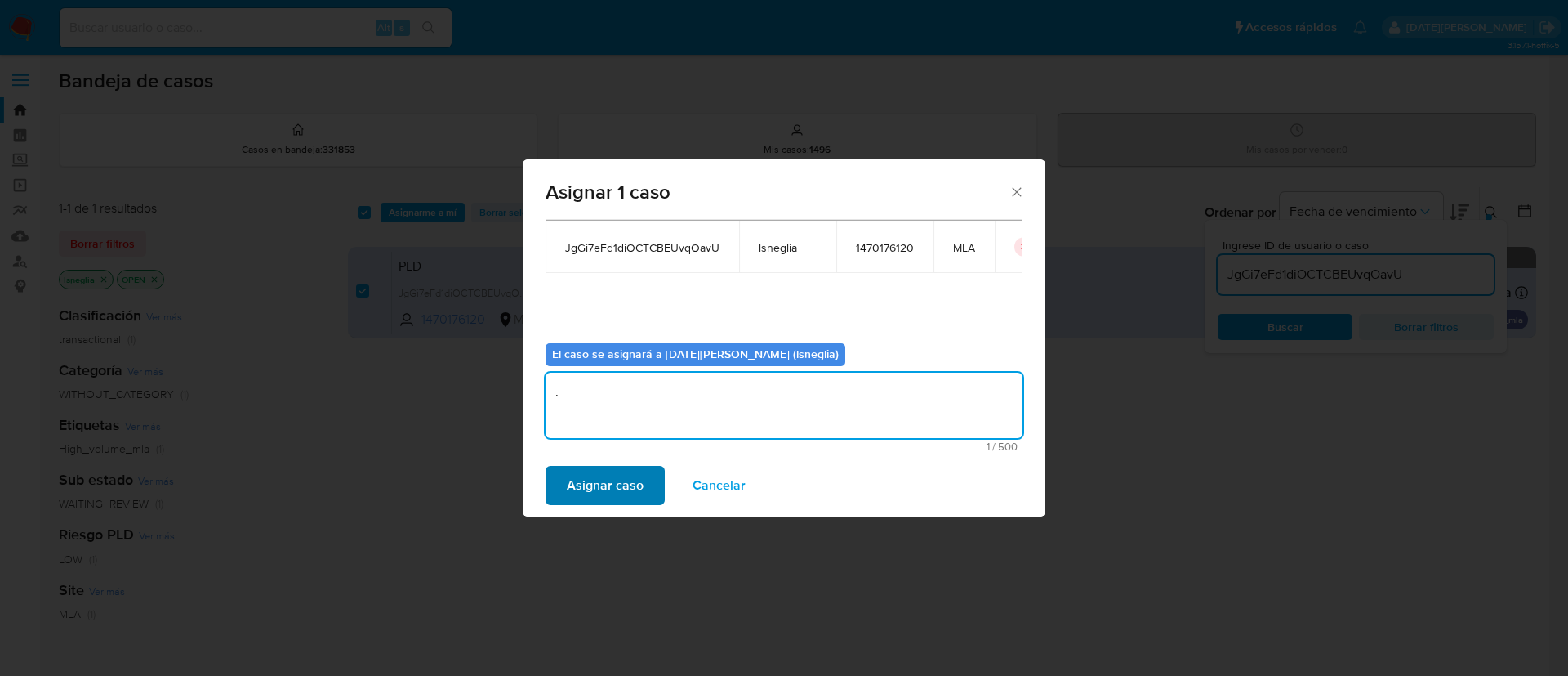
type textarea "."
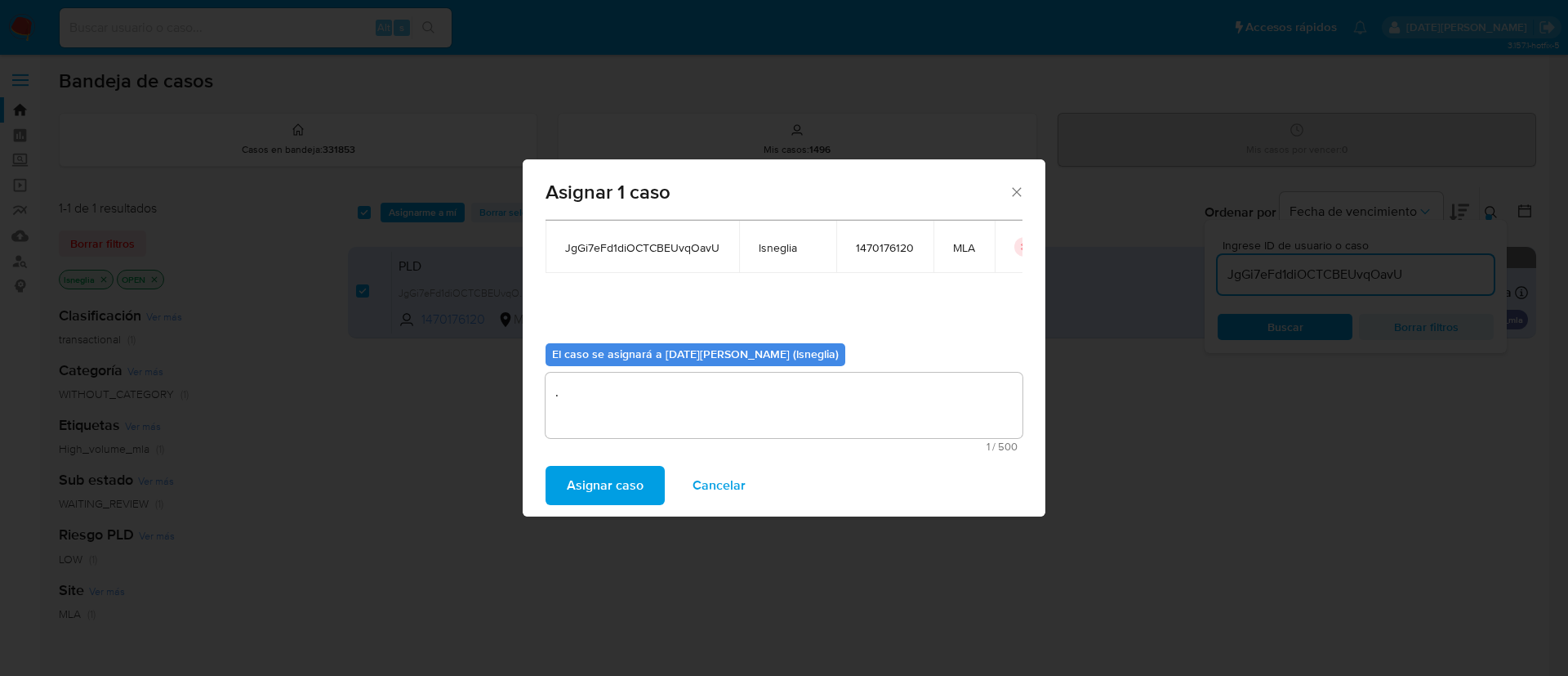
click at [586, 475] on span "Asignar caso" at bounding box center [605, 486] width 77 height 36
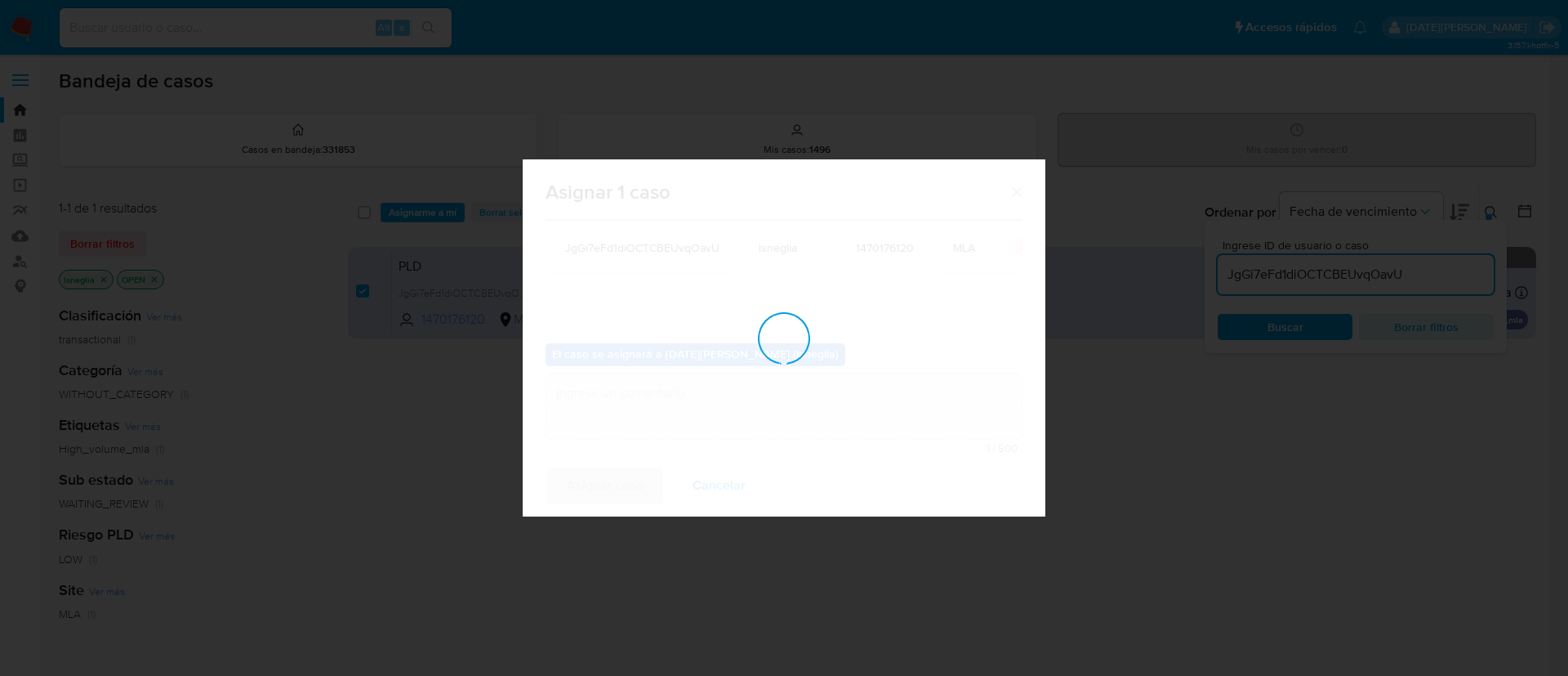
checkbox input "false"
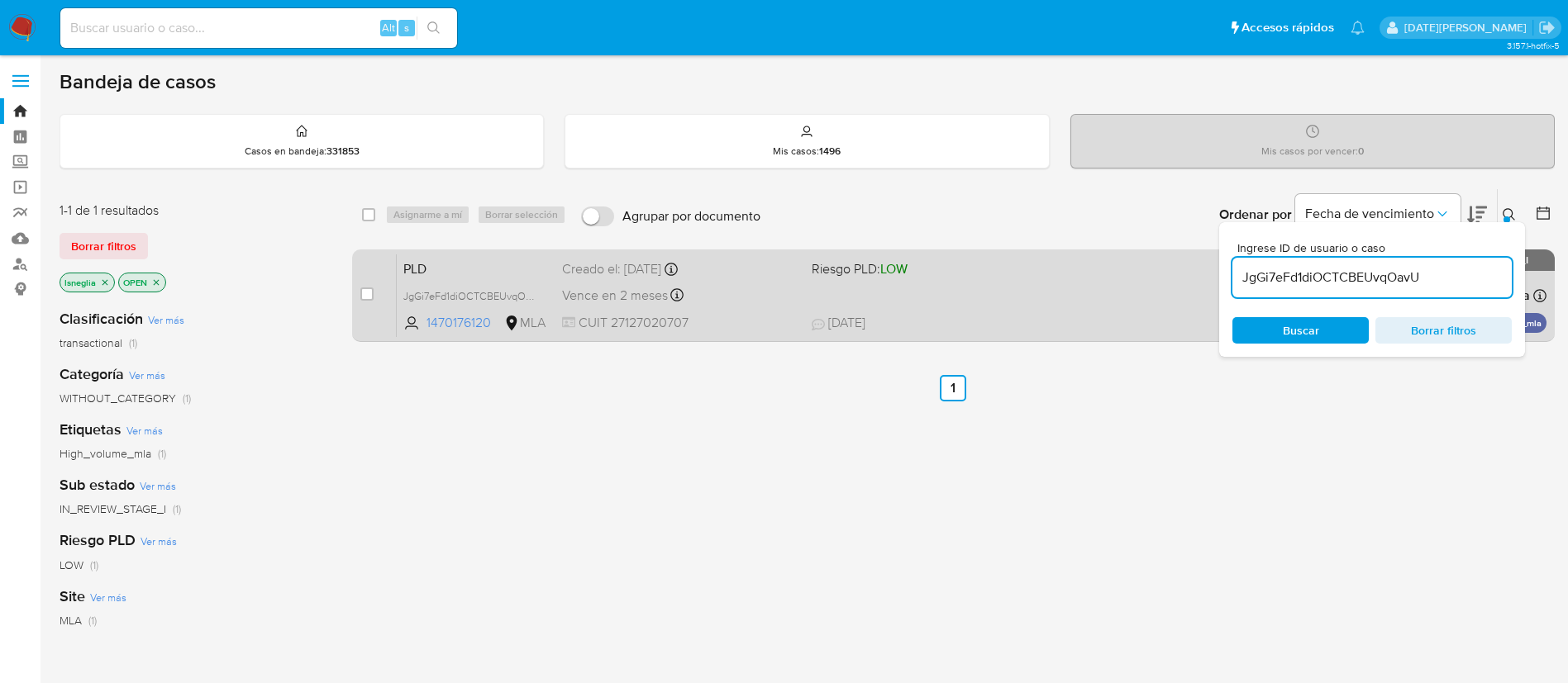
click at [448, 265] on span "PLD" at bounding box center [475, 267] width 145 height 22
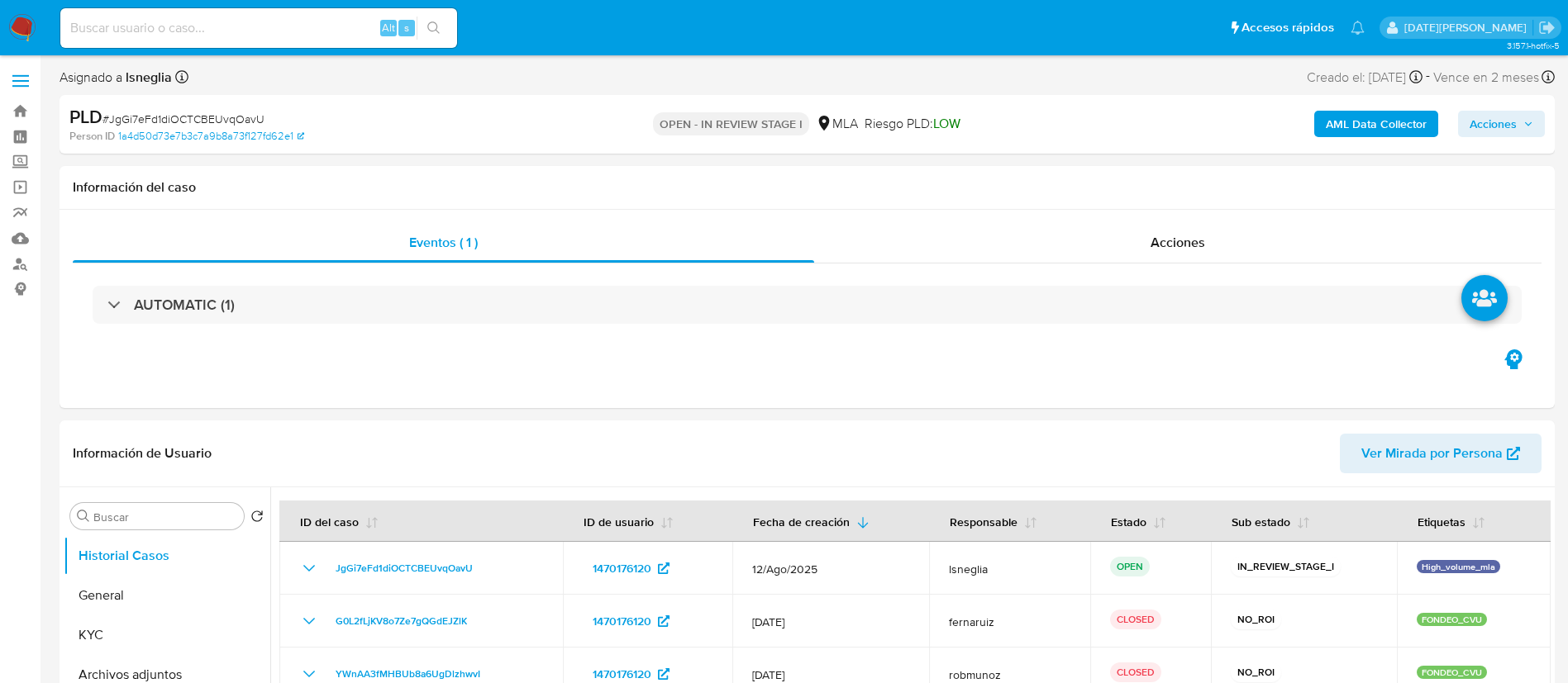
select select "10"
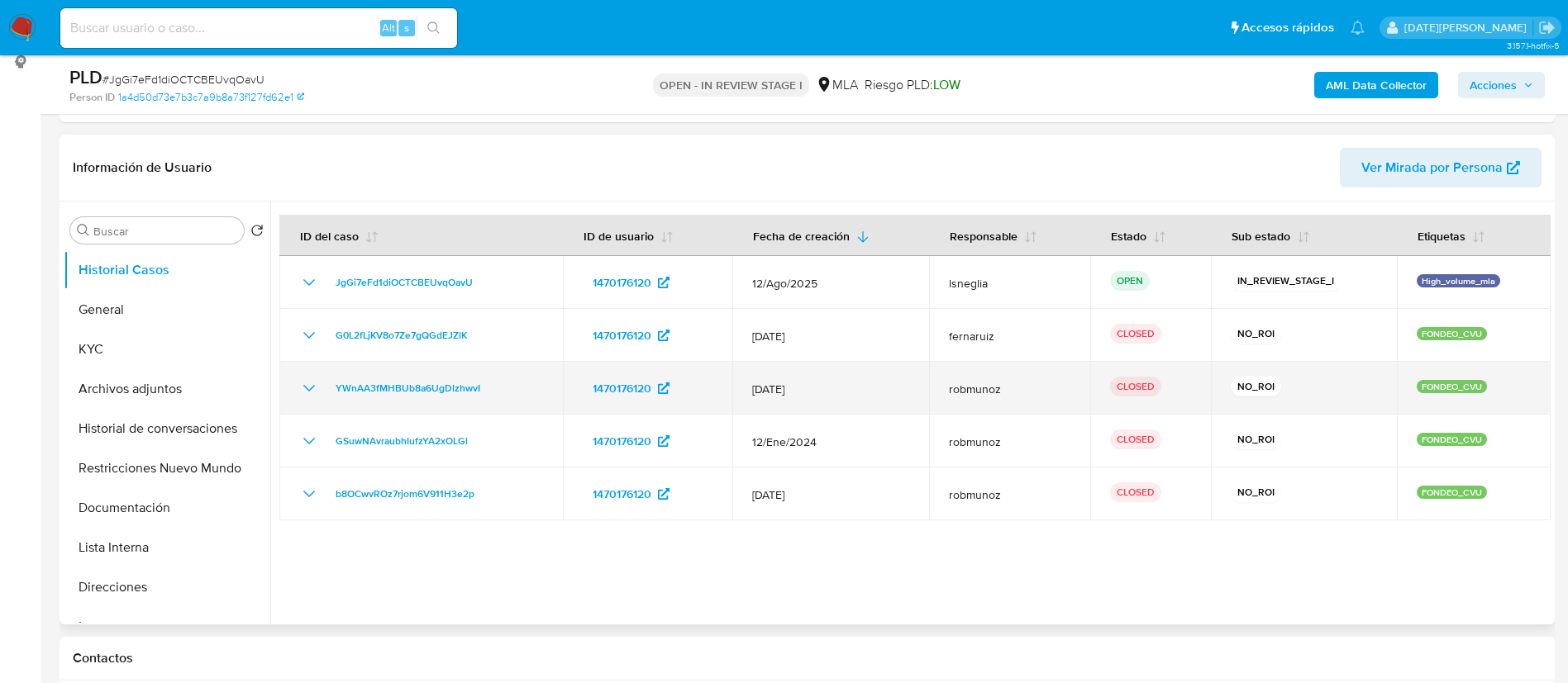
scroll to position [248, 0]
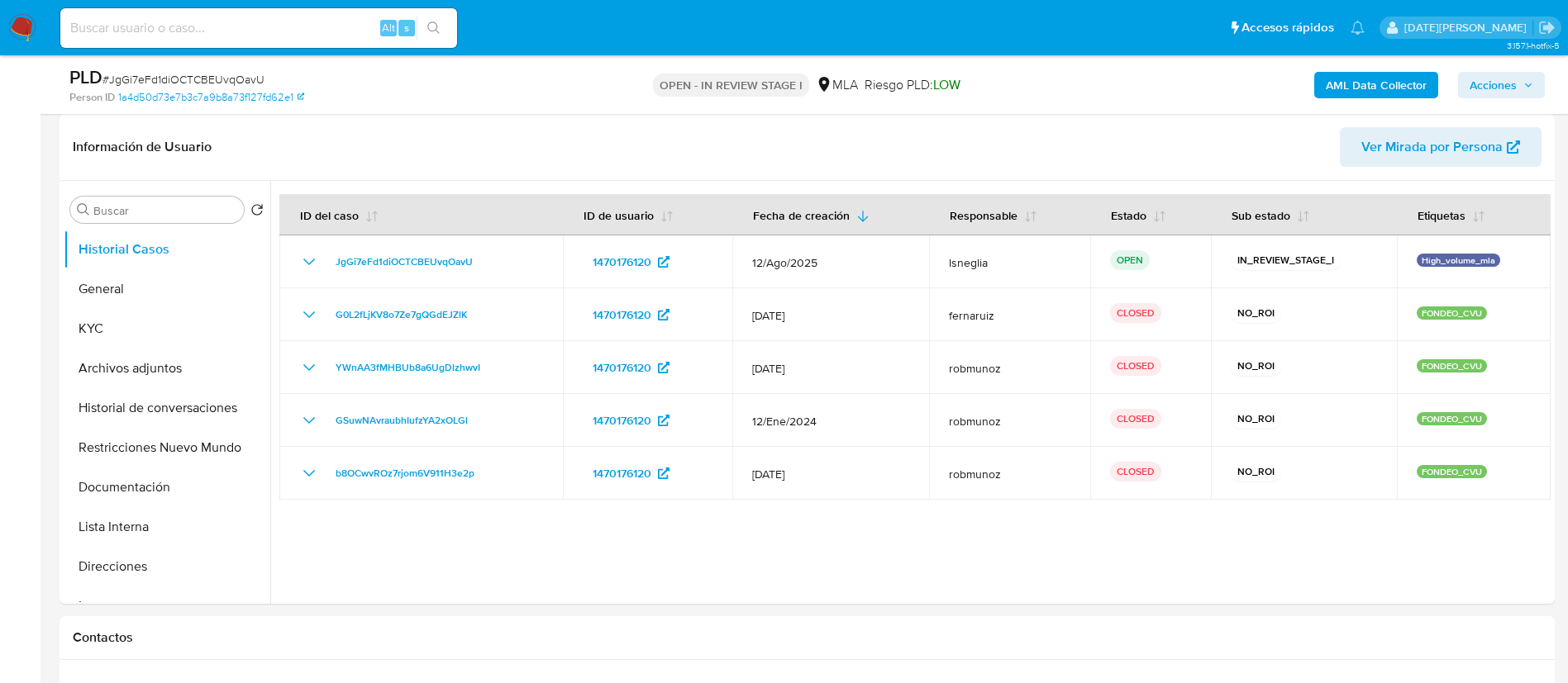
click at [188, 23] on input at bounding box center [259, 28] width 397 height 22
paste input "9Z0arSzhwQ5bE8ttqGMNO81V"
type input "9Z0arSzhwQ5bE8ttqGMNO81V"
click at [432, 32] on icon "search-icon" at bounding box center [434, 28] width 13 height 13
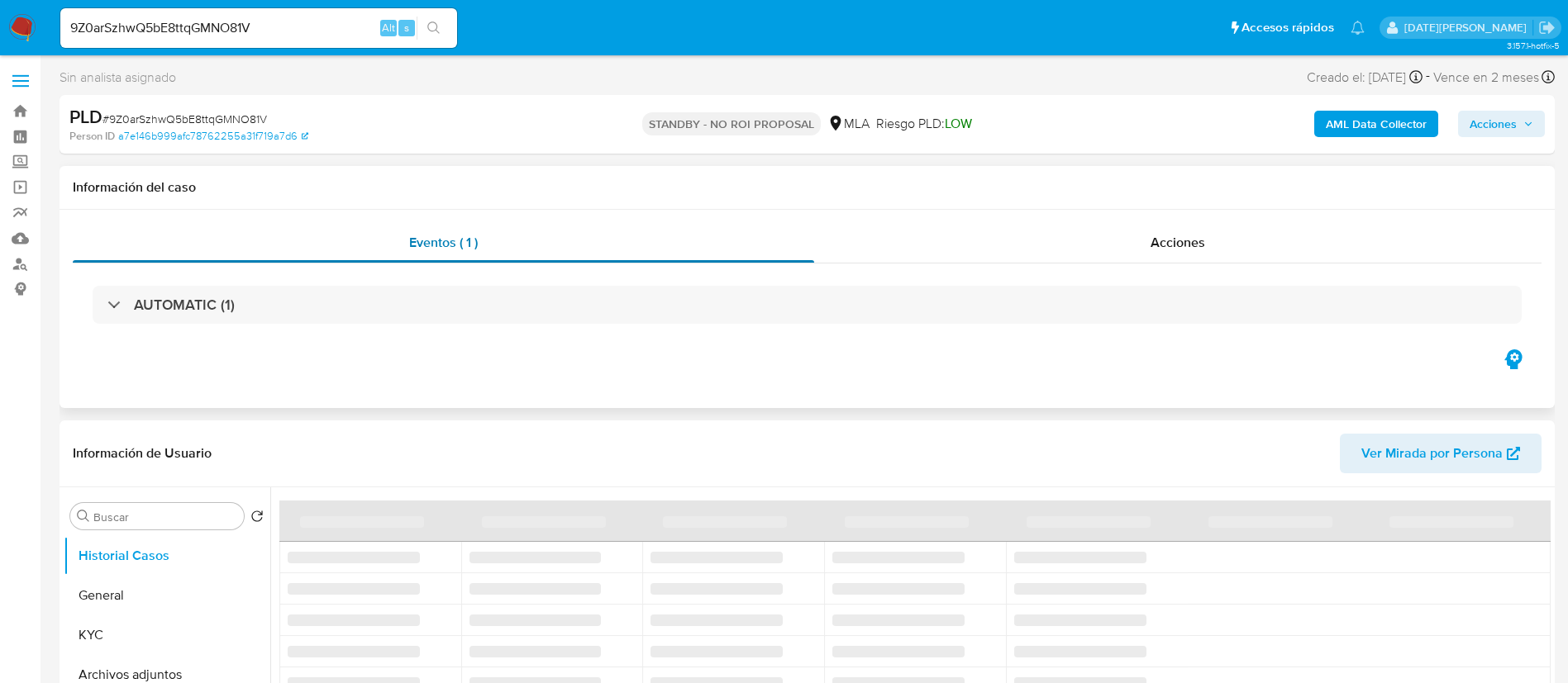
select select "10"
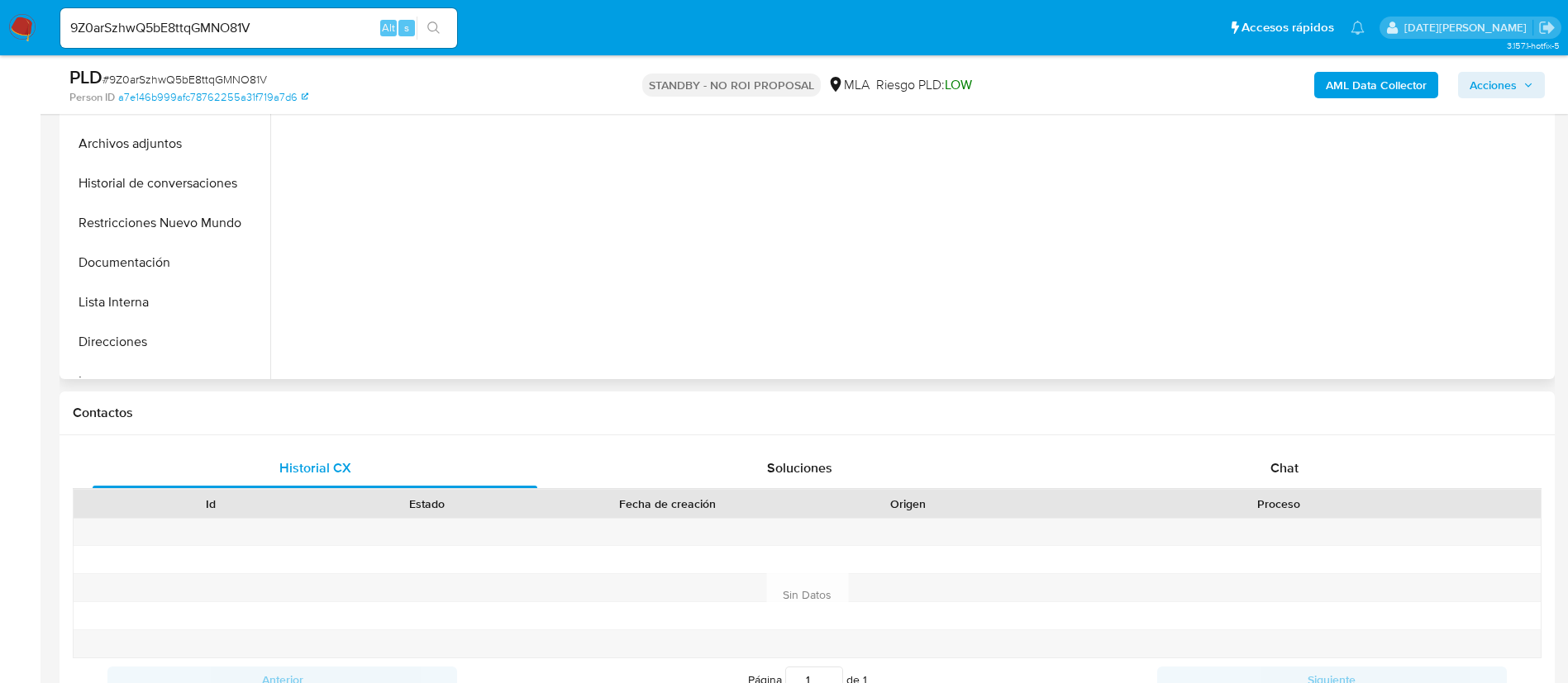
scroll to position [495, 0]
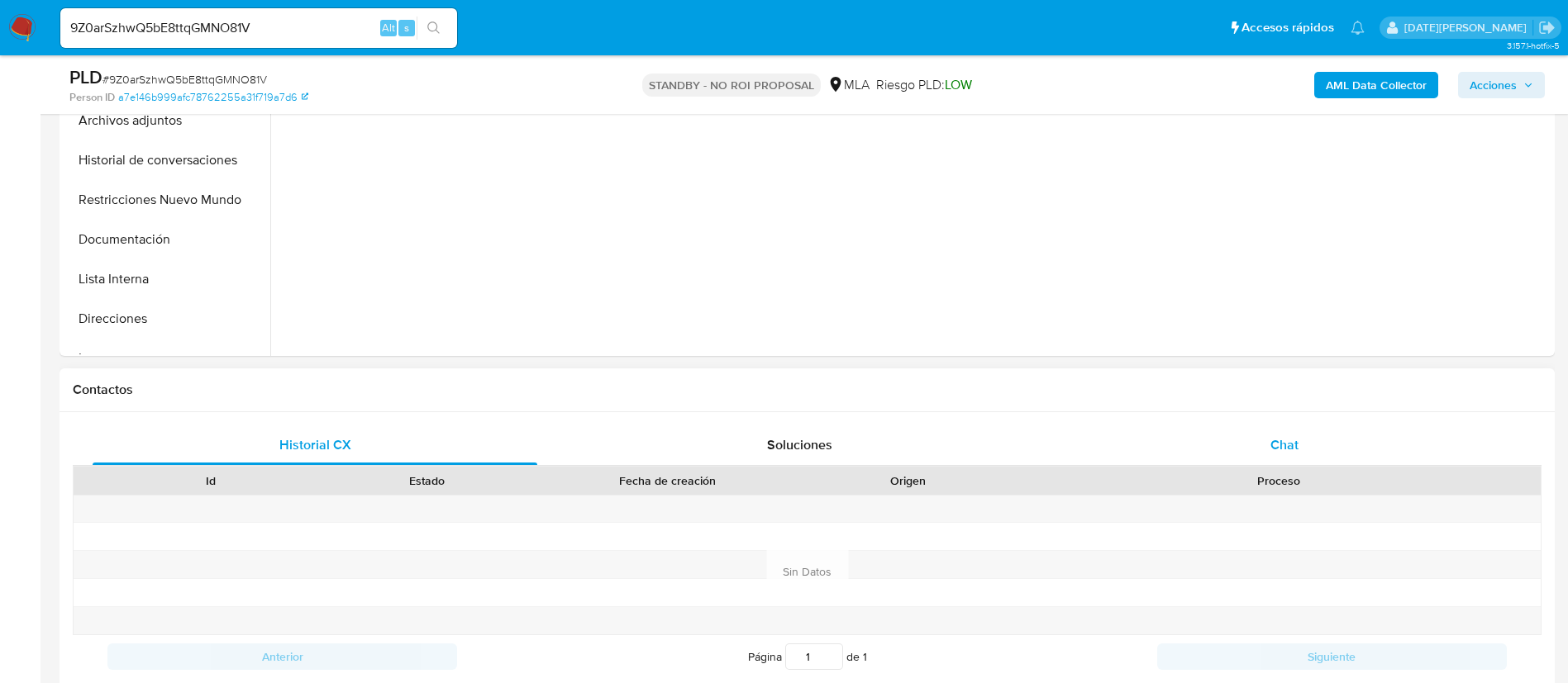
click at [1245, 444] on div "Chat" at bounding box center [1284, 445] width 445 height 39
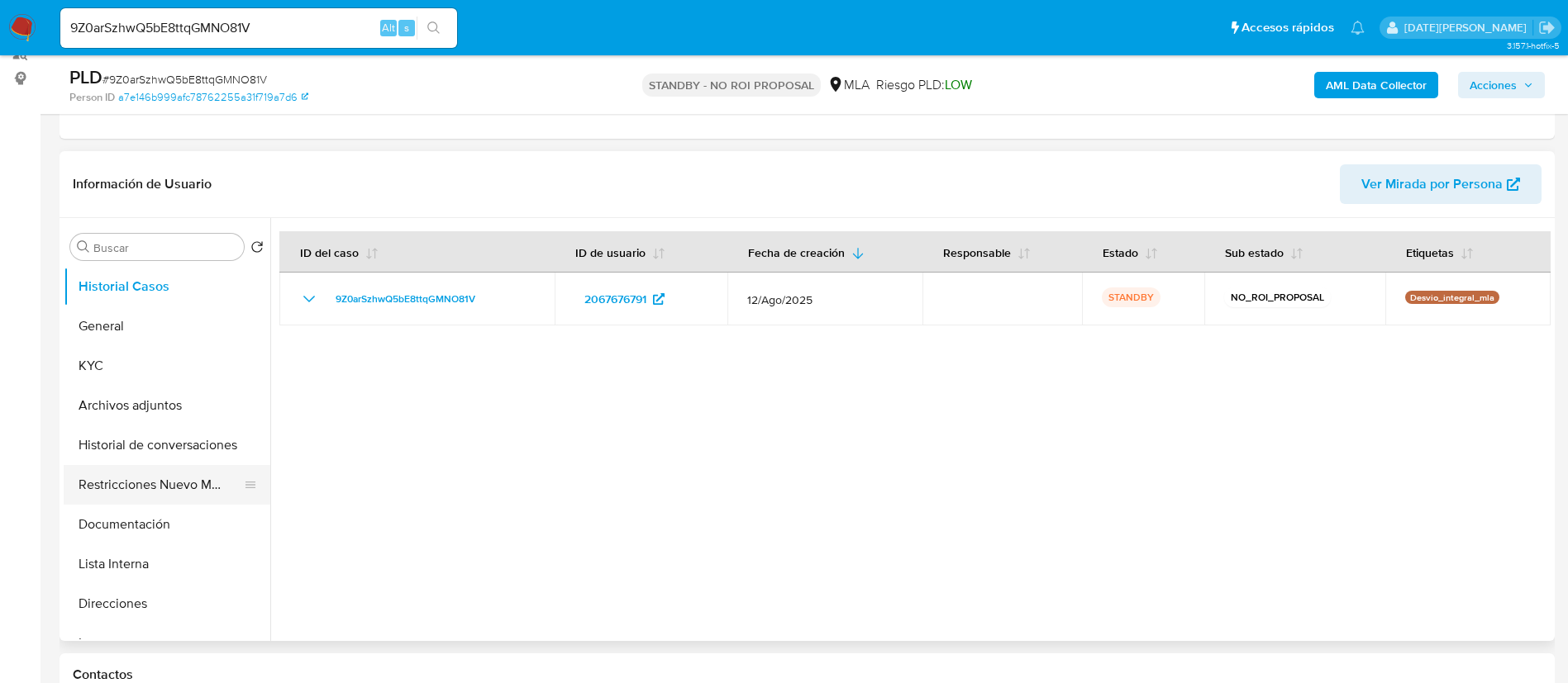
scroll to position [248, 0]
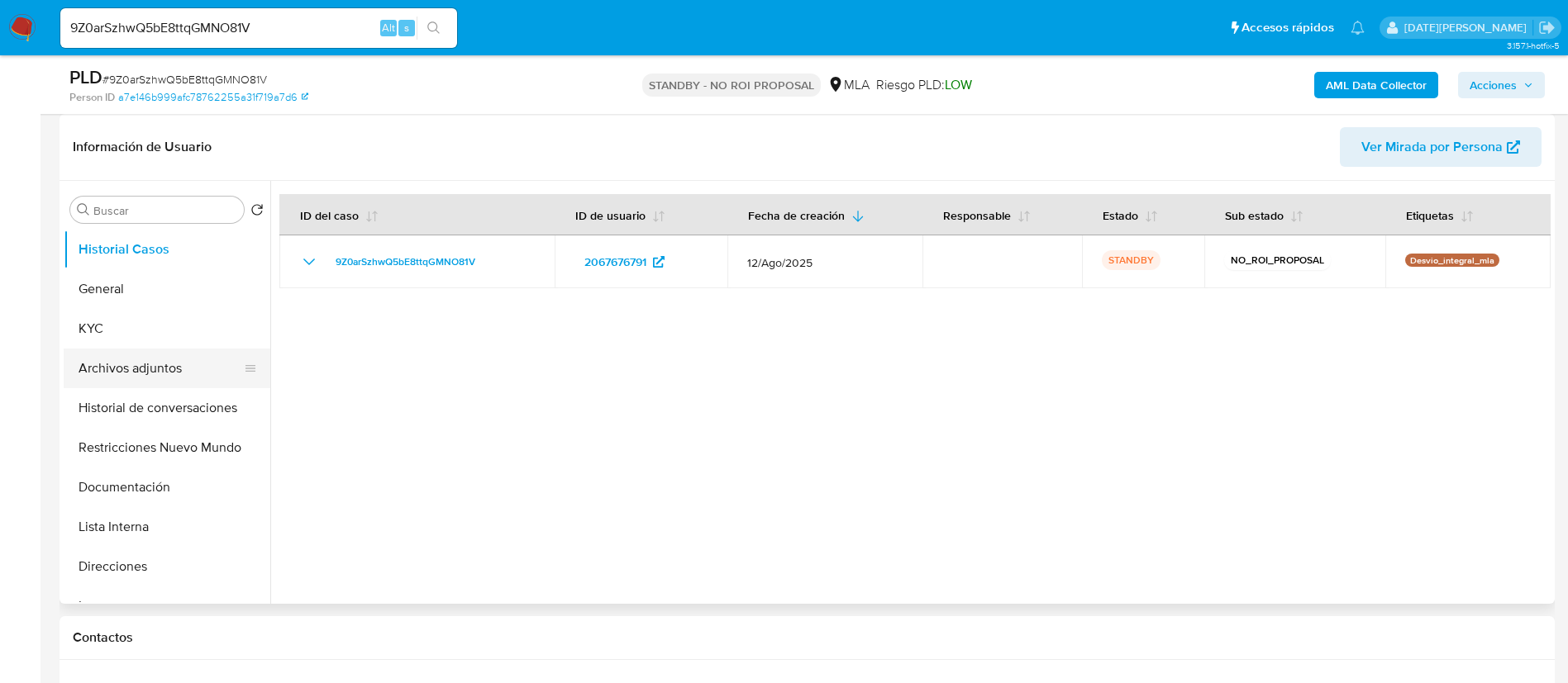
click at [138, 365] on button "Archivos adjuntos" at bounding box center [160, 368] width 193 height 39
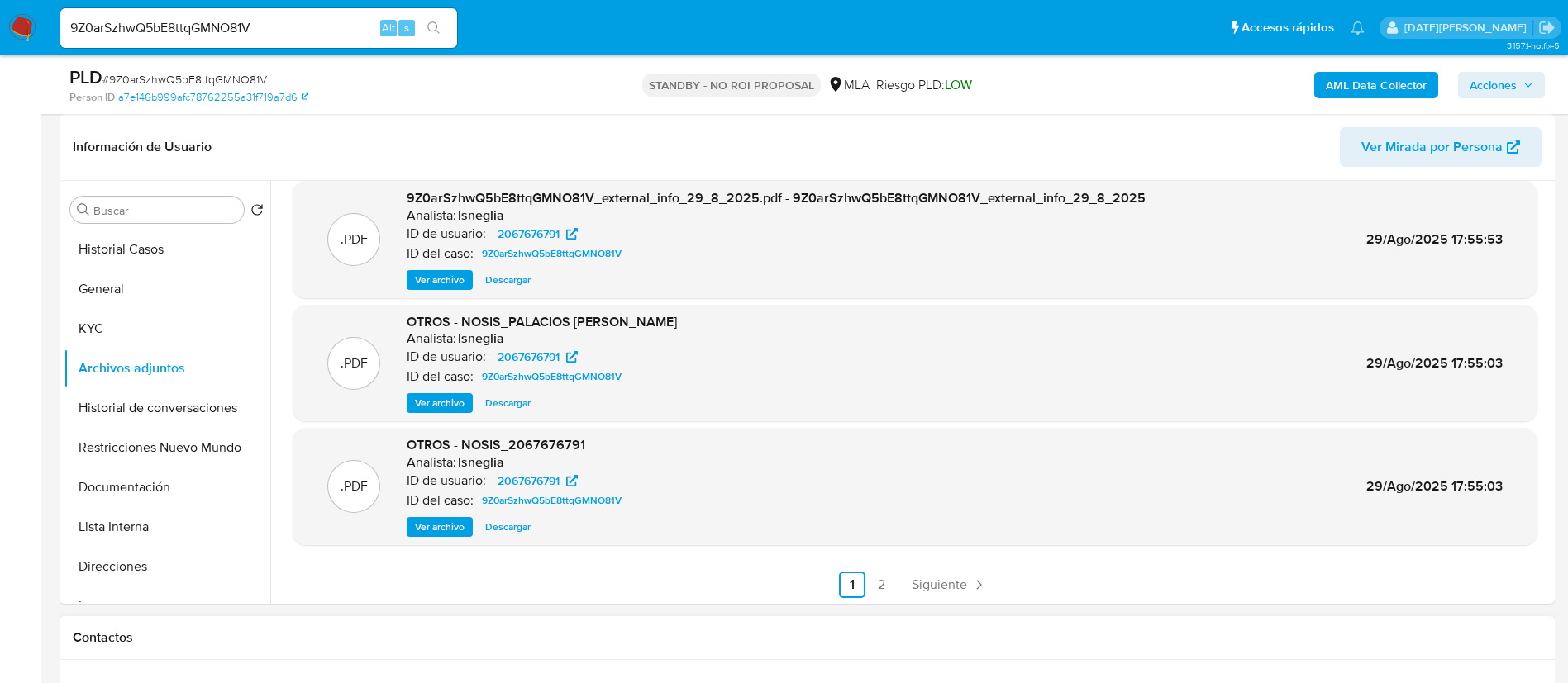
scroll to position [139, 0]
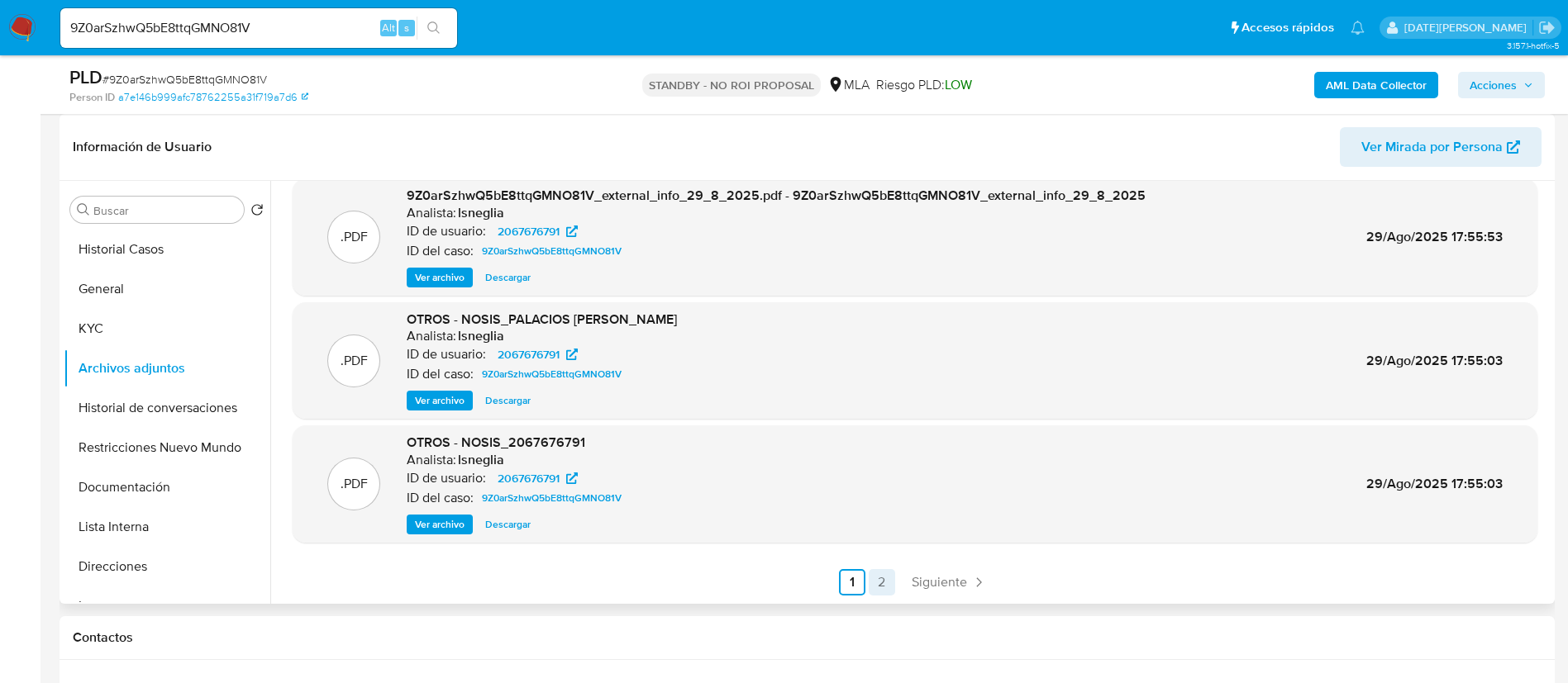
click at [880, 578] on link "2" at bounding box center [882, 582] width 26 height 26
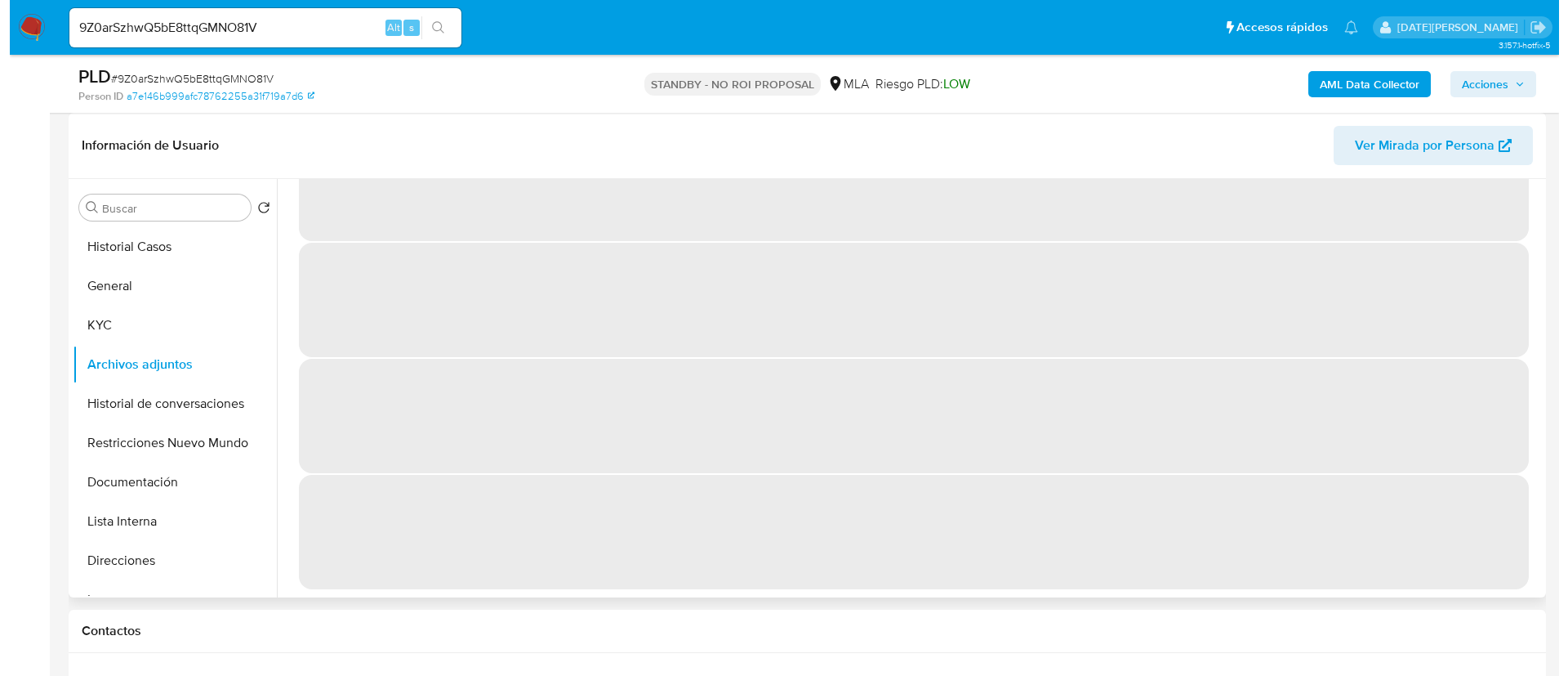
scroll to position [0, 0]
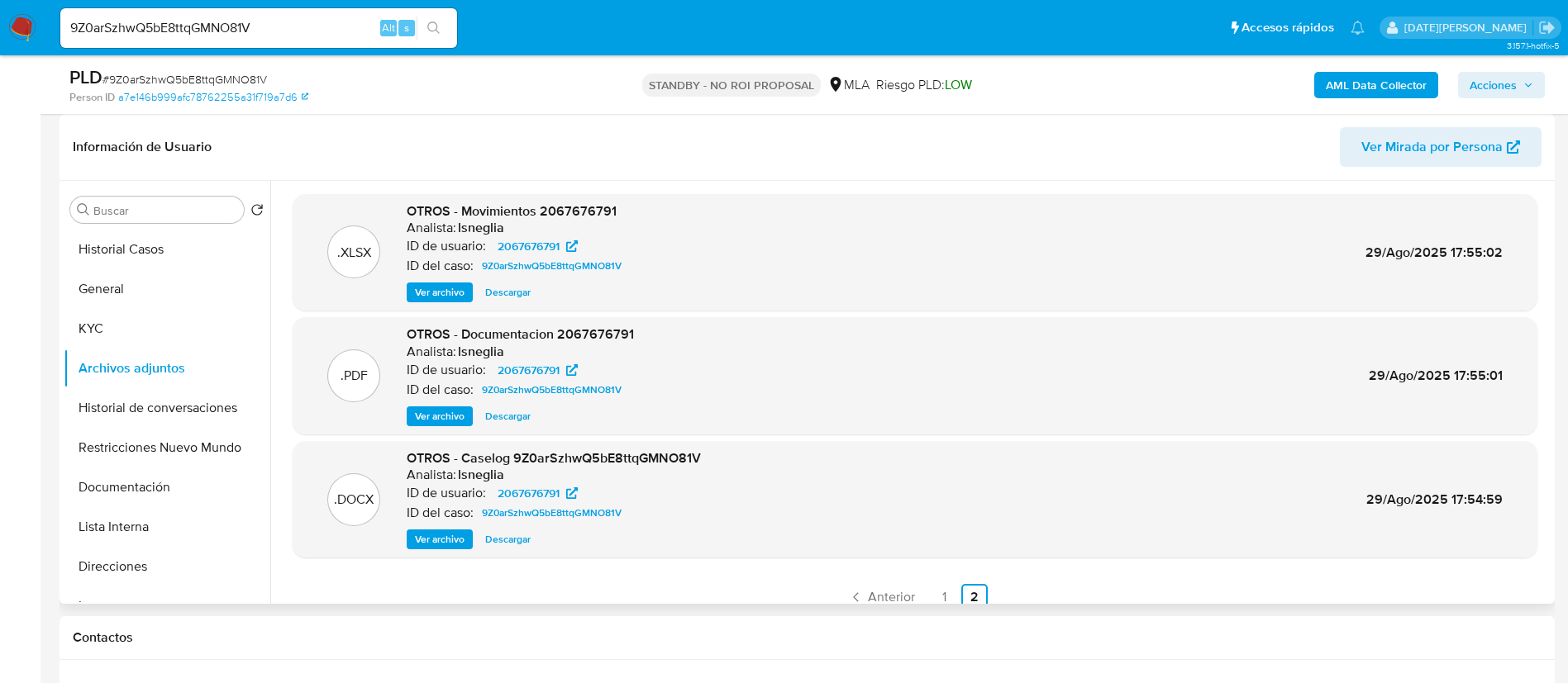
click at [445, 295] on span "Ver archivo" at bounding box center [440, 292] width 50 height 17
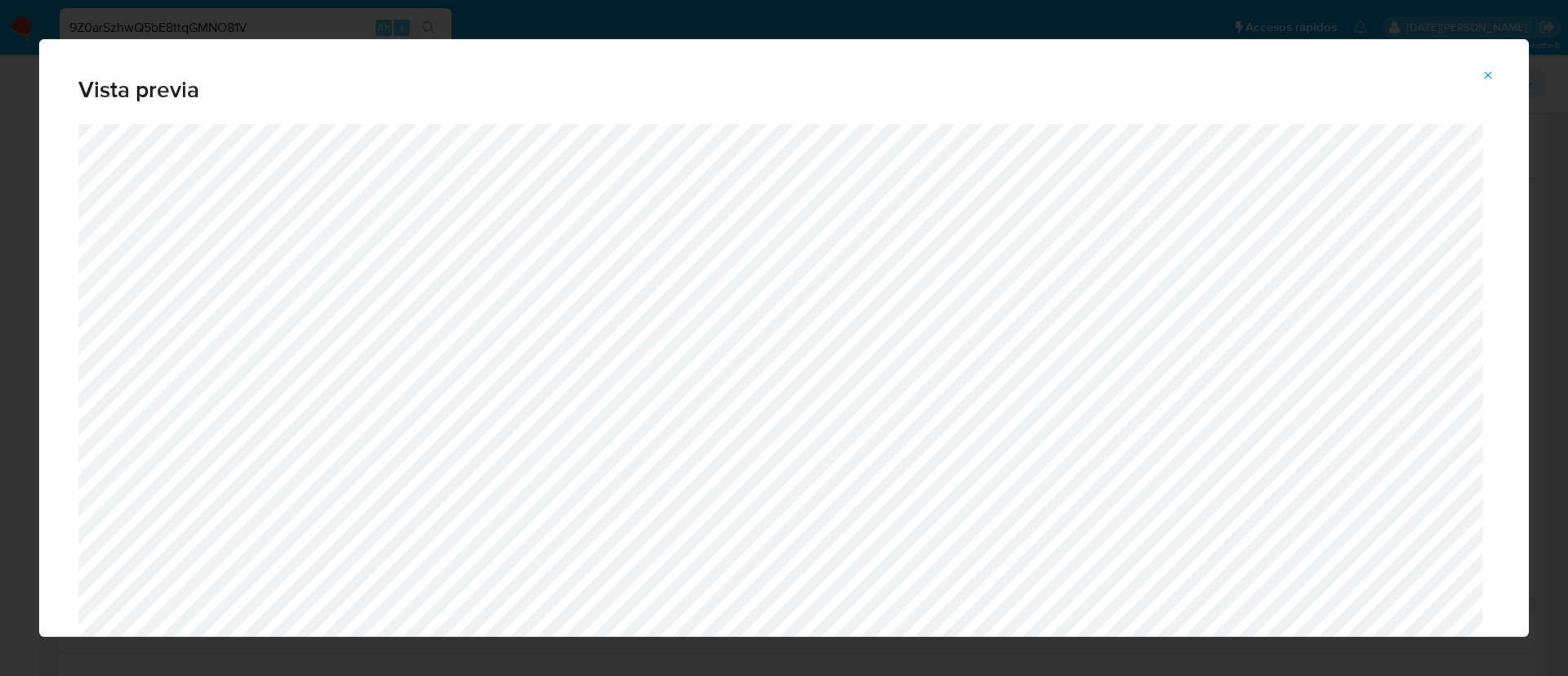
scroll to position [90, 0]
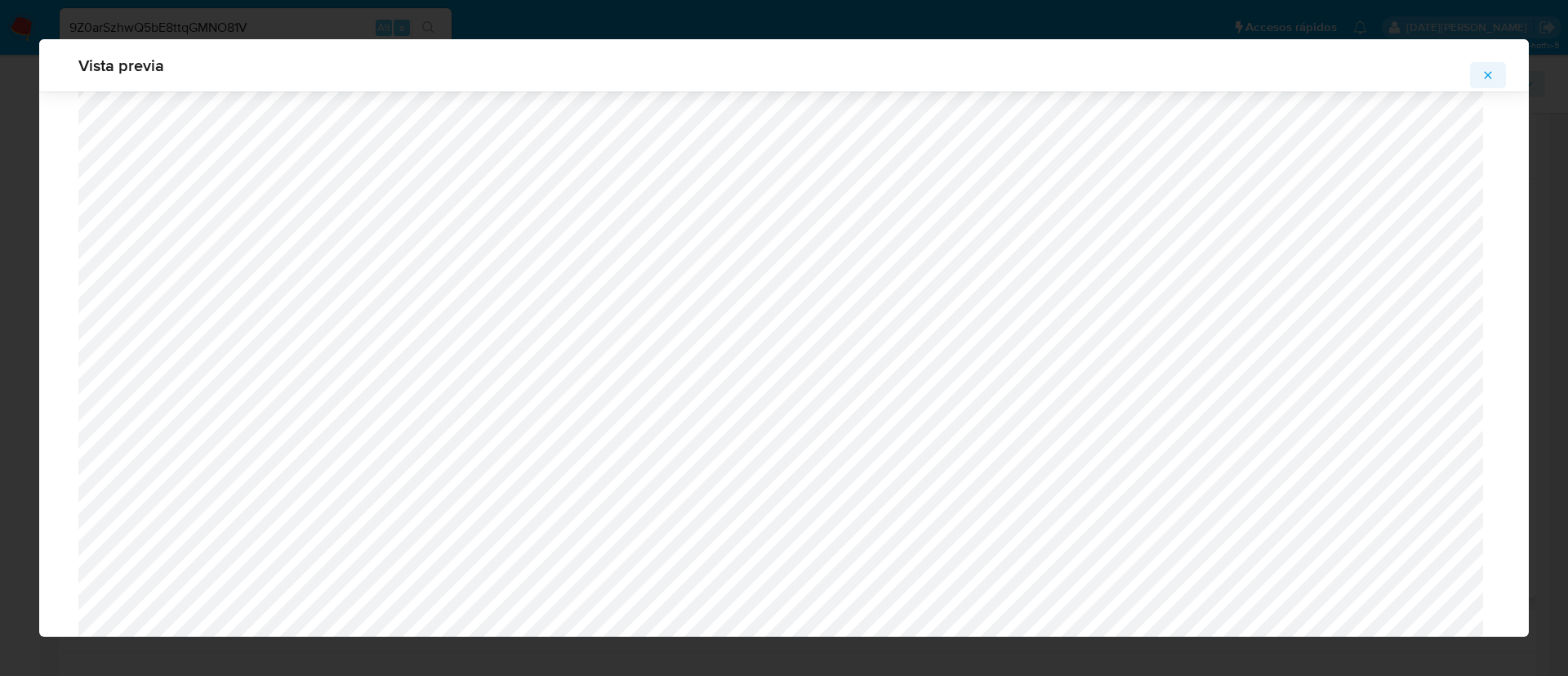
click at [1488, 71] on icon "Attachment preview" at bounding box center [1488, 74] width 13 height 13
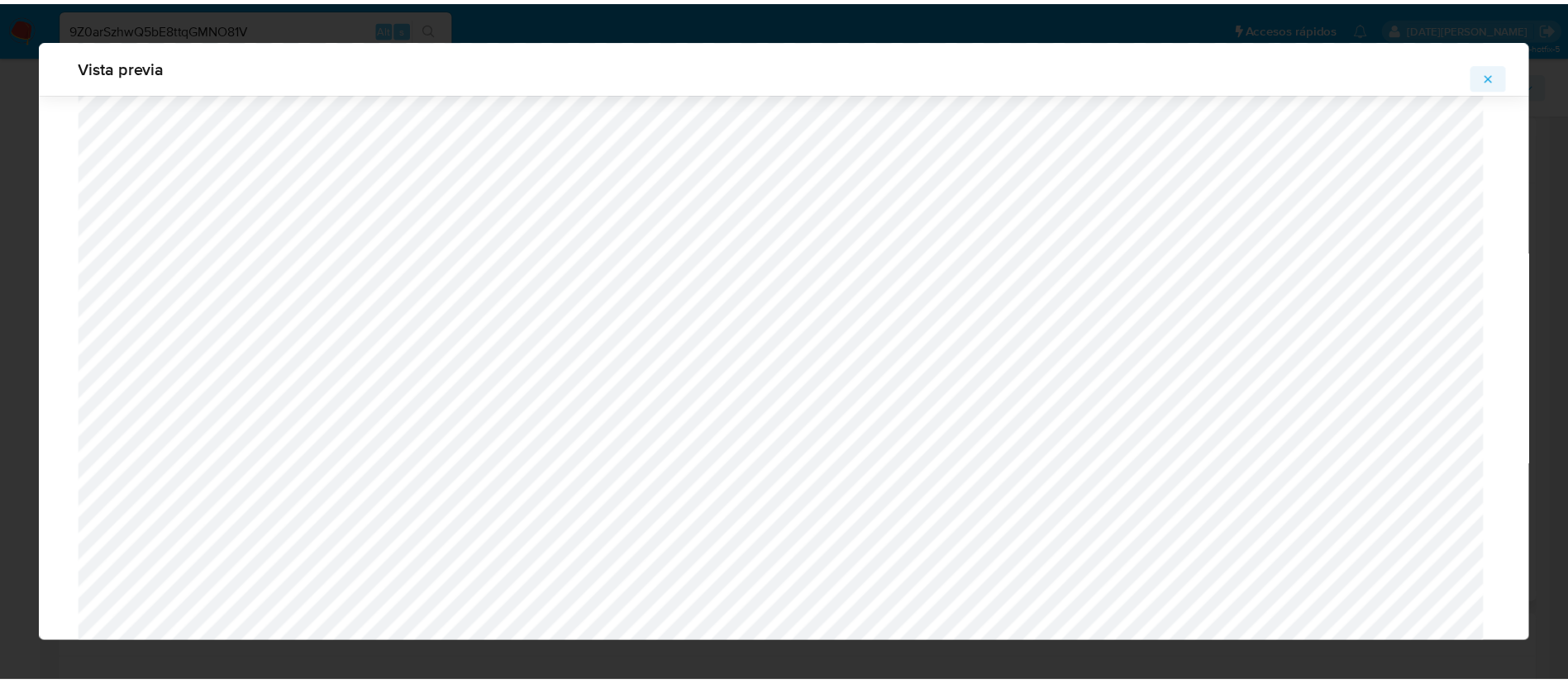
scroll to position [0, 0]
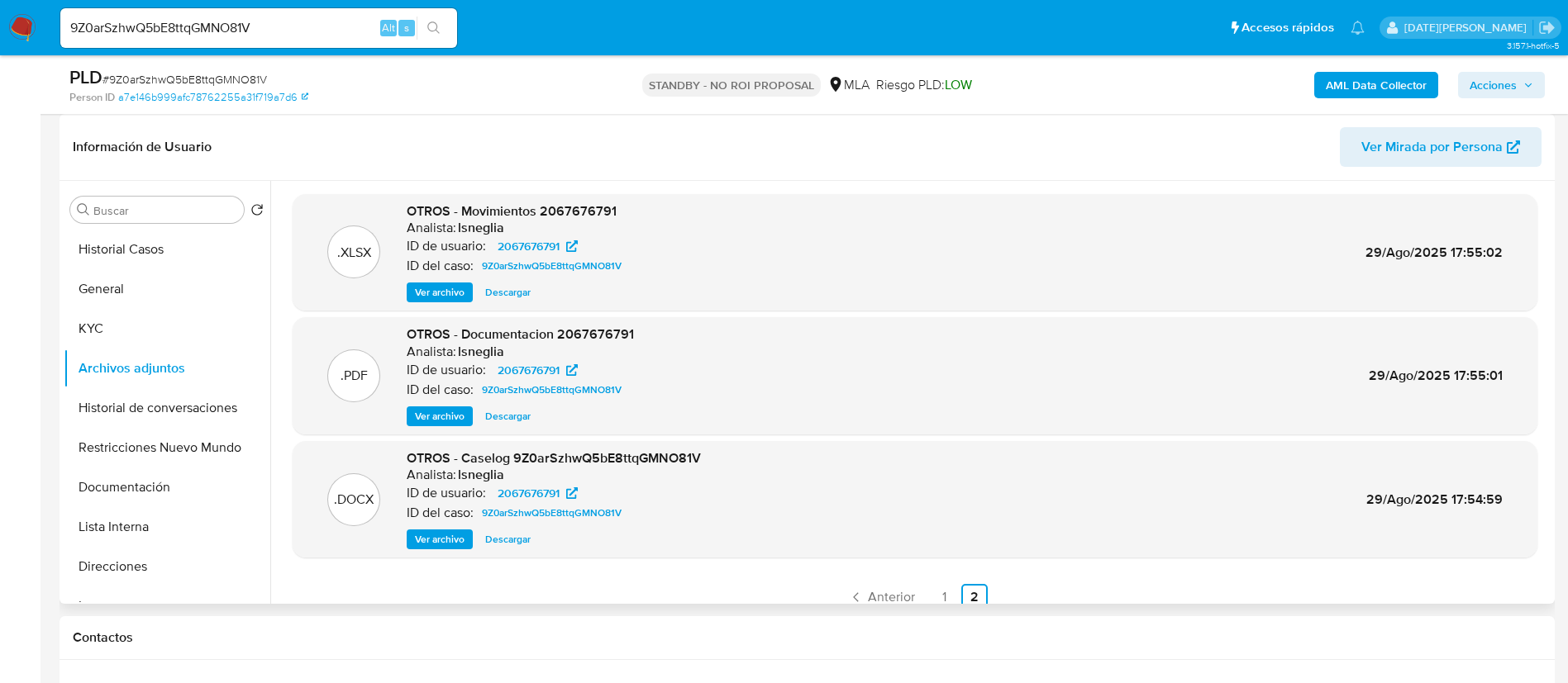
click at [185, 24] on input "9Z0arSzhwQ5bE8ttqGMNO81V" at bounding box center [259, 28] width 397 height 22
paste input "JgGi7eFd1diOCTCBEUvqOavU"
type input "JgGi7eFd1diOCTCBEUvqOavU"
click at [429, 29] on icon "search-icon" at bounding box center [434, 28] width 12 height 12
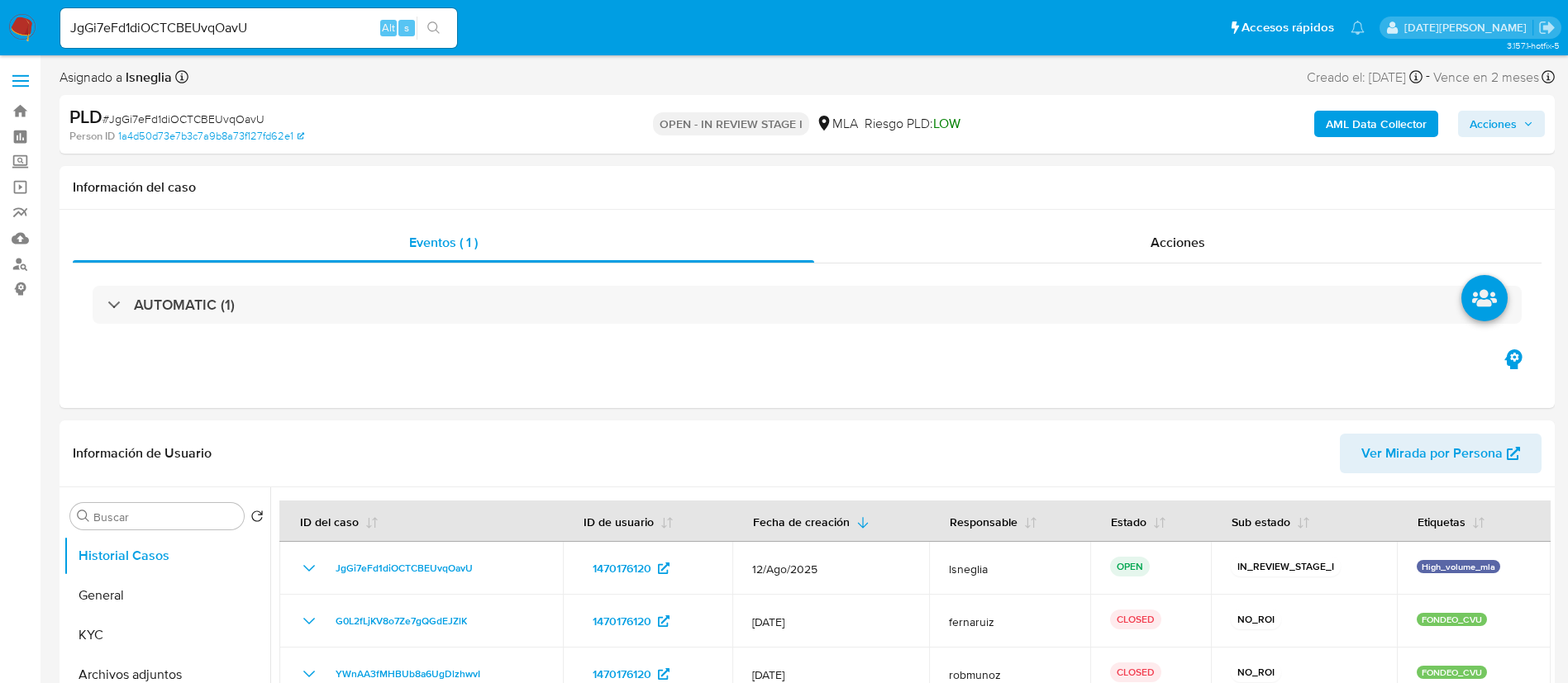
select select "10"
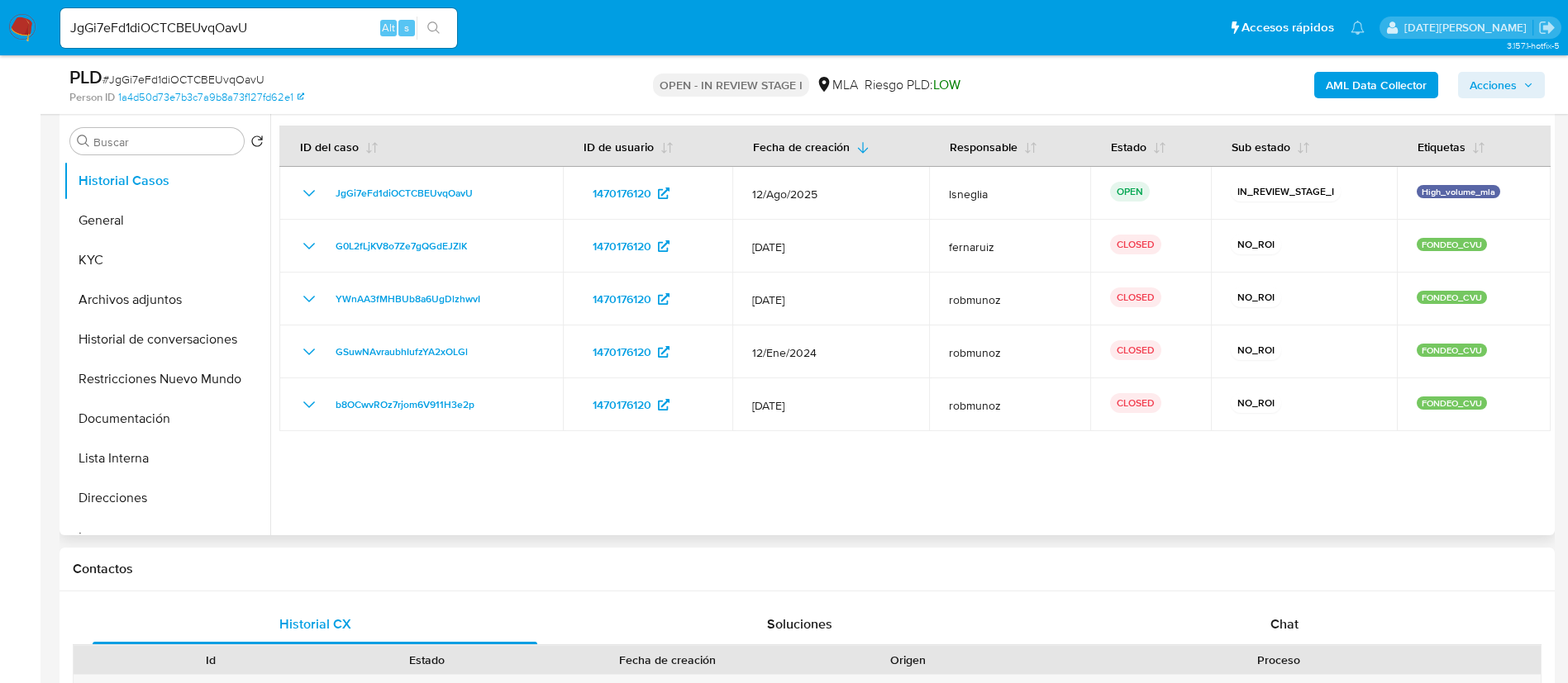
scroll to position [371, 0]
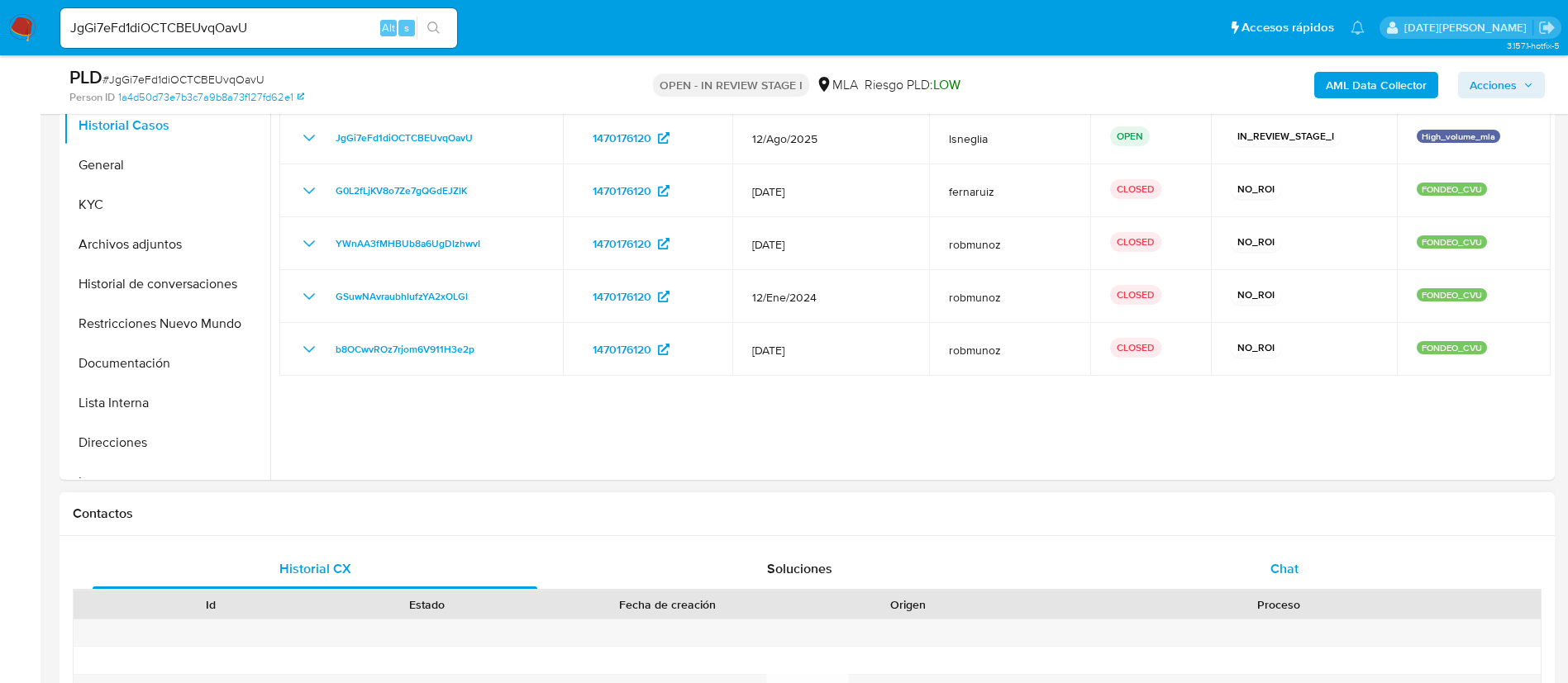
click at [1285, 567] on span "Chat" at bounding box center [1284, 569] width 28 height 19
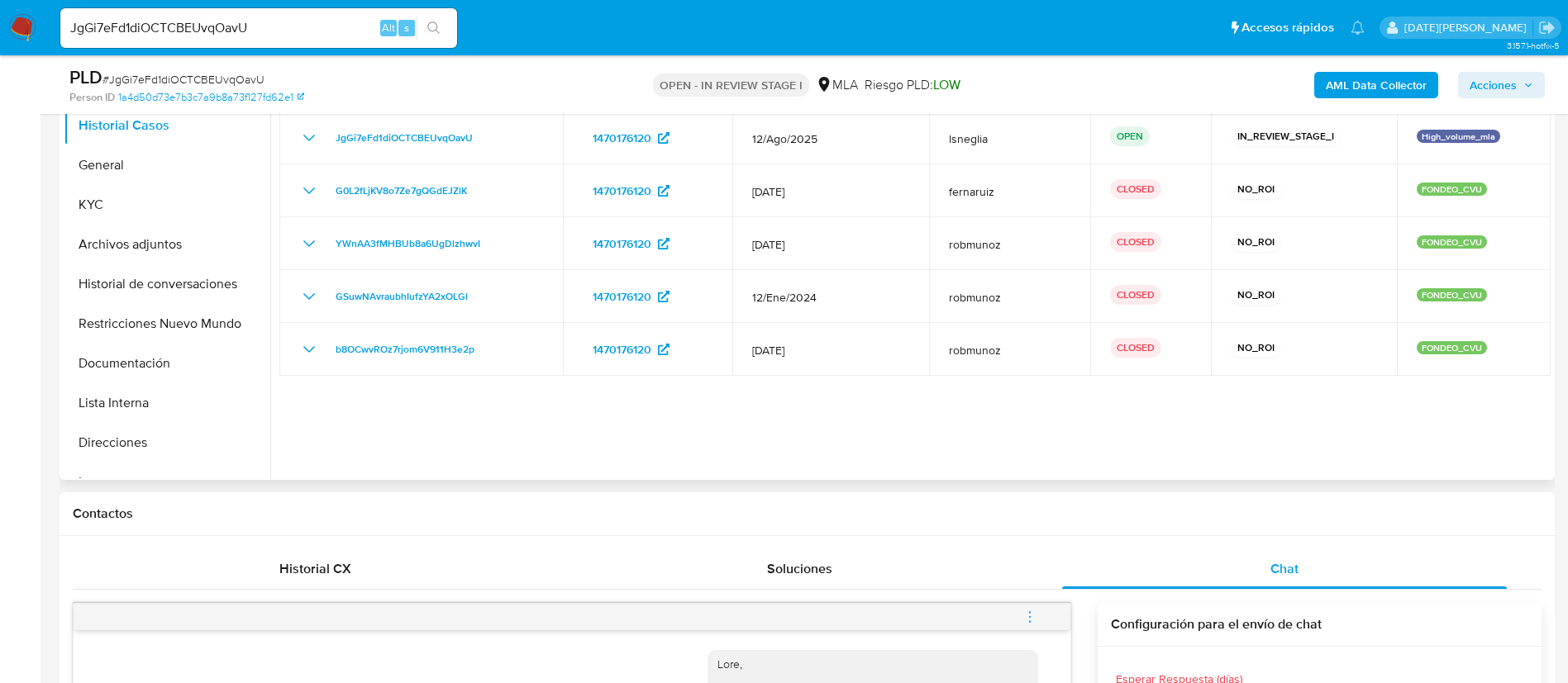
scroll to position [124, 0]
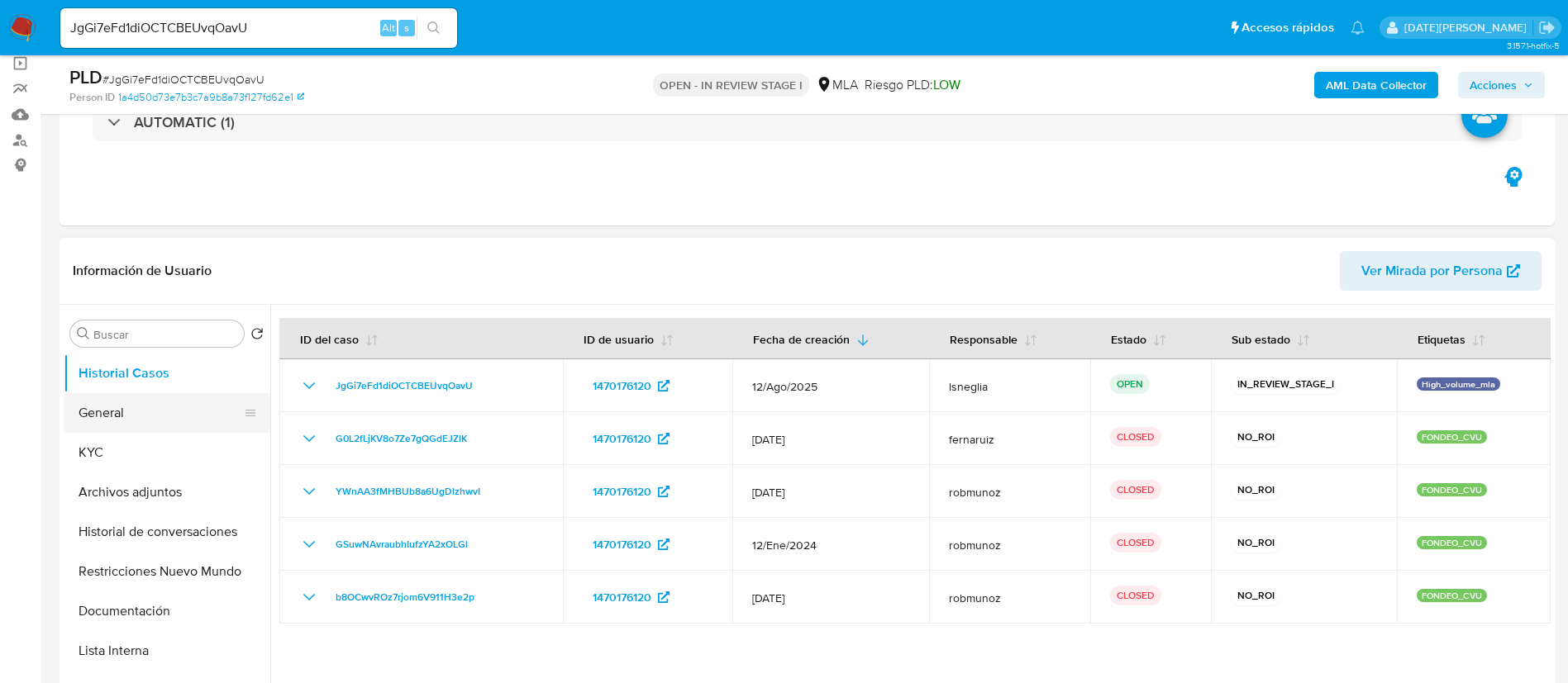
click at [109, 406] on button "General" at bounding box center [160, 412] width 193 height 39
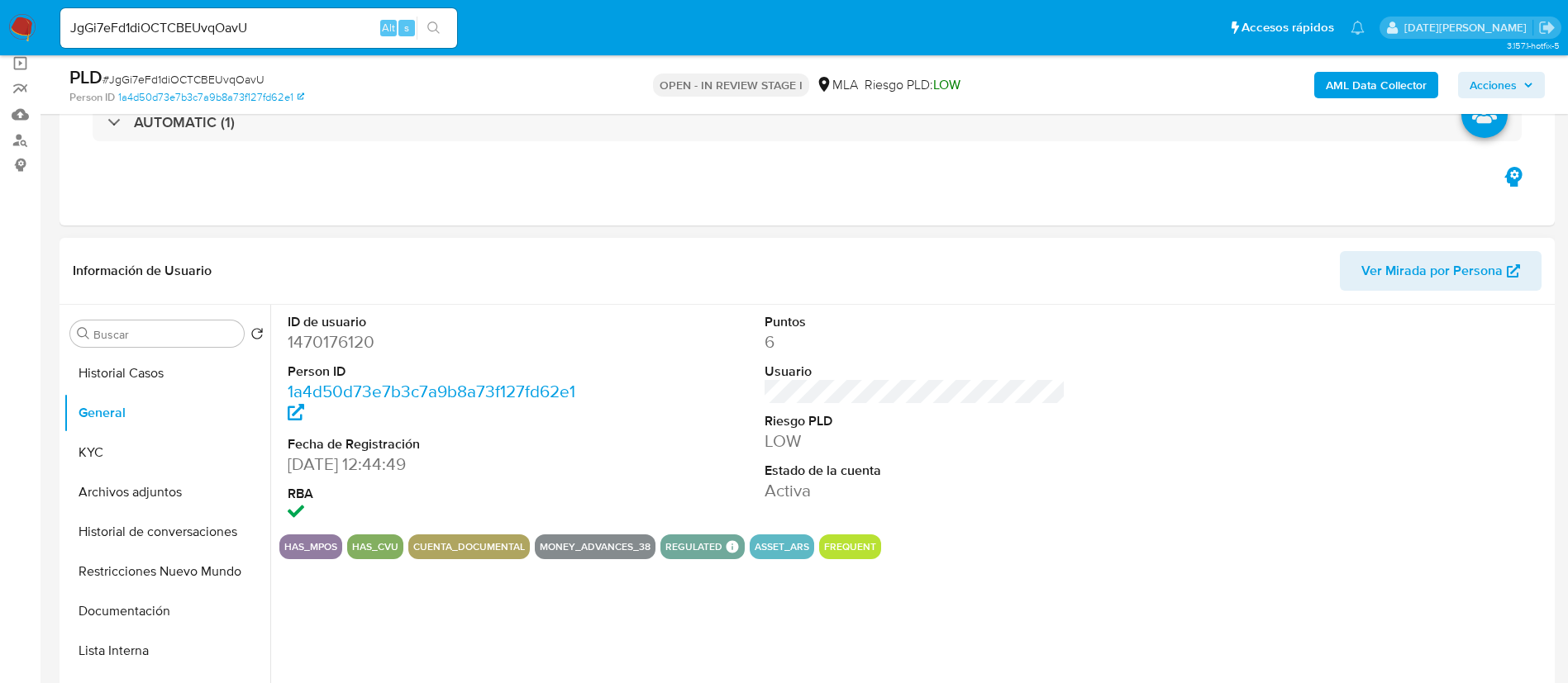
click at [331, 332] on dd "1470176120" at bounding box center [438, 342] width 302 height 23
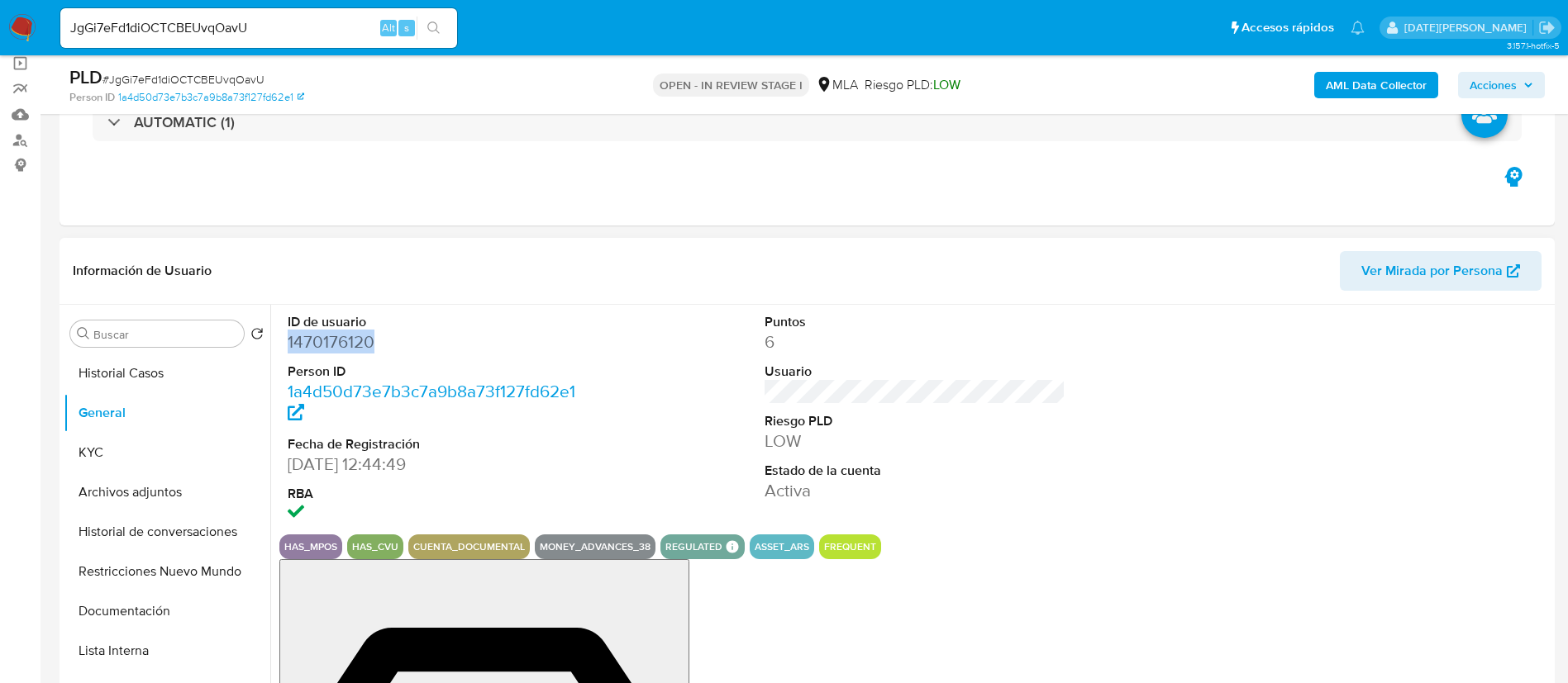
copy dd "1470176120"
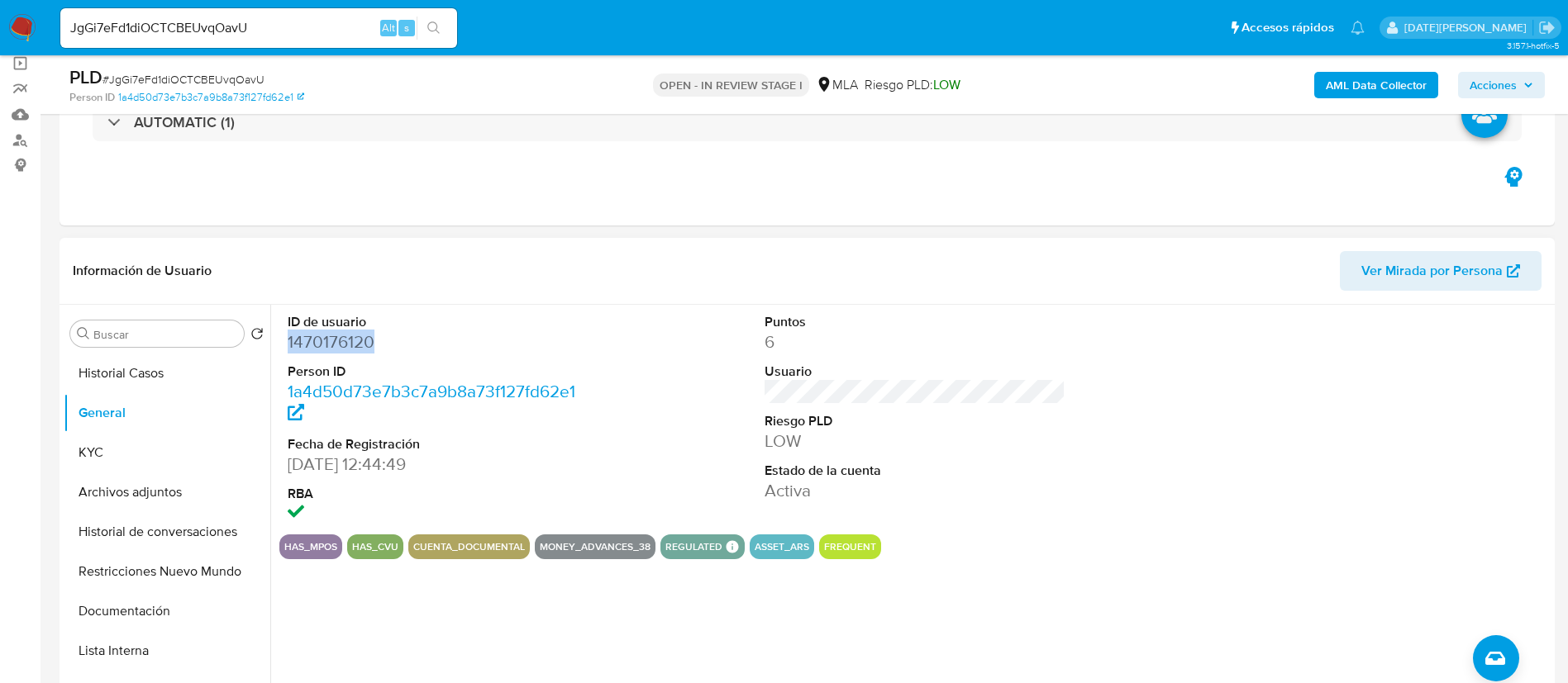
click at [323, 346] on dd "1470176120" at bounding box center [438, 342] width 302 height 23
copy dd "1470176120"
click at [149, 447] on button "KYC" at bounding box center [160, 452] width 193 height 39
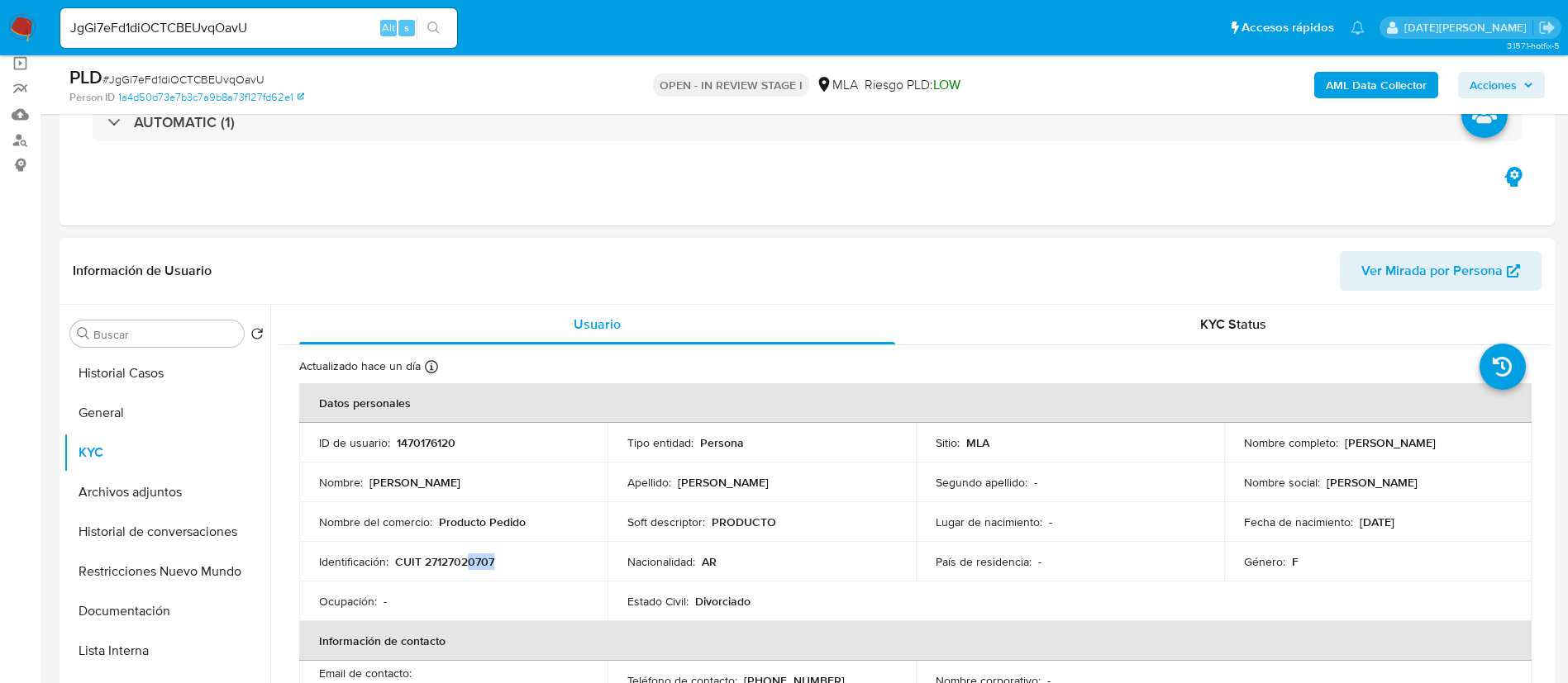
drag, startPoint x: 465, startPoint y: 564, endPoint x: 505, endPoint y: 564, distance: 40.0
click at [504, 567] on div "Identificación : CUIT 27127020707" at bounding box center [453, 561] width 268 height 15
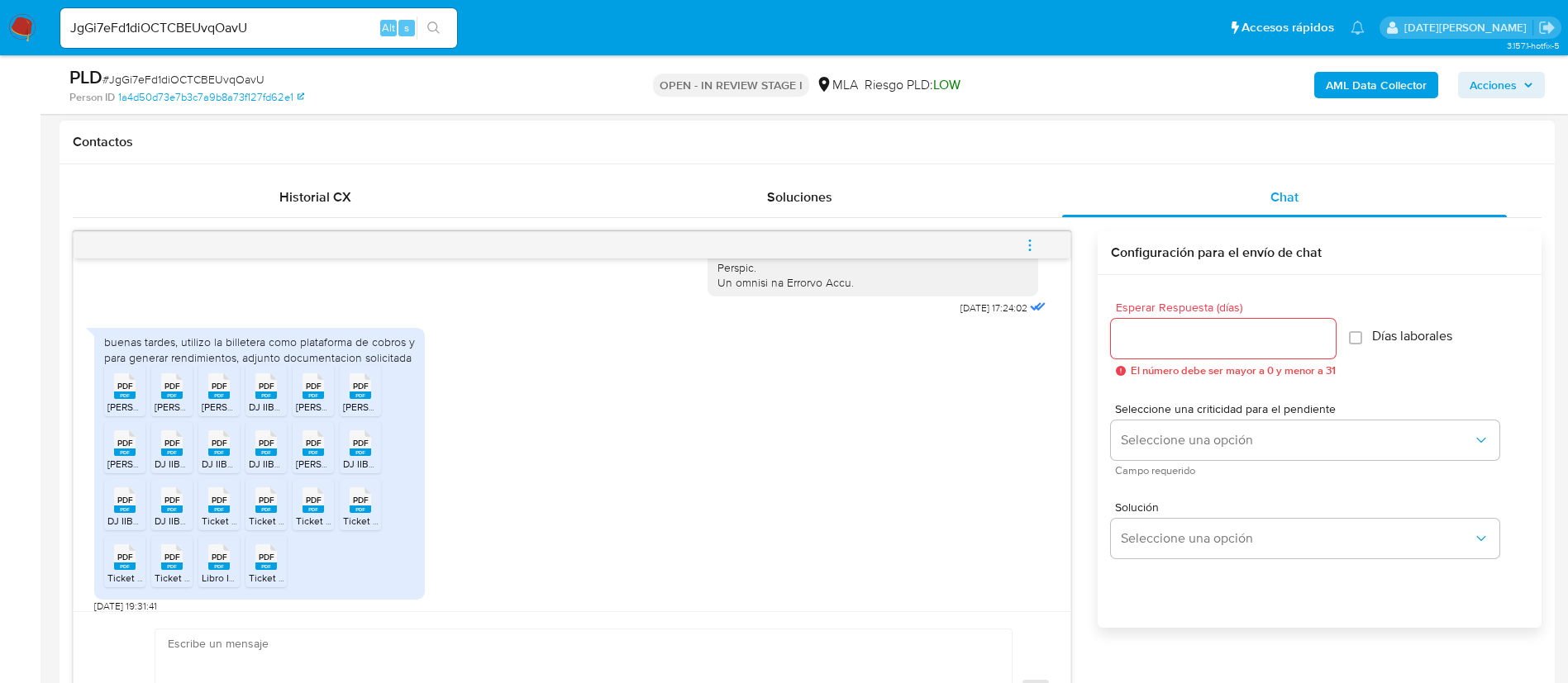
scroll to position [890, 0]
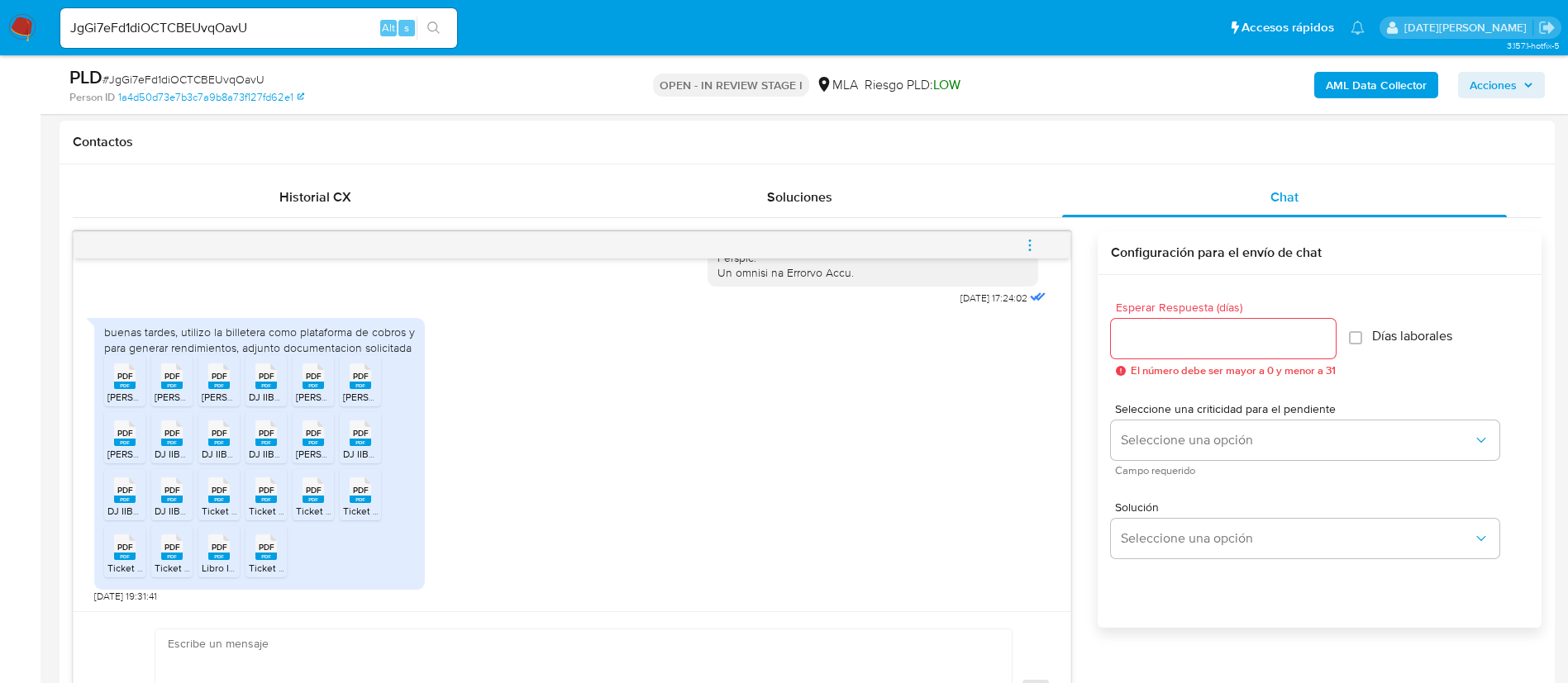
click at [128, 386] on rect at bounding box center [124, 385] width 22 height 8
click at [177, 380] on span "PDF" at bounding box center [172, 376] width 16 height 10
click at [216, 385] on rect at bounding box center [219, 385] width 22 height 8
click at [277, 389] on div "PDF PDF" at bounding box center [267, 374] width 35 height 32
click at [312, 392] on span "cristina 01-2025.pdf" at bounding box center [361, 397] width 131 height 14
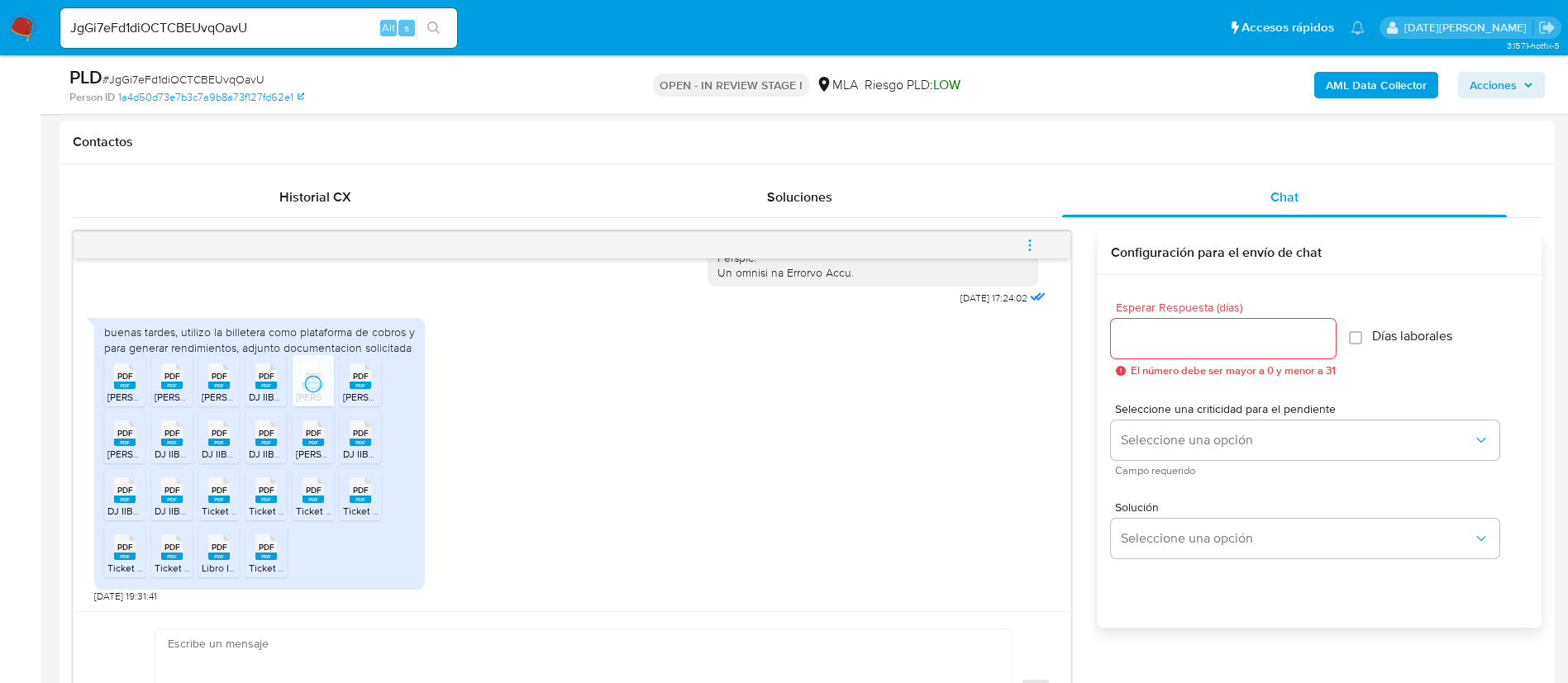
click at [353, 389] on icon "PDF" at bounding box center [360, 376] width 22 height 29
click at [124, 447] on icon "PDF" at bounding box center [124, 432] width 22 height 29
click at [188, 447] on div "PDF PDF" at bounding box center [172, 431] width 35 height 32
click at [219, 447] on span "DJ IIBB 05-2025 - Cristina Urman.pdf" at bounding box center [288, 454] width 174 height 14
drag, startPoint x: 267, startPoint y: 439, endPoint x: 321, endPoint y: 445, distance: 54.3
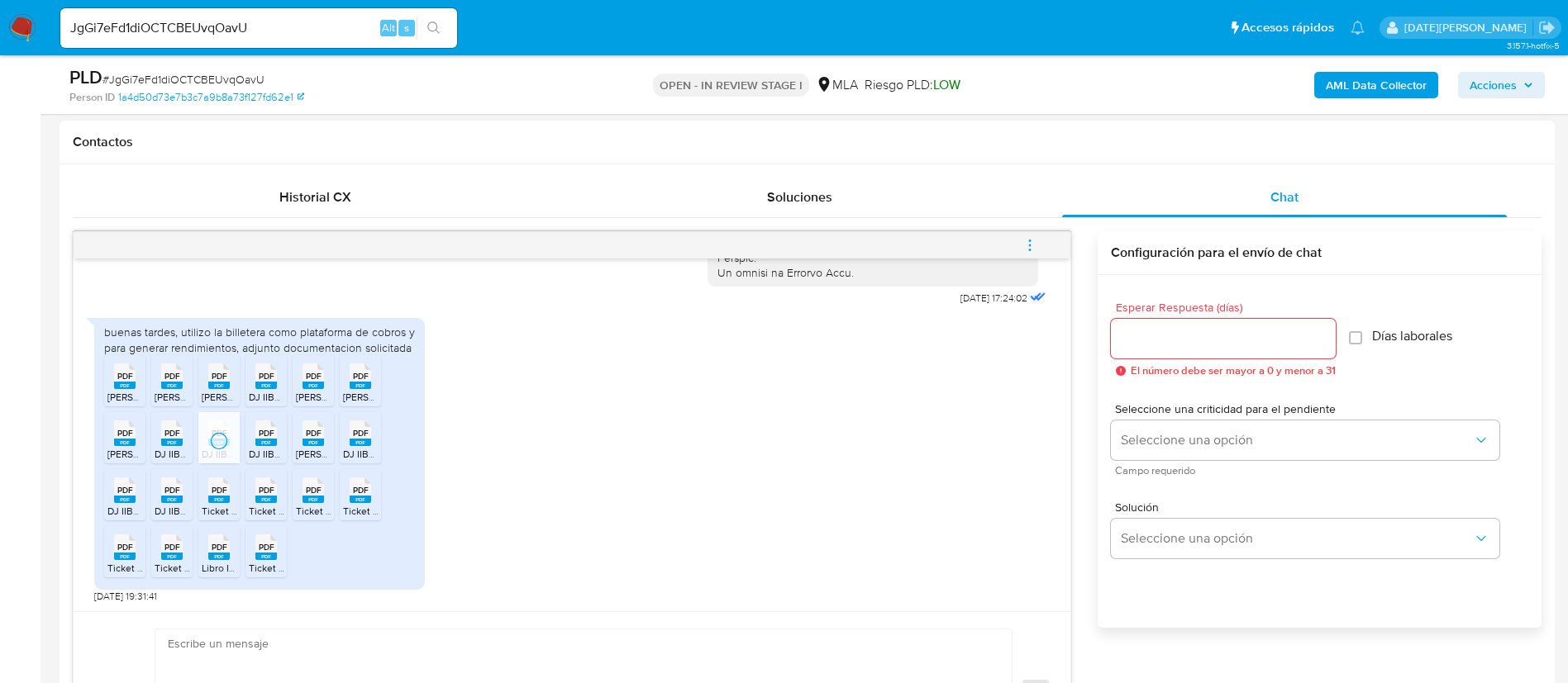
click at [267, 438] on span "PDF" at bounding box center [267, 433] width 16 height 10
click at [321, 445] on rect at bounding box center [313, 442] width 22 height 8
click at [359, 451] on span "DJ IIBB 03-2025 - Cristina Urman.pdf" at bounding box center [429, 454] width 174 height 14
click at [119, 511] on span "DJ IIBB 02-2025 - Cristina Urman.pdf" at bounding box center [194, 511] width 174 height 14
click at [178, 508] on span "DJ IIBB 01-2025 - Cristina Urman.pdf" at bounding box center [240, 511] width 172 height 14
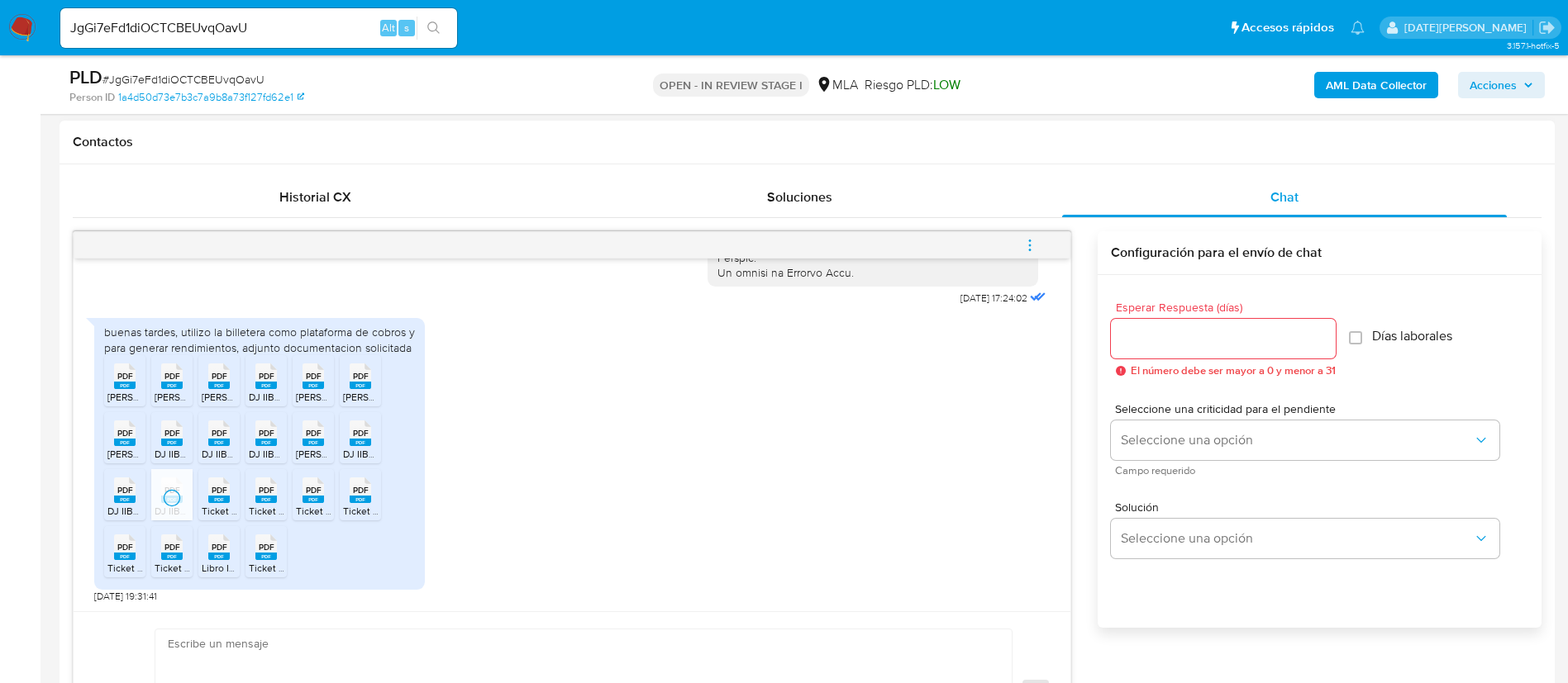
click at [221, 500] on rect at bounding box center [219, 499] width 22 height 8
click at [266, 498] on rect at bounding box center [266, 499] width 22 height 8
click at [308, 500] on rect at bounding box center [313, 499] width 22 height 8
click at [357, 498] on rect at bounding box center [360, 499] width 22 height 8
click at [117, 552] on span "PDF" at bounding box center [125, 547] width 16 height 10
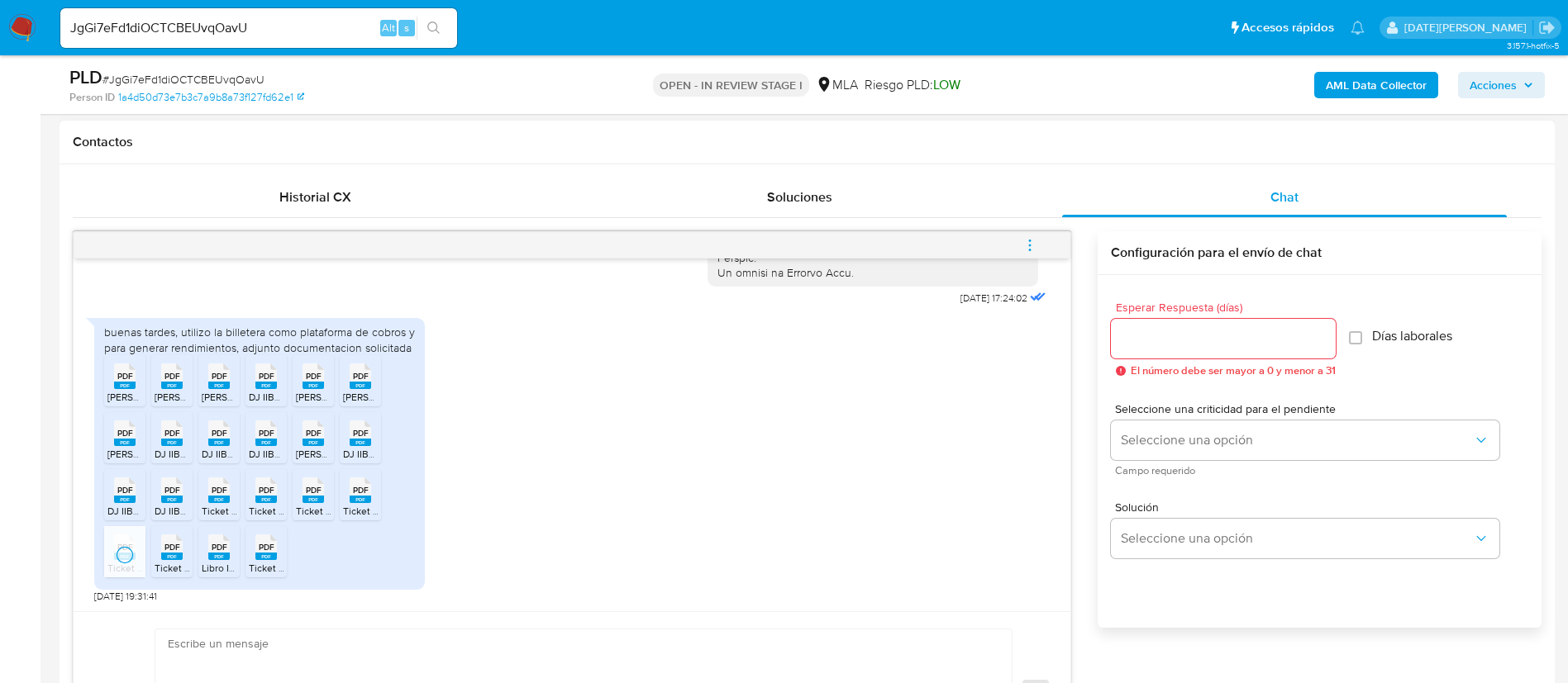
click at [170, 549] on span "PDF" at bounding box center [172, 547] width 16 height 10
click at [224, 552] on span "PDF" at bounding box center [219, 547] width 16 height 10
click at [268, 554] on rect at bounding box center [266, 556] width 22 height 8
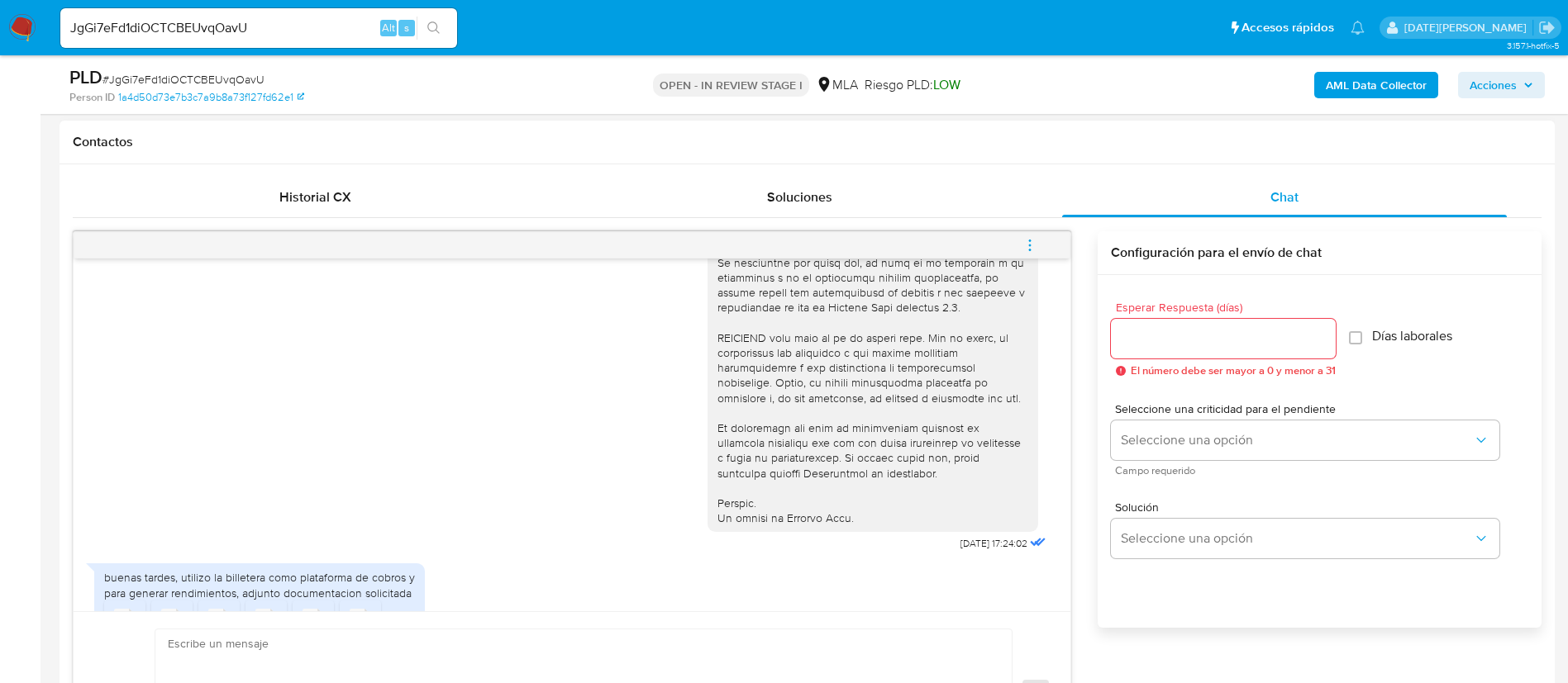
scroll to position [867, 0]
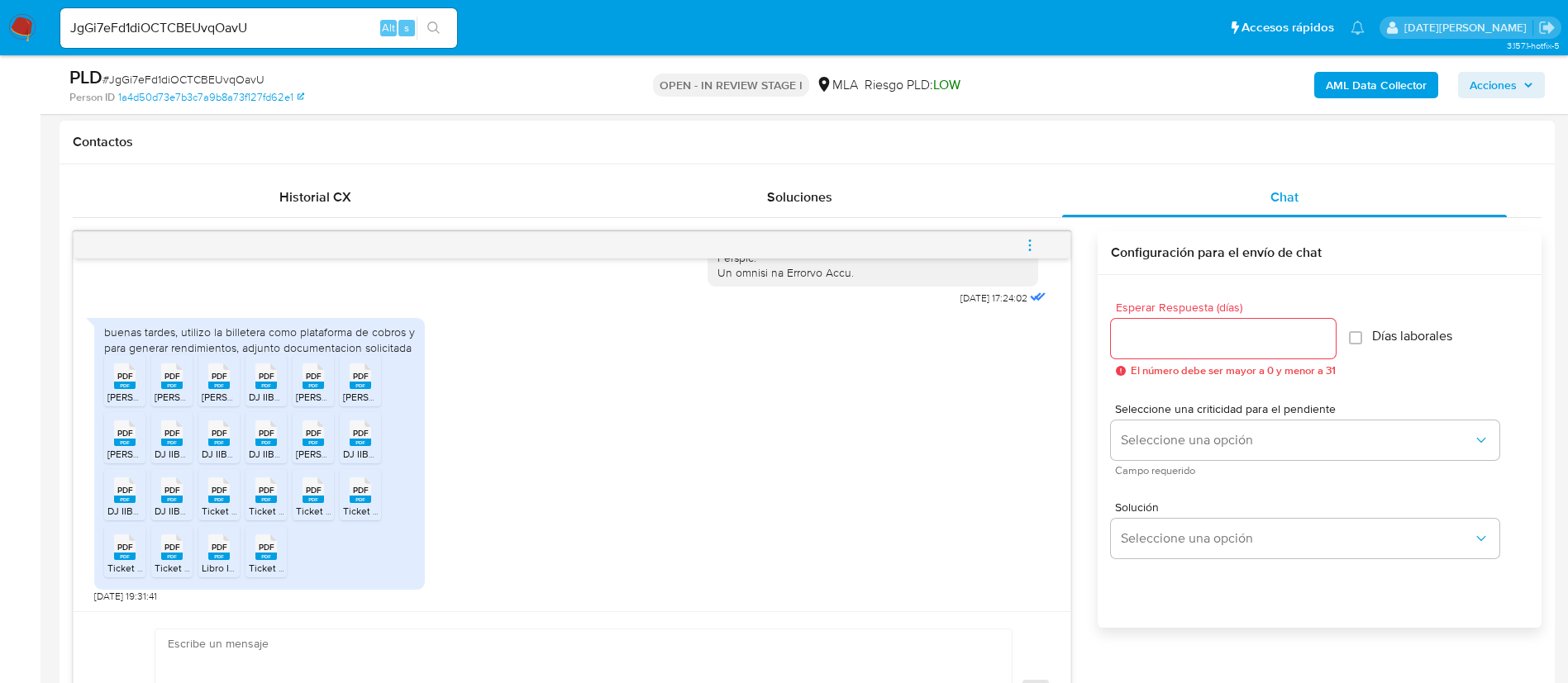
drag, startPoint x: 823, startPoint y: 417, endPoint x: 857, endPoint y: 386, distance: 46.0
click at [823, 417] on div "buenas tardes, utilizo la billetera como plataforma de cobros y para generar re…" at bounding box center [572, 457] width 955 height 293
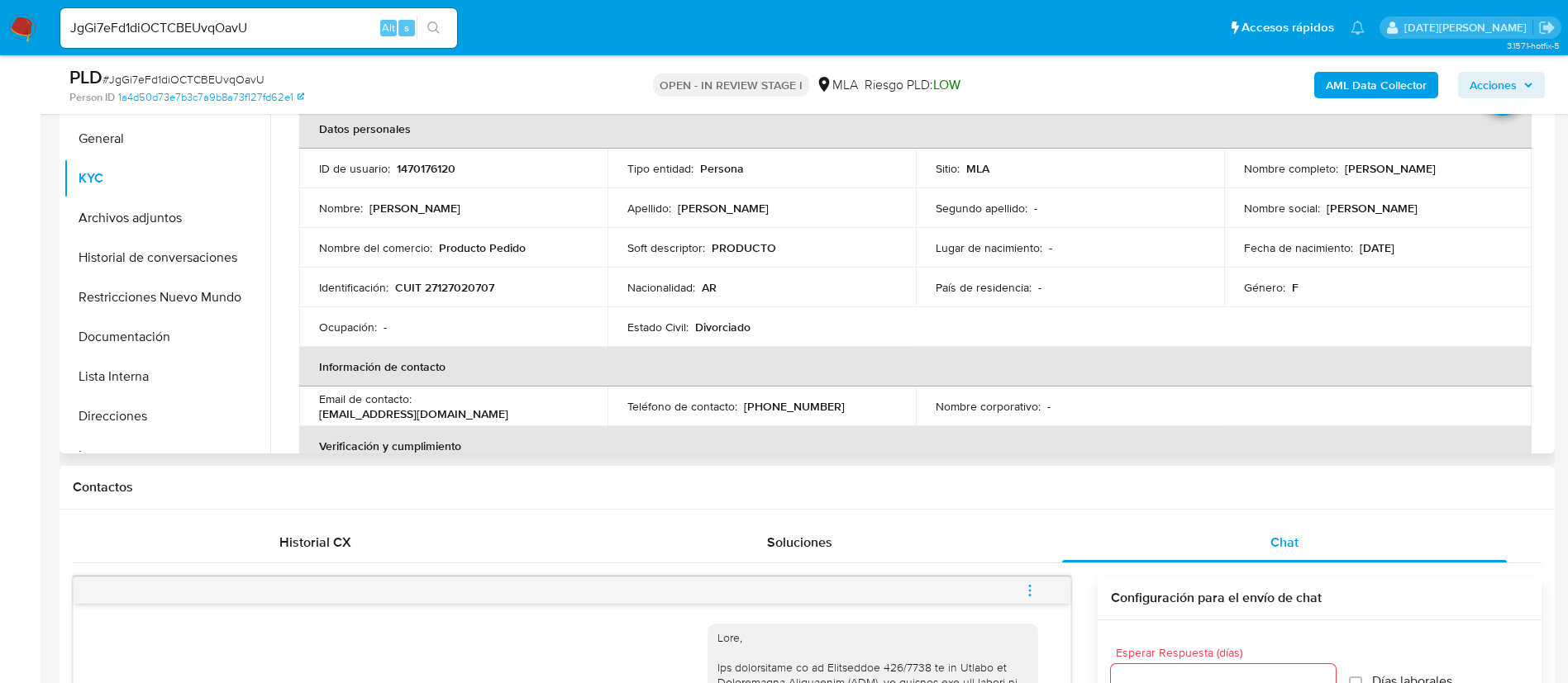
scroll to position [124, 0]
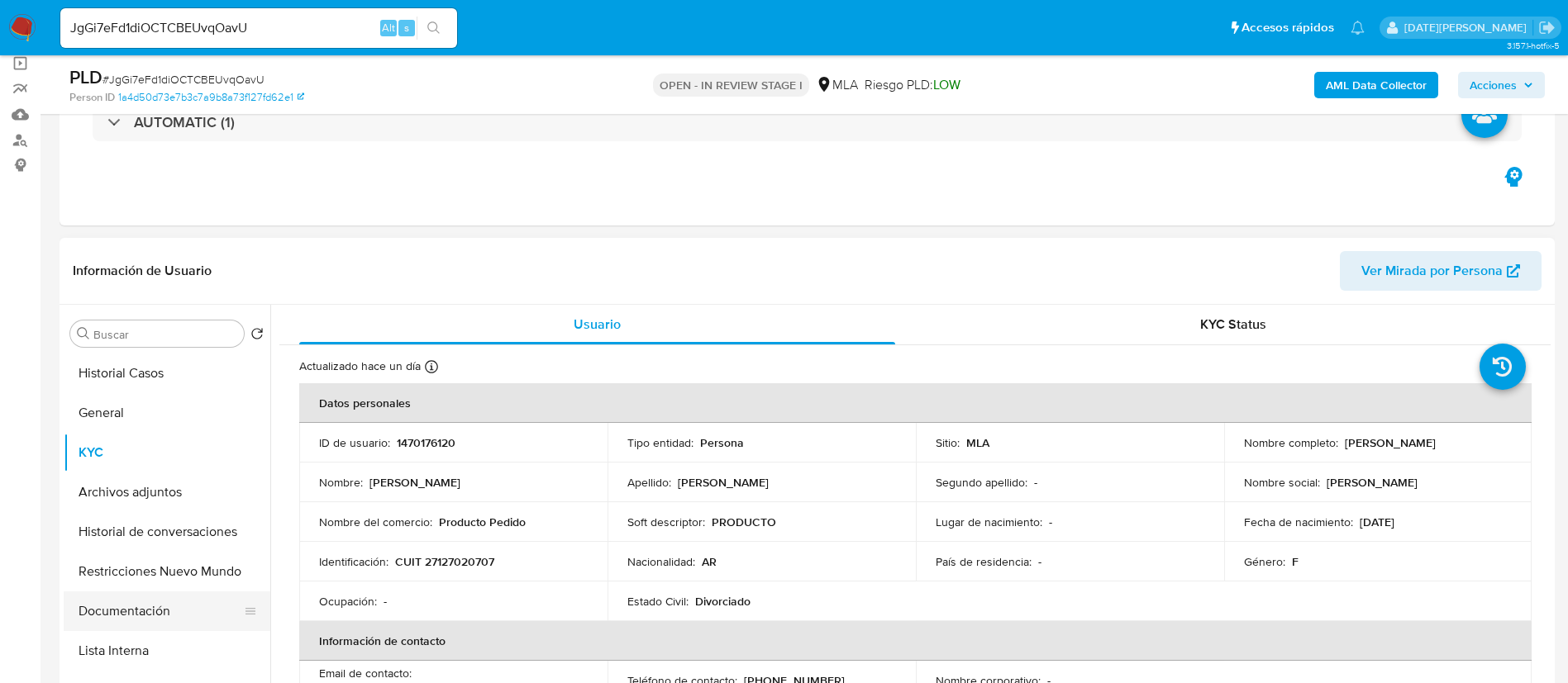
click at [153, 602] on button "Documentación" at bounding box center [160, 611] width 193 height 39
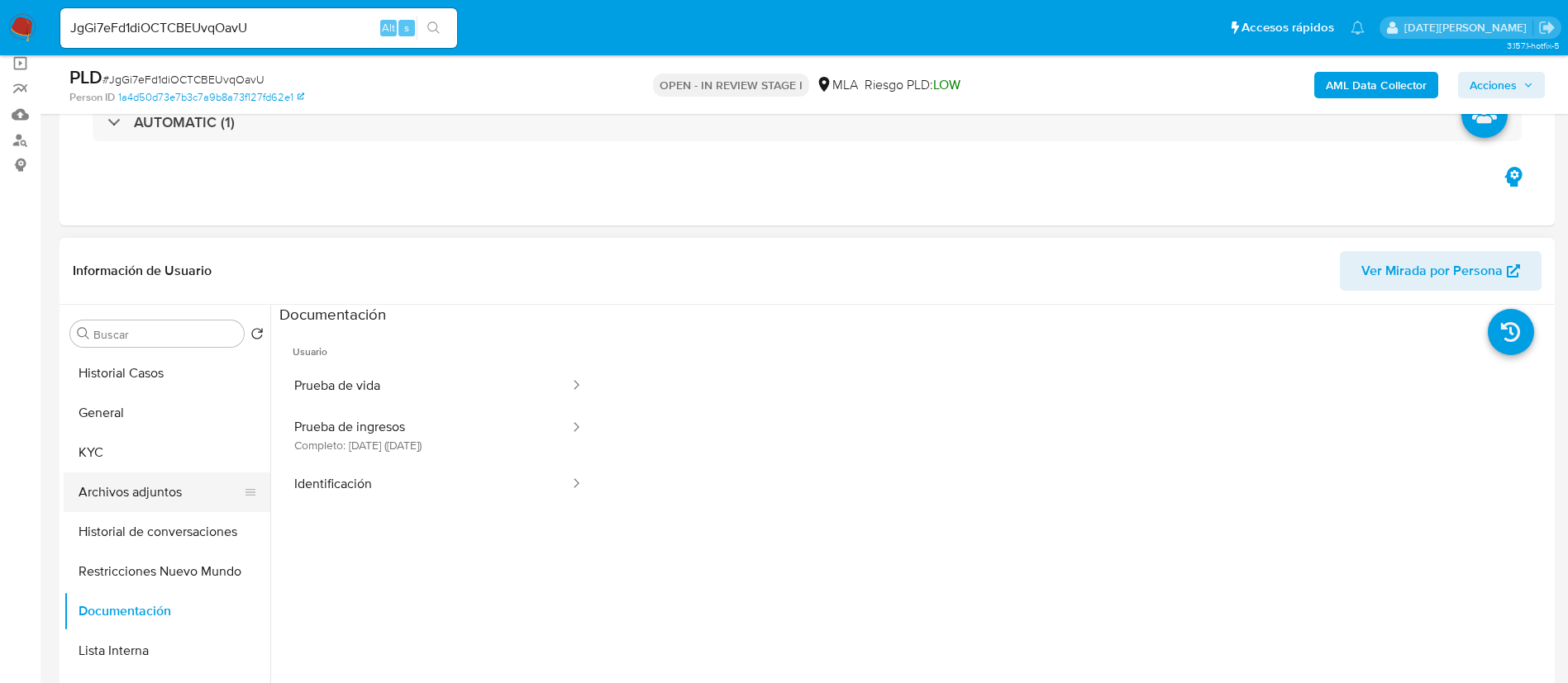
click at [152, 494] on button "Archivos adjuntos" at bounding box center [160, 492] width 193 height 39
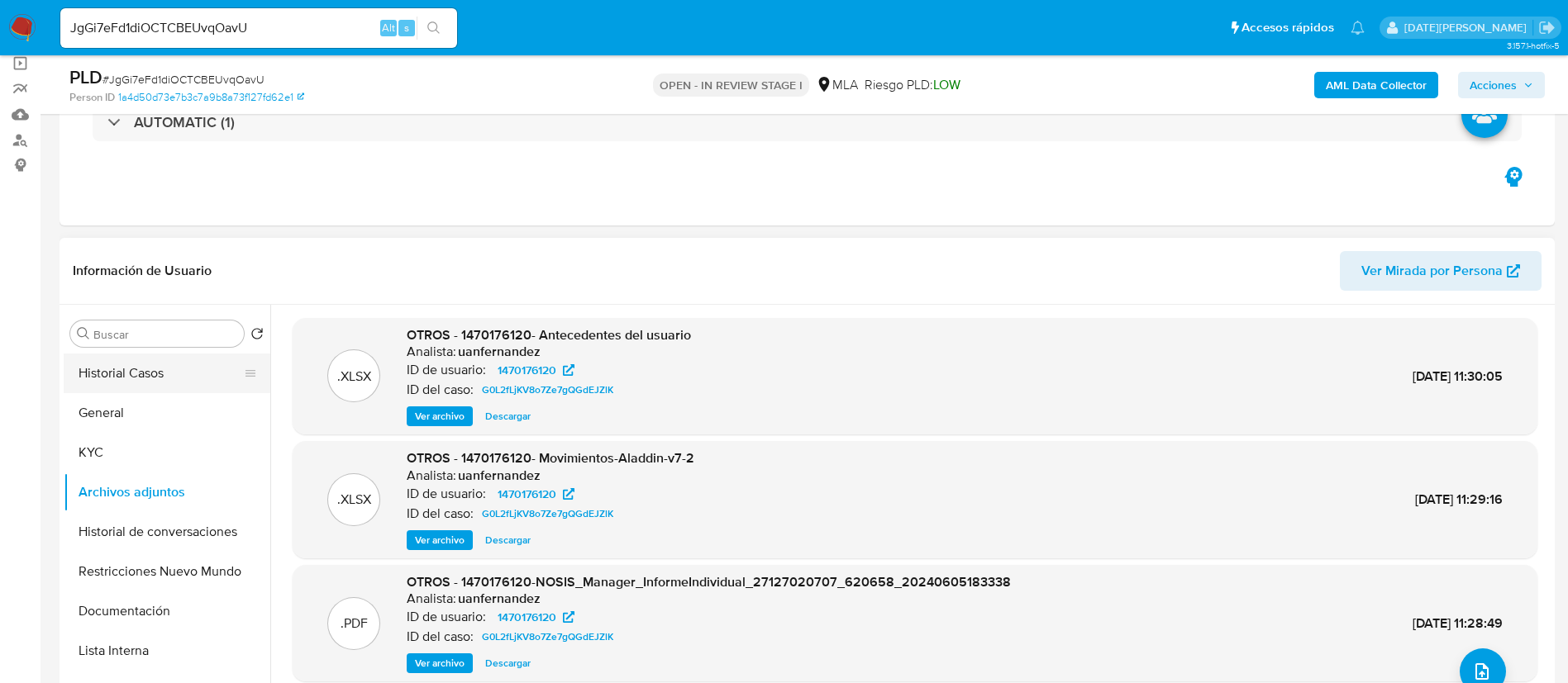
click at [160, 356] on button "Historial Casos" at bounding box center [160, 373] width 193 height 39
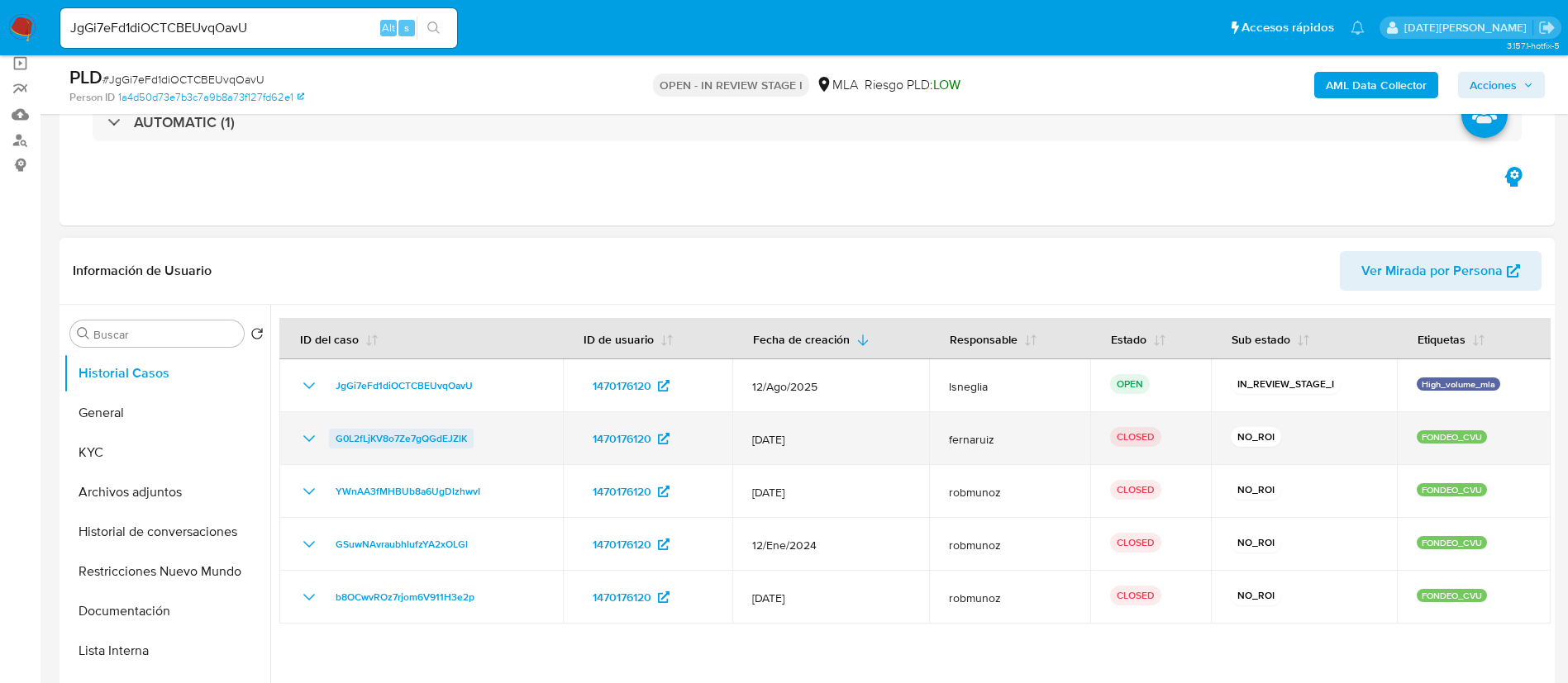
click at [417, 437] on span "G0L2fLjKV8o7Ze7gQGdEJZlK" at bounding box center [401, 438] width 131 height 20
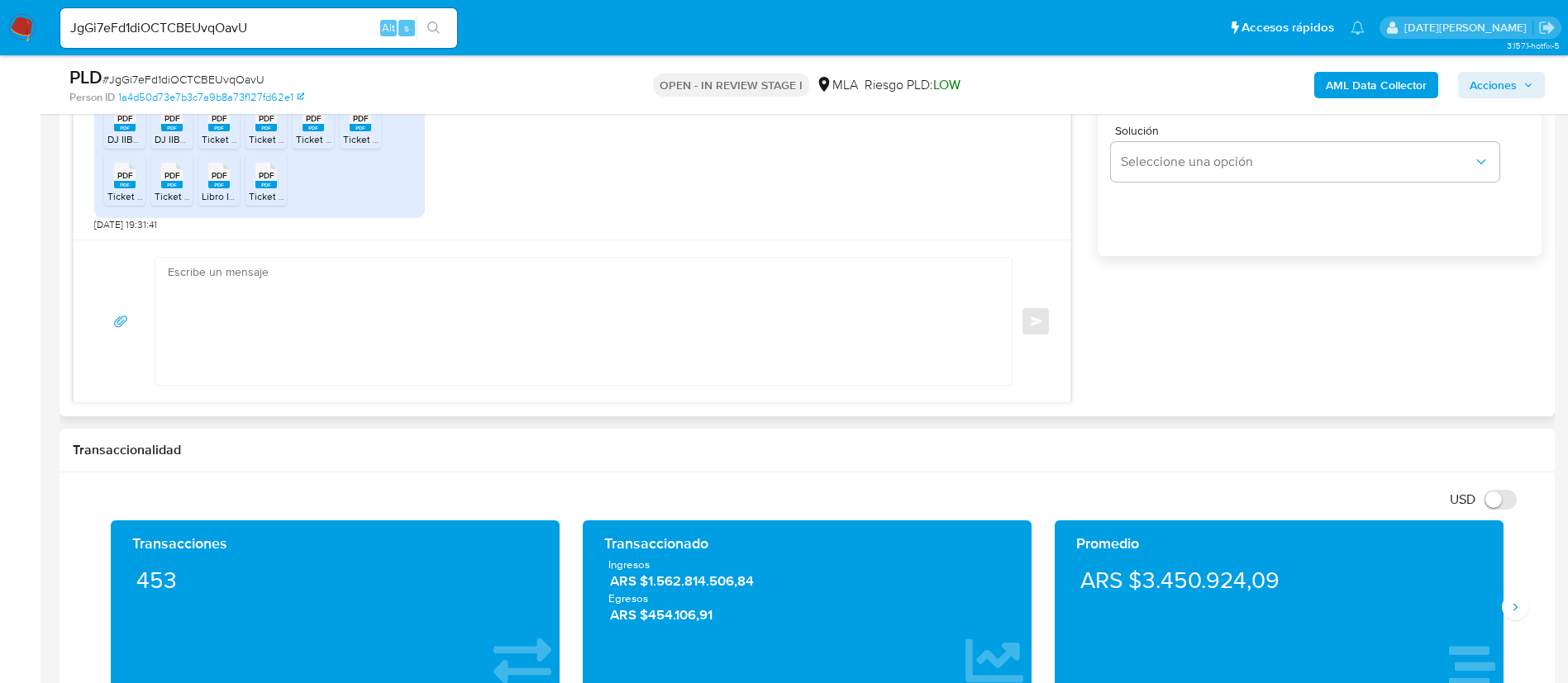
scroll to position [991, 0]
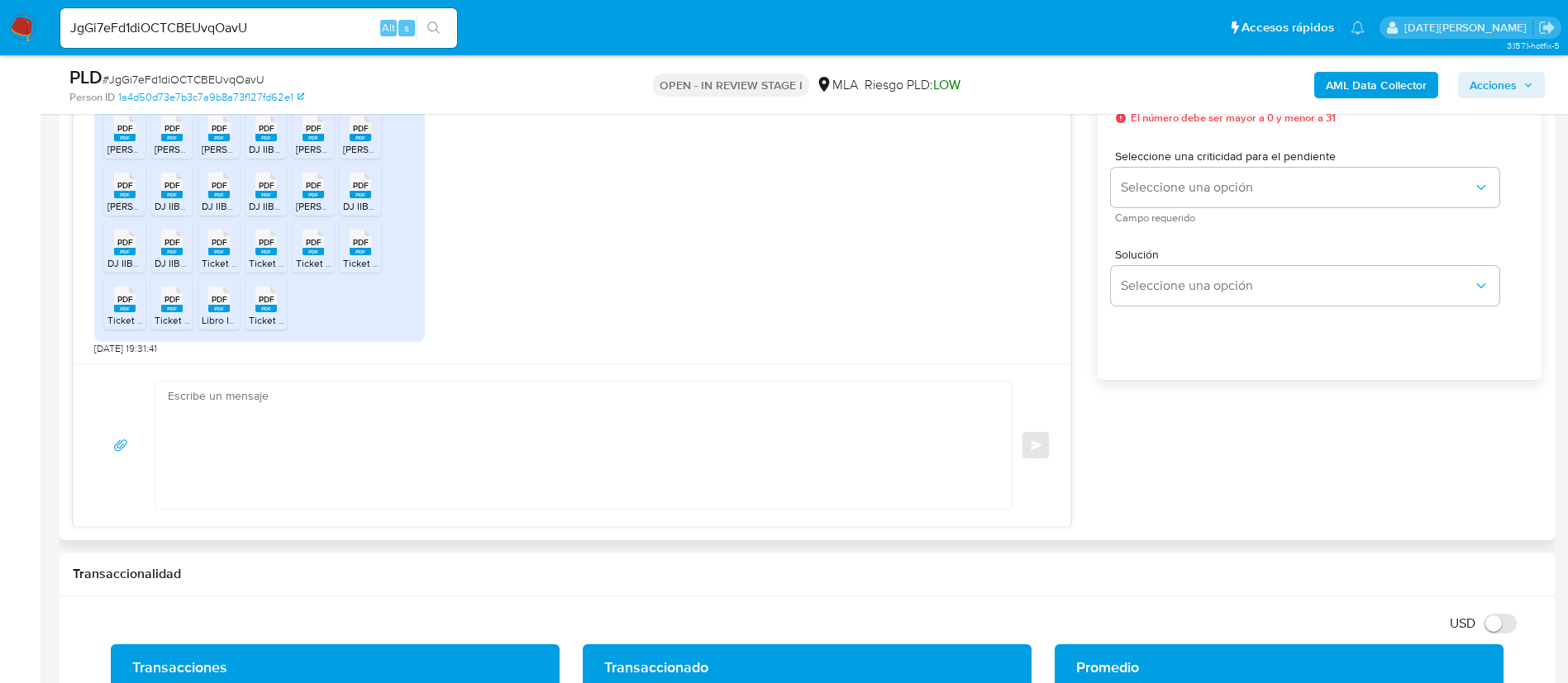
drag, startPoint x: 635, startPoint y: 414, endPoint x: 665, endPoint y: 398, distance: 34.0
click at [635, 414] on textarea at bounding box center [579, 445] width 823 height 128
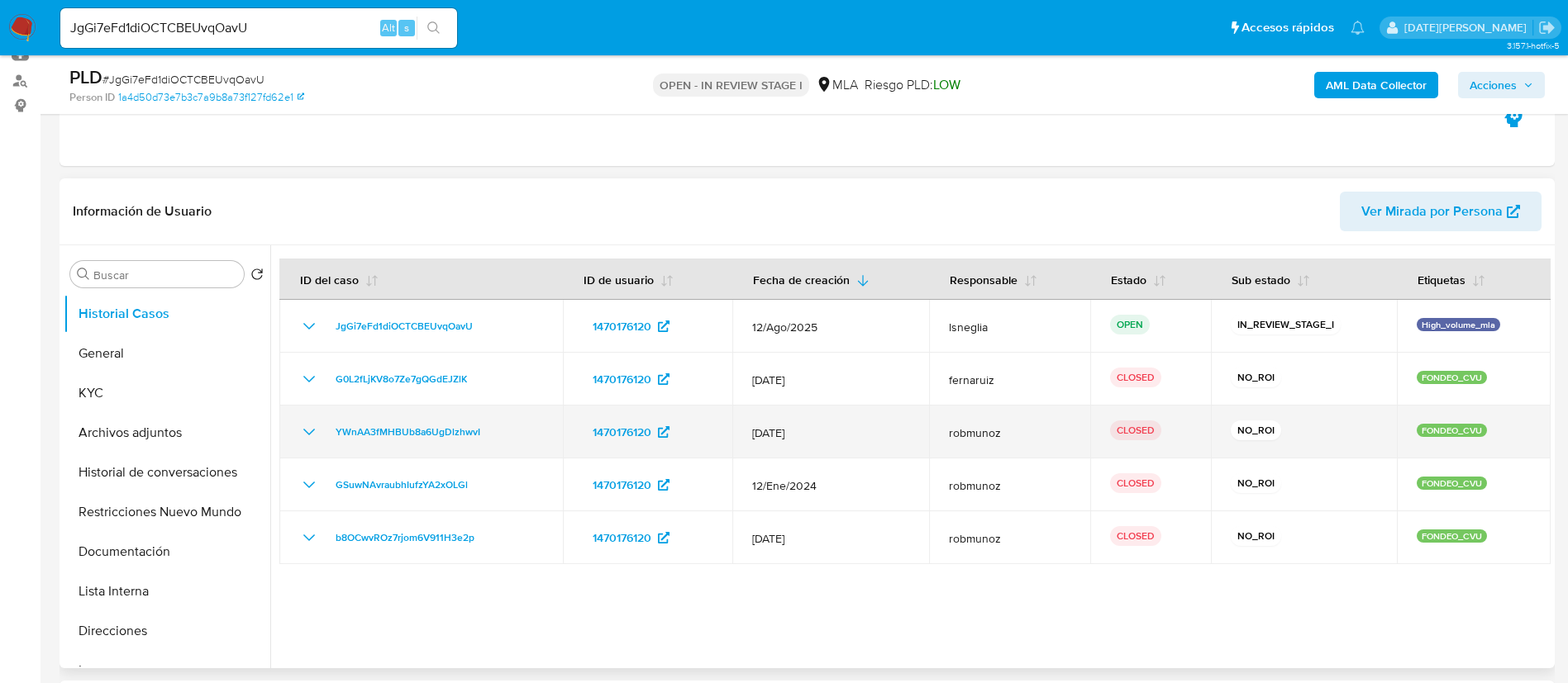
scroll to position [248, 0]
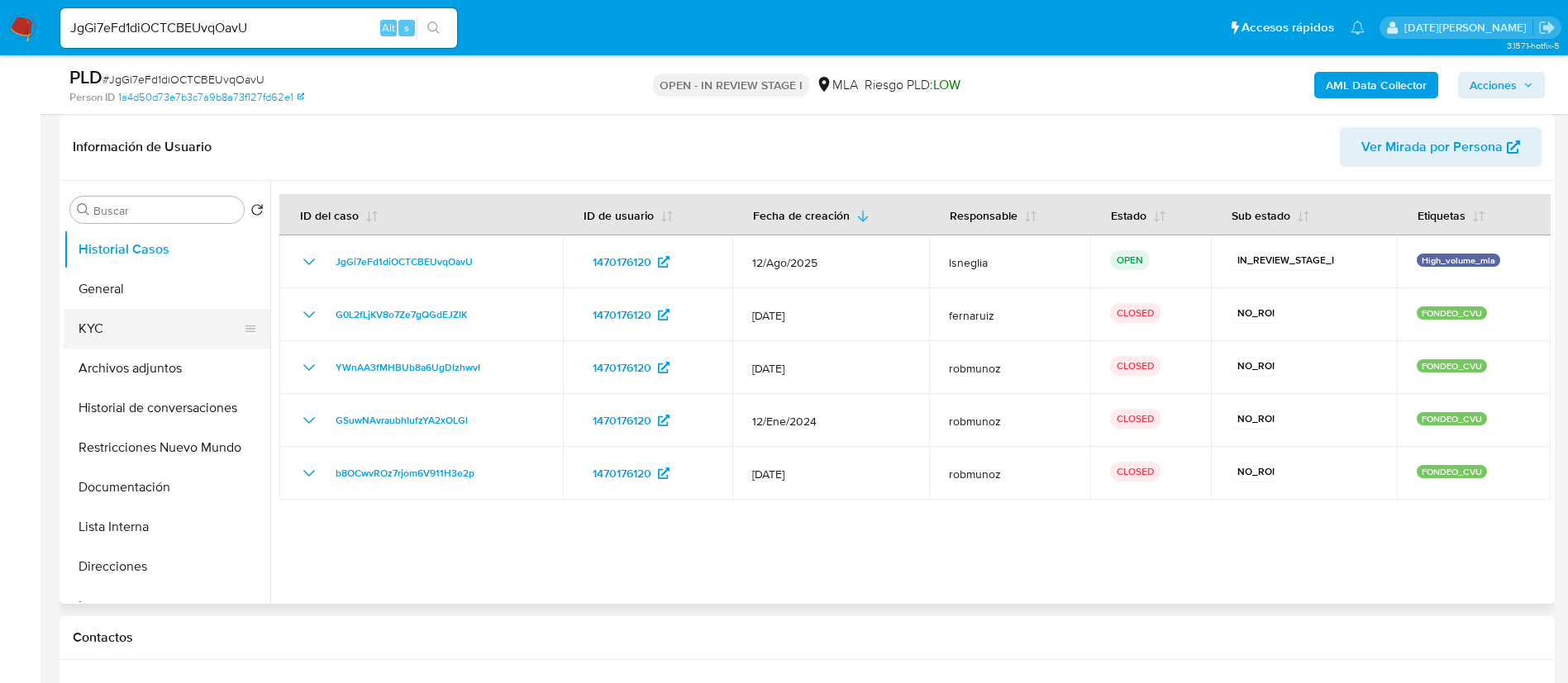
click at [144, 326] on button "KYC" at bounding box center [160, 328] width 193 height 39
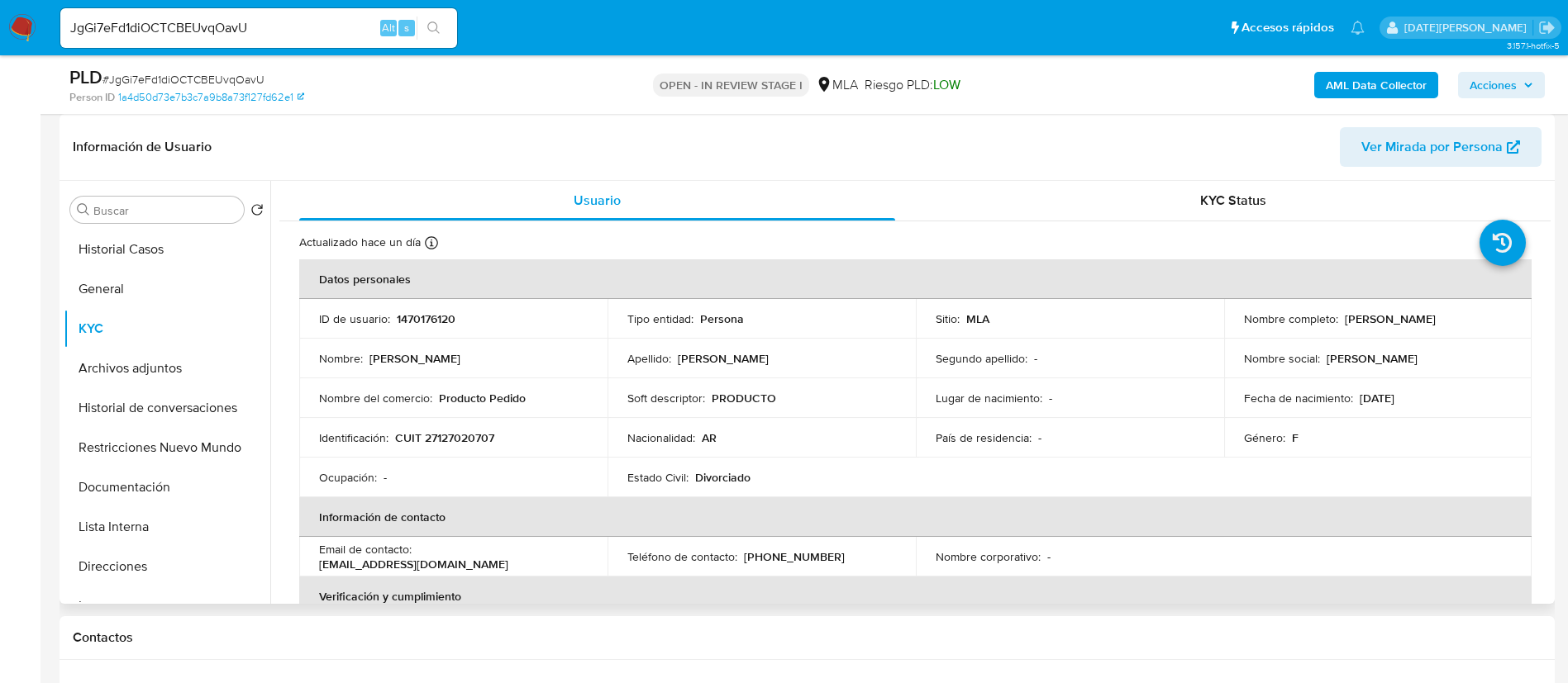
drag, startPoint x: 1341, startPoint y: 321, endPoint x: 1473, endPoint y: 322, distance: 132.0
click at [1473, 322] on div "Nombre completo : [PERSON_NAME]" at bounding box center [1377, 318] width 268 height 15
copy p "[PERSON_NAME]"
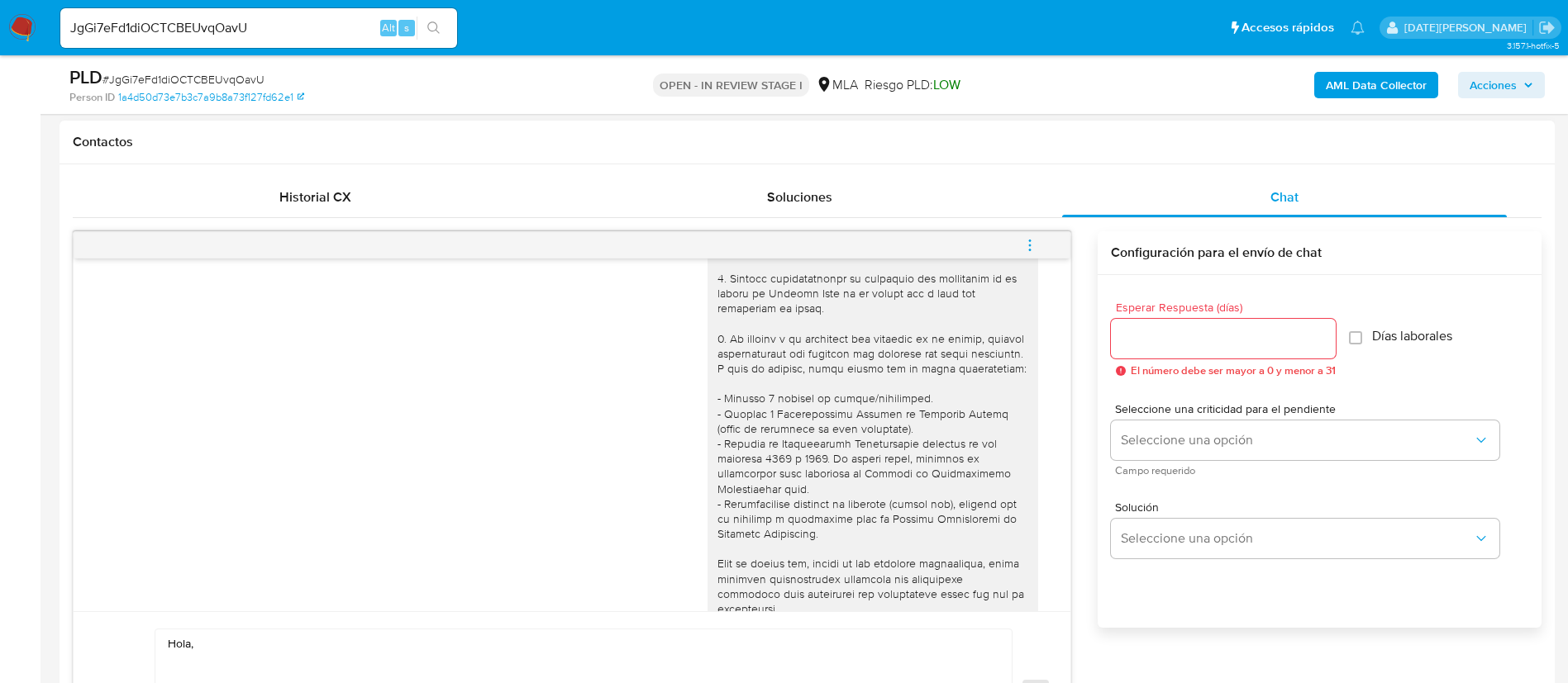
scroll to position [371, 0]
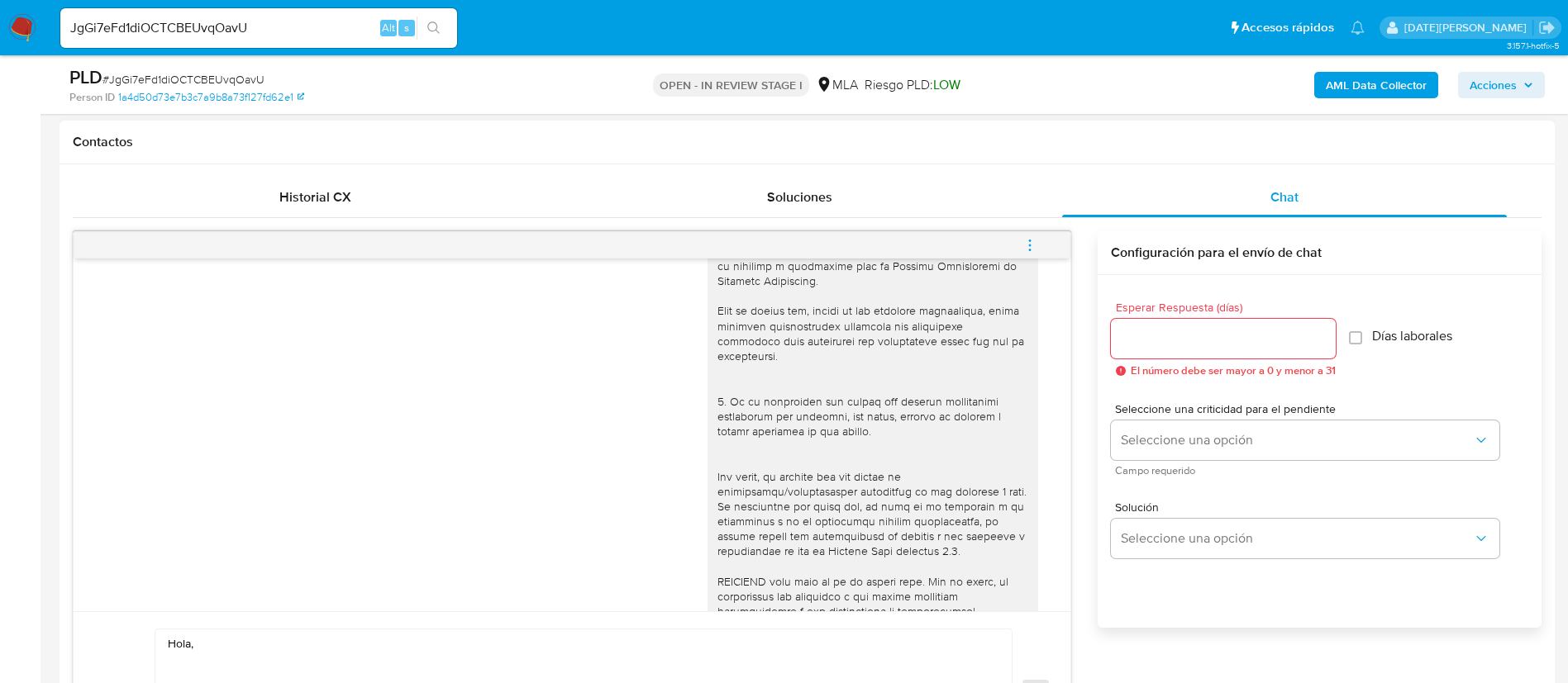
click at [315, 656] on textarea "Hola," at bounding box center [579, 693] width 823 height 128
paste textarea "[PERSON_NAME]"
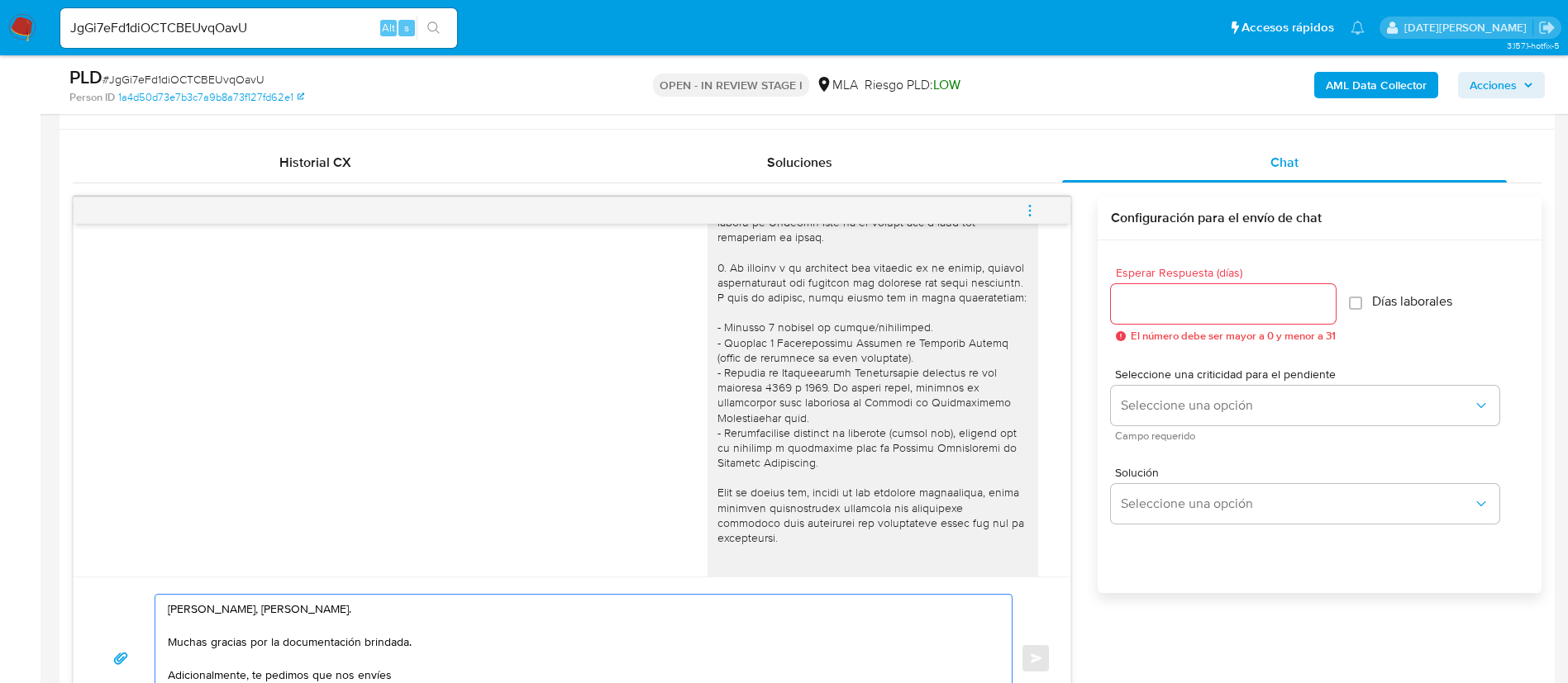
scroll to position [124, 0]
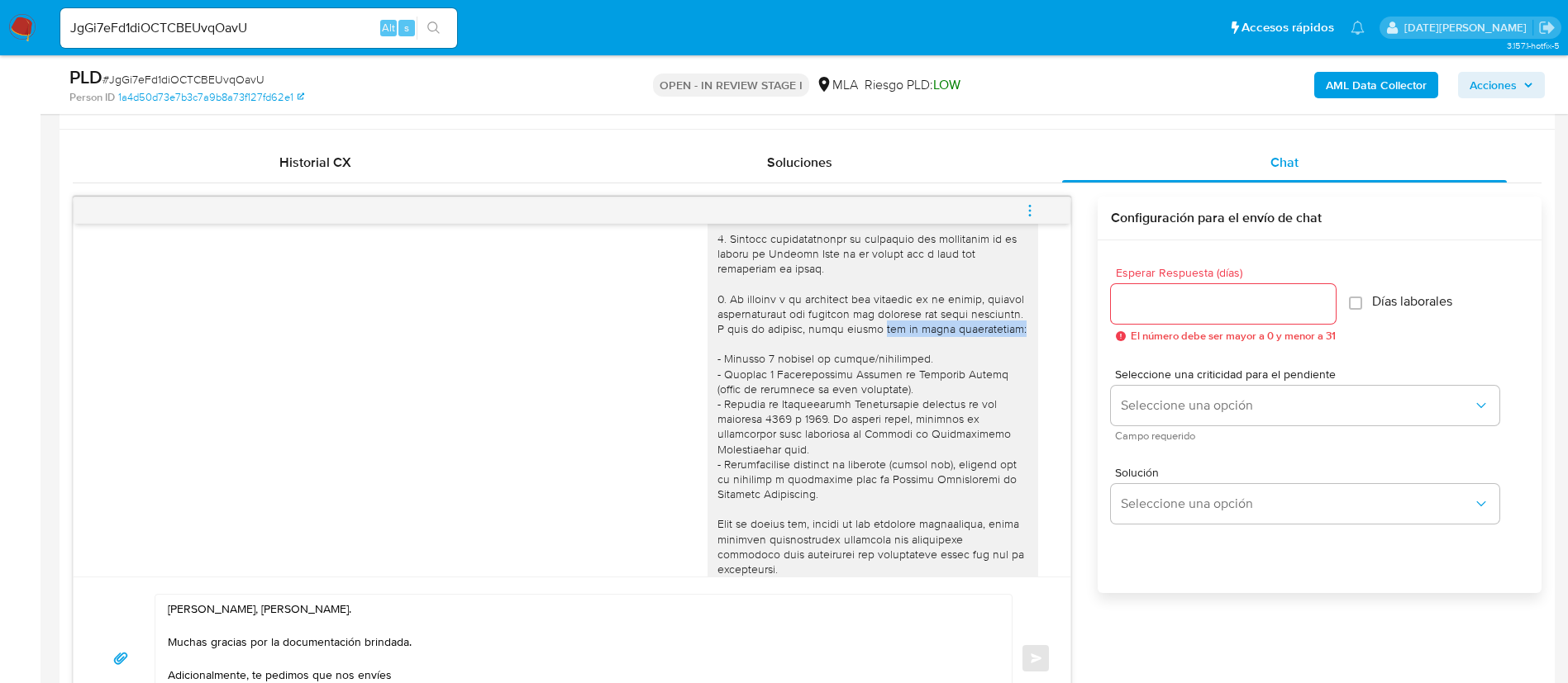
drag, startPoint x: 923, startPoint y: 328, endPoint x: 936, endPoint y: 341, distance: 18.4
click at [936, 341] on div at bounding box center [873, 555] width 311 height 856
copy div "uno de estos comprobantes:"
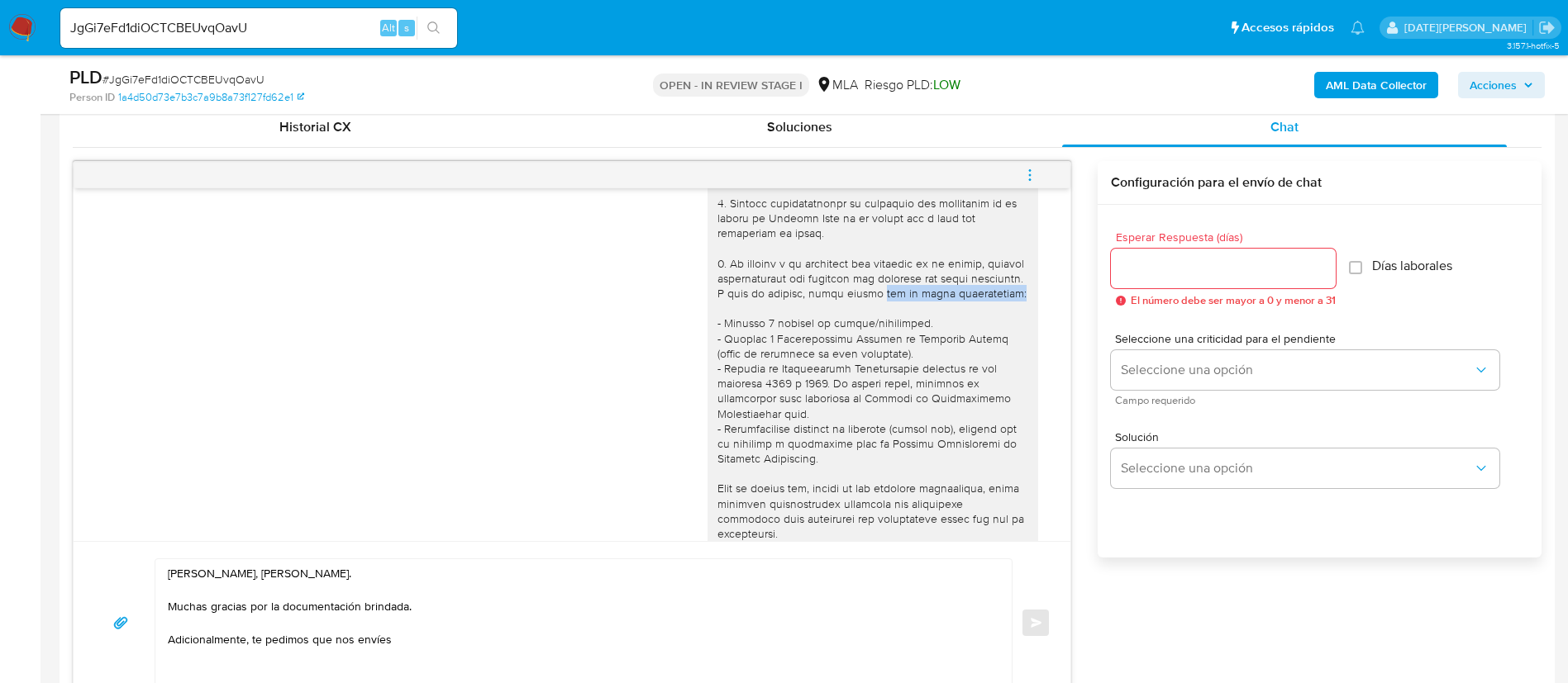
scroll to position [901, 0]
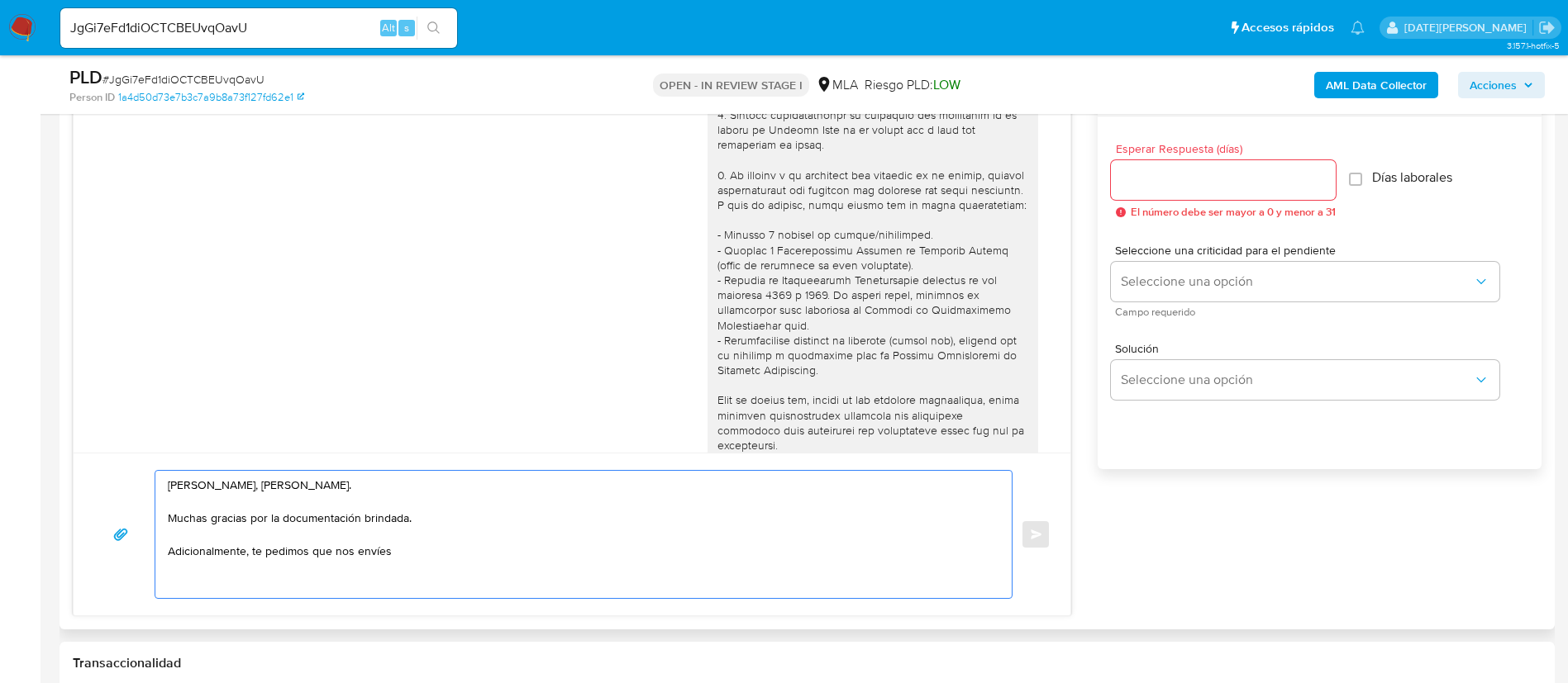
click at [417, 551] on textarea "Hola, Cristina Norma Urman. Muchas gracias por la documentación brindada. Adici…" at bounding box center [579, 535] width 823 height 128
paste textarea "uno de estos comprobantes:"
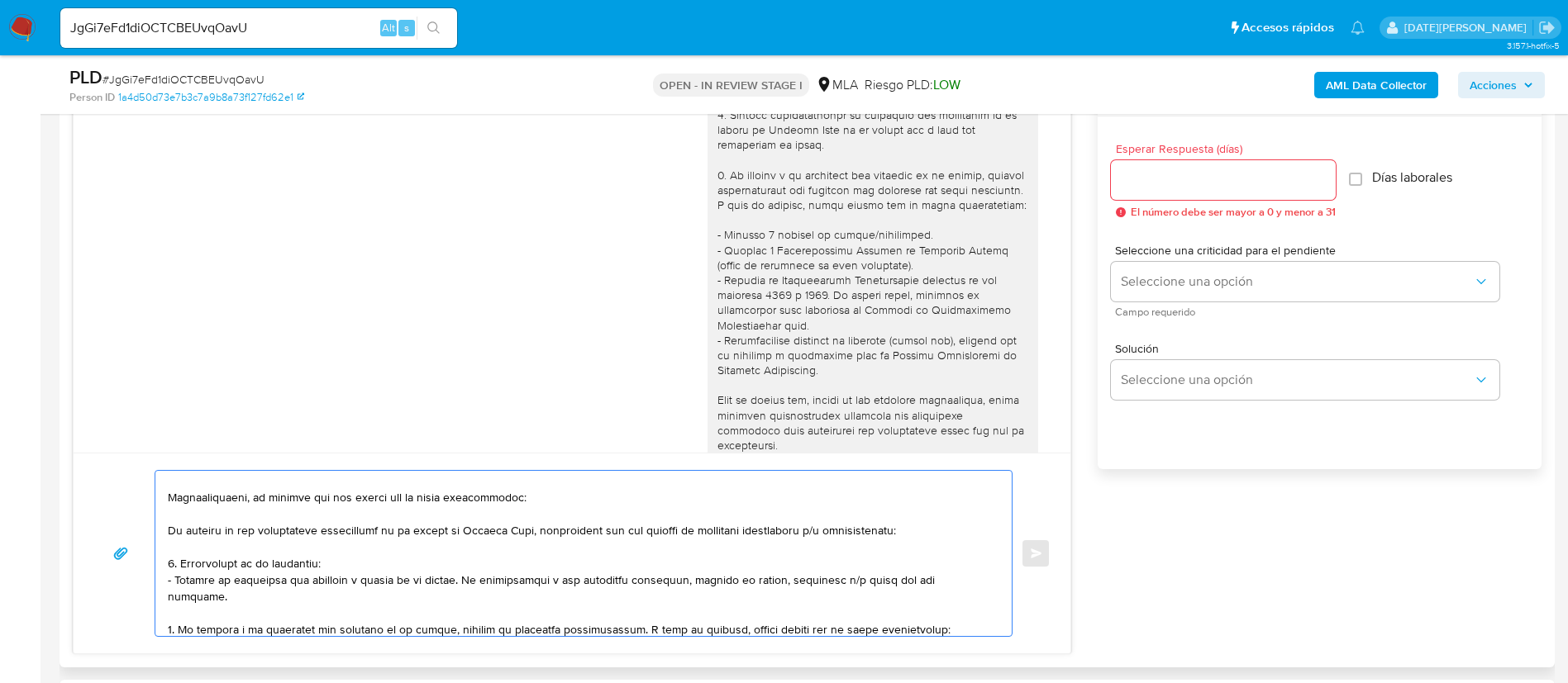
scroll to position [124, 0]
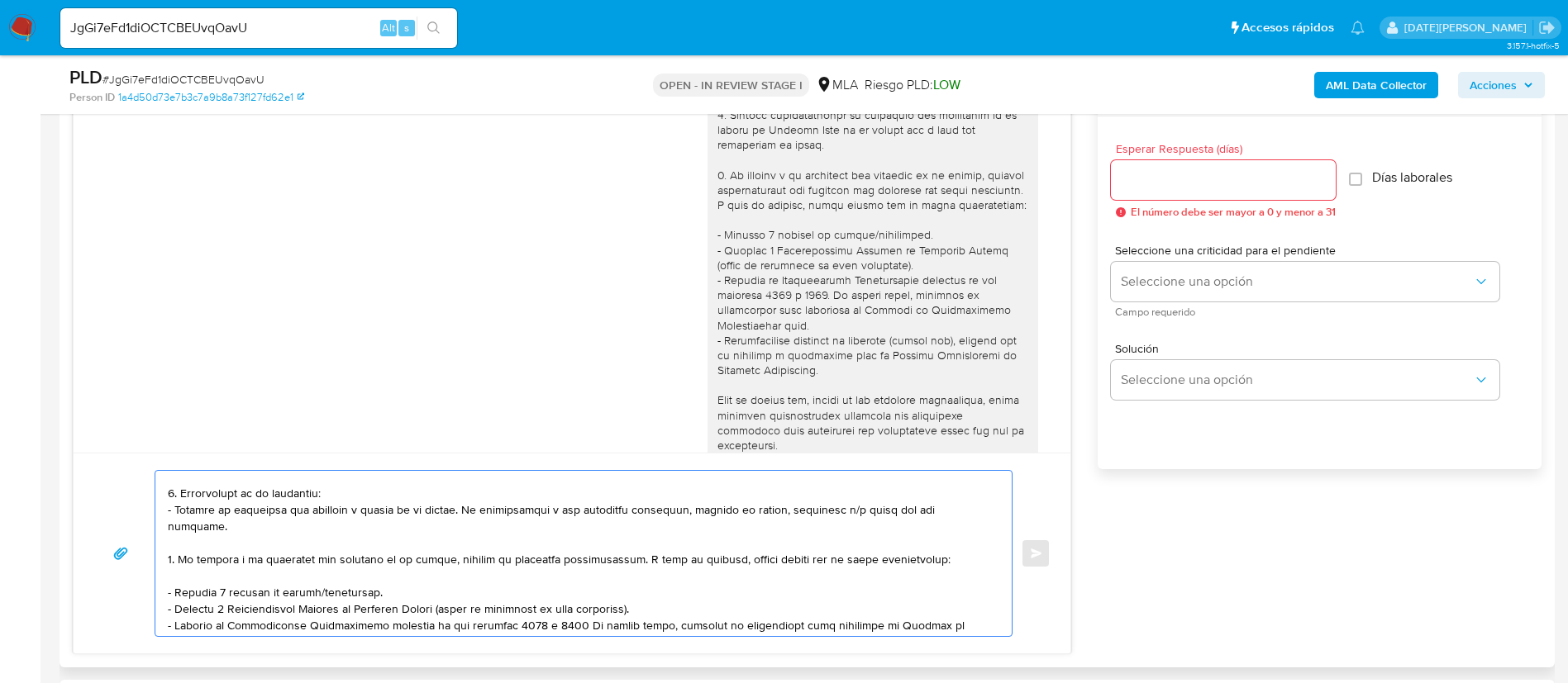
drag, startPoint x: 170, startPoint y: 587, endPoint x: 438, endPoint y: 530, distance: 274.0
click at [372, 551] on textarea at bounding box center [579, 553] width 823 height 165
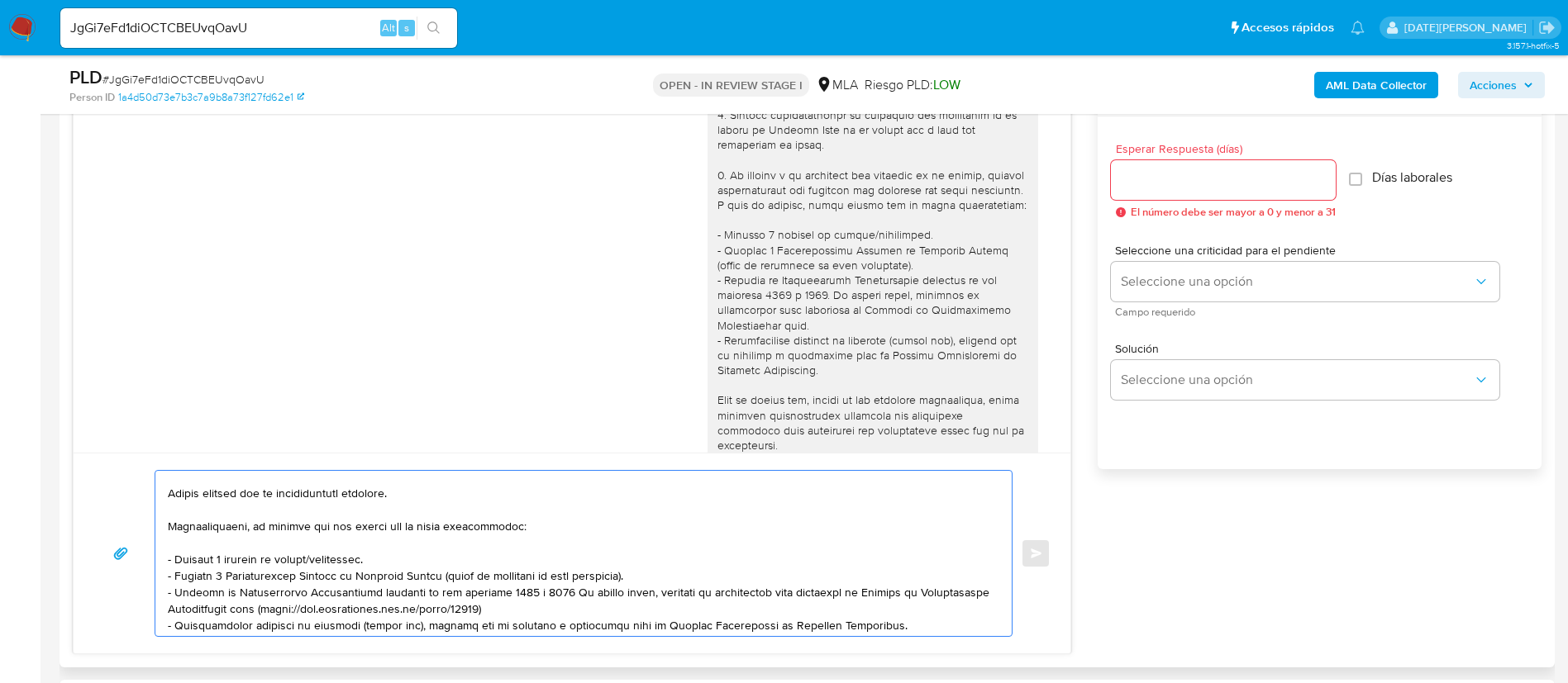
scroll to position [8, 0]
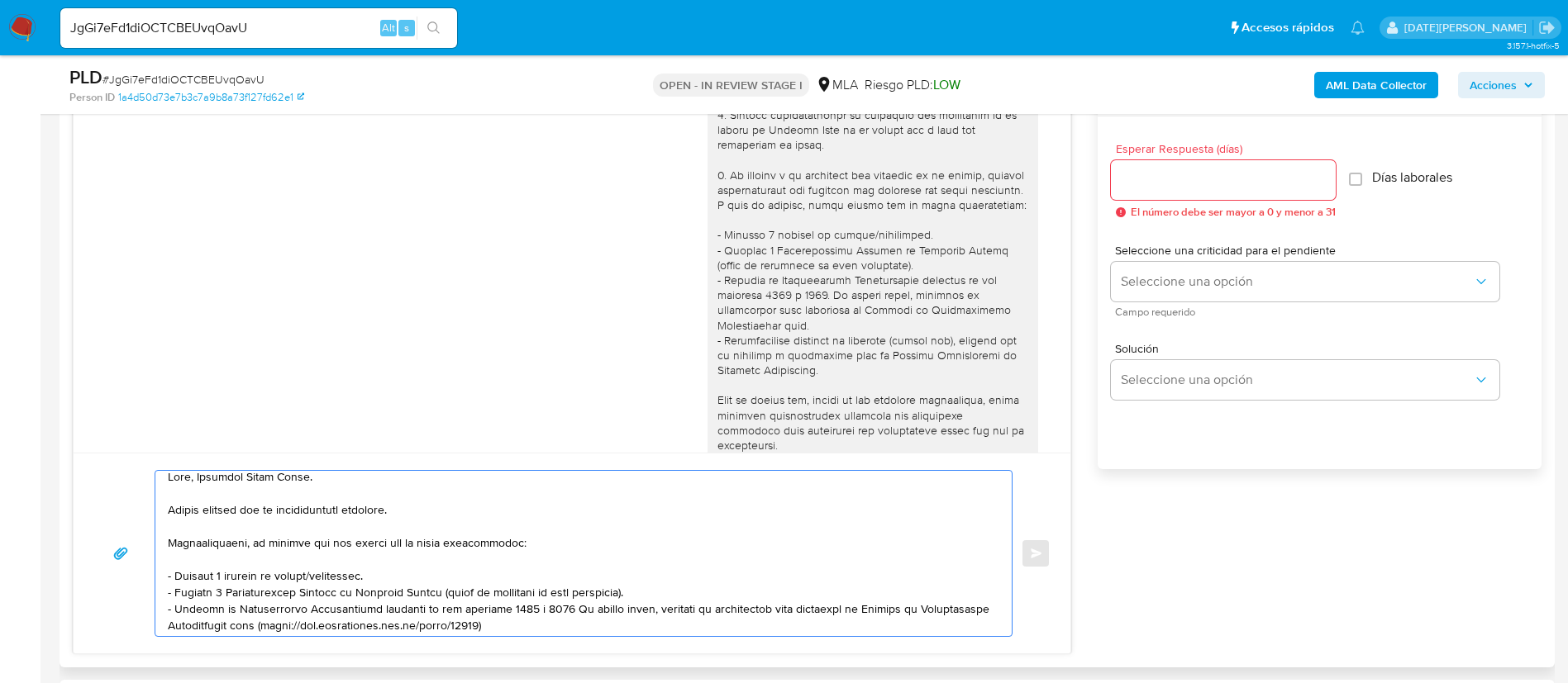
drag, startPoint x: 378, startPoint y: 579, endPoint x: 174, endPoint y: 569, distance: 204.2
click at [167, 576] on div at bounding box center [579, 553] width 848 height 165
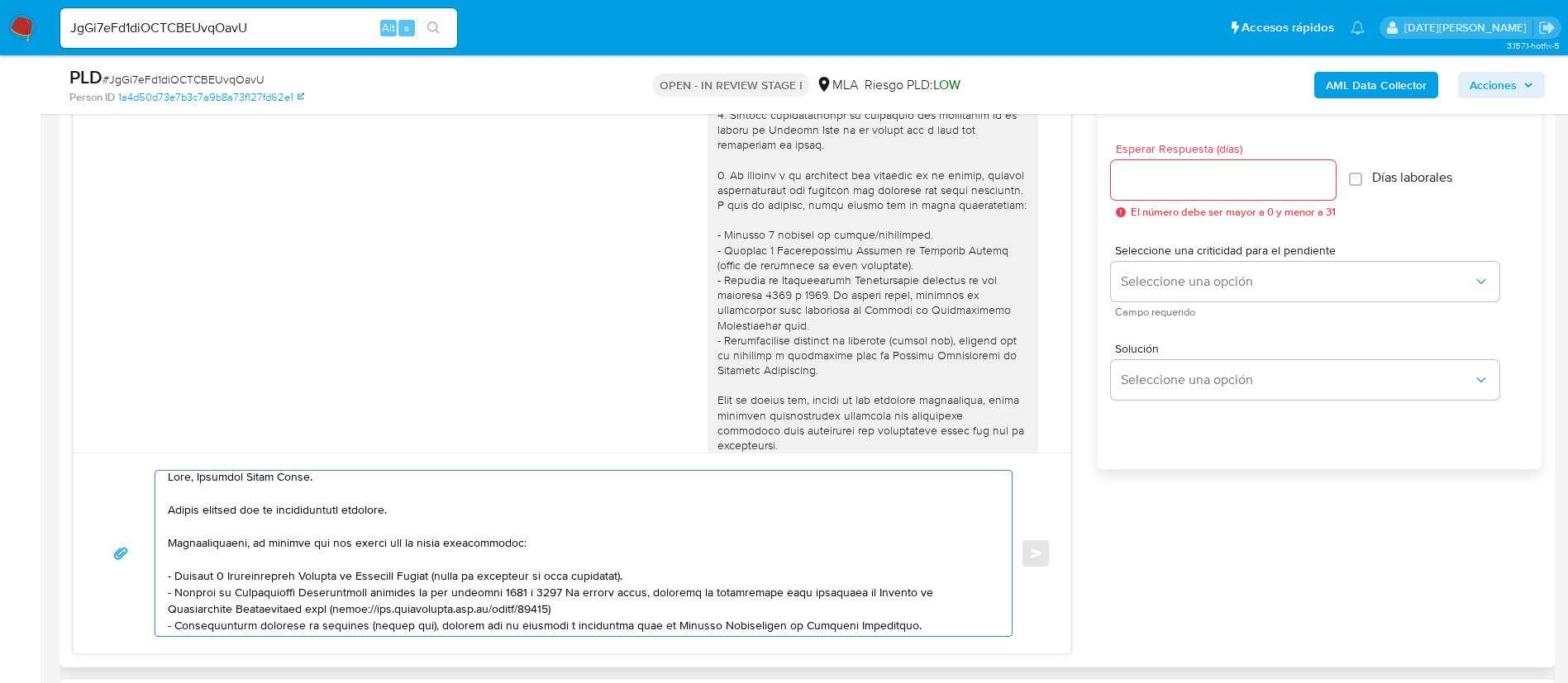
click at [609, 601] on textarea at bounding box center [579, 553] width 823 height 165
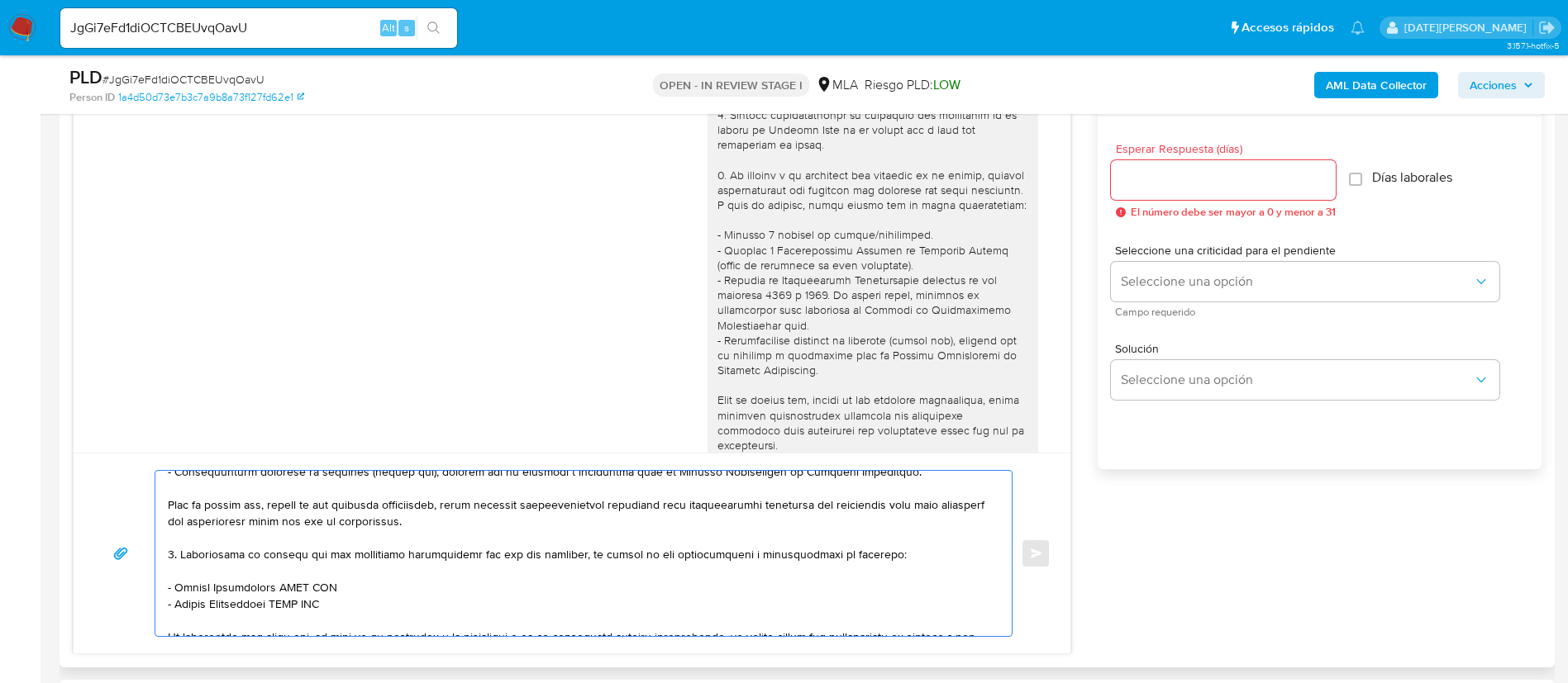
scroll to position [132, 0]
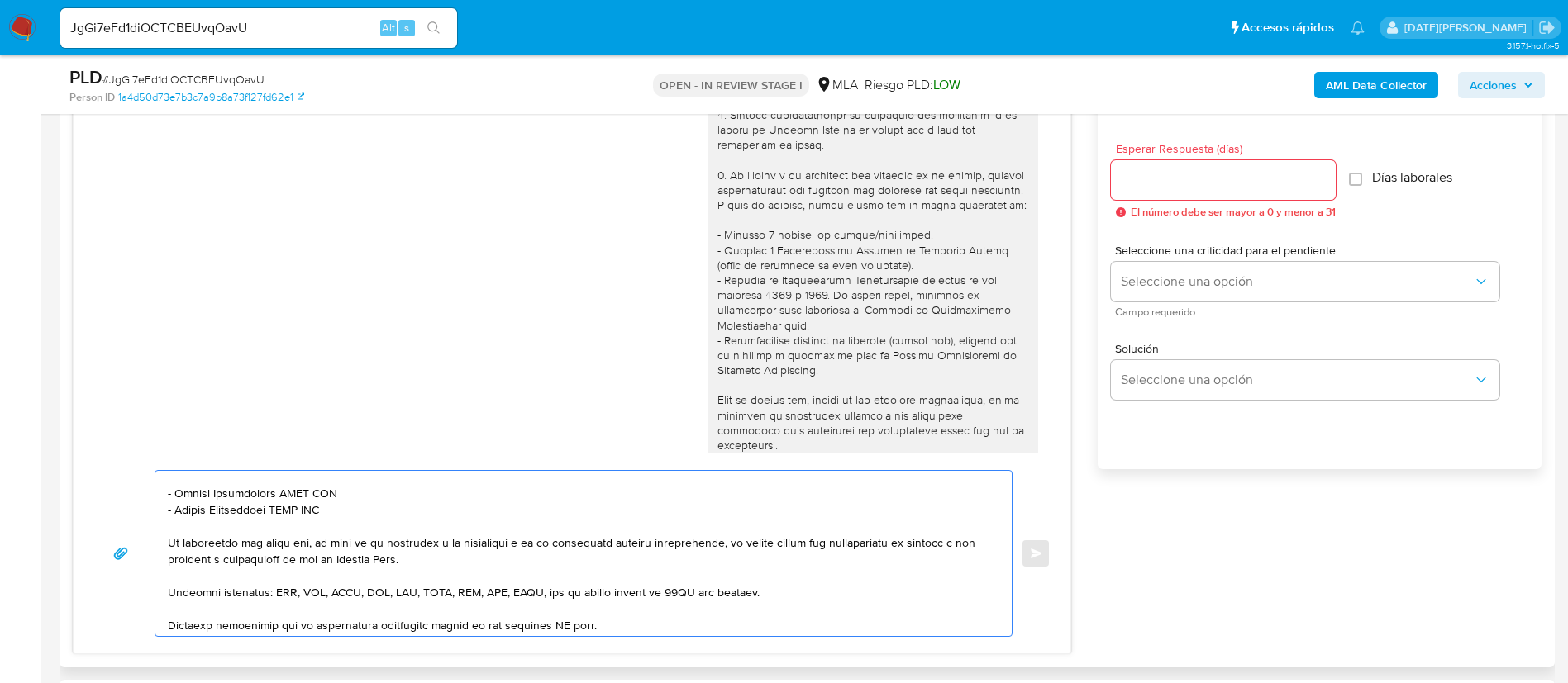
drag, startPoint x: 177, startPoint y: 583, endPoint x: 344, endPoint y: 510, distance: 182.3
click at [344, 510] on div at bounding box center [579, 553] width 848 height 165
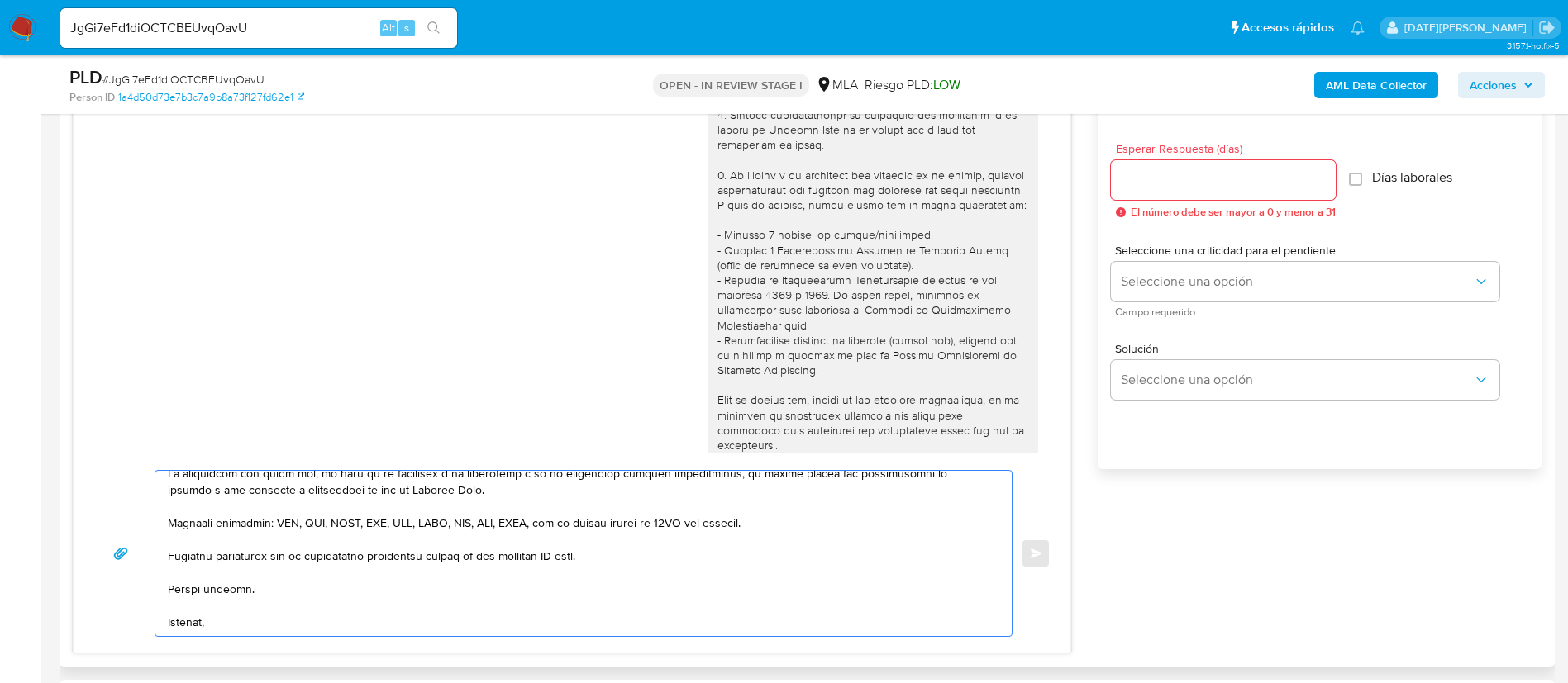
scroll to position [297, 0]
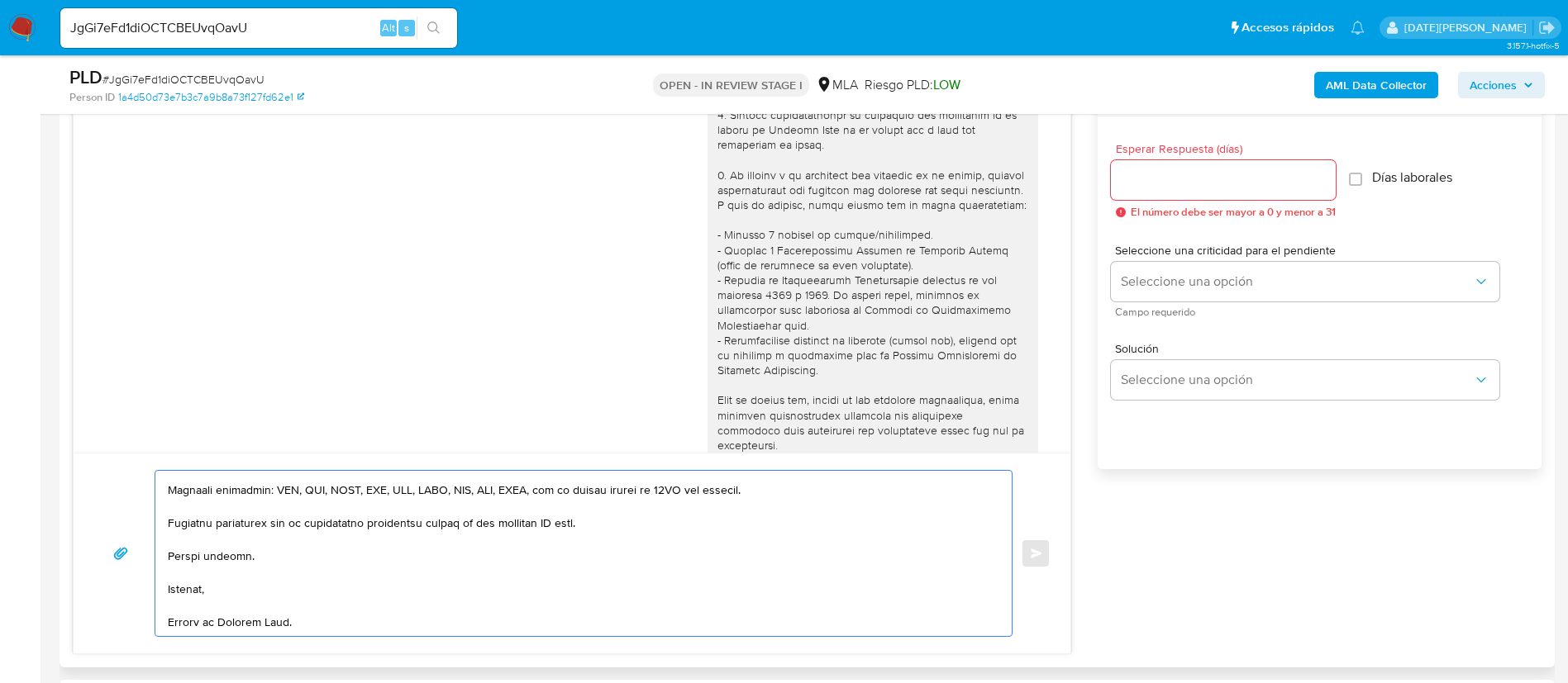
click at [556, 504] on textarea at bounding box center [579, 553] width 823 height 165
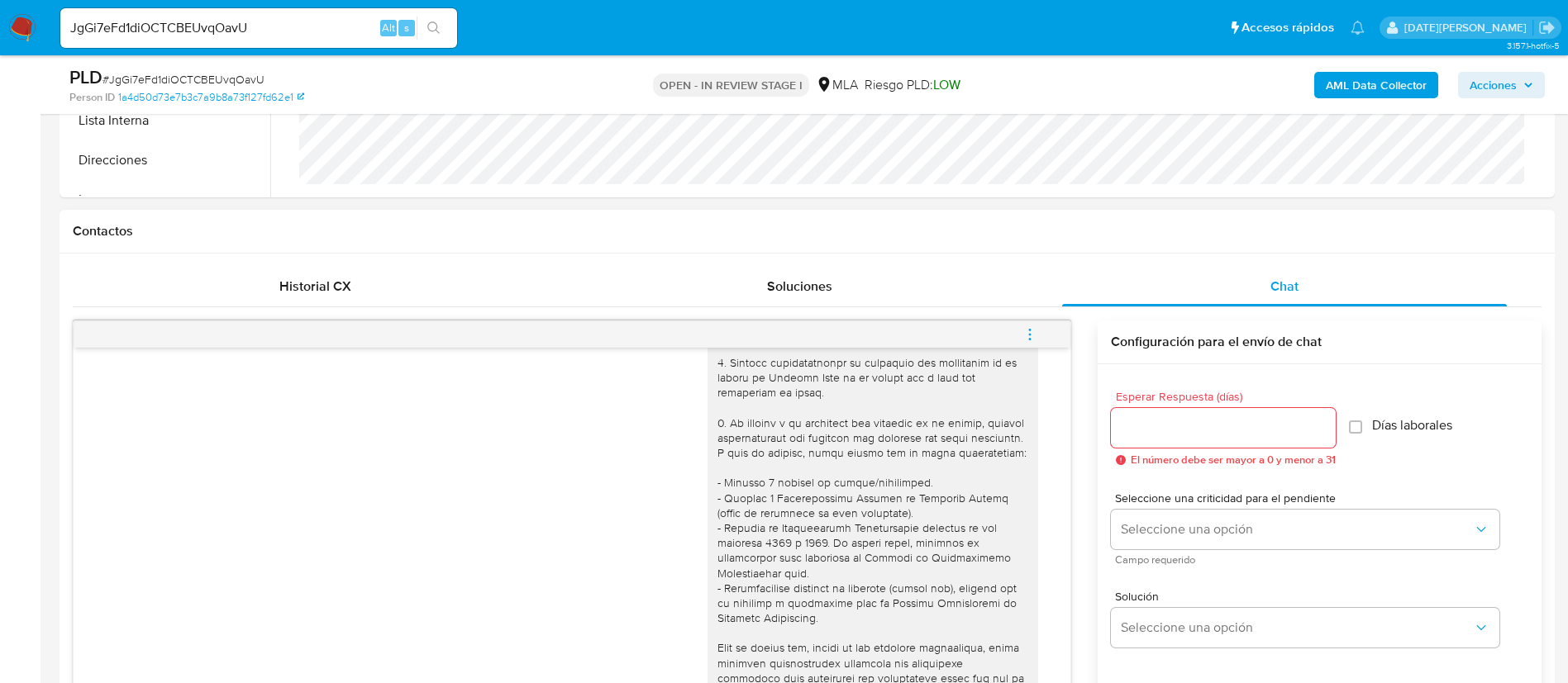
type textarea "Hola, Cristina Norma Urman. Muchas gracias por la documentación brindada. Adici…"
click at [1170, 440] on div at bounding box center [1223, 427] width 225 height 39
click at [1175, 431] on input "Esperar Respuesta (días)" at bounding box center [1223, 427] width 225 height 22
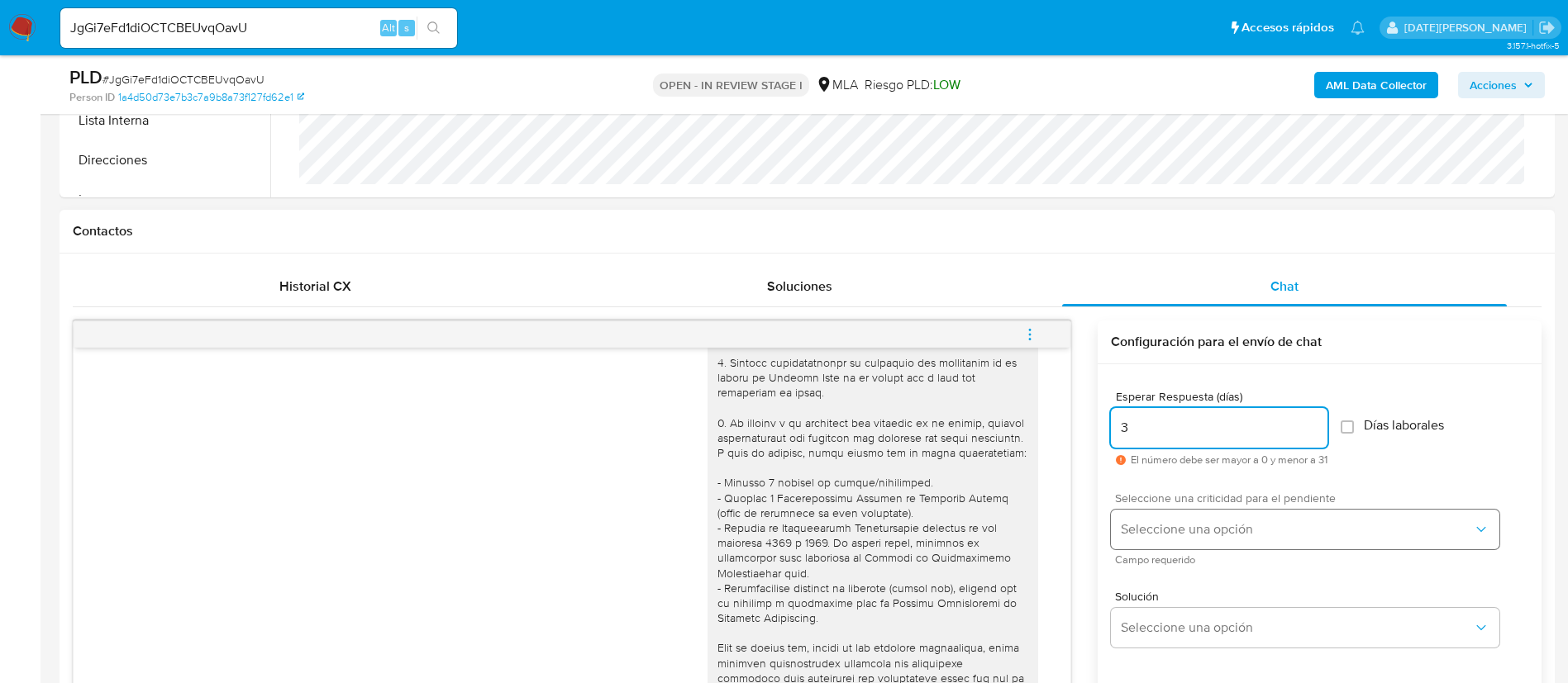
type input "3"
click at [1190, 516] on button "Seleccione una opción" at bounding box center [1305, 528] width 388 height 39
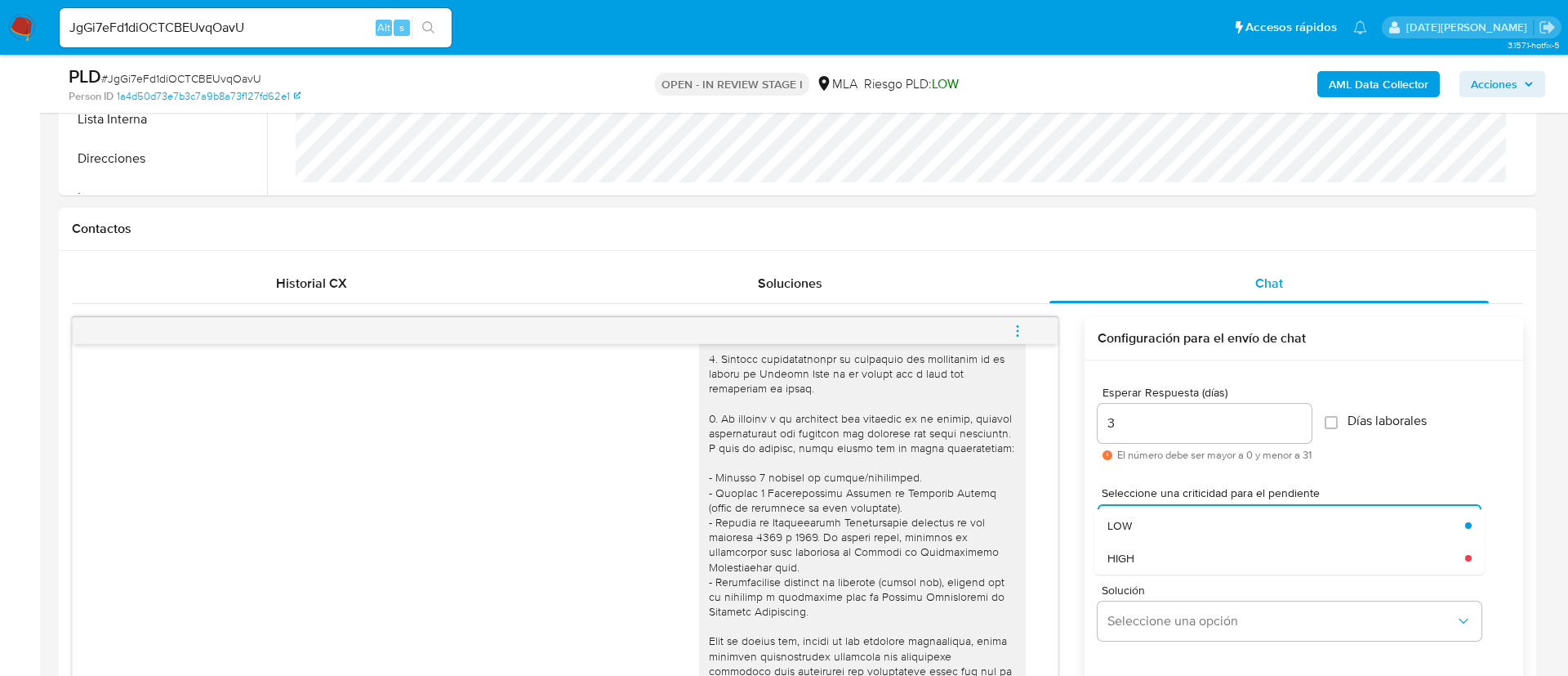
drag, startPoint x: 1134, startPoint y: 552, endPoint x: 1005, endPoint y: 569, distance: 130.1
click at [1135, 552] on div "HIGH" at bounding box center [1286, 558] width 358 height 33
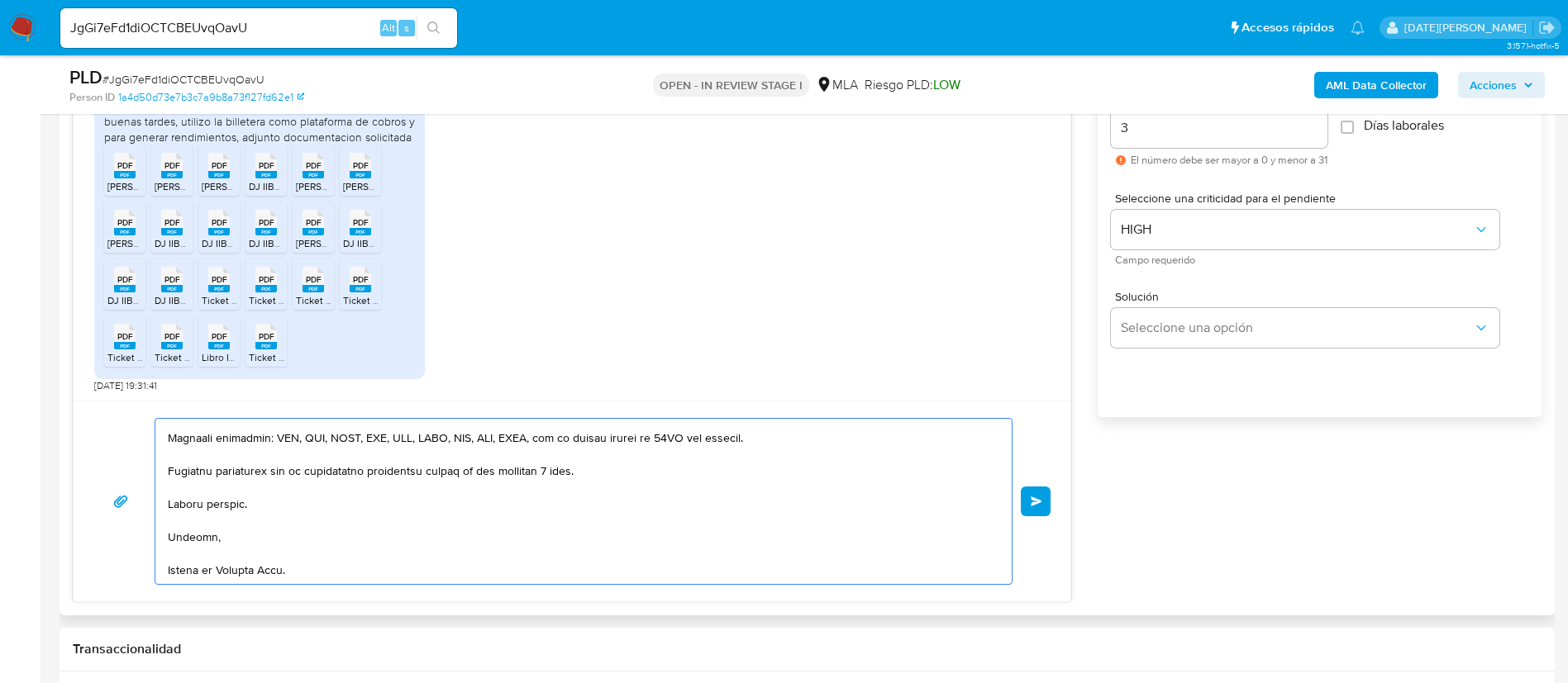
scroll to position [901, 0]
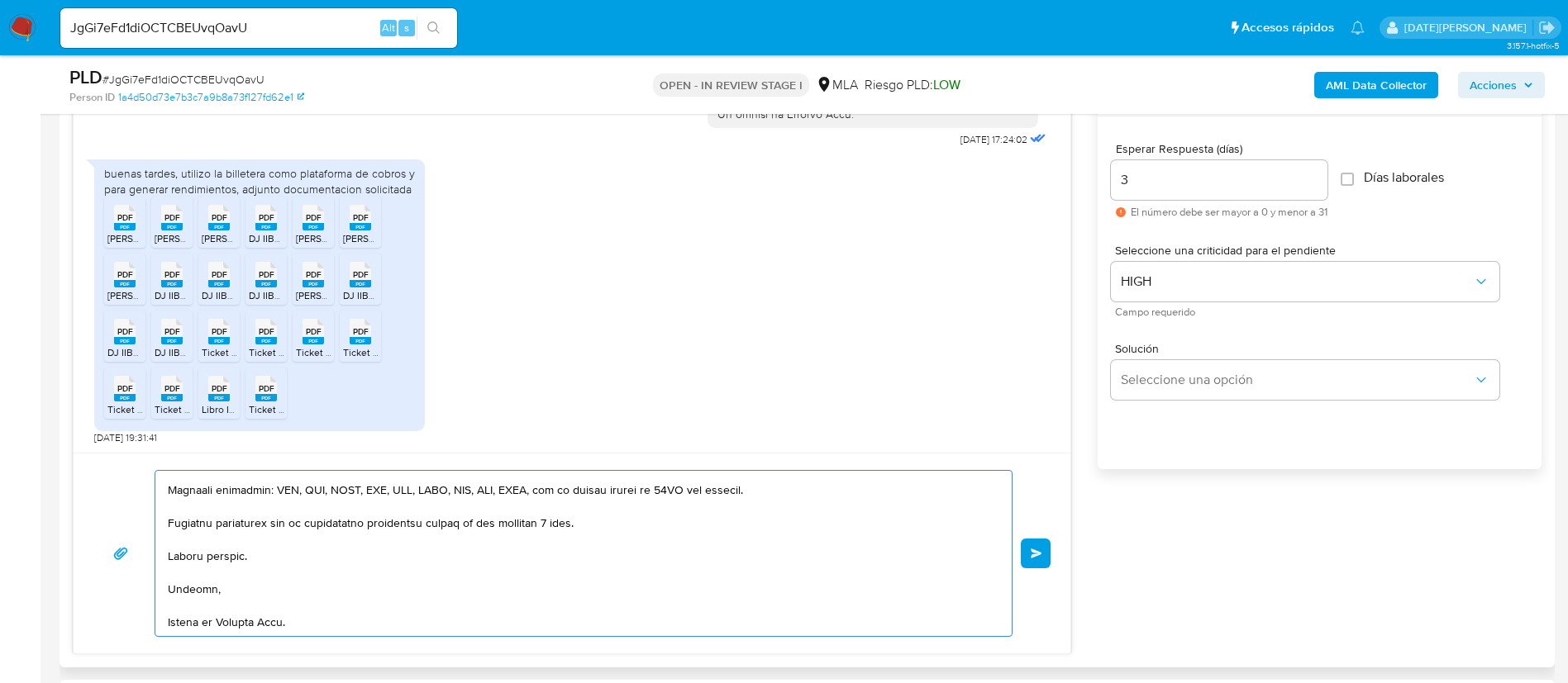
click at [1038, 560] on button "Enviar" at bounding box center [1036, 553] width 30 height 30
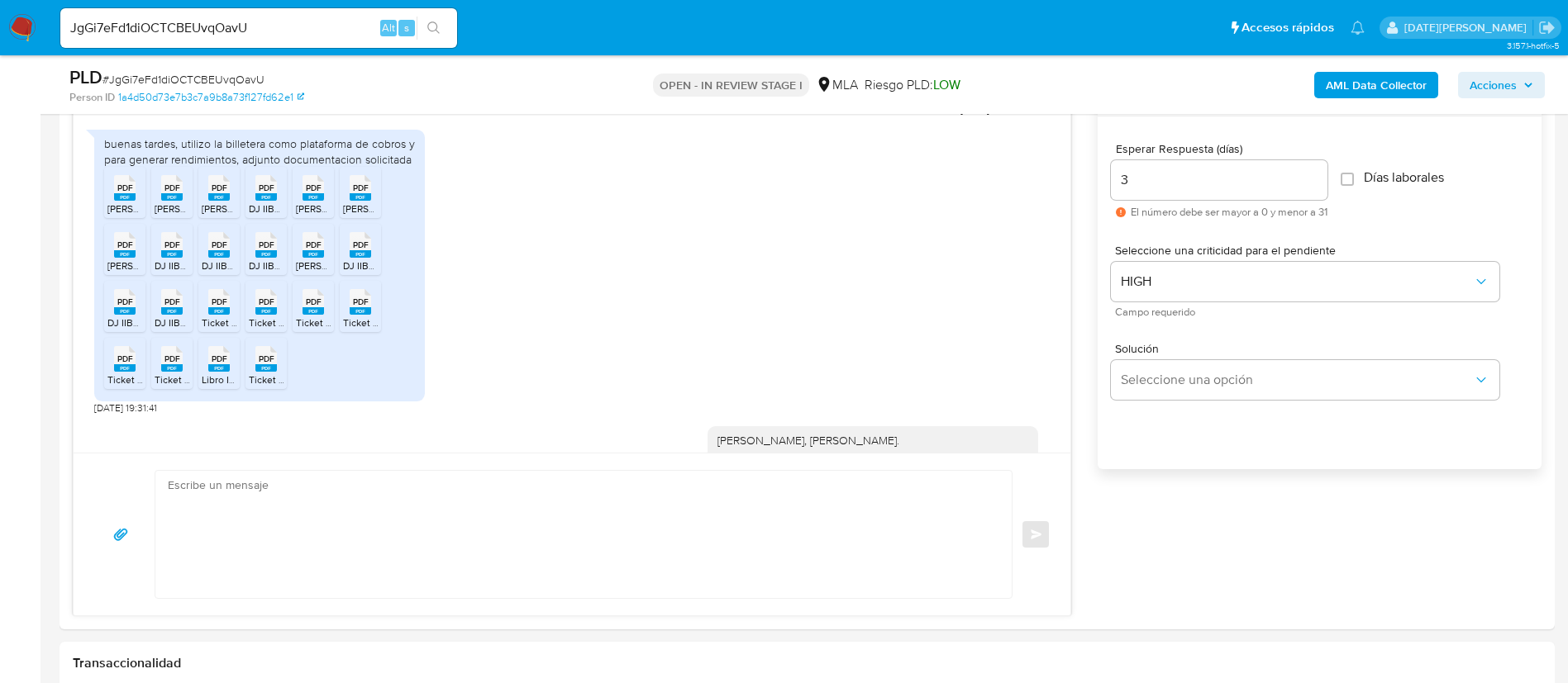
scroll to position [1555, 0]
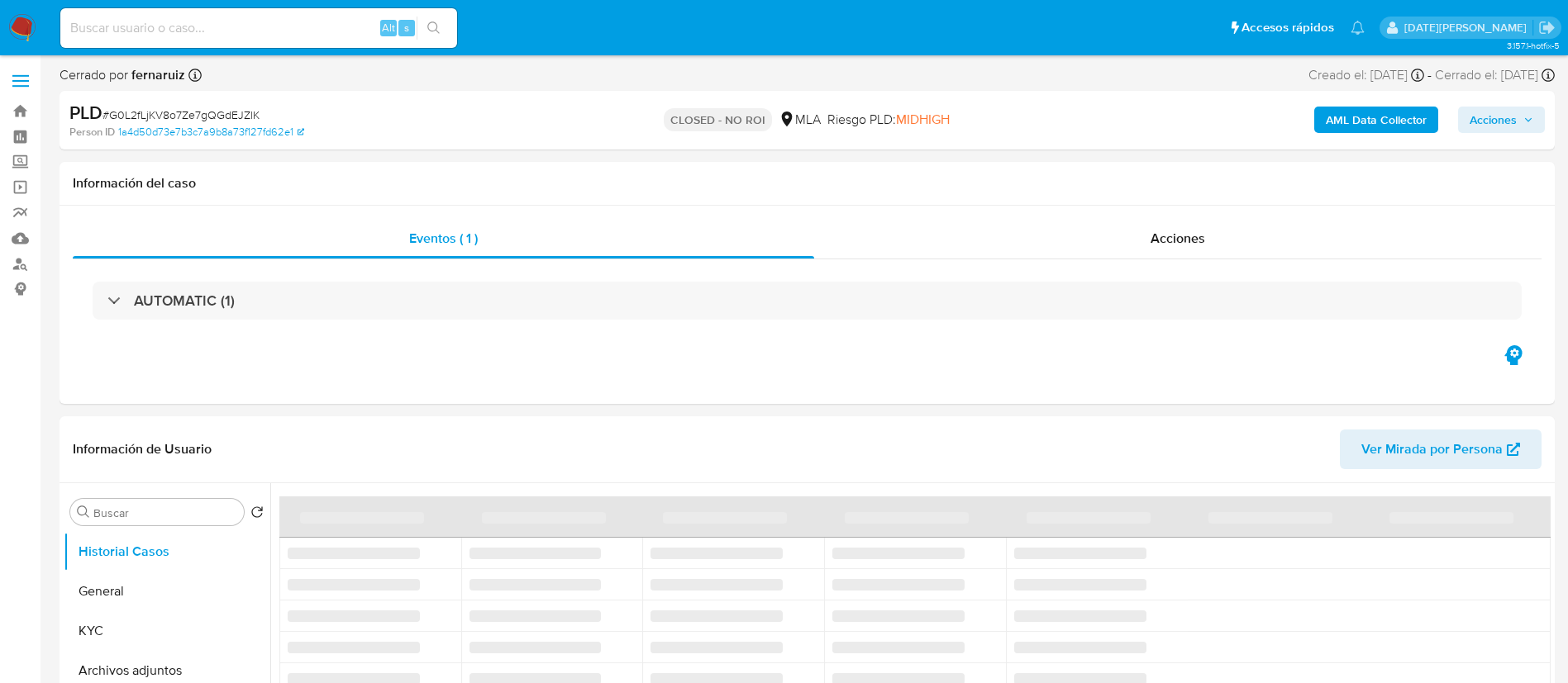
select select "10"
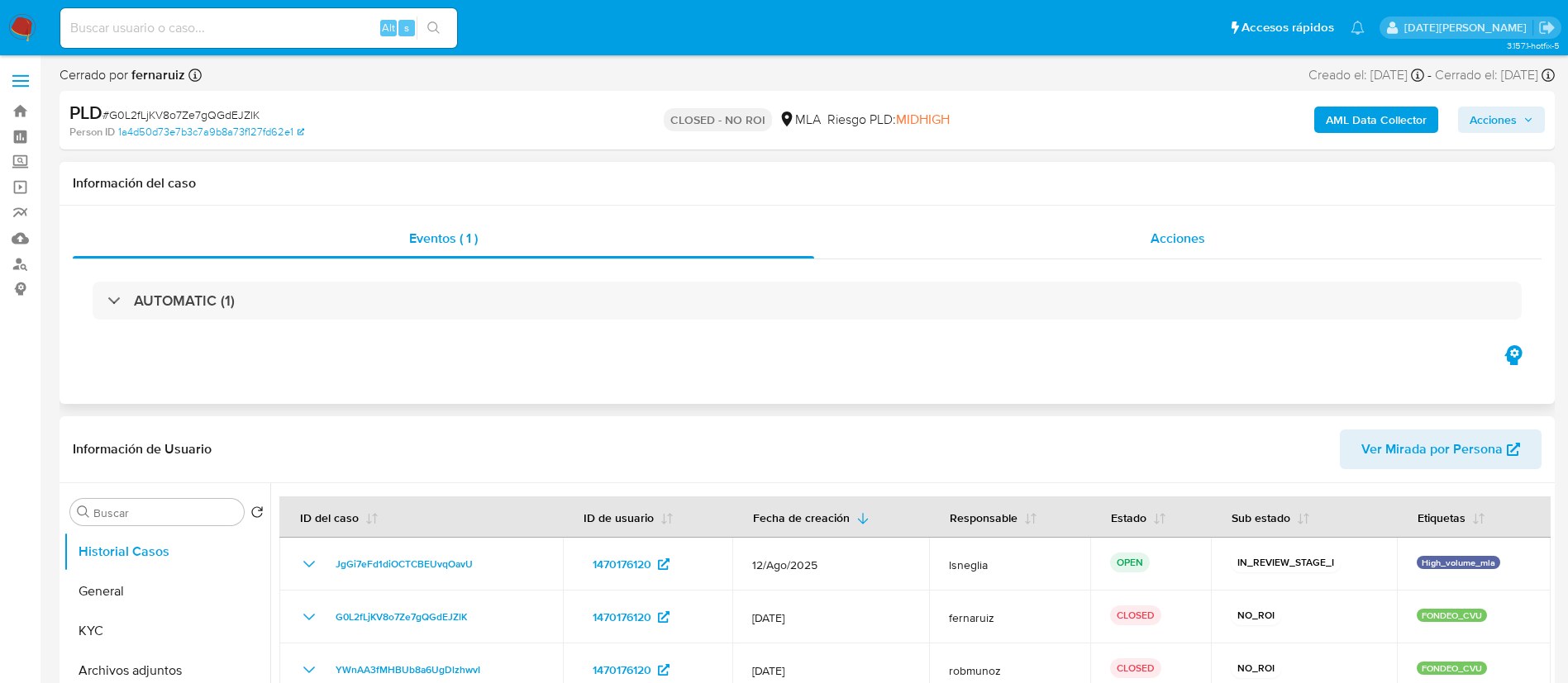
click at [1177, 235] on span "Acciones" at bounding box center [1177, 238] width 54 height 19
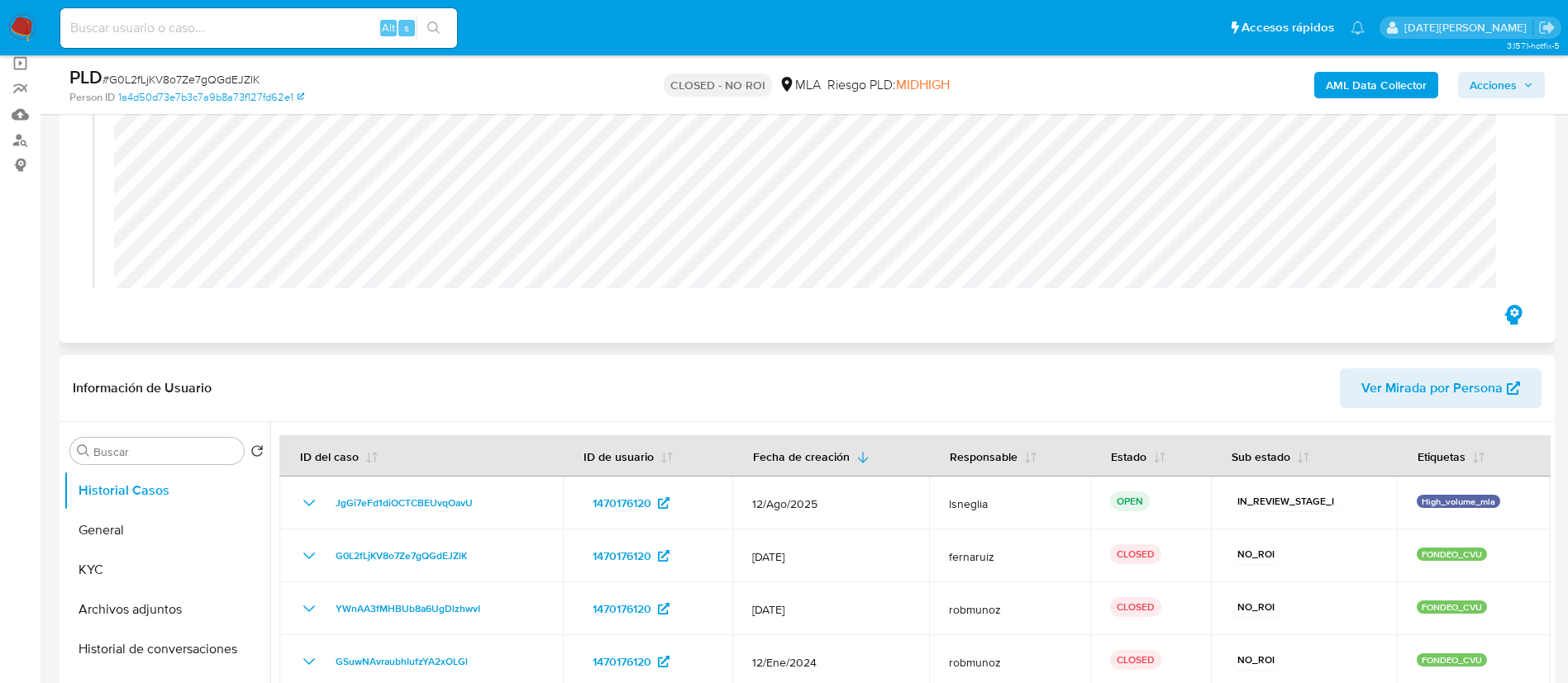
scroll to position [120, 0]
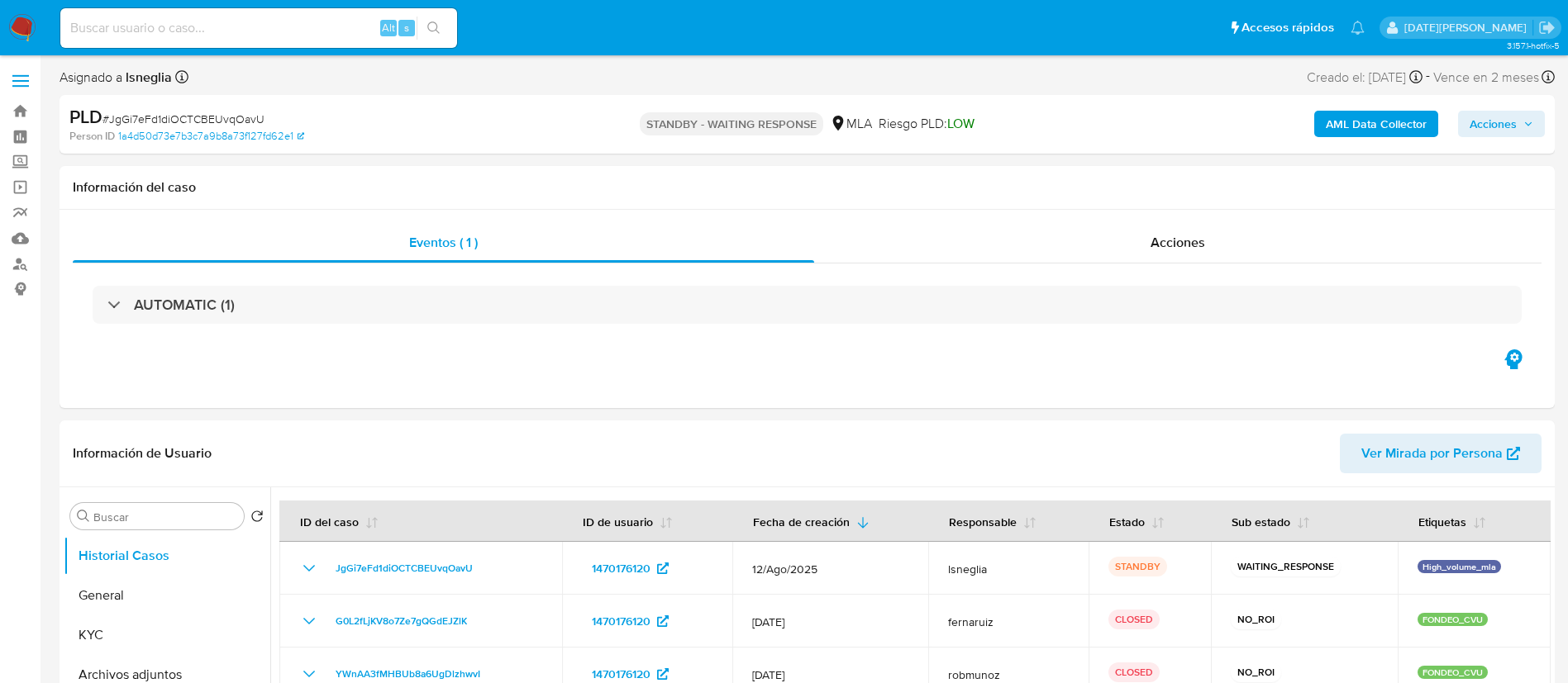
select select "10"
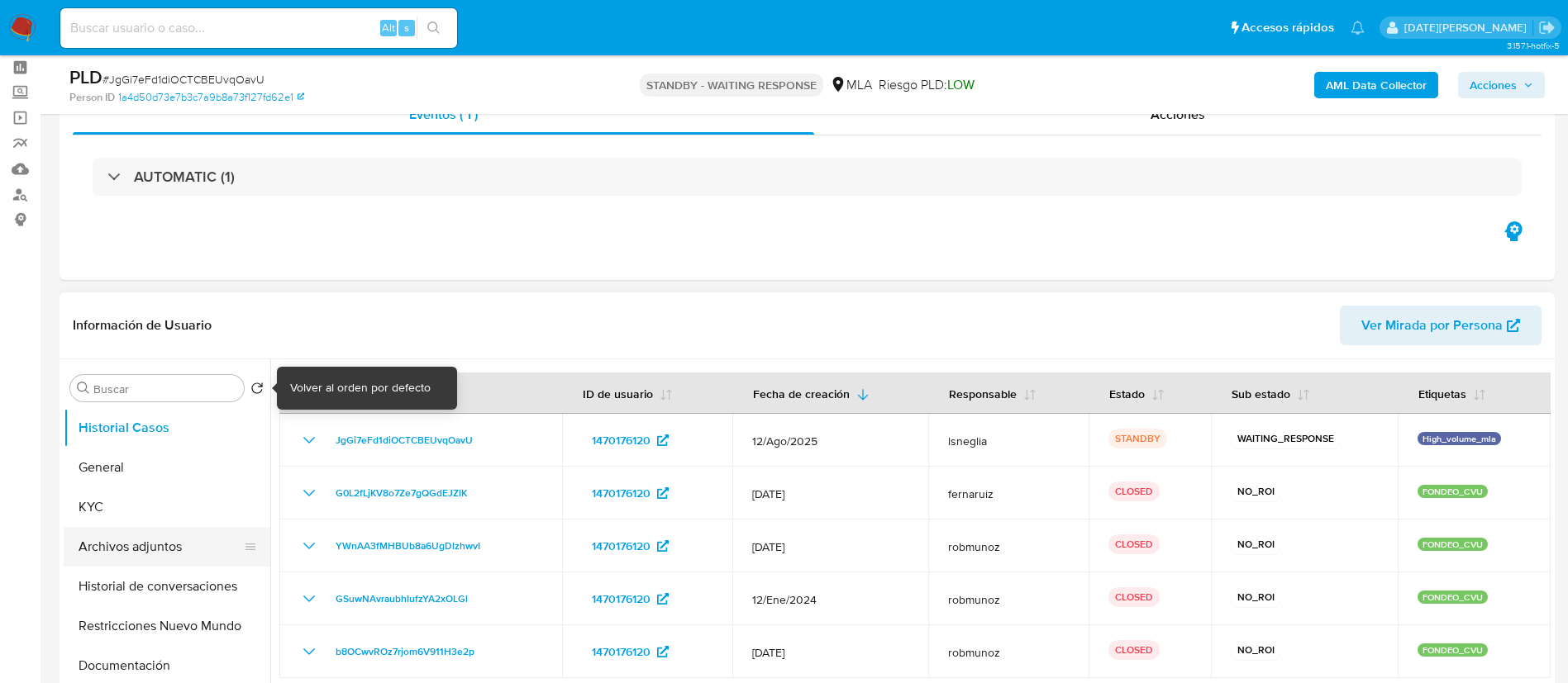
scroll to position [124, 0]
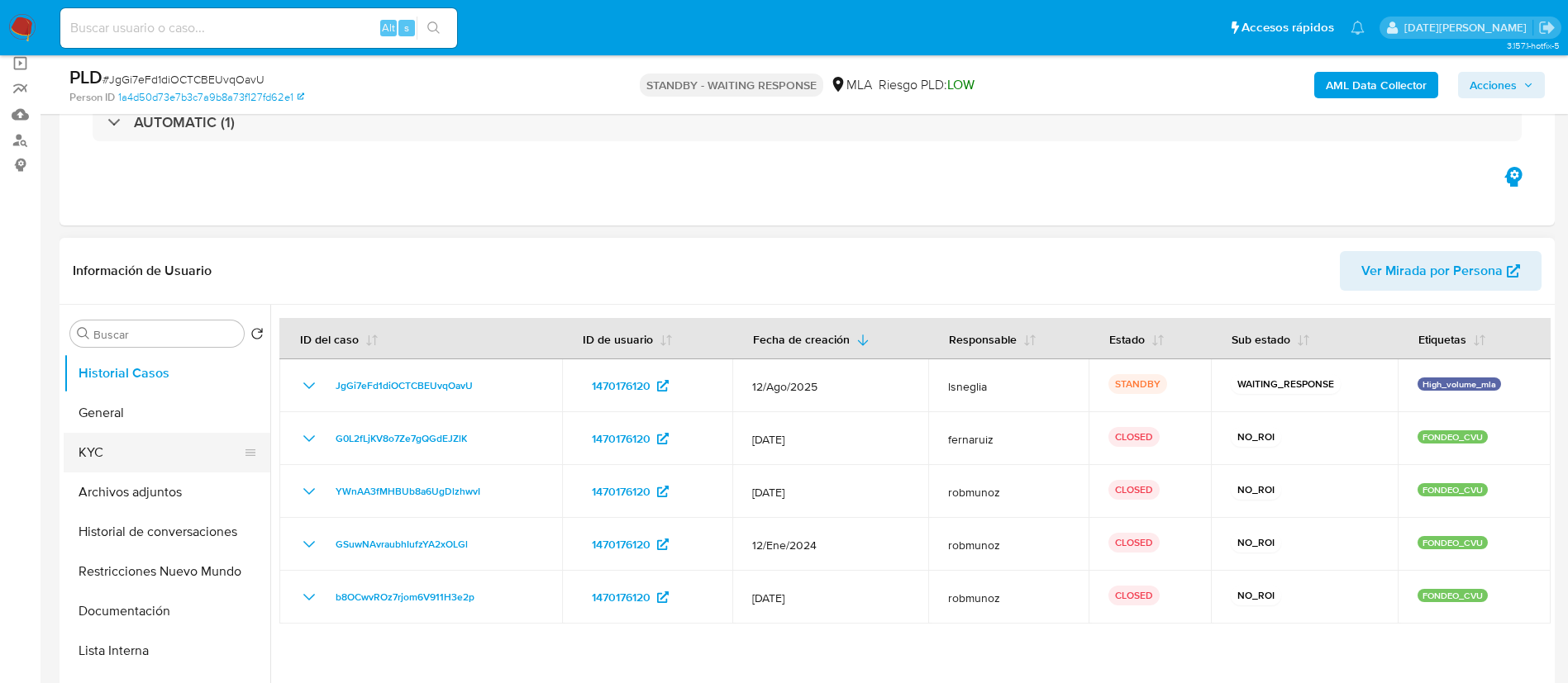
click at [140, 439] on button "KYC" at bounding box center [160, 452] width 193 height 39
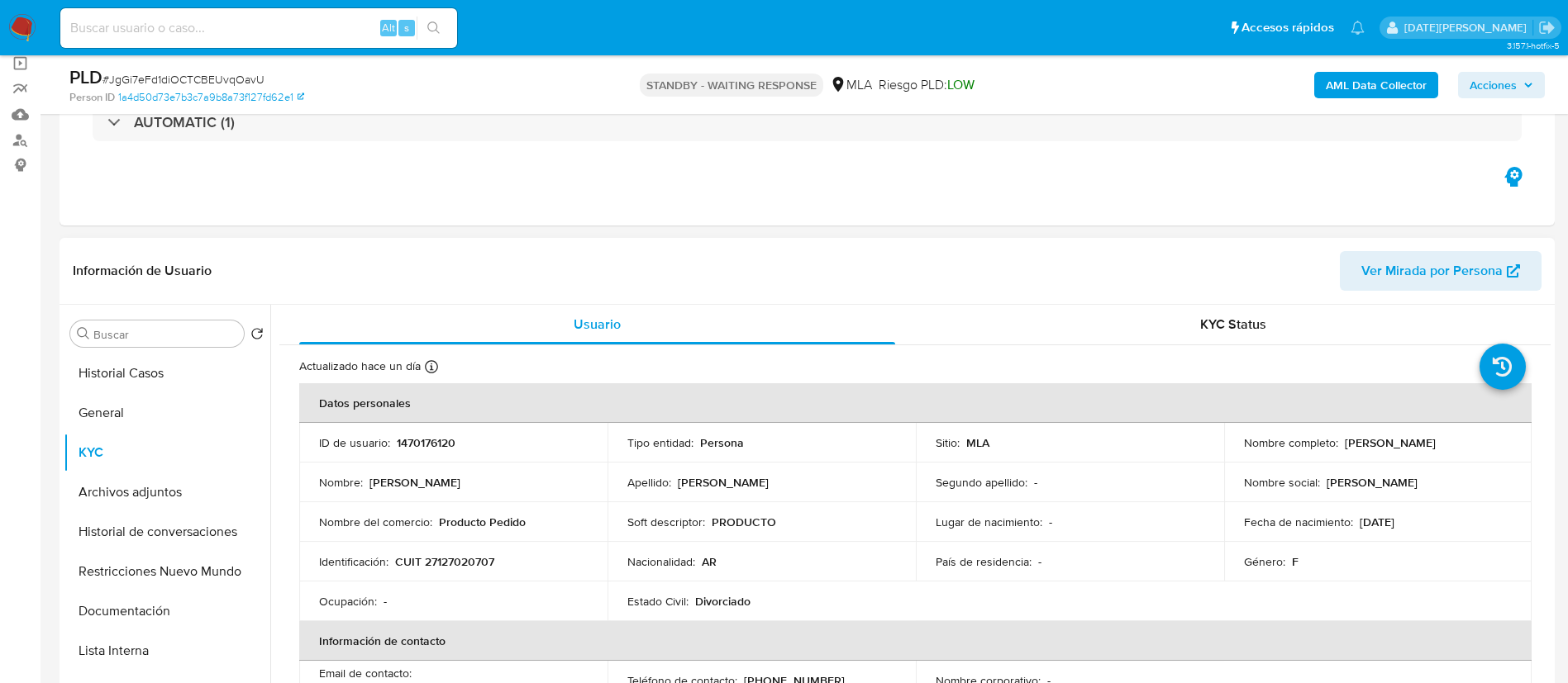
drag, startPoint x: 1342, startPoint y: 445, endPoint x: 1472, endPoint y: 443, distance: 130.0
click at [1472, 443] on div "Nombre completo : [PERSON_NAME]" at bounding box center [1377, 442] width 268 height 15
copy p "[PERSON_NAME]"
drag, startPoint x: 399, startPoint y: 562, endPoint x: 504, endPoint y: 555, distance: 105.2
click at [504, 555] on div "Identificación : CUIT 27127020707" at bounding box center [453, 561] width 268 height 15
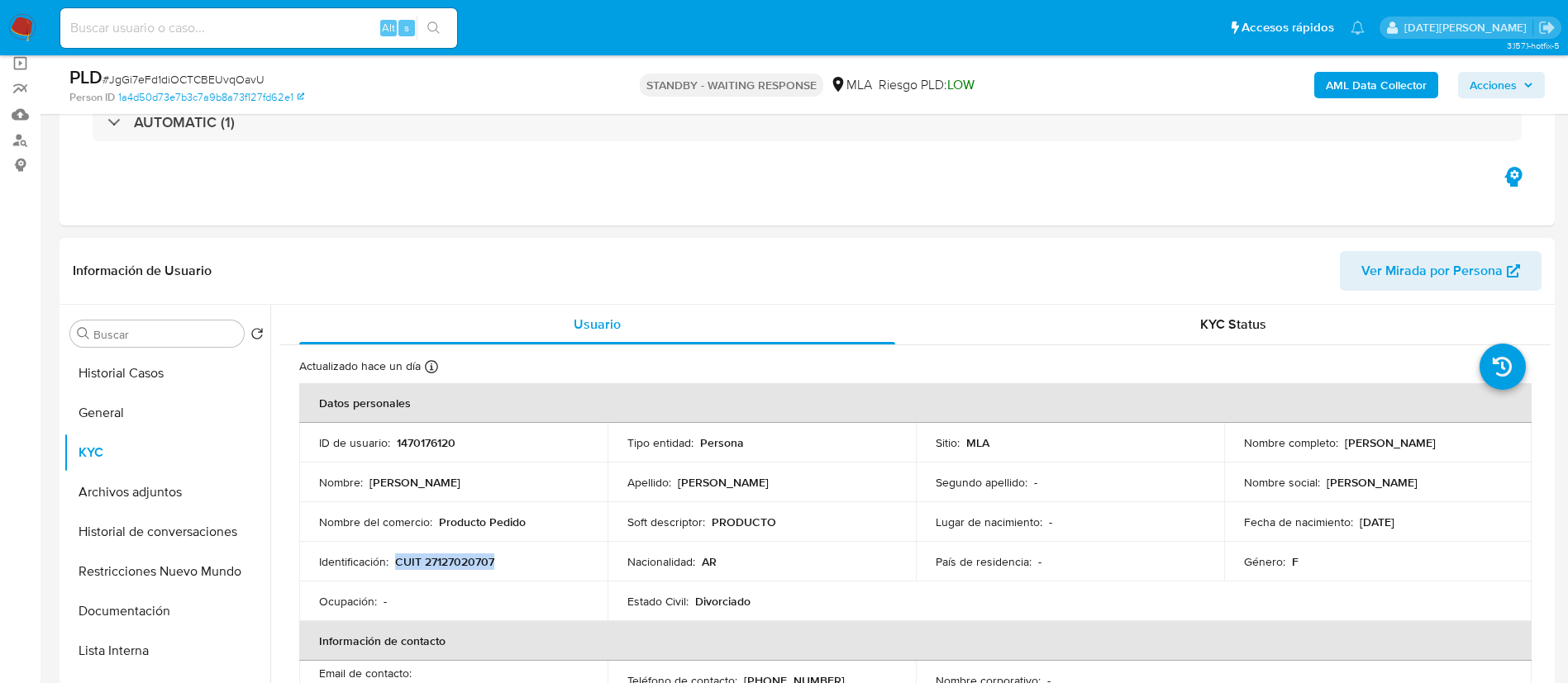
copy p "CUIT 27127020707"
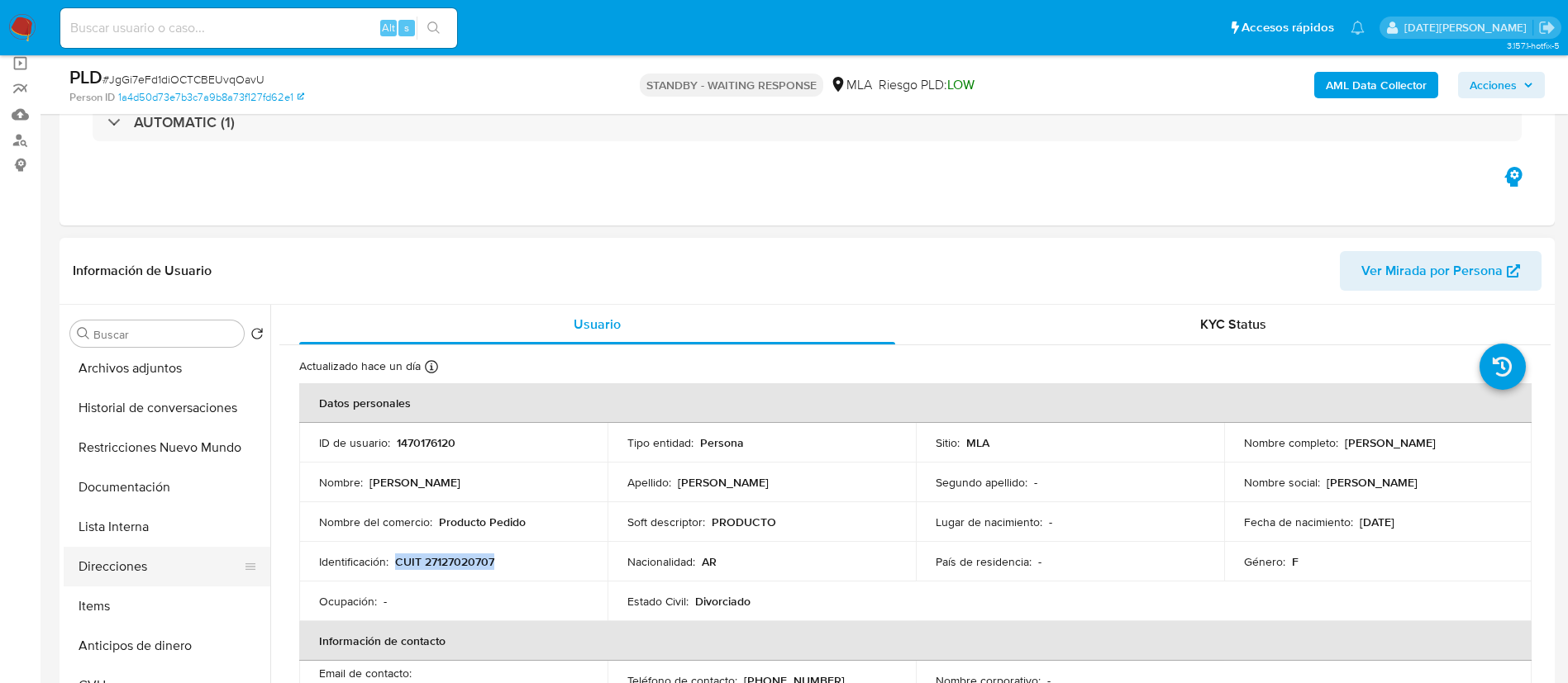
click at [121, 569] on button "Direcciones" at bounding box center [160, 566] width 193 height 39
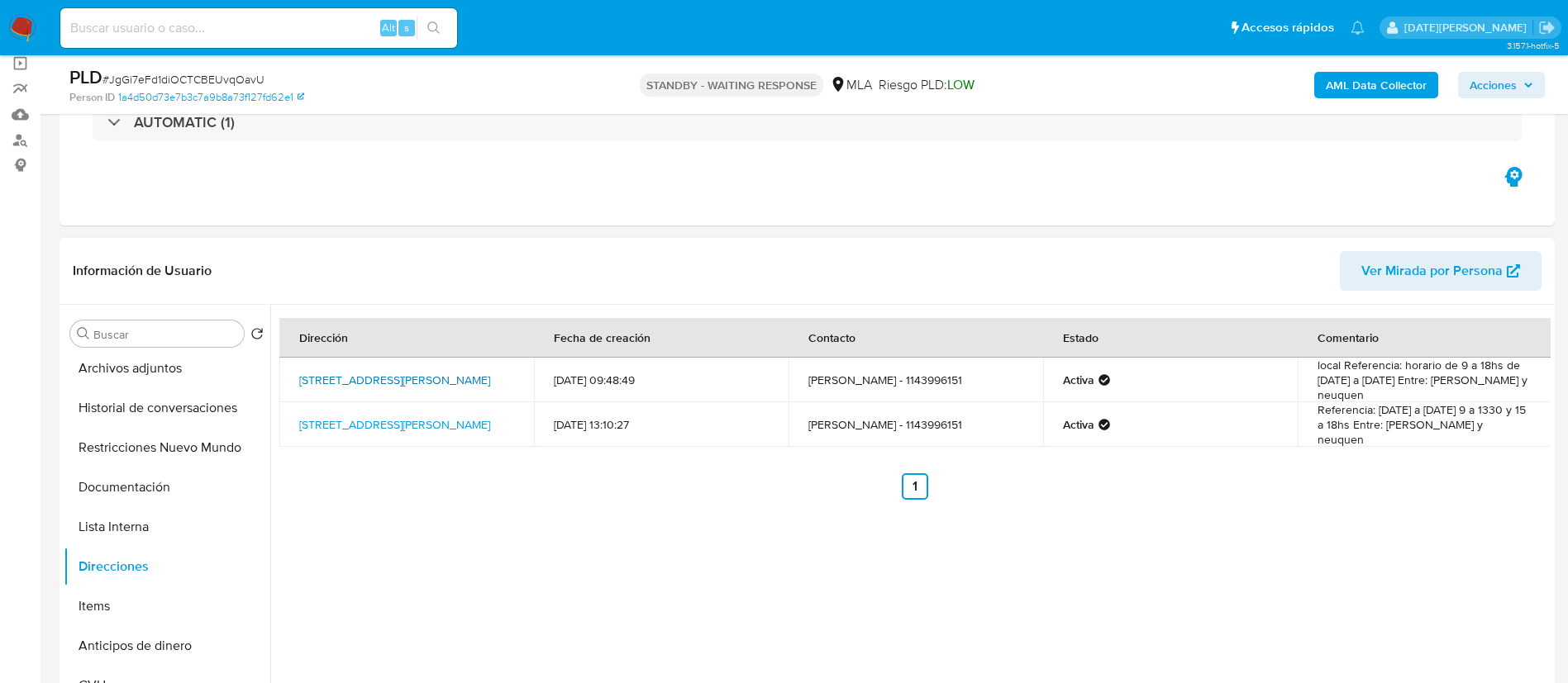
click at [402, 374] on link "[STREET_ADDRESS][PERSON_NAME]" at bounding box center [394, 379] width 191 height 17
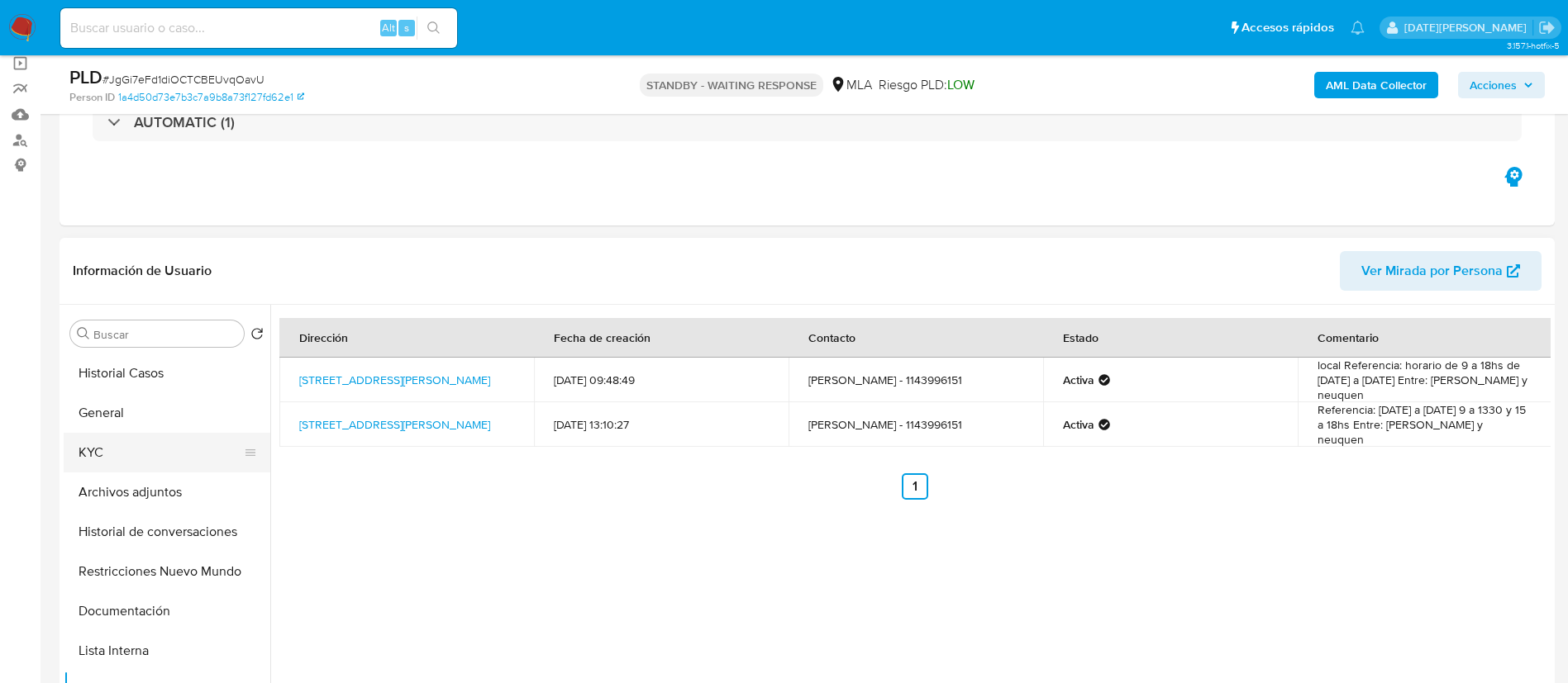
click at [130, 459] on button "KYC" at bounding box center [160, 452] width 193 height 39
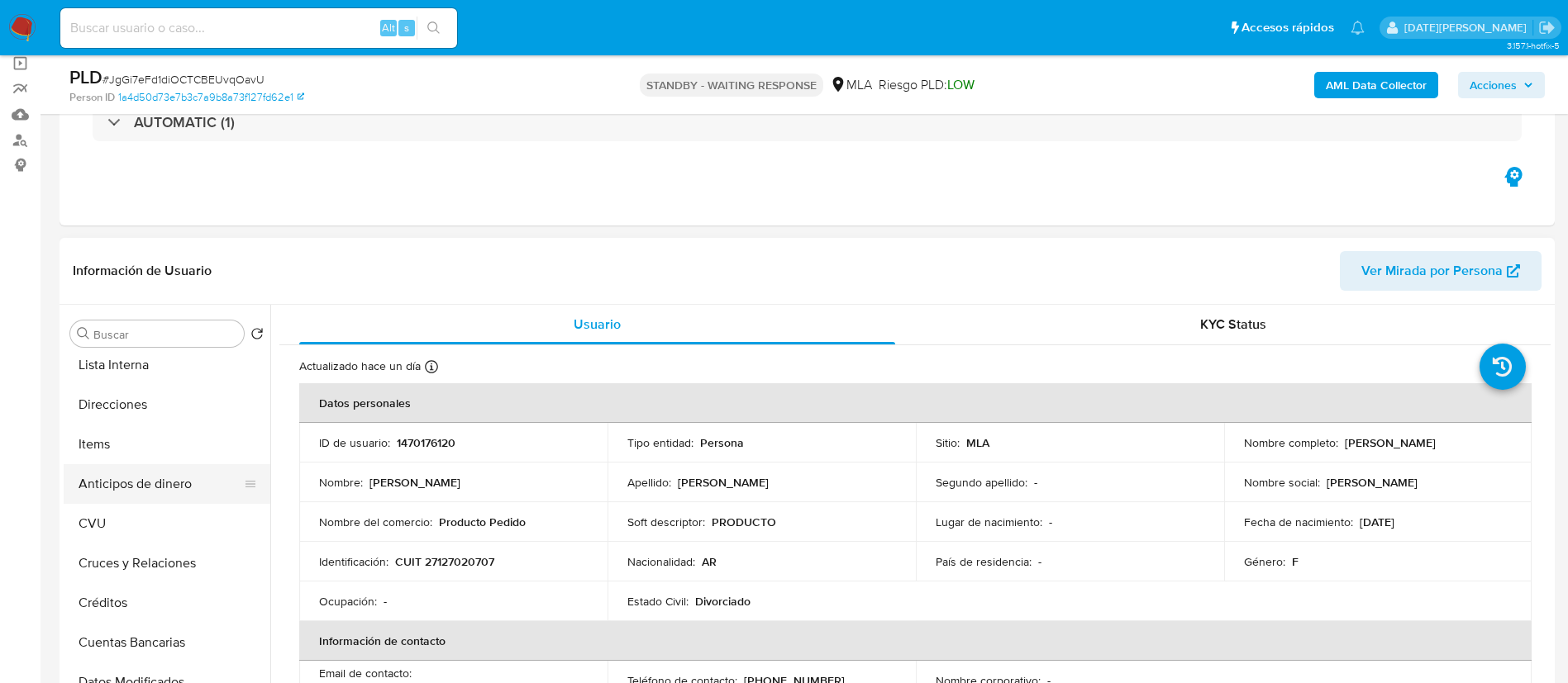
scroll to position [248, 0]
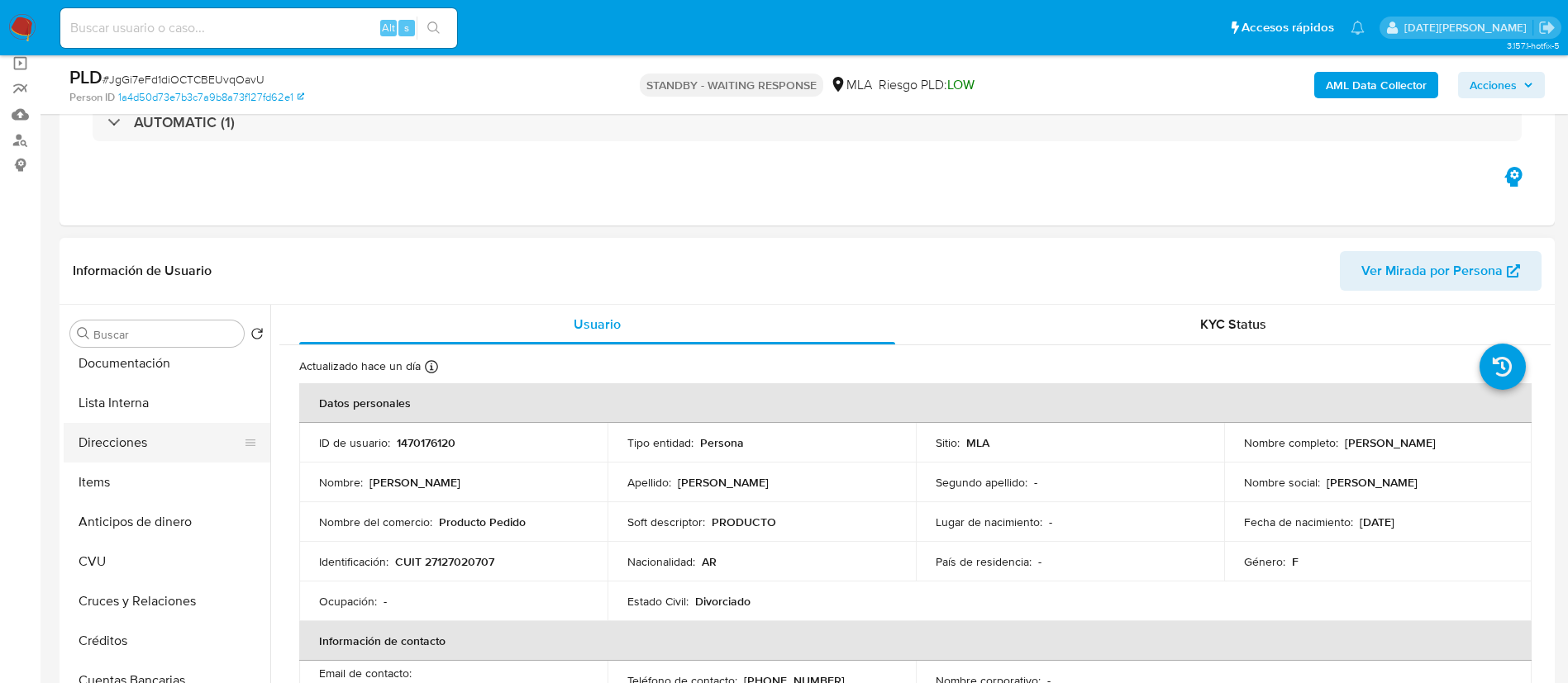
click at [156, 438] on button "Direcciones" at bounding box center [160, 442] width 193 height 39
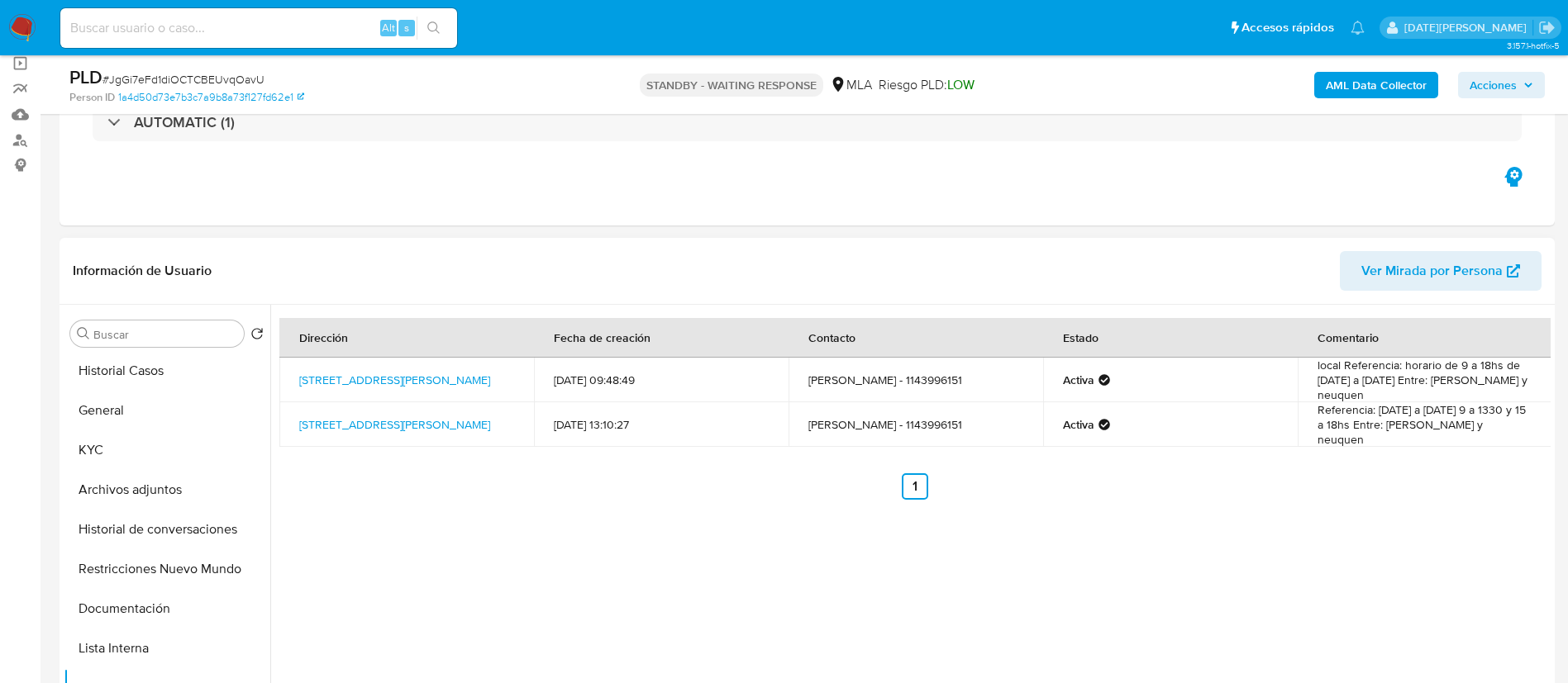
scroll to position [0, 0]
click at [125, 458] on button "KYC" at bounding box center [160, 452] width 193 height 39
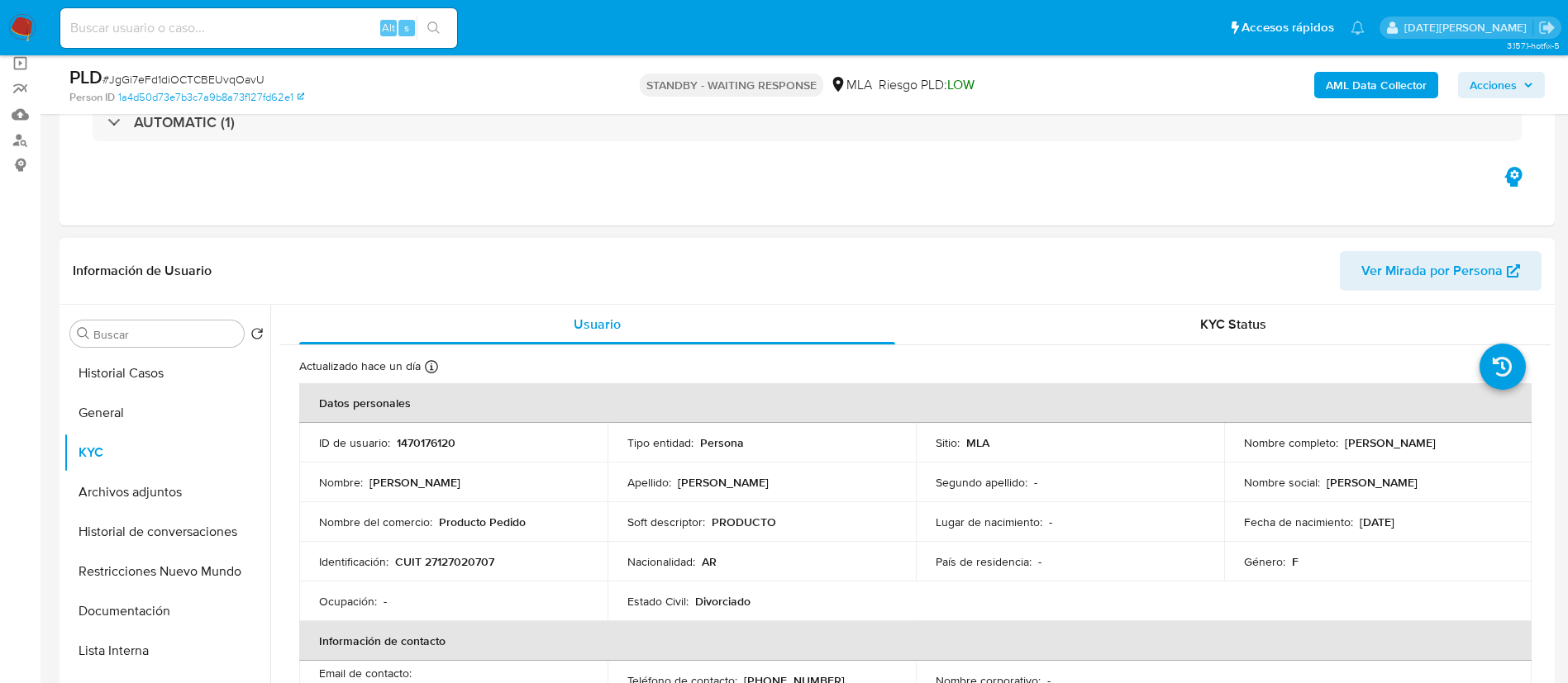
click at [455, 558] on p "CUIT 27127020707" at bounding box center [444, 561] width 99 height 15
copy p "27127020707"
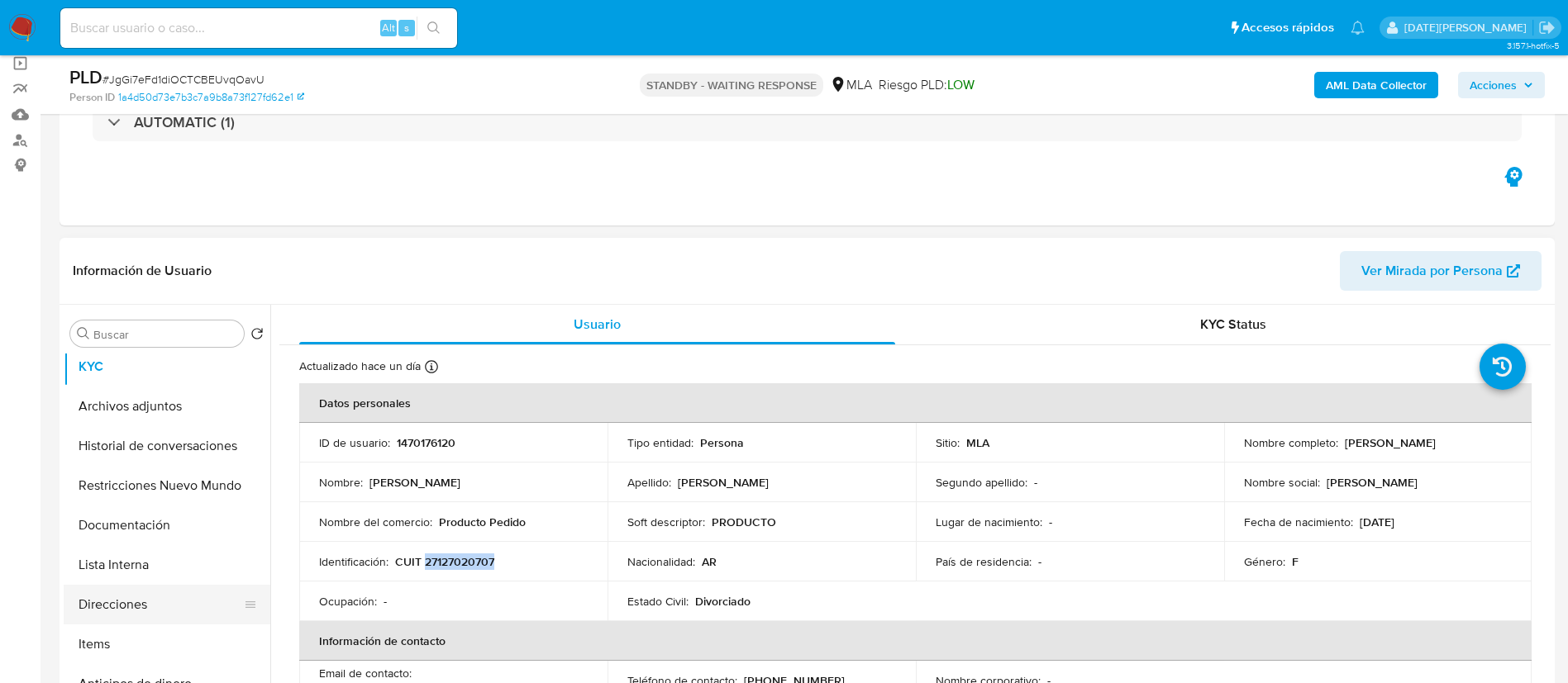
scroll to position [124, 0]
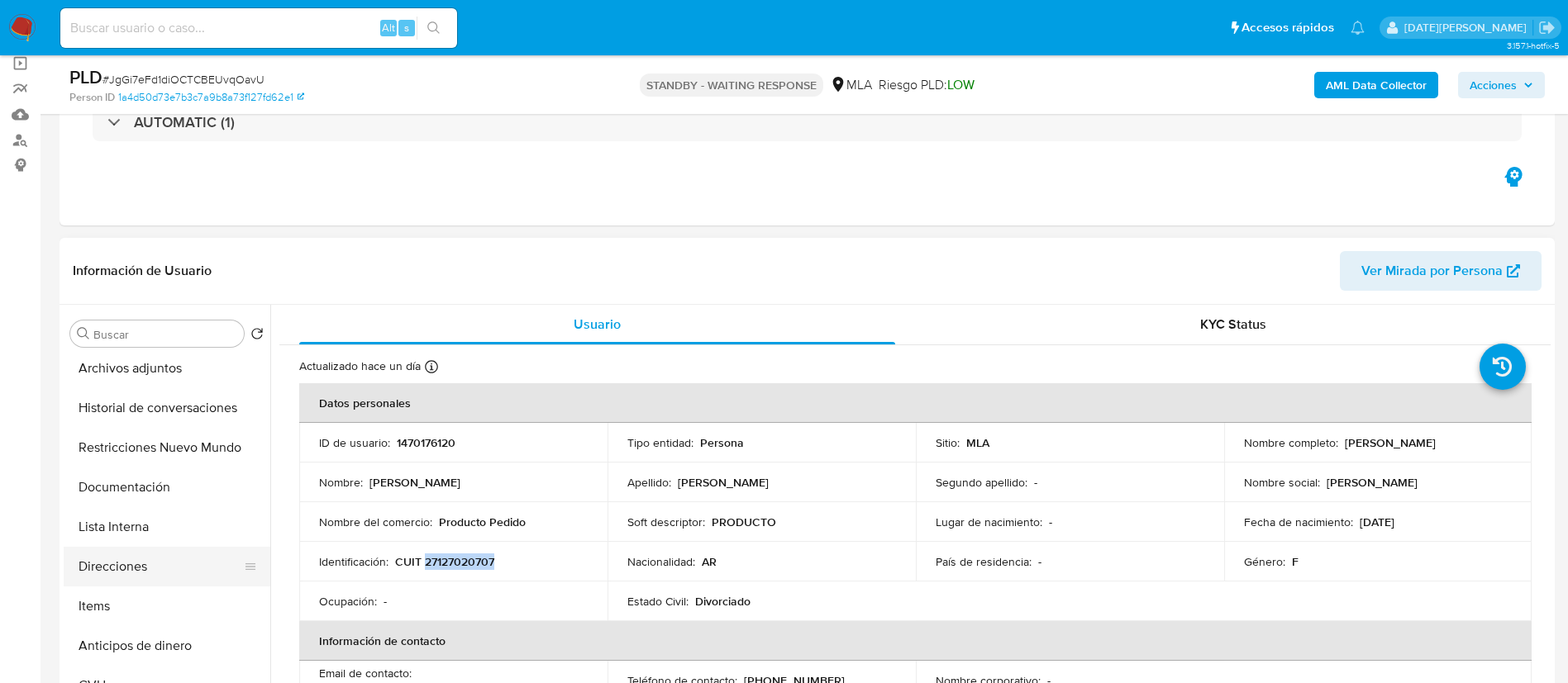
click at [135, 564] on button "Direcciones" at bounding box center [160, 566] width 193 height 39
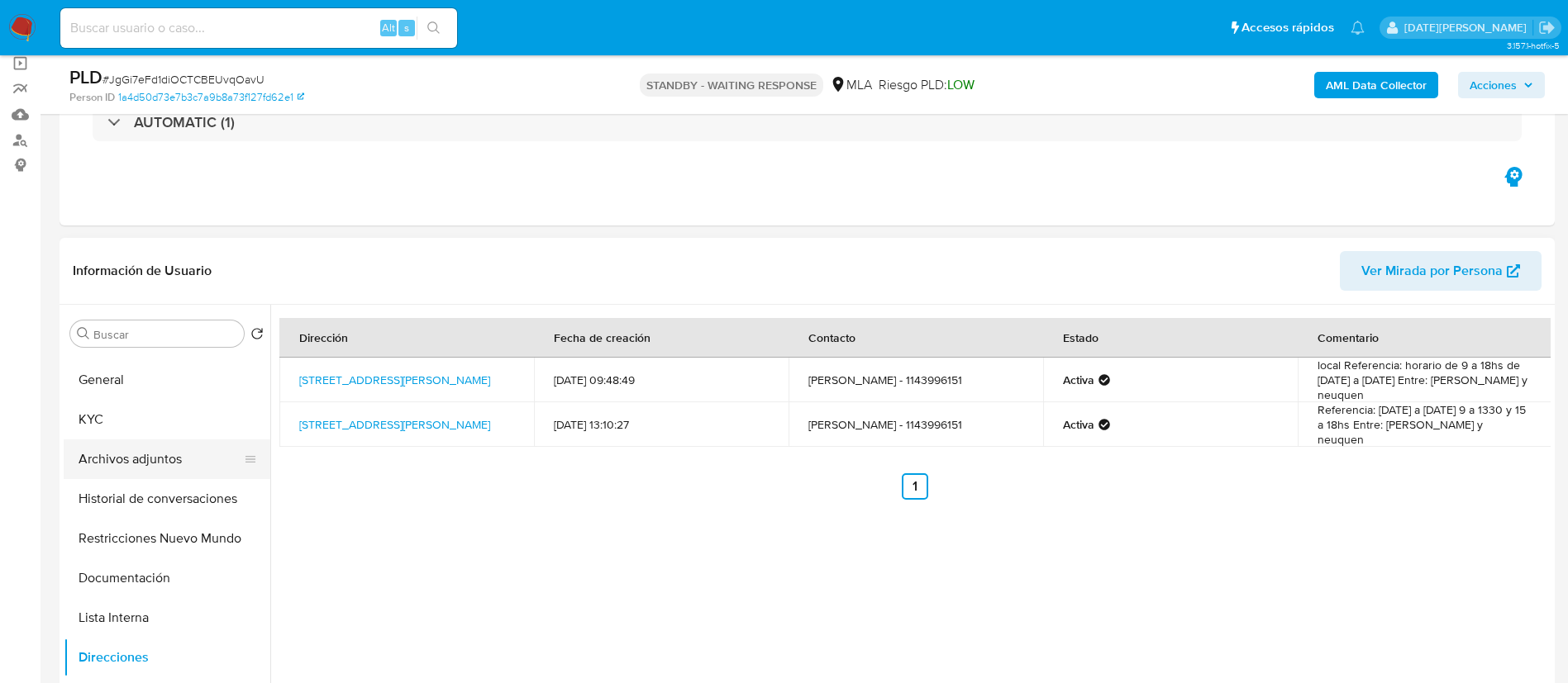
scroll to position [0, 0]
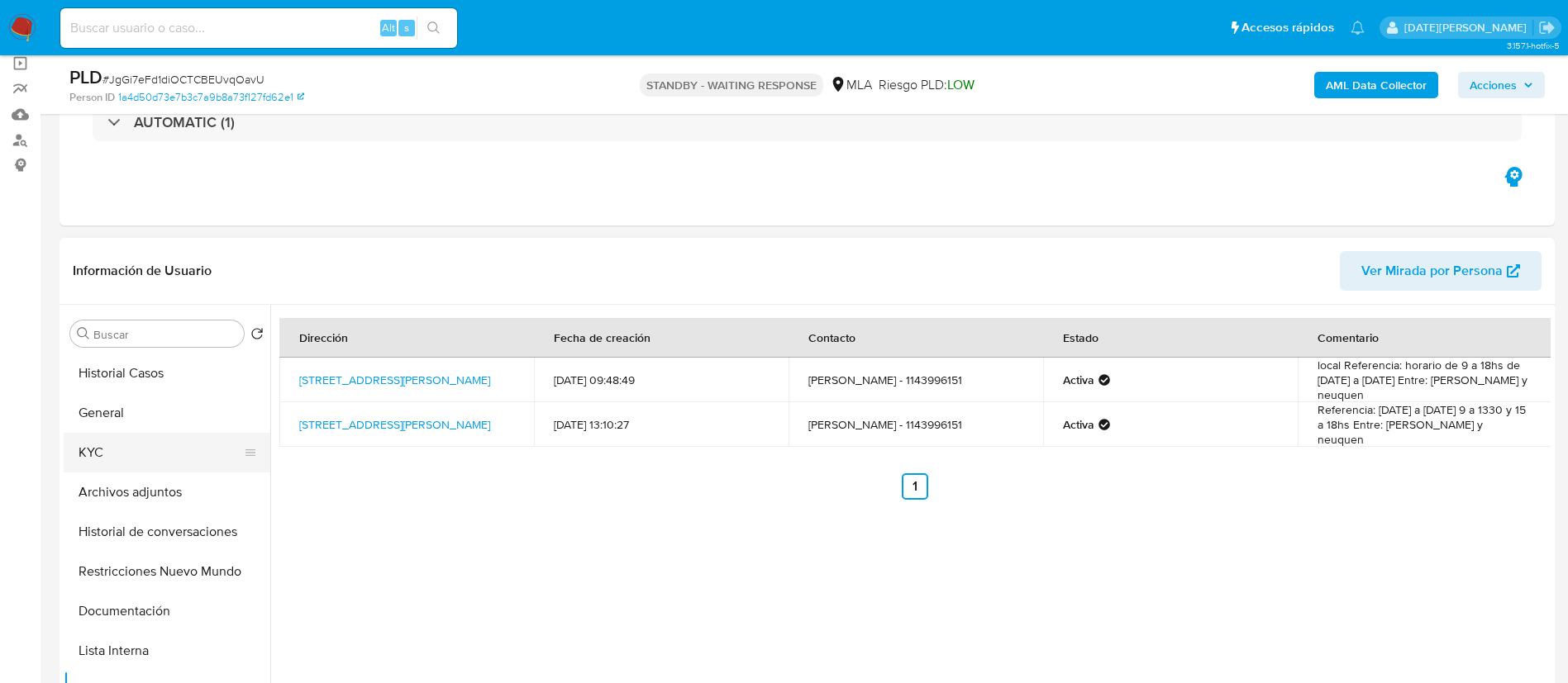
click at [119, 443] on button "KYC" at bounding box center [160, 452] width 193 height 39
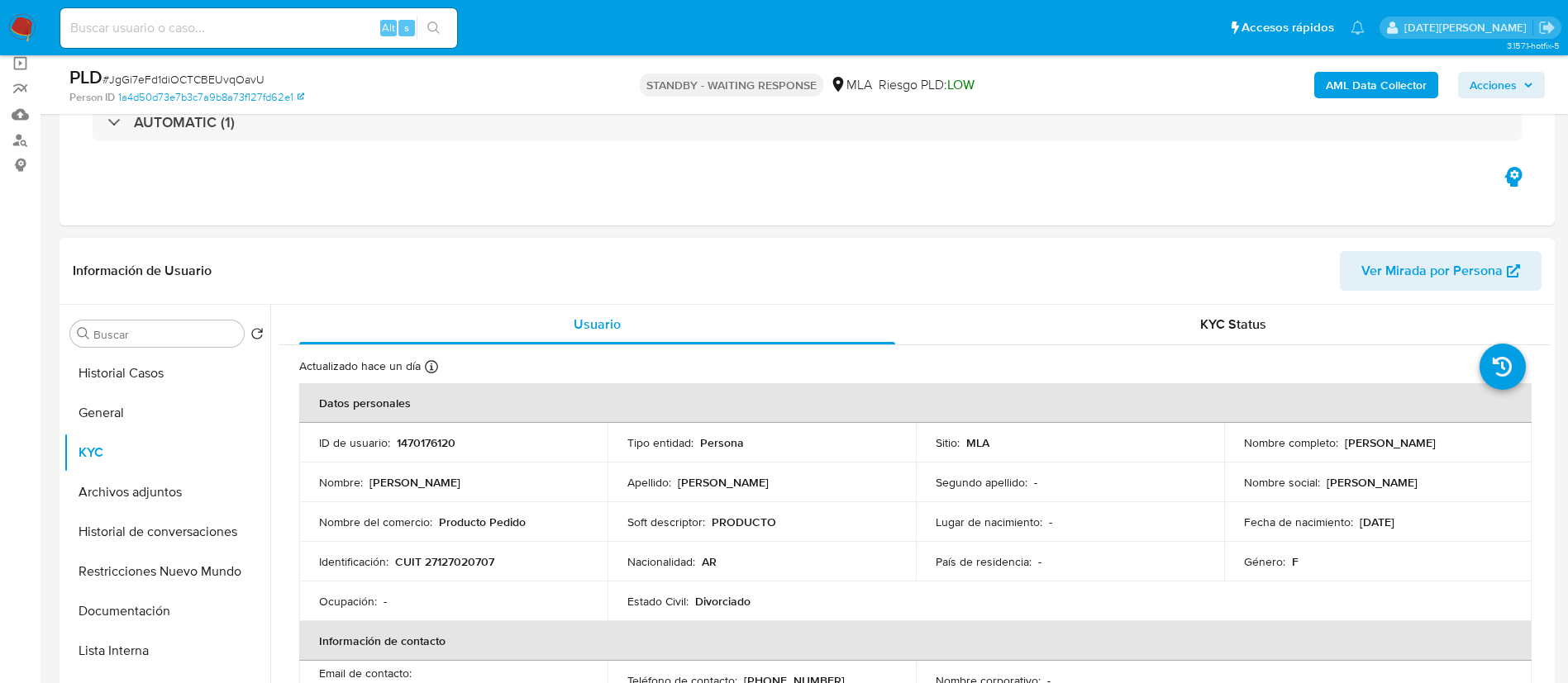
drag, startPoint x: 1338, startPoint y: 441, endPoint x: 1454, endPoint y: 442, distance: 116.0
click at [1463, 446] on div "Nombre completo : [PERSON_NAME]" at bounding box center [1377, 442] width 268 height 15
copy p "[PERSON_NAME]"
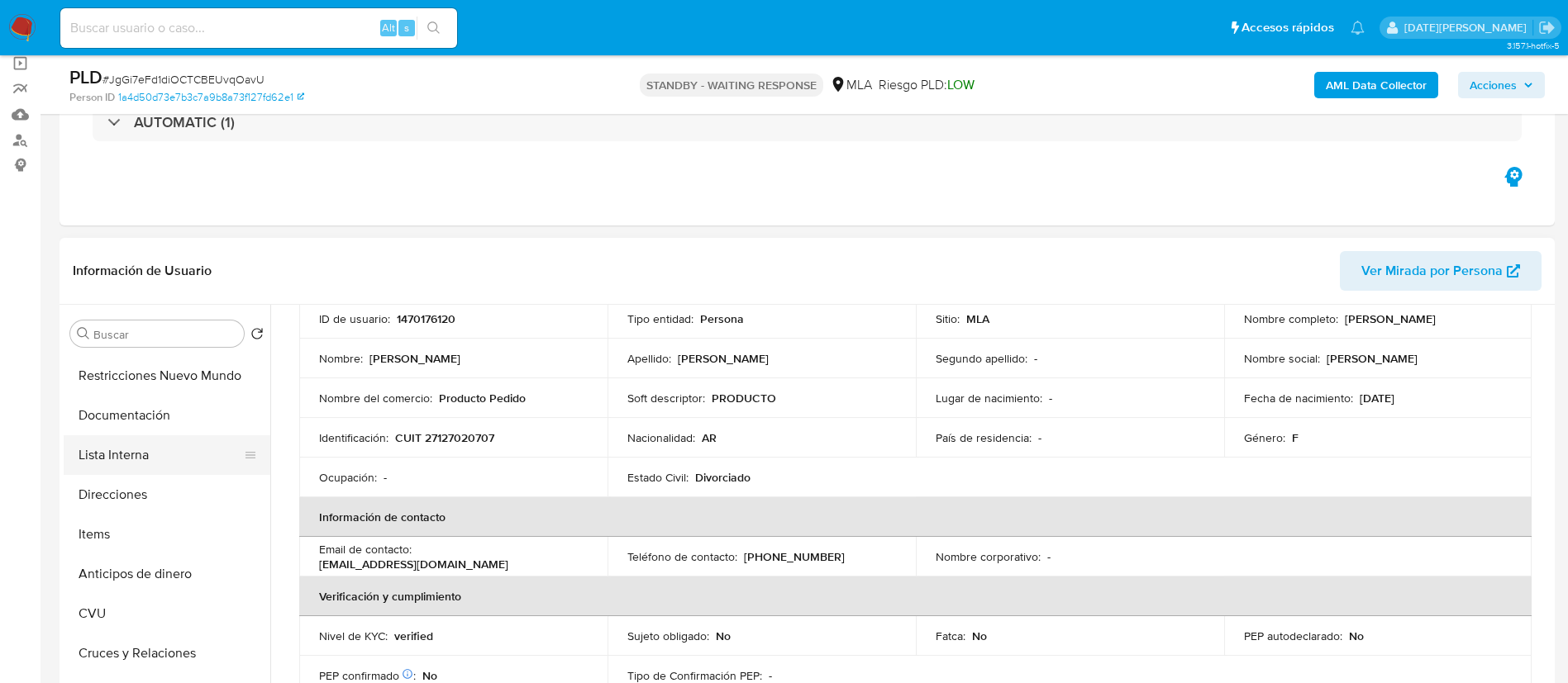
scroll to position [158, 0]
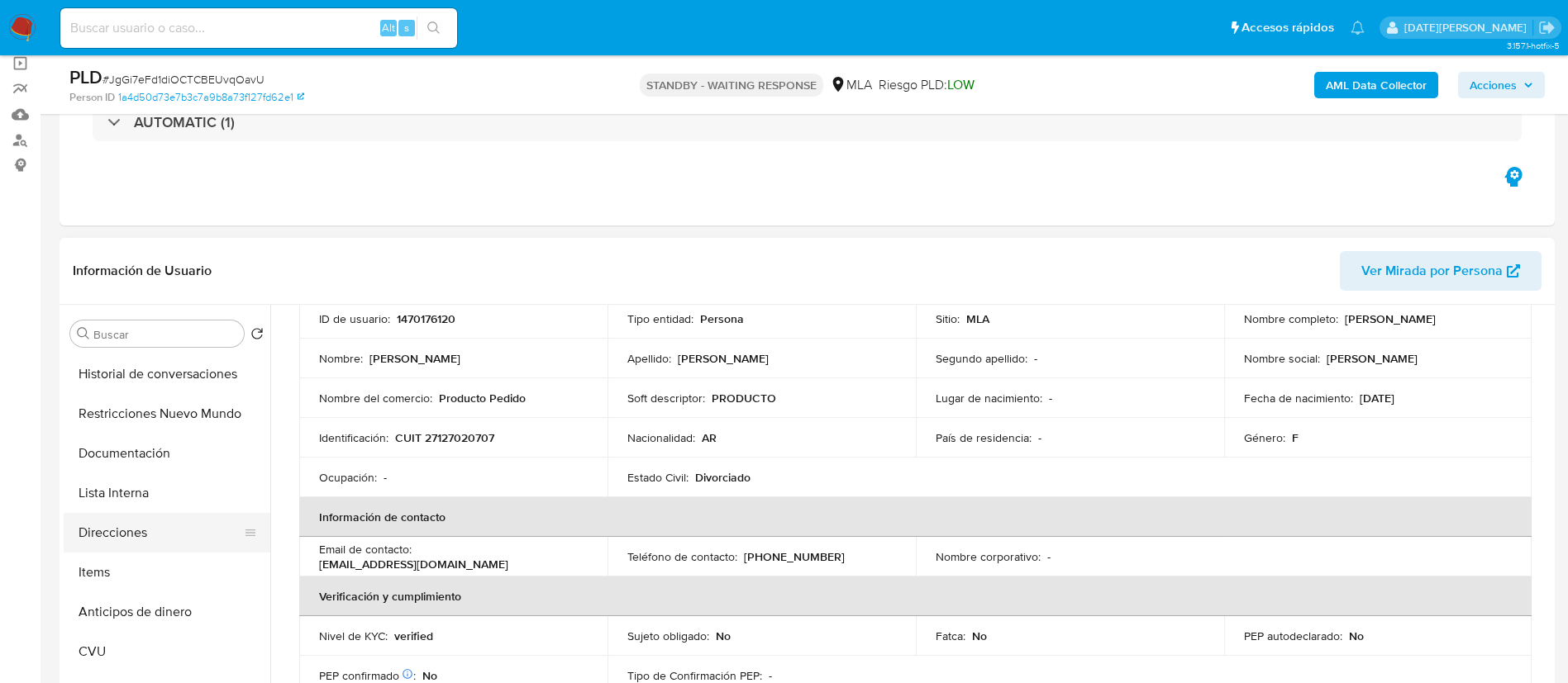
click at [119, 528] on button "Direcciones" at bounding box center [160, 532] width 193 height 39
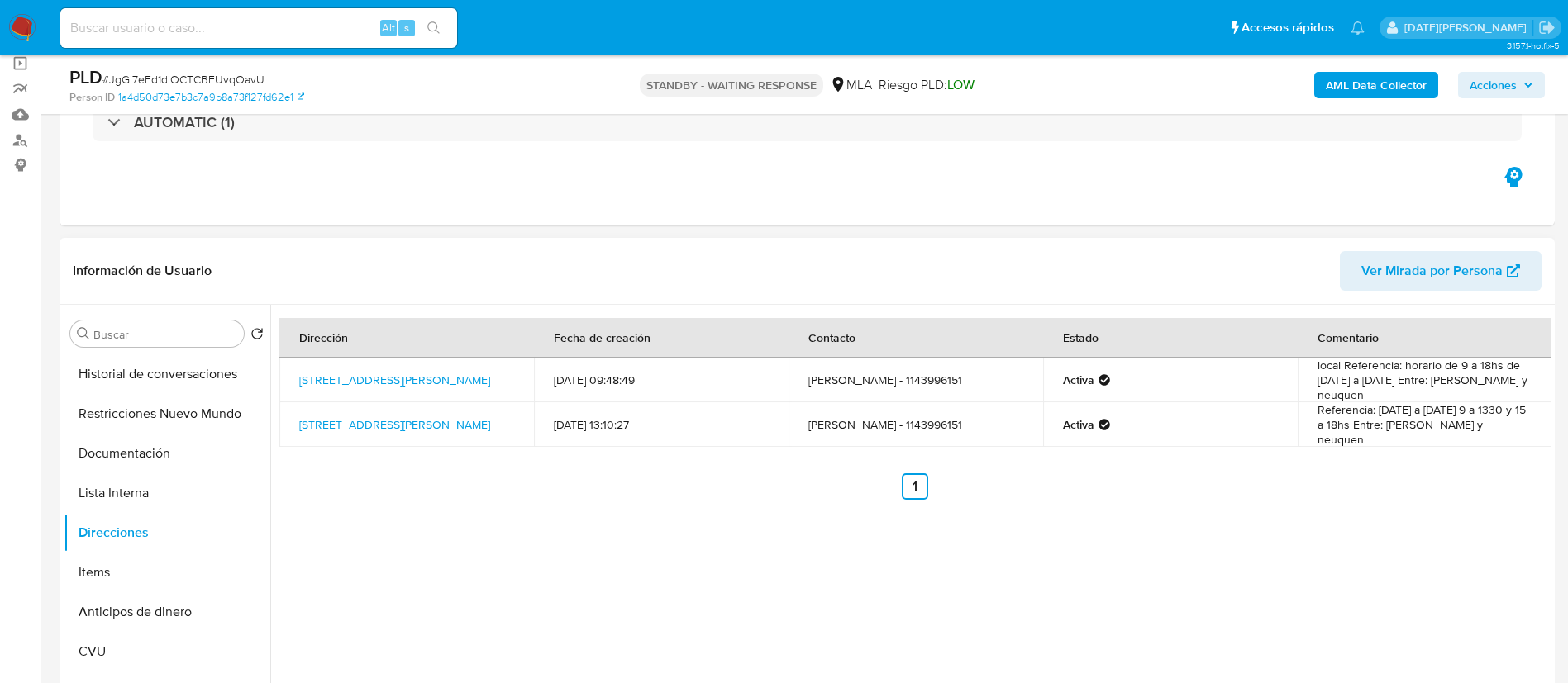
drag, startPoint x: 296, startPoint y: 369, endPoint x: 352, endPoint y: 389, distance: 59.5
click at [352, 389] on td "[STREET_ADDRESS][PERSON_NAME]" at bounding box center [406, 379] width 254 height 45
copy link "[STREET_ADDRESS][PERSON_NAME]"
